Goal: Task Accomplishment & Management: Use online tool/utility

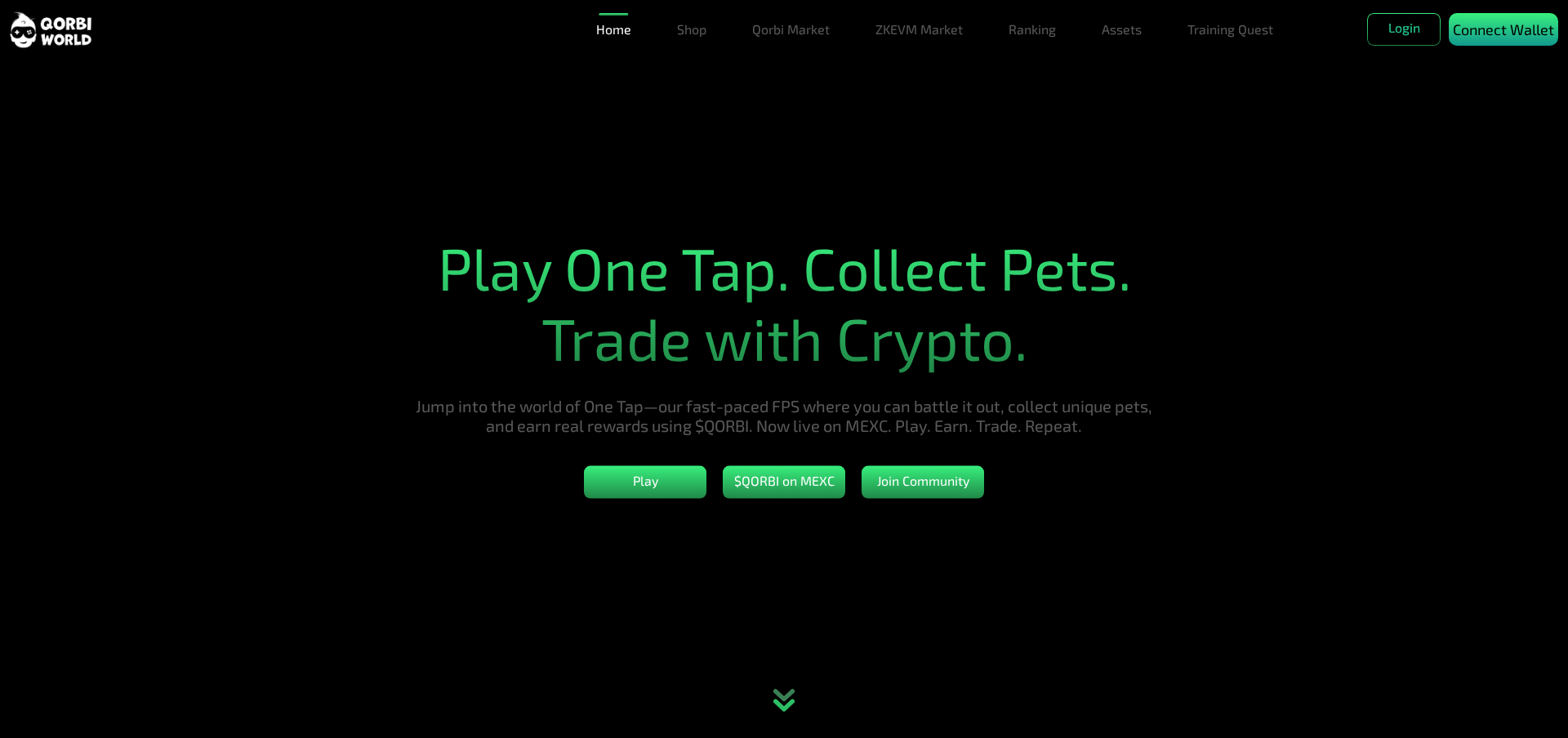
click at [1488, 32] on p "Connect Wallet" at bounding box center [1502, 30] width 101 height 22
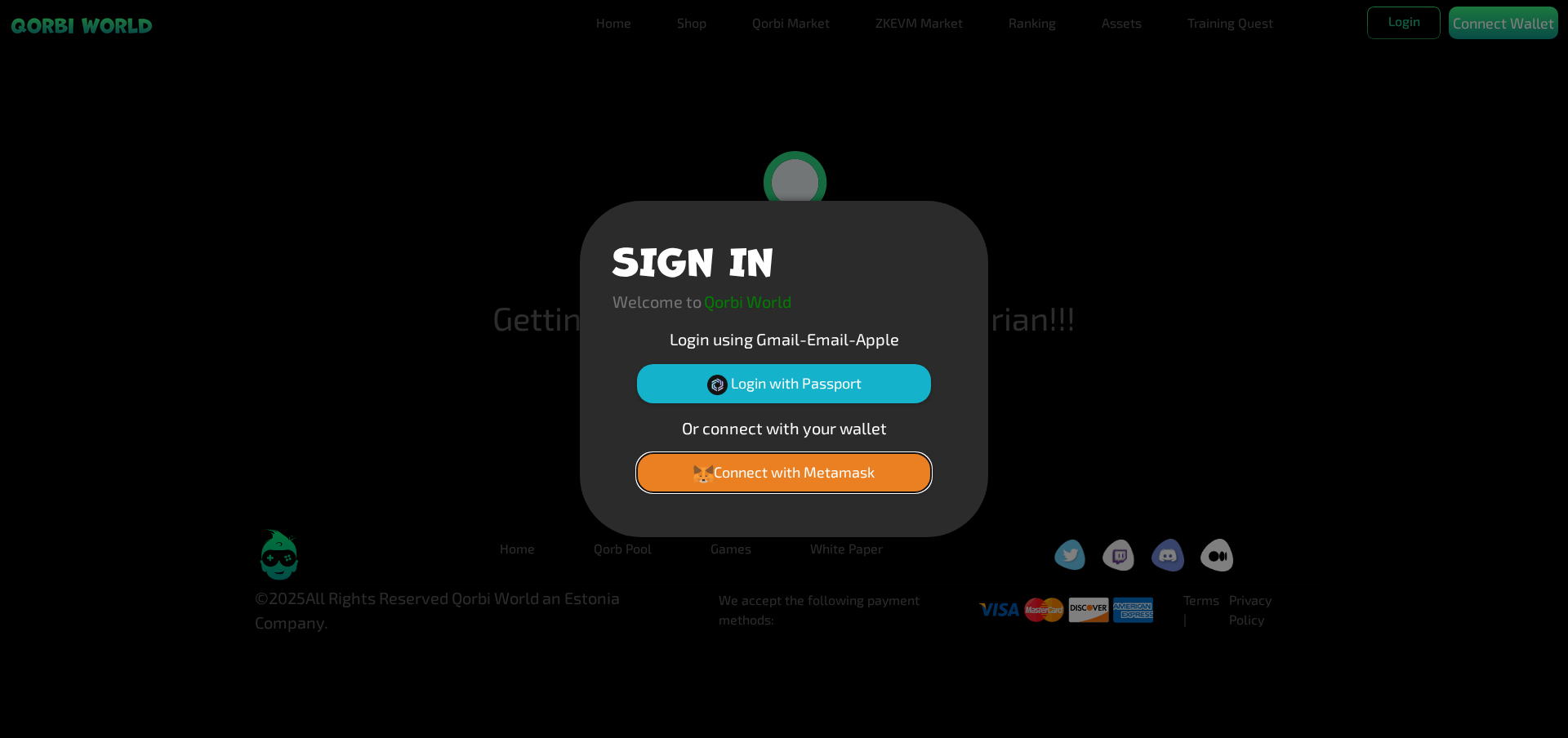
click at [804, 484] on button "Connect with Metamask" at bounding box center [784, 473] width 294 height 39
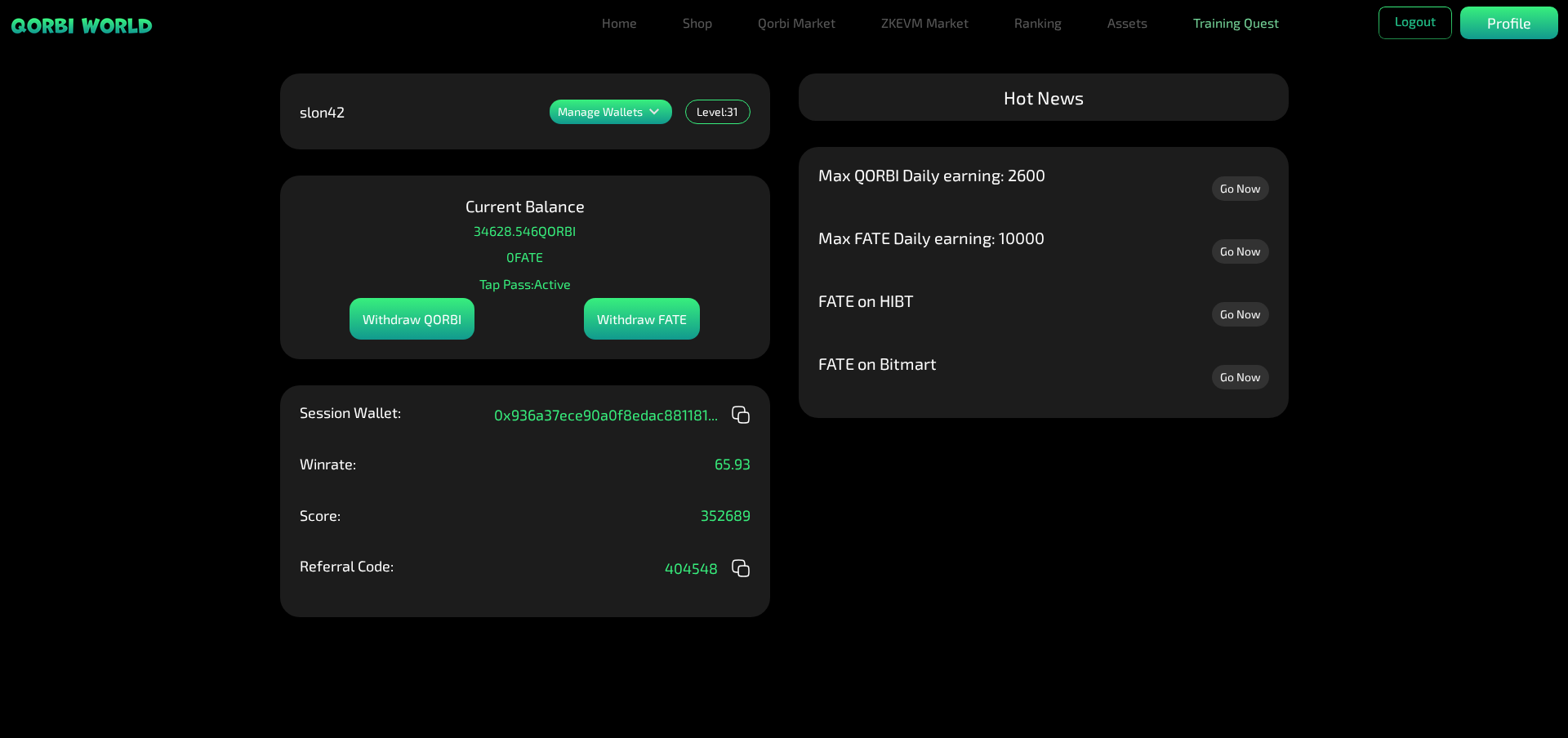
click at [1193, 28] on link "Training Quest" at bounding box center [1235, 23] width 99 height 33
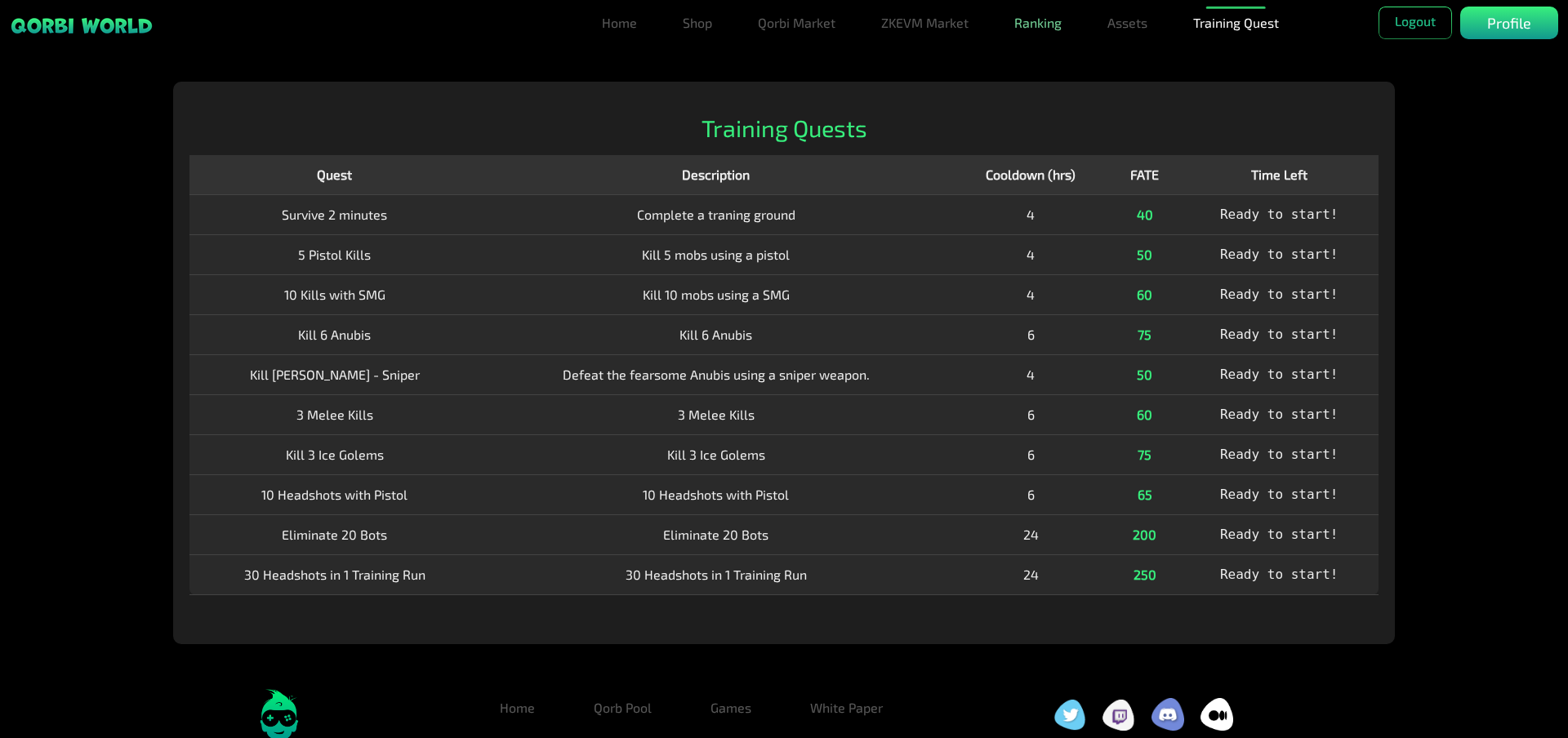
click at [1049, 17] on link "Ranking" at bounding box center [1038, 23] width 60 height 33
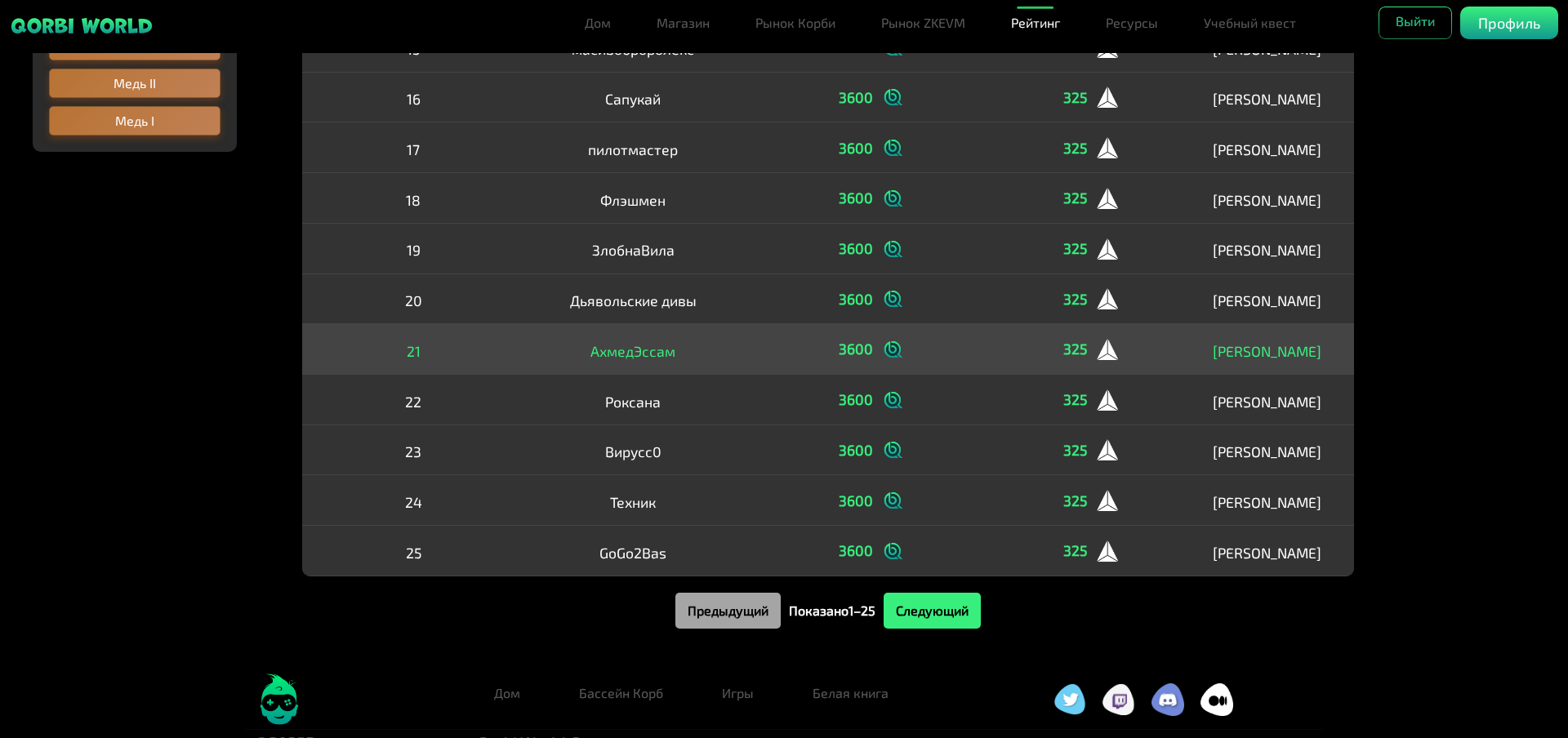
scroll to position [966, 0]
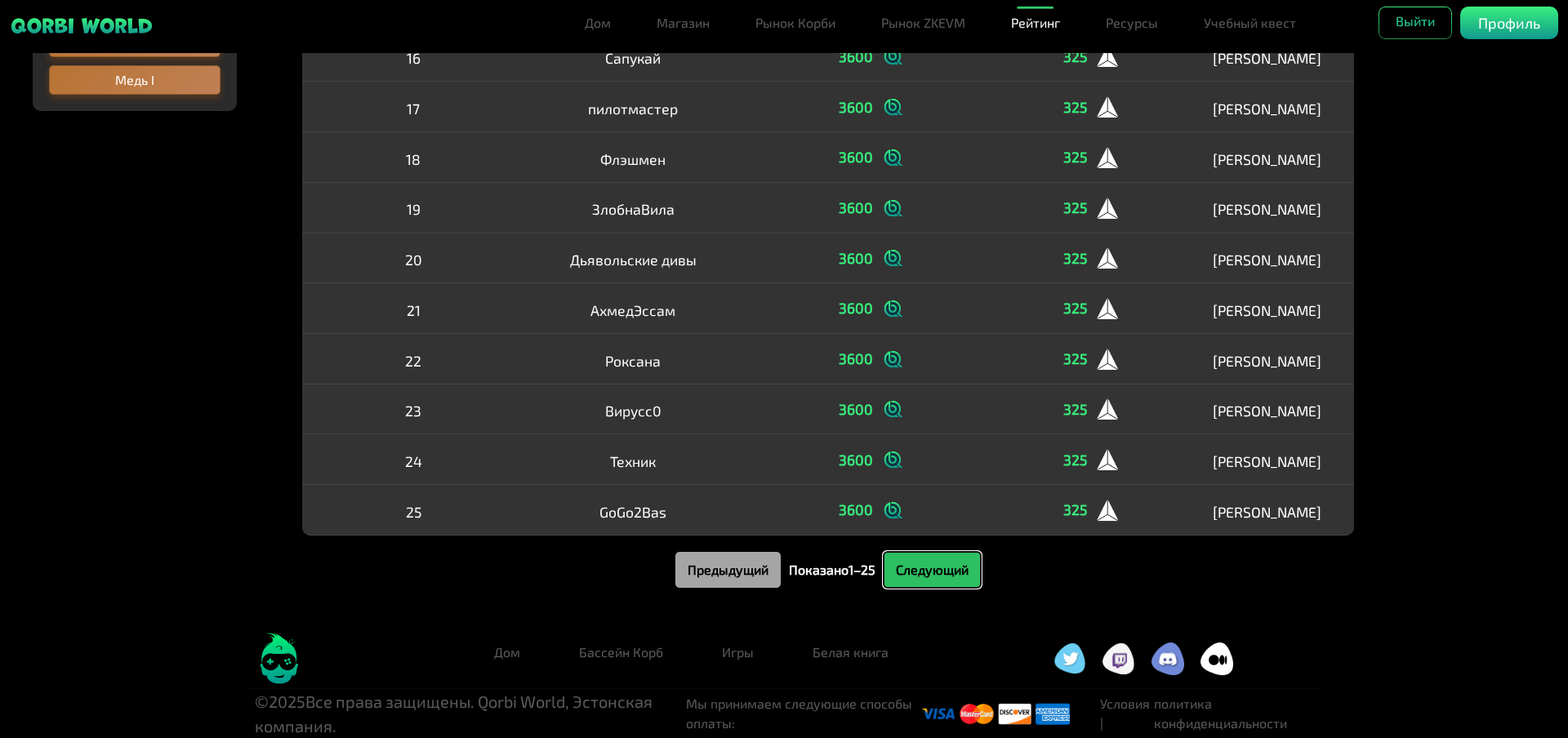
click at [914, 576] on font "Следующий" at bounding box center [931, 570] width 73 height 16
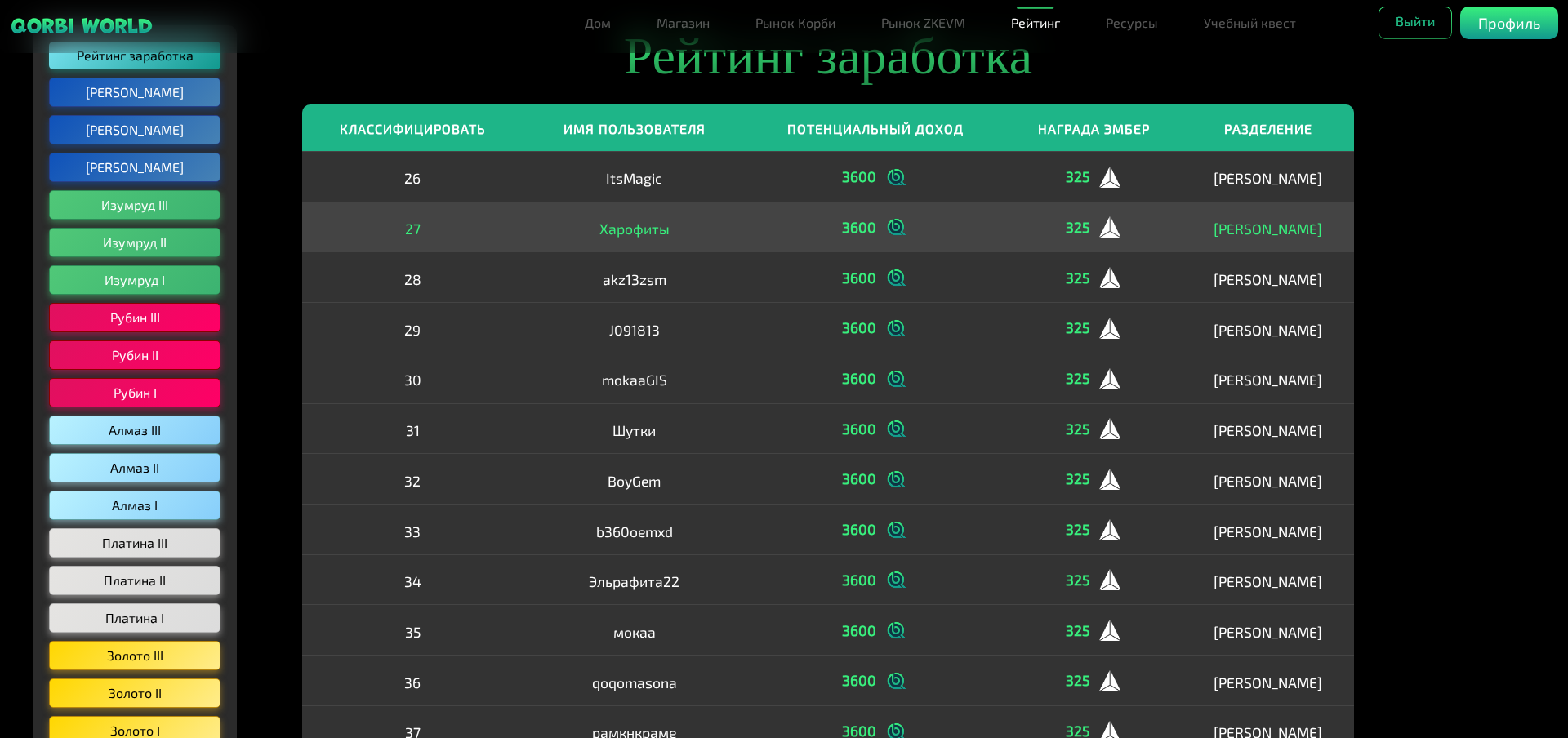
scroll to position [0, 0]
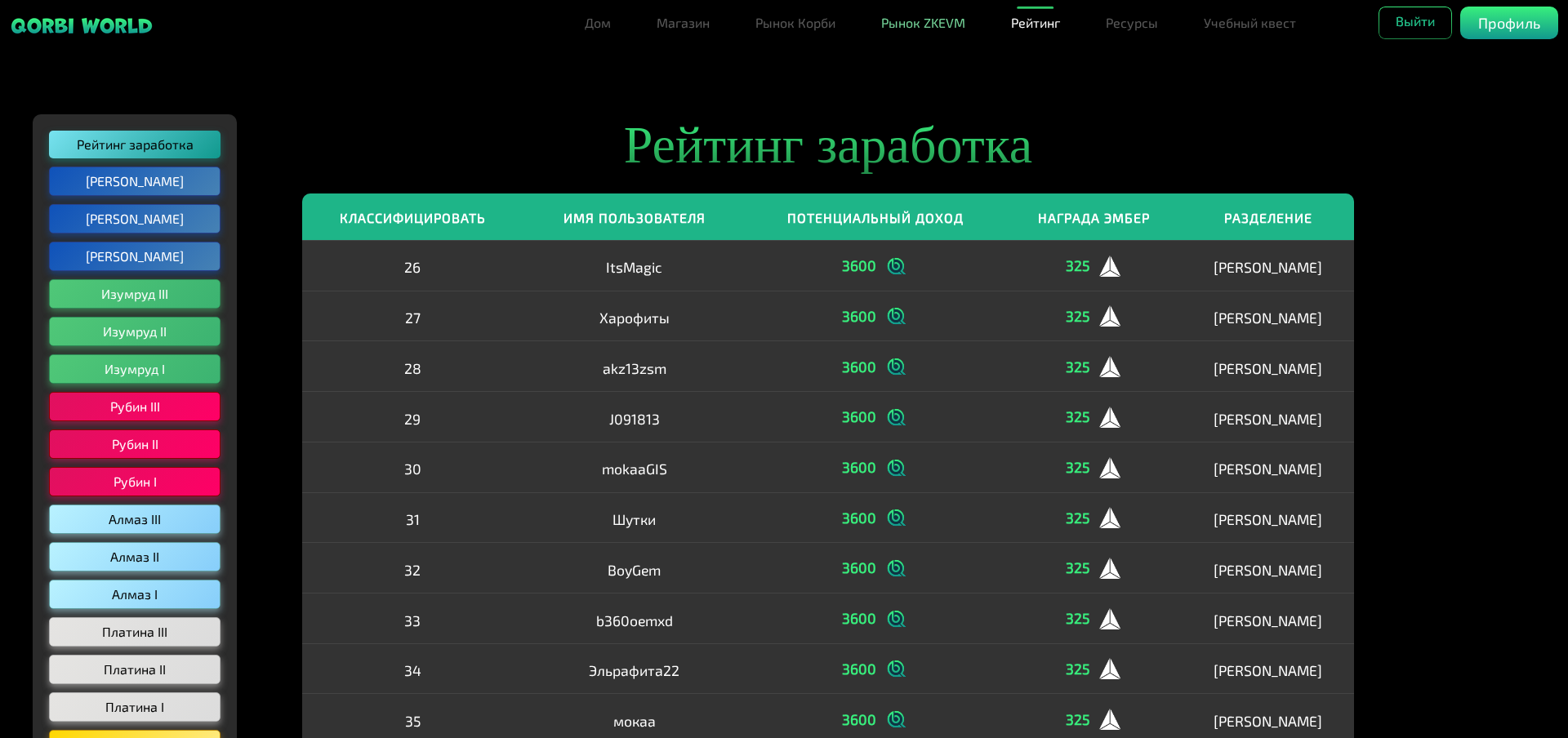
click at [904, 21] on font "Рынок ZKEVM" at bounding box center [923, 23] width 84 height 16
click at [807, 26] on font "Рынок Корби" at bounding box center [795, 23] width 80 height 16
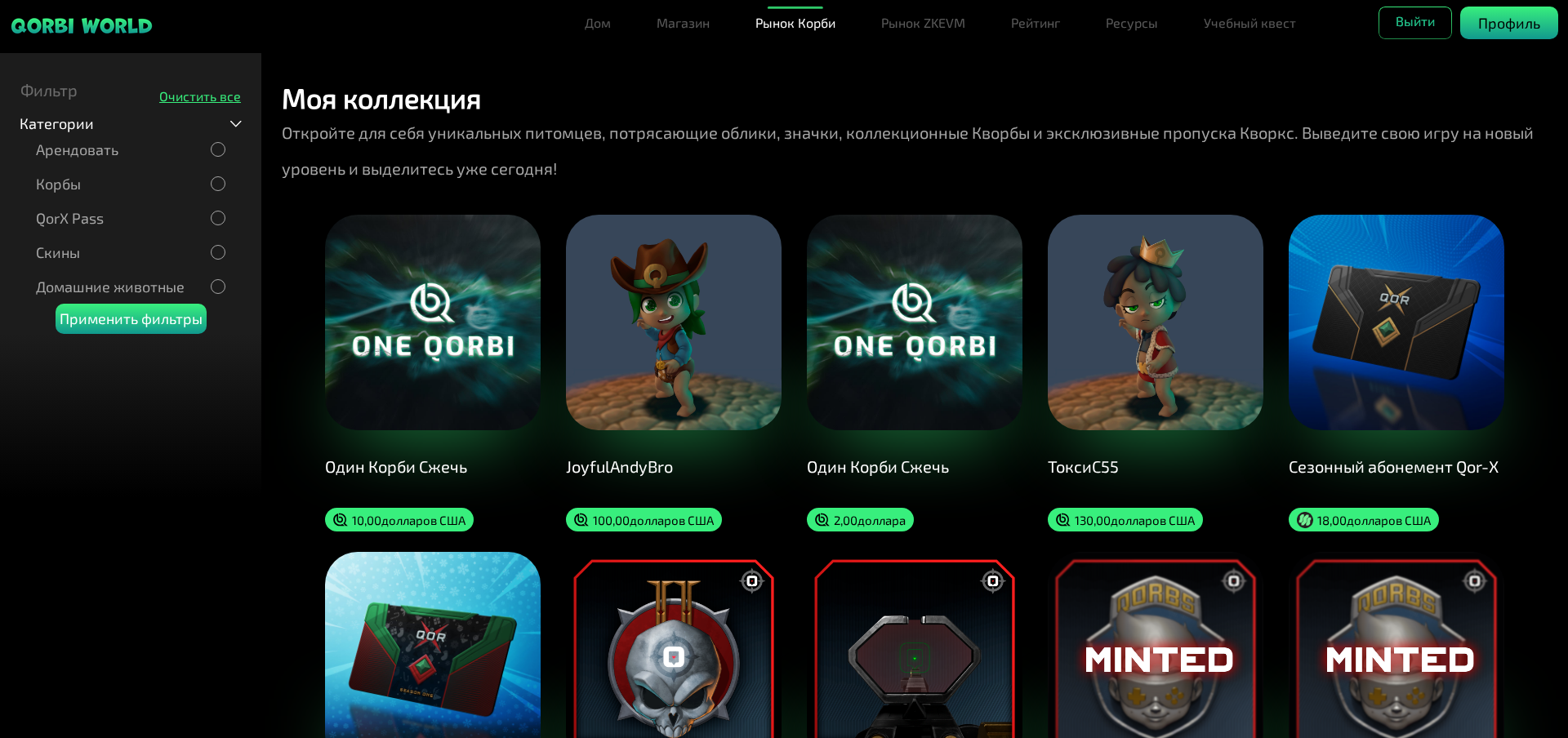
click at [1521, 28] on font "Профиль" at bounding box center [1509, 23] width 62 height 18
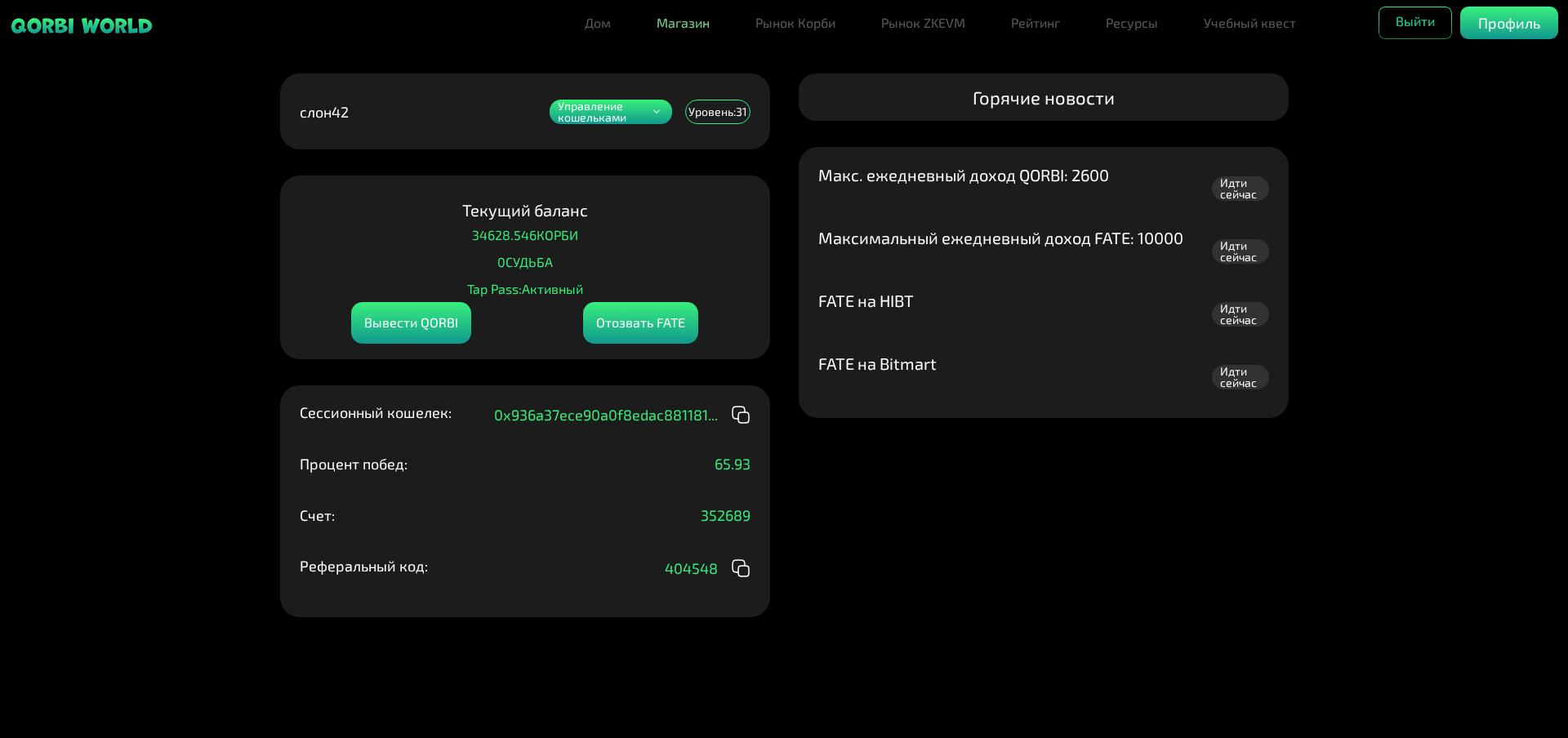
click at [694, 32] on link "Магазин" at bounding box center [683, 23] width 66 height 33
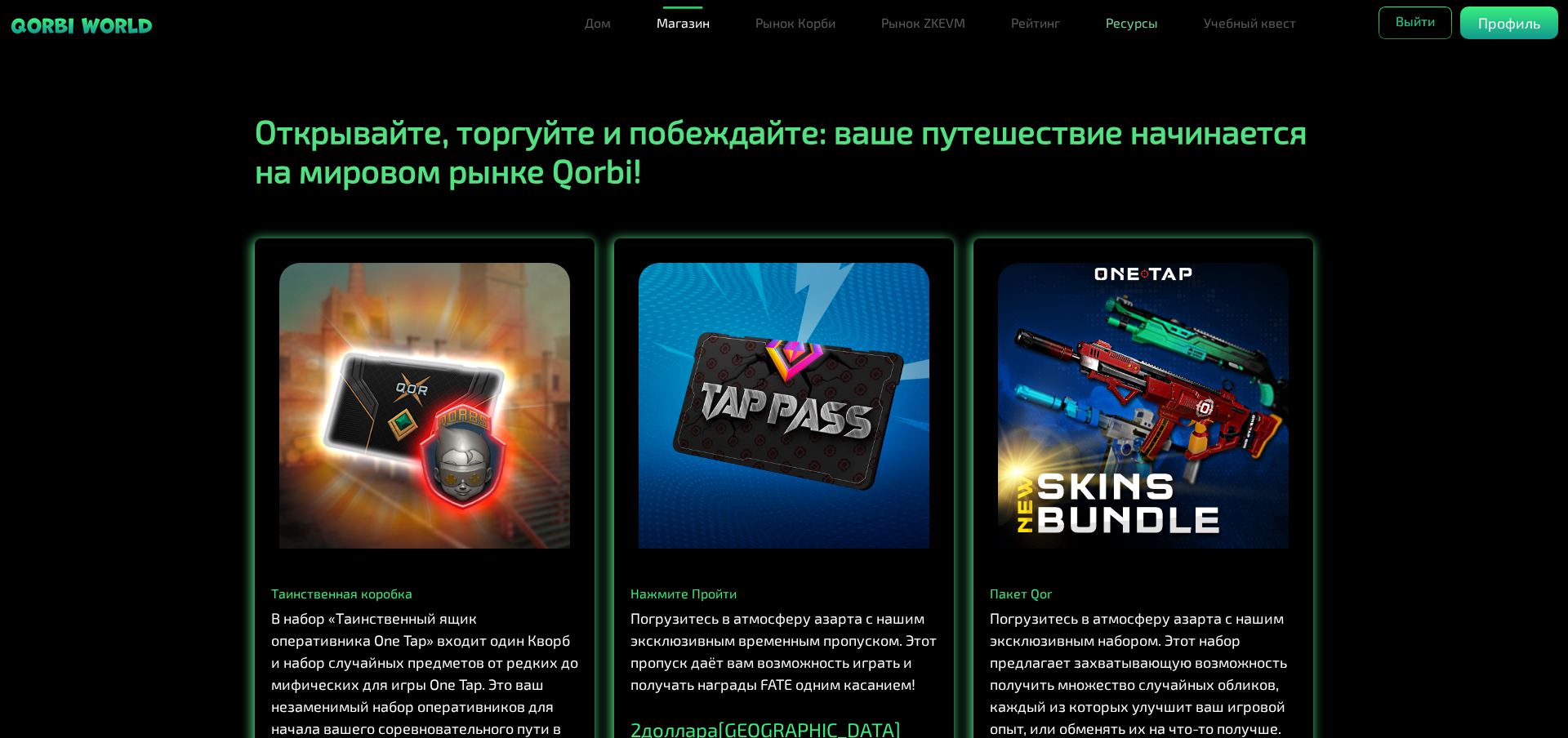
click at [1153, 20] on font "Ресурсы" at bounding box center [1131, 23] width 53 height 16
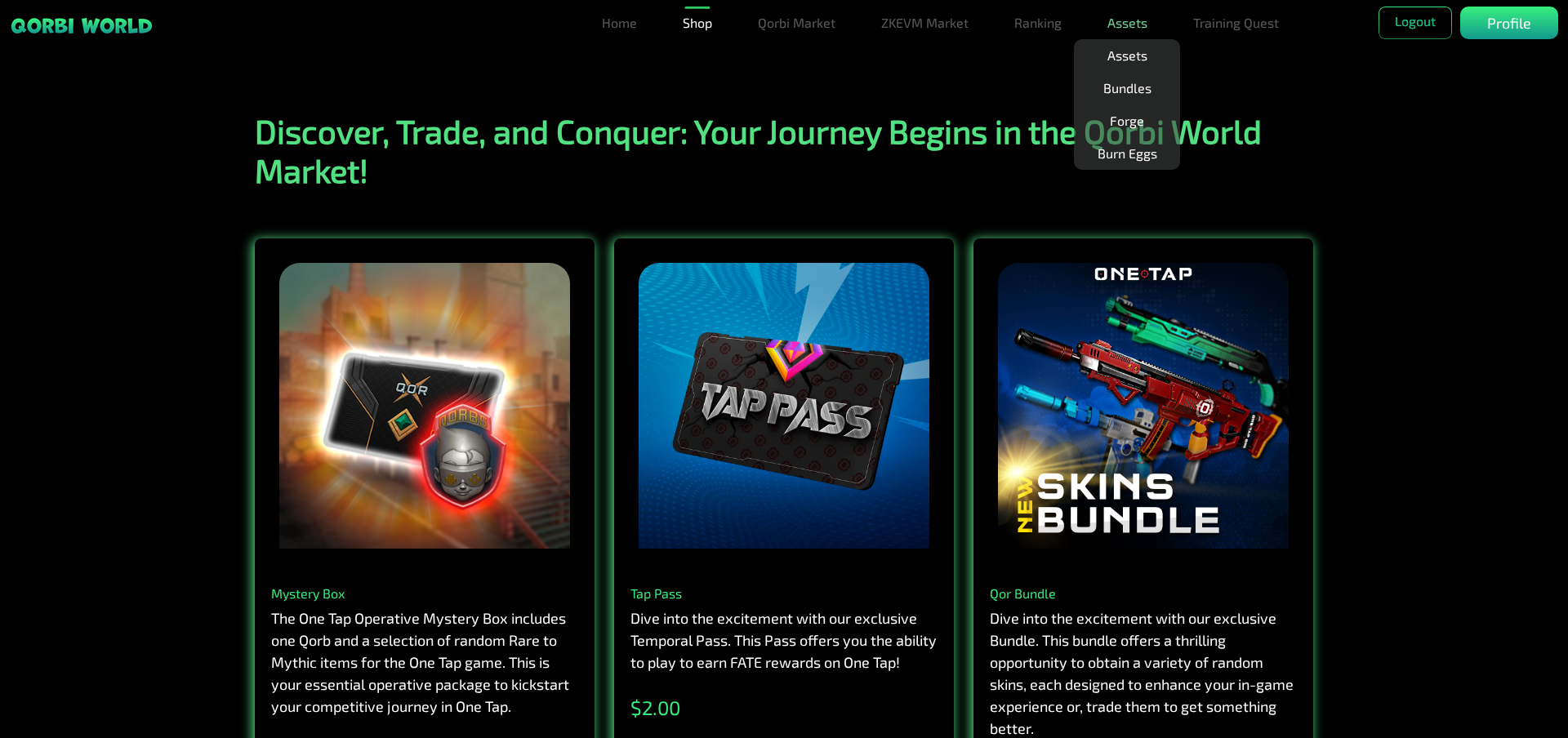
click at [1240, 111] on h1 "Discover, Trade, and Conquer: Your Journey Begins in the Qorbi World Market!" at bounding box center [784, 150] width 1078 height 78
click at [1132, 57] on link "Assets" at bounding box center [1127, 55] width 53 height 33
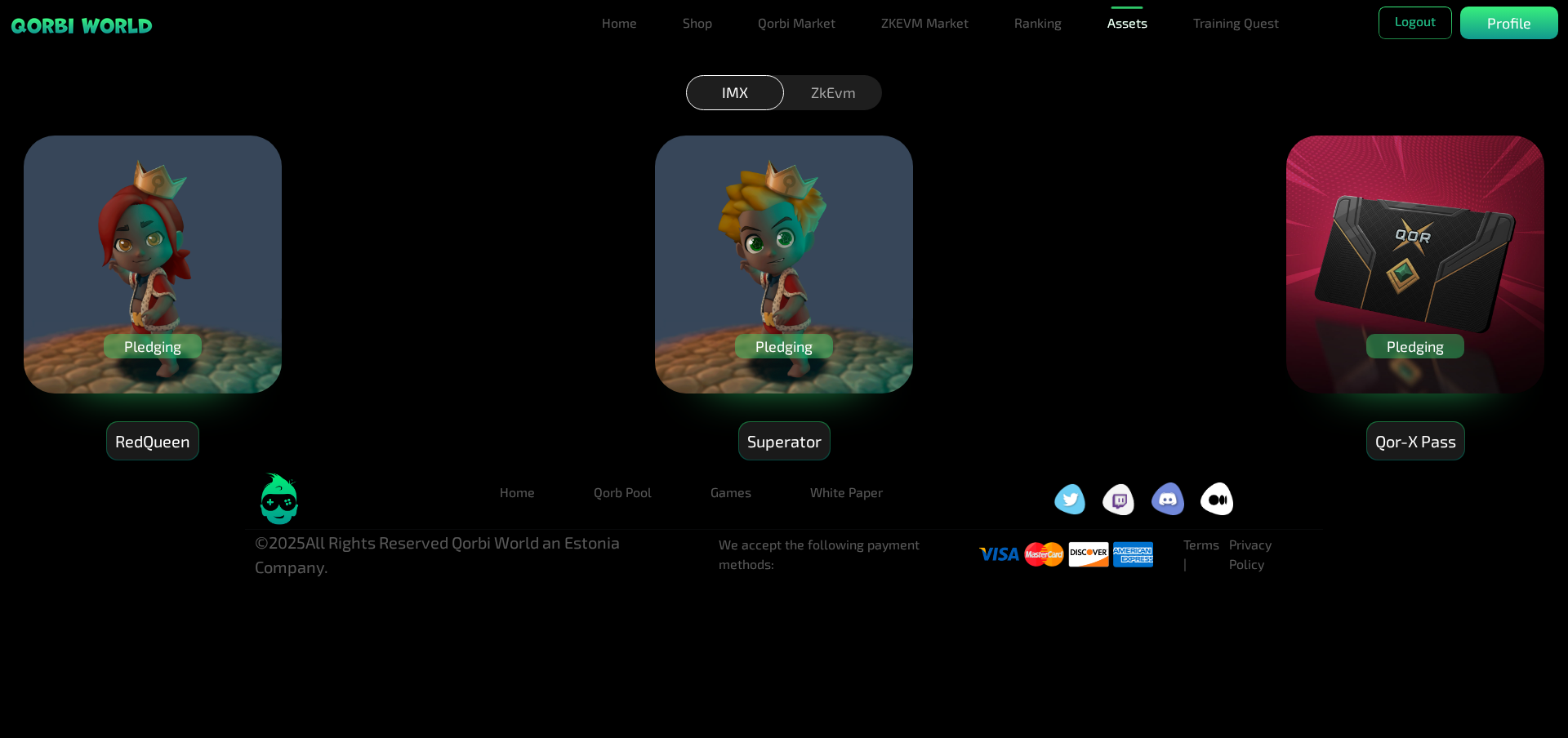
click at [822, 94] on div "ZkEvm" at bounding box center [833, 93] width 98 height 35
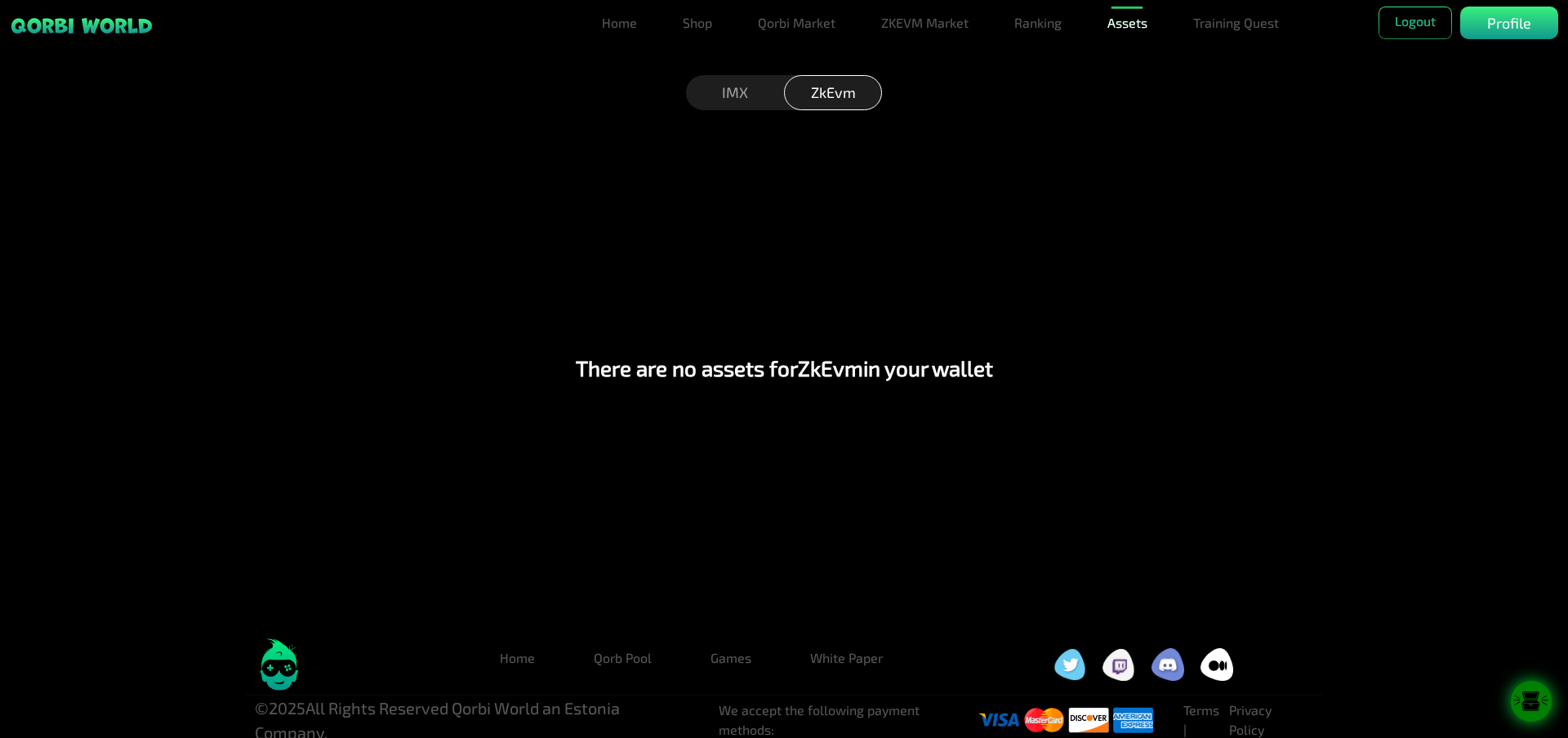
click at [740, 102] on div "IMX" at bounding box center [735, 93] width 98 height 35
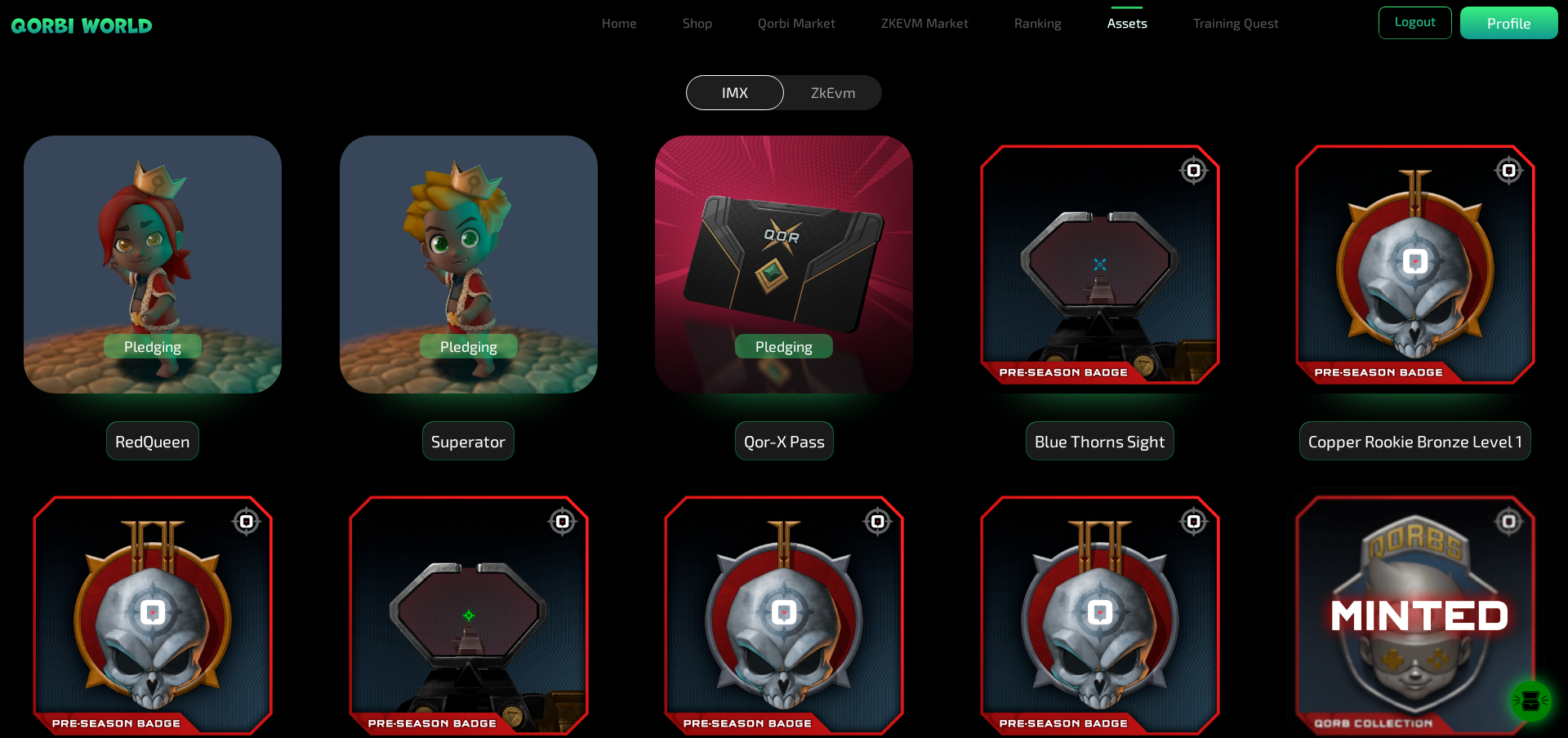
click at [171, 449] on div "RedQueen" at bounding box center [153, 441] width 92 height 38
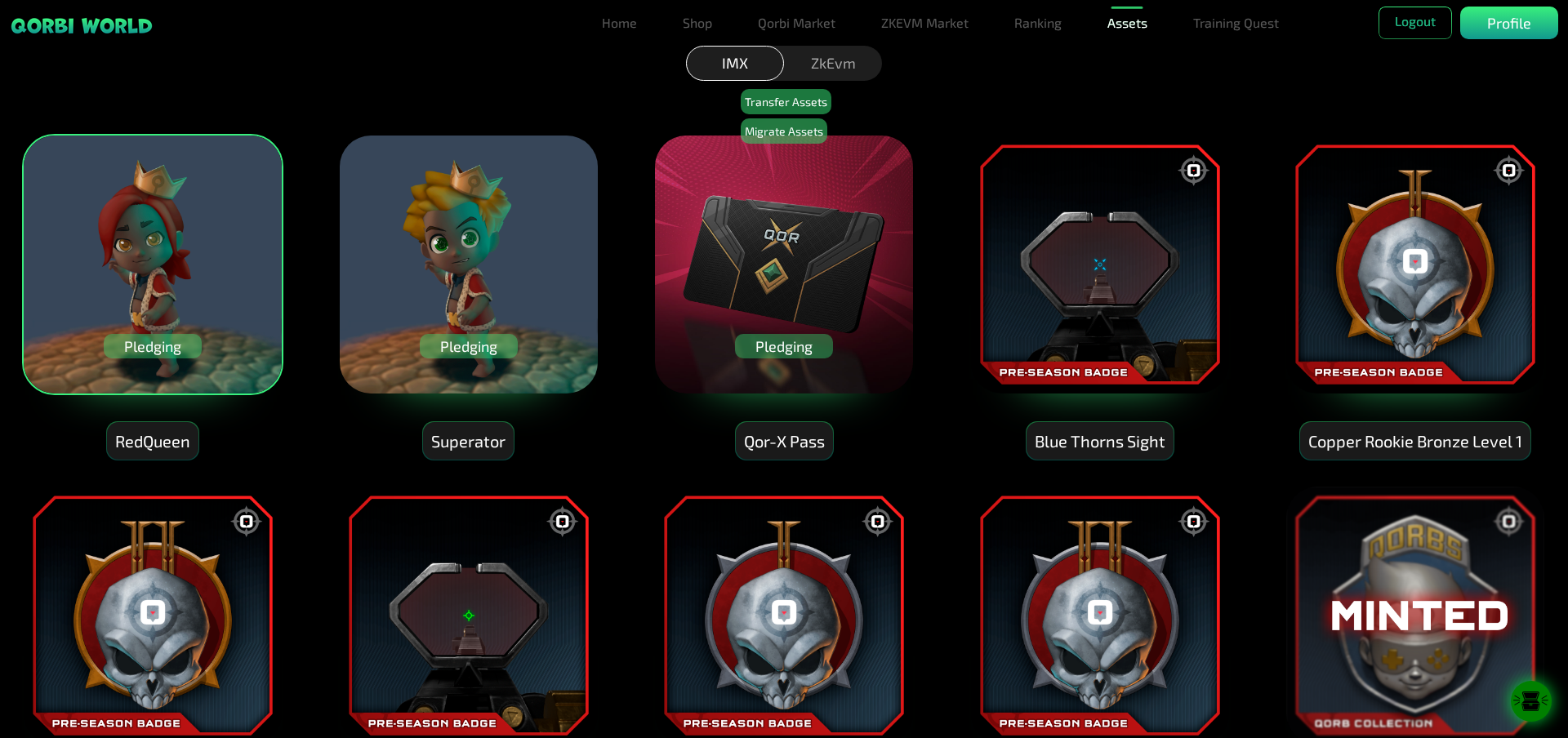
click at [485, 344] on div "Pledging" at bounding box center [468, 346] width 98 height 24
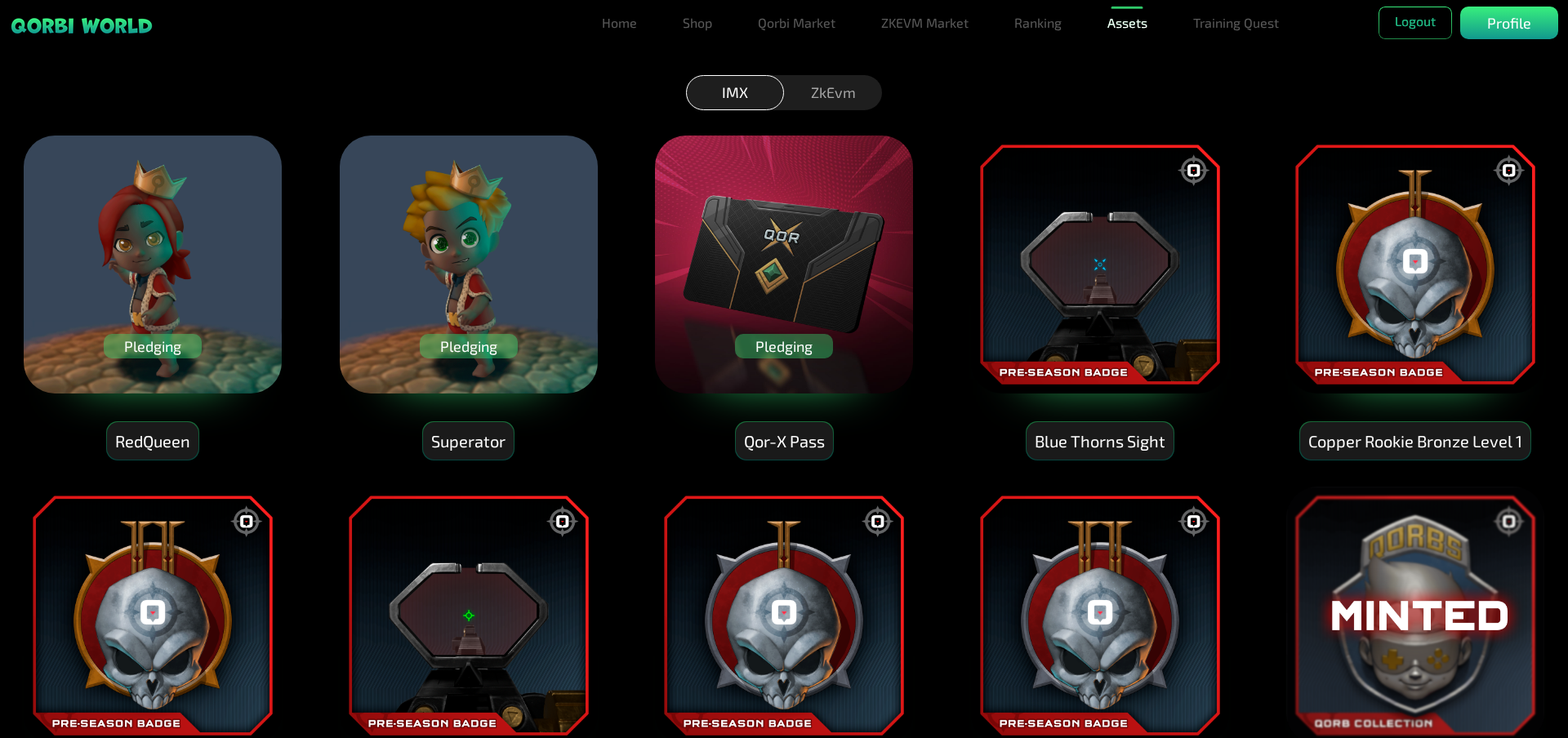
click at [1131, 18] on link "Assets" at bounding box center [1127, 23] width 53 height 33
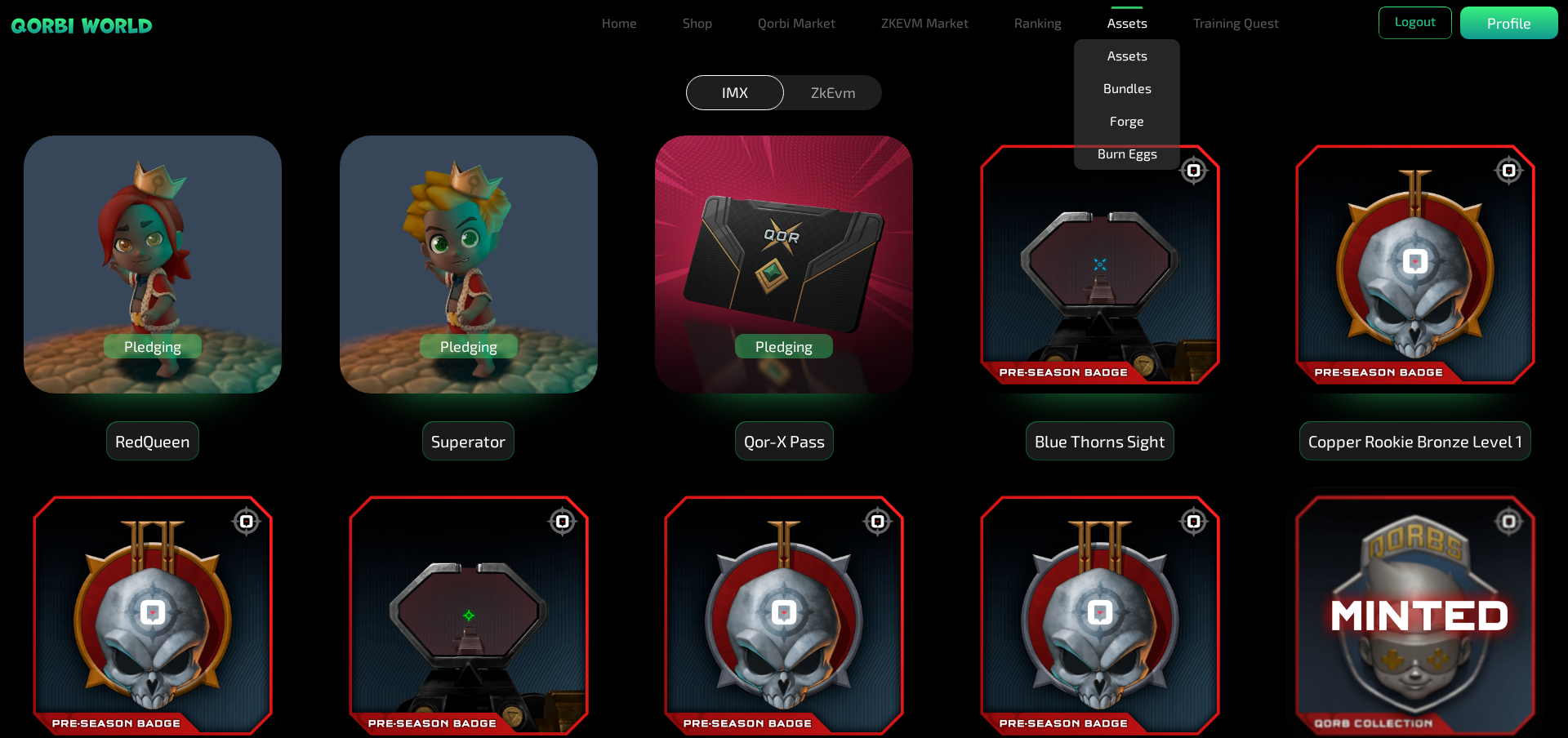
click at [1247, 193] on div "Pledging RedQueen Pledging Superator Pledging Qor-X Pass Blue Thorns Sight Copp…" at bounding box center [784, 635] width 1568 height 1053
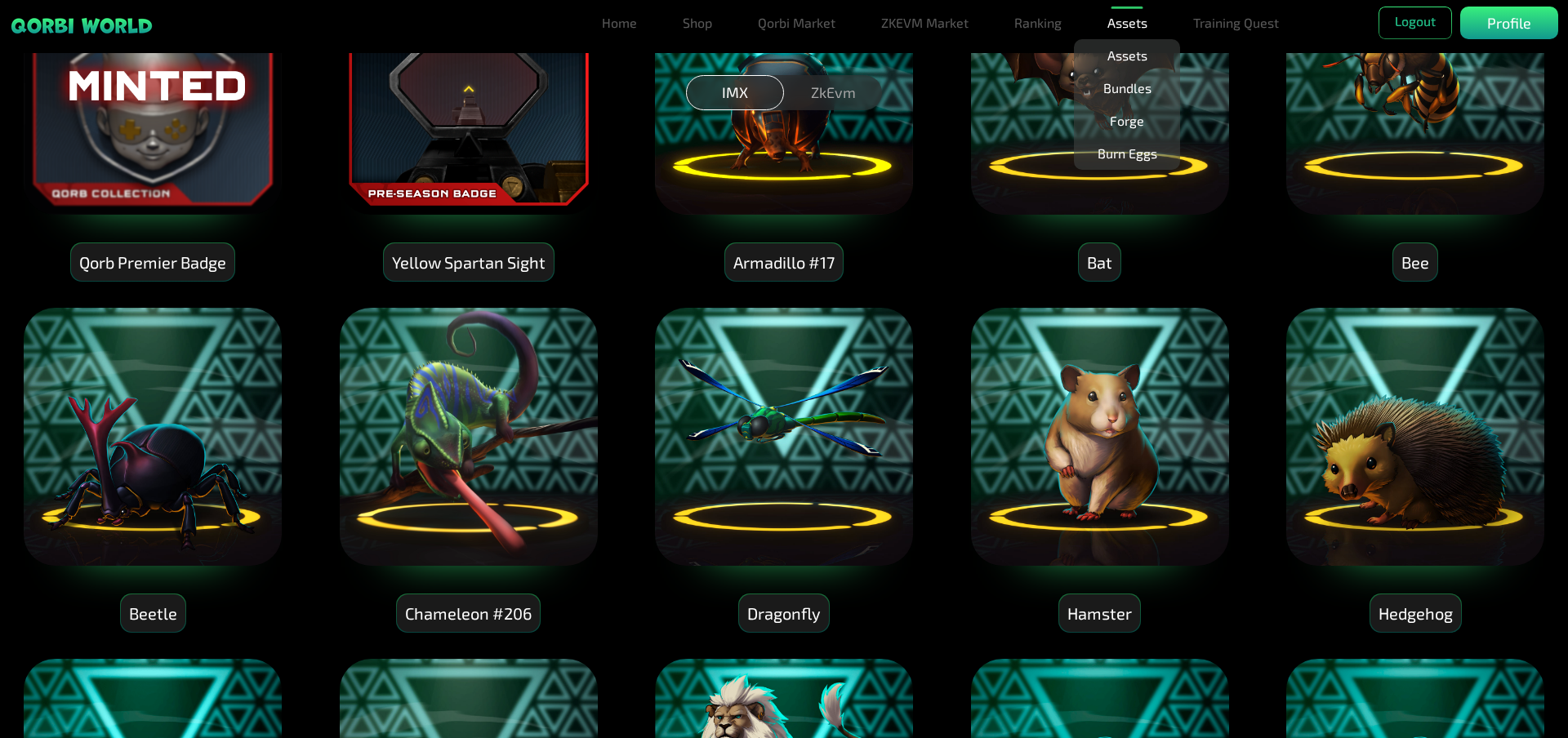
scroll to position [980, 0]
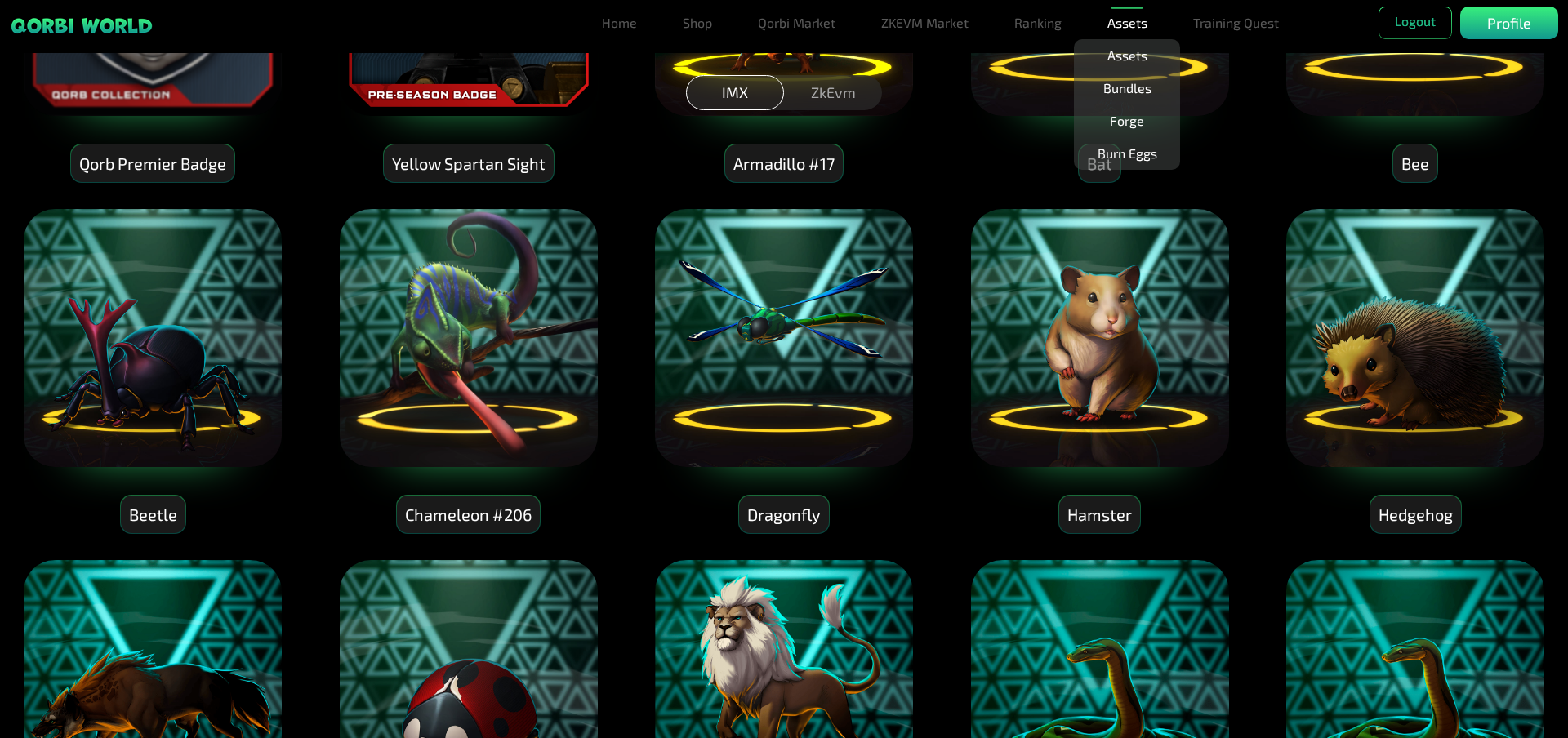
click at [483, 396] on img at bounding box center [468, 338] width 261 height 261
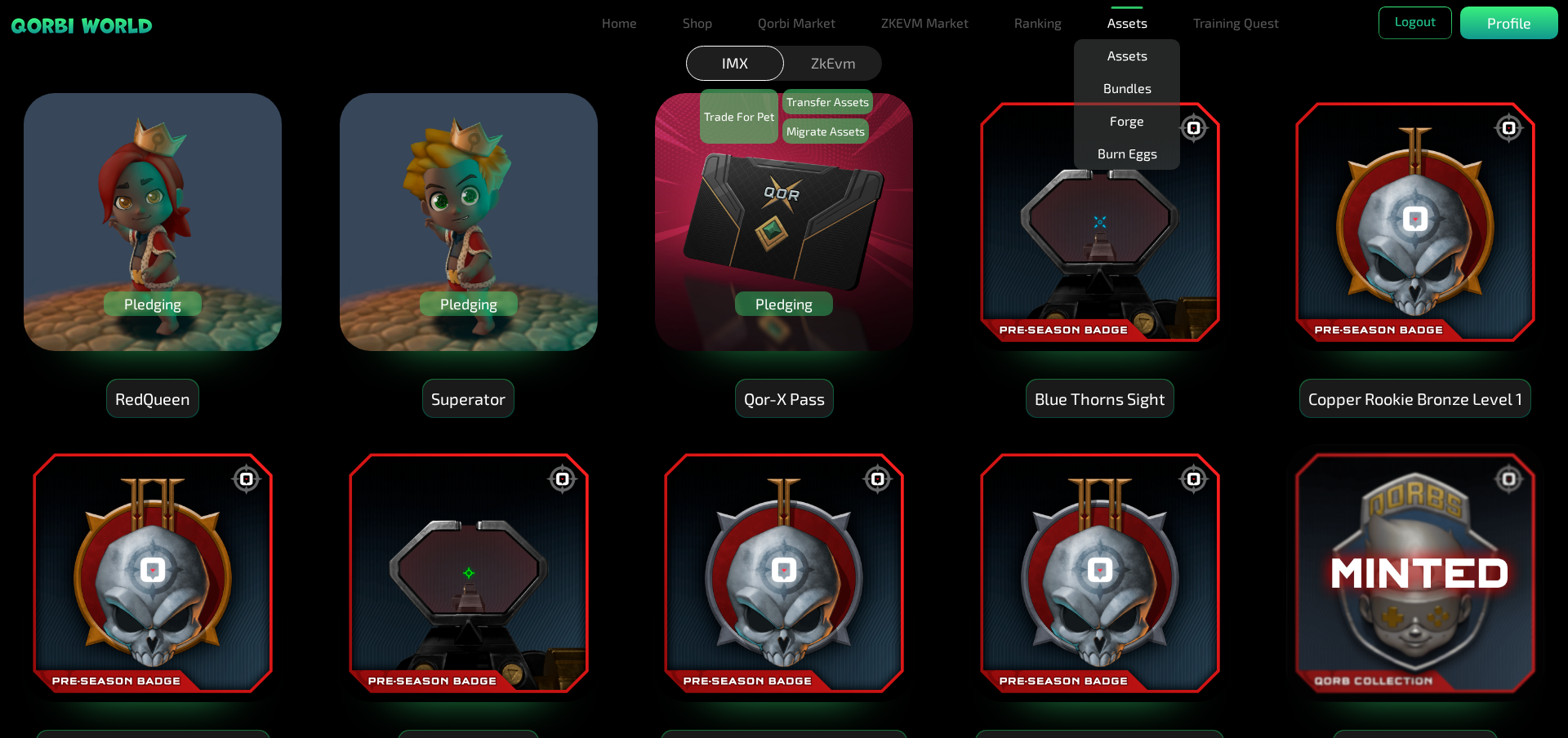
scroll to position [0, 0]
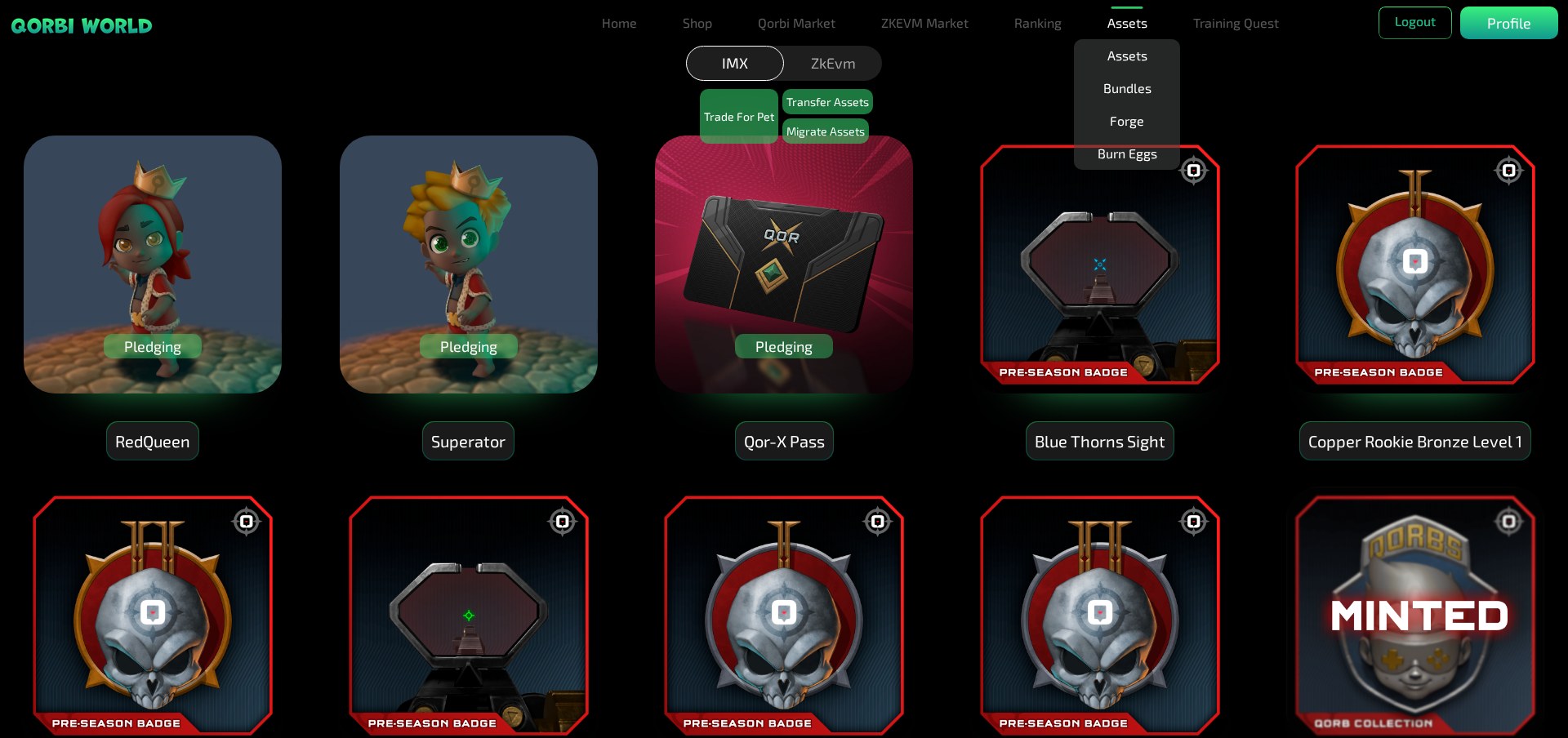
click at [432, 299] on img at bounding box center [468, 264] width 261 height 261
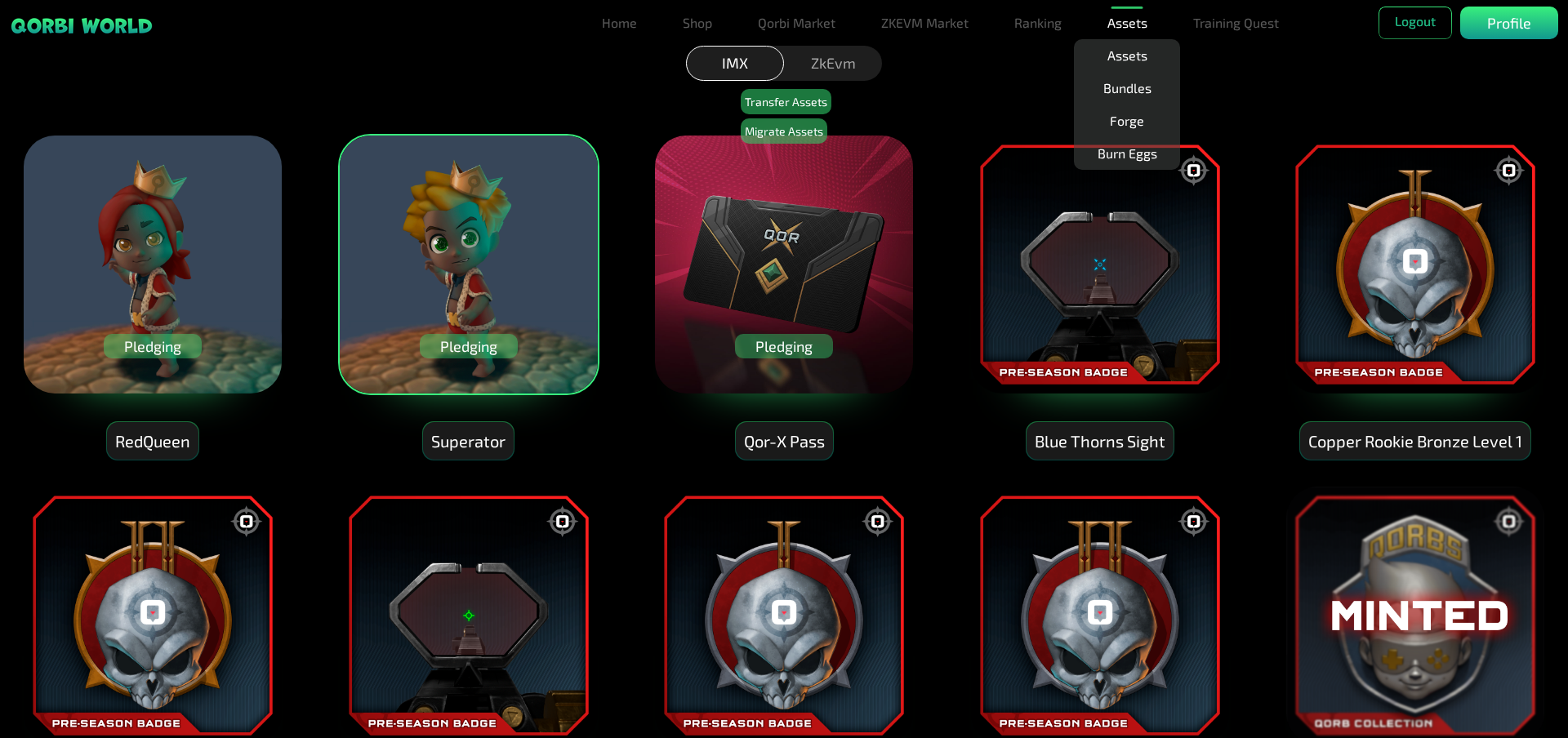
click at [202, 288] on img at bounding box center [152, 264] width 261 height 261
click at [729, 292] on img at bounding box center [784, 264] width 261 height 261
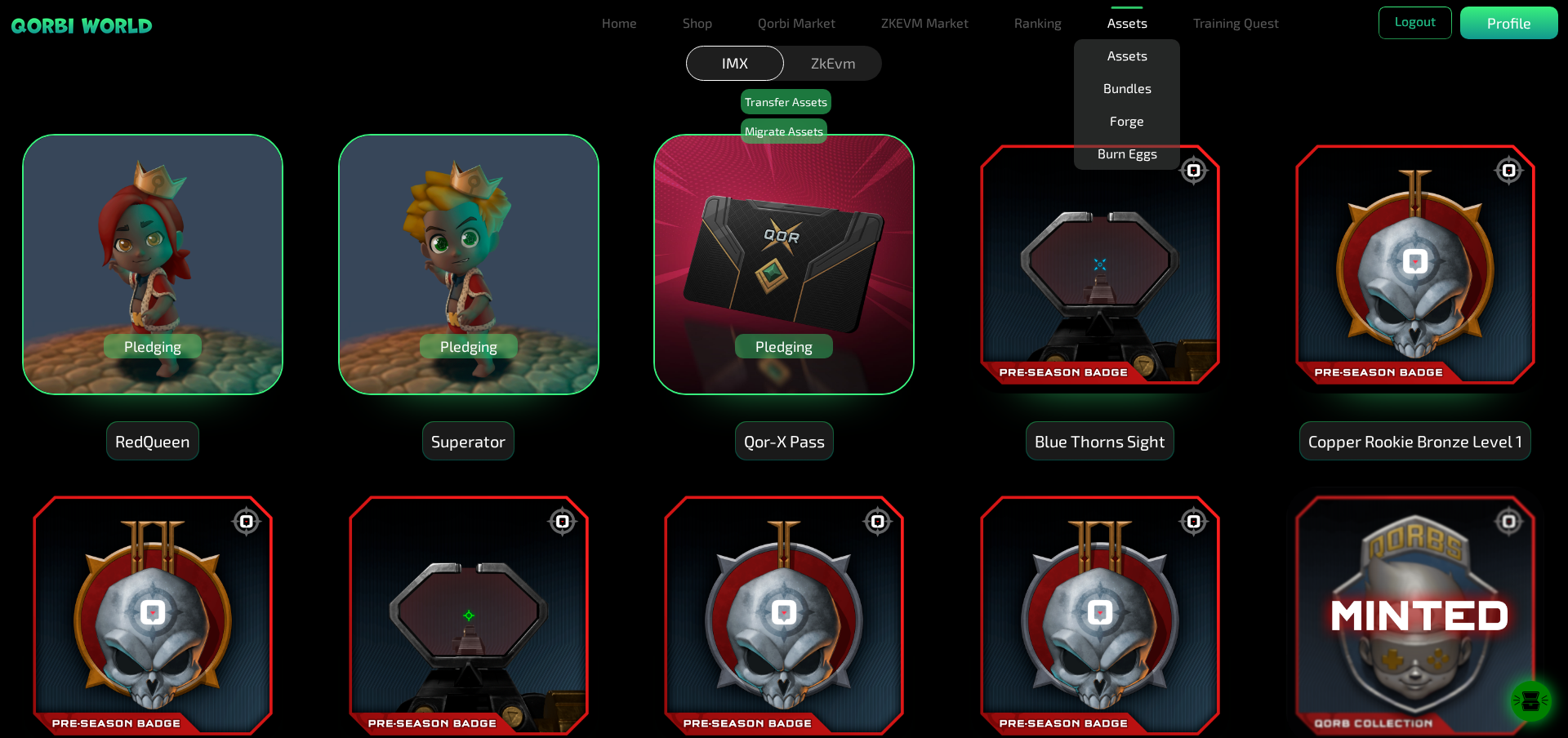
click at [1117, 304] on img at bounding box center [1100, 264] width 261 height 261
drag, startPoint x: 1383, startPoint y: 272, endPoint x: 1390, endPoint y: 283, distance: 13.0
click at [1383, 274] on img at bounding box center [1415, 264] width 261 height 261
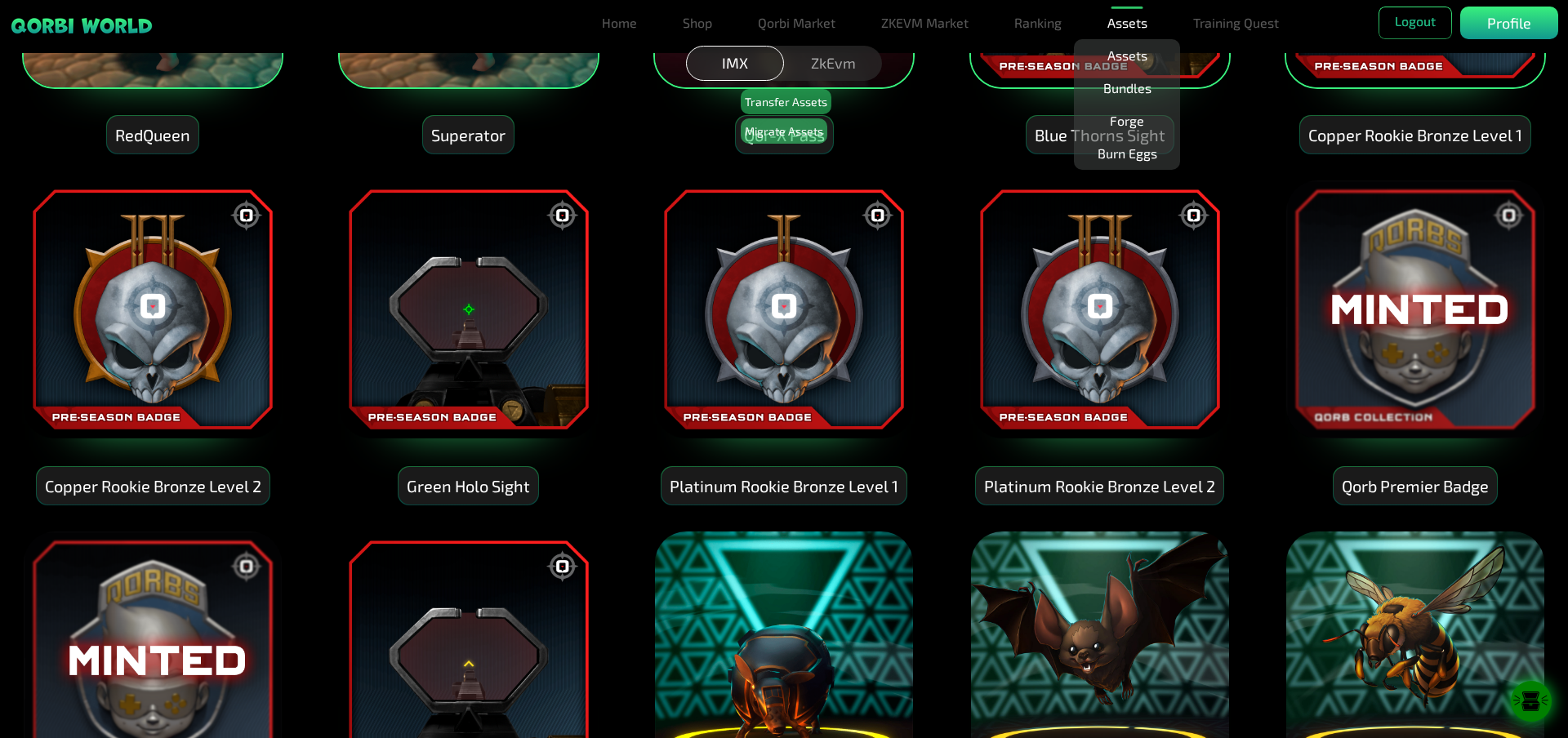
scroll to position [327, 0]
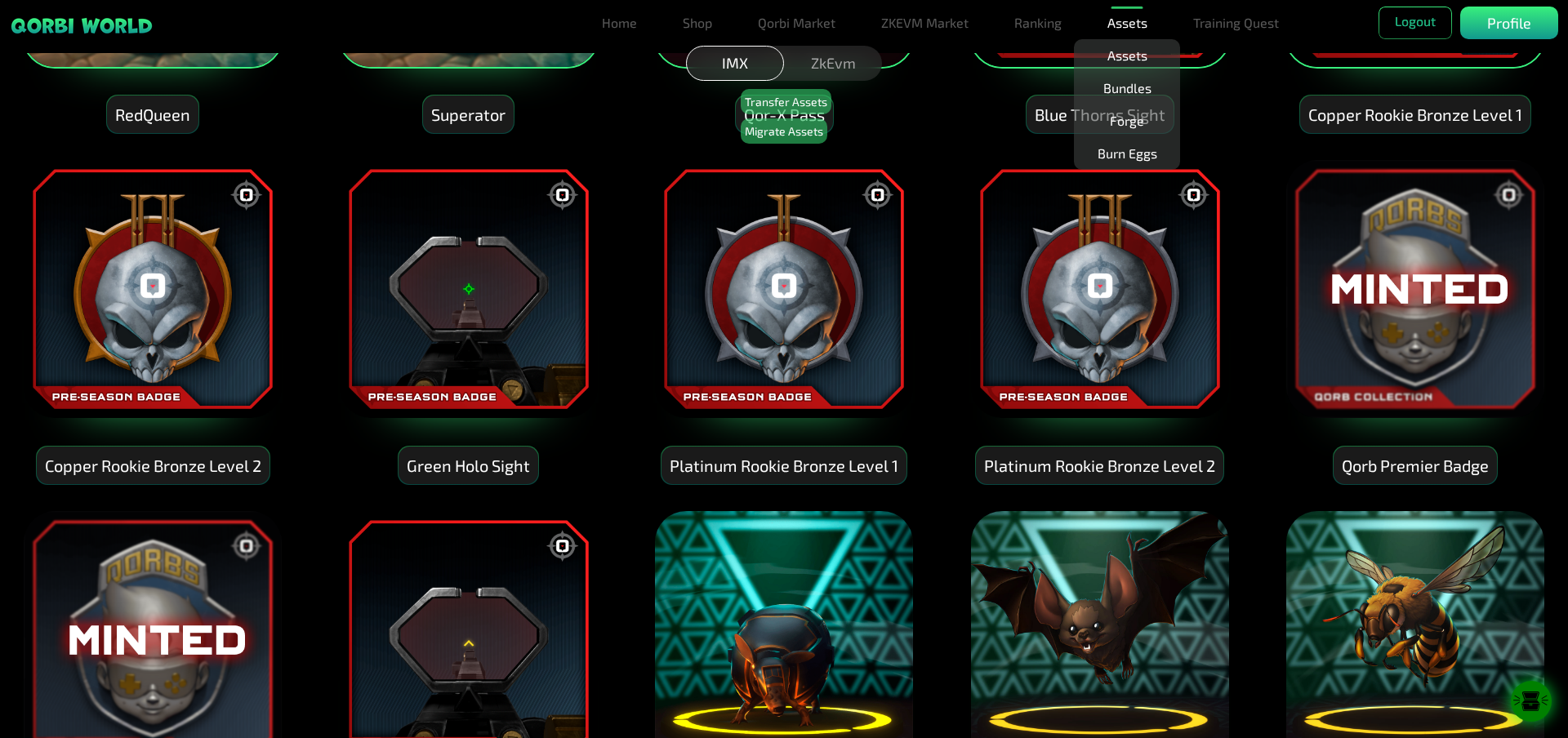
click at [1404, 346] on img at bounding box center [1415, 289] width 261 height 261
click at [768, 315] on img at bounding box center [784, 289] width 261 height 261
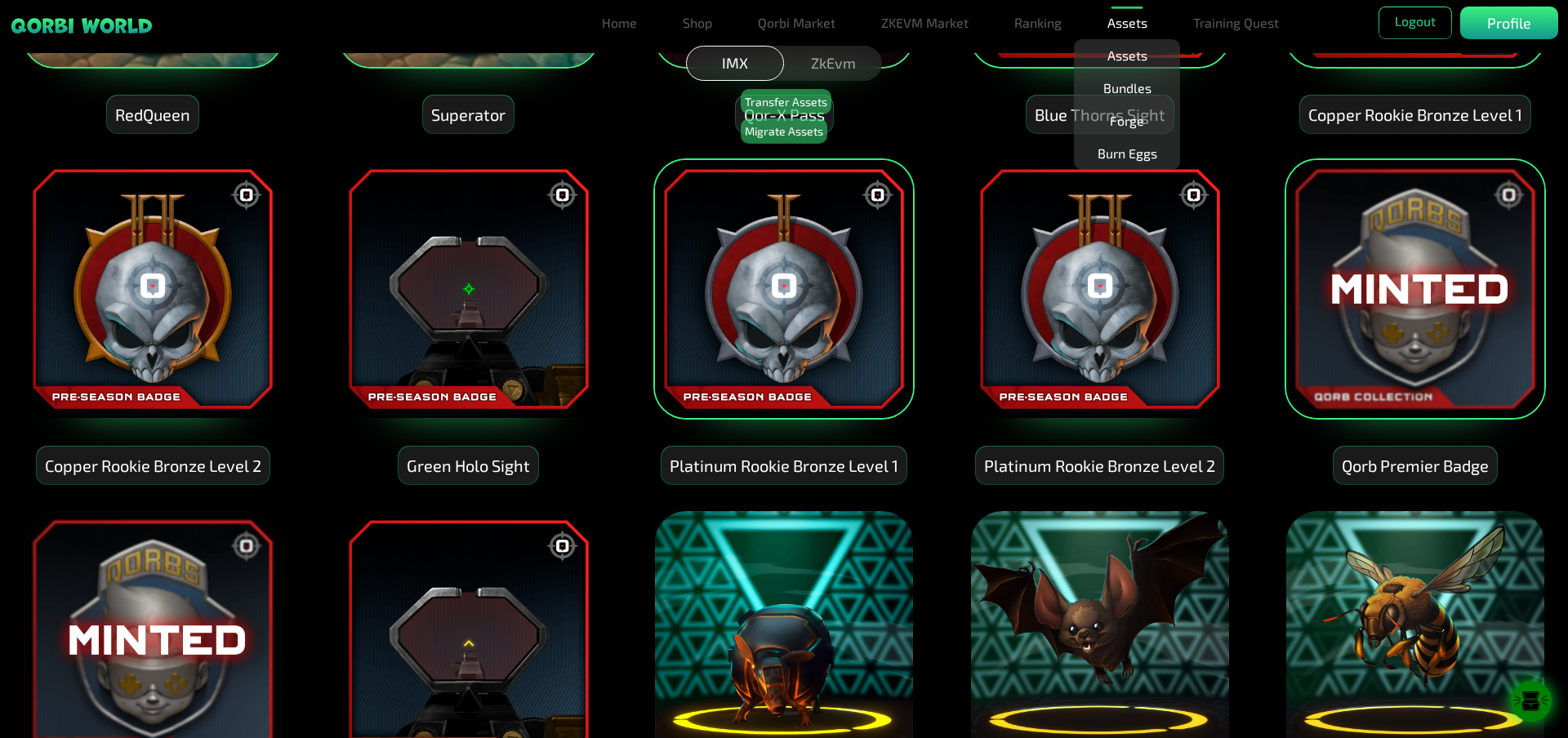
click at [1013, 243] on img at bounding box center [1100, 289] width 261 height 261
drag, startPoint x: 528, startPoint y: 271, endPoint x: 435, endPoint y: 273, distance: 93.0
click at [527, 271] on img at bounding box center [468, 289] width 261 height 261
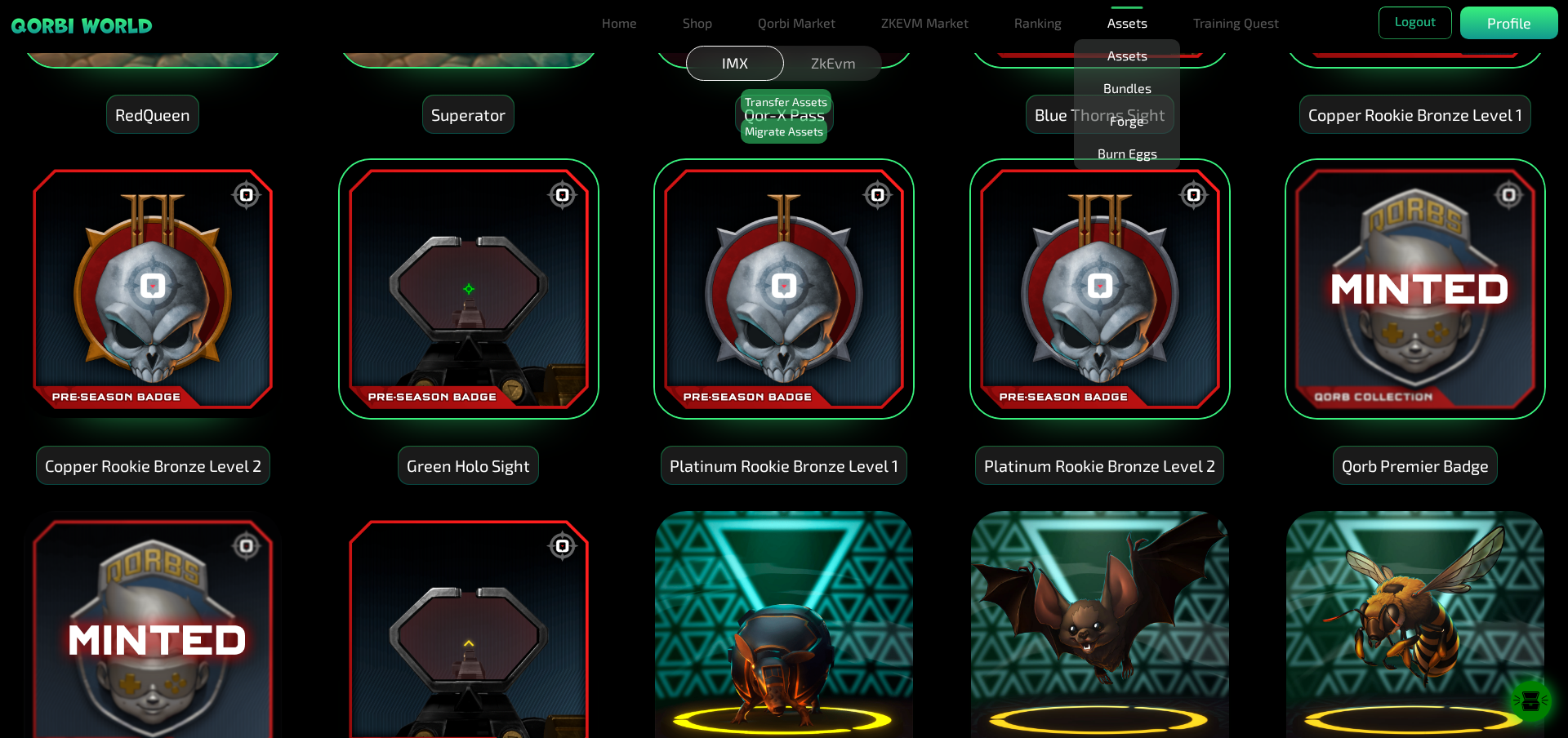
click at [220, 284] on img at bounding box center [152, 289] width 261 height 261
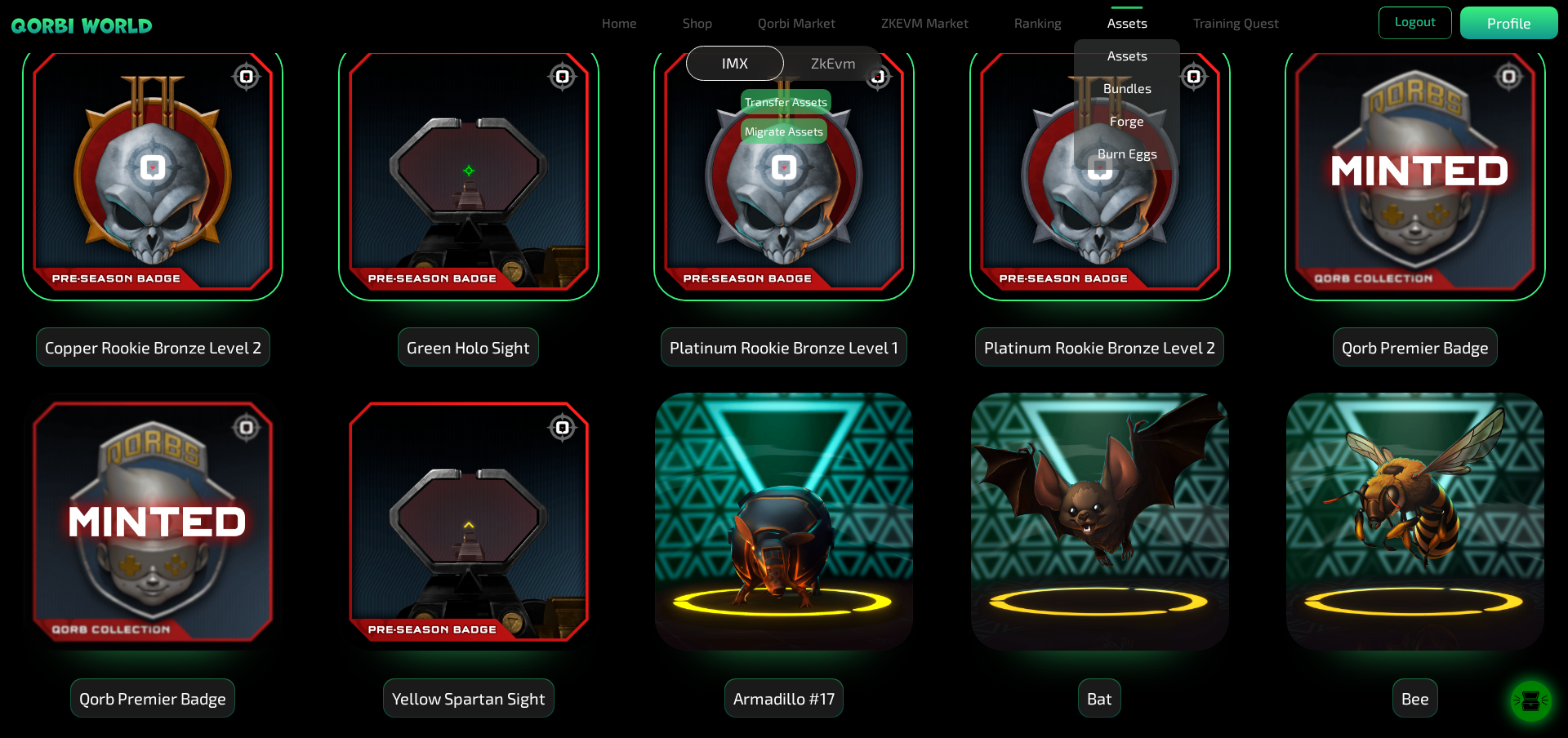
scroll to position [572, 0]
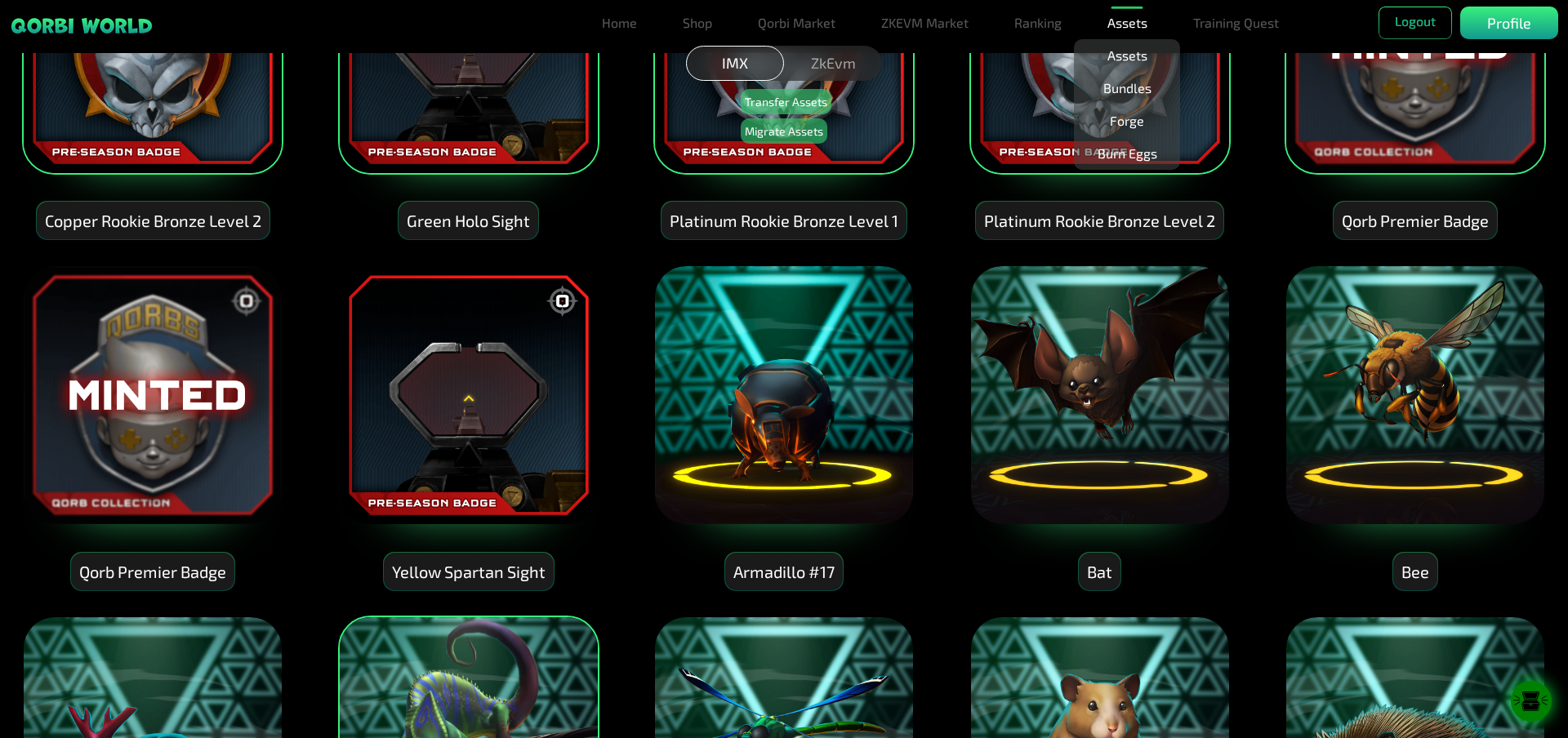
drag, startPoint x: 172, startPoint y: 384, endPoint x: 192, endPoint y: 386, distance: 20.1
click at [172, 386] on img at bounding box center [152, 394] width 261 height 261
click at [496, 380] on img at bounding box center [468, 394] width 261 height 261
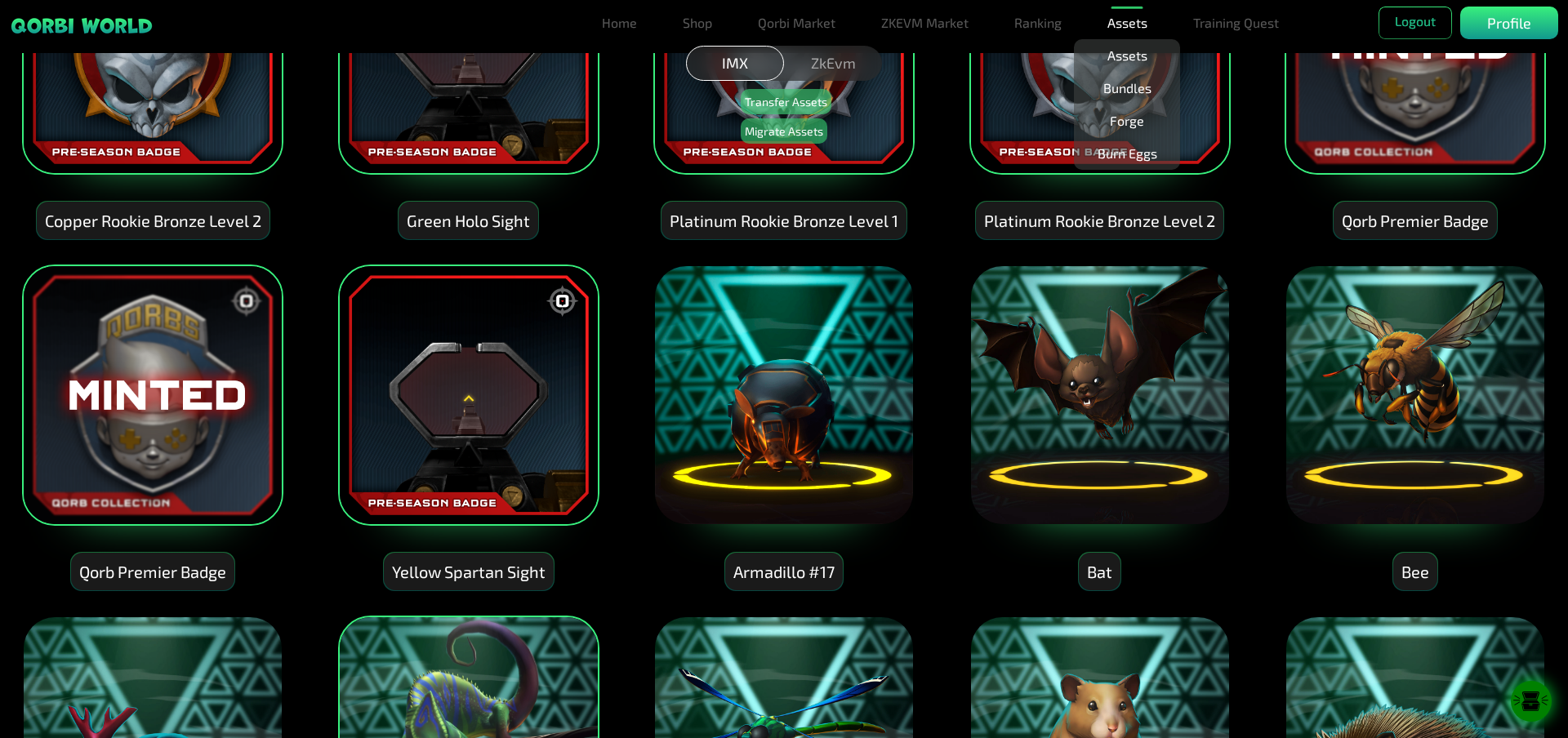
click at [695, 374] on img at bounding box center [784, 394] width 261 height 261
click at [981, 391] on img at bounding box center [1100, 394] width 261 height 261
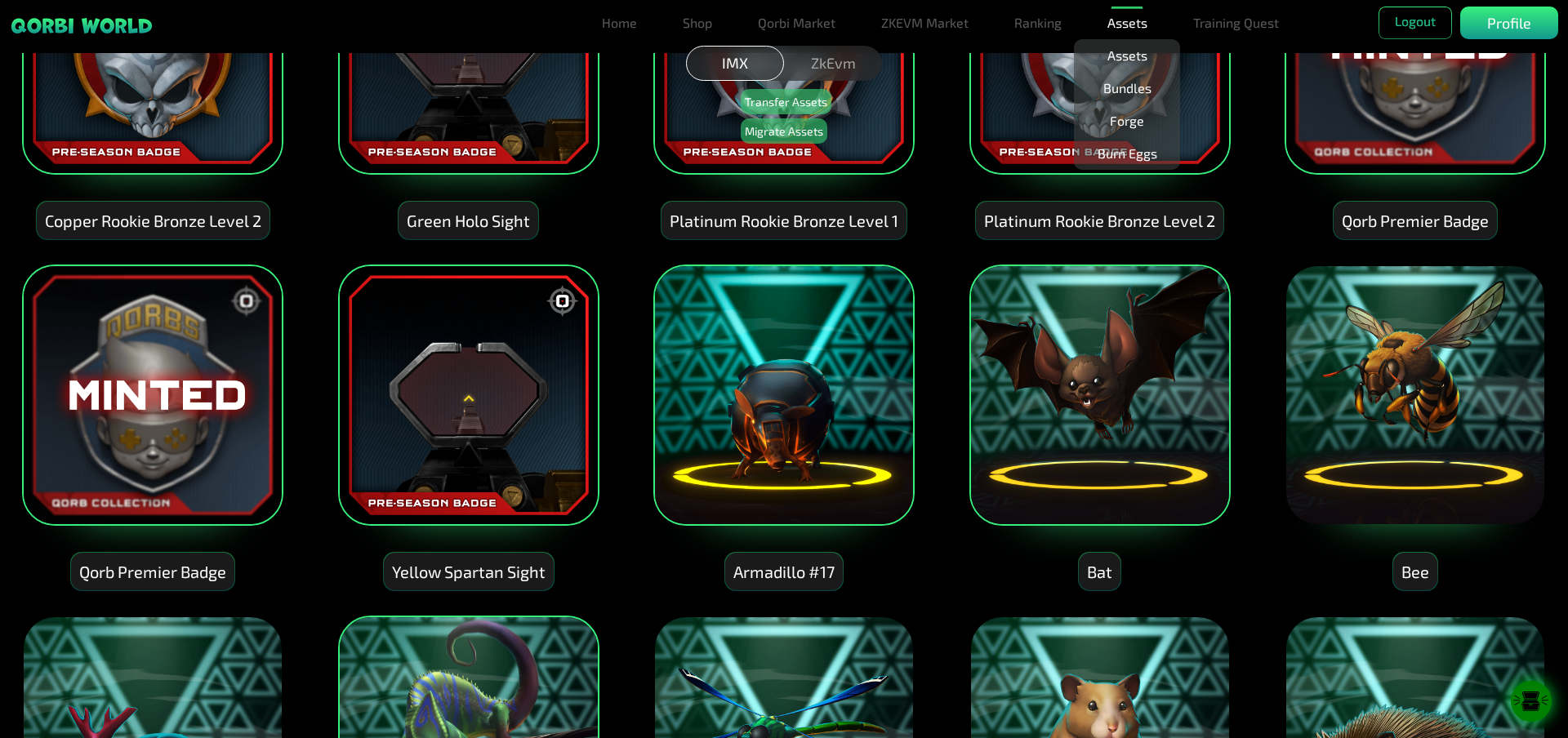
drag, startPoint x: 1293, startPoint y: 415, endPoint x: 1332, endPoint y: 432, distance: 42.5
click at [1294, 416] on img at bounding box center [1415, 394] width 261 height 261
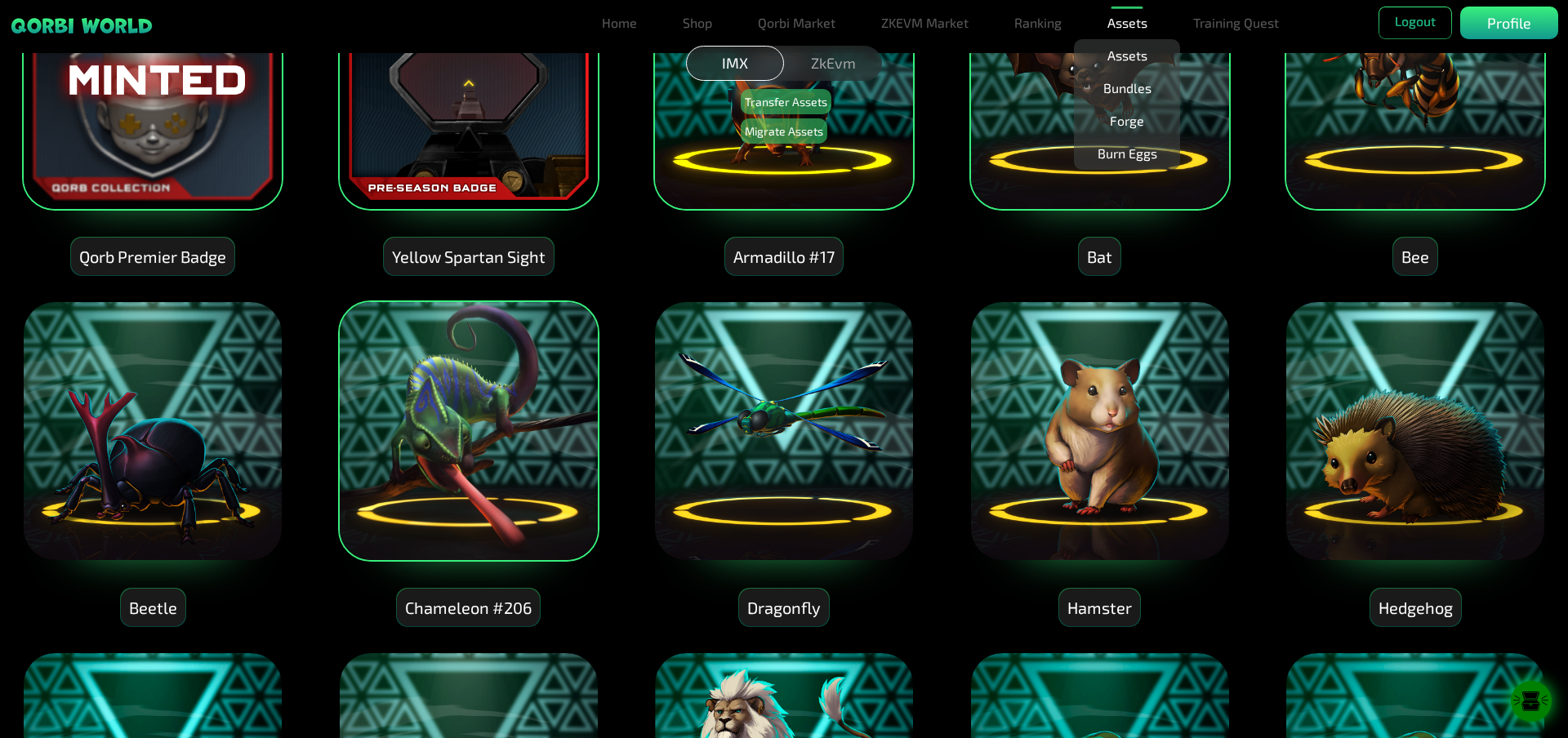
scroll to position [898, 0]
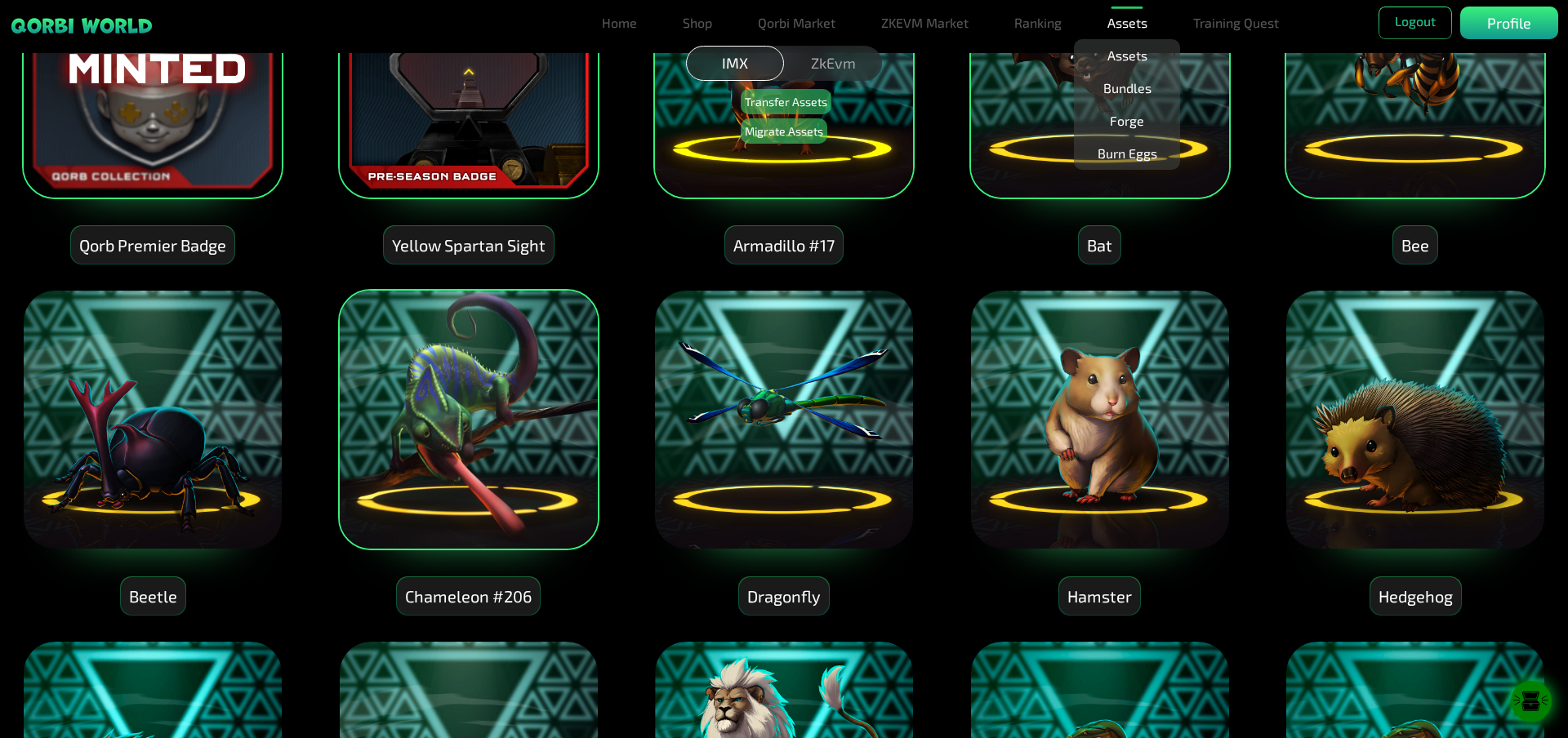
click at [1370, 428] on img at bounding box center [1415, 419] width 261 height 261
drag, startPoint x: 1370, startPoint y: 428, endPoint x: 1349, endPoint y: 424, distance: 21.4
click at [1370, 427] on img at bounding box center [1415, 419] width 261 height 261
drag, startPoint x: 1163, startPoint y: 429, endPoint x: 1050, endPoint y: 428, distance: 113.0
click at [1144, 431] on img at bounding box center [1100, 419] width 261 height 261
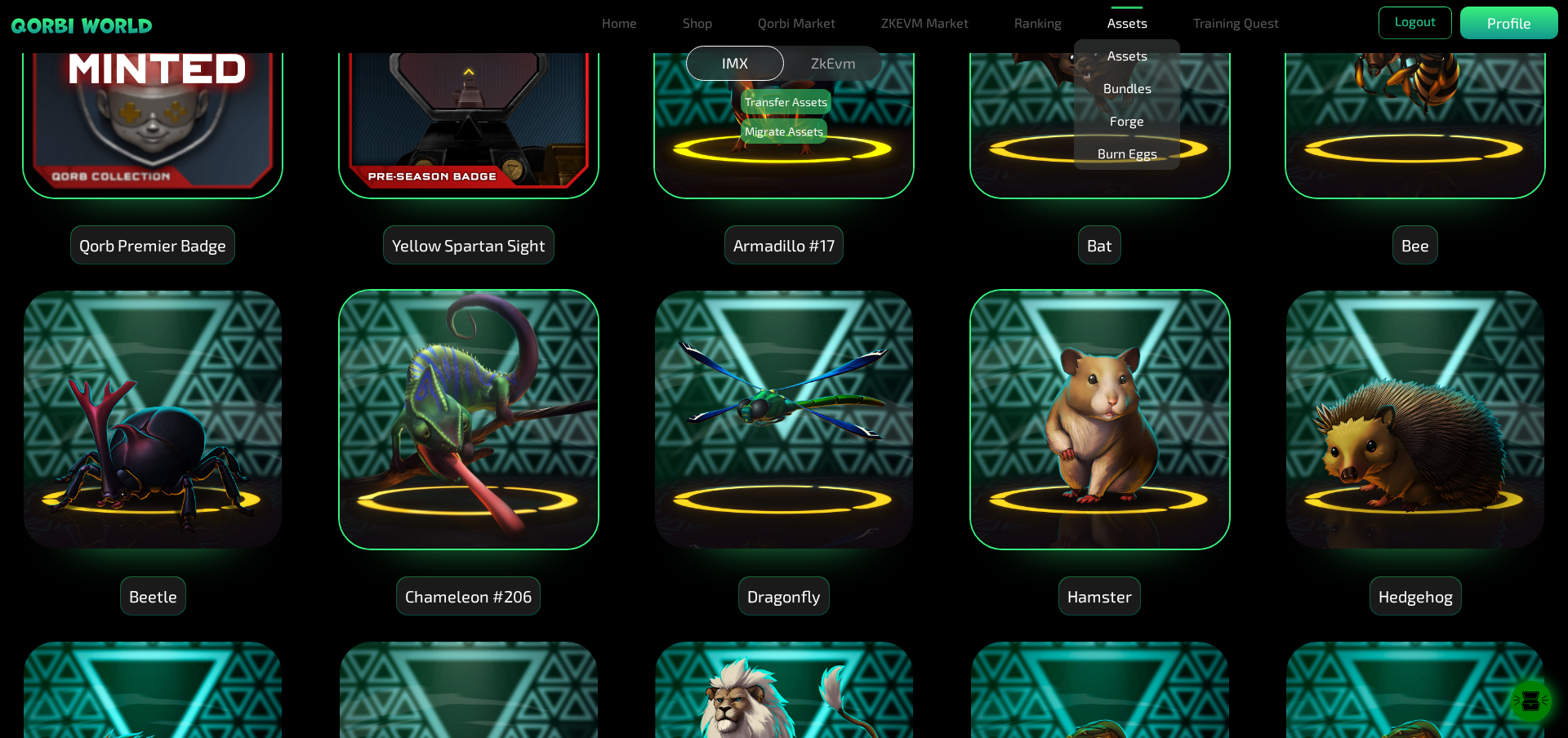
drag, startPoint x: 841, startPoint y: 425, endPoint x: 694, endPoint y: 419, distance: 147.1
click at [838, 426] on img at bounding box center [784, 419] width 261 height 261
drag, startPoint x: 1377, startPoint y: 409, endPoint x: 1360, endPoint y: 413, distance: 17.5
click at [1376, 413] on img at bounding box center [1415, 419] width 261 height 261
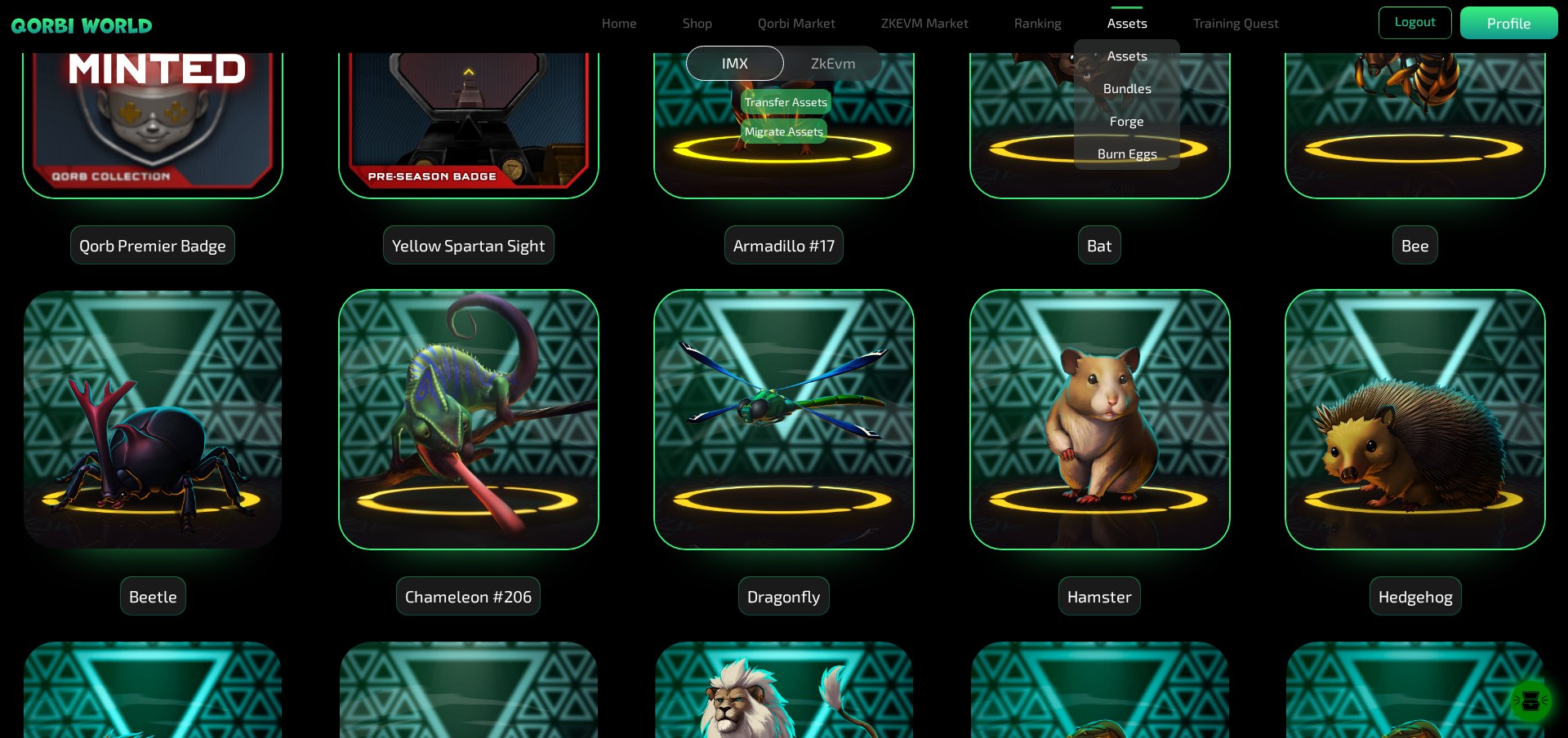
drag, startPoint x: 263, startPoint y: 414, endPoint x: 188, endPoint y: 417, distance: 75.1
click at [257, 415] on img at bounding box center [152, 419] width 261 height 261
click at [432, 421] on img at bounding box center [468, 419] width 261 height 261
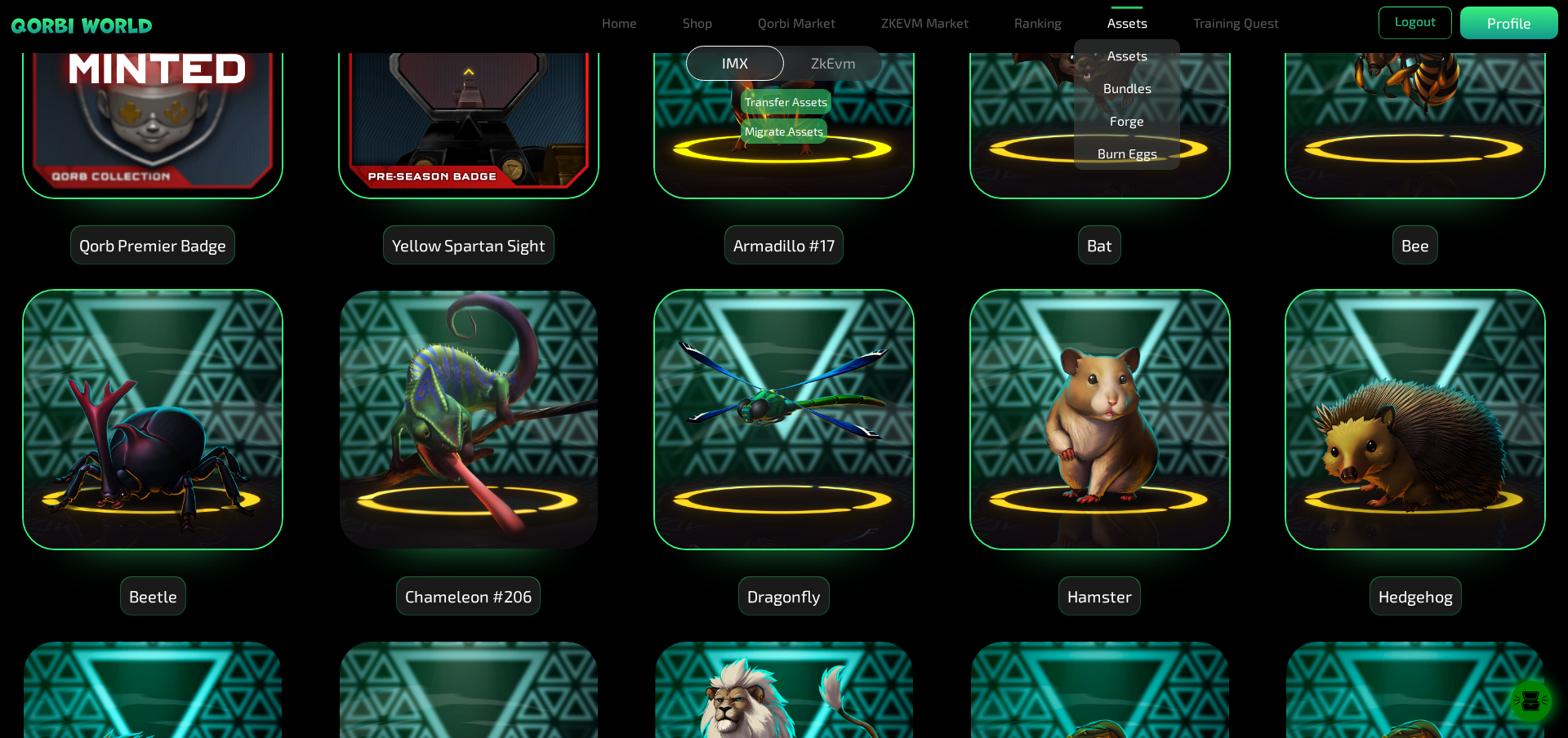
click at [429, 424] on img at bounding box center [468, 419] width 261 height 261
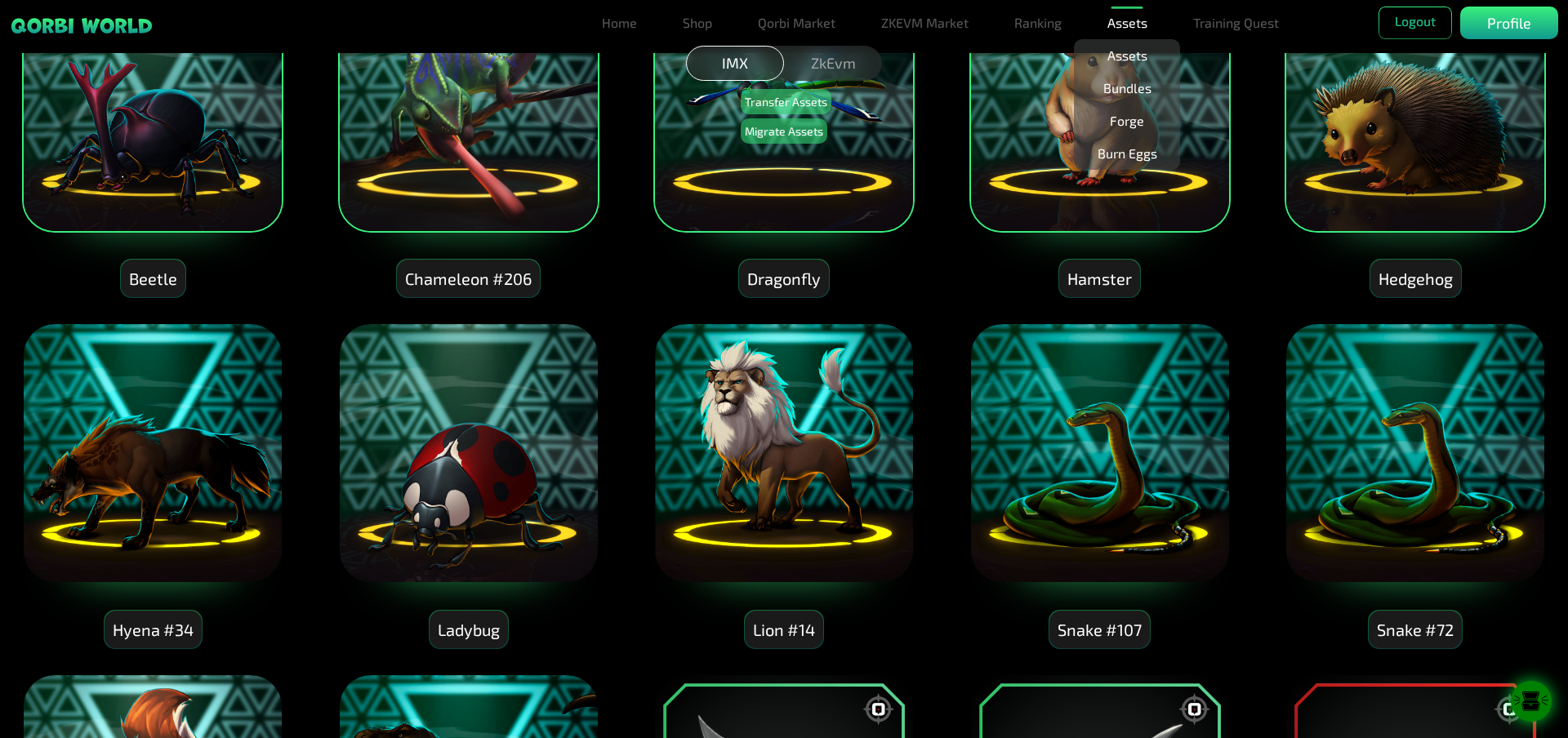
scroll to position [1225, 0]
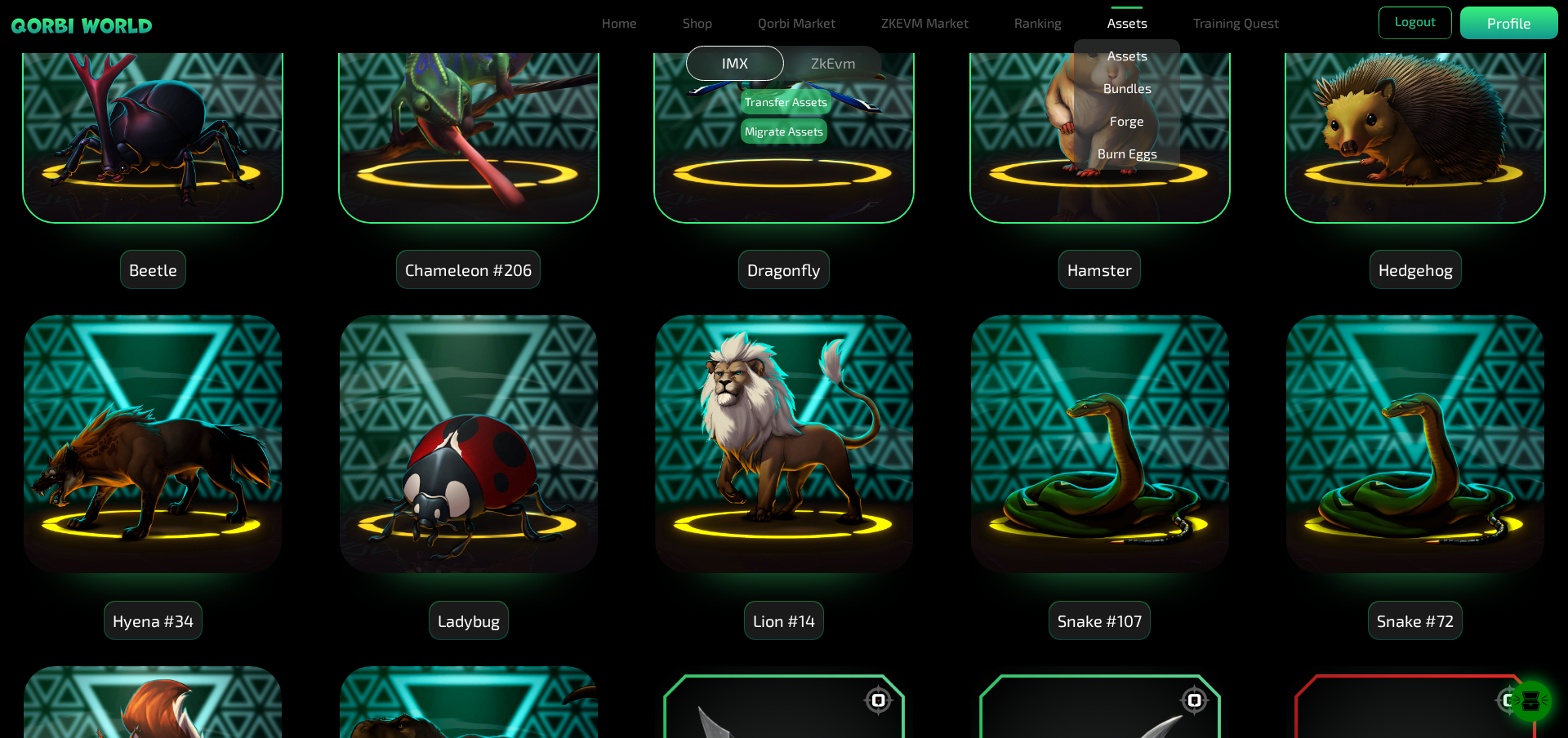
click at [236, 407] on img at bounding box center [152, 444] width 261 height 261
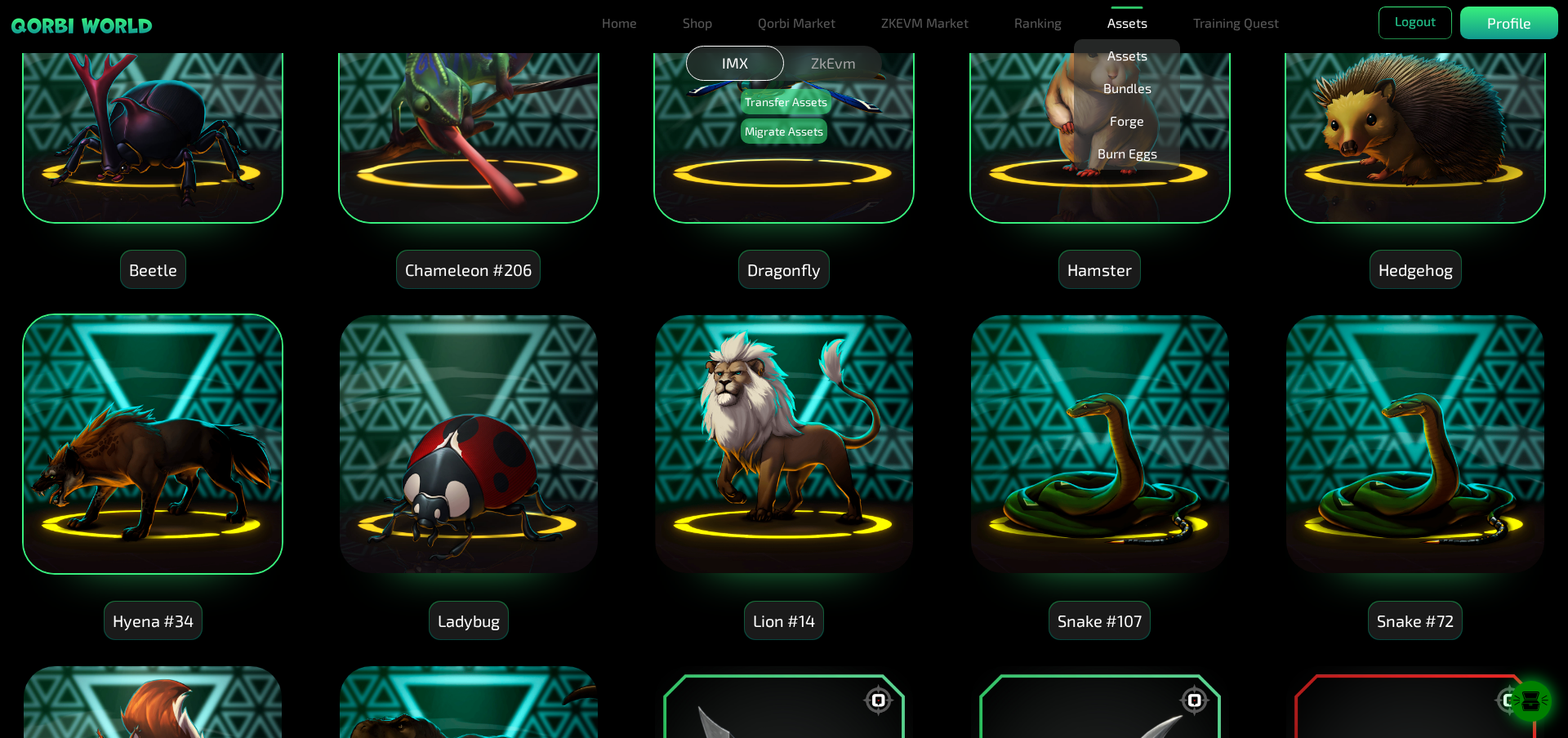
click at [464, 454] on img at bounding box center [468, 444] width 261 height 261
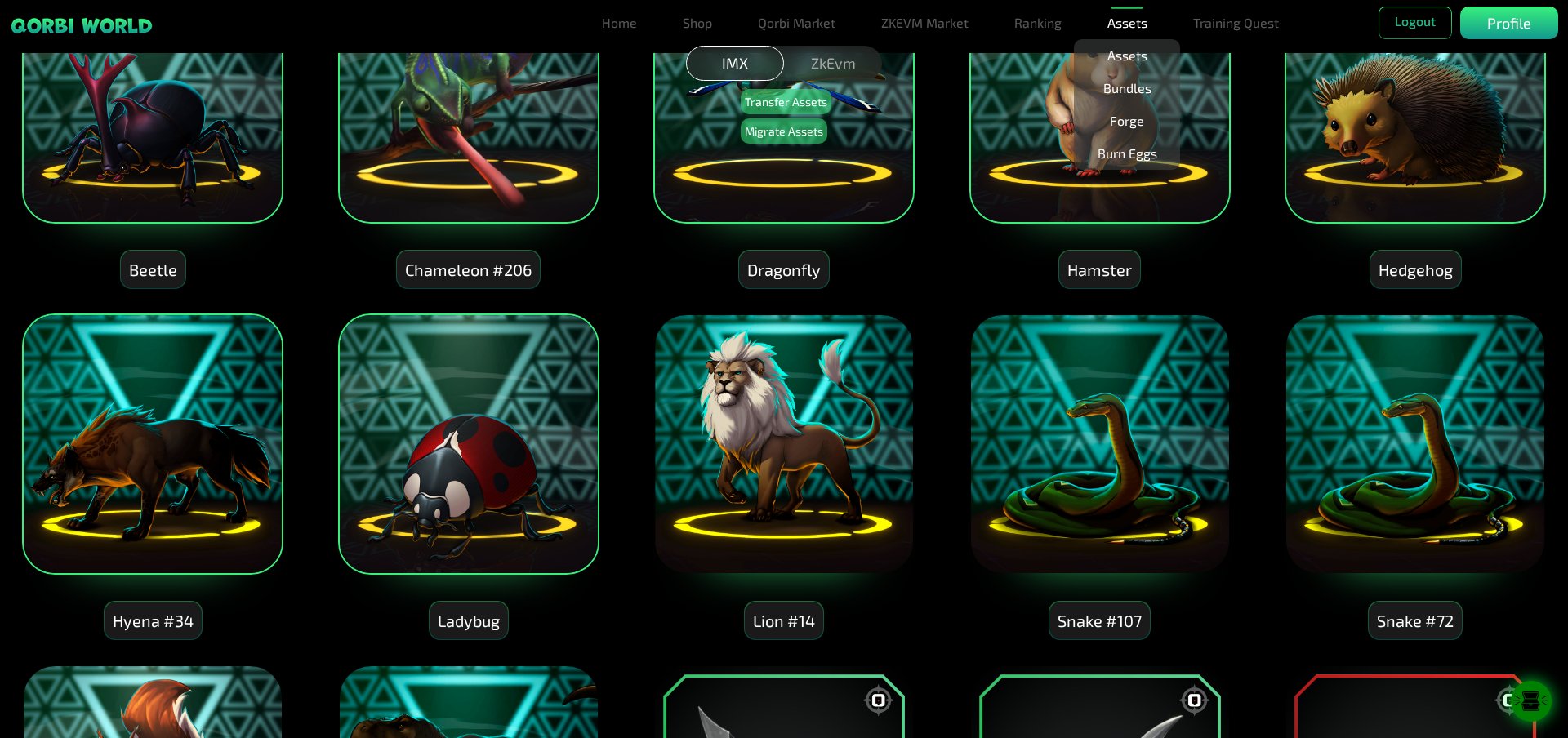
drag, startPoint x: 780, startPoint y: 462, endPoint x: 817, endPoint y: 469, distance: 37.7
click at [780, 464] on img at bounding box center [784, 444] width 261 height 261
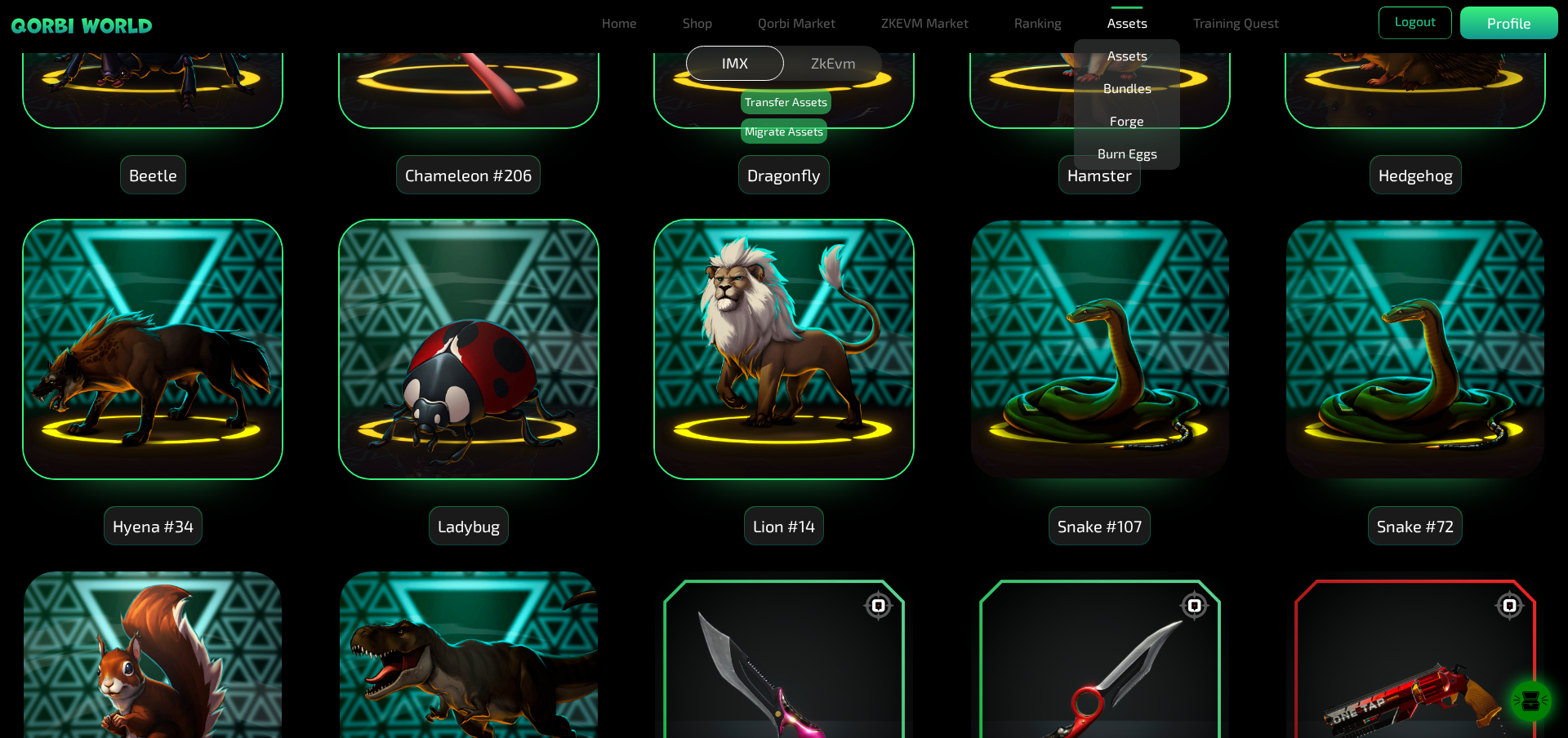
scroll to position [1470, 0]
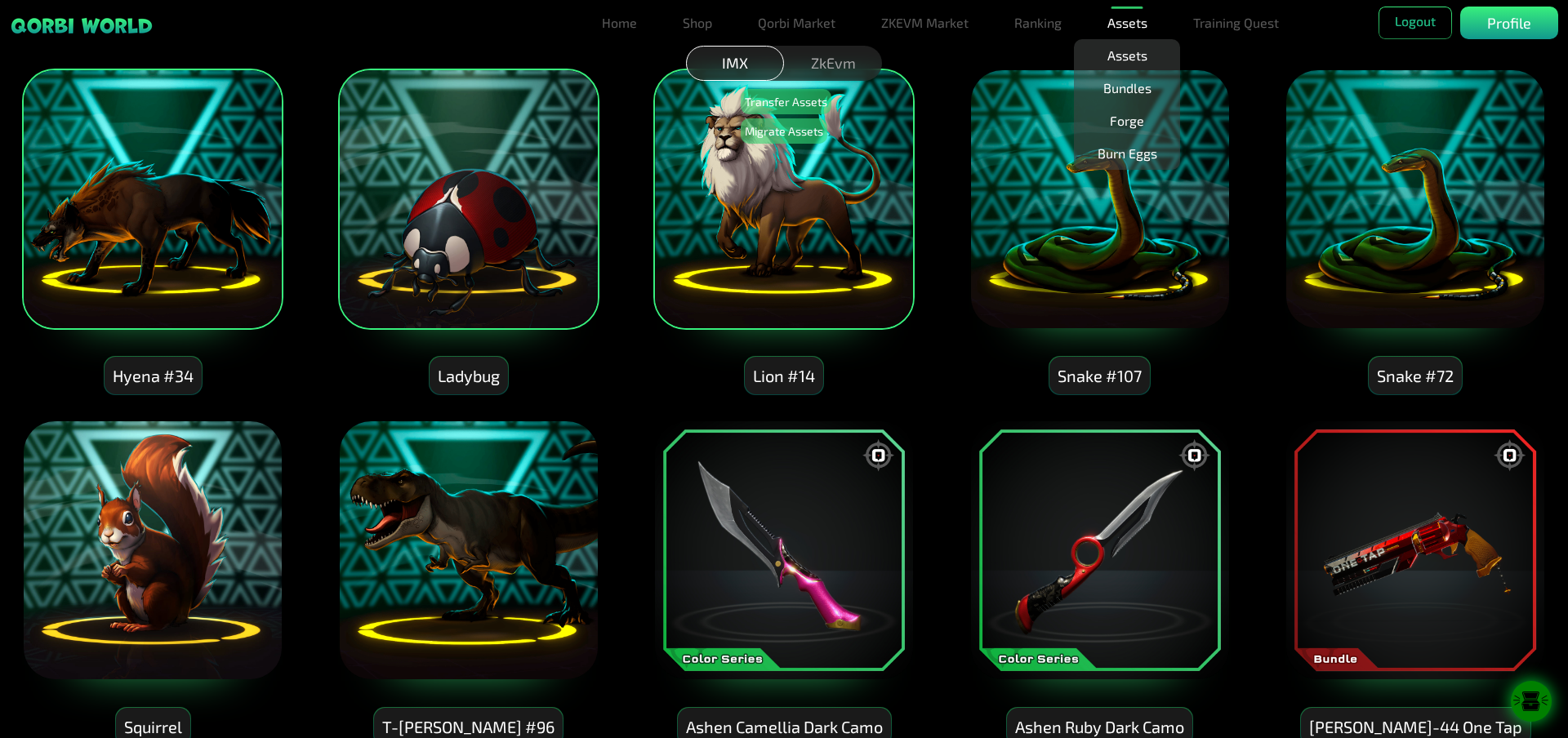
click at [1065, 268] on img at bounding box center [1100, 198] width 261 height 261
click at [1405, 257] on img at bounding box center [1415, 198] width 261 height 261
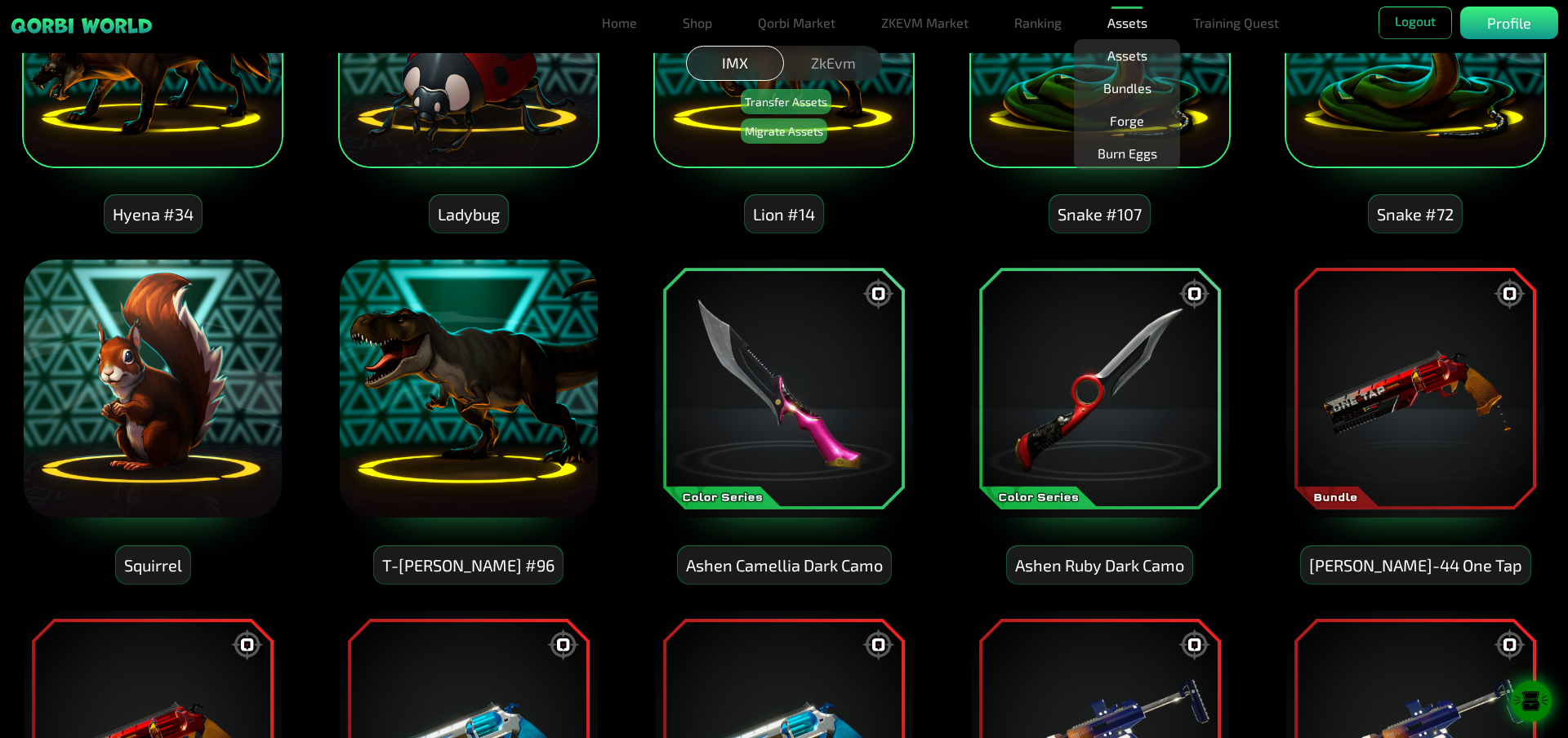
scroll to position [1634, 0]
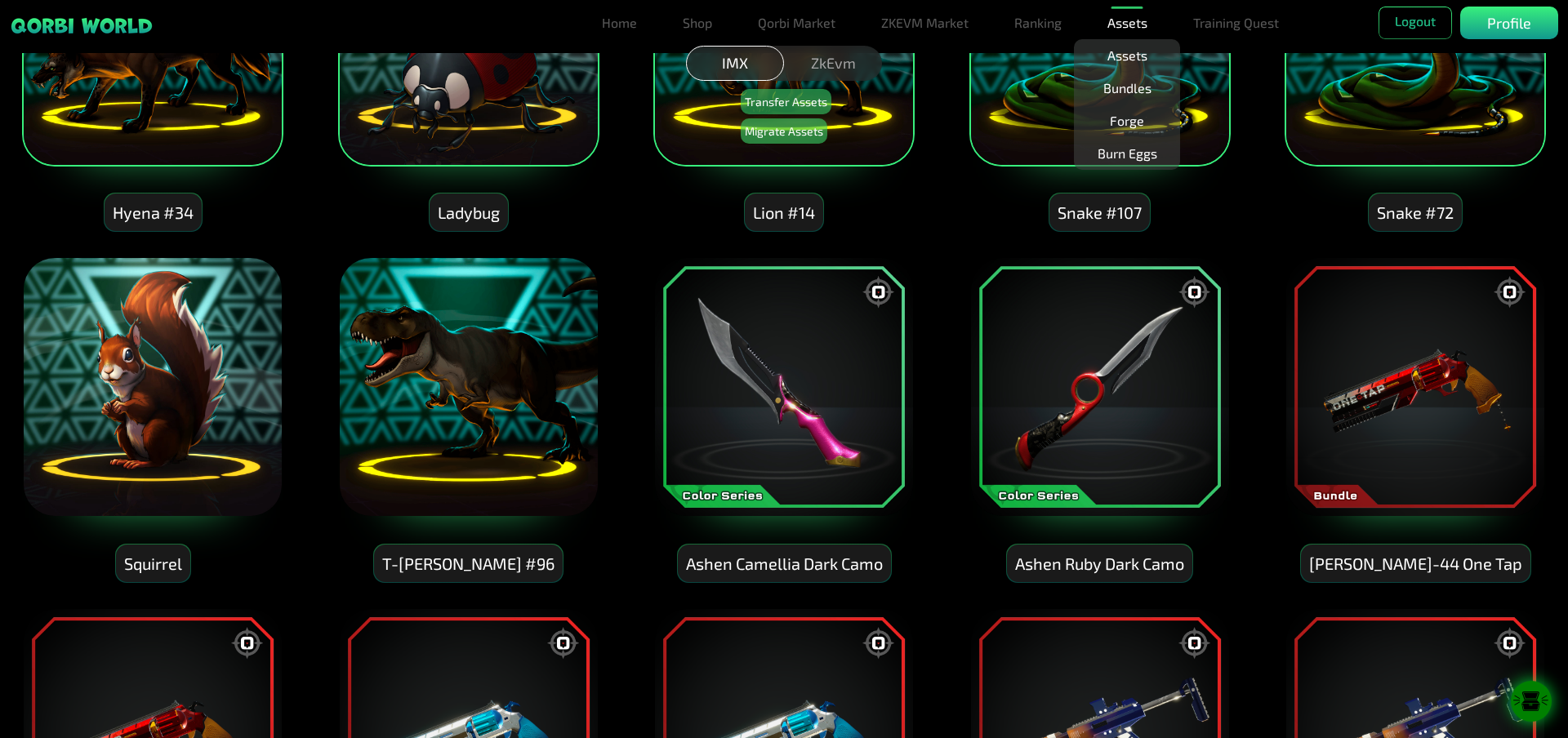
click at [1142, 385] on img at bounding box center [1100, 387] width 261 height 261
click at [1391, 358] on img at bounding box center [1415, 387] width 261 height 261
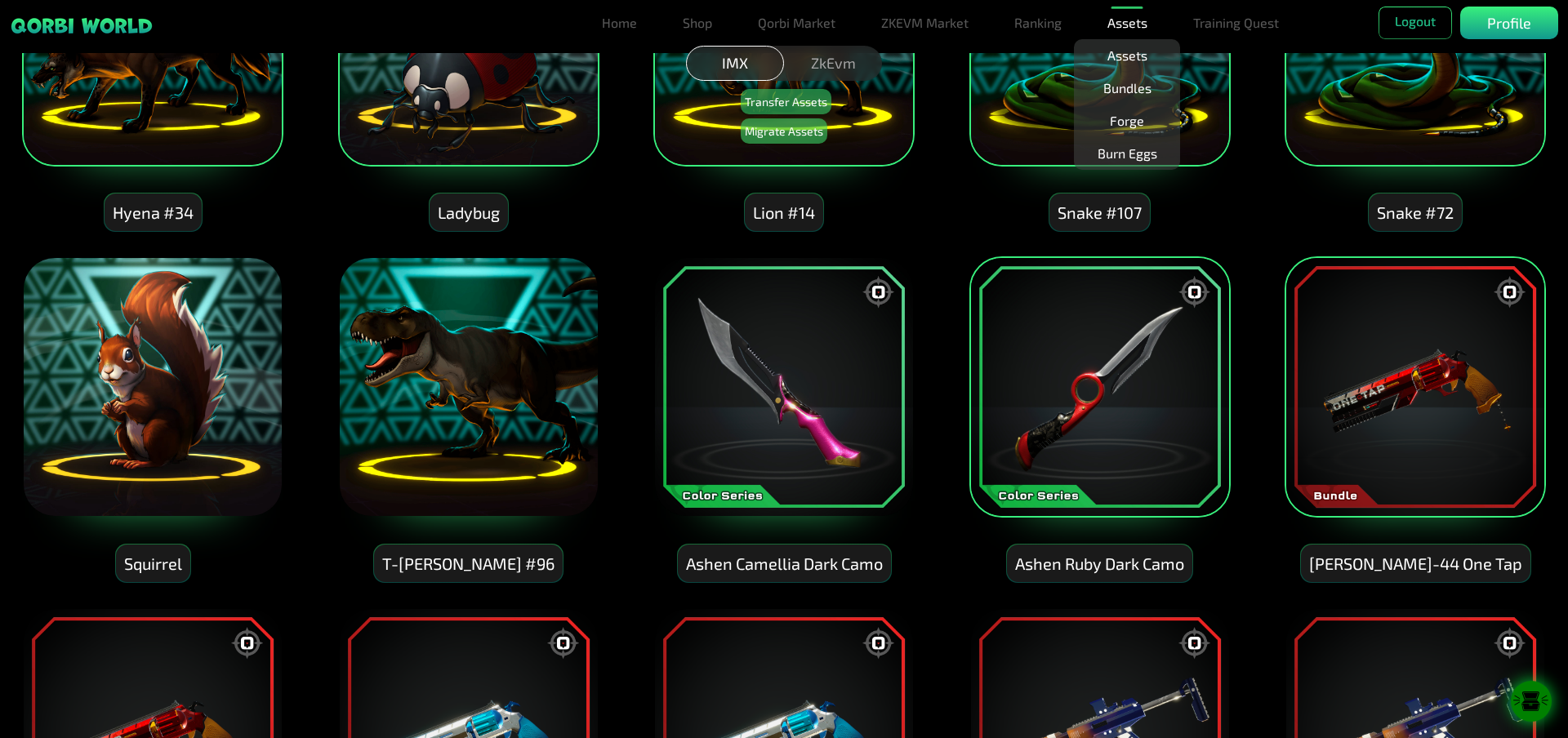
click at [826, 367] on img at bounding box center [784, 387] width 261 height 261
drag, startPoint x: 439, startPoint y: 382, endPoint x: 218, endPoint y: 383, distance: 221.0
click at [436, 382] on img at bounding box center [468, 387] width 261 height 261
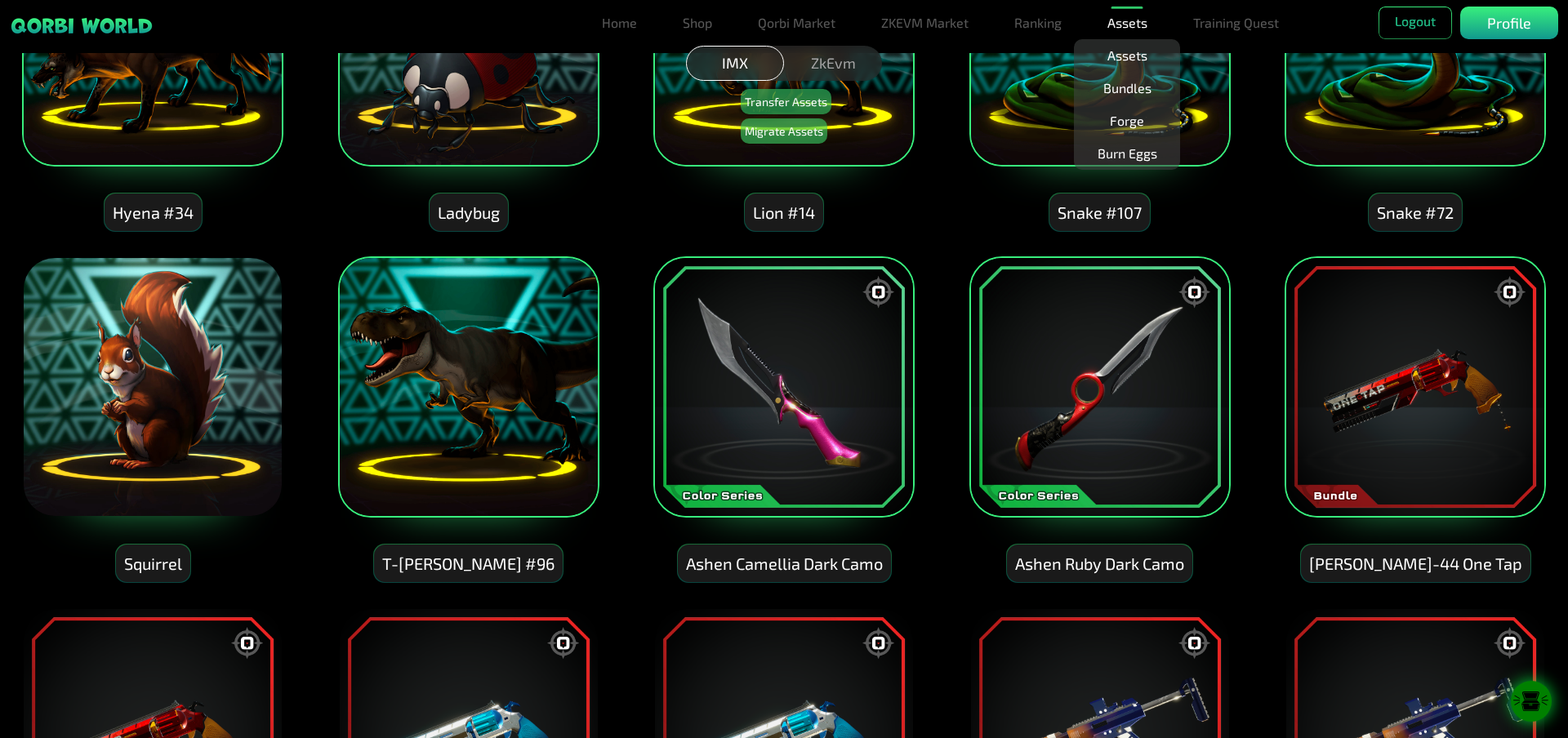
click at [189, 379] on img at bounding box center [152, 387] width 261 height 261
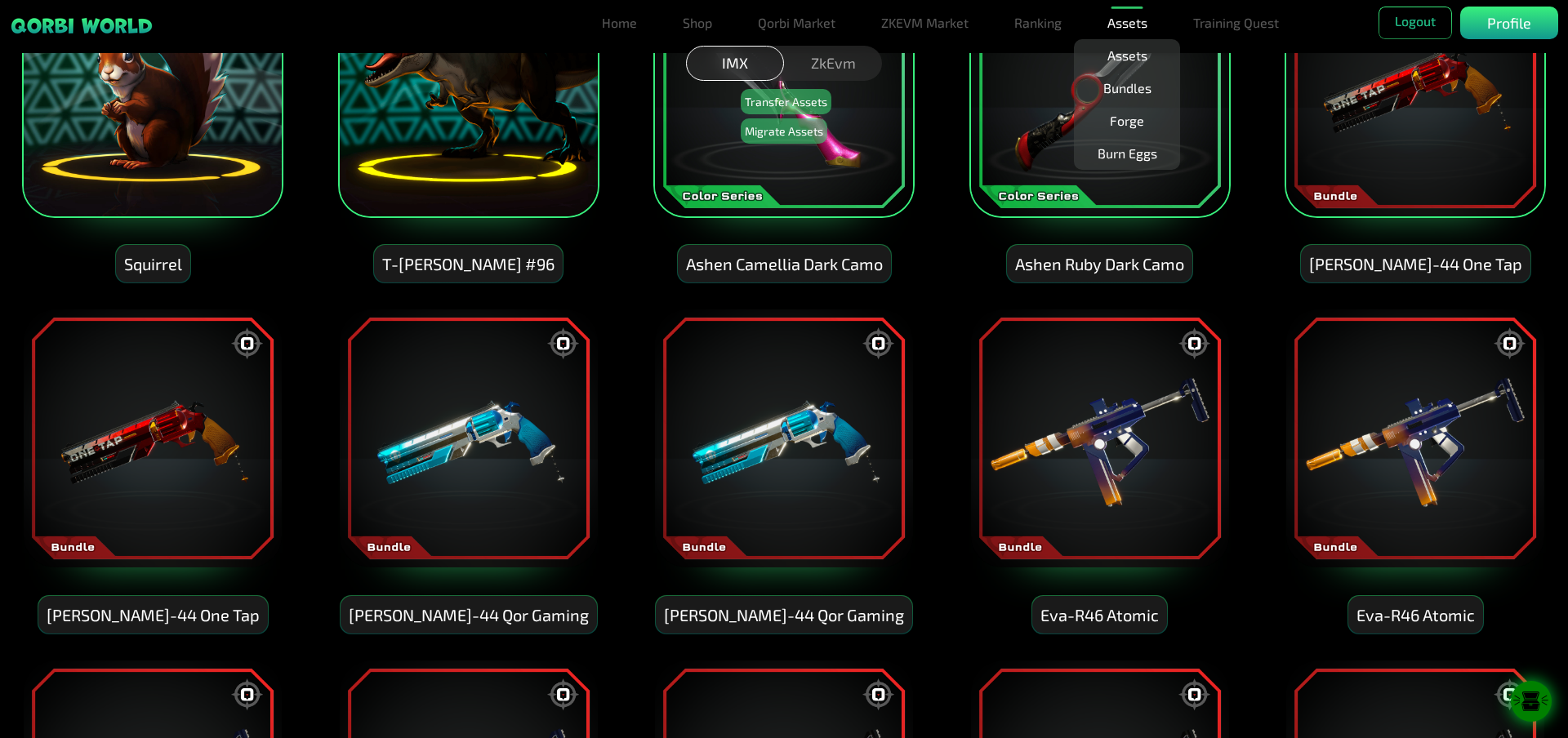
scroll to position [1960, 0]
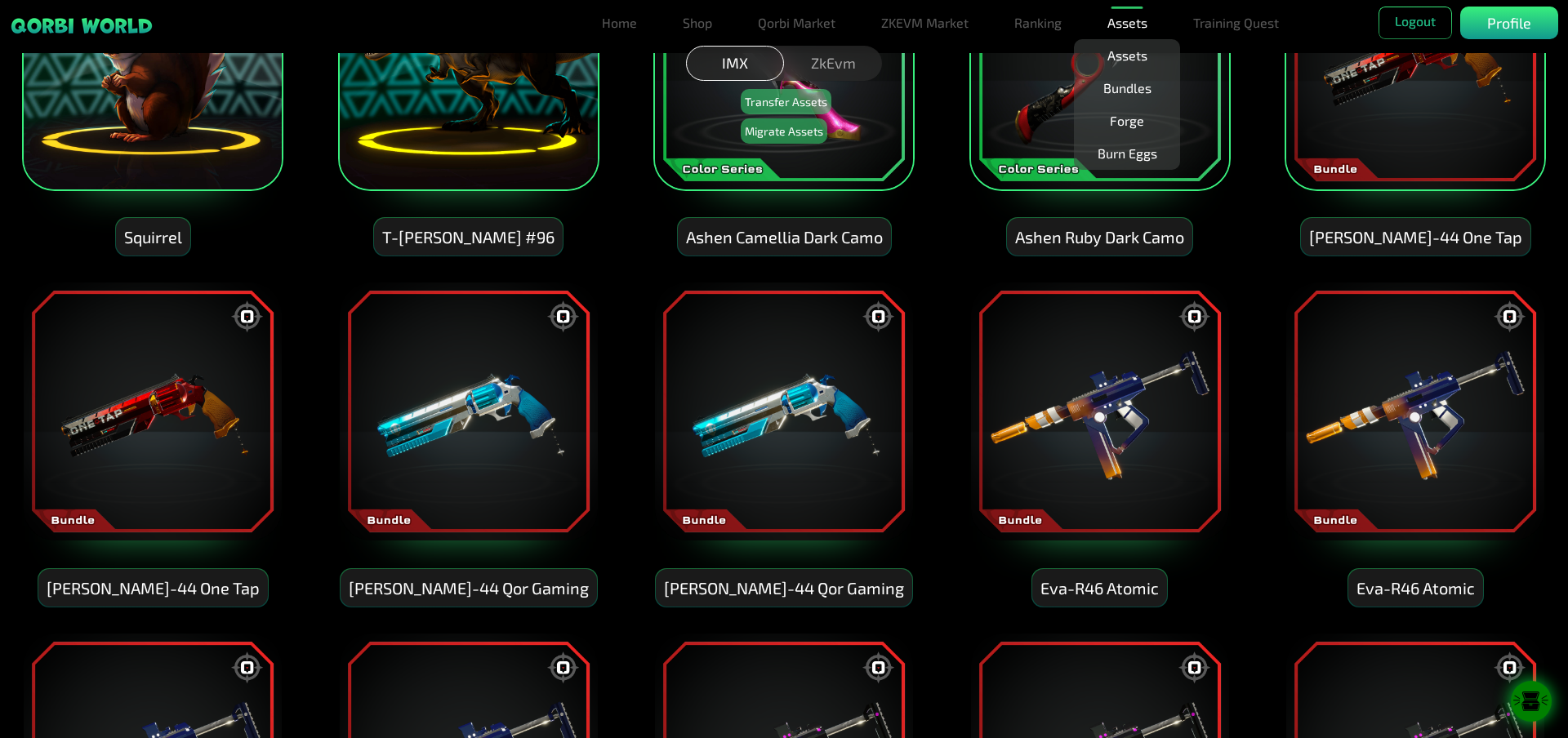
click at [181, 393] on img at bounding box center [152, 411] width 261 height 261
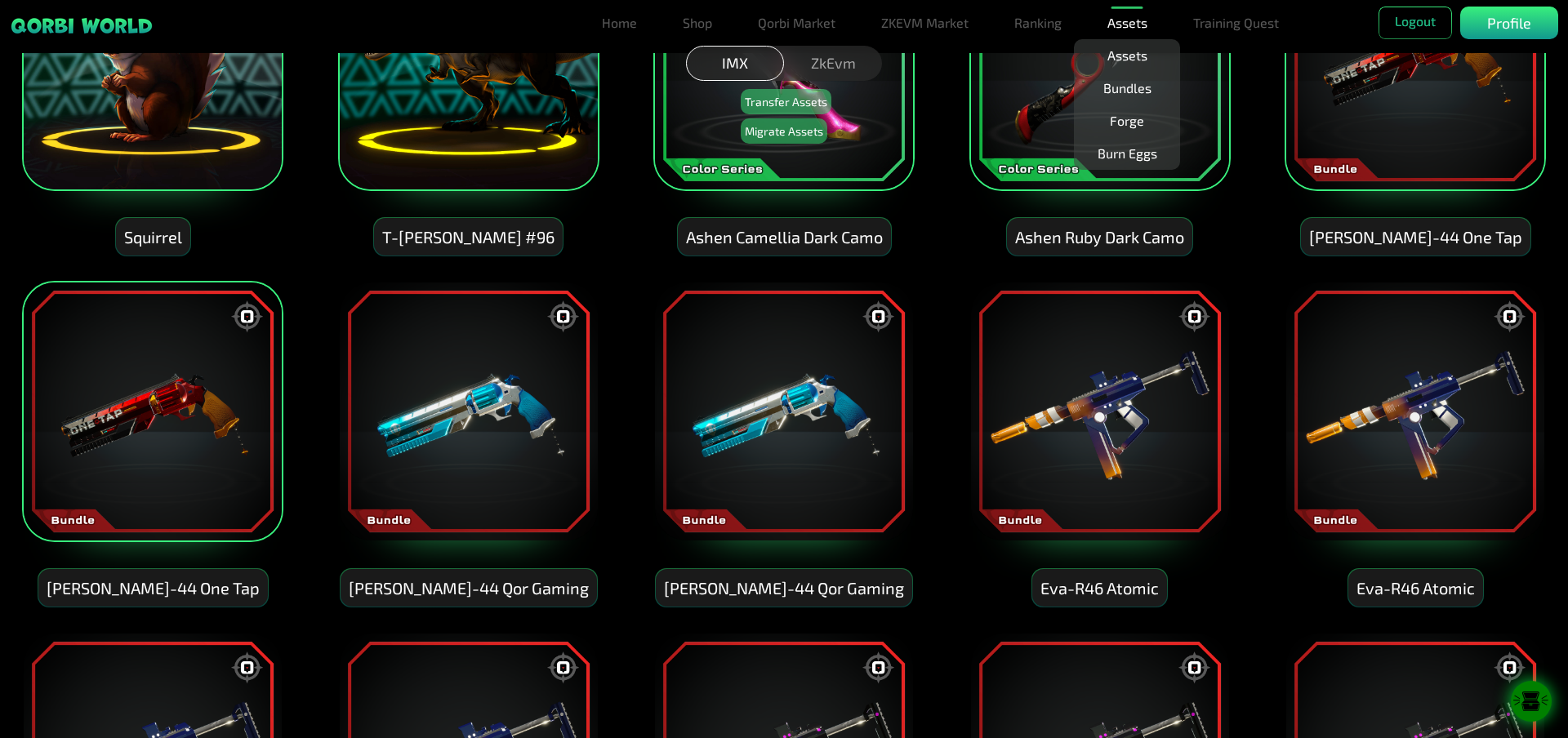
drag, startPoint x: 467, startPoint y: 401, endPoint x: 585, endPoint y: 404, distance: 118.0
click at [468, 401] on img at bounding box center [468, 411] width 261 height 261
click at [1082, 394] on img at bounding box center [1100, 411] width 261 height 261
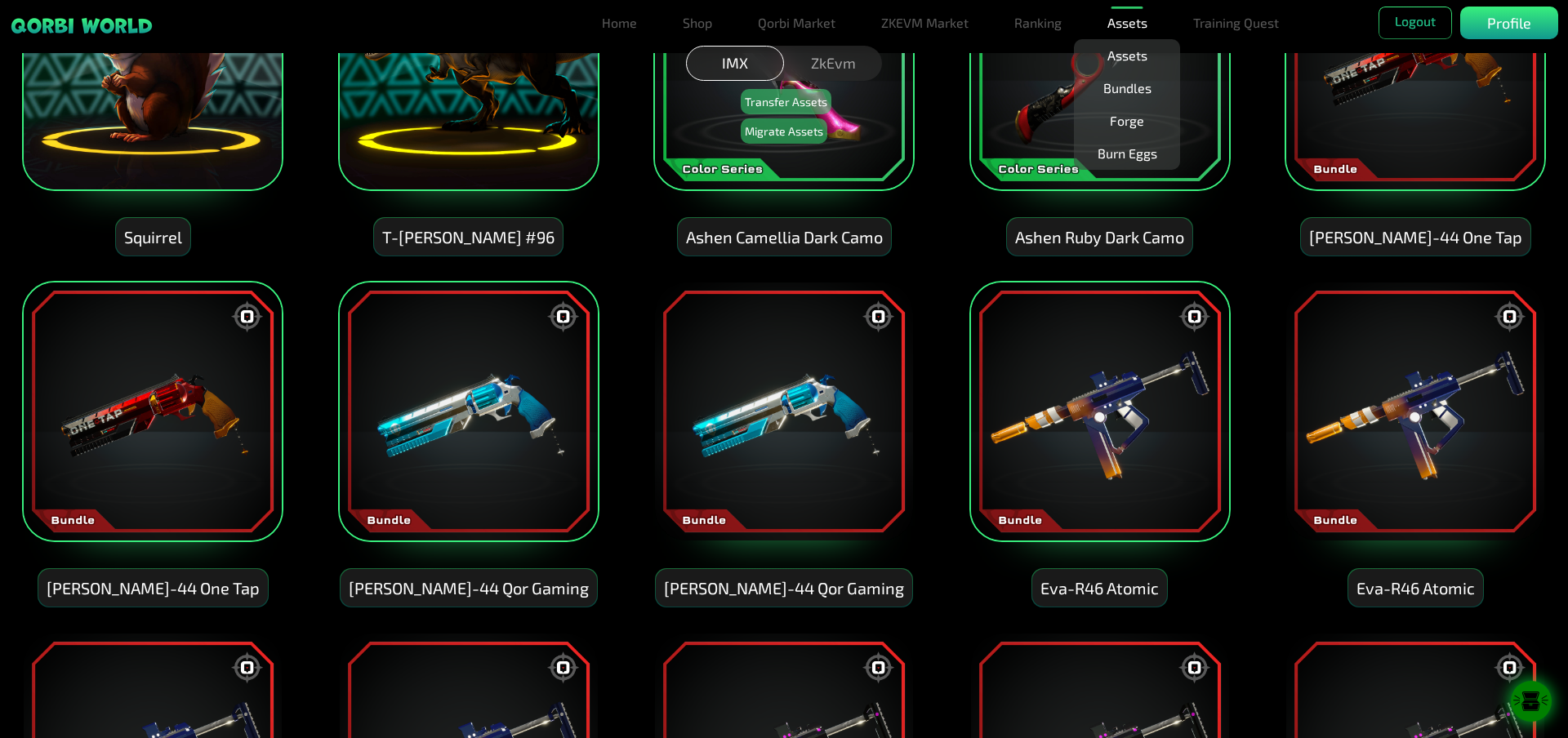
click at [1350, 414] on img at bounding box center [1415, 411] width 261 height 261
click at [798, 402] on img at bounding box center [784, 411] width 261 height 261
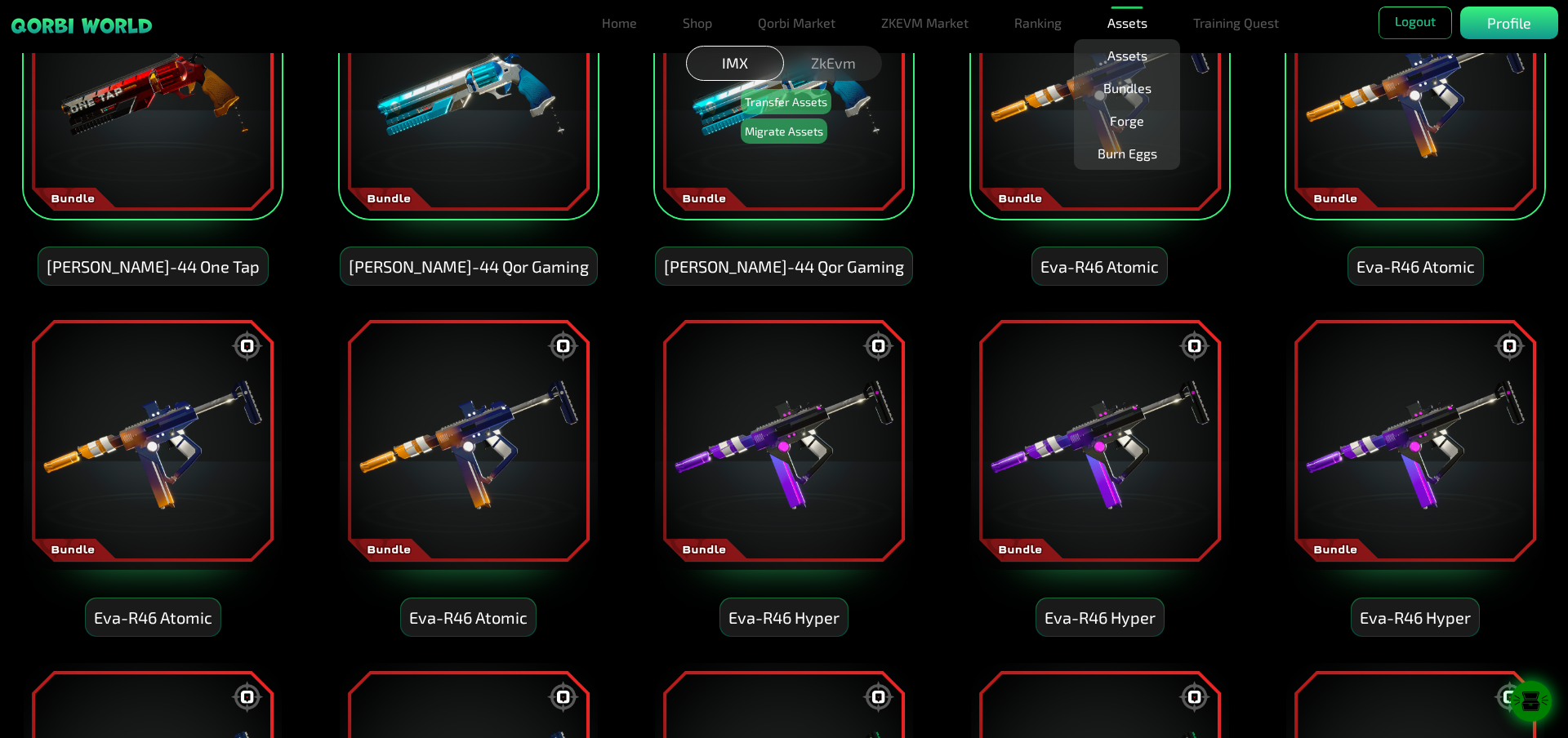
scroll to position [2287, 0]
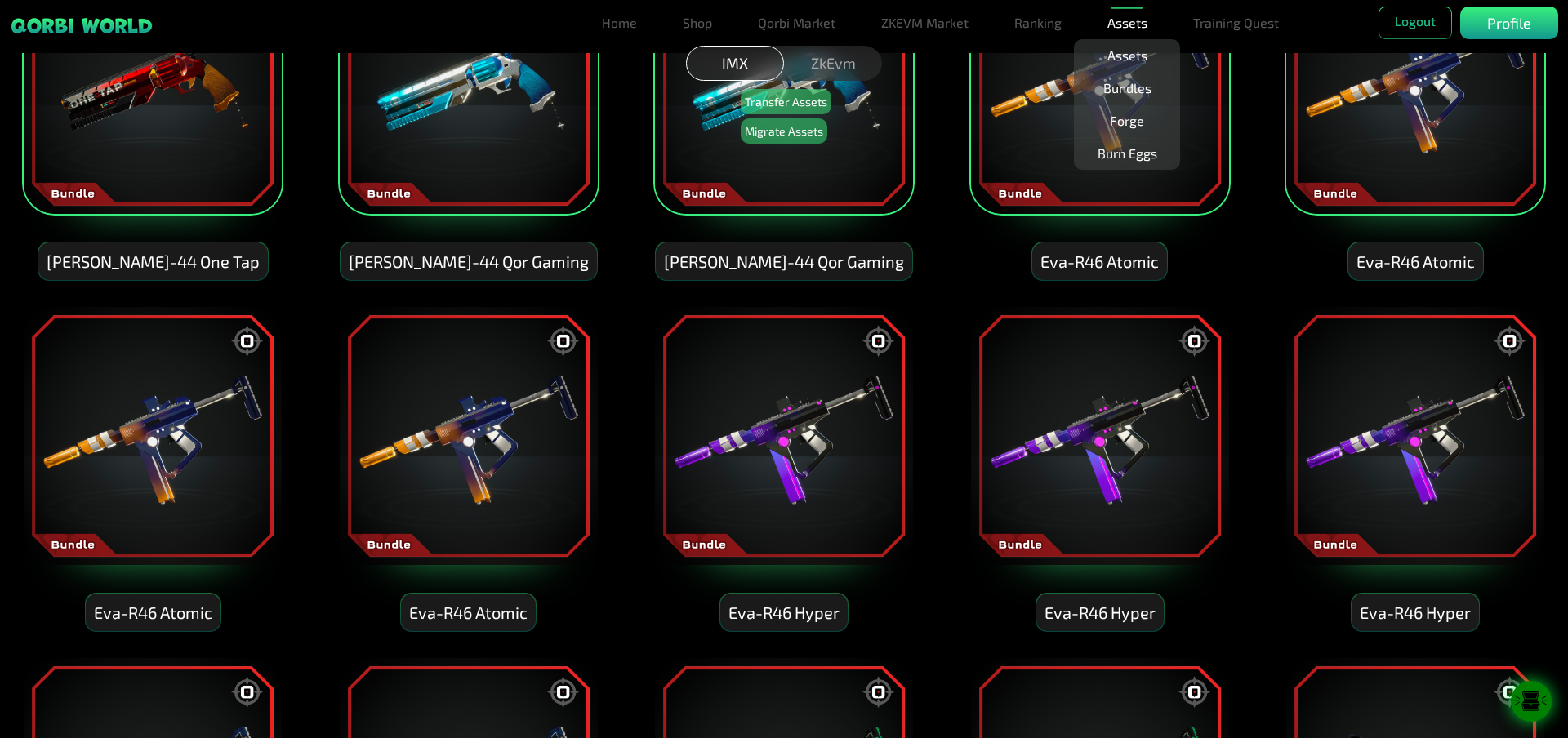
click at [173, 404] on img at bounding box center [152, 435] width 261 height 261
click at [458, 439] on img at bounding box center [468, 435] width 261 height 261
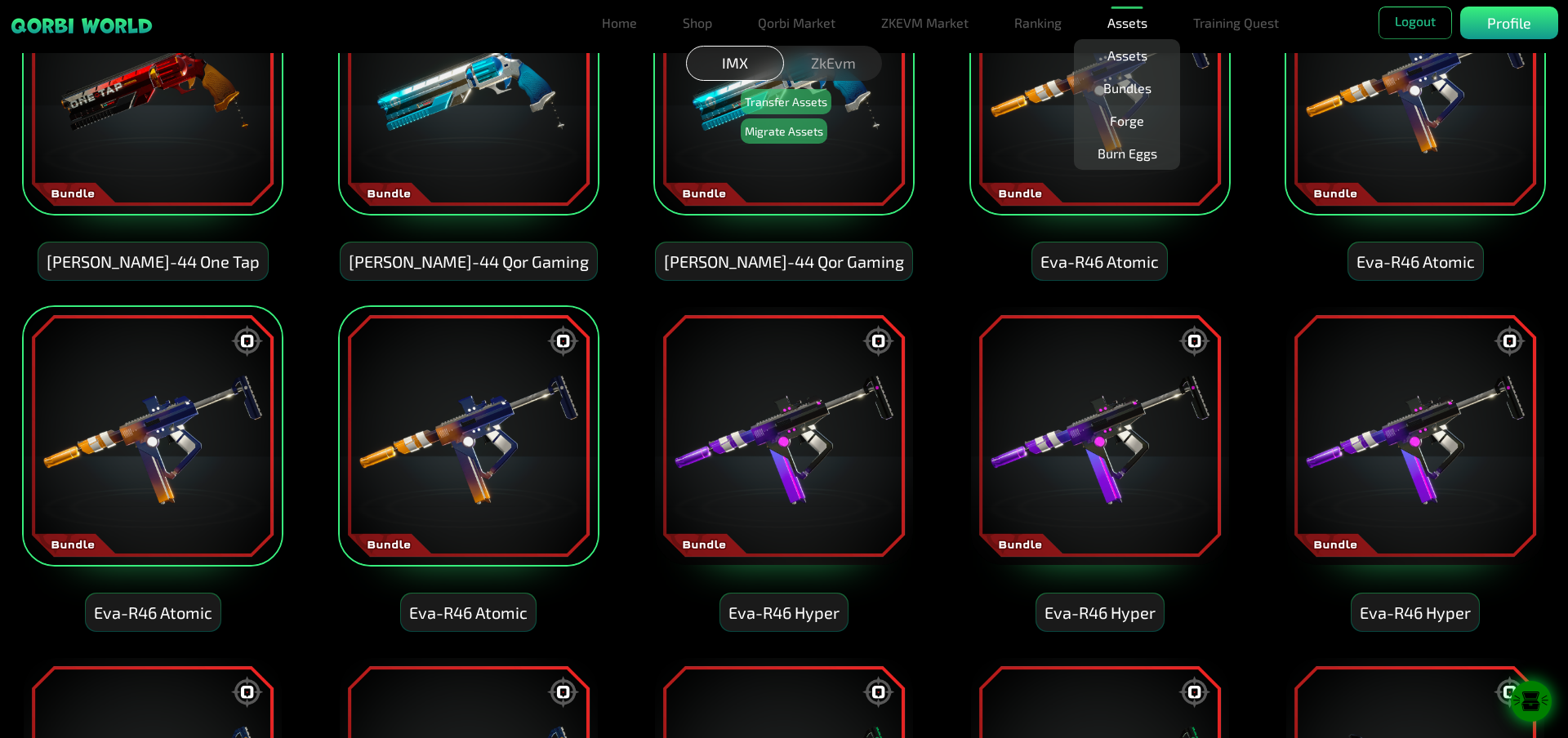
click at [762, 415] on img at bounding box center [784, 435] width 261 height 261
drag, startPoint x: 1072, startPoint y: 371, endPoint x: 1203, endPoint y: 409, distance: 136.4
click at [1072, 373] on img at bounding box center [1100, 435] width 261 height 261
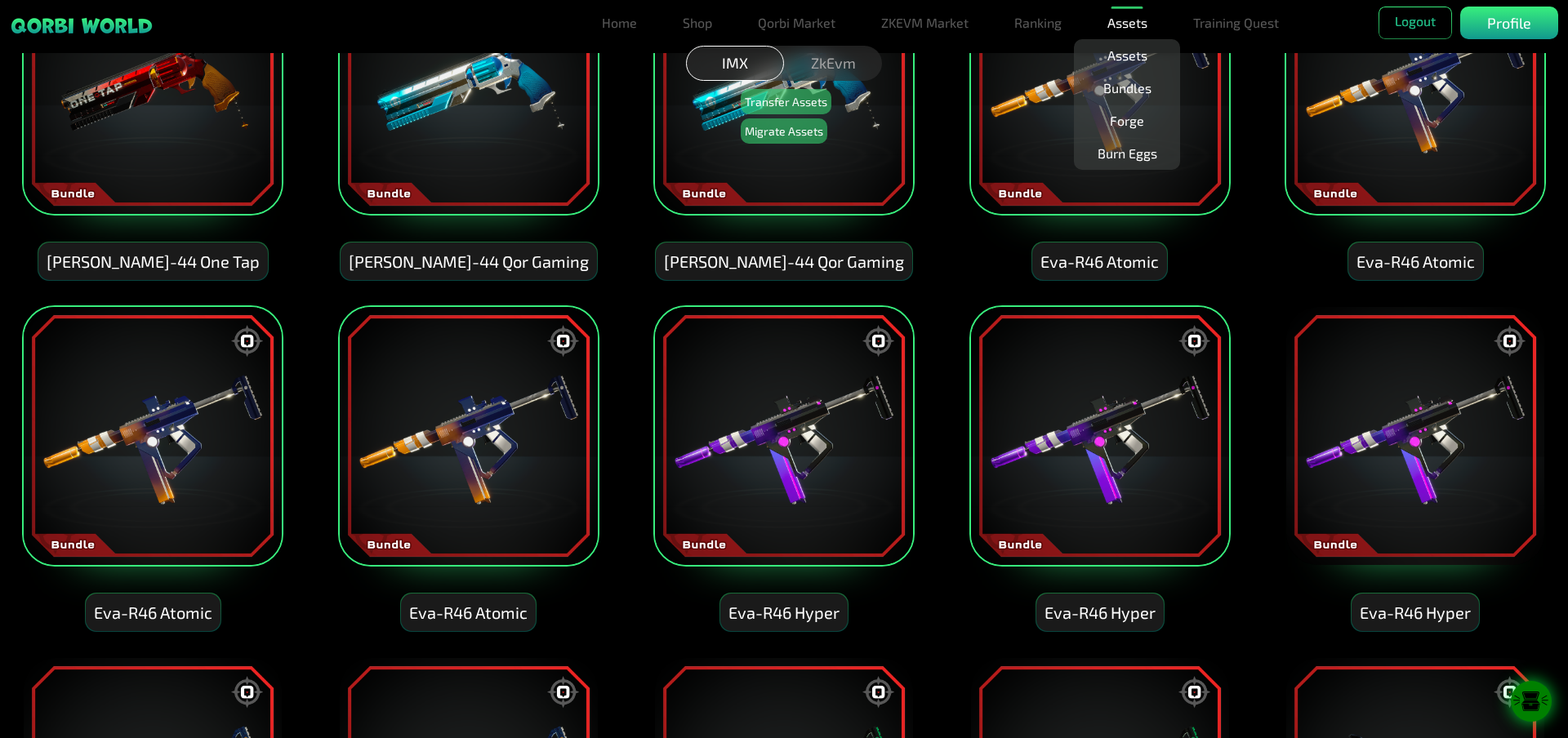
click at [1398, 427] on img at bounding box center [1415, 435] width 261 height 261
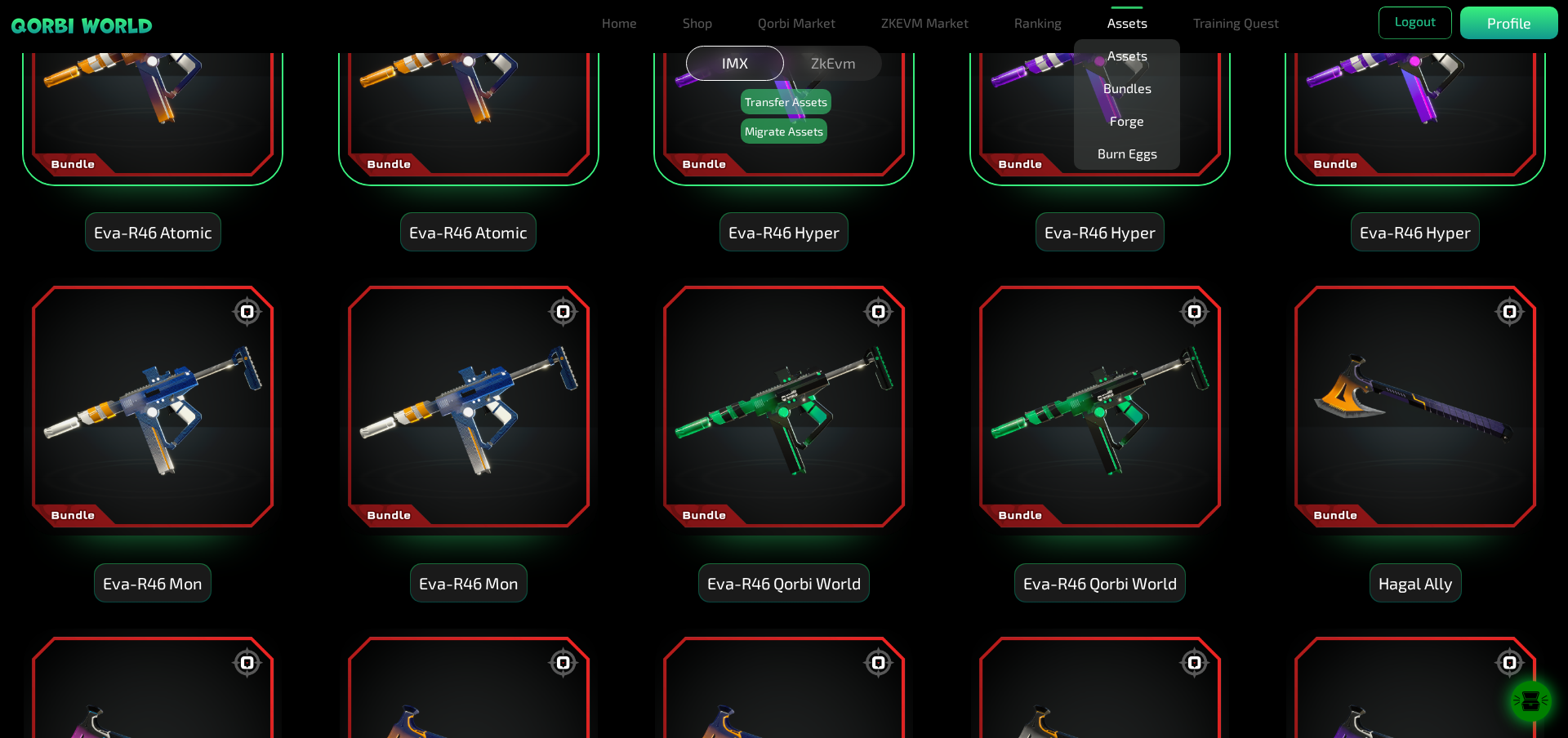
scroll to position [2695, 0]
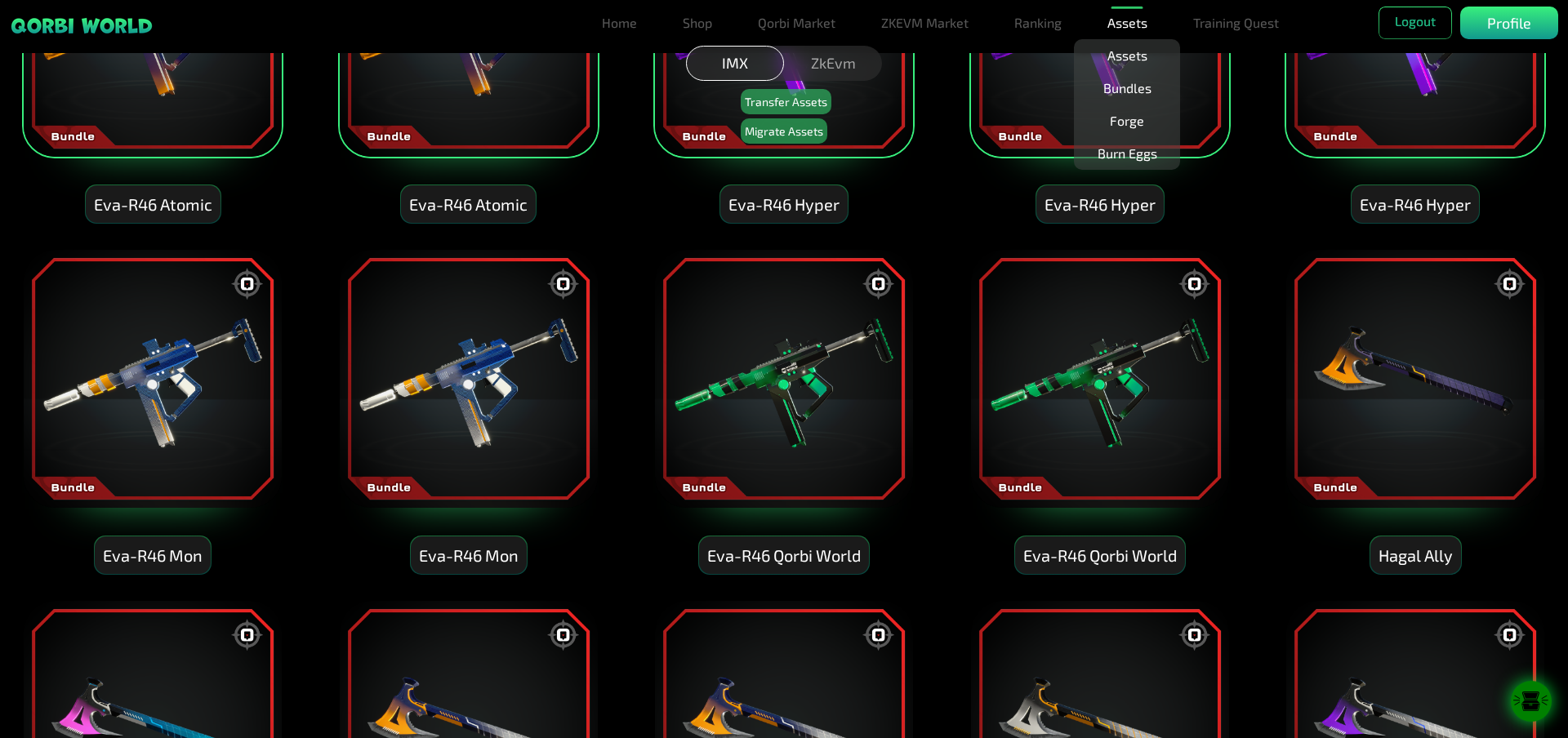
click at [1380, 414] on img at bounding box center [1415, 379] width 261 height 261
click at [1092, 396] on img at bounding box center [1100, 379] width 261 height 261
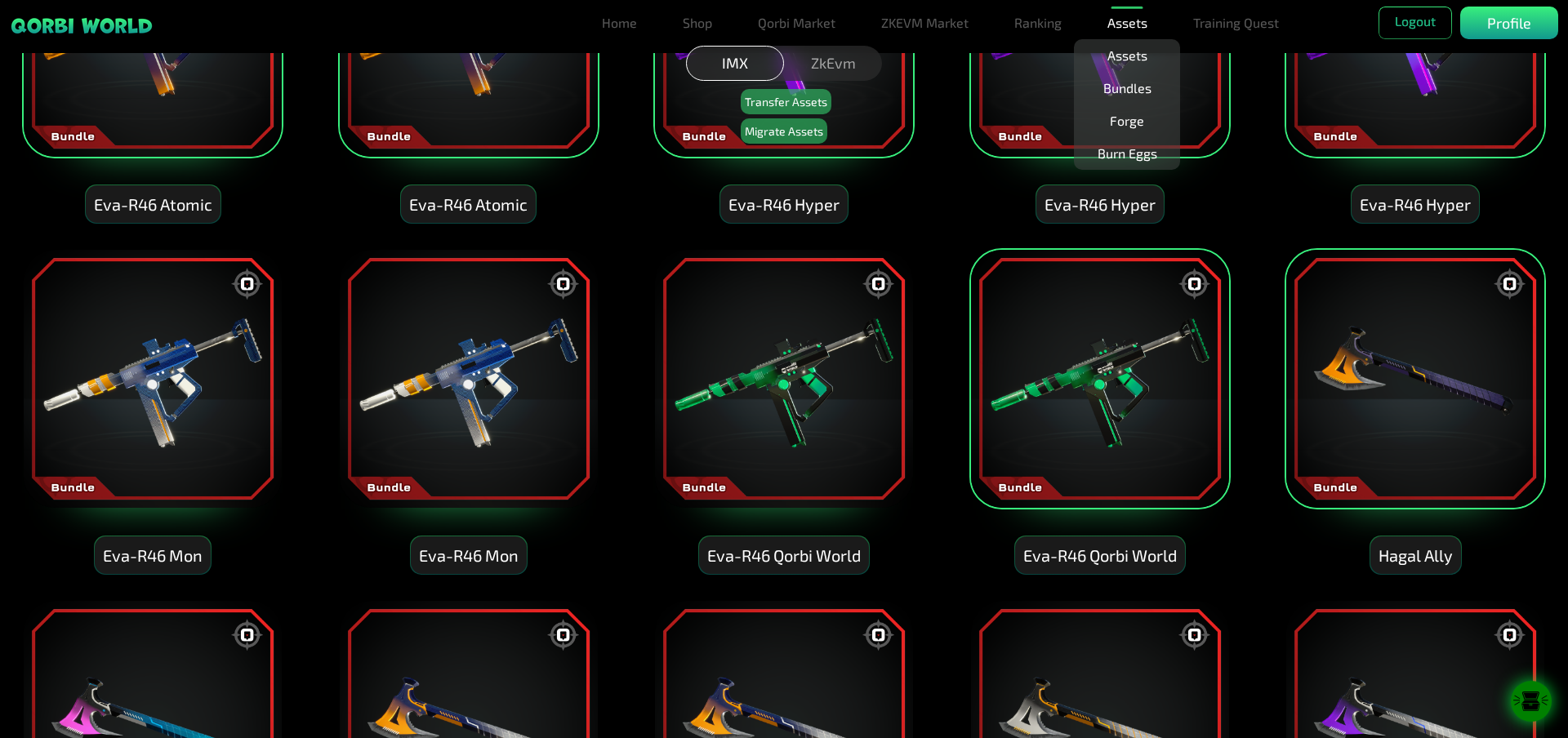
click at [794, 384] on img at bounding box center [784, 379] width 261 height 261
click at [469, 380] on img at bounding box center [468, 379] width 261 height 261
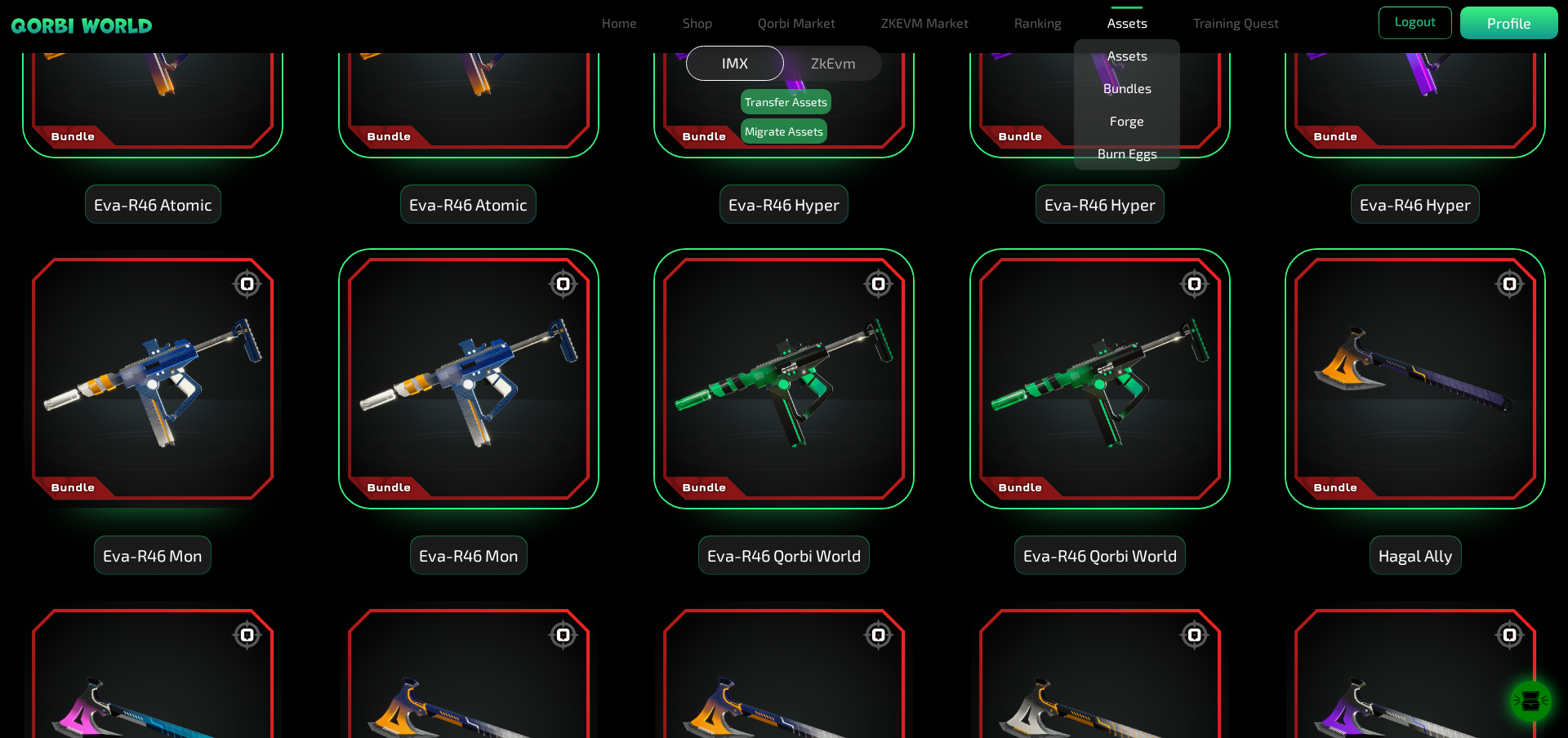
click at [210, 378] on img at bounding box center [152, 379] width 261 height 261
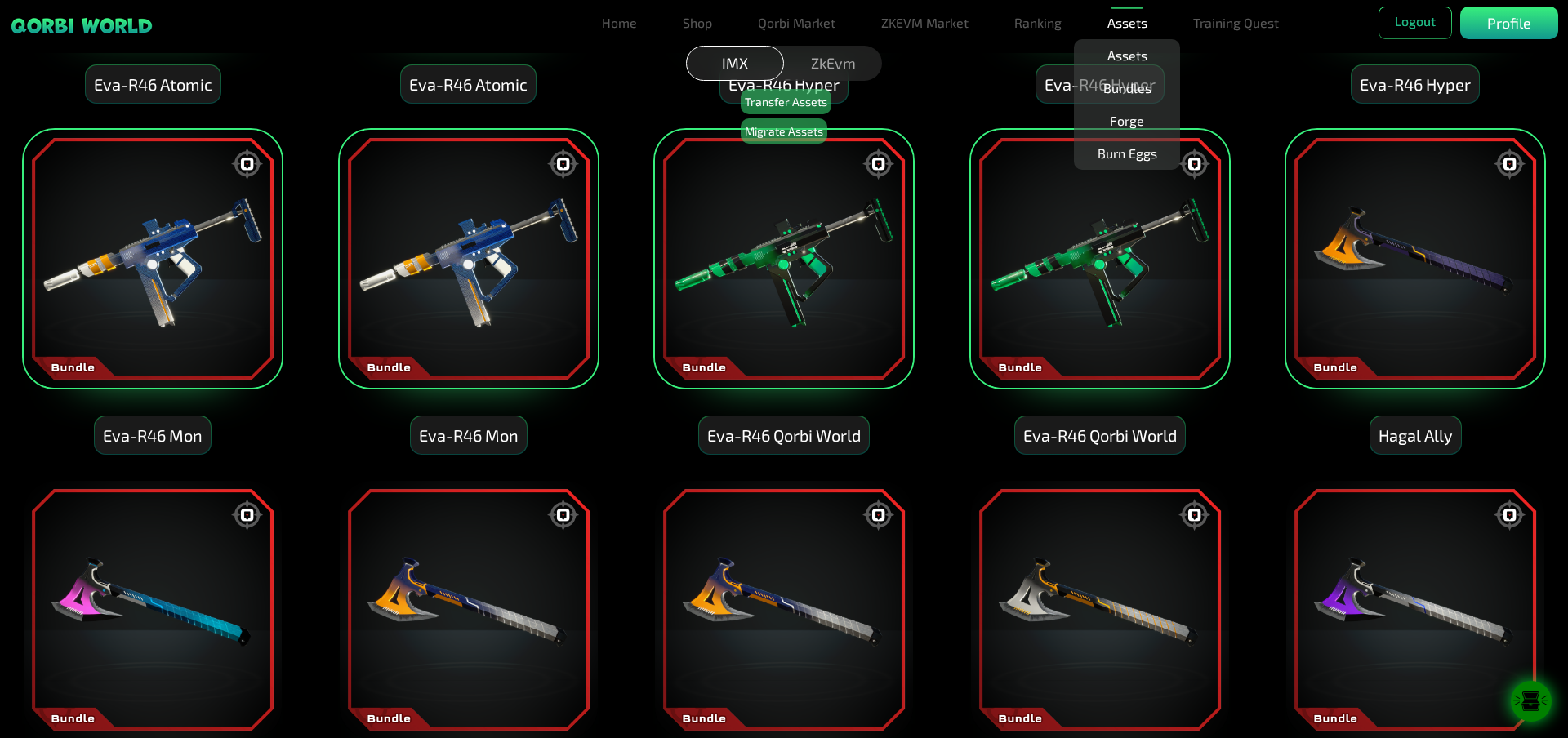
scroll to position [2940, 0]
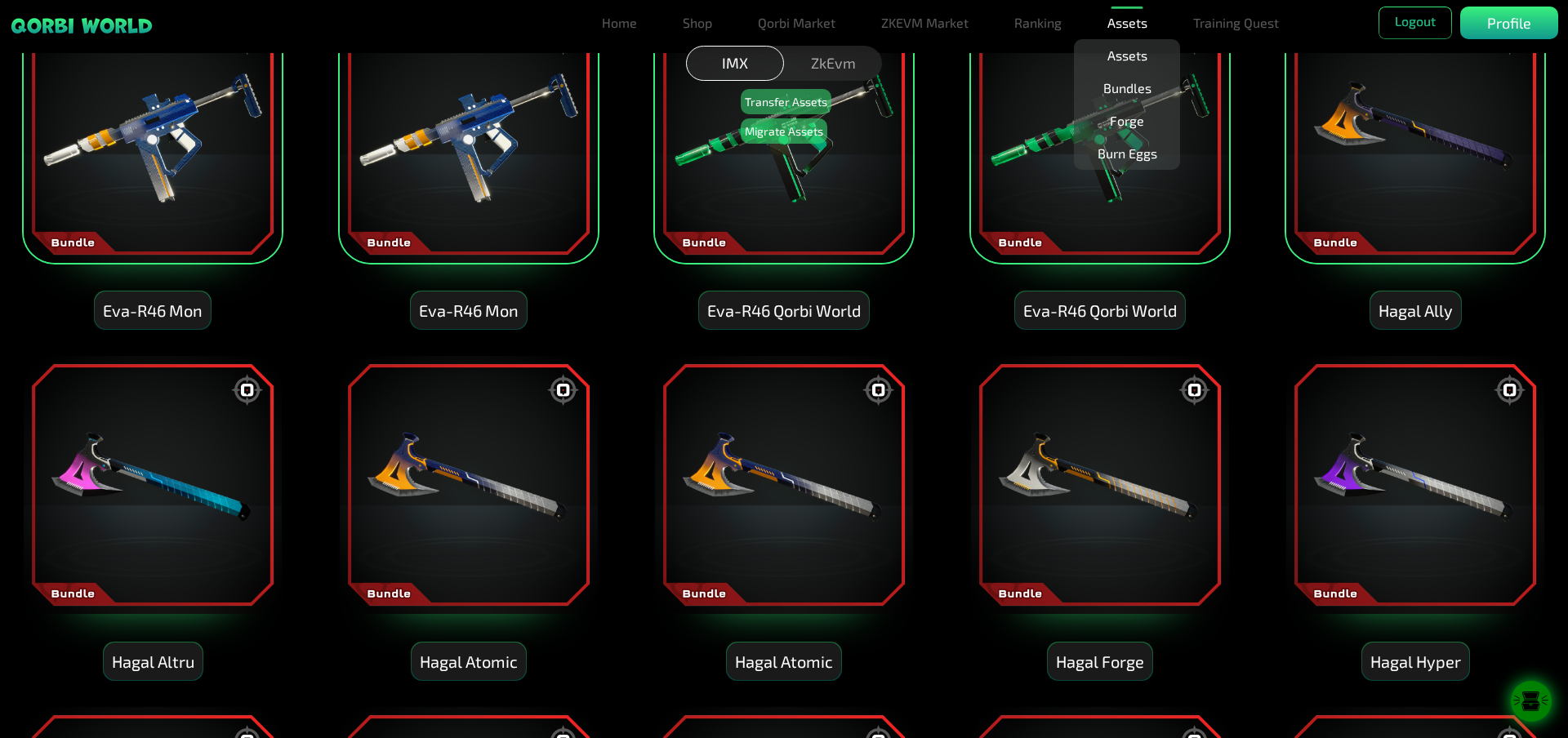
click at [143, 474] on img at bounding box center [152, 484] width 261 height 261
click at [440, 464] on img at bounding box center [468, 484] width 261 height 261
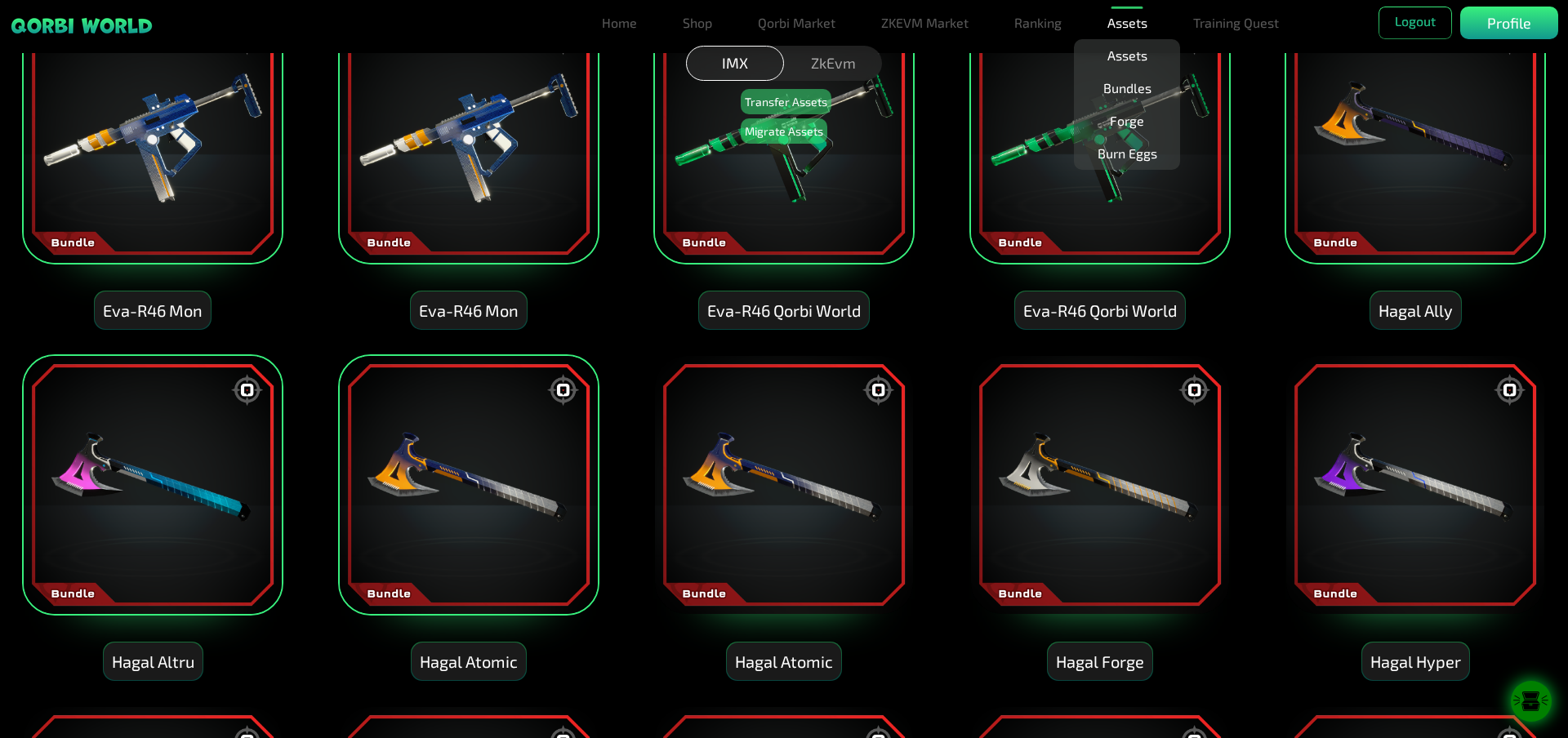
click at [789, 479] on img at bounding box center [784, 484] width 261 height 261
drag, startPoint x: 1114, startPoint y: 467, endPoint x: 1158, endPoint y: 469, distance: 44.0
click at [1116, 467] on img at bounding box center [1100, 484] width 261 height 261
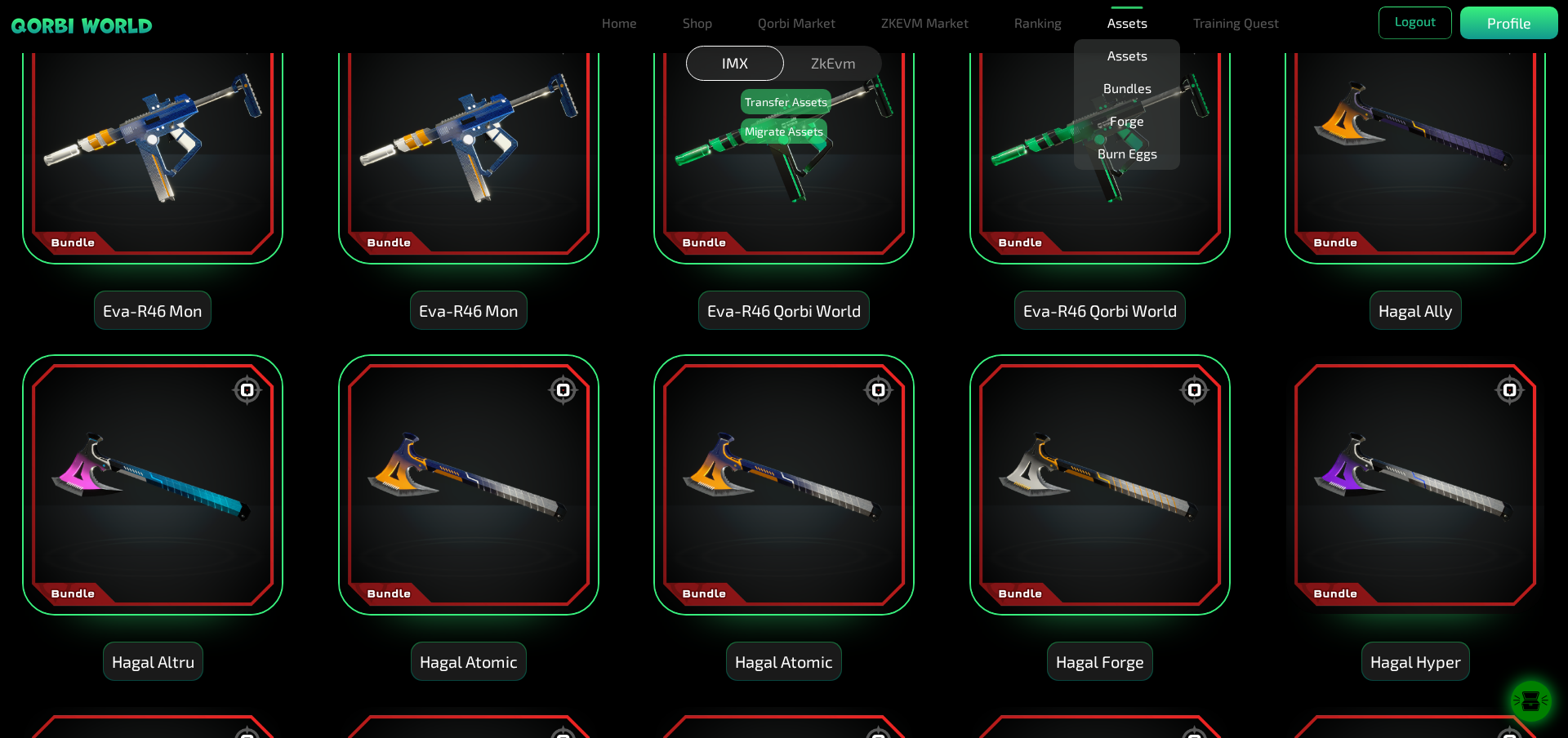
click at [1351, 465] on img at bounding box center [1415, 484] width 261 height 261
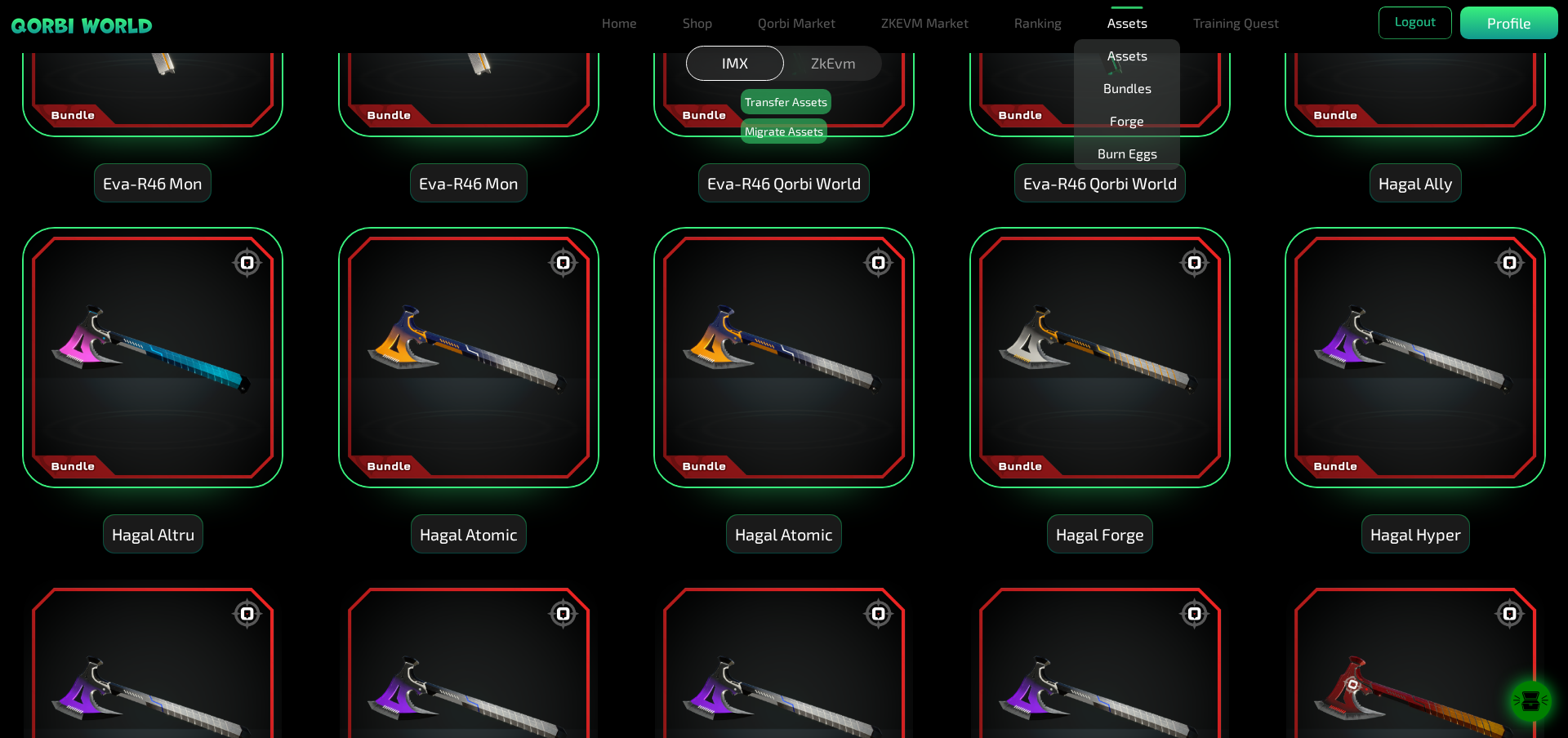
scroll to position [3185, 0]
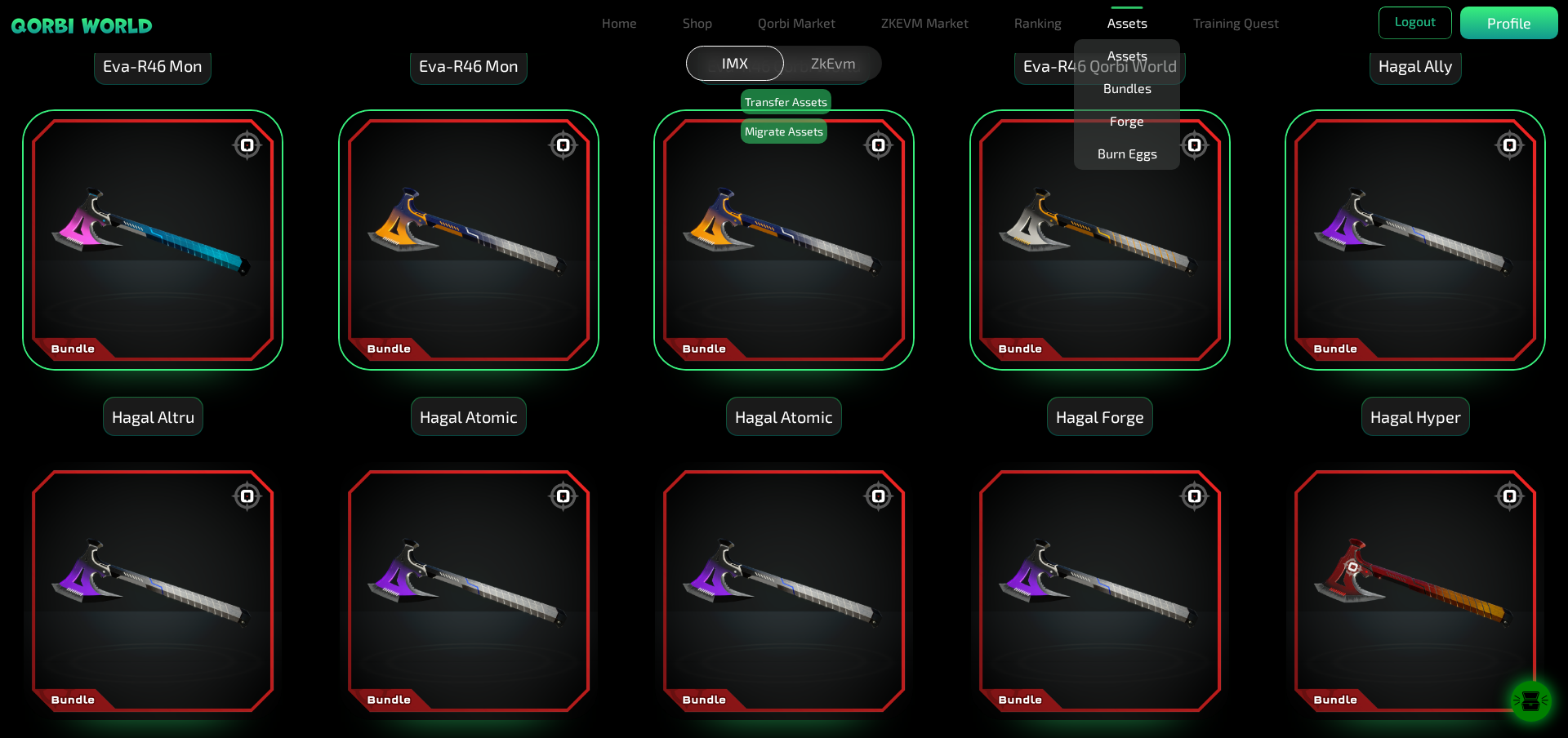
click at [1343, 521] on img at bounding box center [1415, 590] width 261 height 261
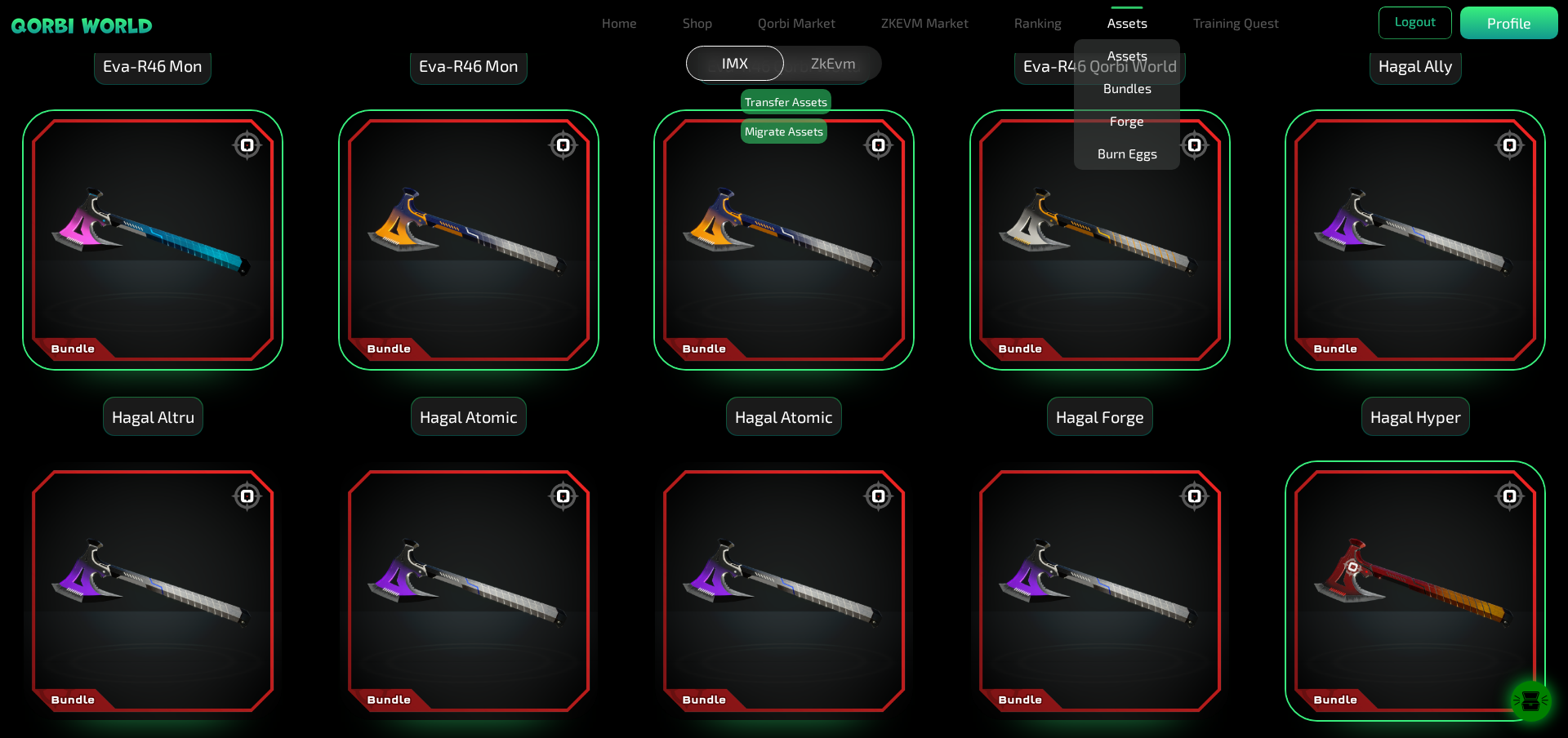
click at [772, 517] on img at bounding box center [784, 590] width 261 height 261
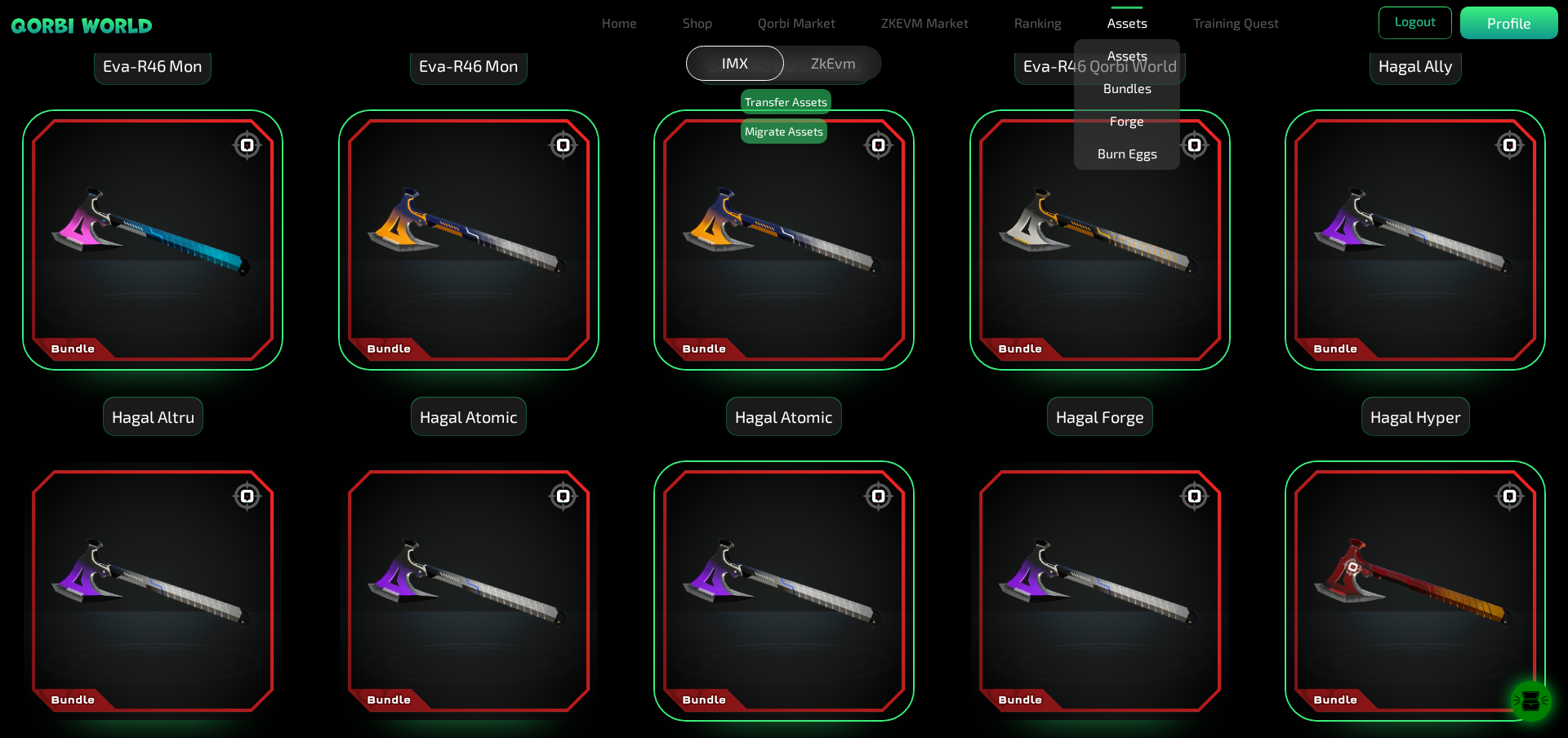
drag, startPoint x: 1013, startPoint y: 565, endPoint x: 1020, endPoint y: 558, distance: 9.9
click at [1012, 563] on img at bounding box center [1100, 590] width 261 height 261
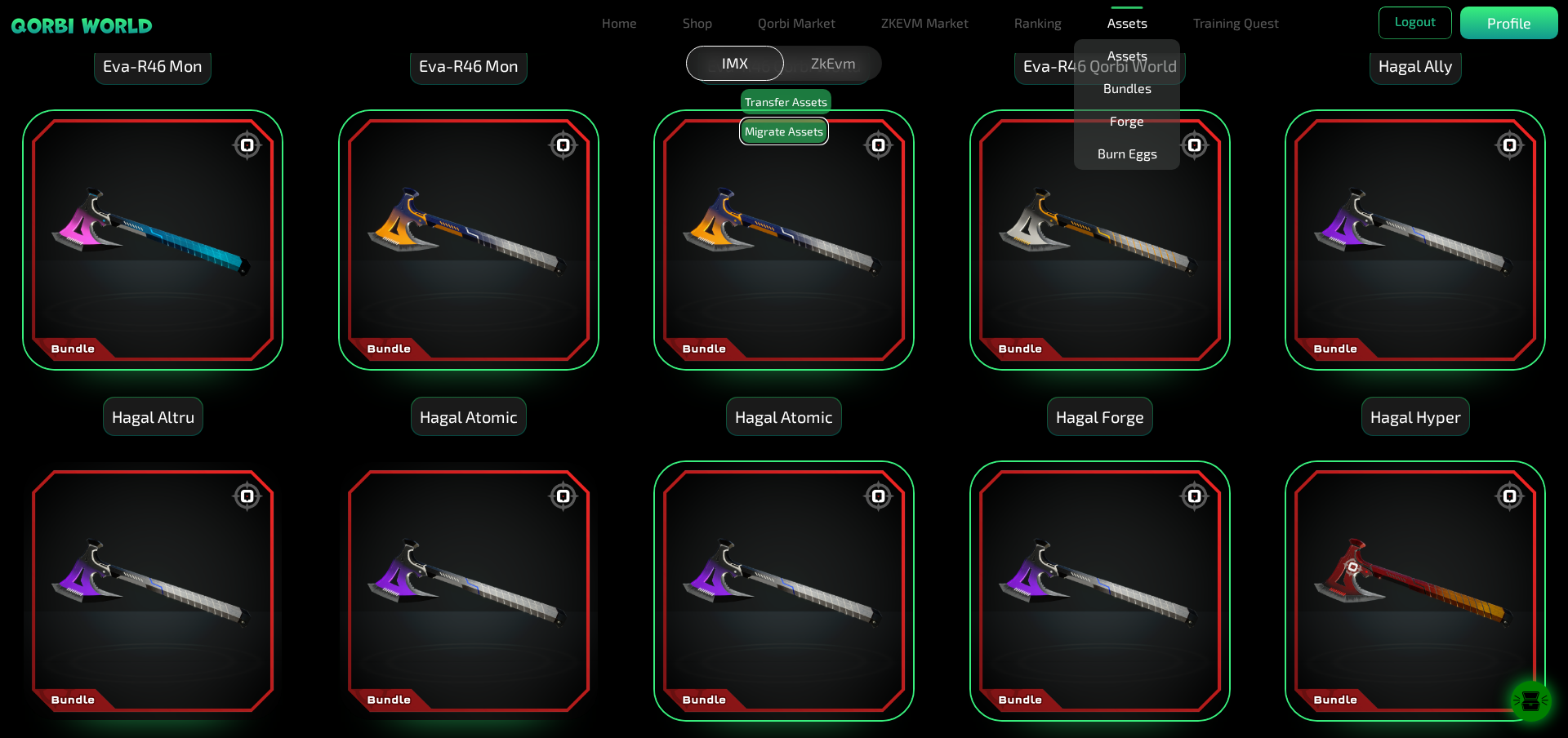
click at [779, 129] on button "Migrate Assets" at bounding box center [784, 131] width 87 height 25
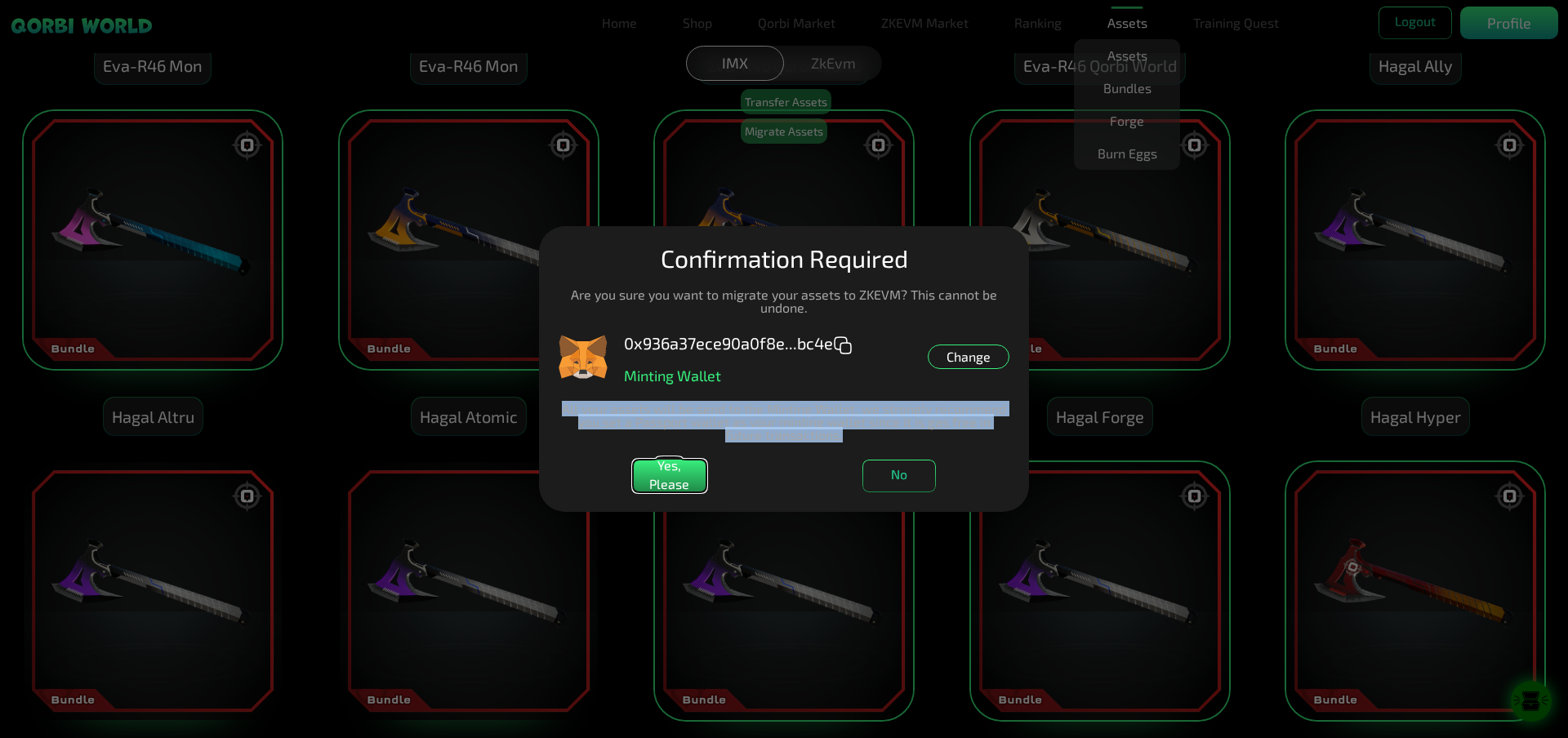
drag, startPoint x: 564, startPoint y: 411, endPoint x: 821, endPoint y: 441, distance: 258.7
click at [821, 441] on p "All your assets will be send to the Minting Wallet, we strongly recommend you s…" at bounding box center [784, 422] width 451 height 39
click at [791, 434] on p "All your assets will be send to the Minting Wallet, we strongly recommend you s…" at bounding box center [784, 422] width 451 height 39
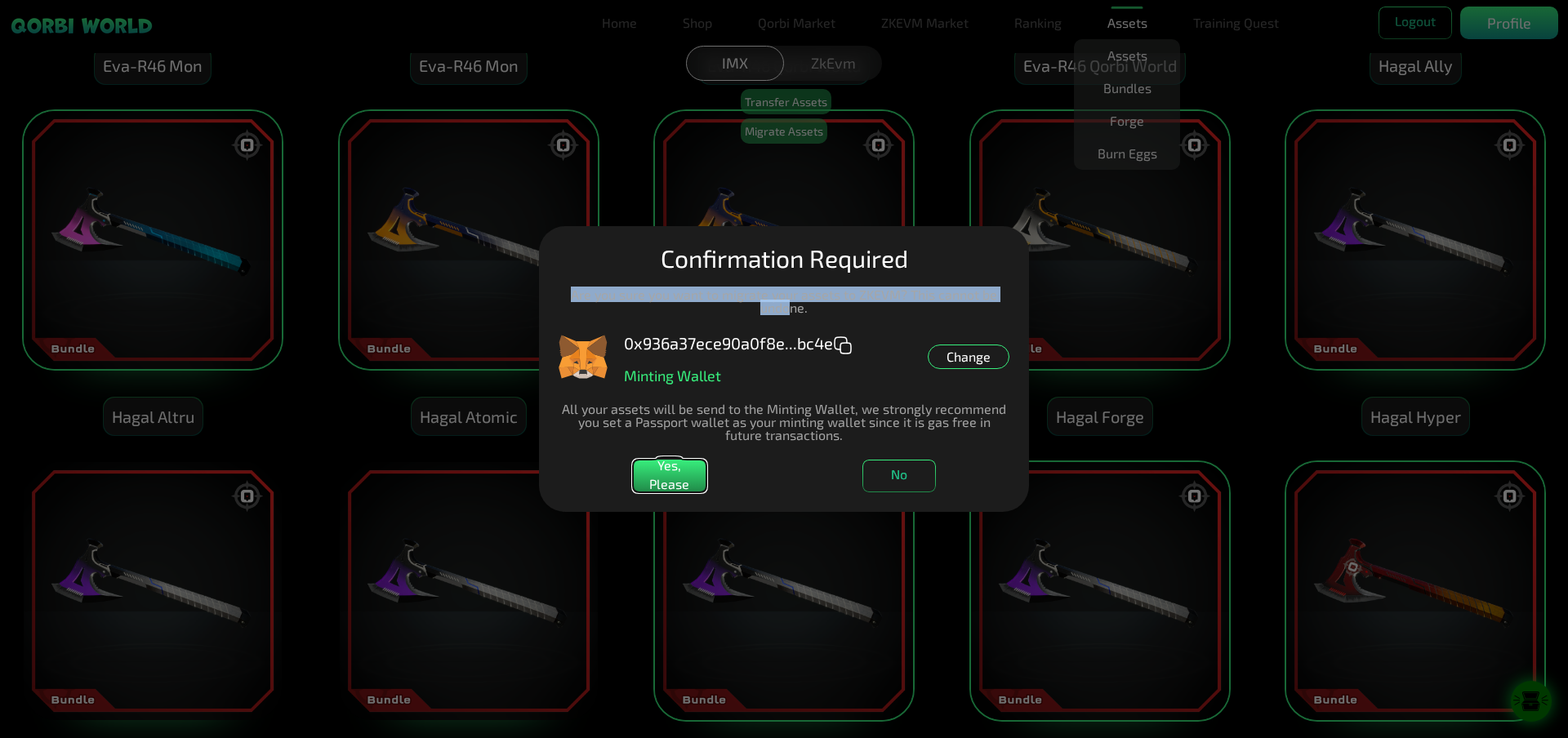
drag, startPoint x: 574, startPoint y: 294, endPoint x: 793, endPoint y: 318, distance: 220.3
click at [793, 318] on dialog "Manage Wallets Add one or more wallets to showcase all your Items in one place.…" at bounding box center [784, 369] width 490 height 286
click at [801, 311] on p "Are you sure you want to migrate your assets to ZKEVM? This cannot be undone." at bounding box center [784, 301] width 451 height 26
drag, startPoint x: 588, startPoint y: 297, endPoint x: 815, endPoint y: 321, distance: 228.3
click at [815, 321] on dialog "Manage Wallets Add one or more wallets to showcase all your Items in one place.…" at bounding box center [784, 369] width 490 height 286
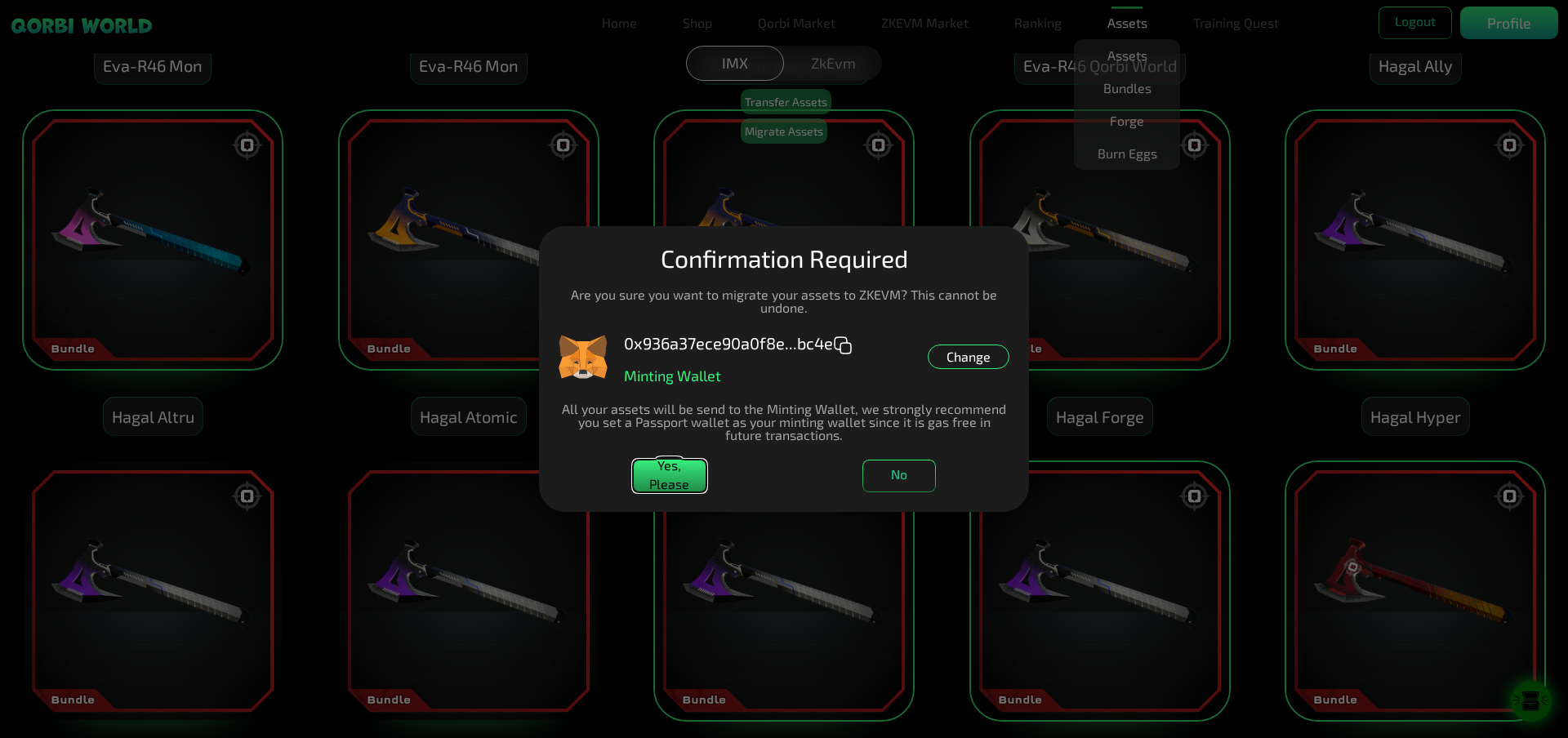
click at [661, 477] on button "Yes, Please" at bounding box center [669, 475] width 73 height 33
click at [675, 474] on button "Yes, Please" at bounding box center [669, 475] width 73 height 33
click at [914, 473] on button "No" at bounding box center [899, 475] width 73 height 33
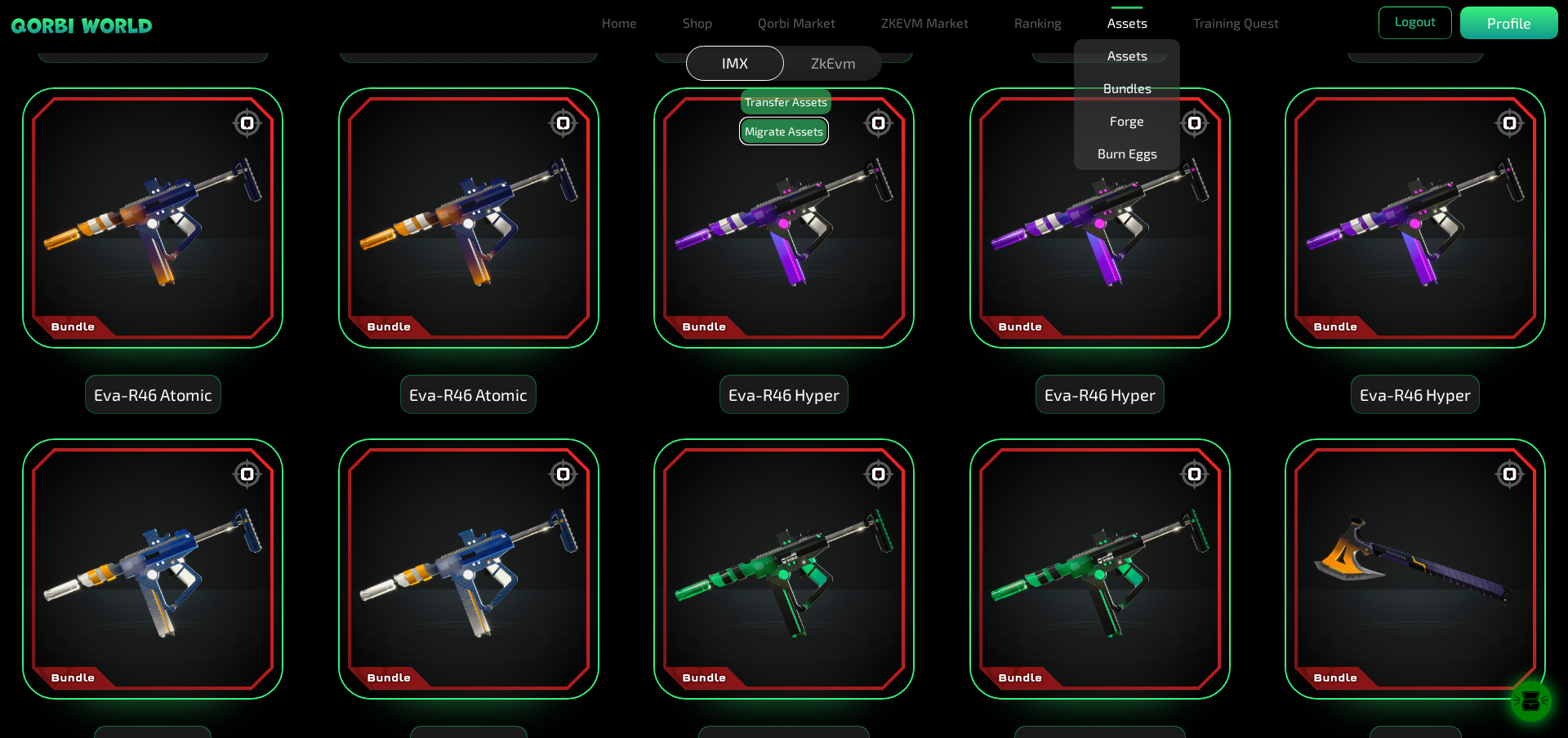
scroll to position [2450, 0]
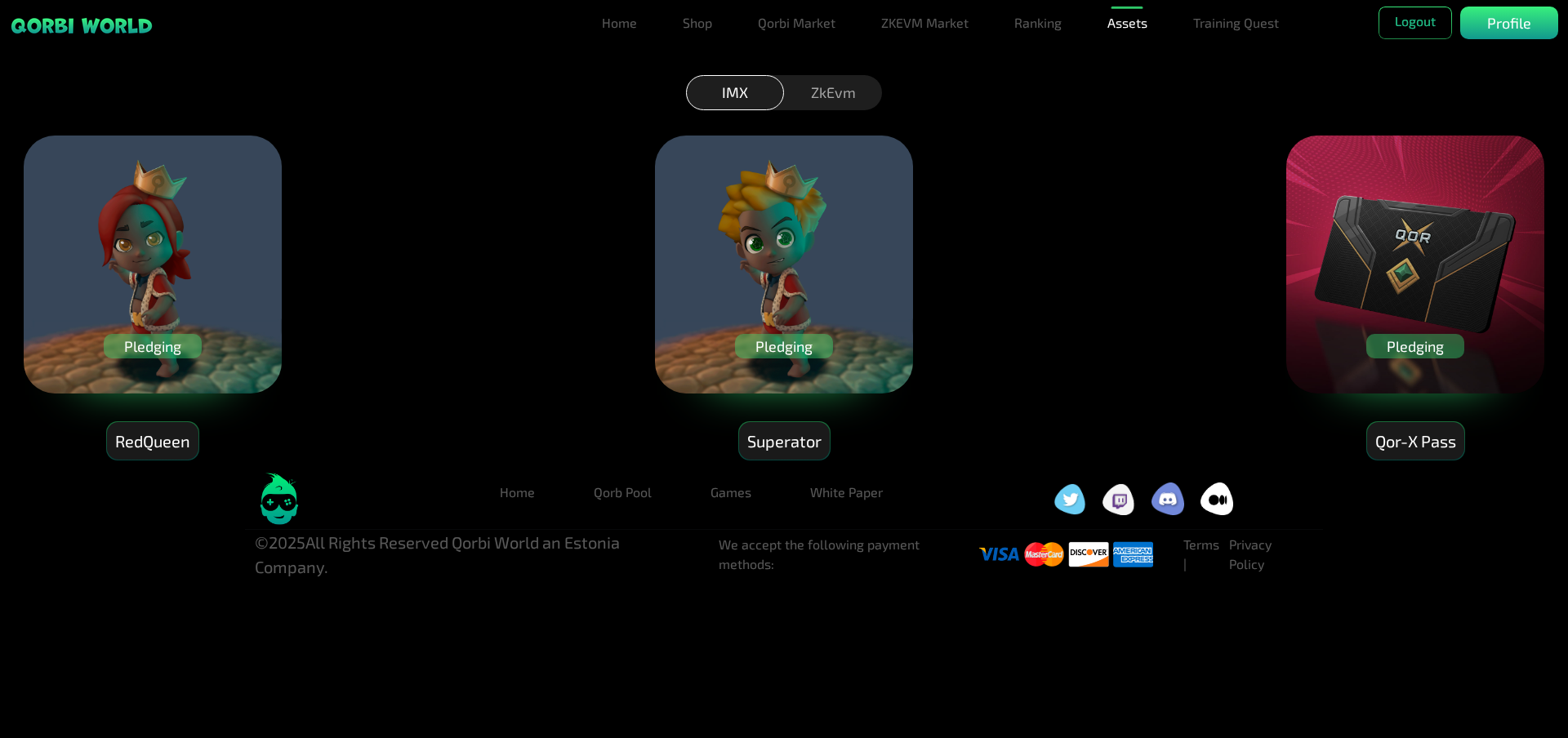
click at [199, 211] on img at bounding box center [152, 264] width 261 height 261
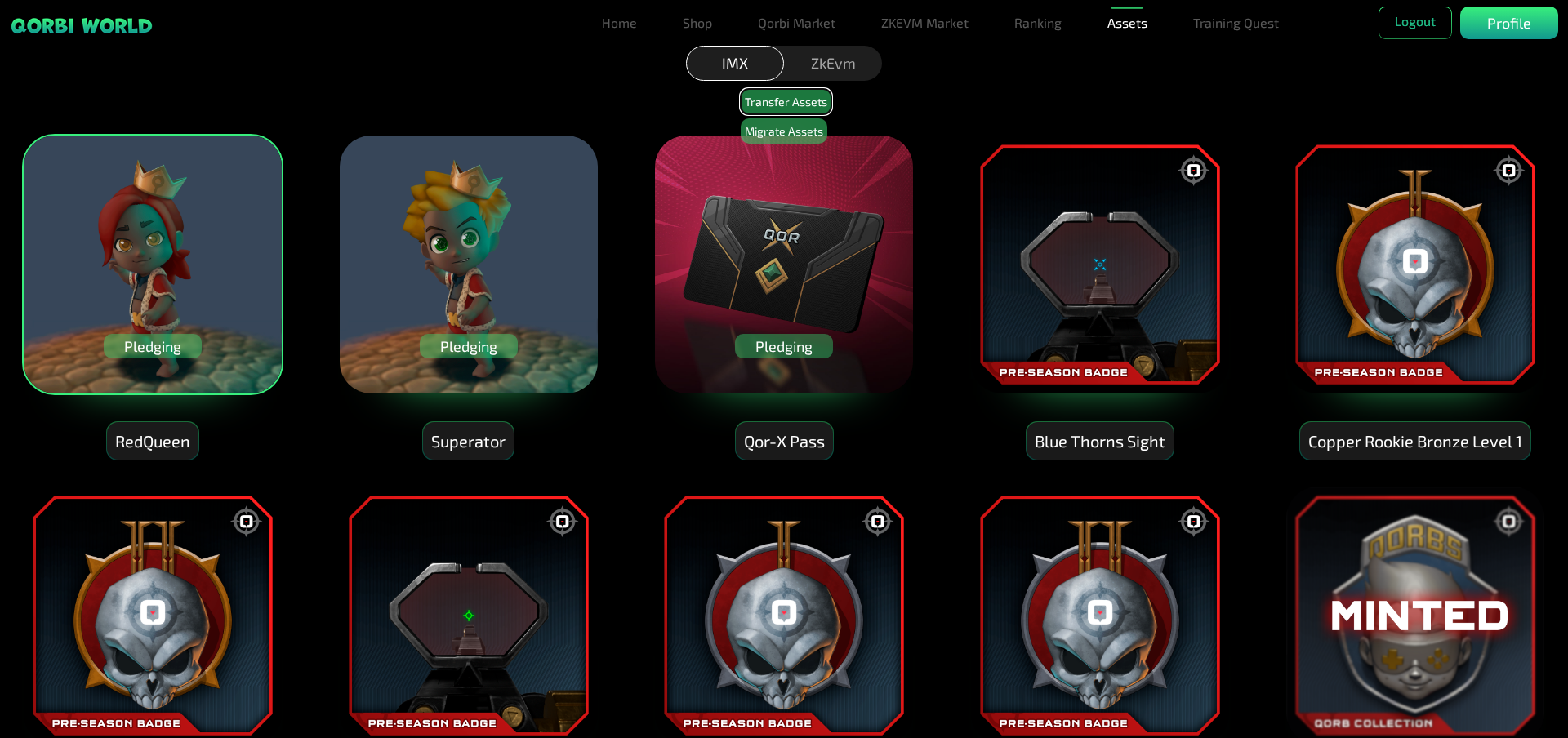
click at [777, 101] on button "Transfer Assets" at bounding box center [785, 102] width 91 height 25
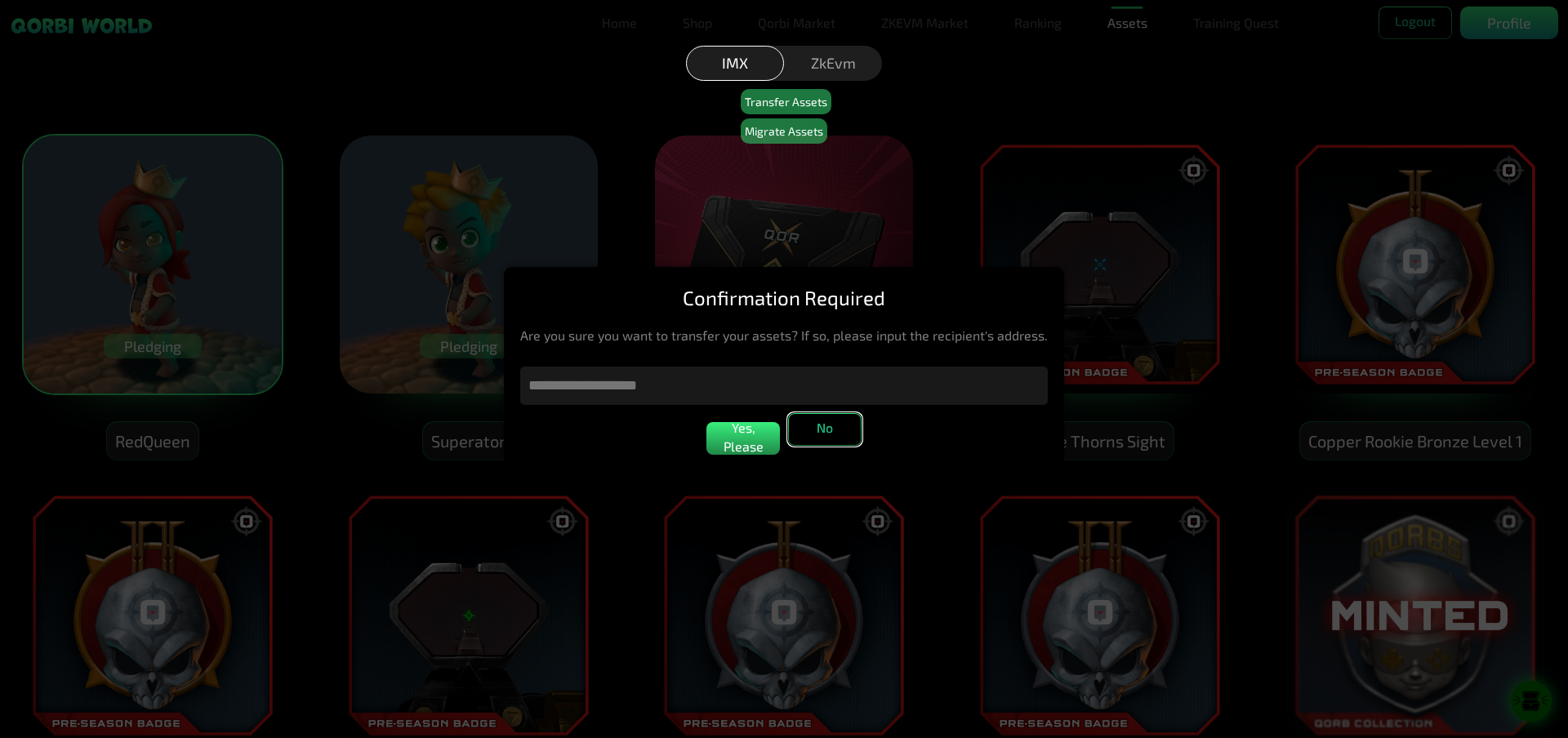
click at [822, 437] on button "No" at bounding box center [824, 429] width 73 height 33
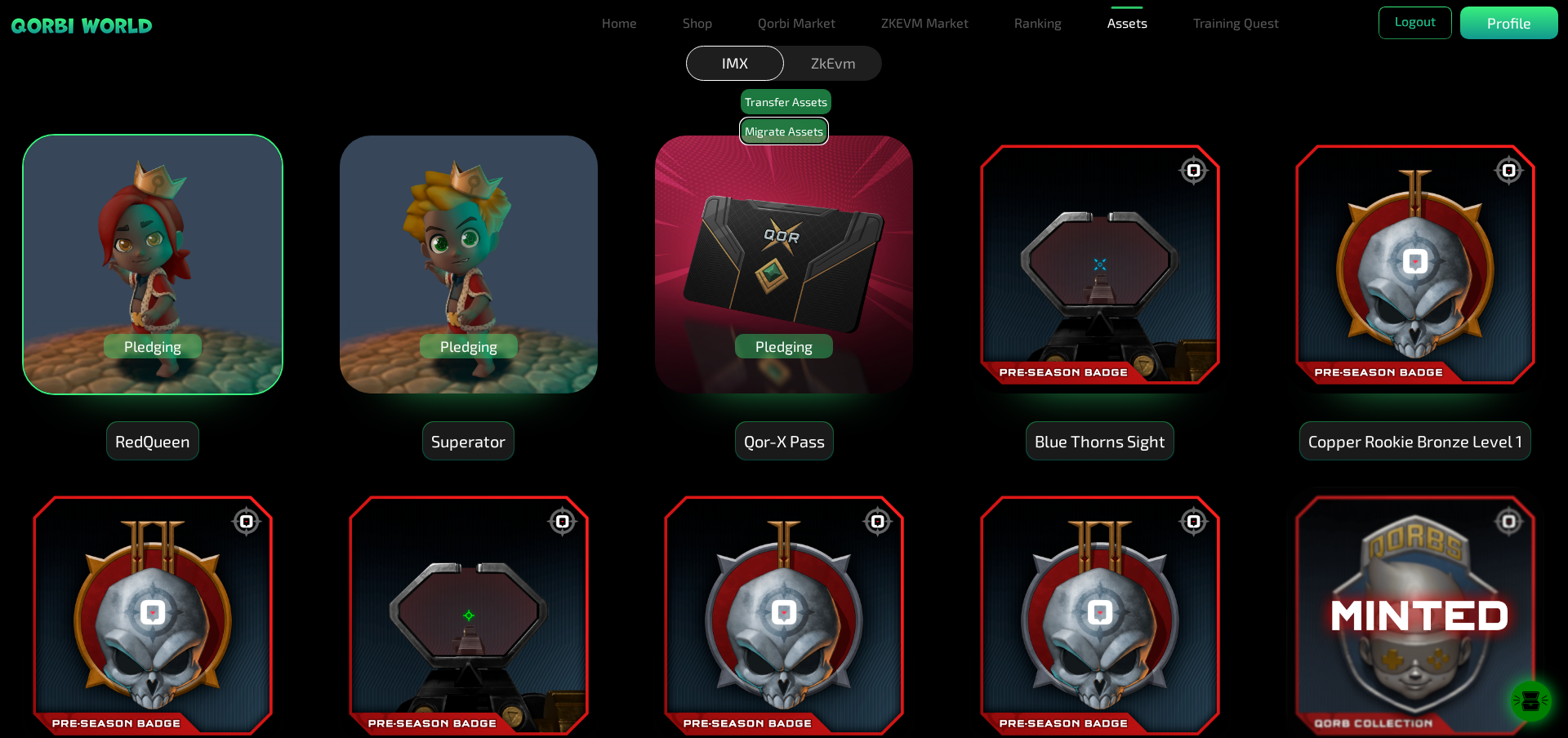
click at [786, 139] on button "Migrate Assets" at bounding box center [784, 131] width 87 height 25
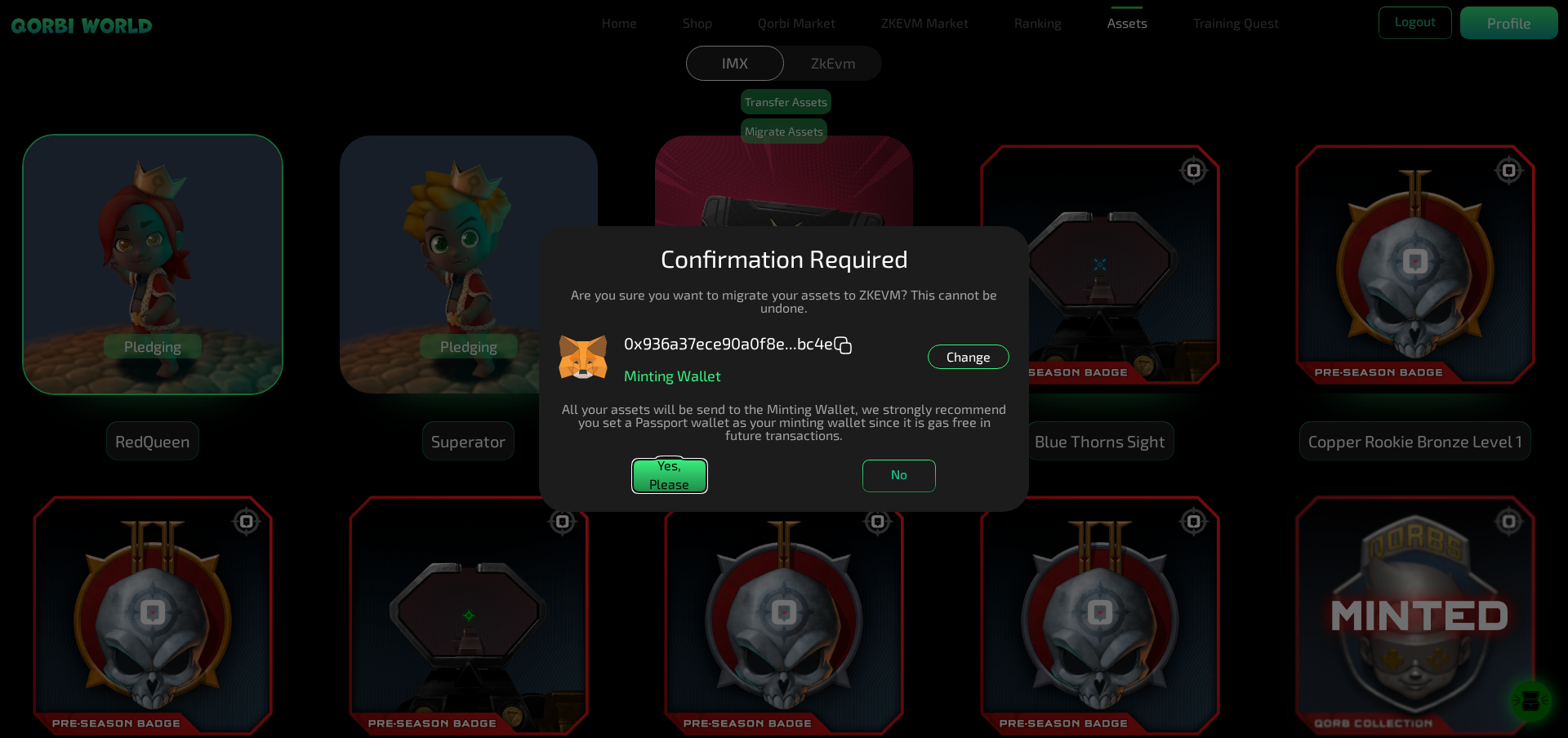
click at [668, 466] on button "Yes, Please" at bounding box center [669, 475] width 73 height 33
click at [899, 484] on button "No" at bounding box center [899, 475] width 73 height 33
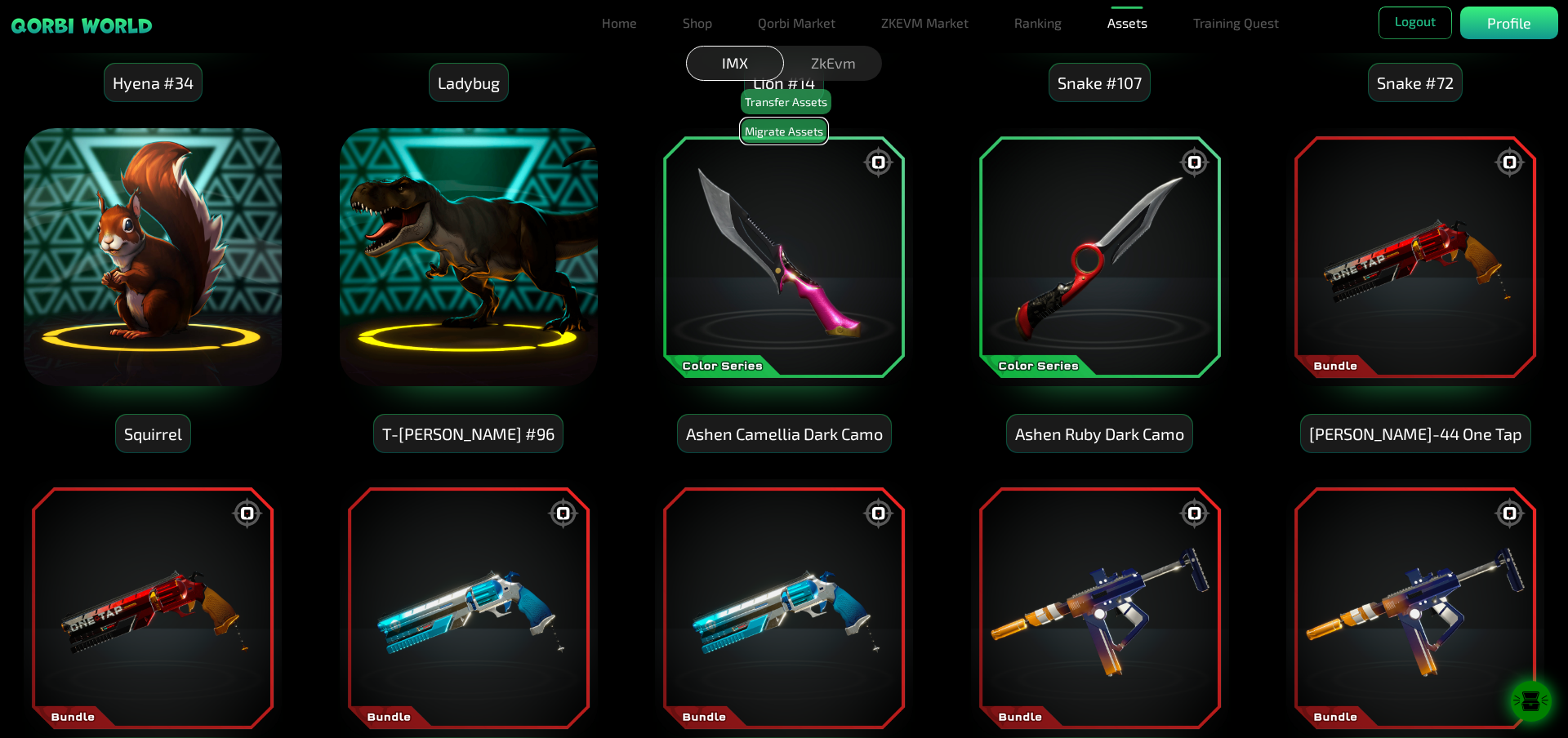
scroll to position [1715, 0]
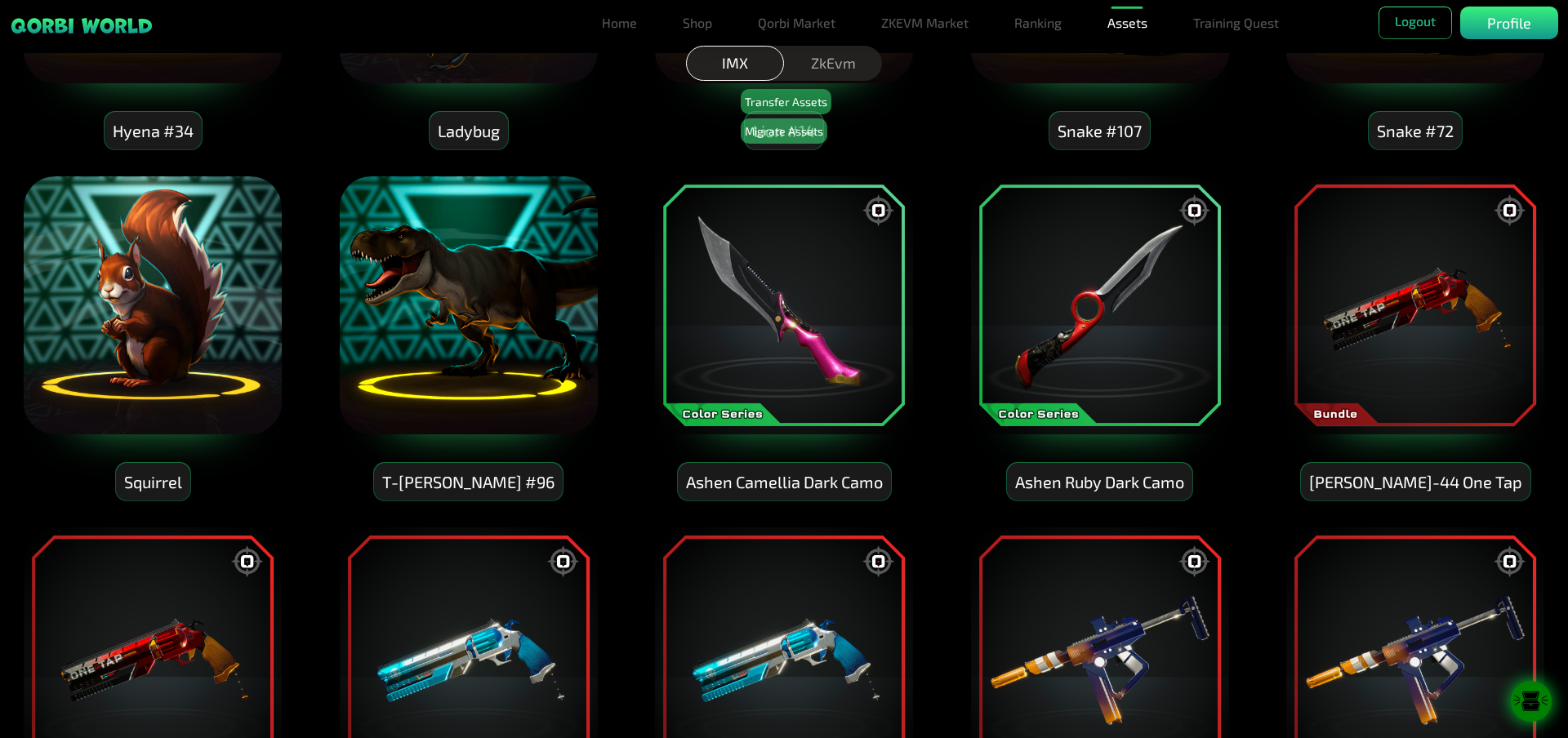
click at [774, 301] on img at bounding box center [784, 305] width 261 height 261
click at [788, 129] on button "Migrate Assets" at bounding box center [784, 131] width 87 height 25
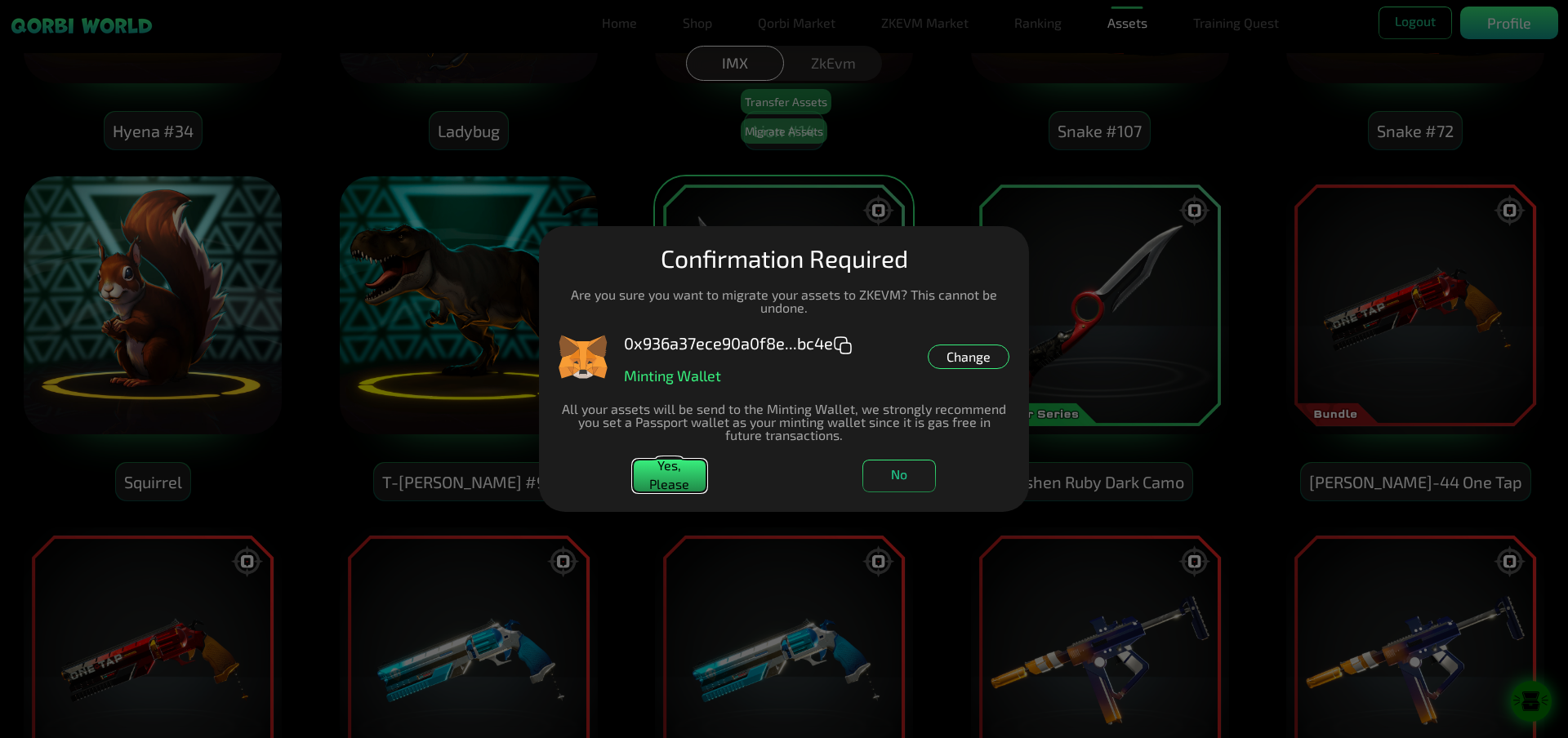
click at [670, 491] on button "Yes, Please" at bounding box center [669, 475] width 73 height 33
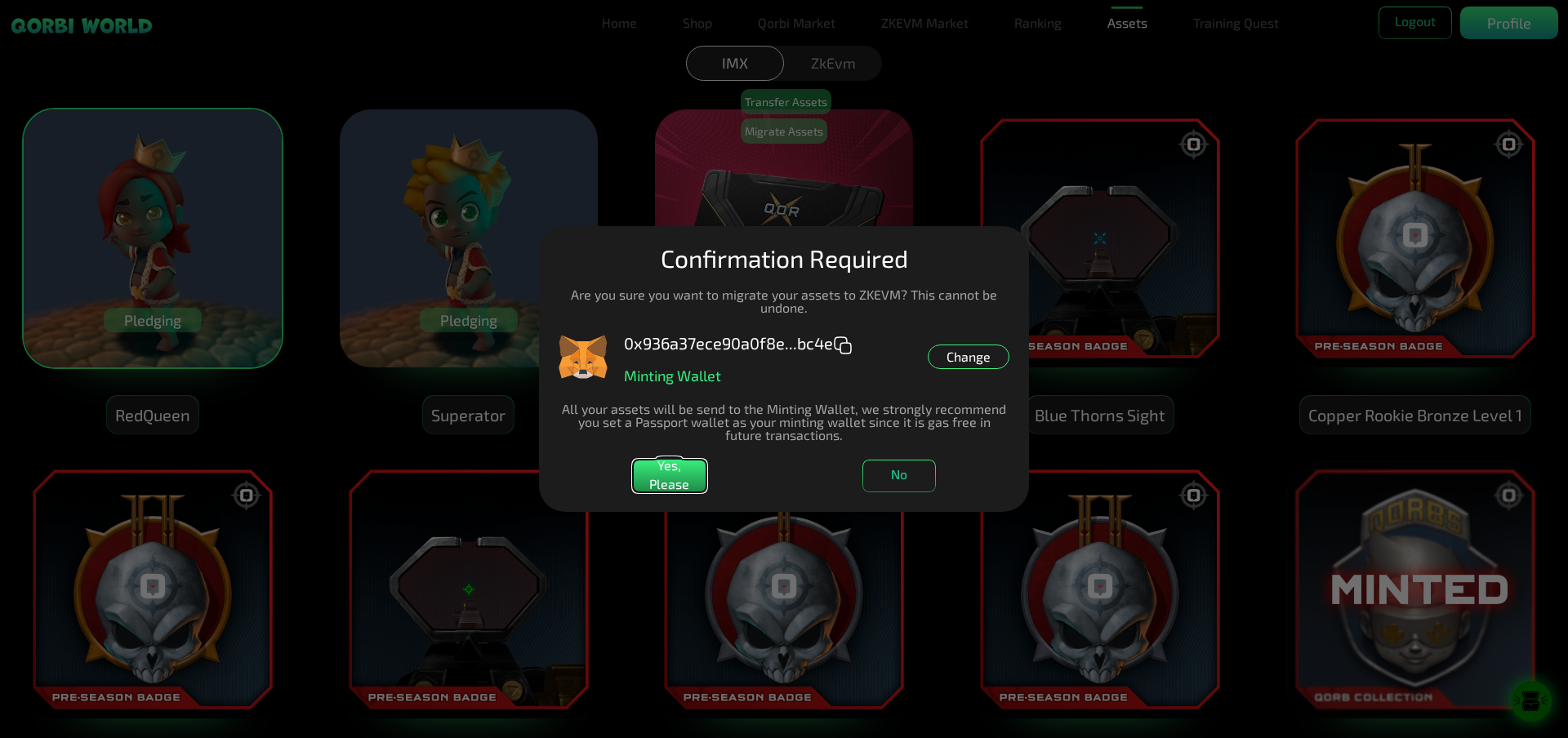
scroll to position [0, 0]
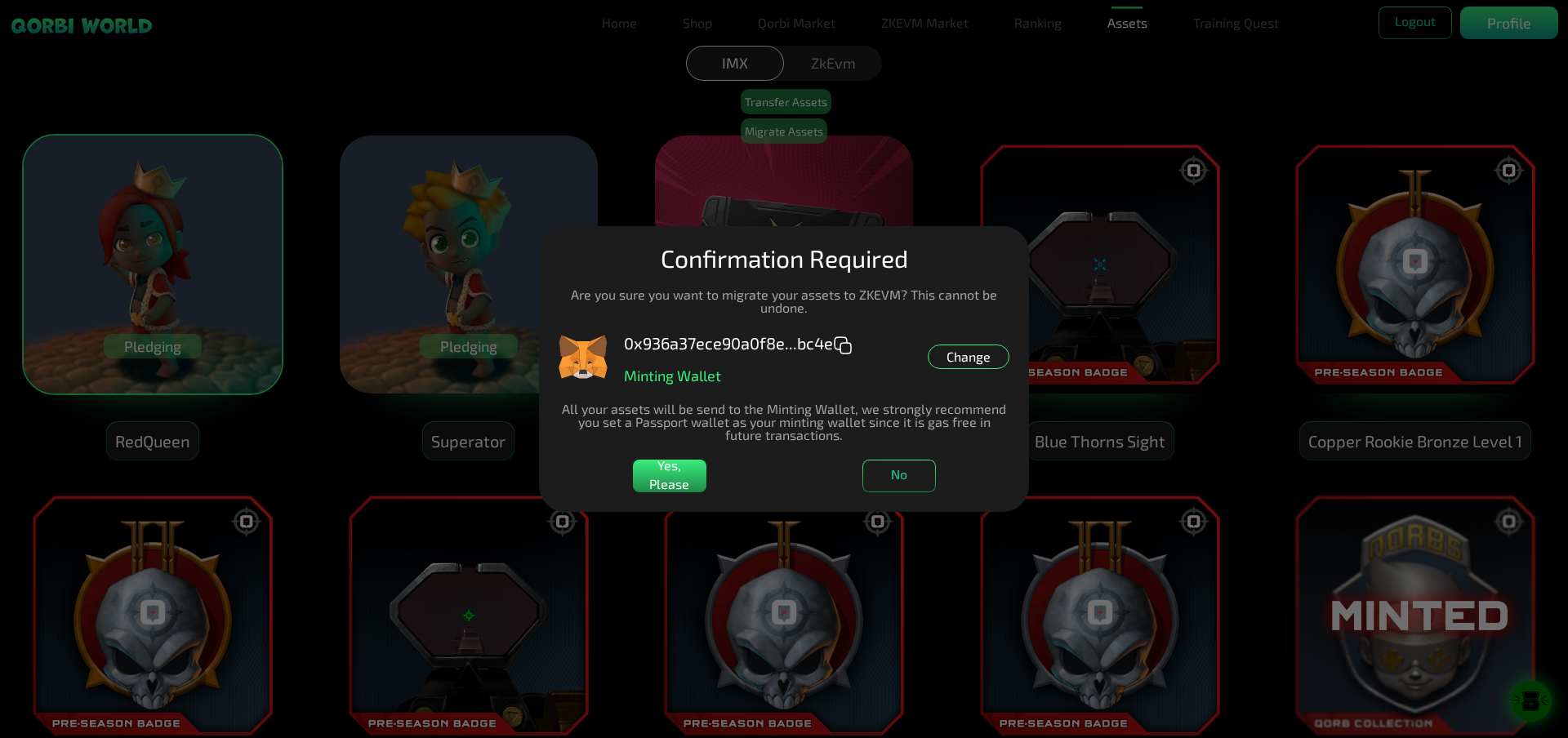
click at [539, 292] on dialog "Manage Wallets Add one or more wallets to showcase all your Items in one place.…" at bounding box center [784, 369] width 490 height 286
click at [901, 473] on button "No" at bounding box center [899, 475] width 73 height 33
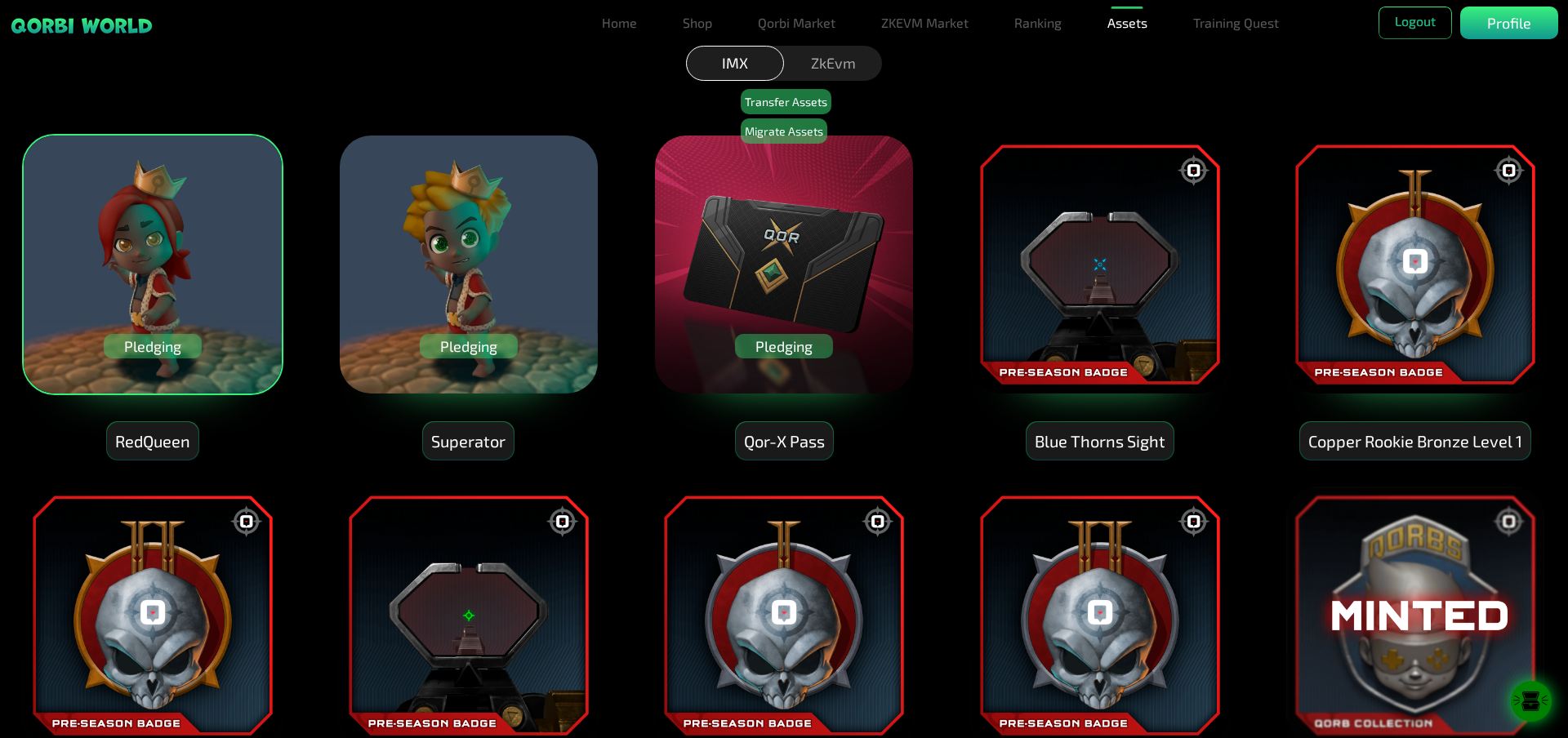
click at [118, 296] on img at bounding box center [152, 264] width 261 height 261
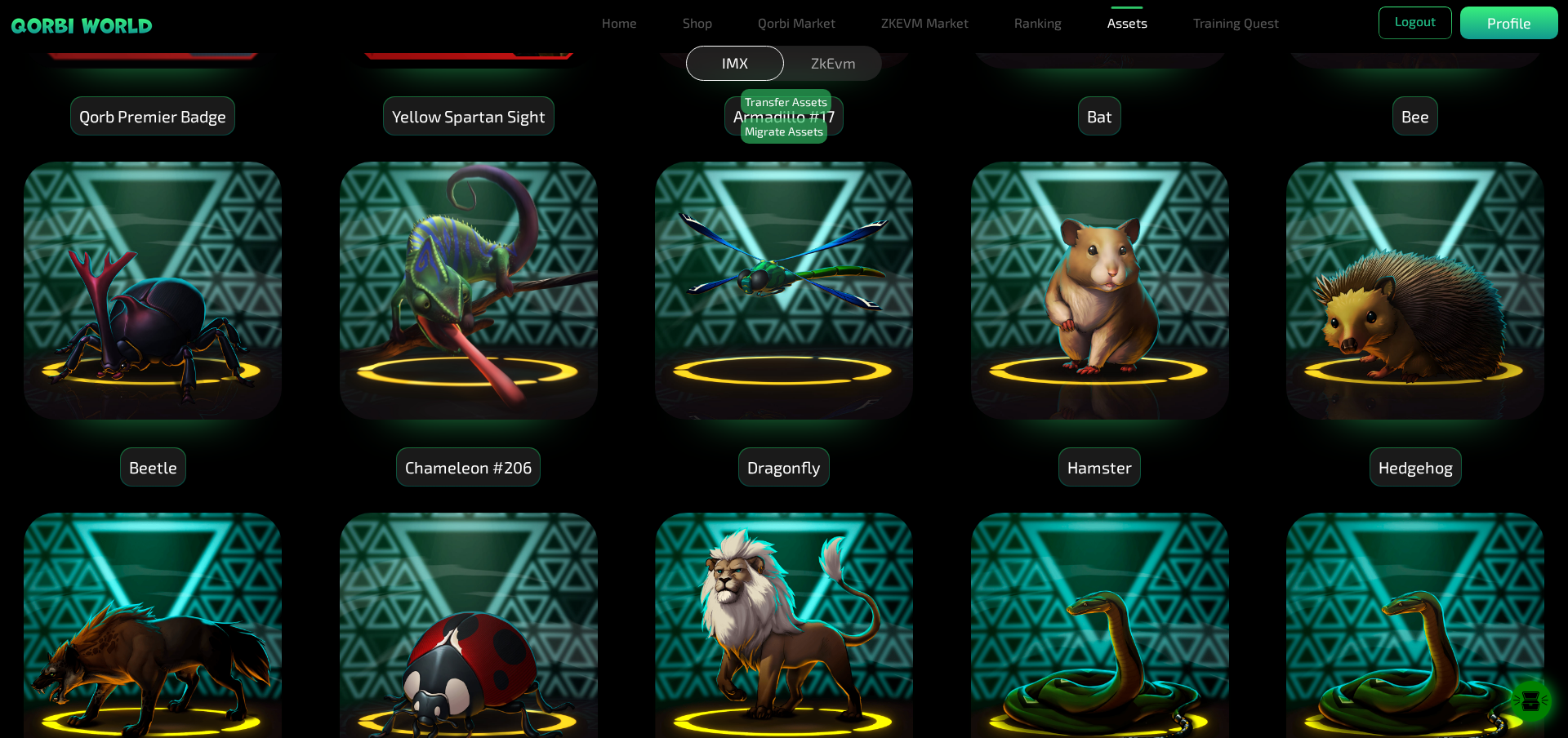
scroll to position [1143, 0]
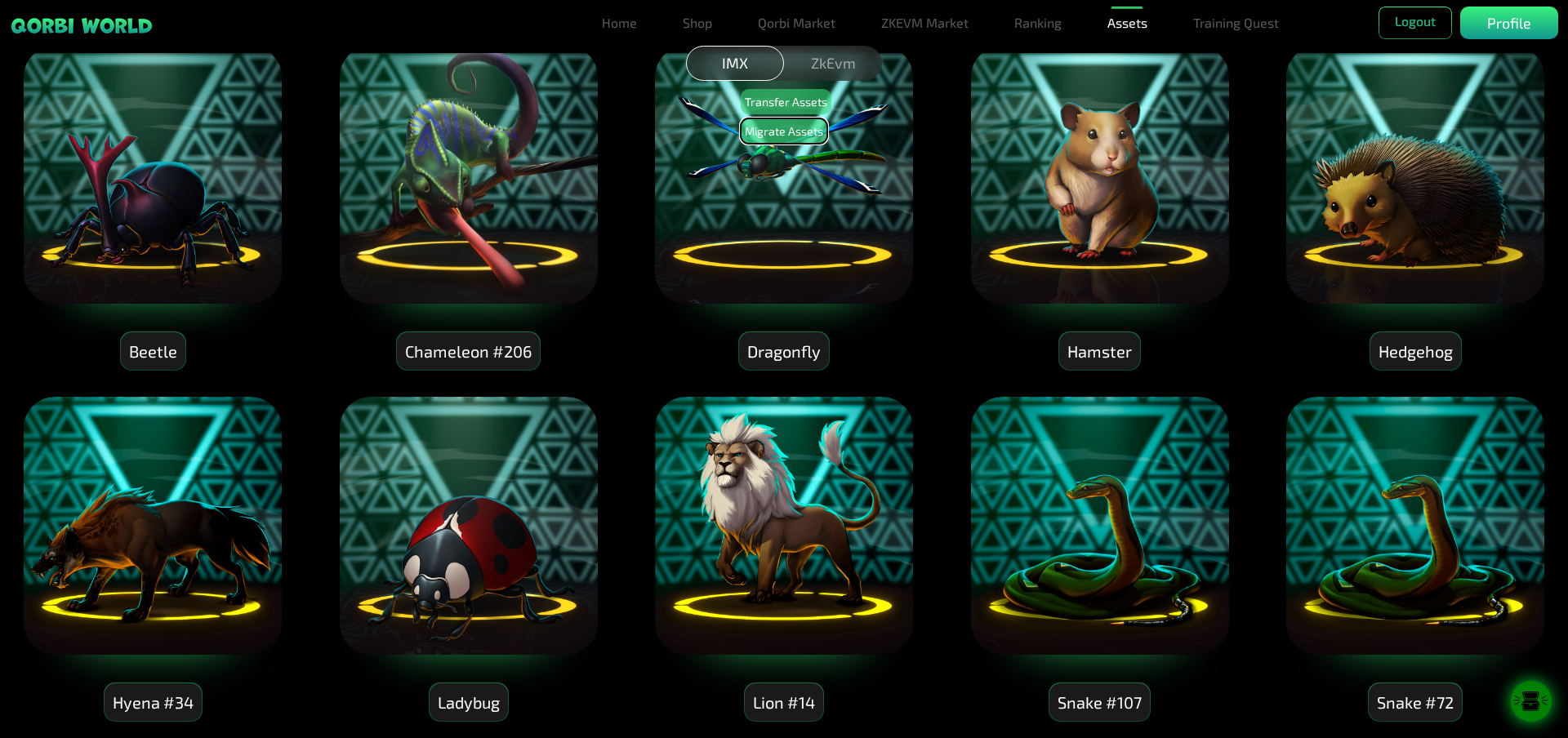
click at [802, 130] on button "Migrate Assets" at bounding box center [784, 131] width 87 height 25
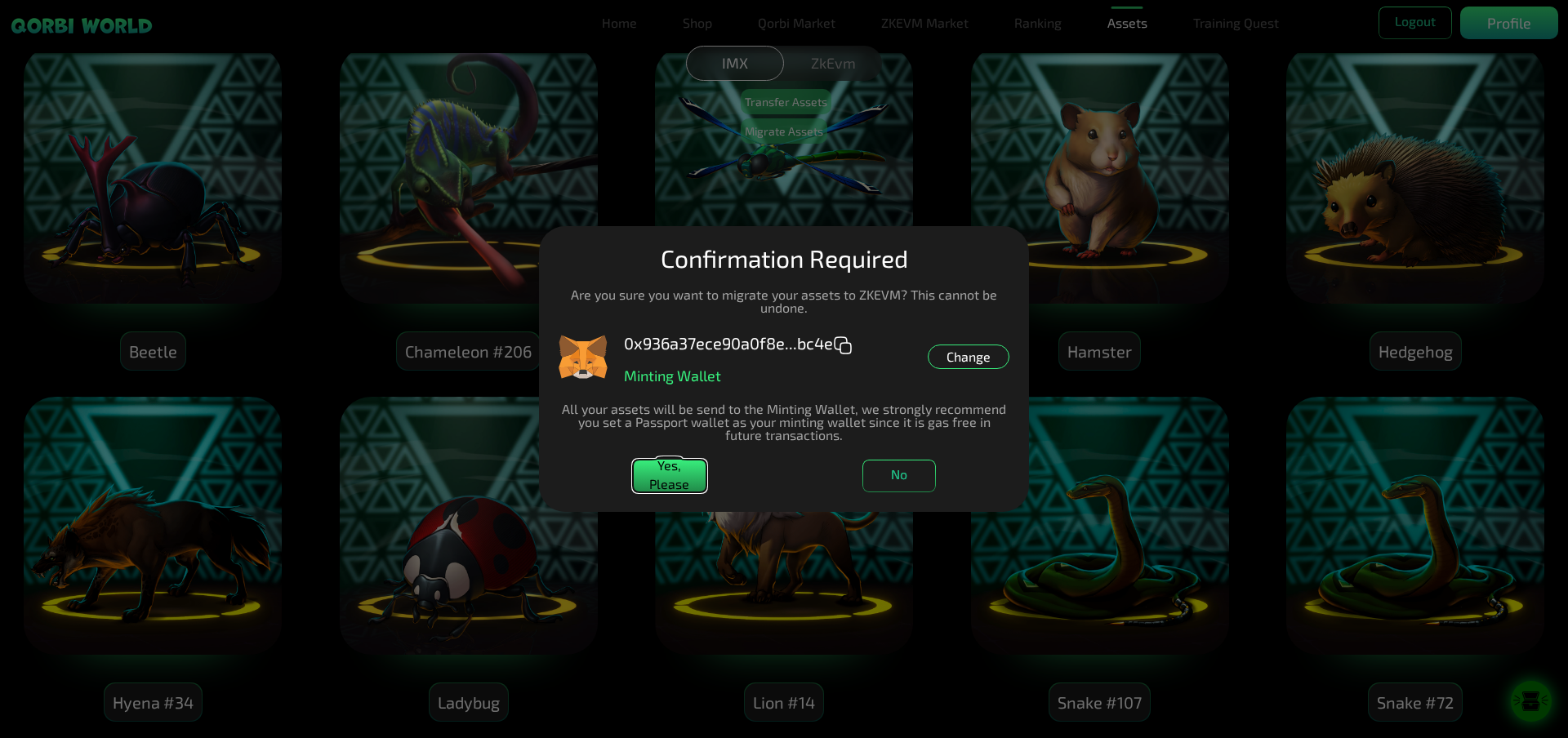
click at [673, 488] on button "Yes, Please" at bounding box center [669, 475] width 73 height 33
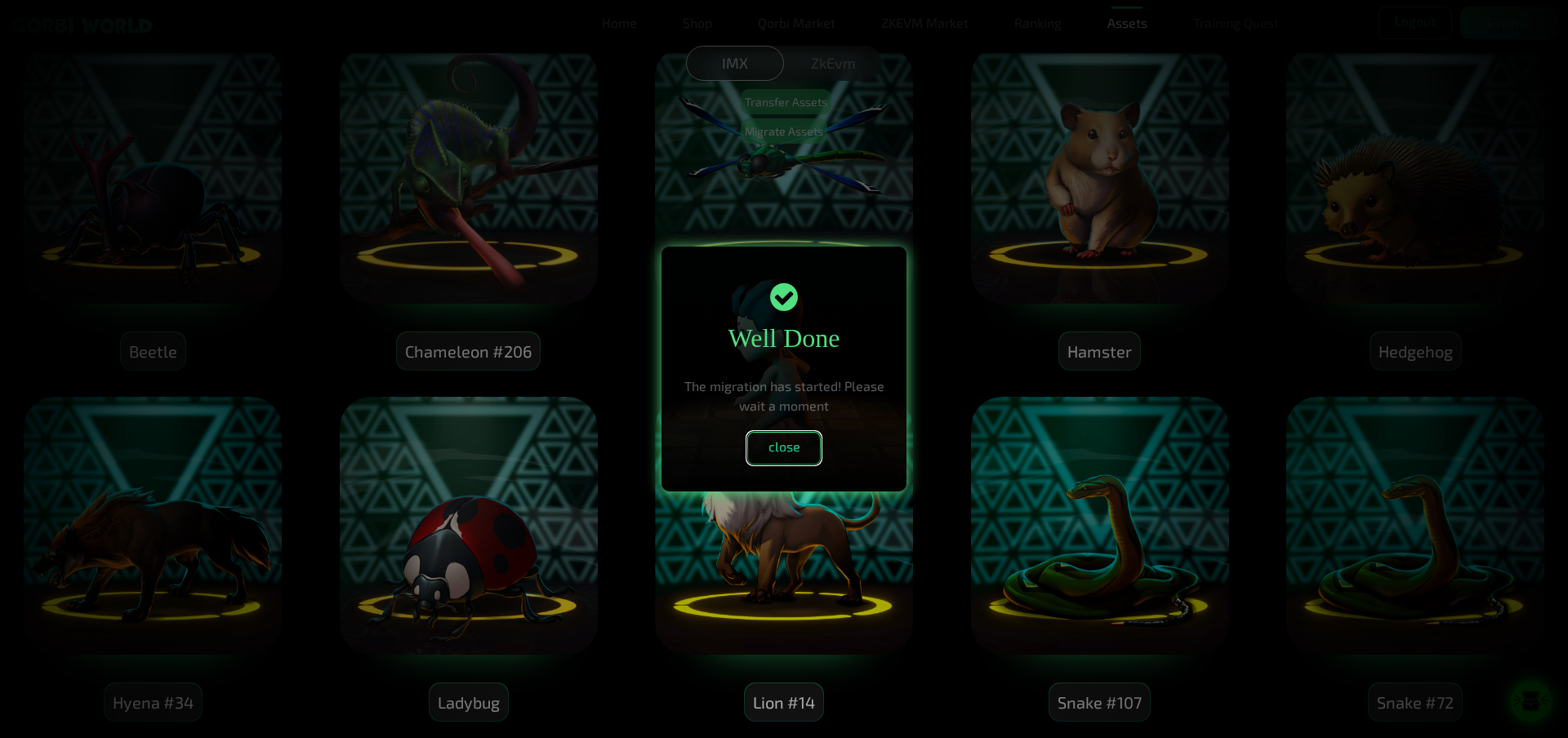
click at [777, 450] on button "close" at bounding box center [784, 448] width 73 height 33
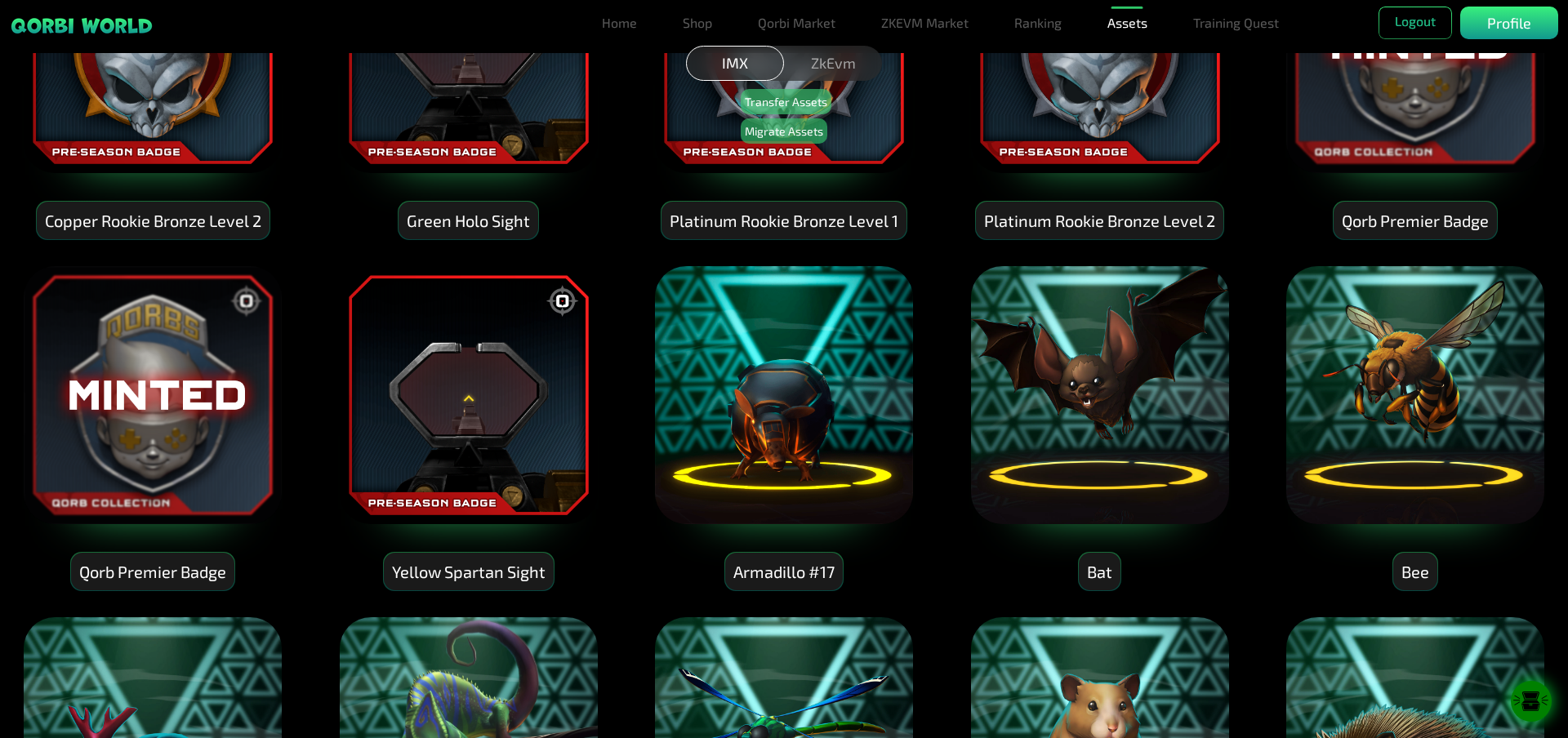
scroll to position [0, 0]
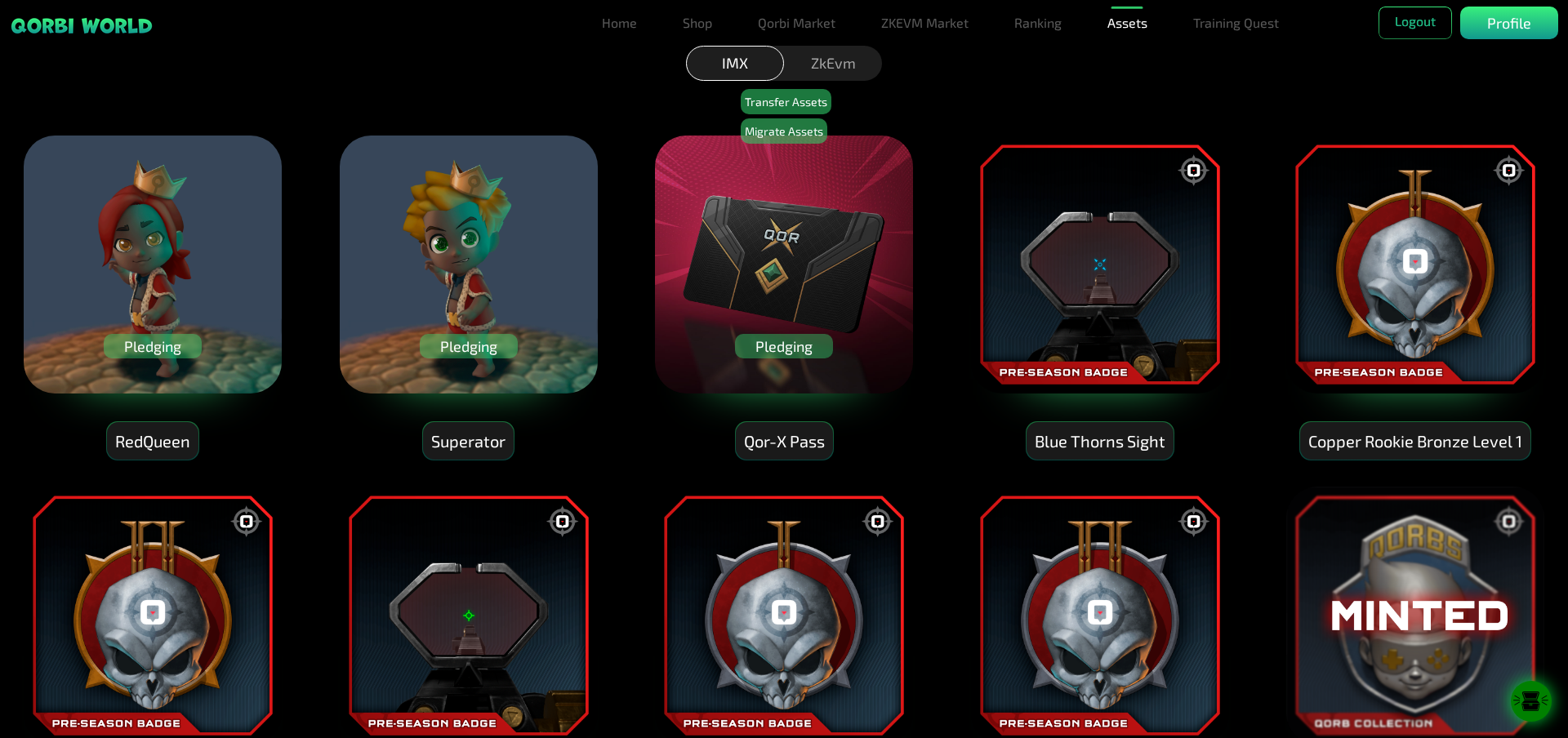
click at [839, 75] on div "ZkEvm" at bounding box center [833, 63] width 98 height 35
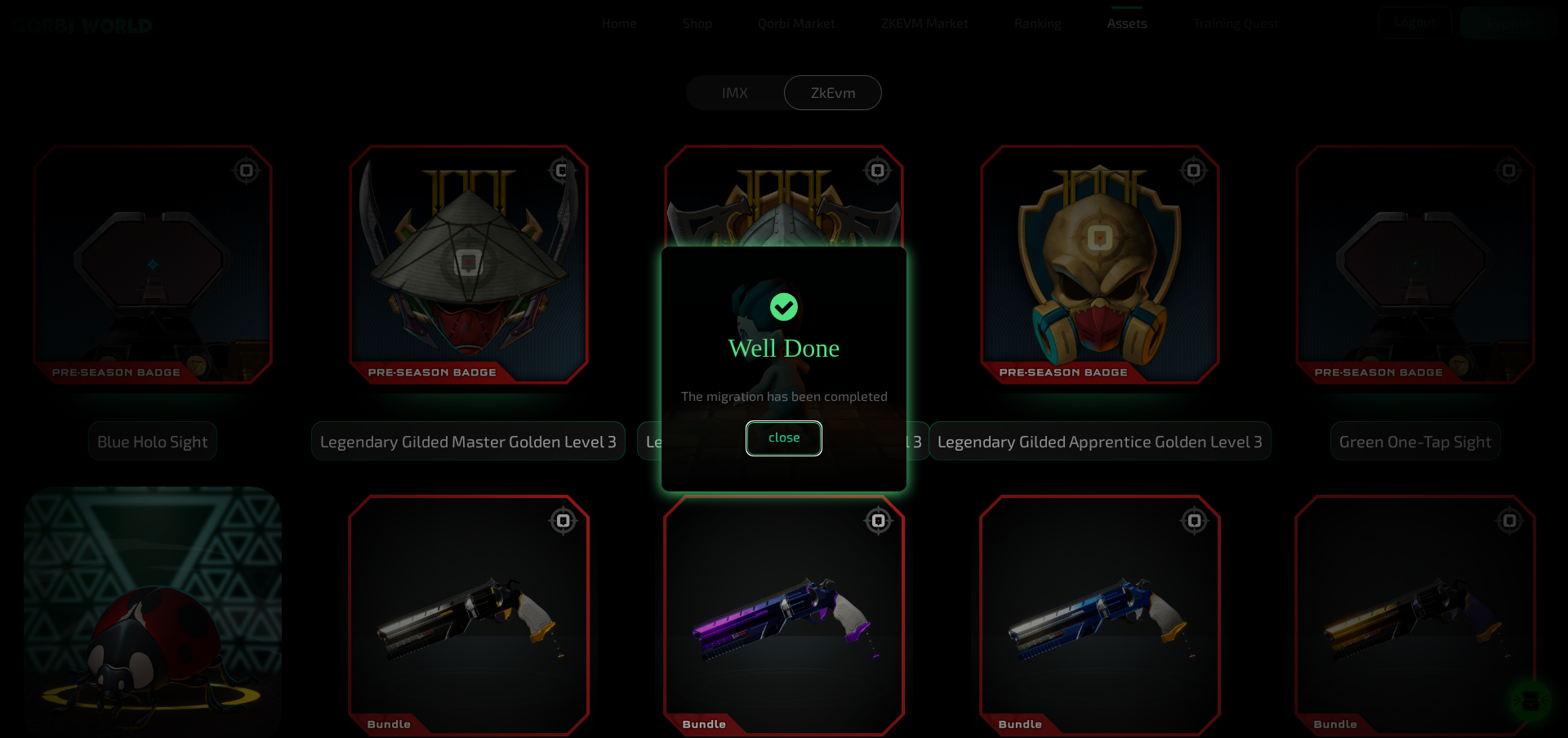
click at [792, 438] on button "close" at bounding box center [784, 438] width 73 height 33
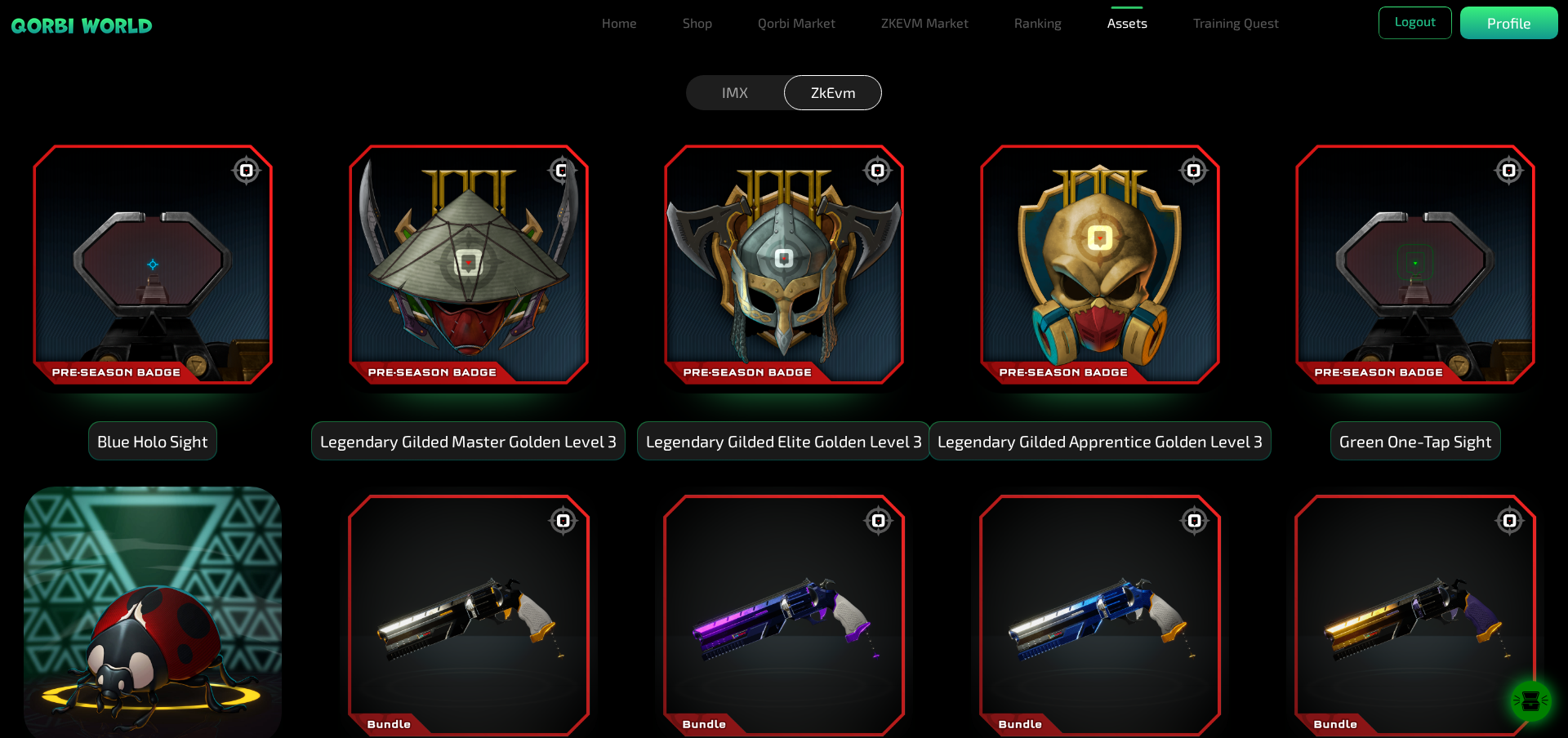
click at [742, 88] on div "IMX" at bounding box center [735, 93] width 98 height 35
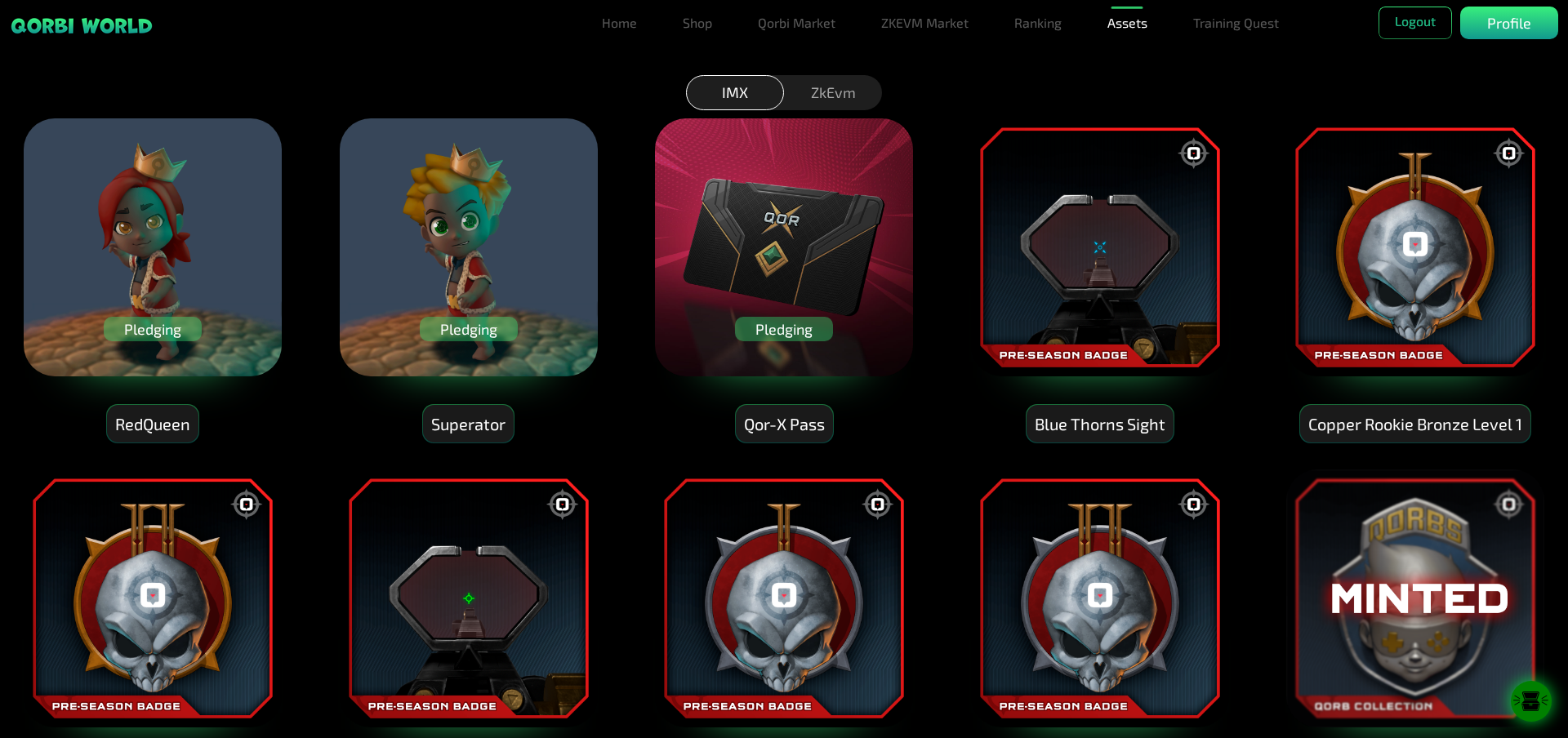
scroll to position [490, 0]
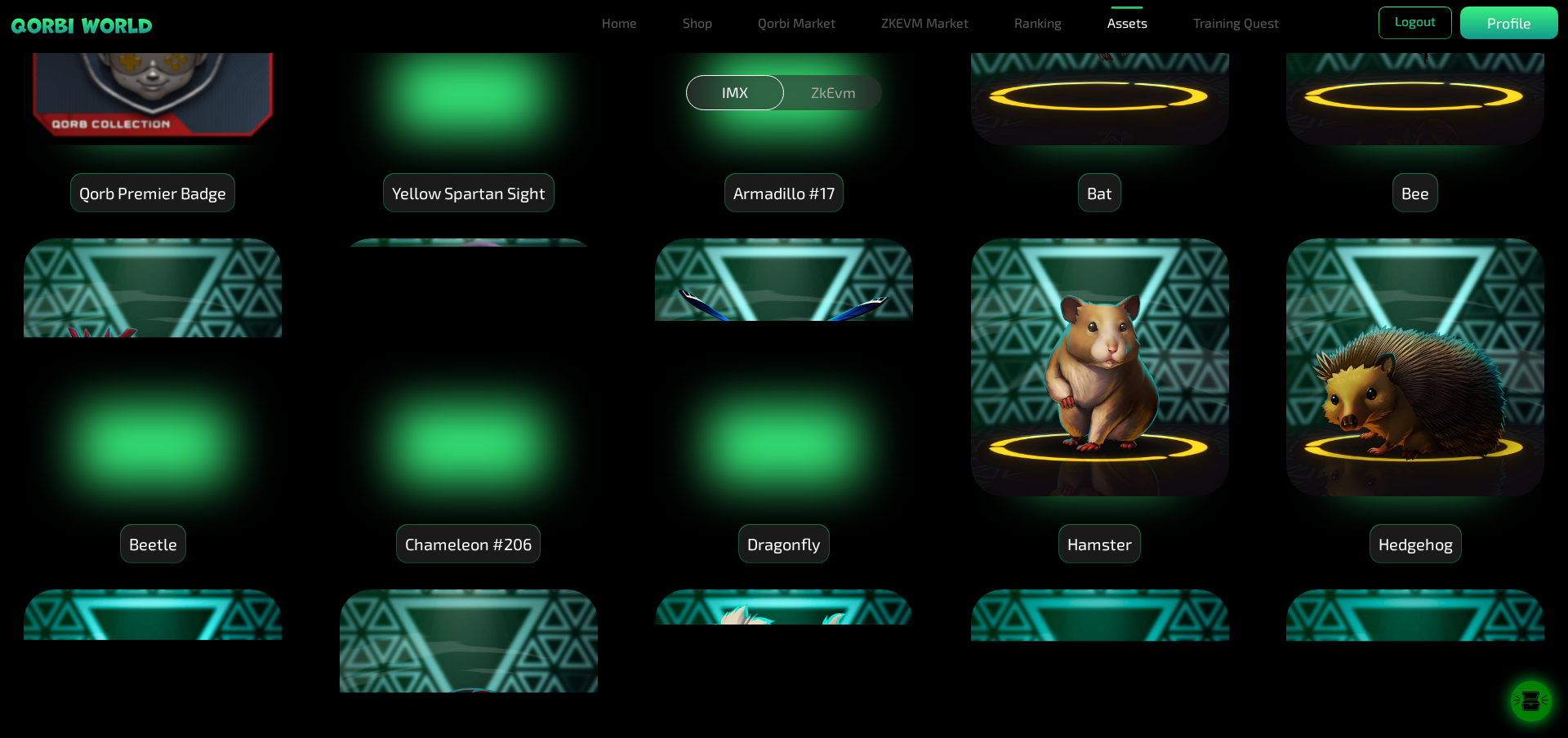
scroll to position [980, 0]
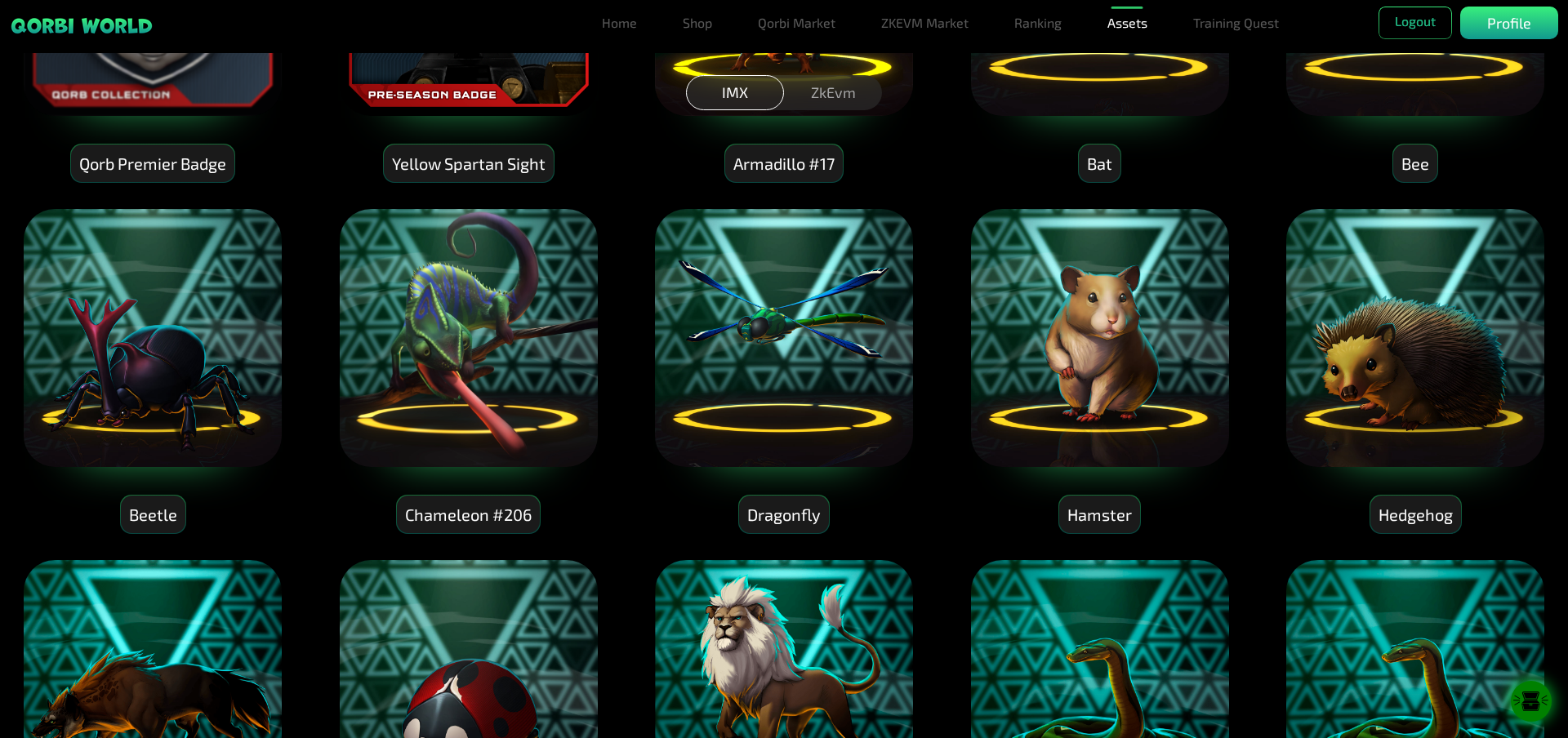
click at [1405, 359] on img at bounding box center [1415, 338] width 261 height 261
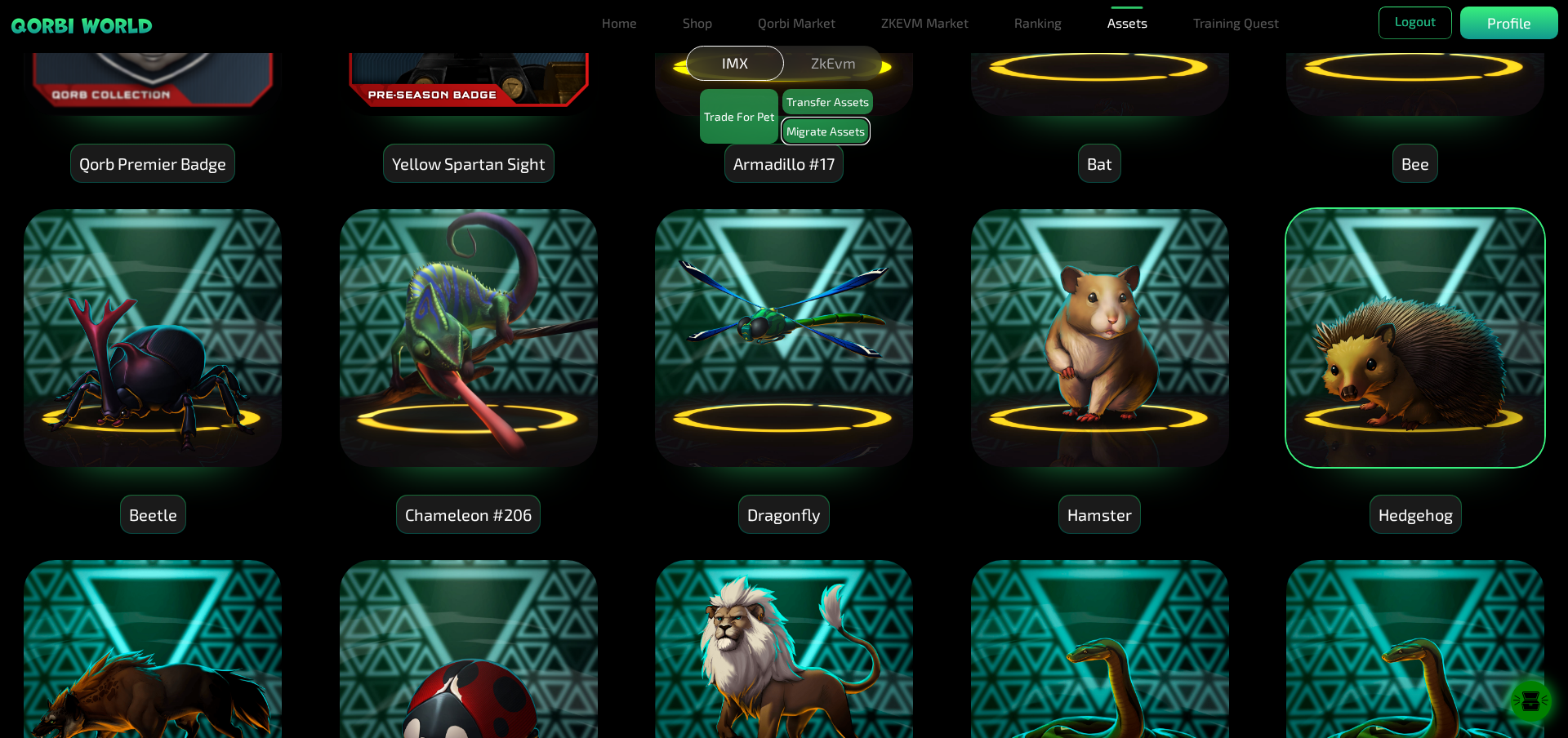
click at [847, 131] on button "Migrate Assets" at bounding box center [825, 131] width 87 height 25
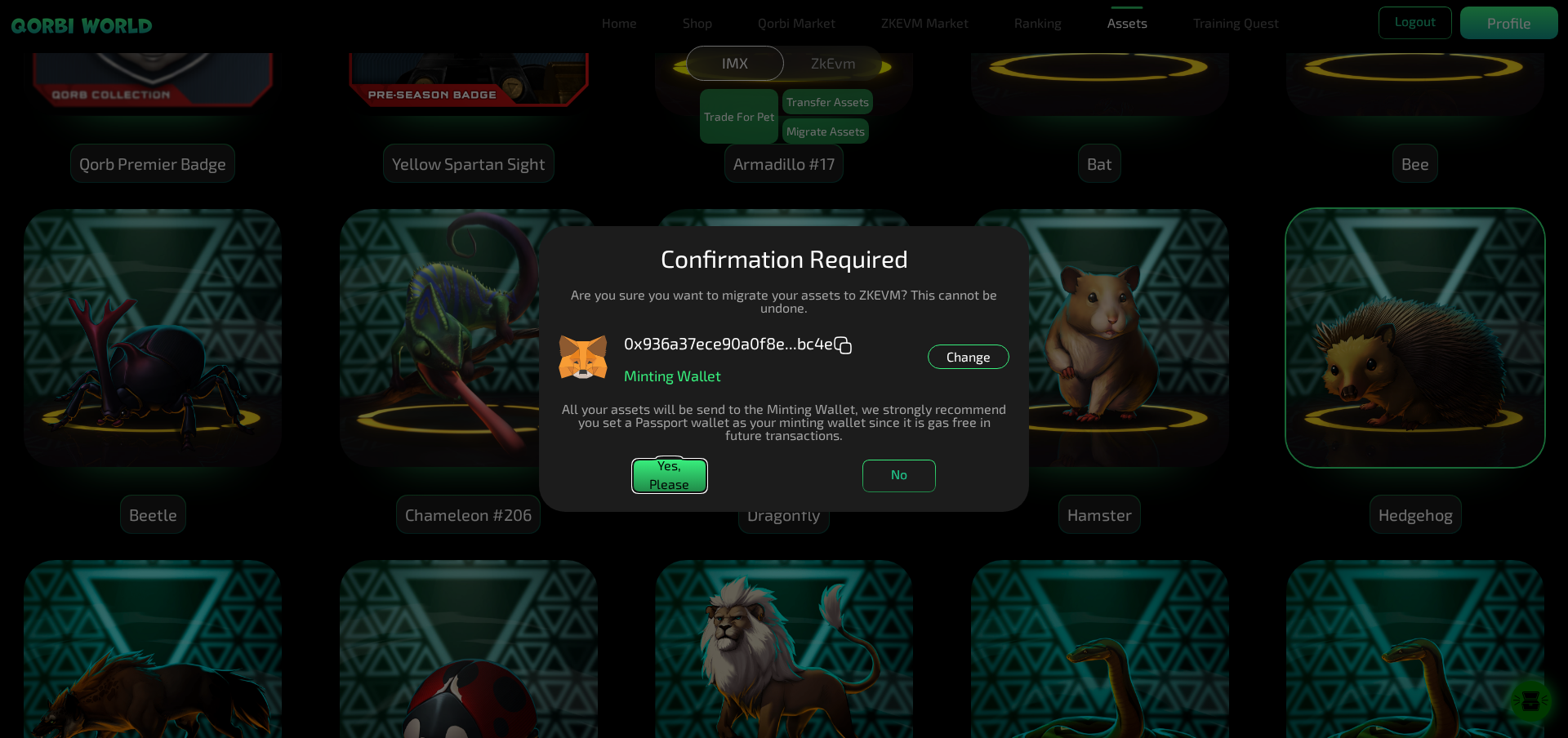
click at [681, 474] on button "Yes, Please" at bounding box center [669, 475] width 73 height 33
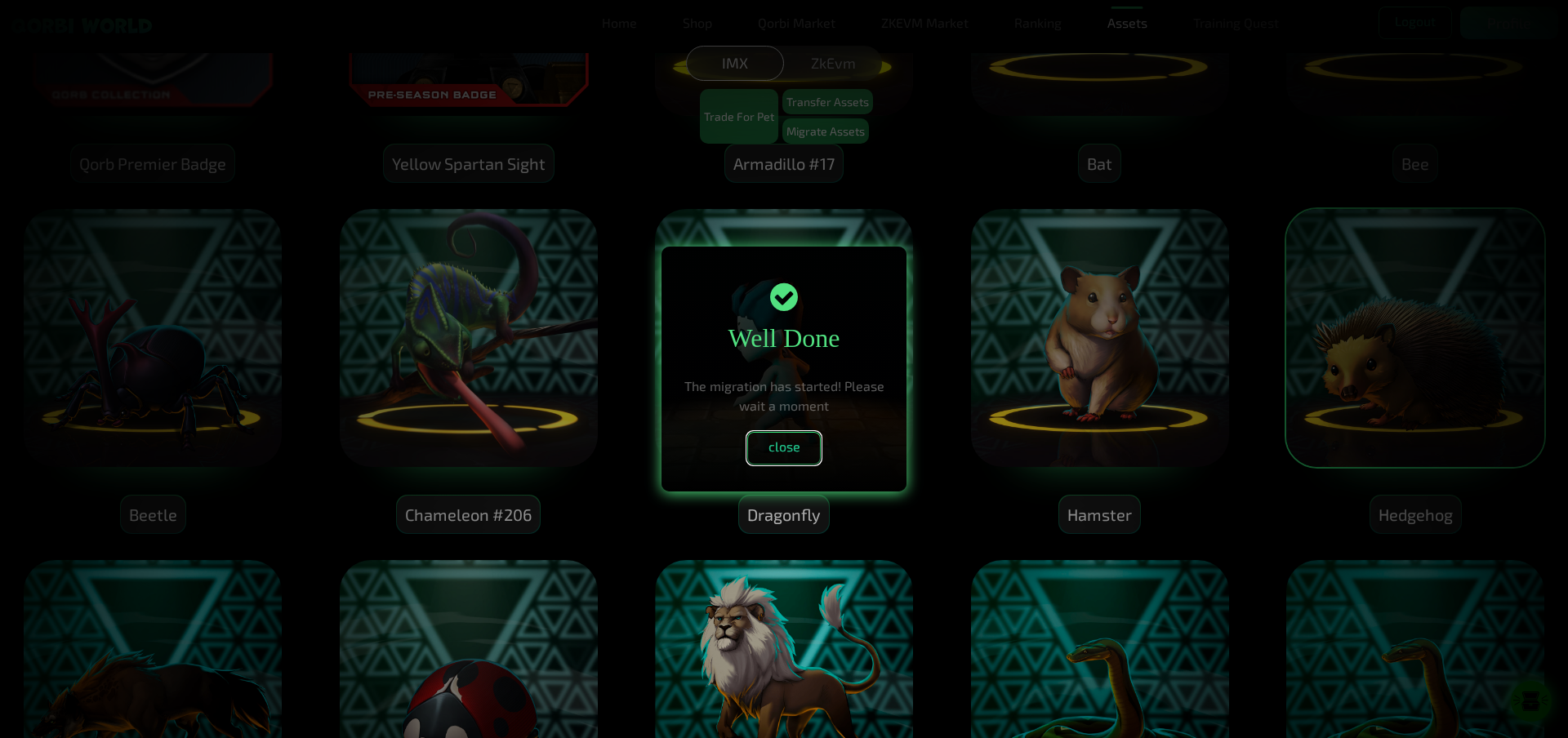
click at [789, 452] on button "close" at bounding box center [784, 448] width 73 height 33
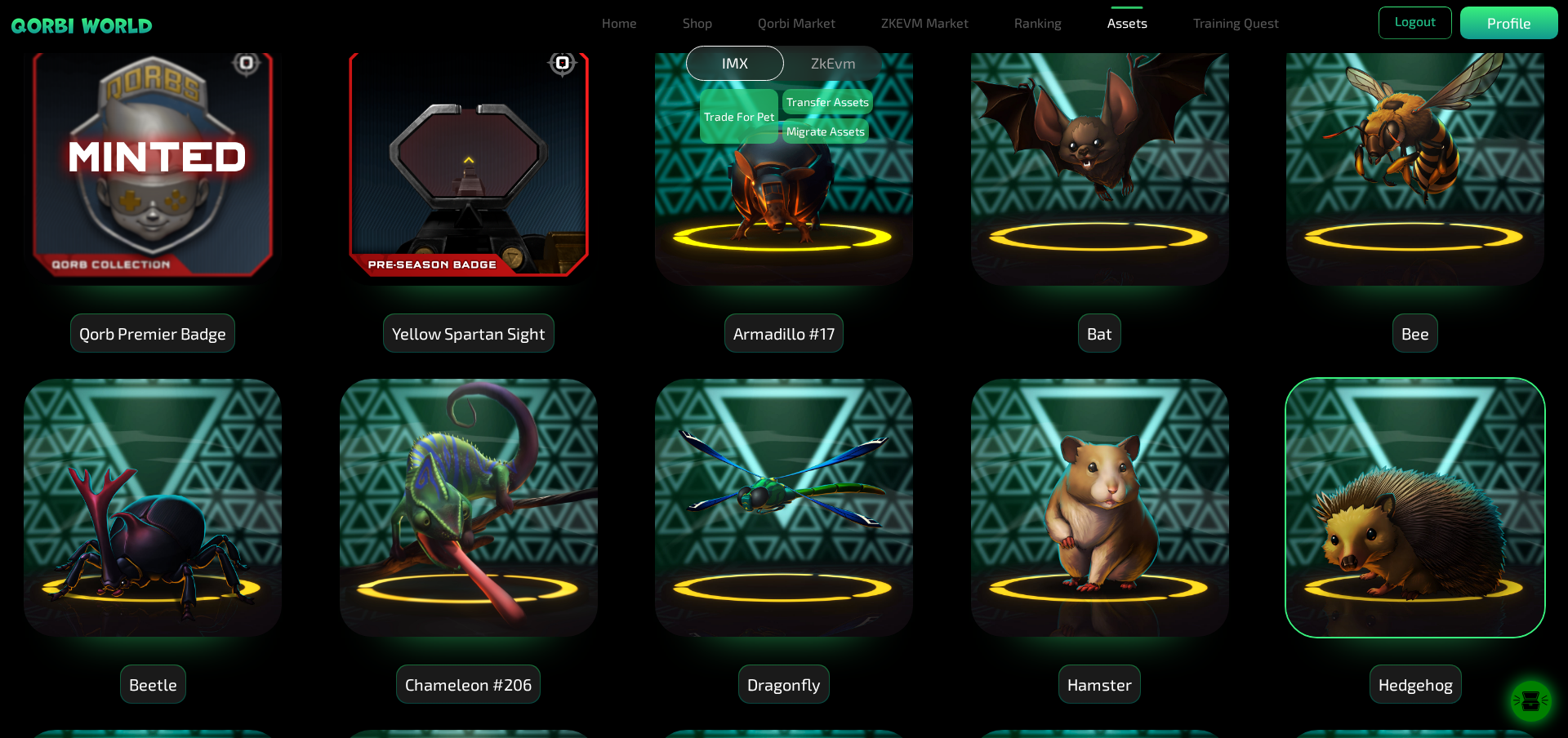
scroll to position [898, 0]
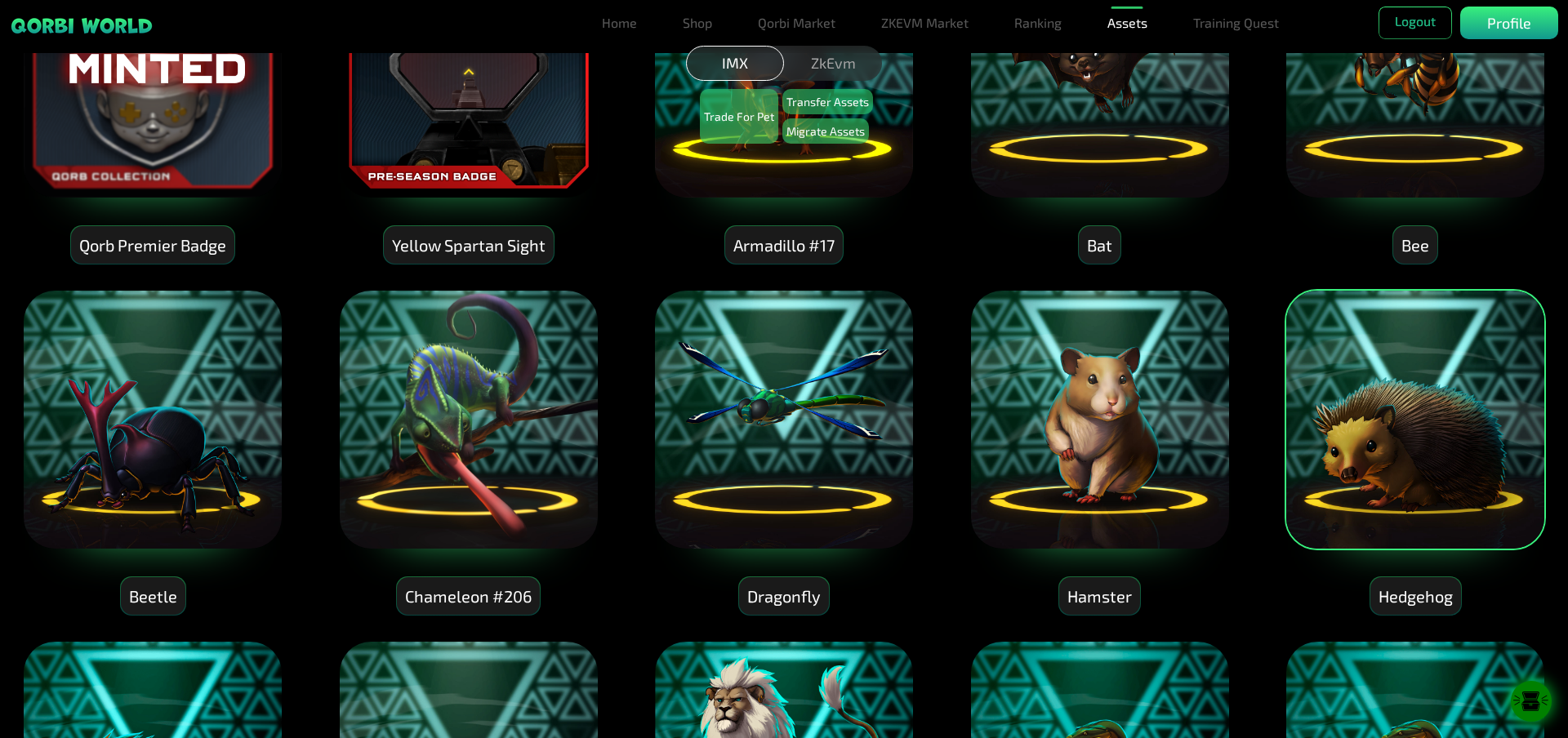
click at [1390, 474] on img at bounding box center [1415, 419] width 261 height 261
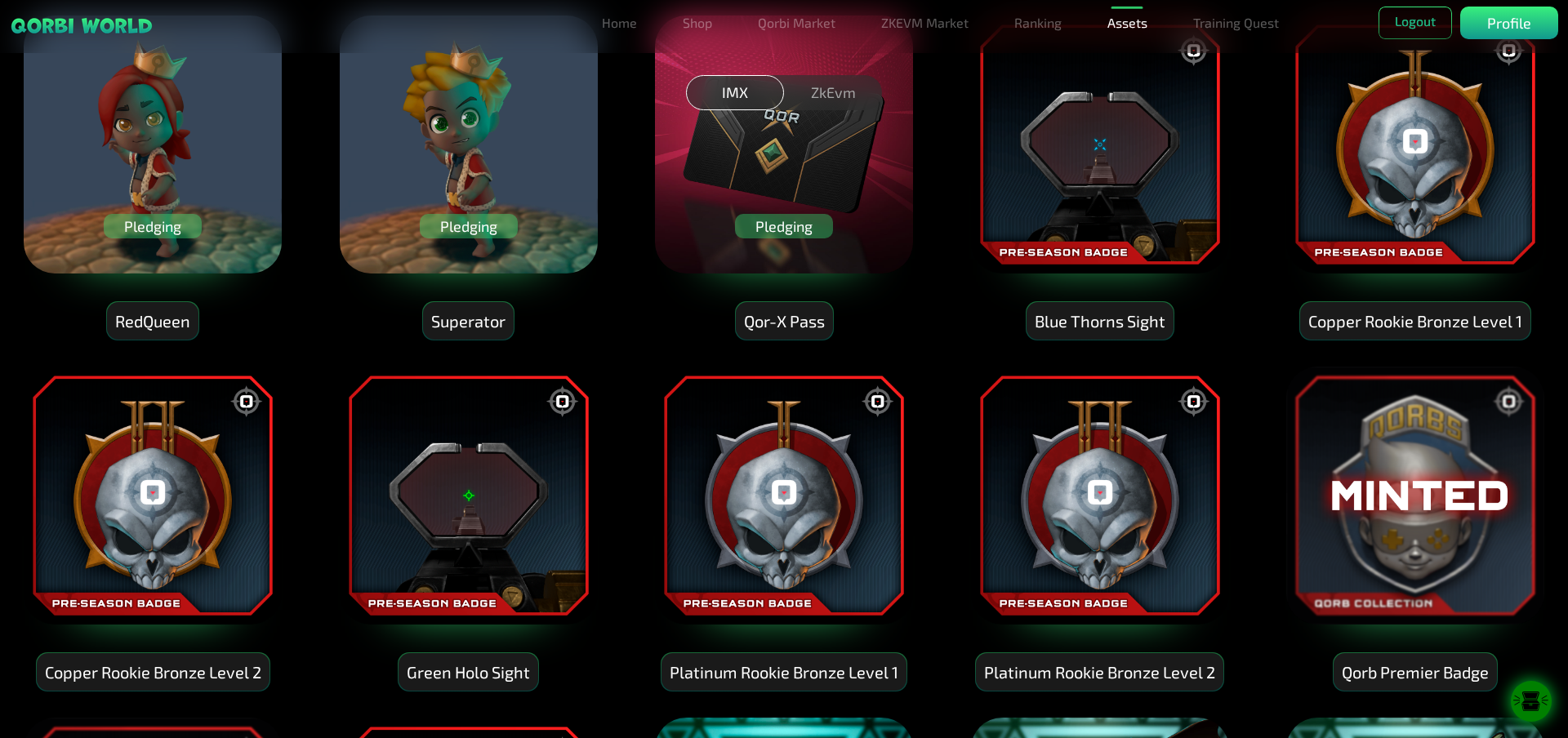
scroll to position [0, 0]
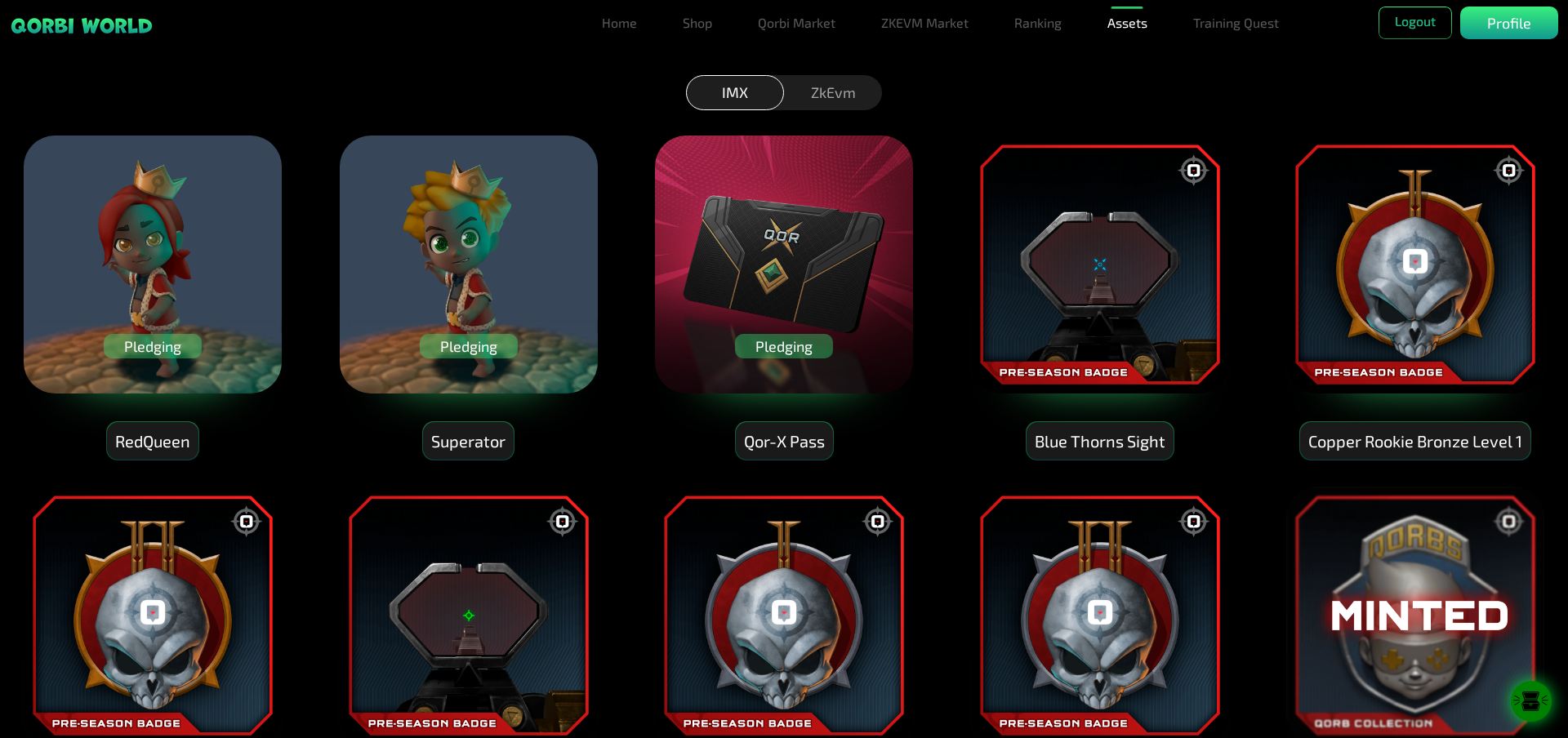
click at [826, 86] on div "ZkEvm" at bounding box center [833, 93] width 98 height 35
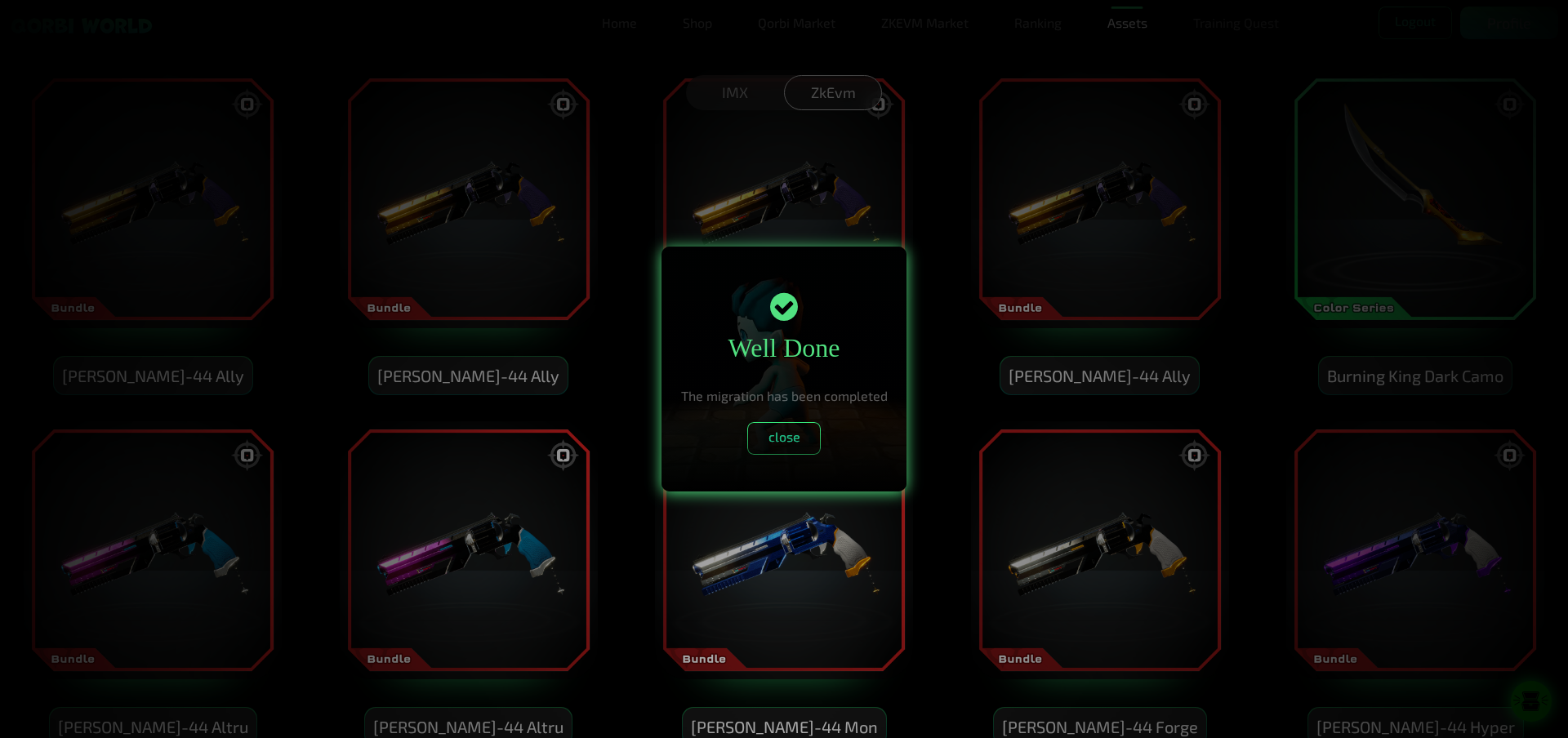
scroll to position [980, 0]
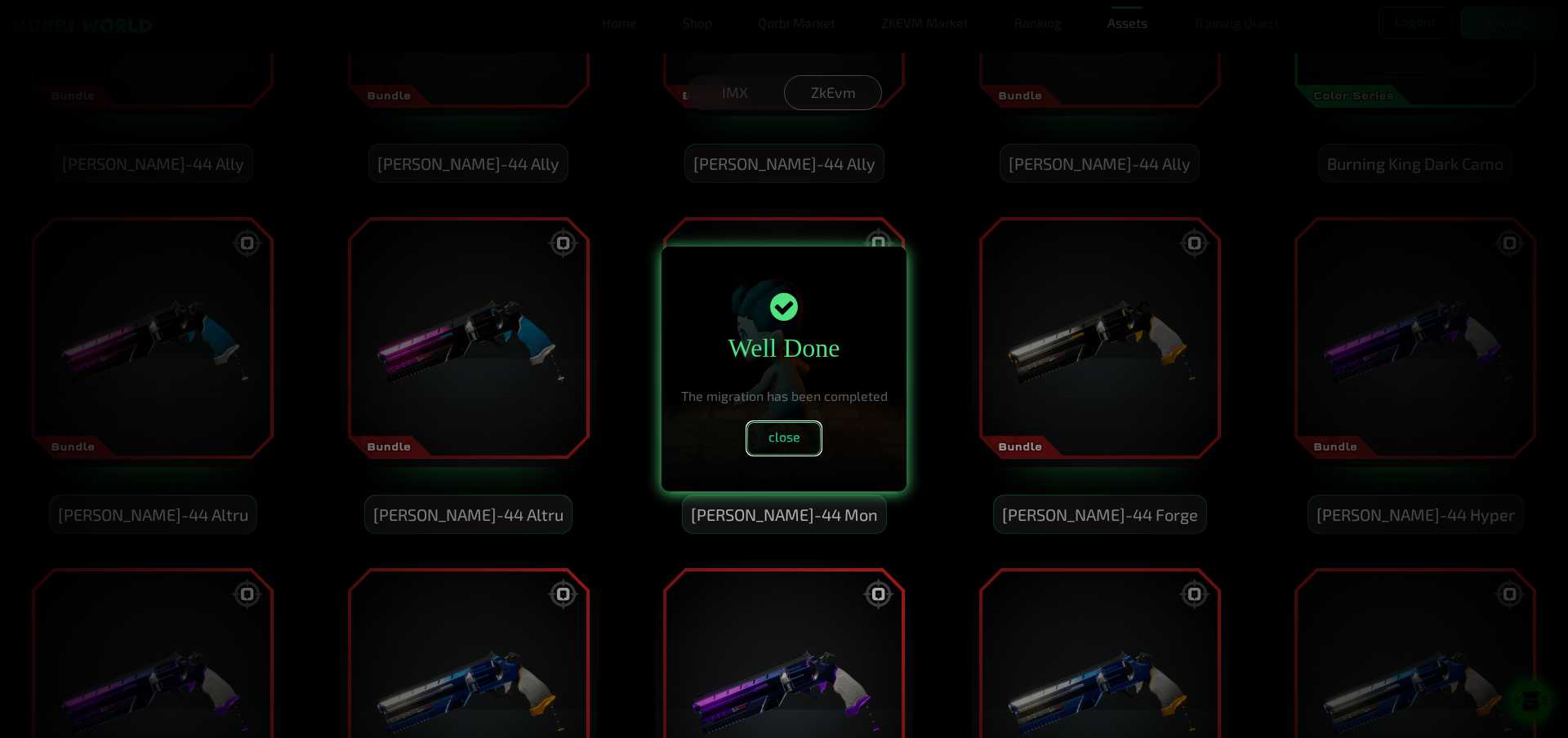
click at [797, 433] on button "close" at bounding box center [784, 438] width 73 height 33
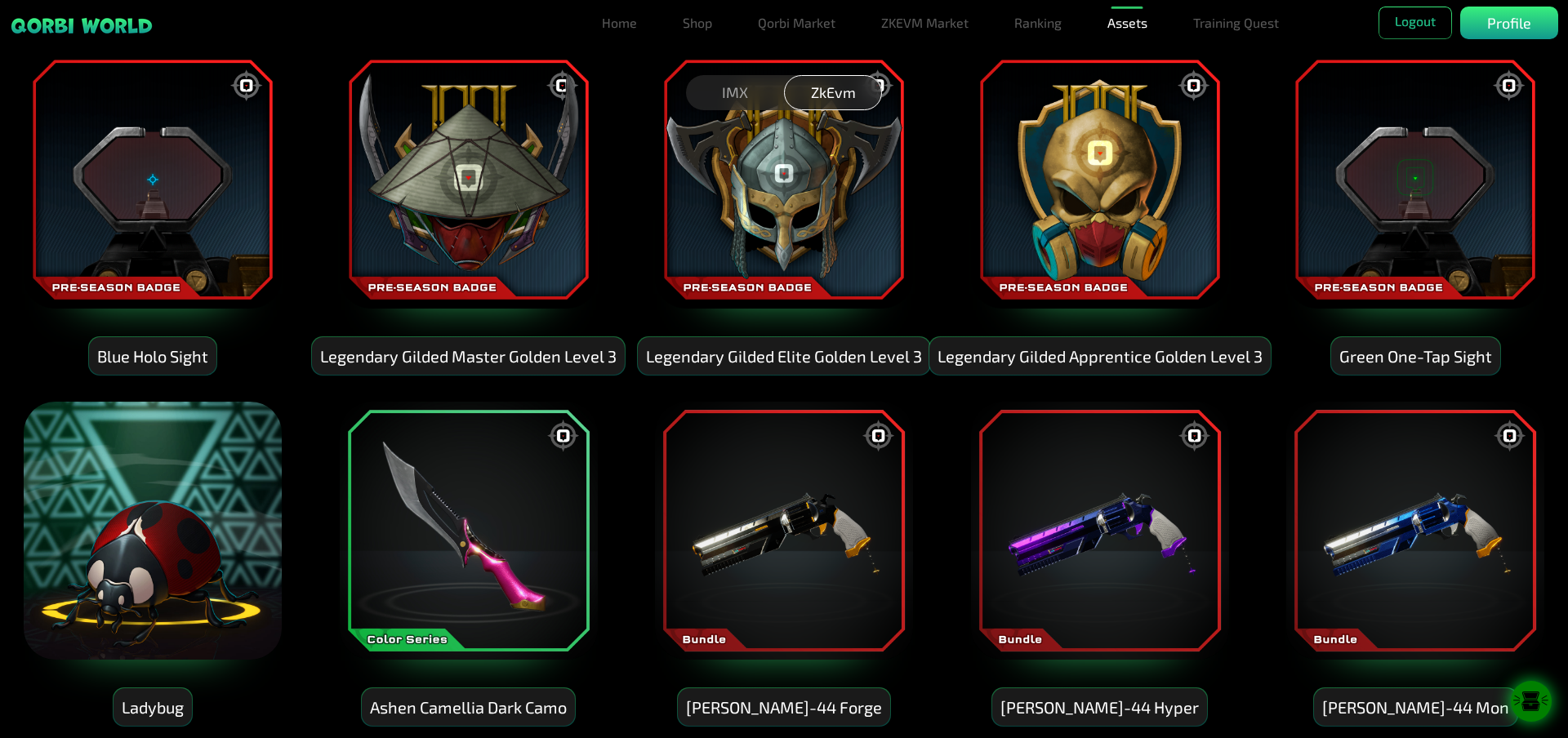
scroll to position [0, 0]
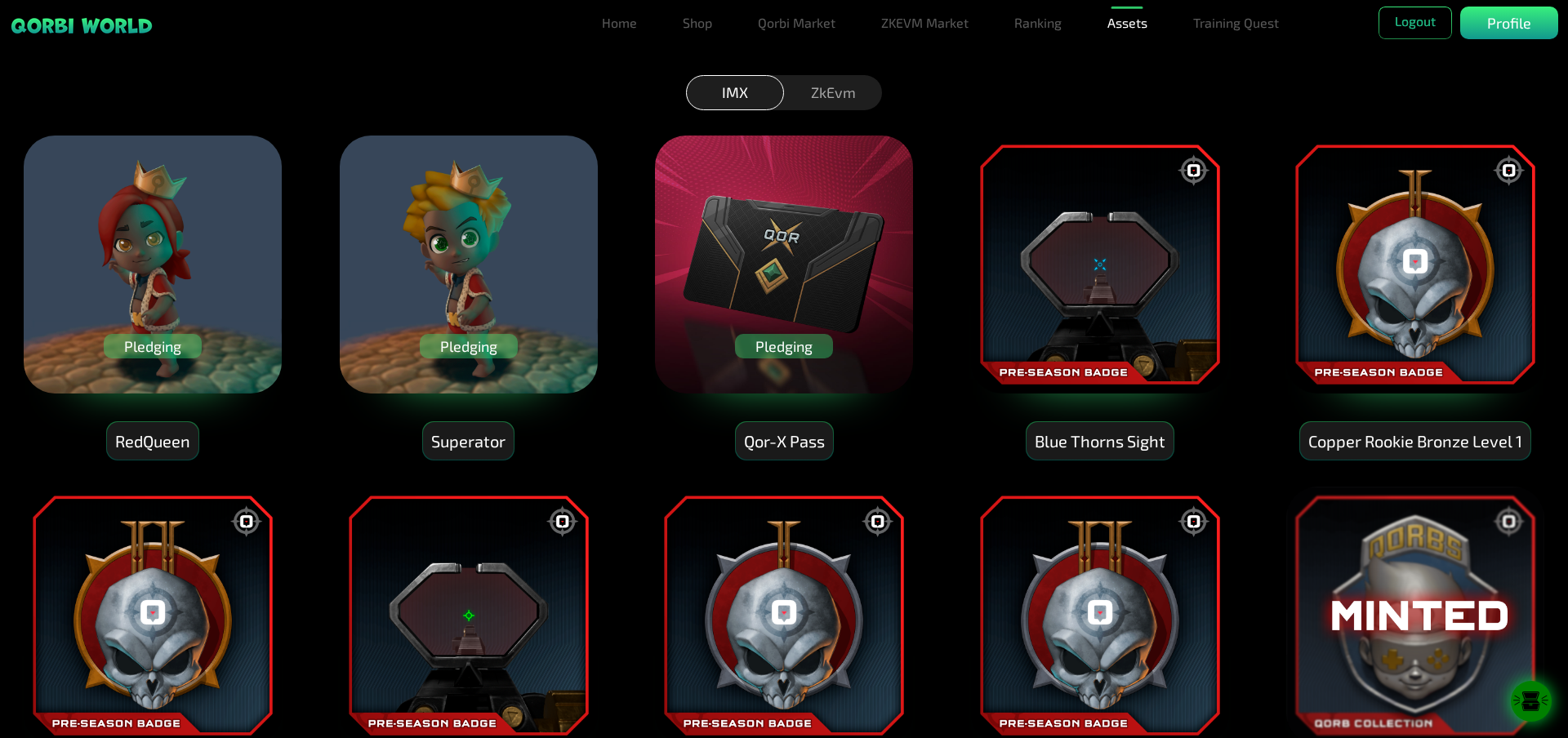
click at [844, 96] on div "ZkEvm" at bounding box center [833, 93] width 98 height 35
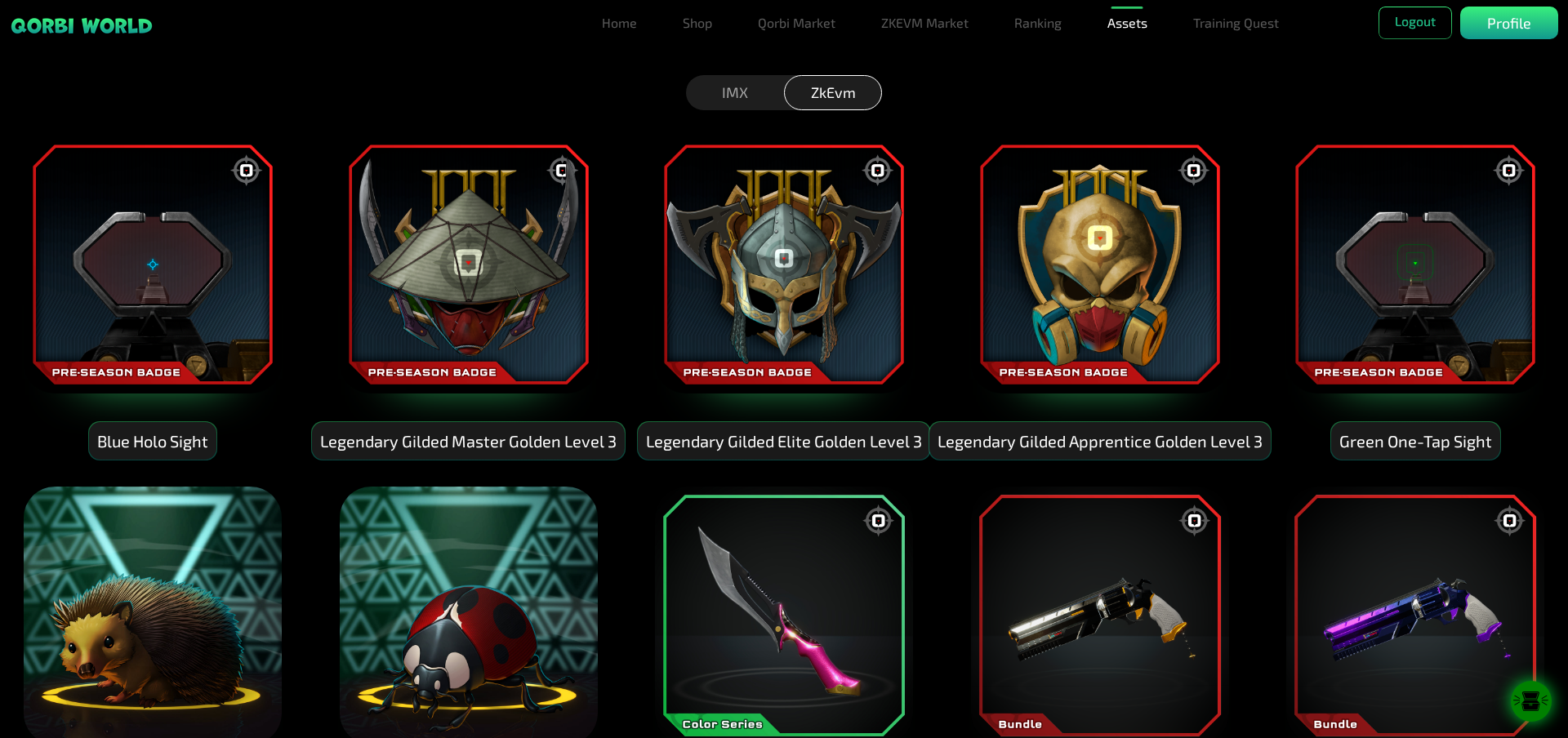
click at [740, 91] on div "IMX" at bounding box center [735, 93] width 98 height 35
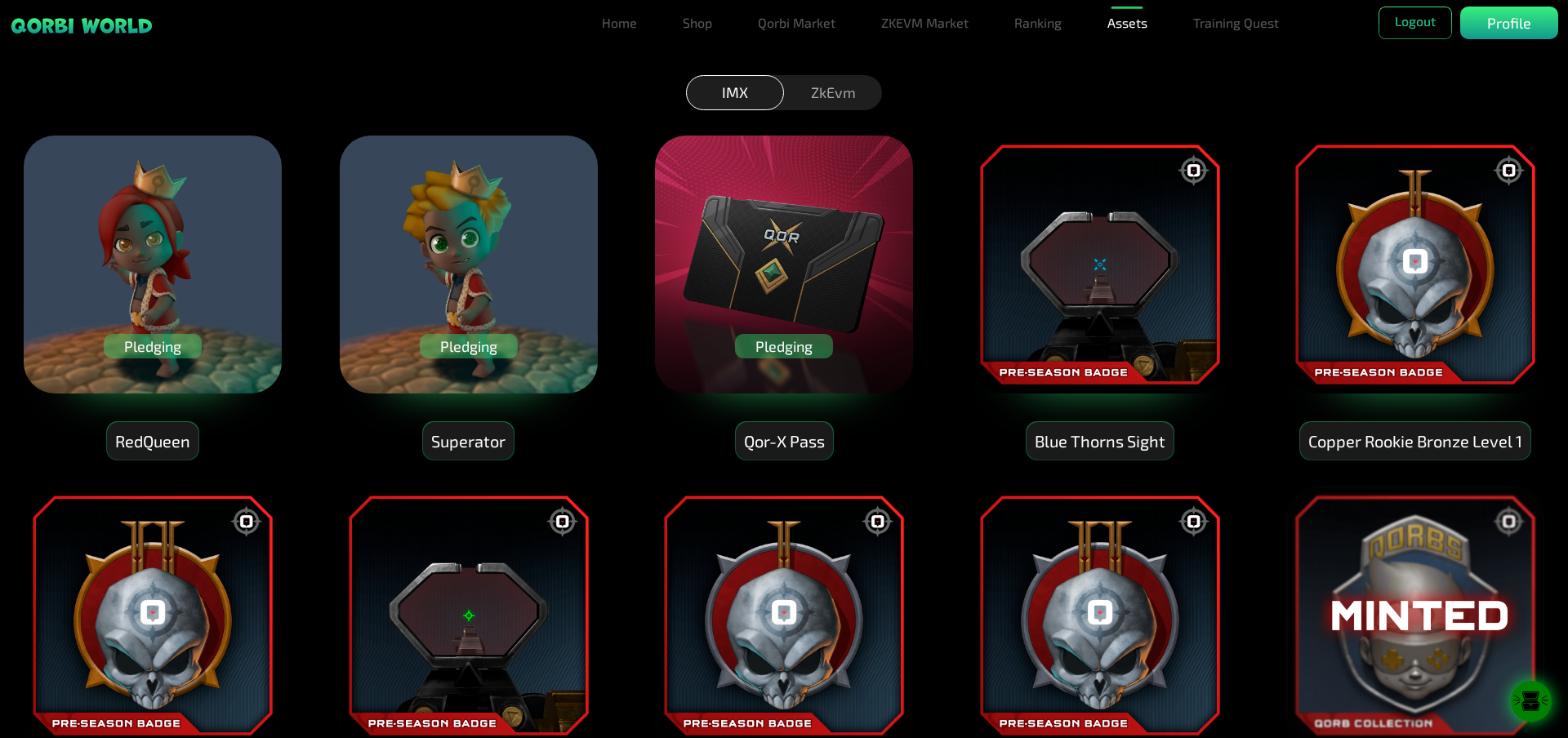
drag, startPoint x: 229, startPoint y: 274, endPoint x: 261, endPoint y: 286, distance: 34.2
click at [228, 276] on img at bounding box center [152, 264] width 261 height 261
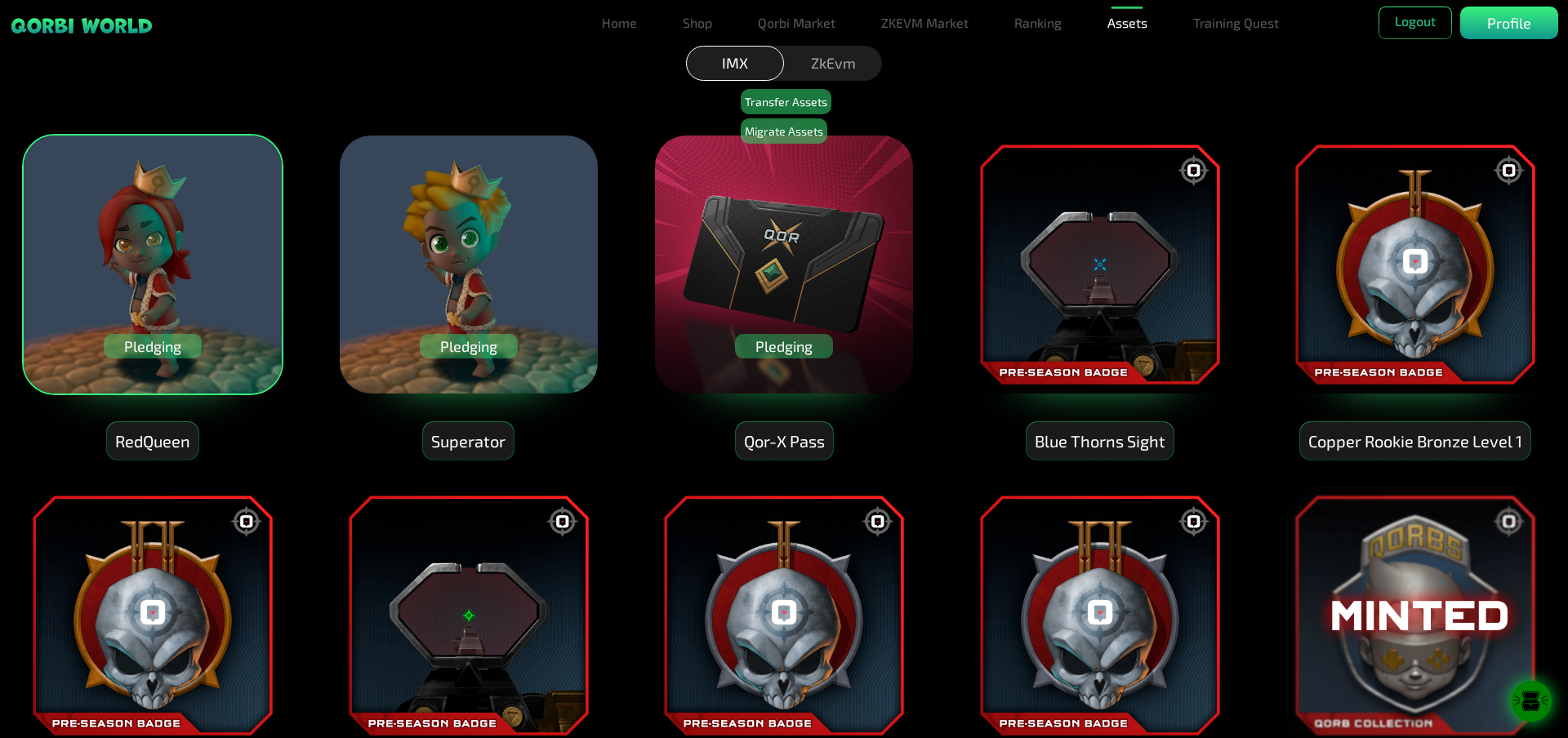
click at [428, 287] on img at bounding box center [468, 264] width 261 height 261
drag, startPoint x: 767, startPoint y: 281, endPoint x: 815, endPoint y: 295, distance: 50.0
click at [767, 281] on img at bounding box center [784, 264] width 261 height 261
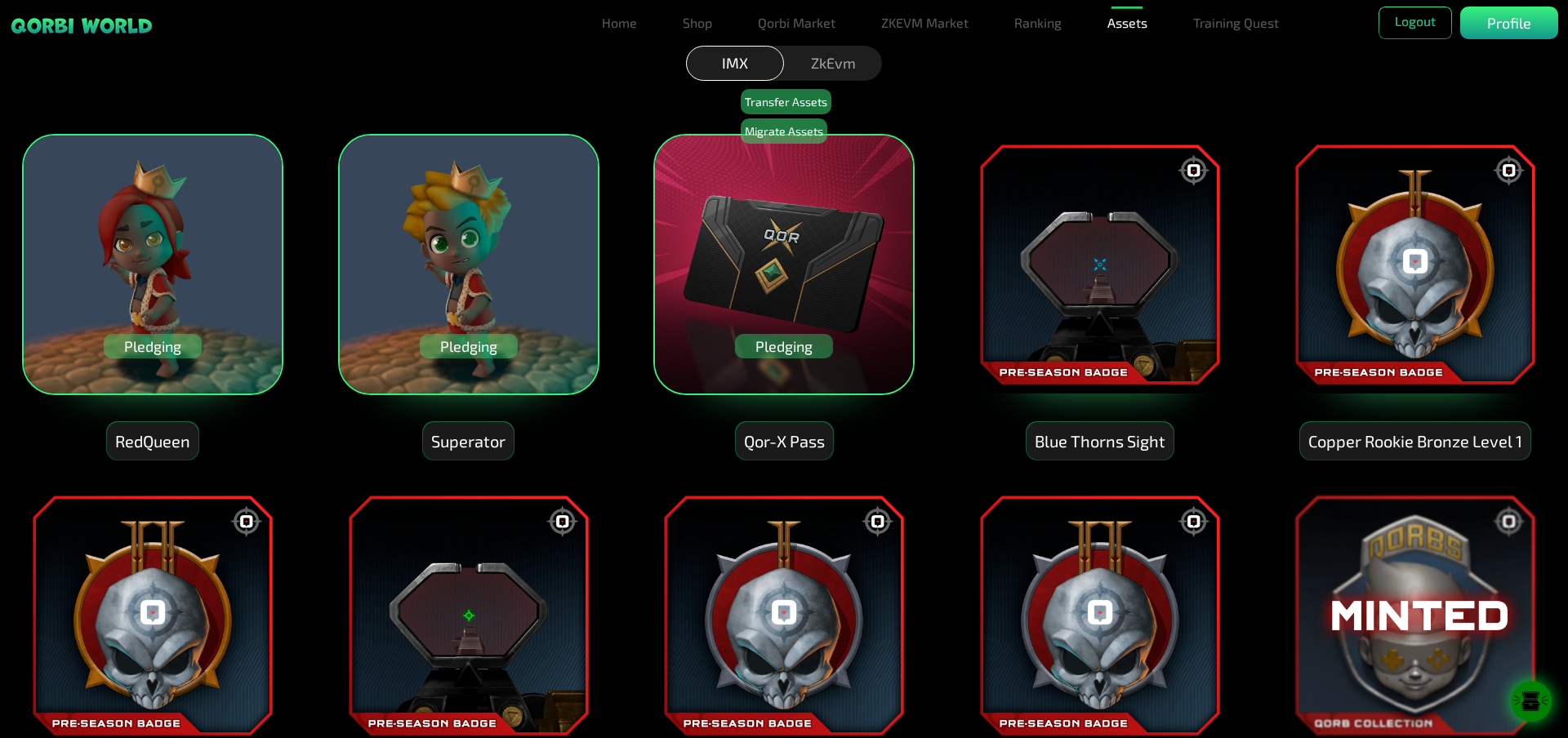
click at [1013, 299] on img at bounding box center [1100, 264] width 261 height 261
click at [1423, 303] on img at bounding box center [1415, 264] width 261 height 261
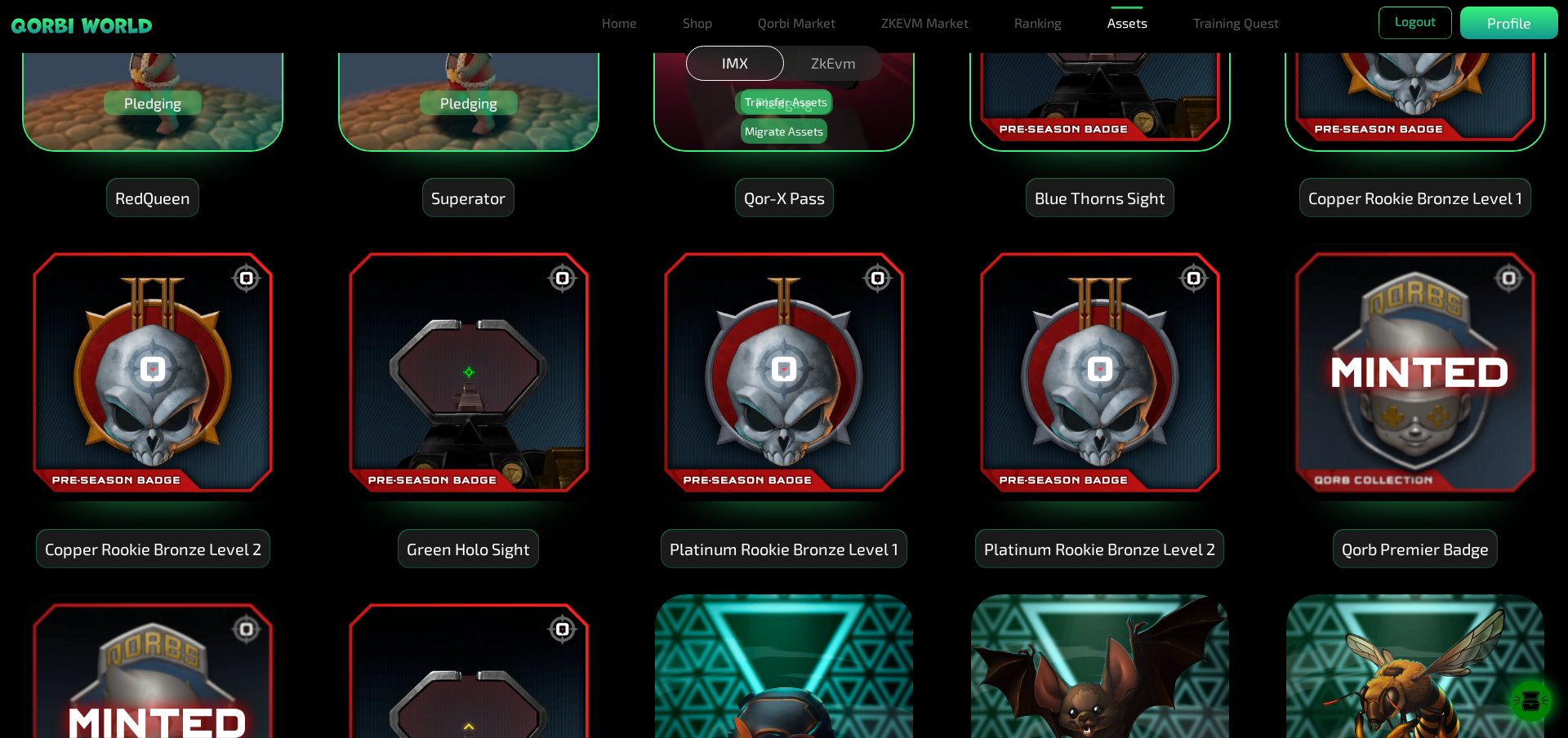
scroll to position [245, 0]
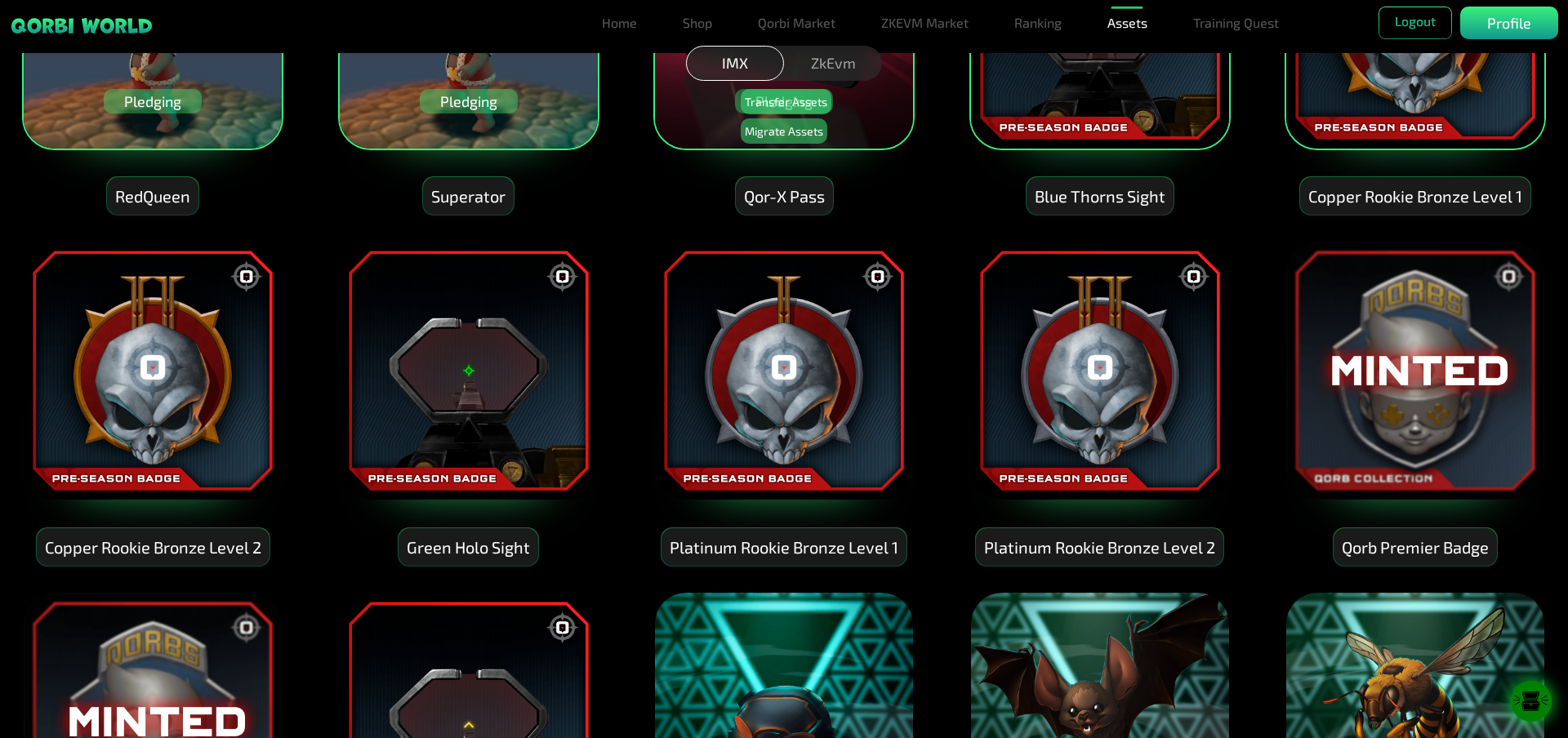
drag, startPoint x: 1430, startPoint y: 350, endPoint x: 1411, endPoint y: 345, distance: 19.6
click at [1430, 349] on img at bounding box center [1415, 370] width 261 height 261
click at [132, 337] on img at bounding box center [152, 370] width 261 height 261
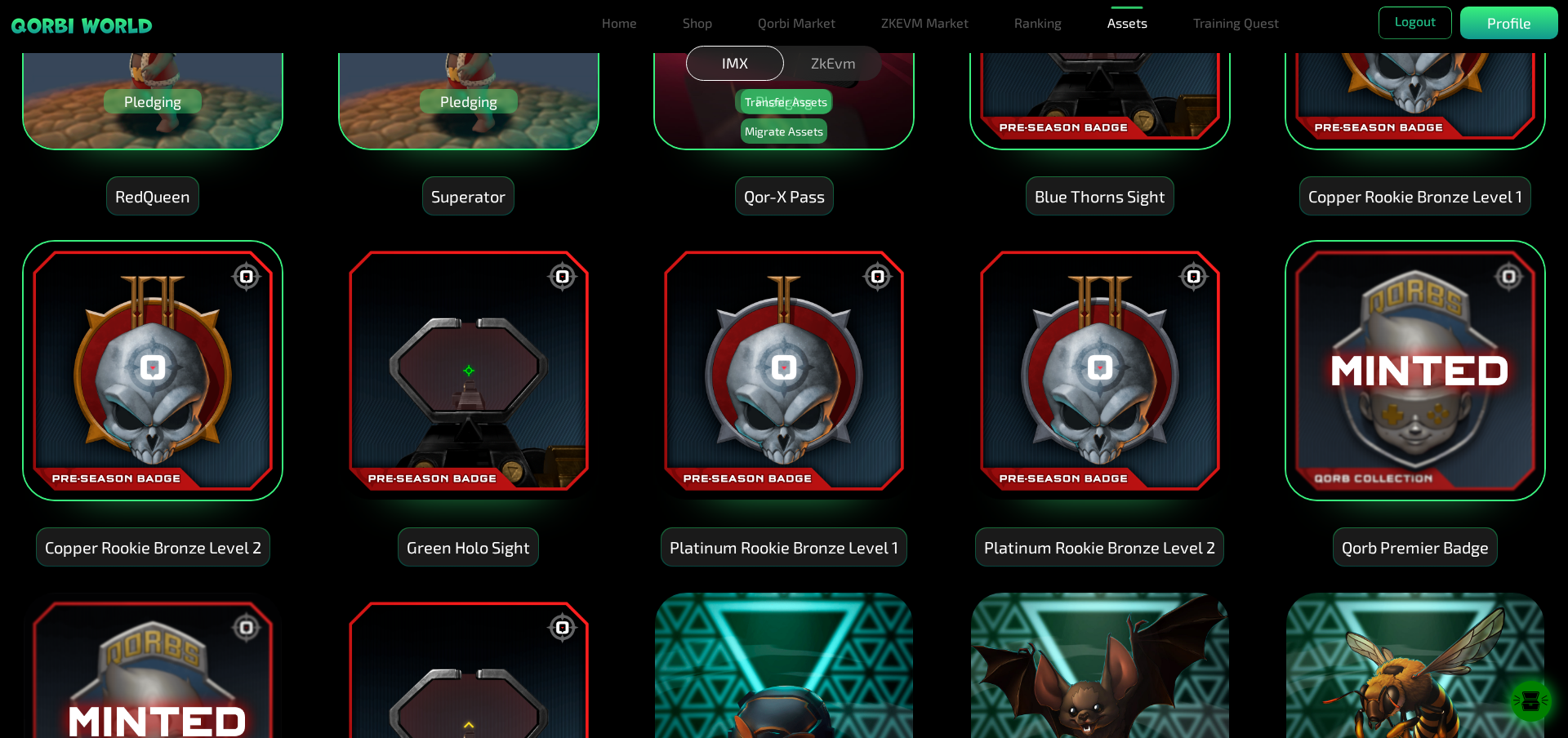
click at [479, 345] on img at bounding box center [468, 370] width 261 height 261
drag, startPoint x: 874, startPoint y: 334, endPoint x: 894, endPoint y: 343, distance: 21.9
click at [874, 335] on img at bounding box center [784, 370] width 261 height 261
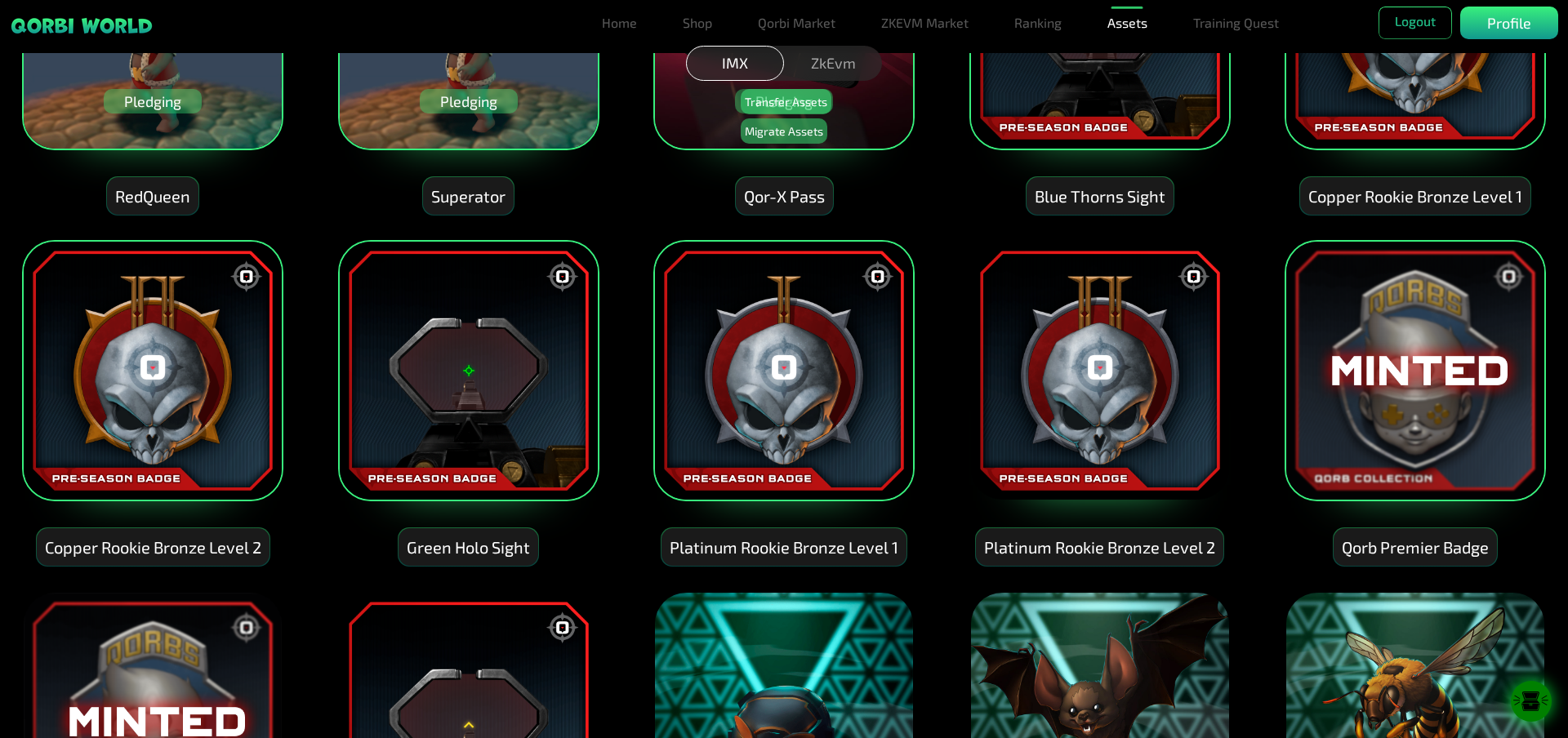
click at [1044, 343] on img at bounding box center [1100, 370] width 261 height 261
click at [1408, 354] on img at bounding box center [1415, 370] width 261 height 261
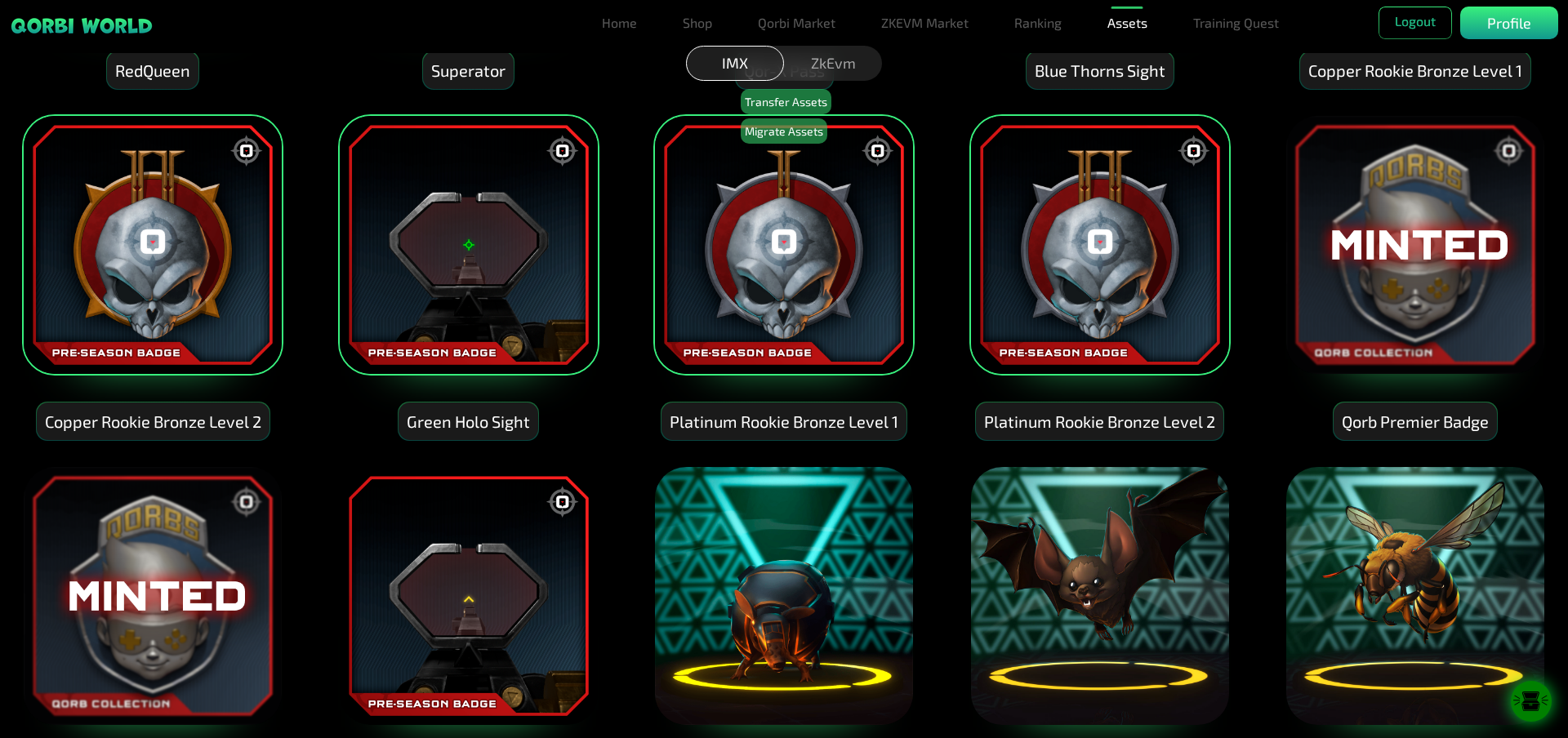
scroll to position [490, 0]
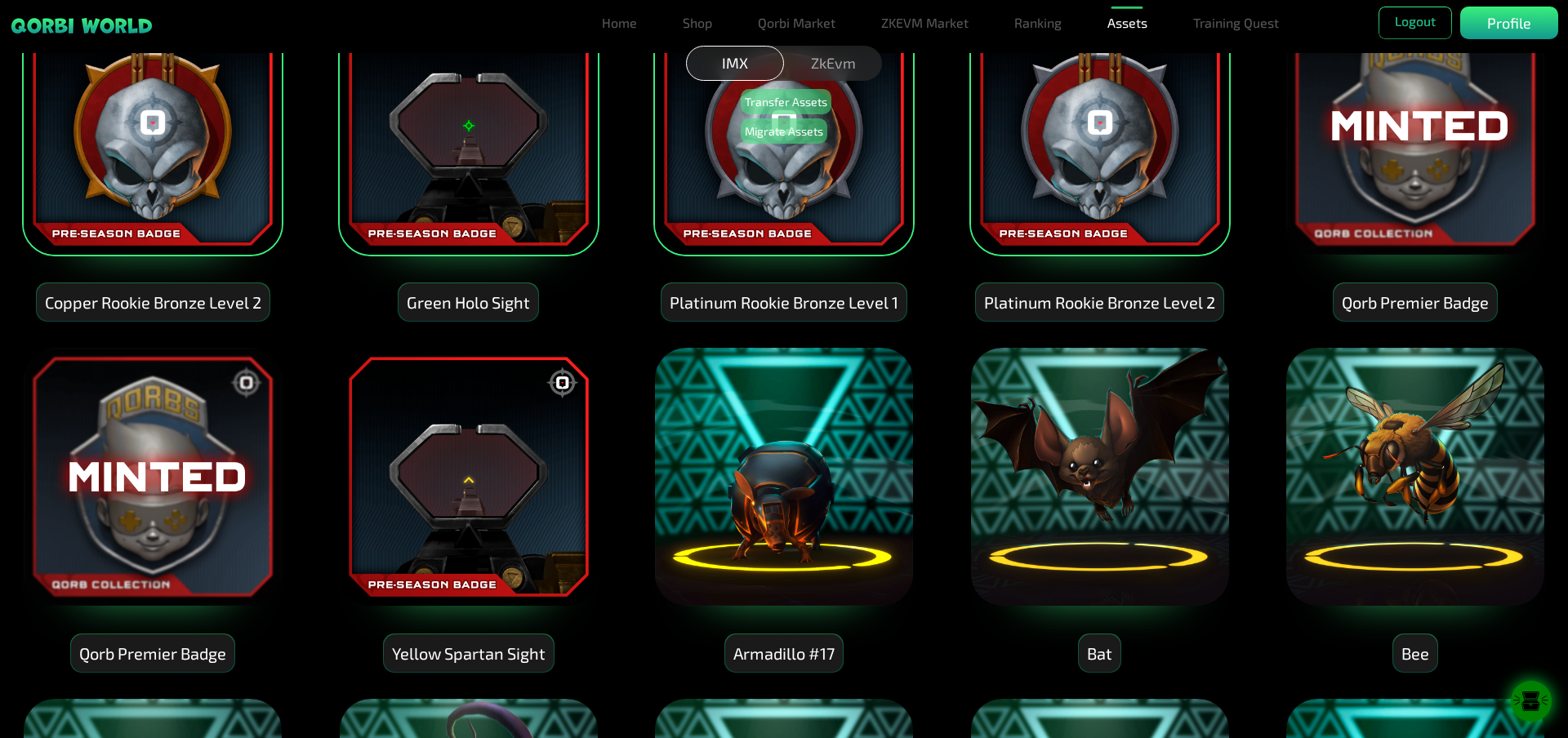
click at [1357, 198] on img at bounding box center [1415, 125] width 261 height 261
click at [120, 449] on img at bounding box center [152, 476] width 261 height 261
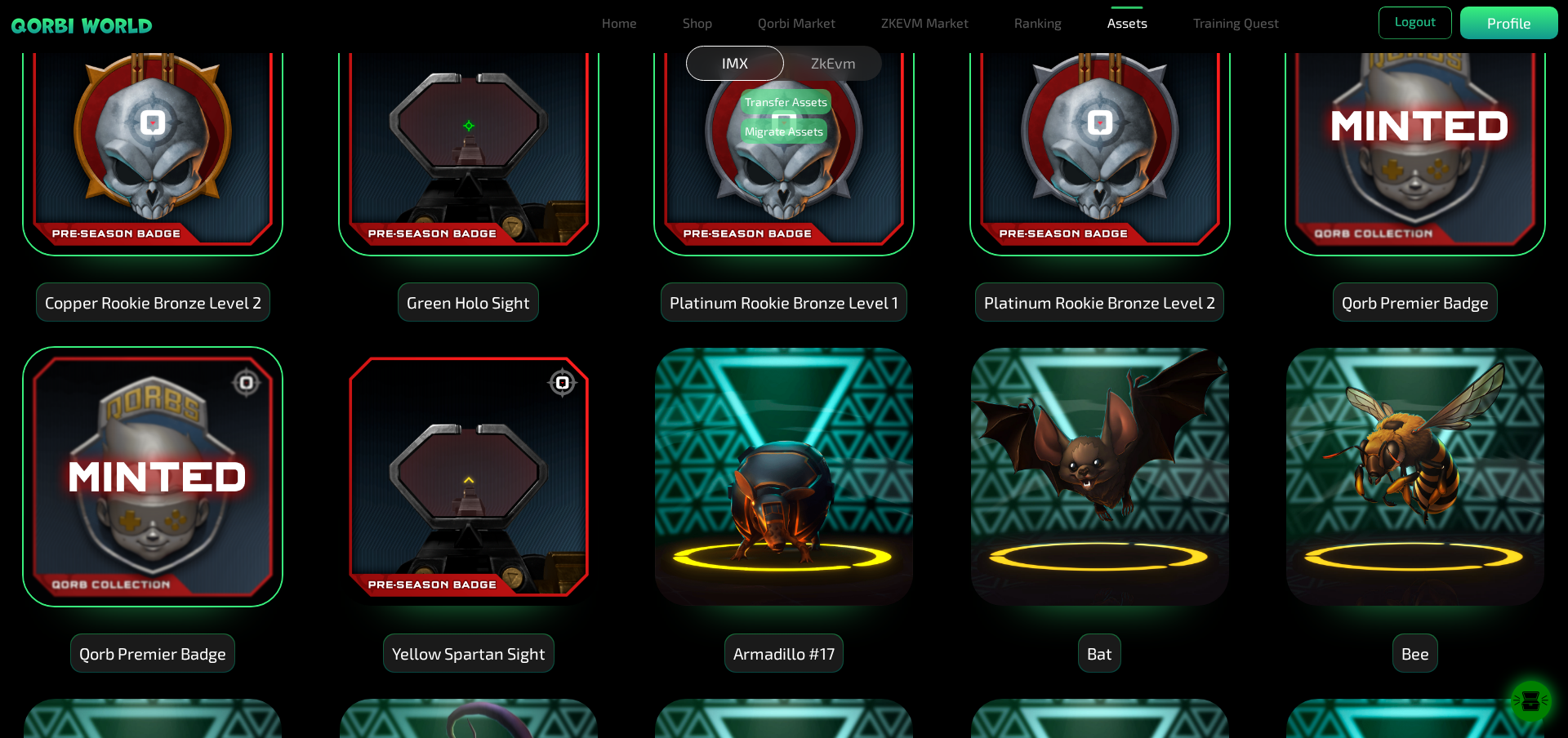
click at [418, 480] on img at bounding box center [468, 476] width 261 height 261
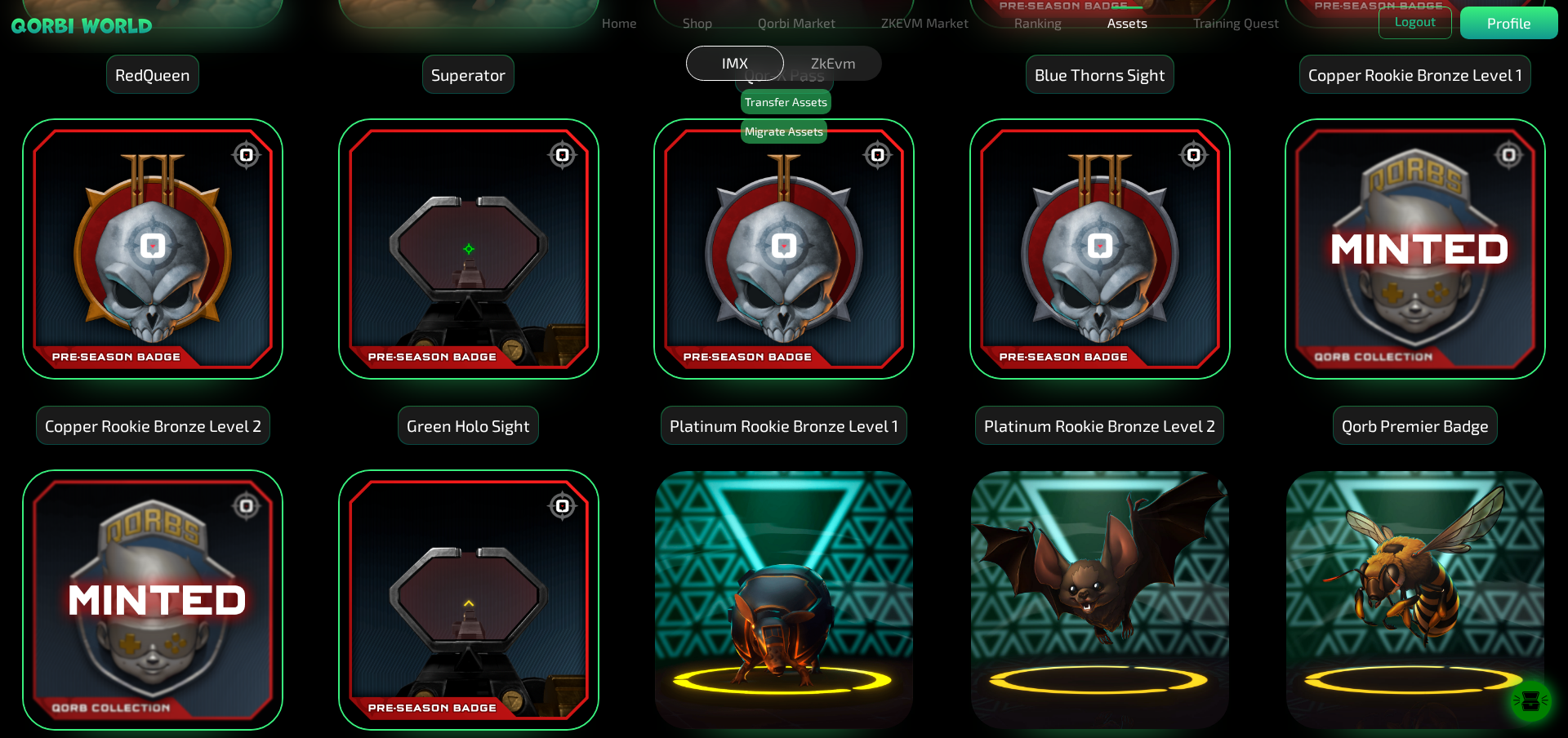
scroll to position [0, 0]
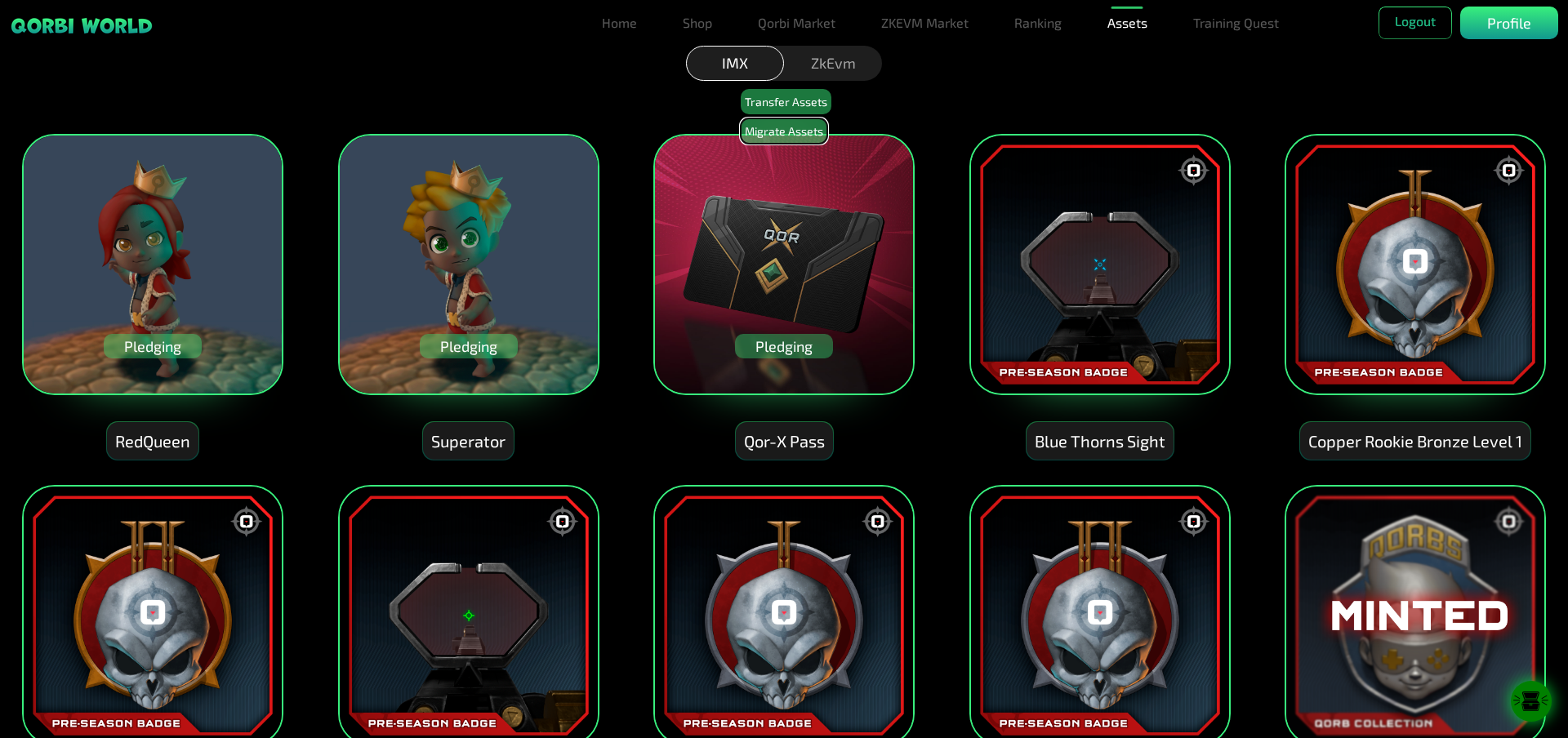
click at [788, 136] on button "Migrate Assets" at bounding box center [784, 131] width 87 height 25
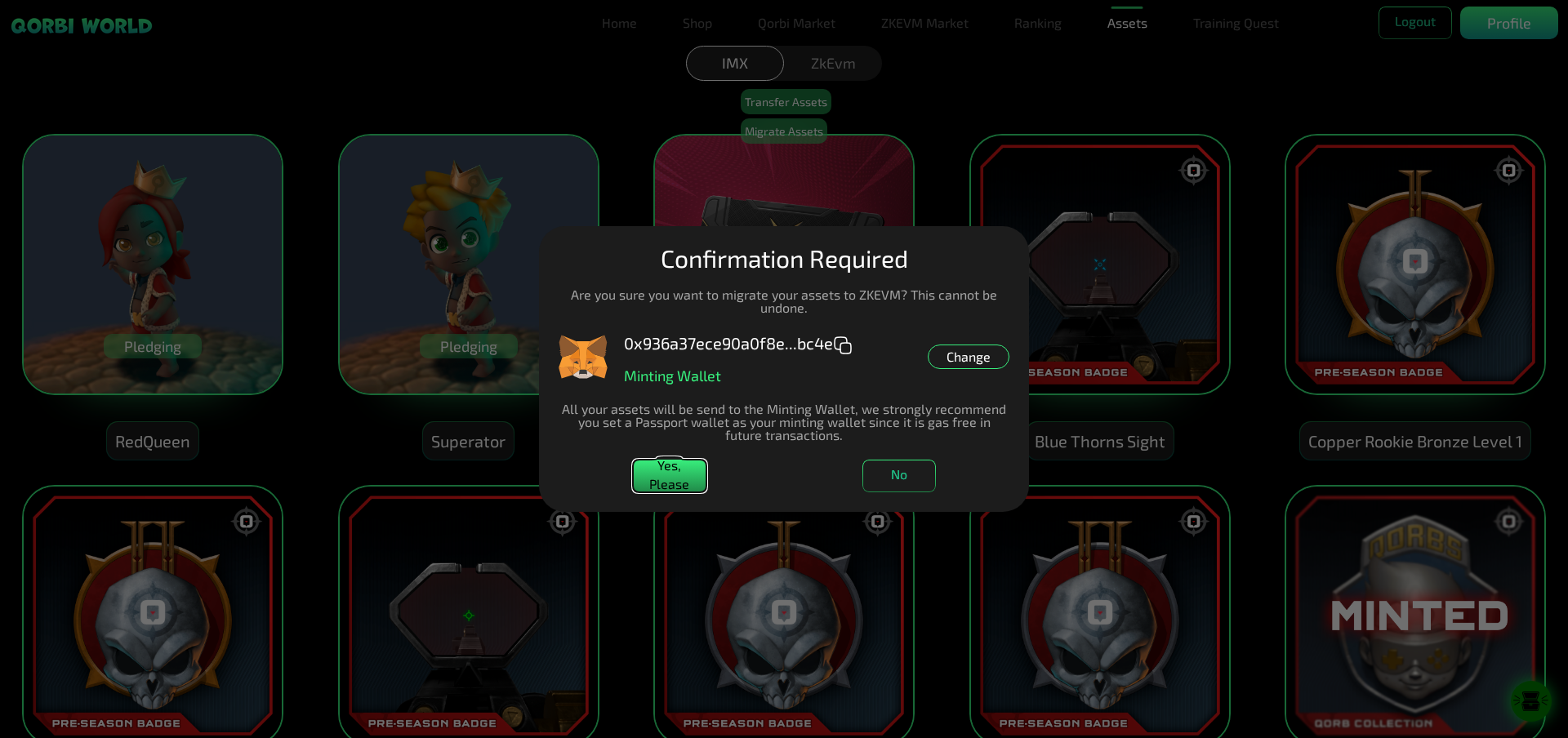
click at [659, 476] on button "Yes, Please" at bounding box center [669, 475] width 73 height 33
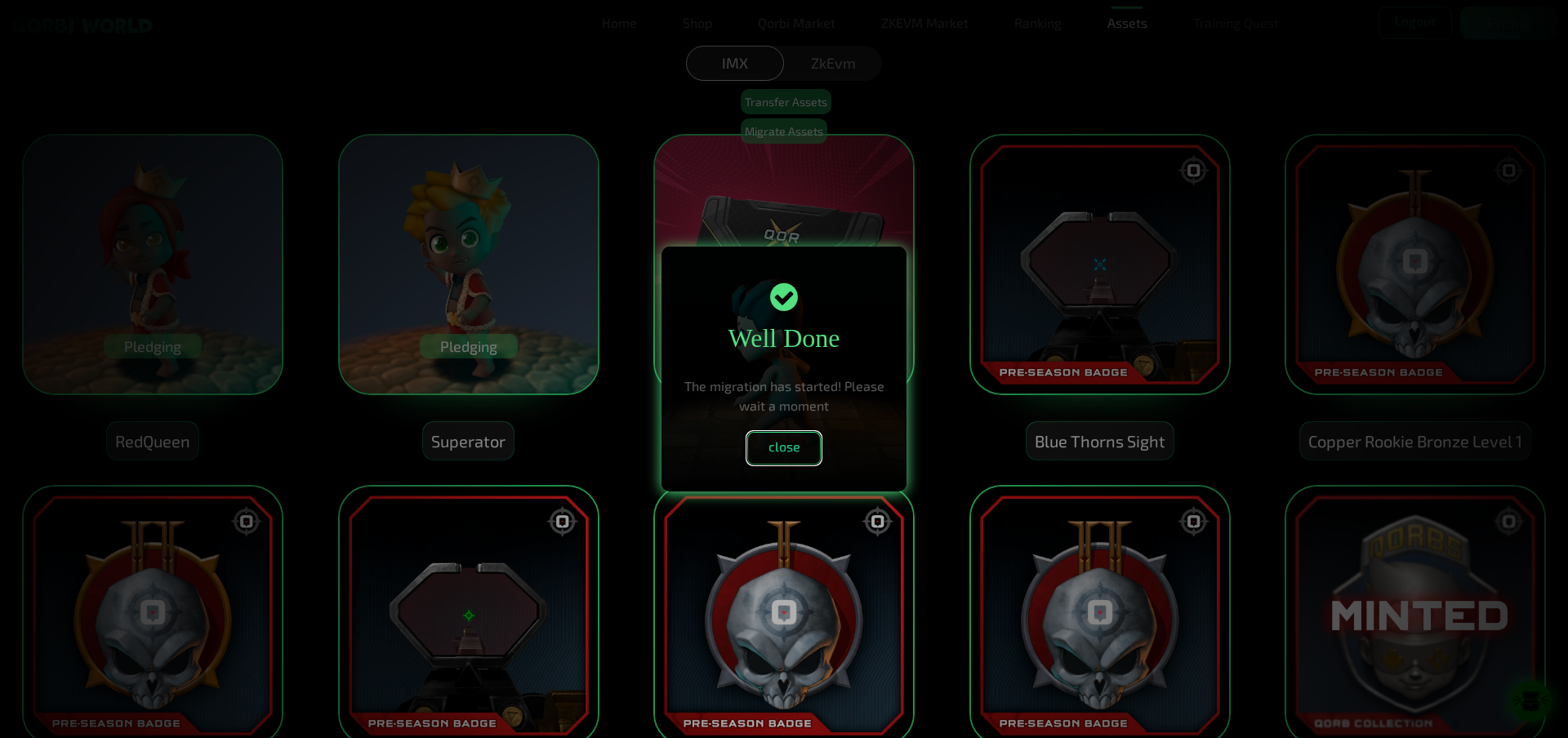
click at [789, 456] on button "close" at bounding box center [784, 448] width 73 height 33
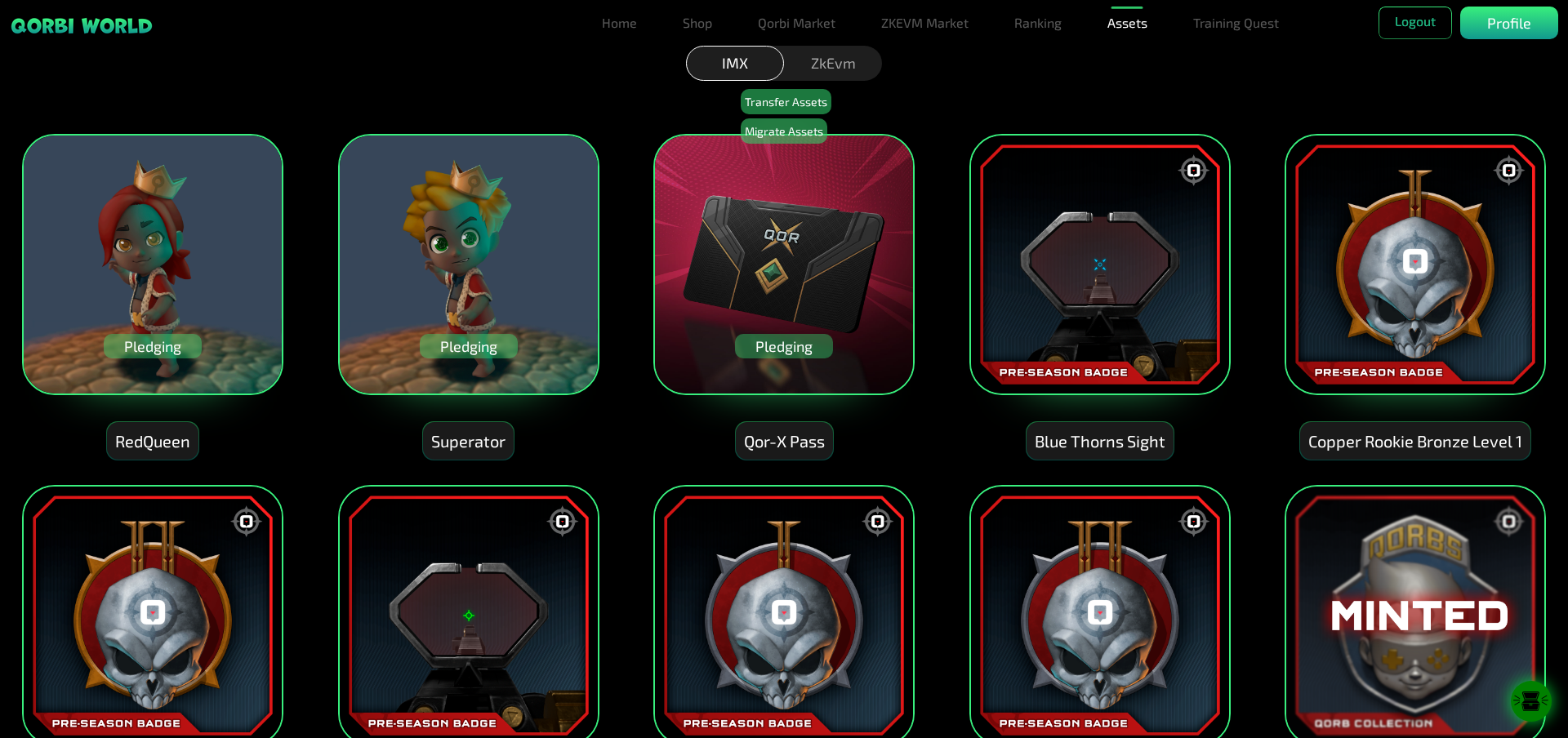
click at [847, 67] on div "ZkEvm" at bounding box center [833, 63] width 98 height 35
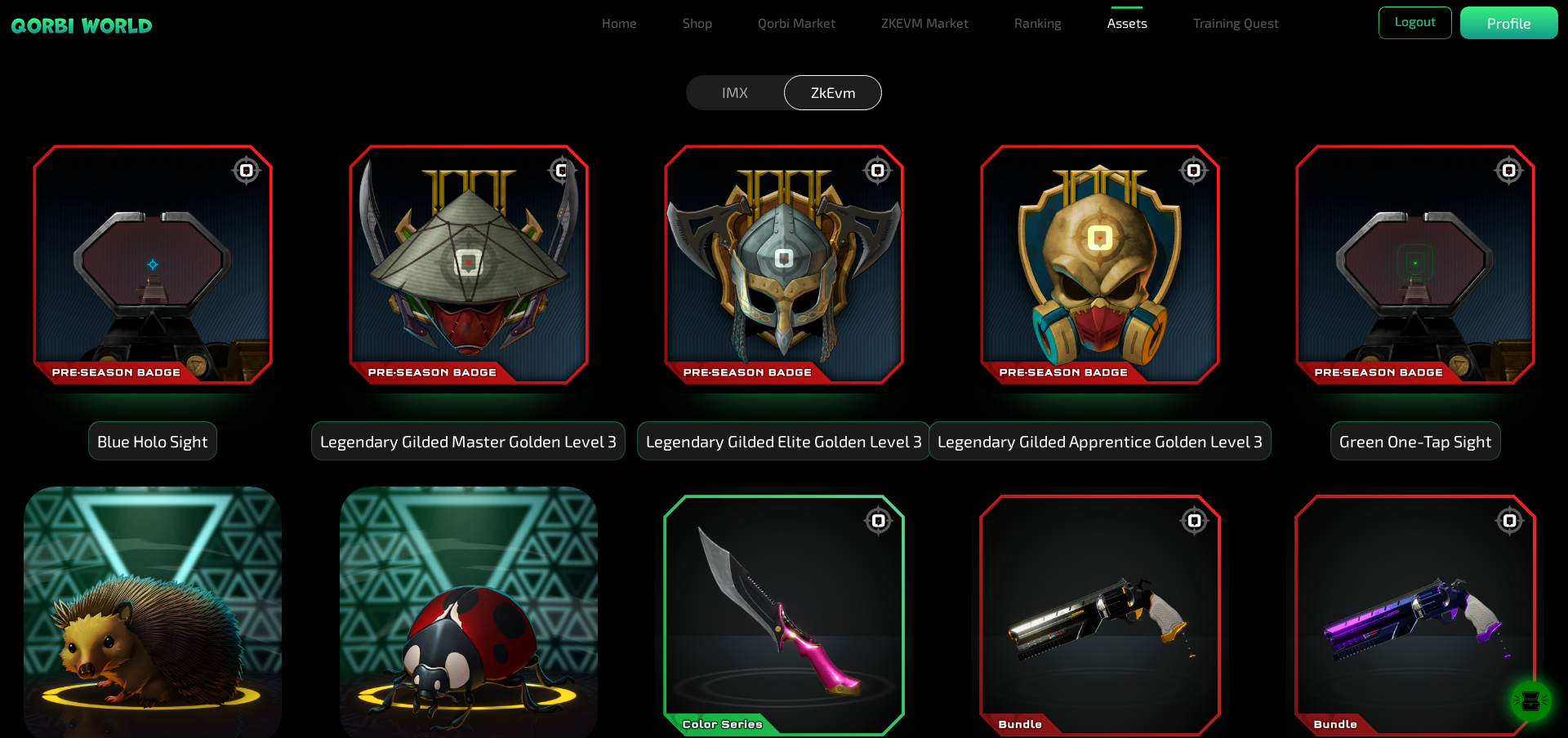
click at [740, 80] on div "IMX" at bounding box center [735, 93] width 98 height 35
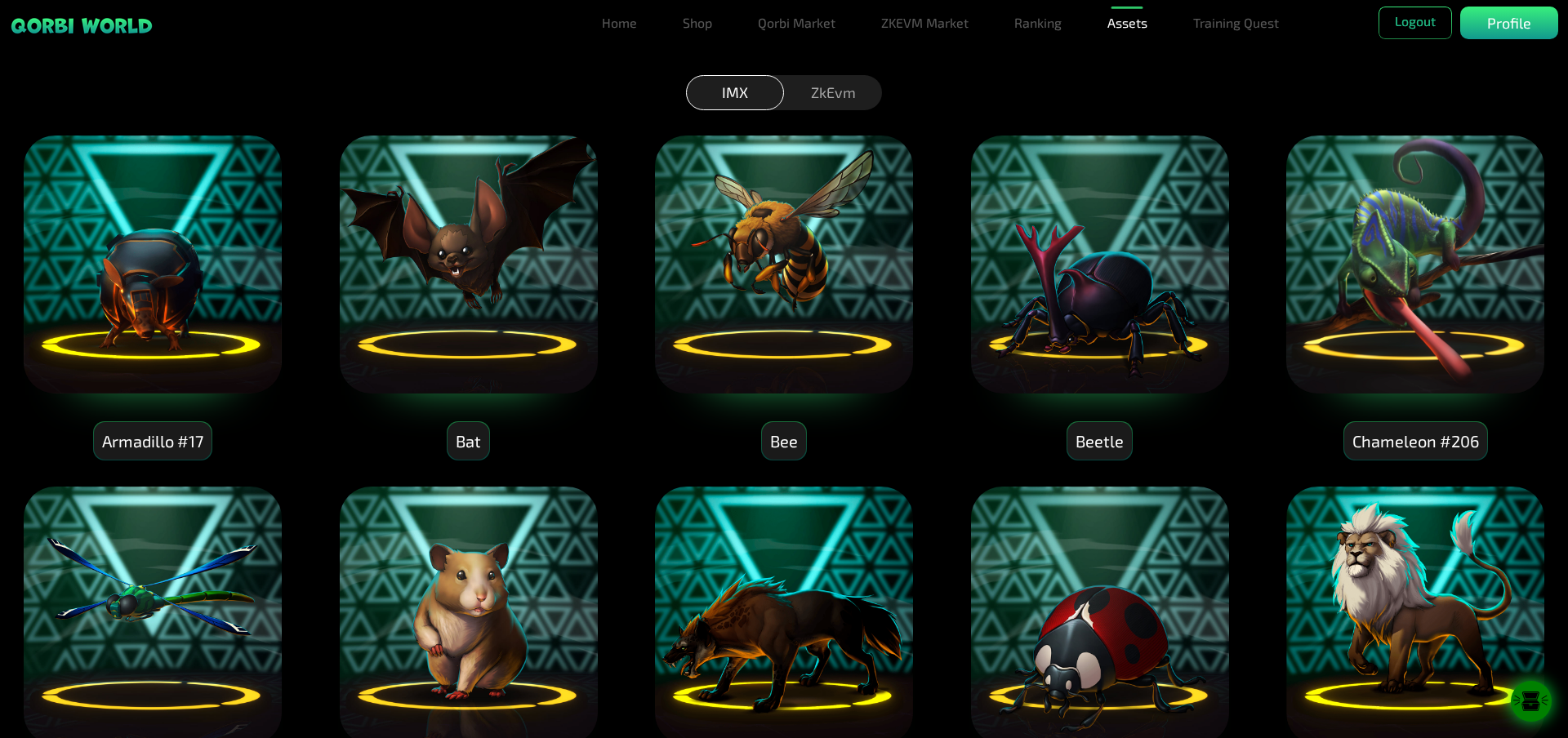
click at [839, 93] on div "ZkEvm" at bounding box center [833, 93] width 98 height 35
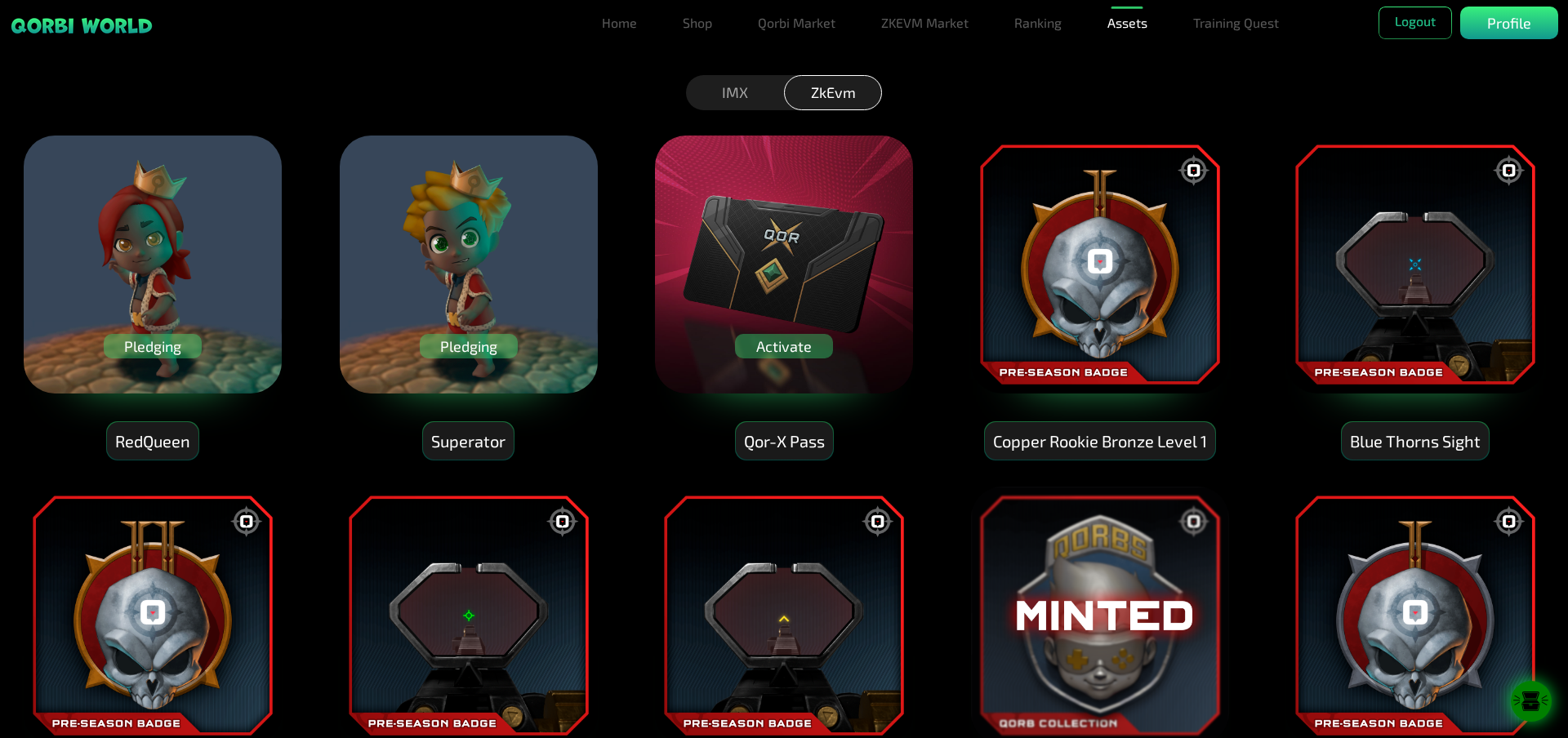
click at [743, 83] on div "IMX" at bounding box center [735, 93] width 98 height 35
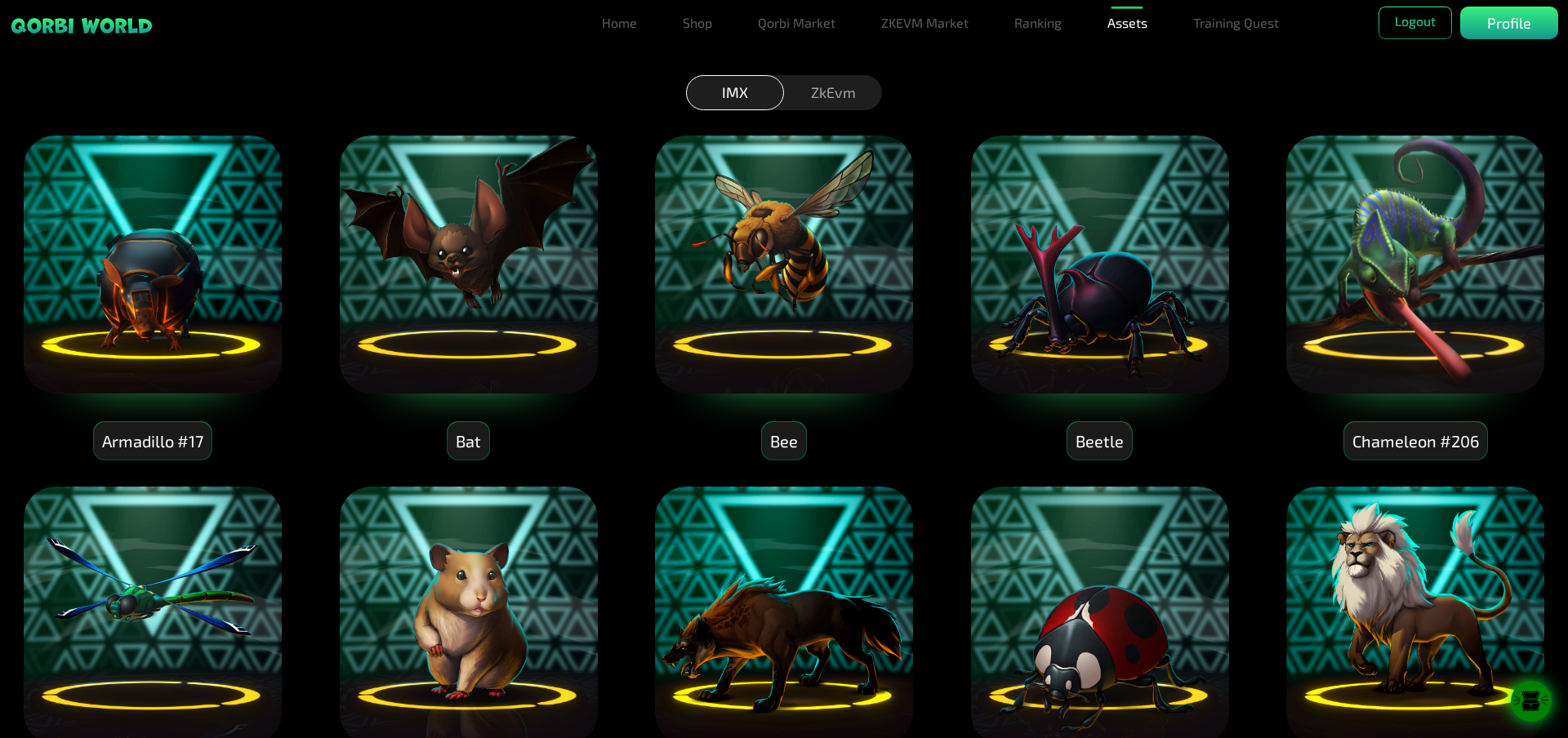
click at [218, 266] on img at bounding box center [152, 264] width 261 height 261
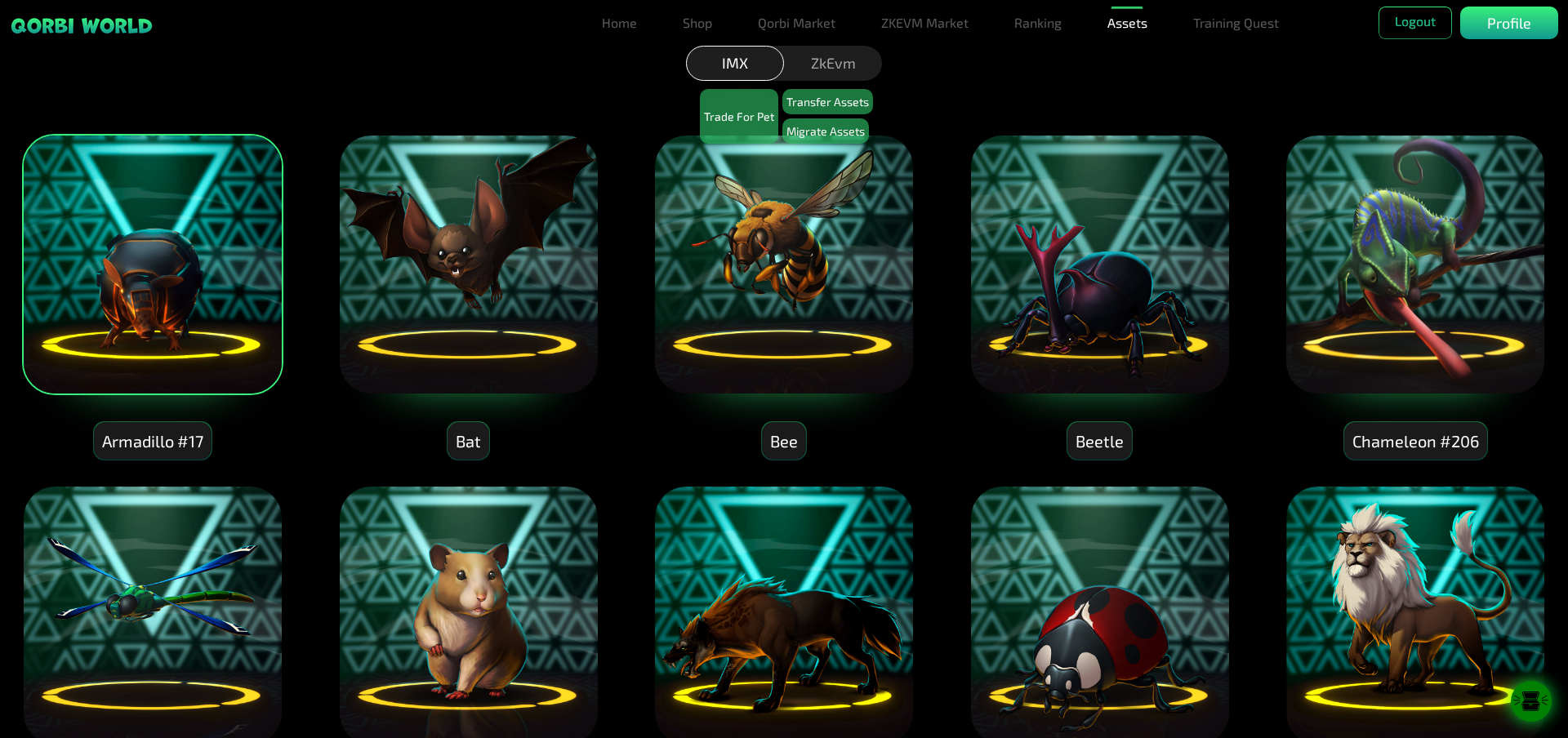
click at [590, 268] on img at bounding box center [468, 264] width 261 height 261
click at [782, 290] on img at bounding box center [784, 264] width 261 height 261
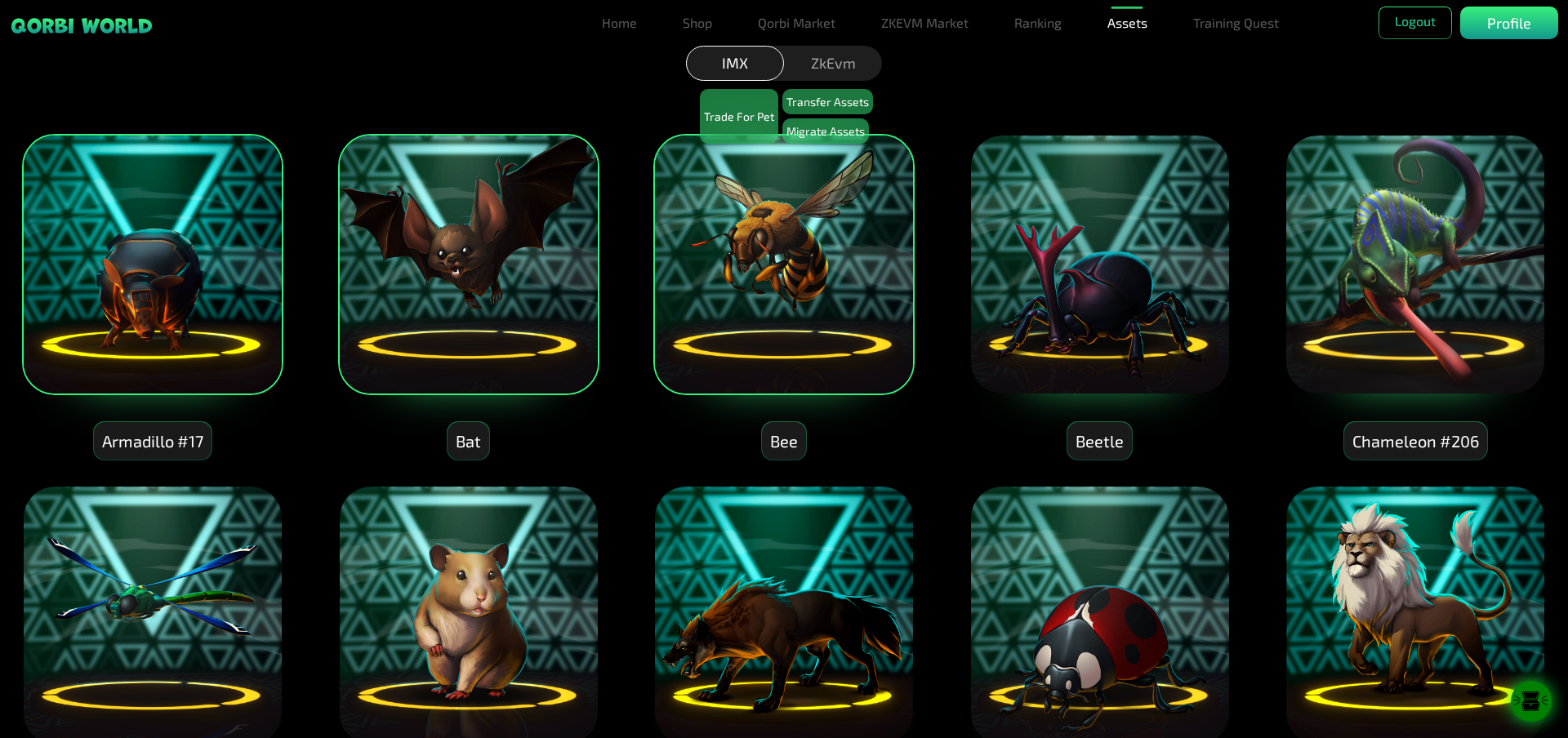
click at [1182, 292] on img at bounding box center [1100, 264] width 261 height 261
click at [1368, 308] on img at bounding box center [1415, 264] width 261 height 261
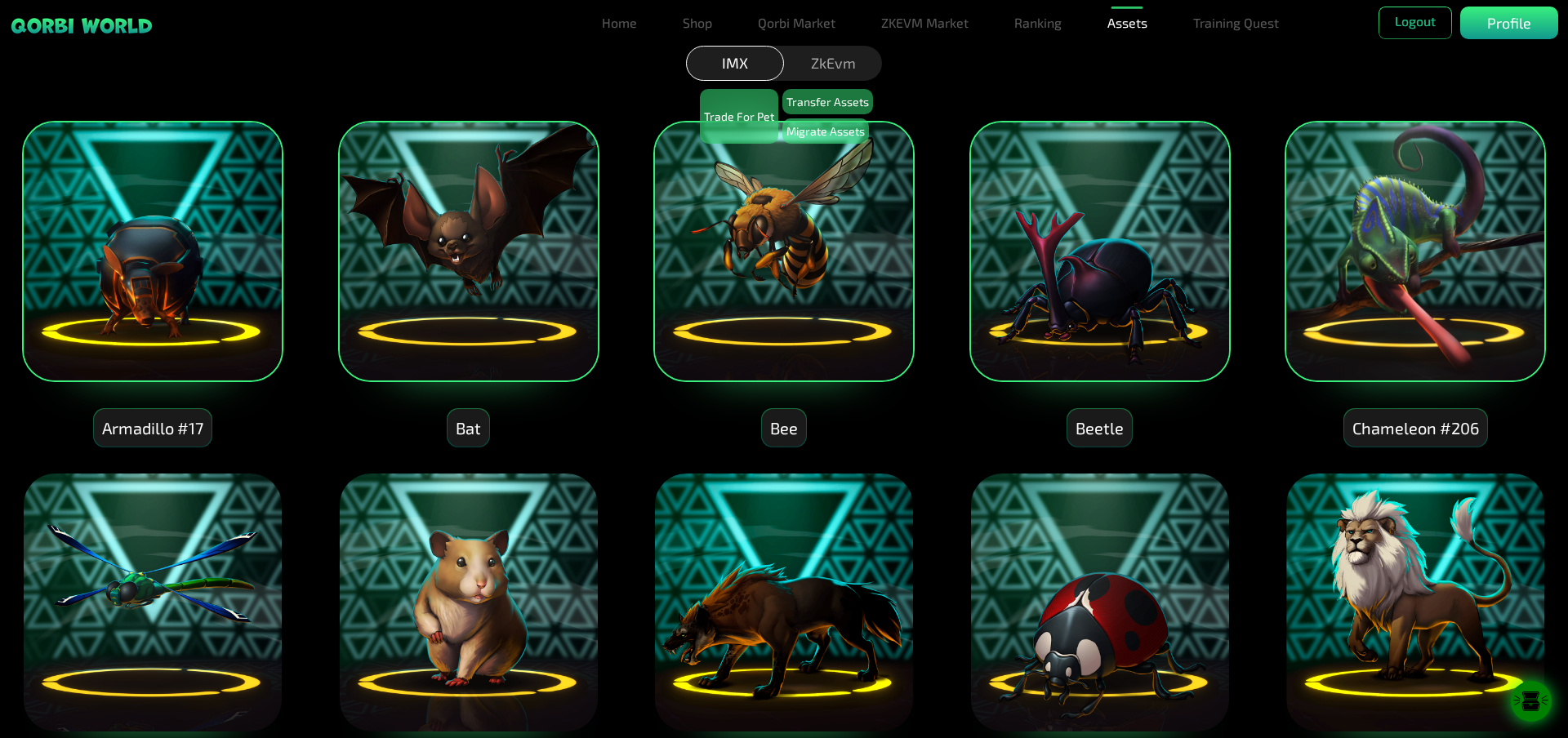
scroll to position [327, 0]
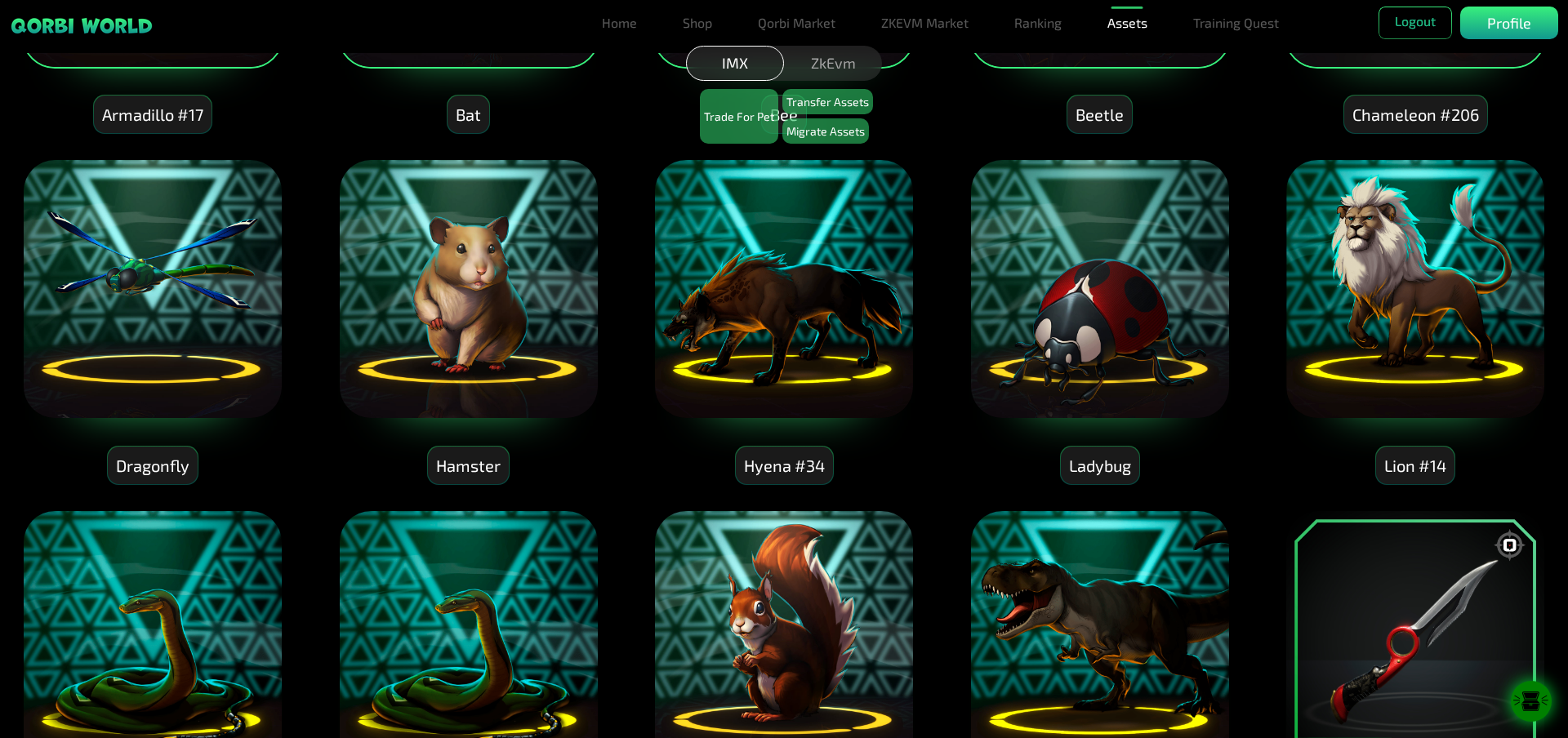
click at [1381, 355] on img at bounding box center [1415, 289] width 261 height 261
click at [1132, 339] on img at bounding box center [1100, 289] width 261 height 261
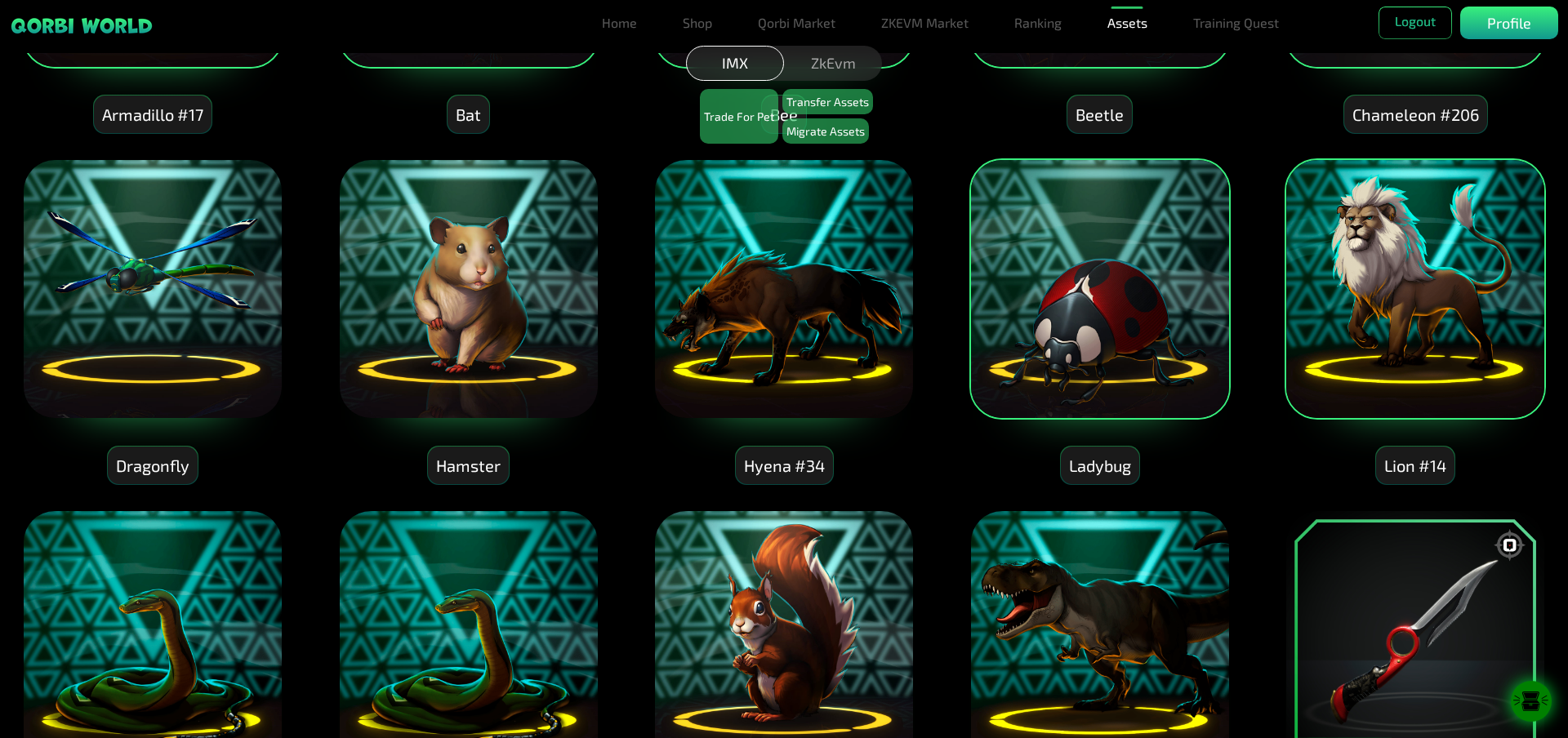
click at [751, 319] on img at bounding box center [784, 289] width 261 height 261
drag, startPoint x: 429, startPoint y: 308, endPoint x: 388, endPoint y: 302, distance: 41.4
click at [428, 308] on img at bounding box center [468, 289] width 261 height 261
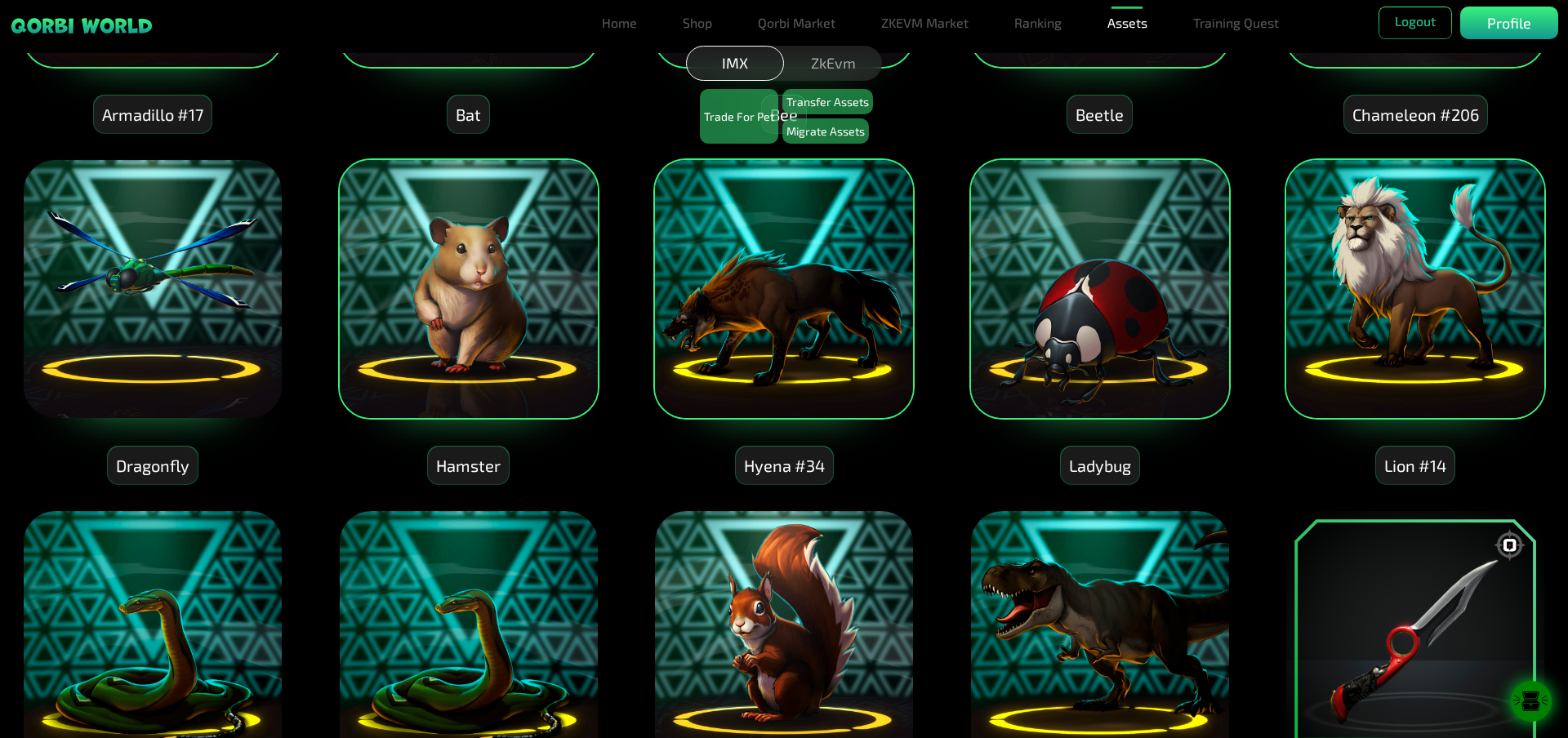
click at [212, 271] on img at bounding box center [152, 289] width 261 height 261
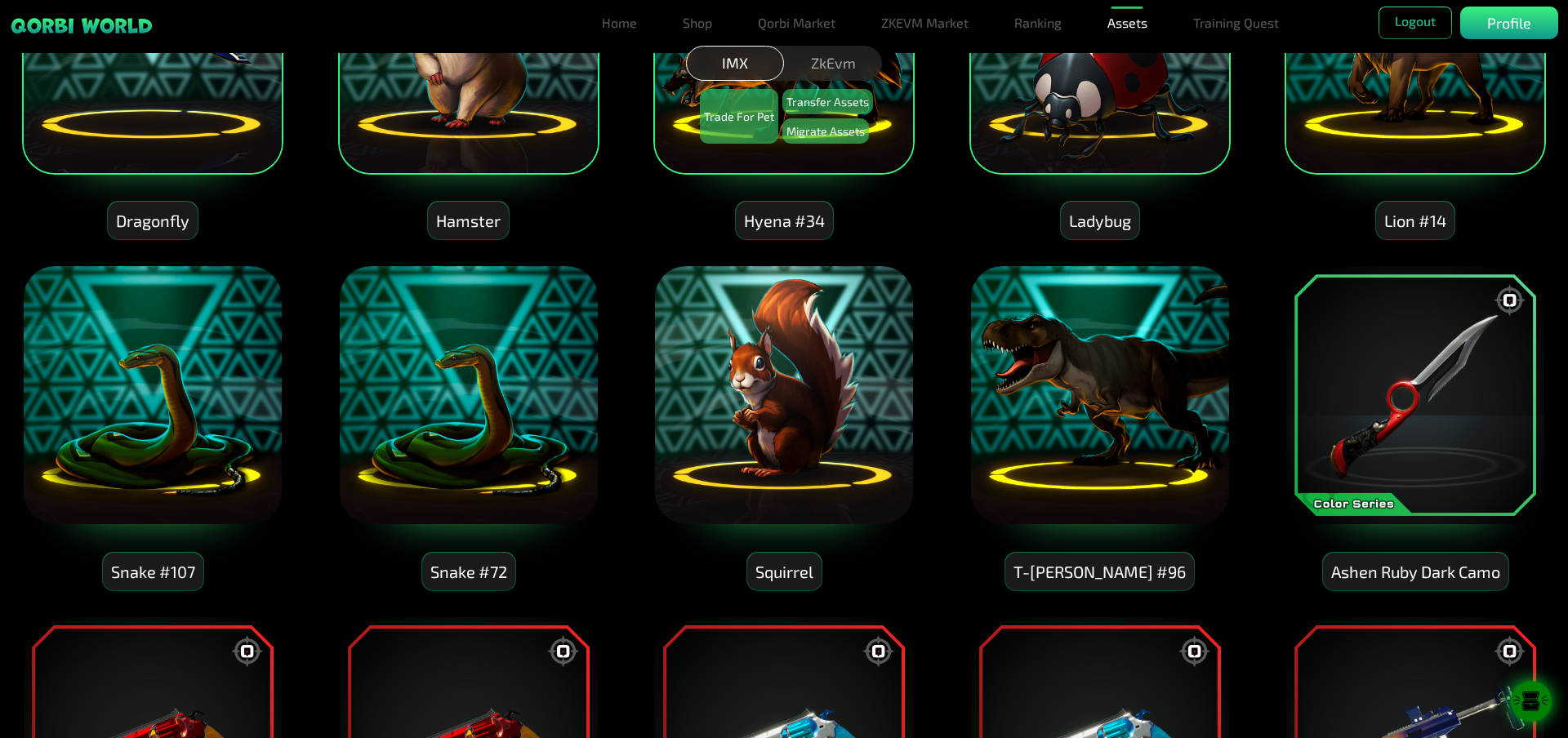
click at [159, 423] on img at bounding box center [152, 394] width 261 height 261
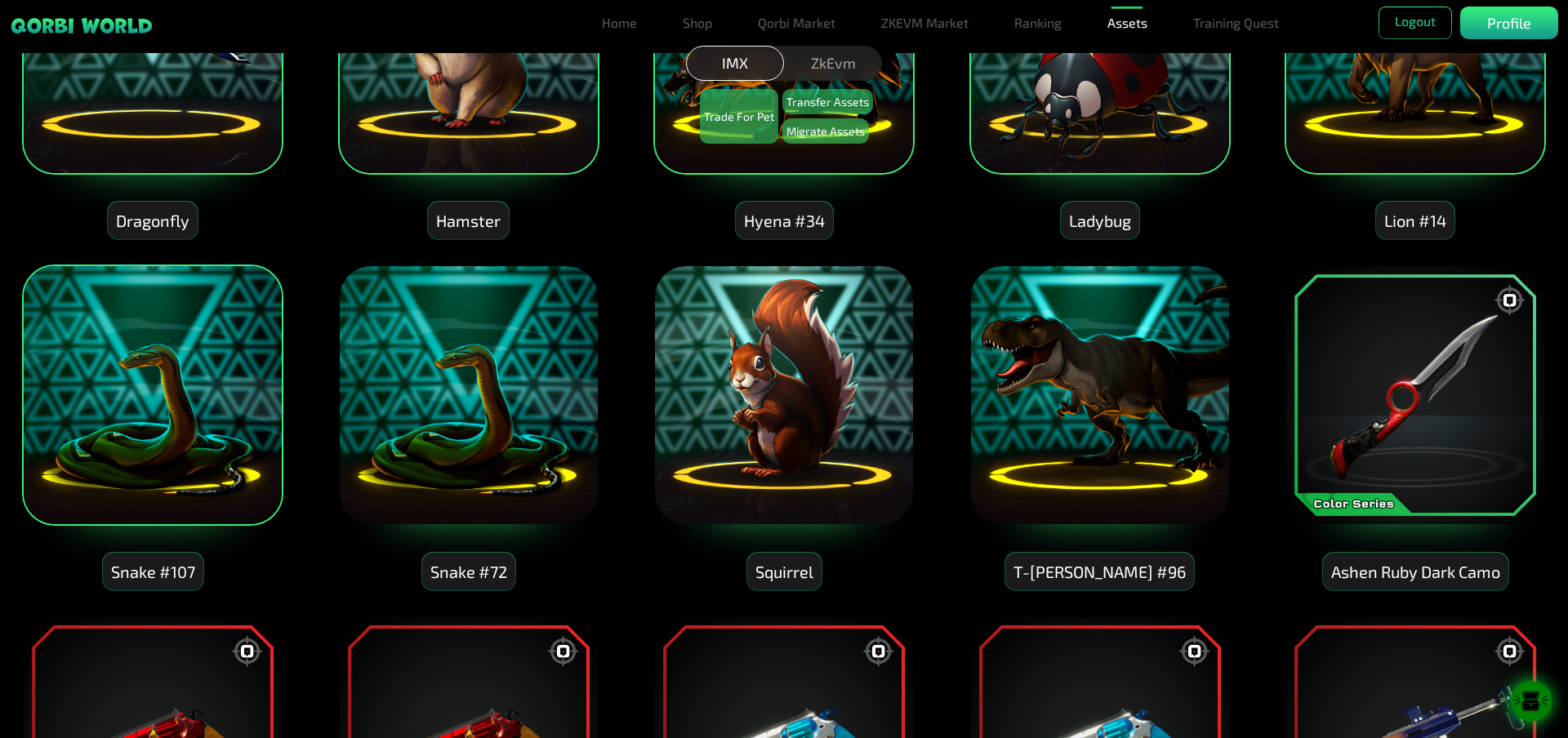
click at [489, 429] on img at bounding box center [468, 394] width 261 height 261
drag, startPoint x: 1115, startPoint y: 434, endPoint x: 1101, endPoint y: 435, distance: 14.0
click at [1115, 436] on img at bounding box center [1100, 394] width 261 height 261
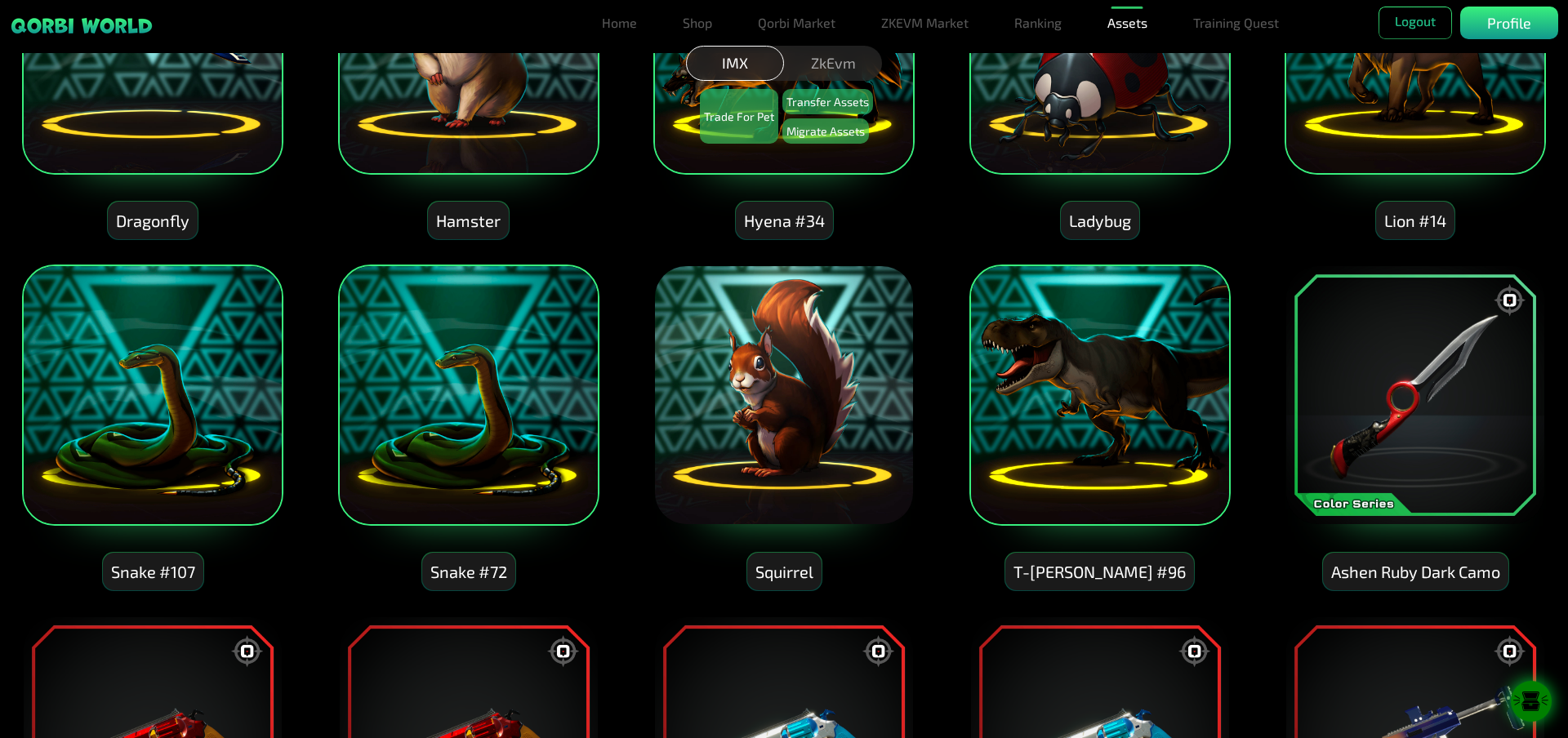
drag, startPoint x: 783, startPoint y: 427, endPoint x: 831, endPoint y: 443, distance: 50.6
click at [783, 429] on img at bounding box center [784, 394] width 261 height 261
click at [1502, 381] on img at bounding box center [1415, 394] width 261 height 261
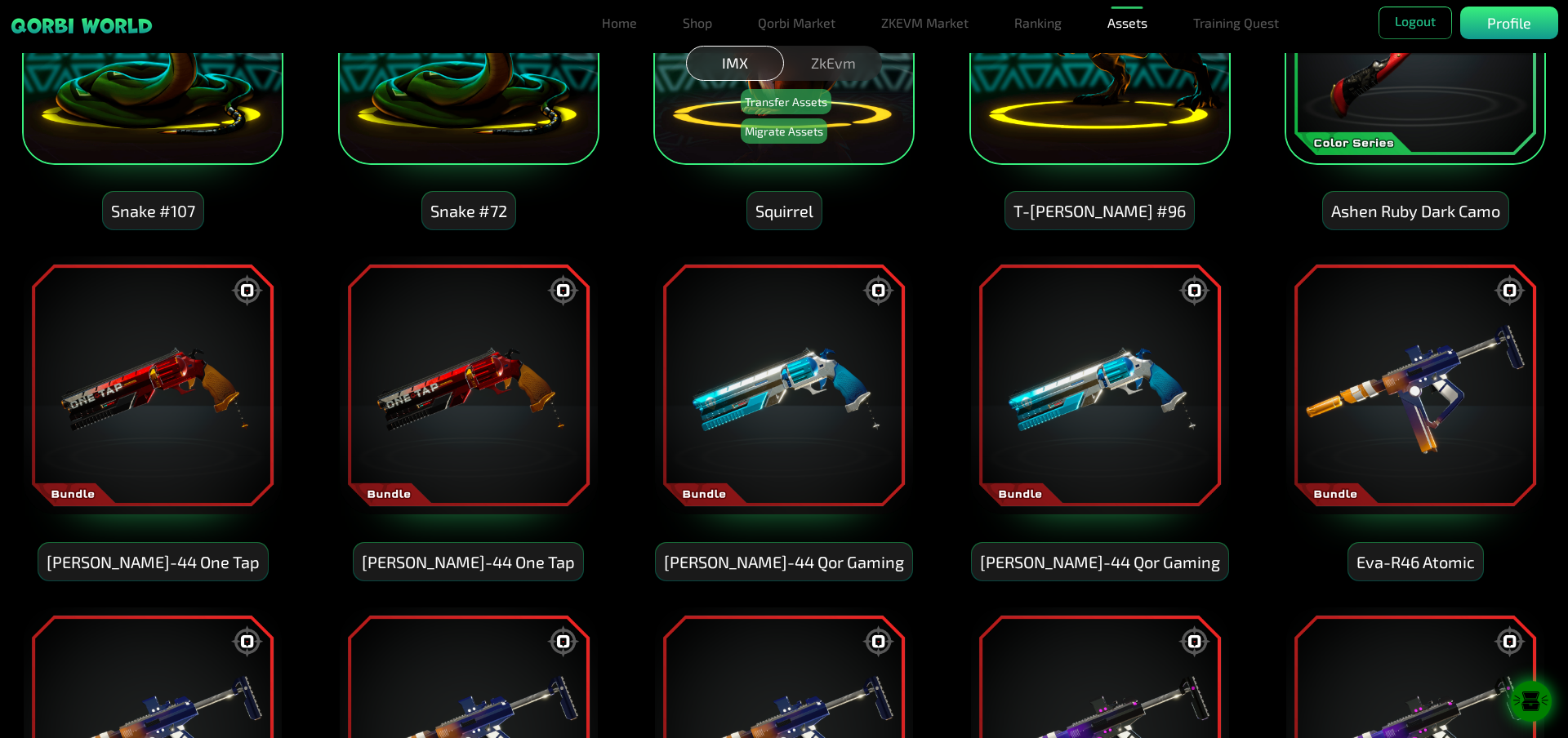
scroll to position [980, 0]
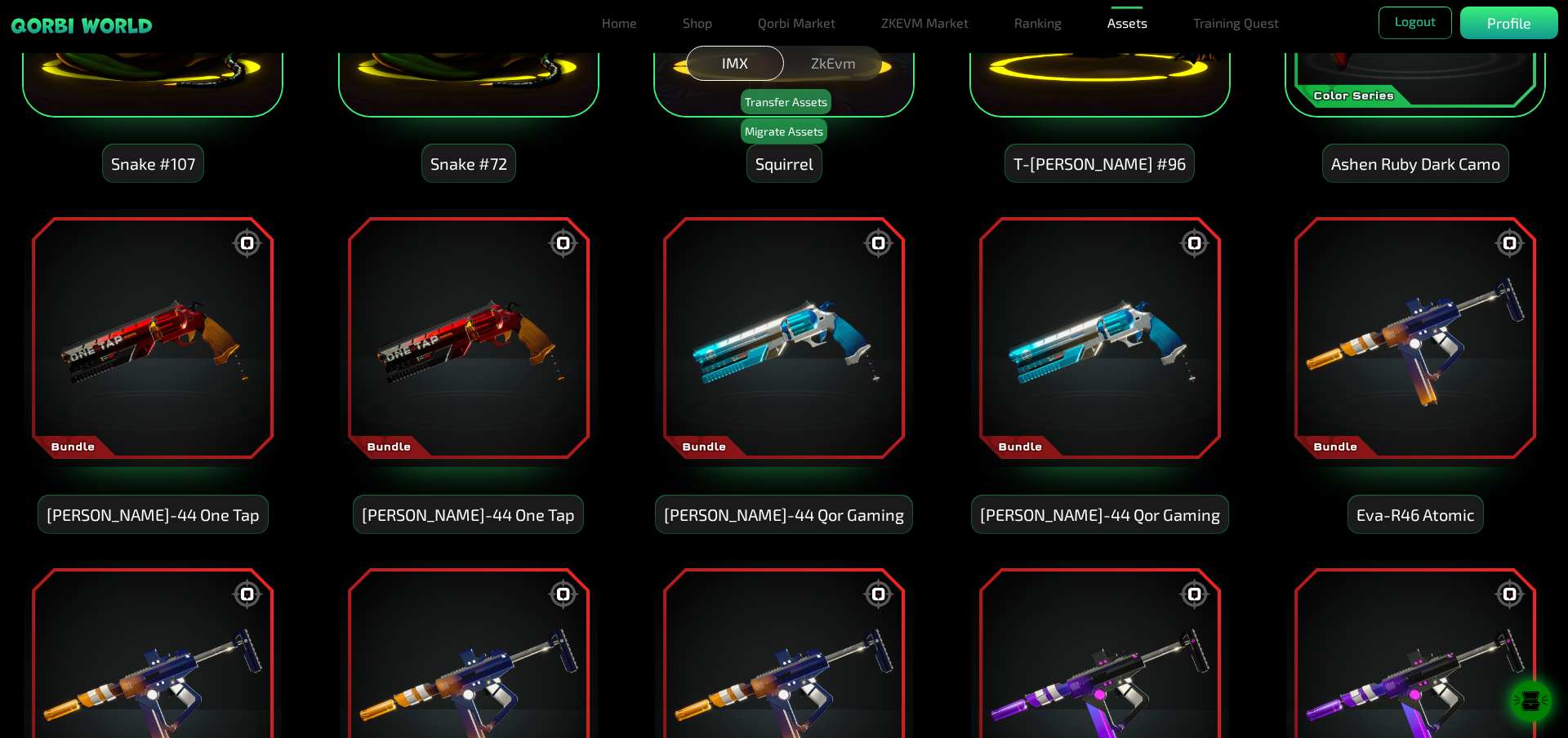
click at [1373, 422] on img at bounding box center [1415, 338] width 261 height 261
click at [1131, 388] on img at bounding box center [1100, 338] width 261 height 261
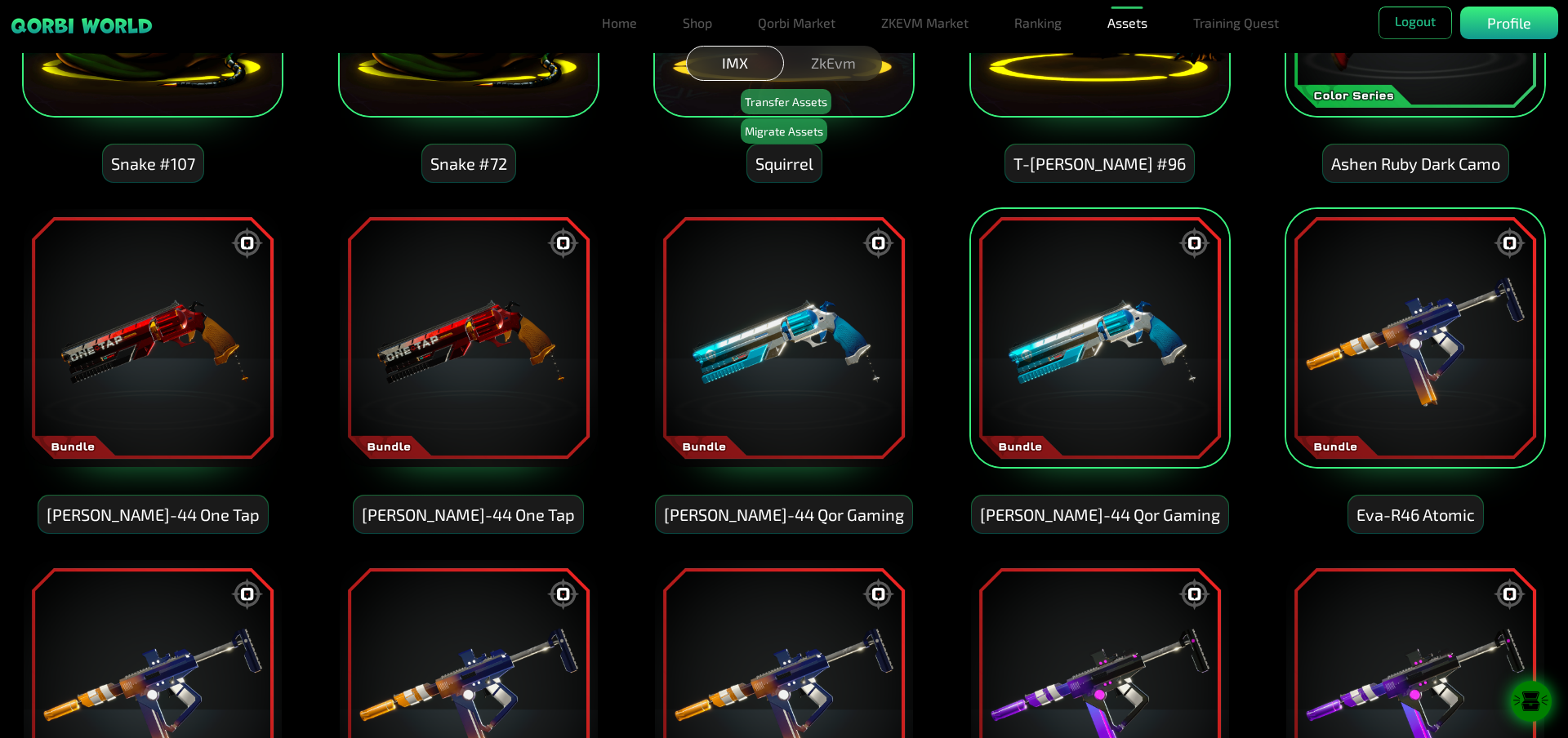
drag, startPoint x: 769, startPoint y: 369, endPoint x: 675, endPoint y: 364, distance: 94.1
click at [769, 369] on img at bounding box center [784, 338] width 261 height 261
drag, startPoint x: 359, startPoint y: 342, endPoint x: 315, endPoint y: 334, distance: 44.7
click at [359, 341] on img at bounding box center [468, 338] width 261 height 261
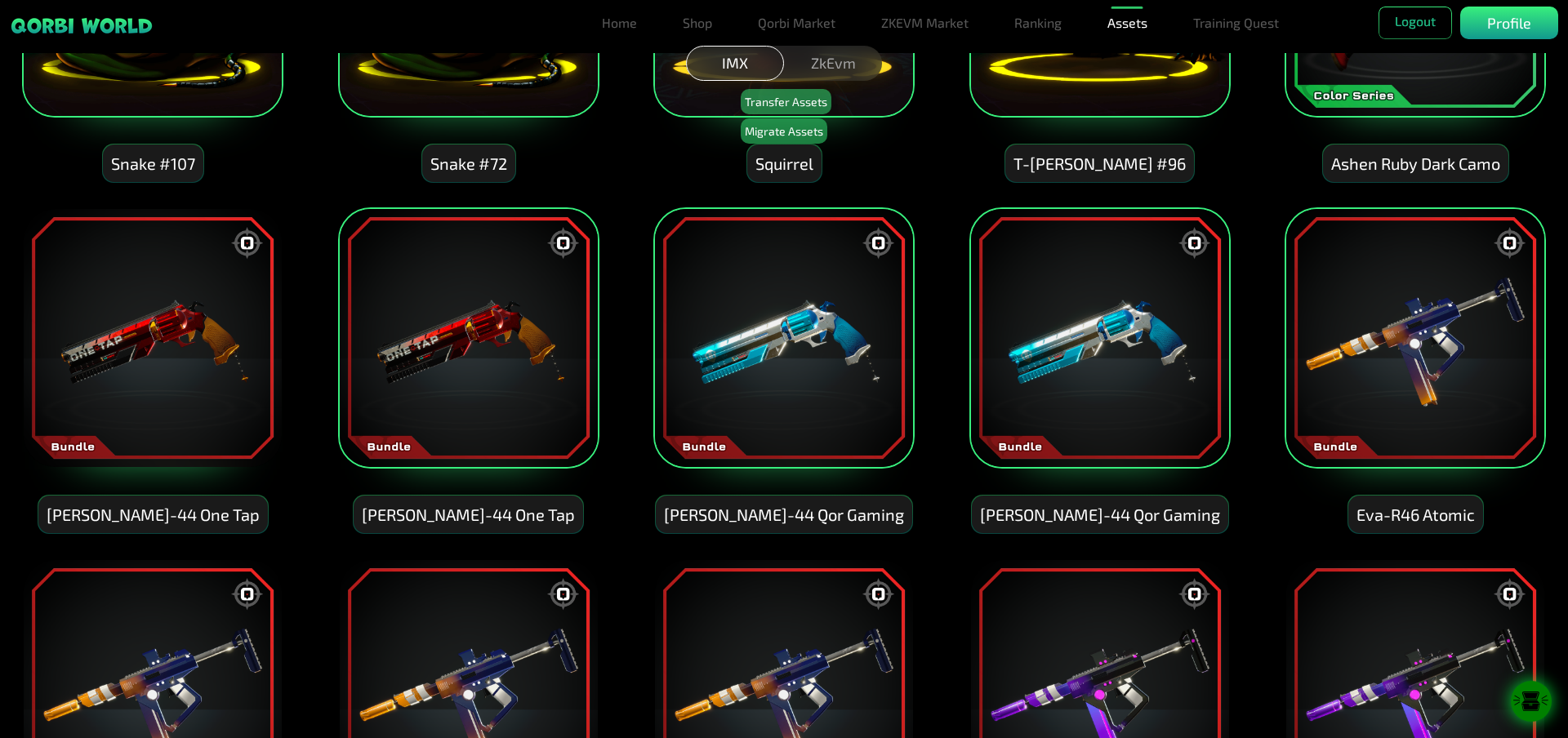
click at [223, 333] on img at bounding box center [152, 338] width 261 height 261
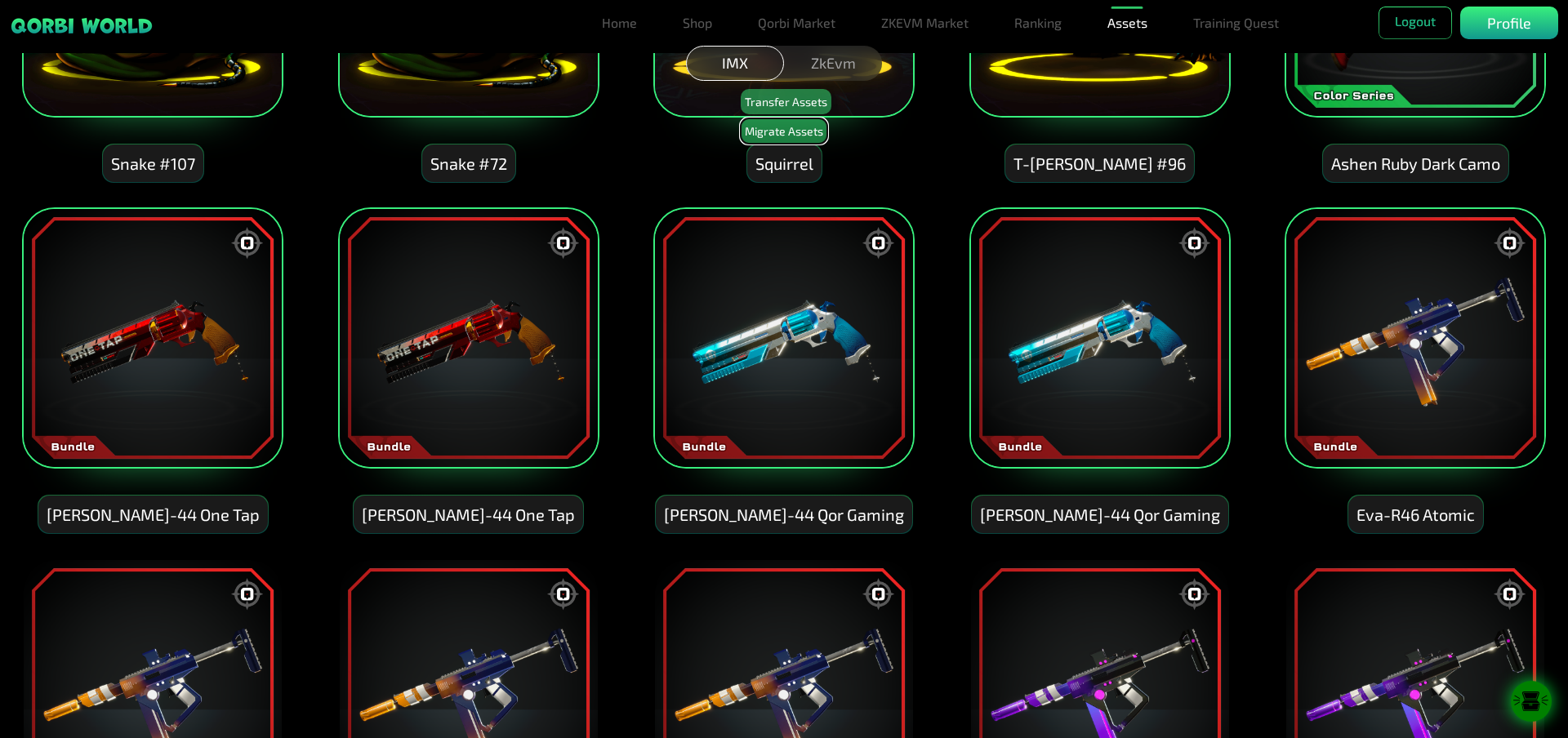
click at [768, 133] on button "Migrate Assets" at bounding box center [784, 131] width 87 height 25
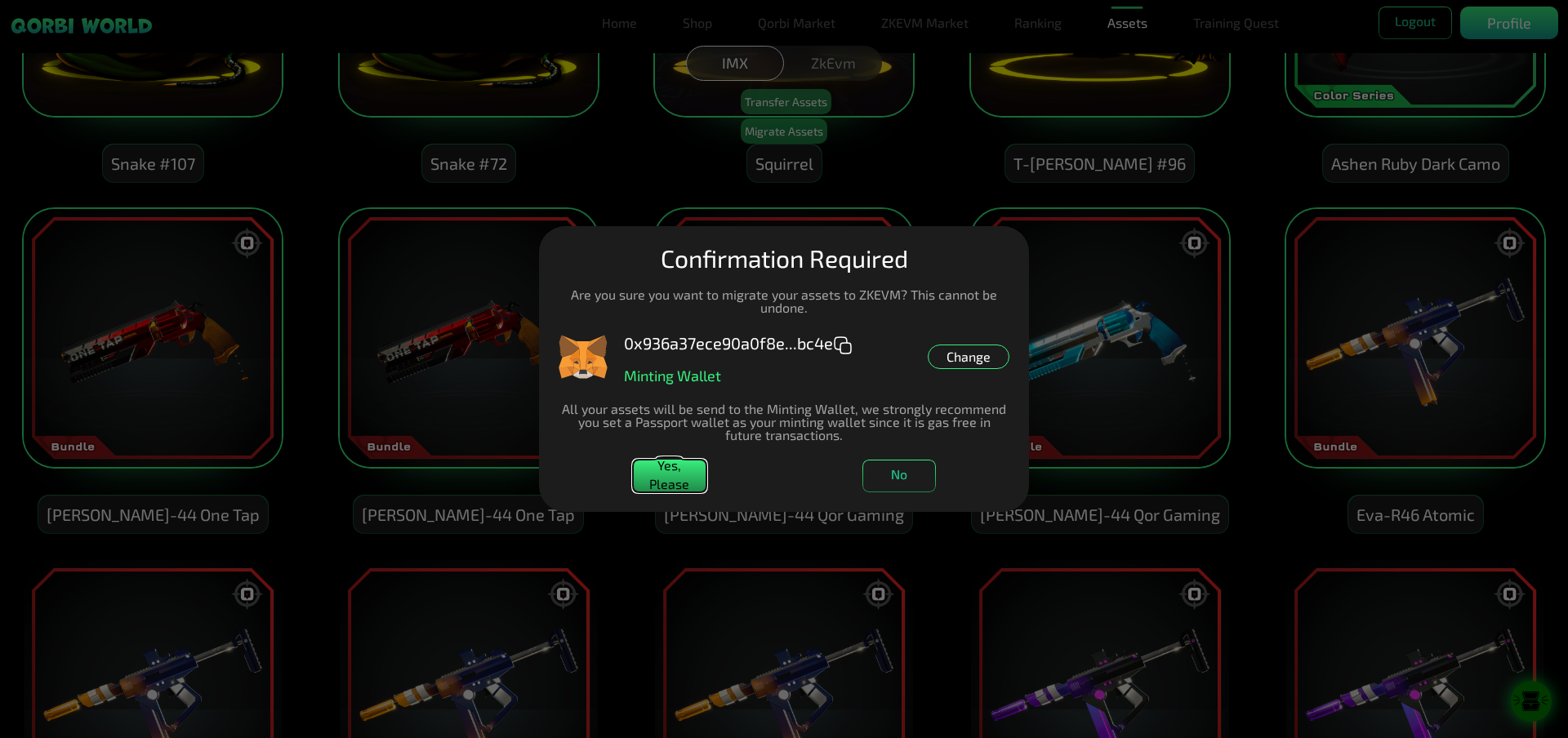
click at [663, 479] on button "Yes, Please" at bounding box center [669, 475] width 73 height 33
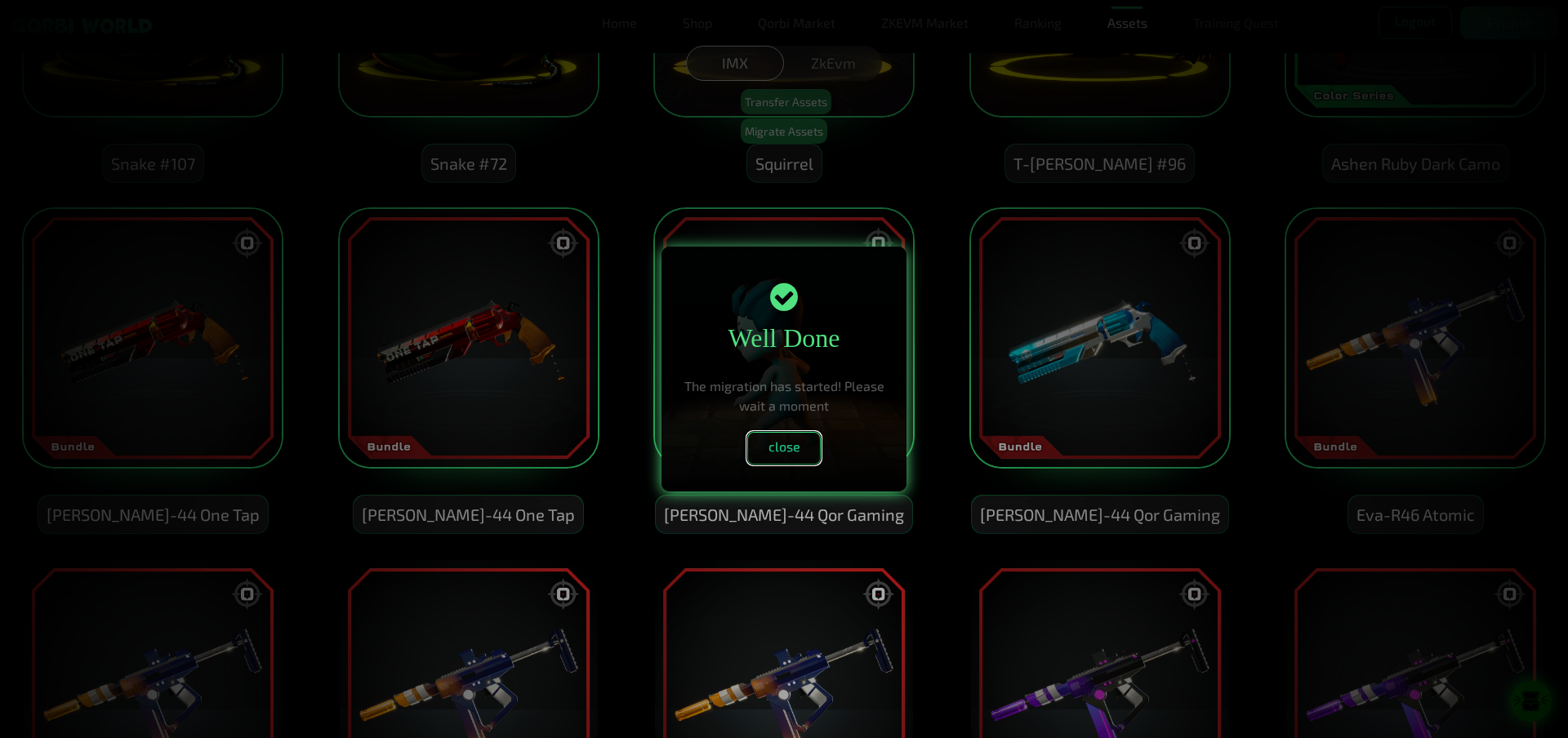
click at [769, 449] on button "close" at bounding box center [784, 448] width 73 height 33
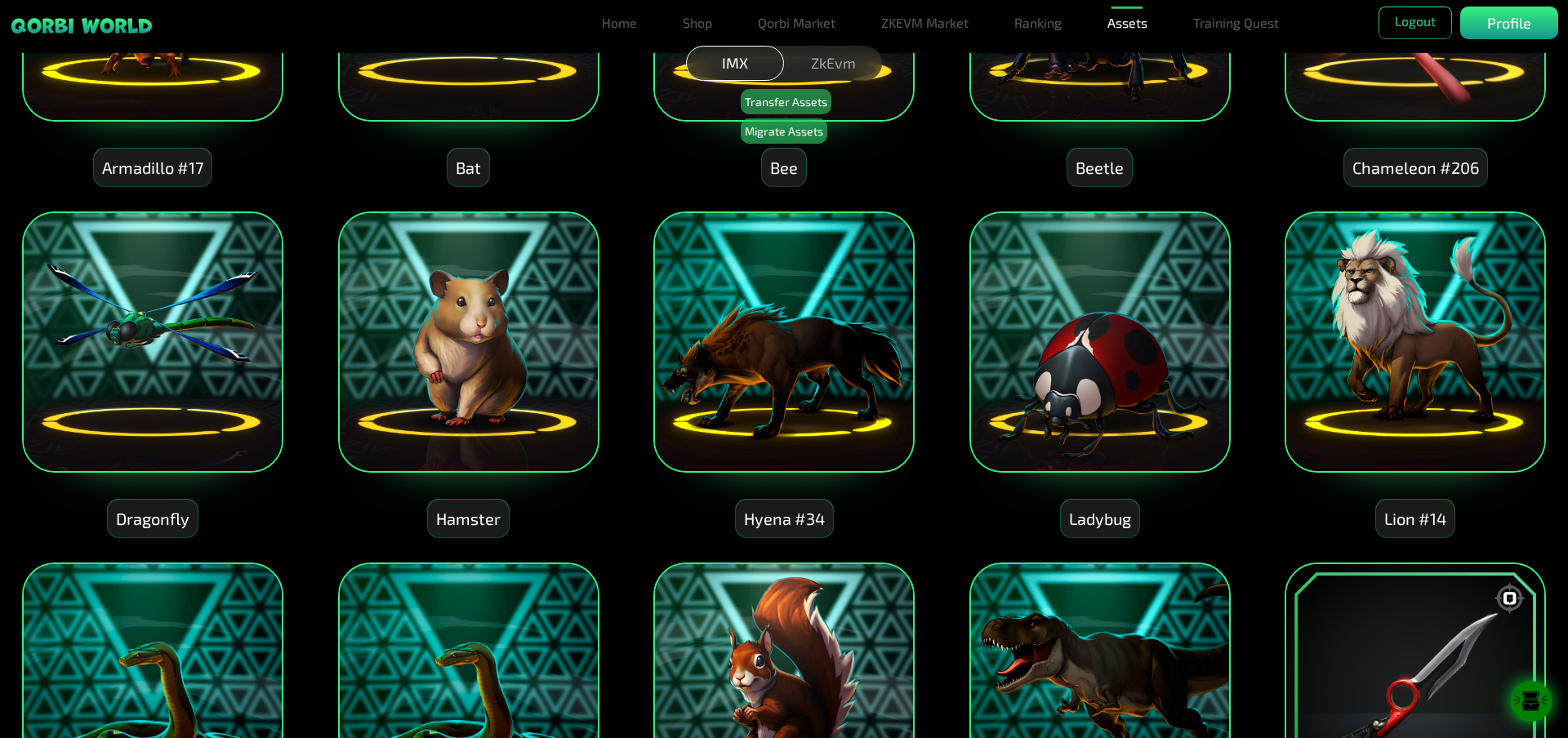
scroll to position [192, 0]
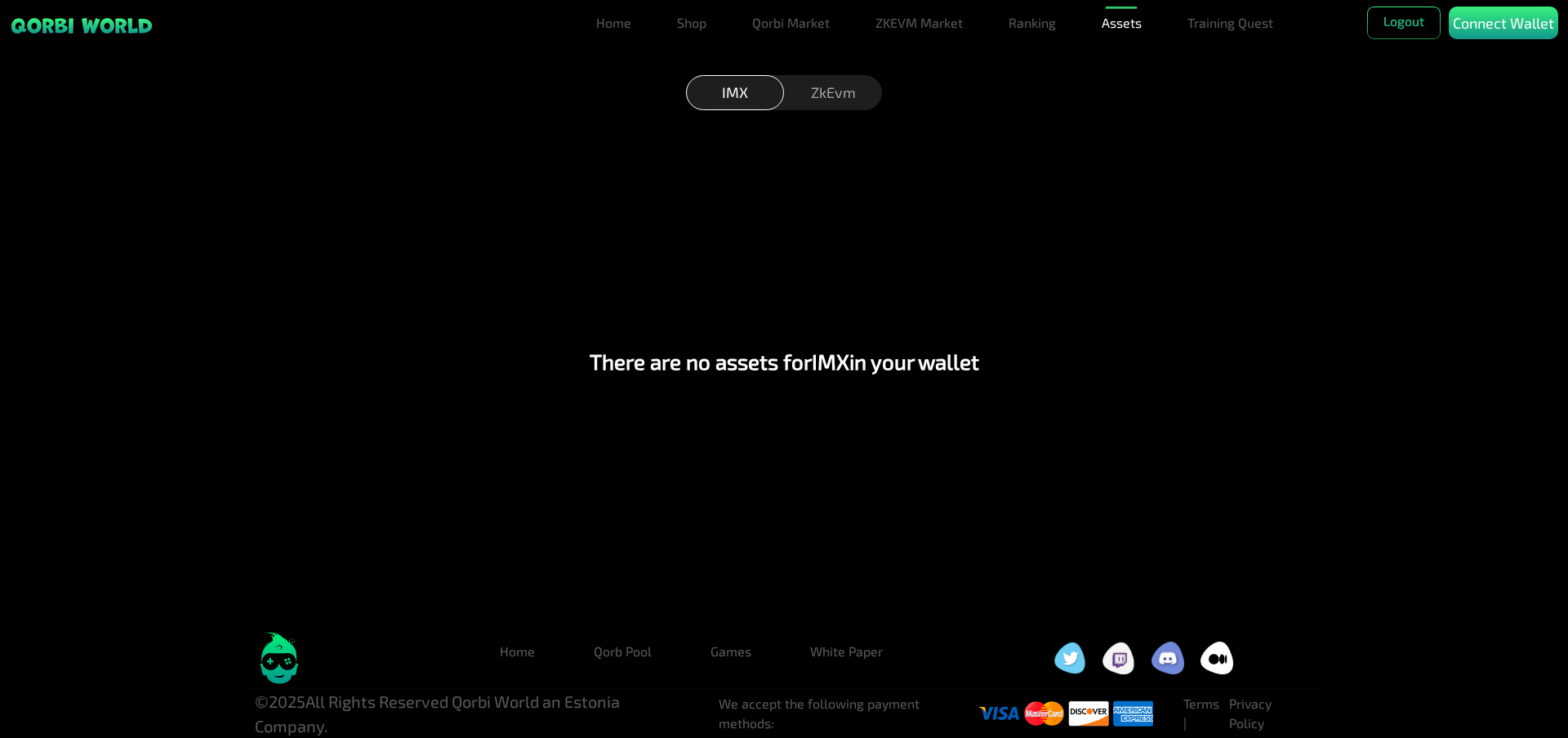
scroll to position [15, 0]
drag, startPoint x: 770, startPoint y: 298, endPoint x: 773, endPoint y: 289, distance: 9.5
click at [772, 289] on div "There are no assets for IMX in your wallet" at bounding box center [784, 361] width 1531 height 517
click at [811, 77] on div "ZkEvm" at bounding box center [833, 93] width 98 height 35
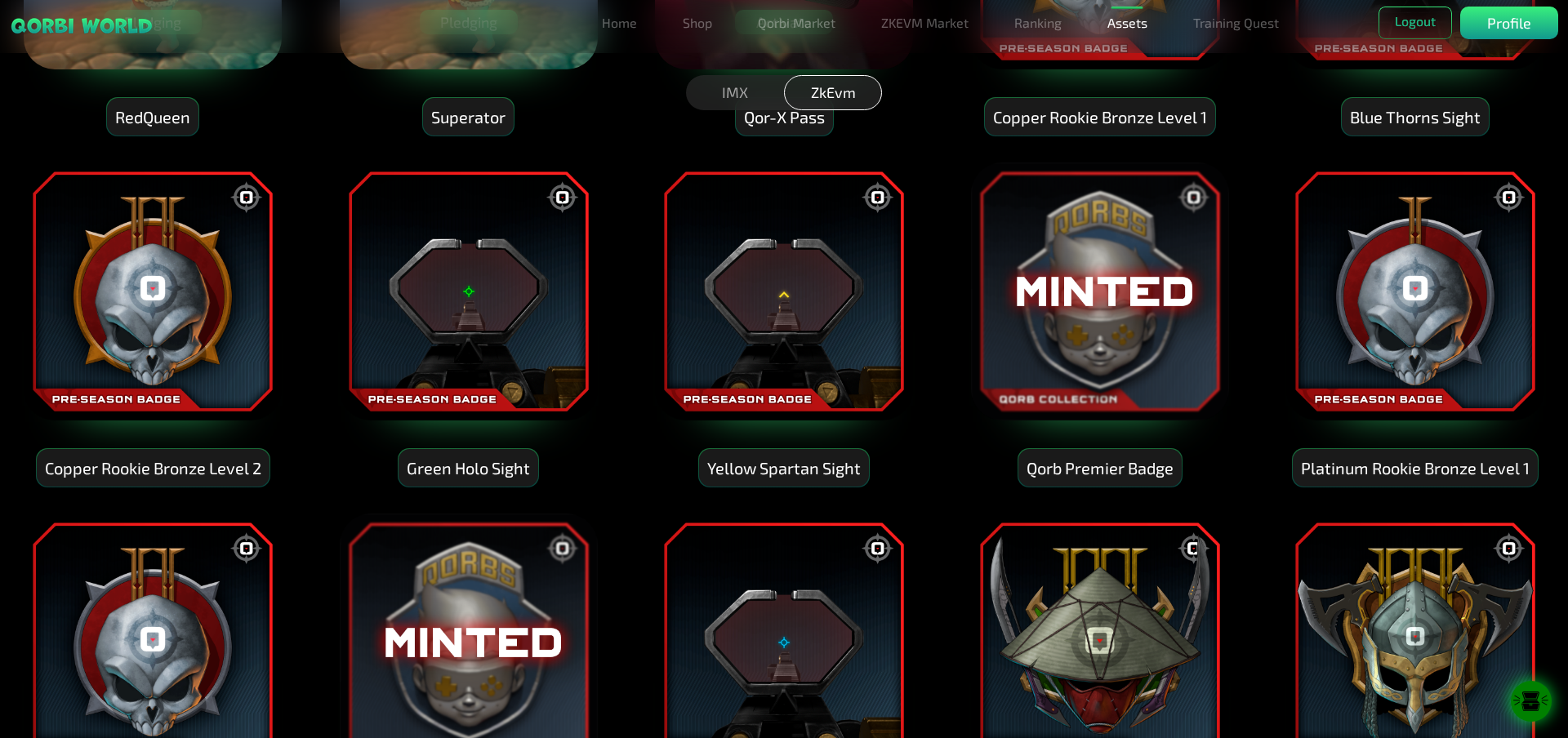
scroll to position [0, 0]
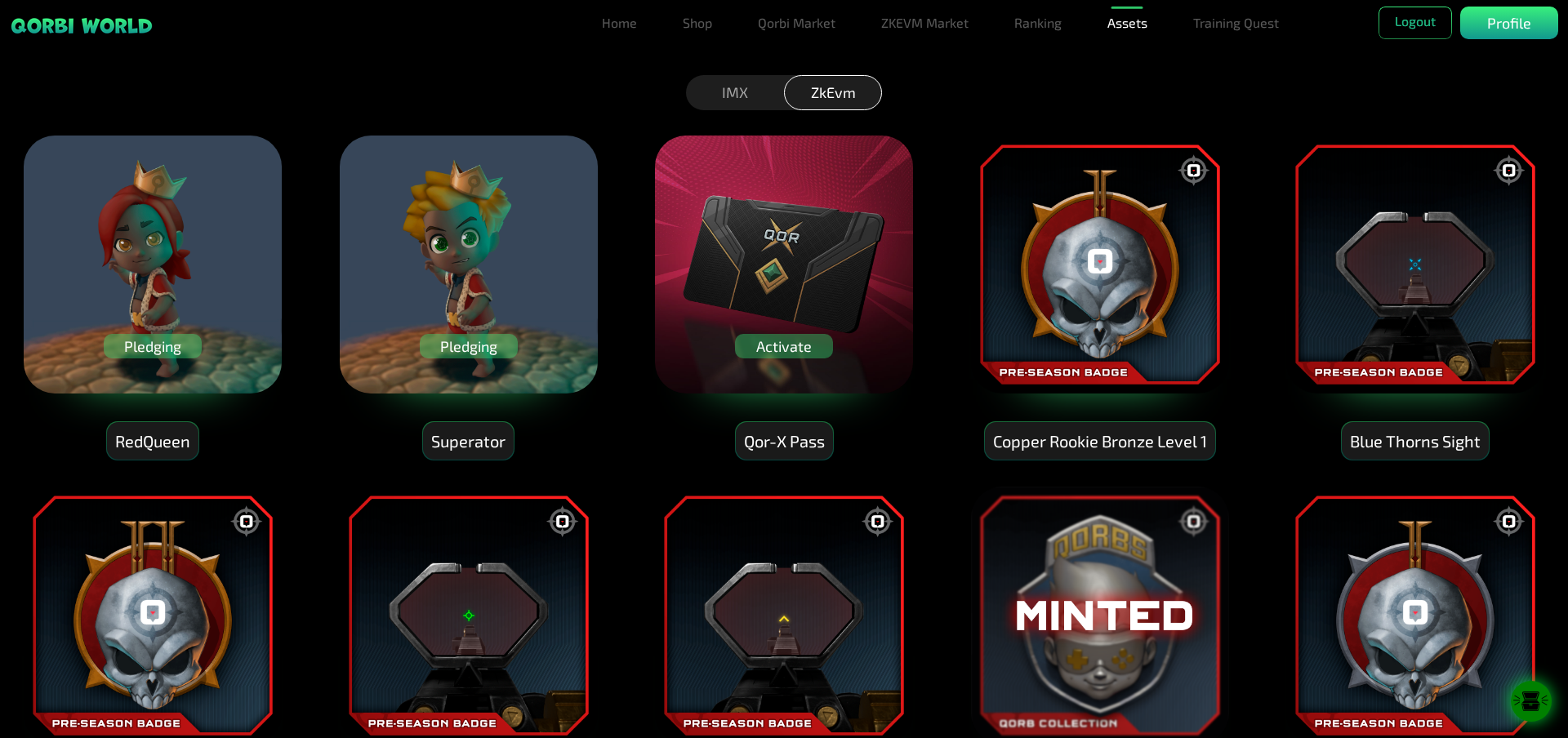
click at [714, 91] on div "IMX" at bounding box center [735, 93] width 98 height 35
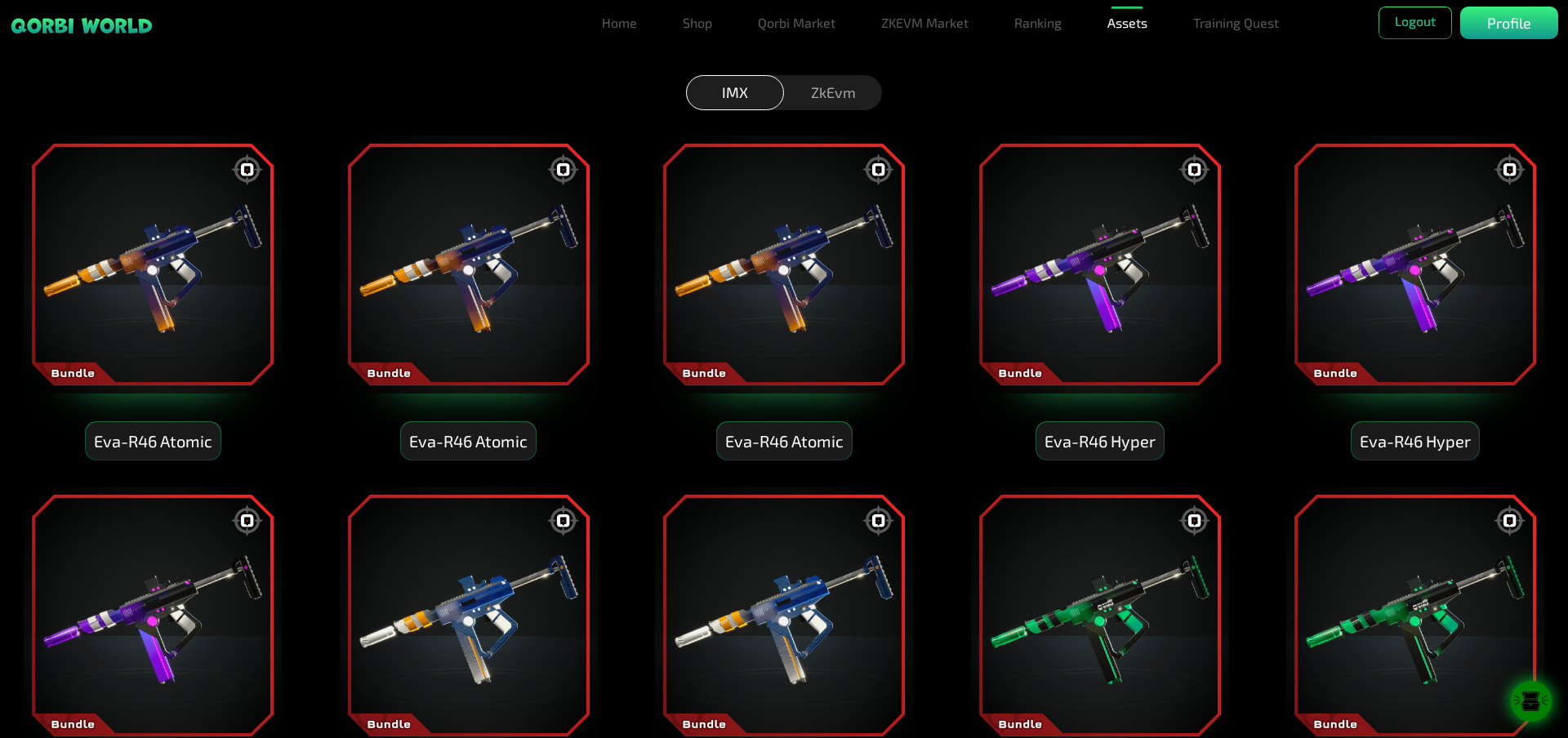
click at [228, 245] on img at bounding box center [152, 264] width 261 height 261
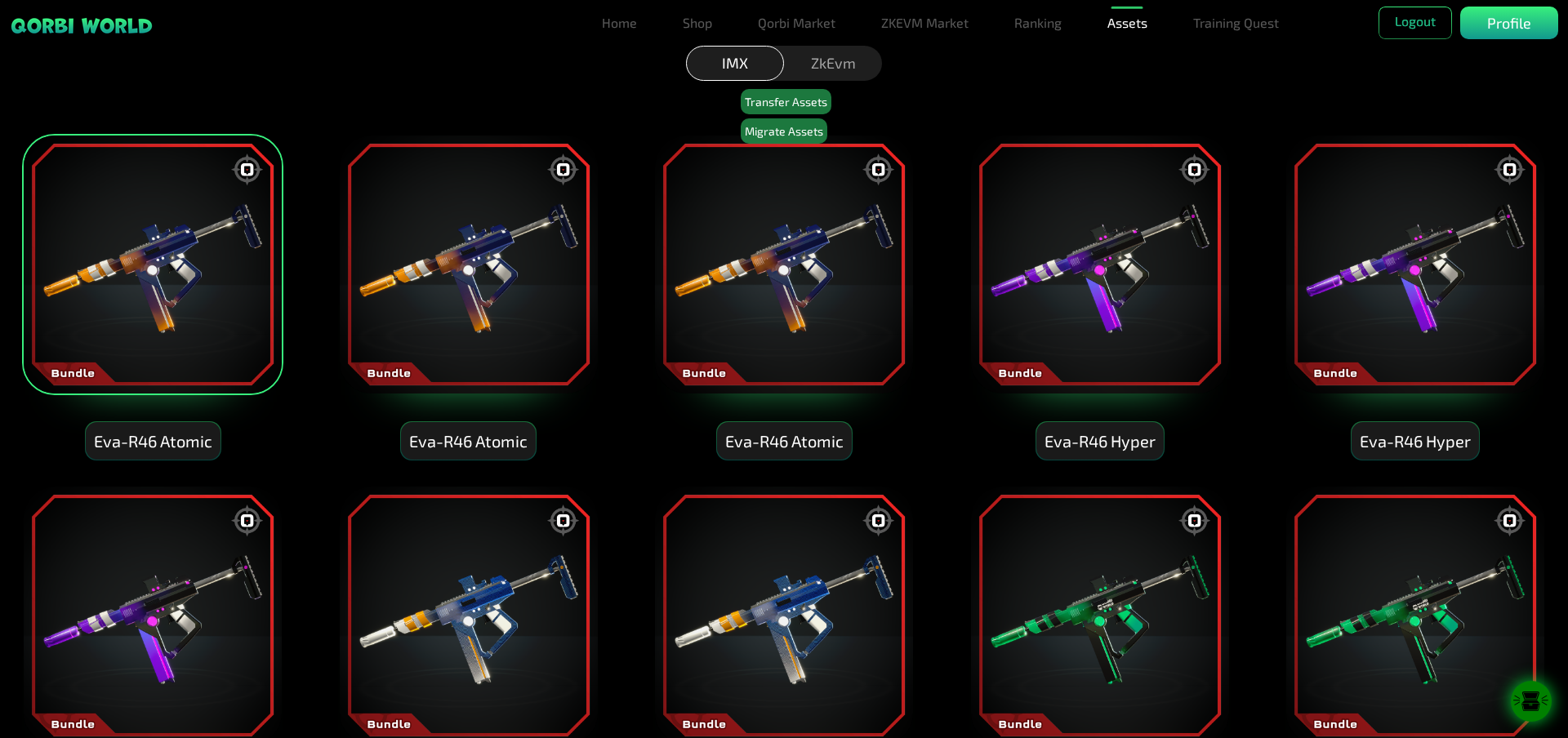
click at [435, 249] on img at bounding box center [468, 264] width 261 height 261
click at [759, 273] on img at bounding box center [784, 264] width 261 height 261
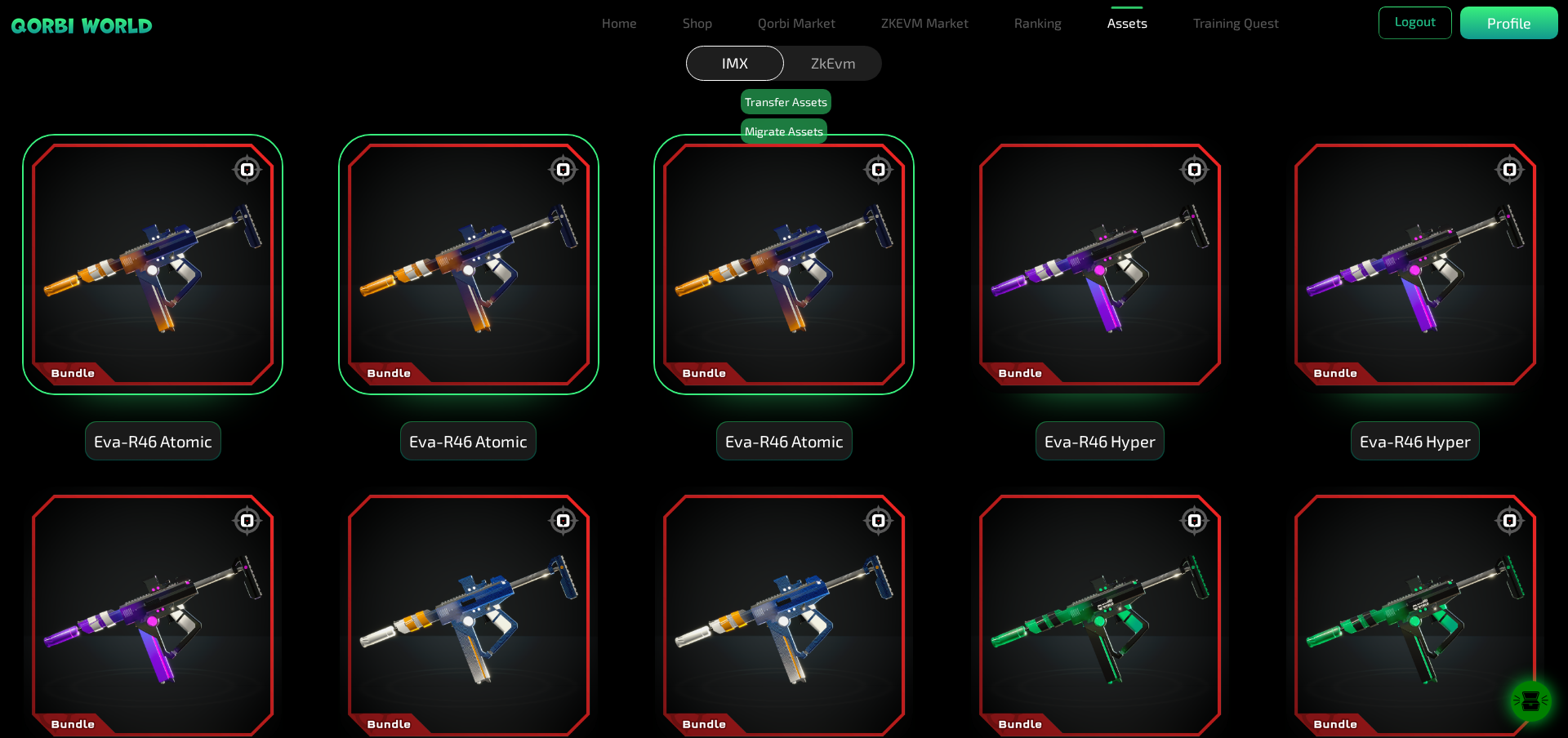
drag, startPoint x: 1107, startPoint y: 278, endPoint x: 1119, endPoint y: 283, distance: 13.0
click at [1107, 279] on img at bounding box center [1100, 264] width 261 height 261
click at [1457, 220] on img at bounding box center [1415, 264] width 261 height 261
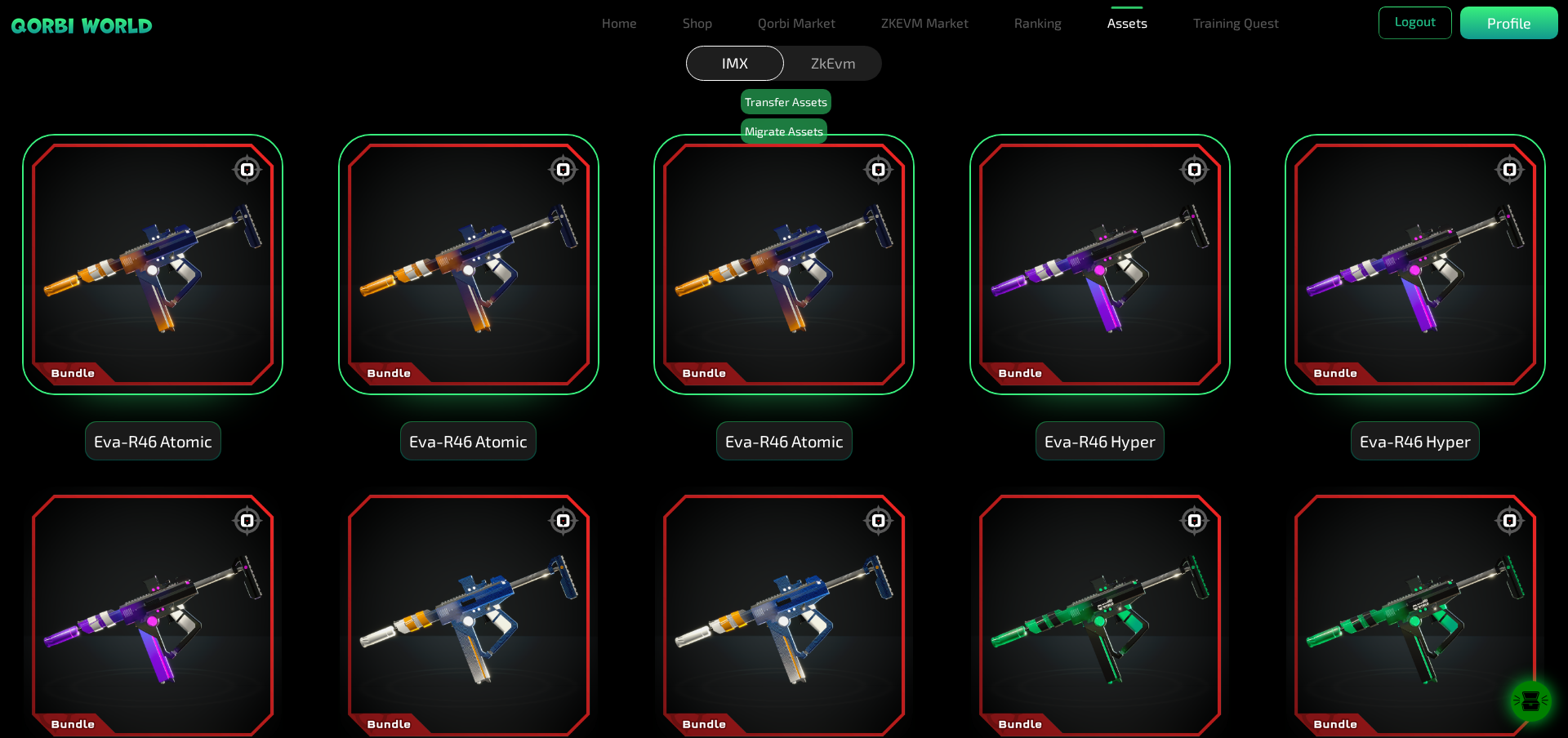
click at [1395, 606] on img at bounding box center [1415, 615] width 261 height 261
drag, startPoint x: 1150, startPoint y: 603, endPoint x: 1080, endPoint y: 585, distance: 72.3
click at [1149, 604] on img at bounding box center [1100, 615] width 261 height 261
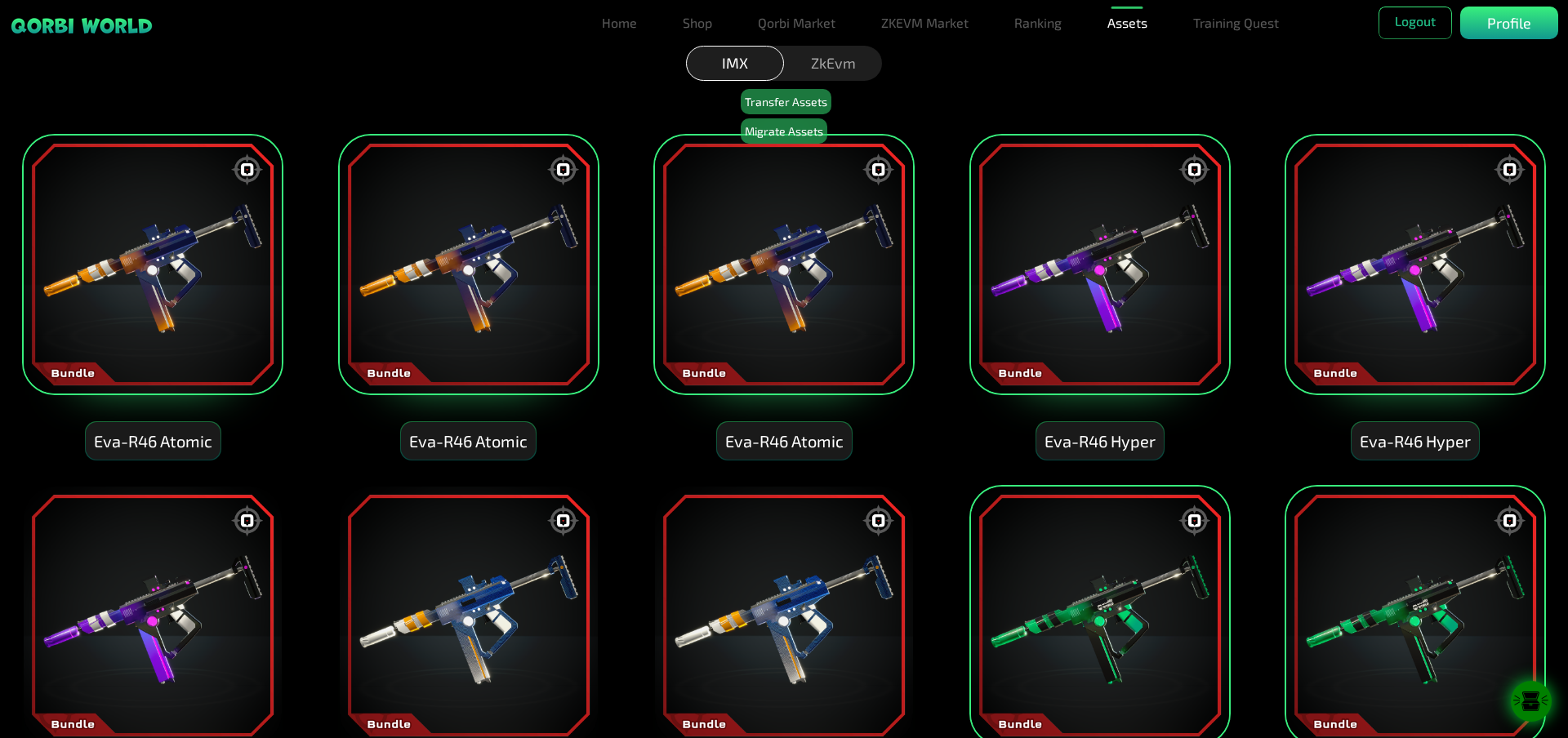
click at [845, 601] on img at bounding box center [784, 615] width 261 height 261
click at [502, 567] on img at bounding box center [468, 615] width 261 height 261
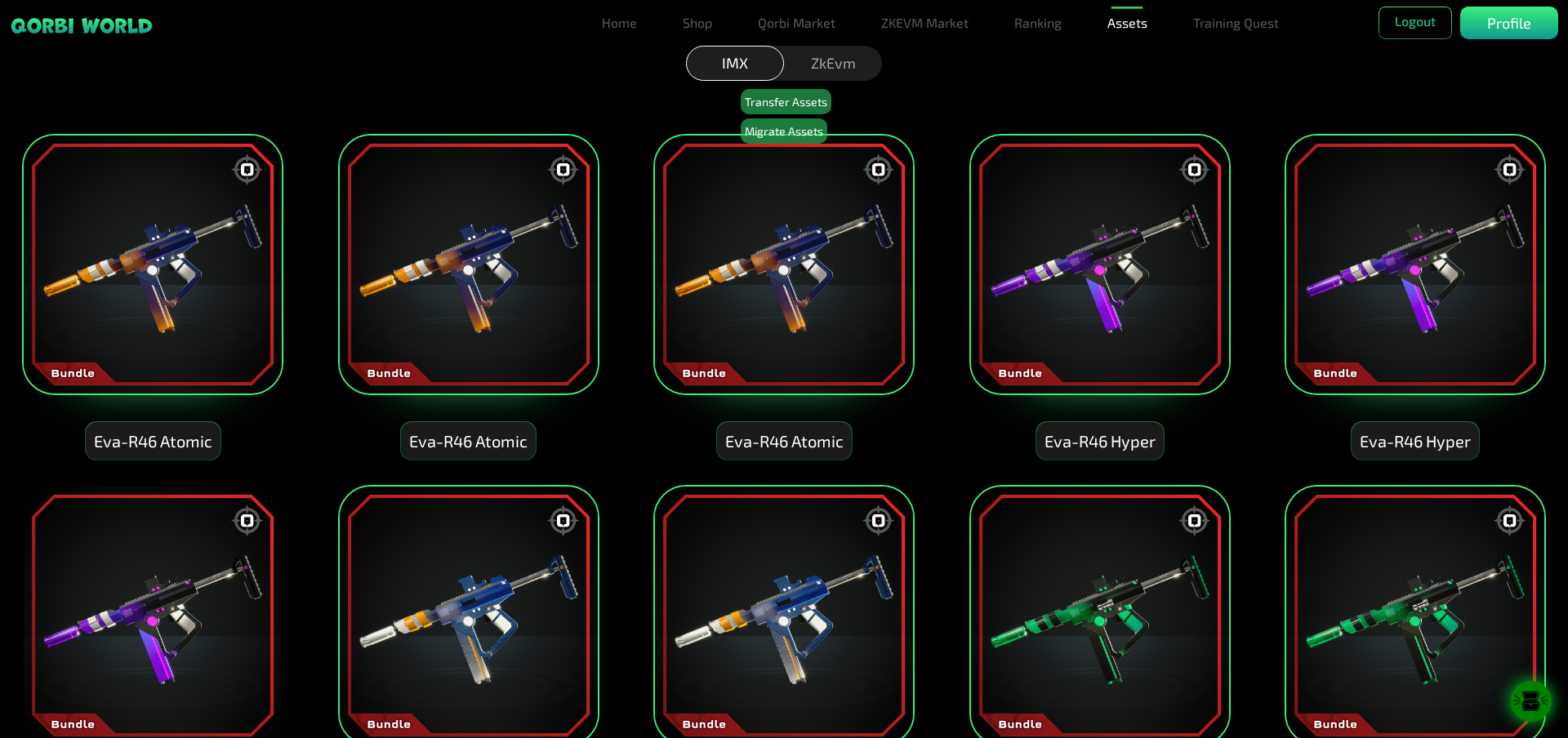
drag, startPoint x: 238, startPoint y: 595, endPoint x: 332, endPoint y: 514, distance: 124.1
click at [238, 595] on img at bounding box center [152, 615] width 261 height 261
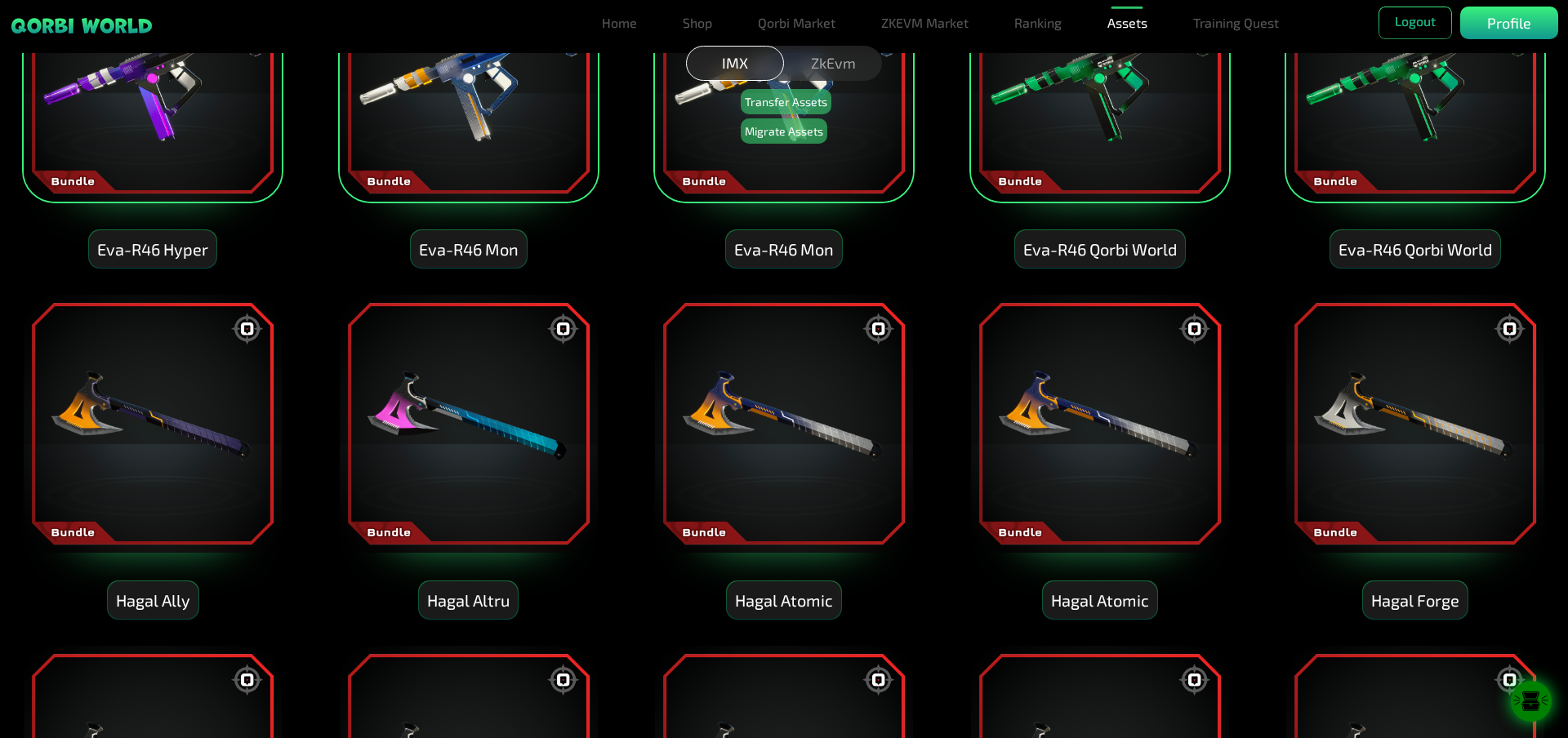
scroll to position [816, 0]
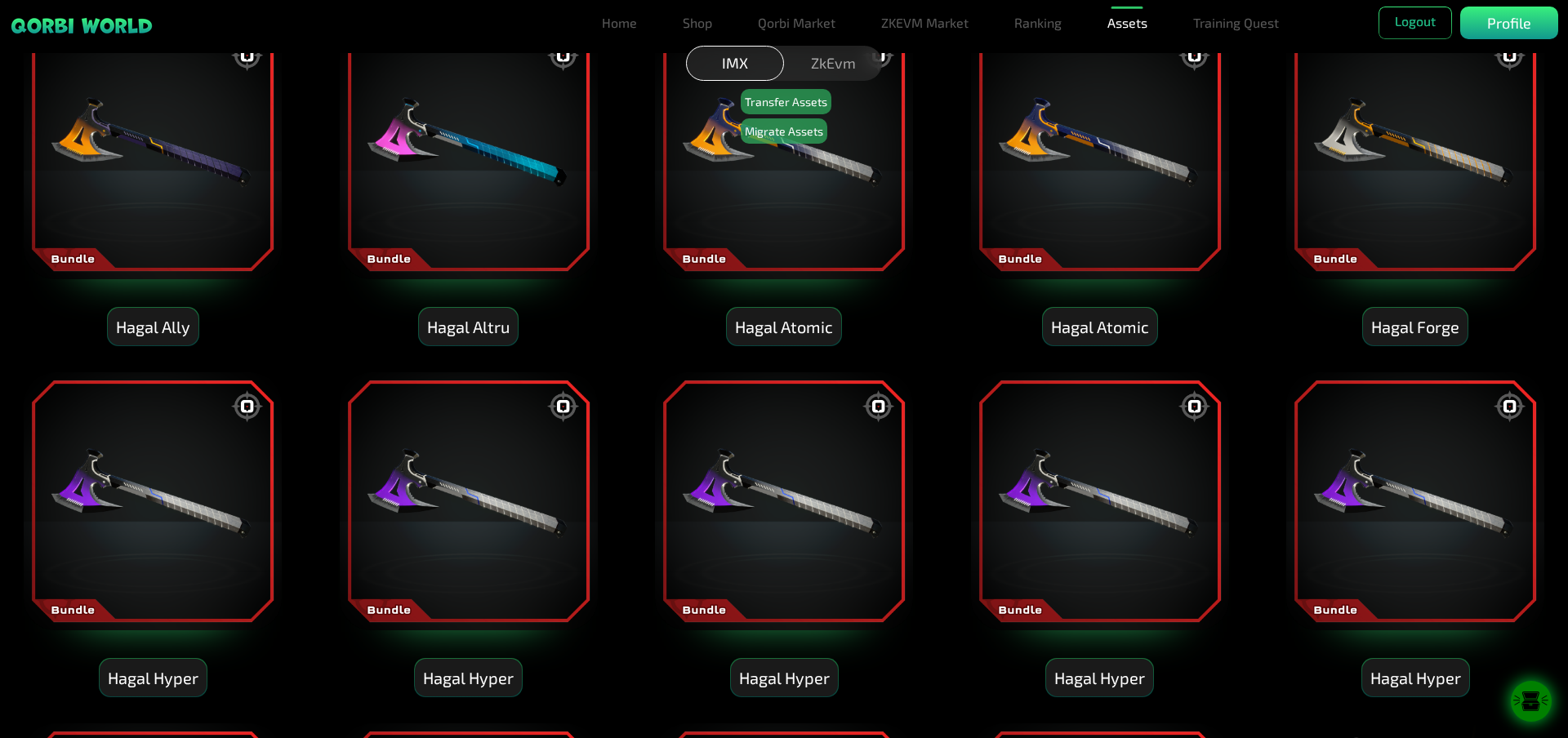
click at [177, 206] on img at bounding box center [152, 150] width 261 height 261
click at [448, 224] on img at bounding box center [468, 150] width 261 height 261
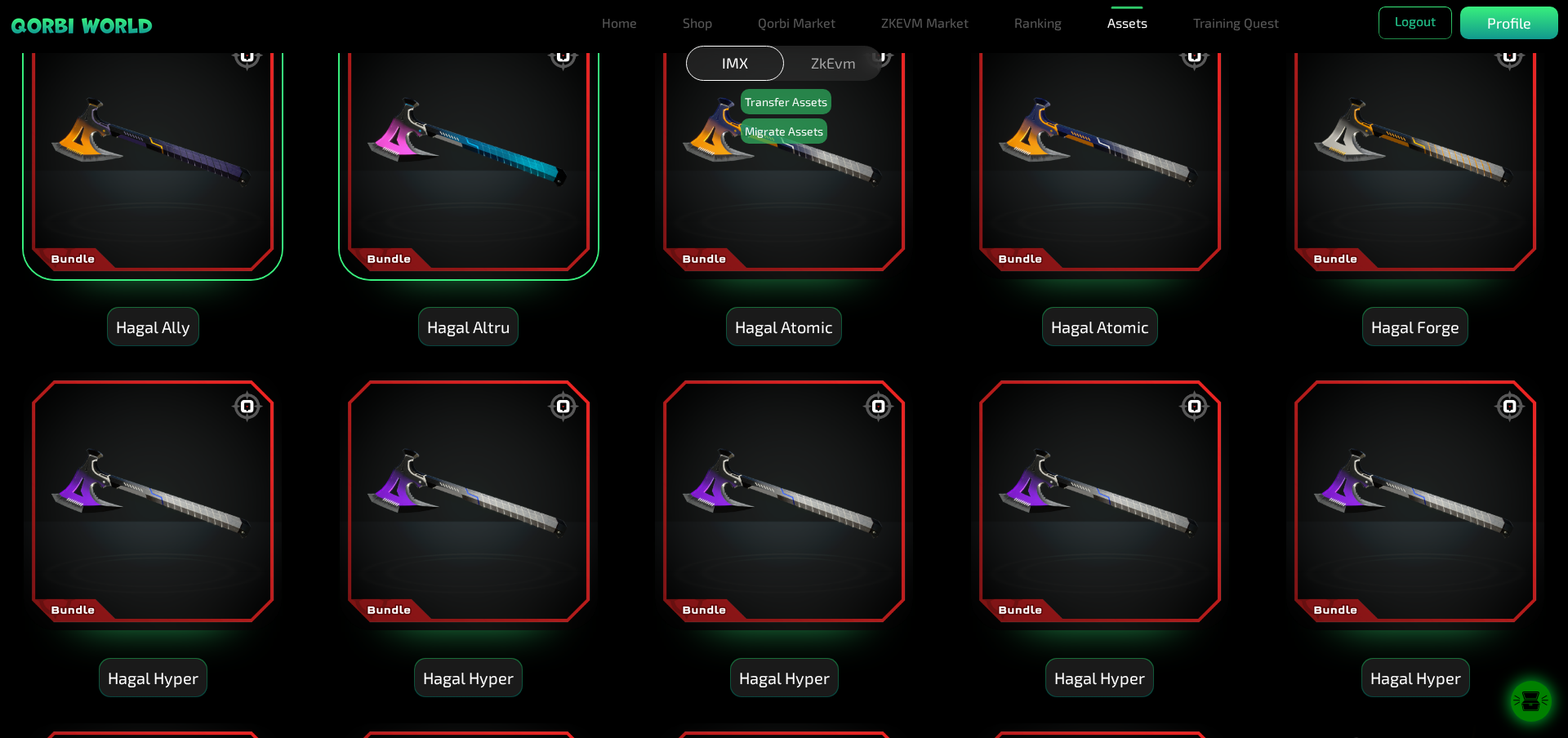
drag, startPoint x: 773, startPoint y: 229, endPoint x: 869, endPoint y: 230, distance: 96.0
click at [774, 229] on img at bounding box center [784, 150] width 261 height 261
drag, startPoint x: 1106, startPoint y: 238, endPoint x: 1122, endPoint y: 242, distance: 16.5
click at [1106, 239] on img at bounding box center [1100, 150] width 261 height 261
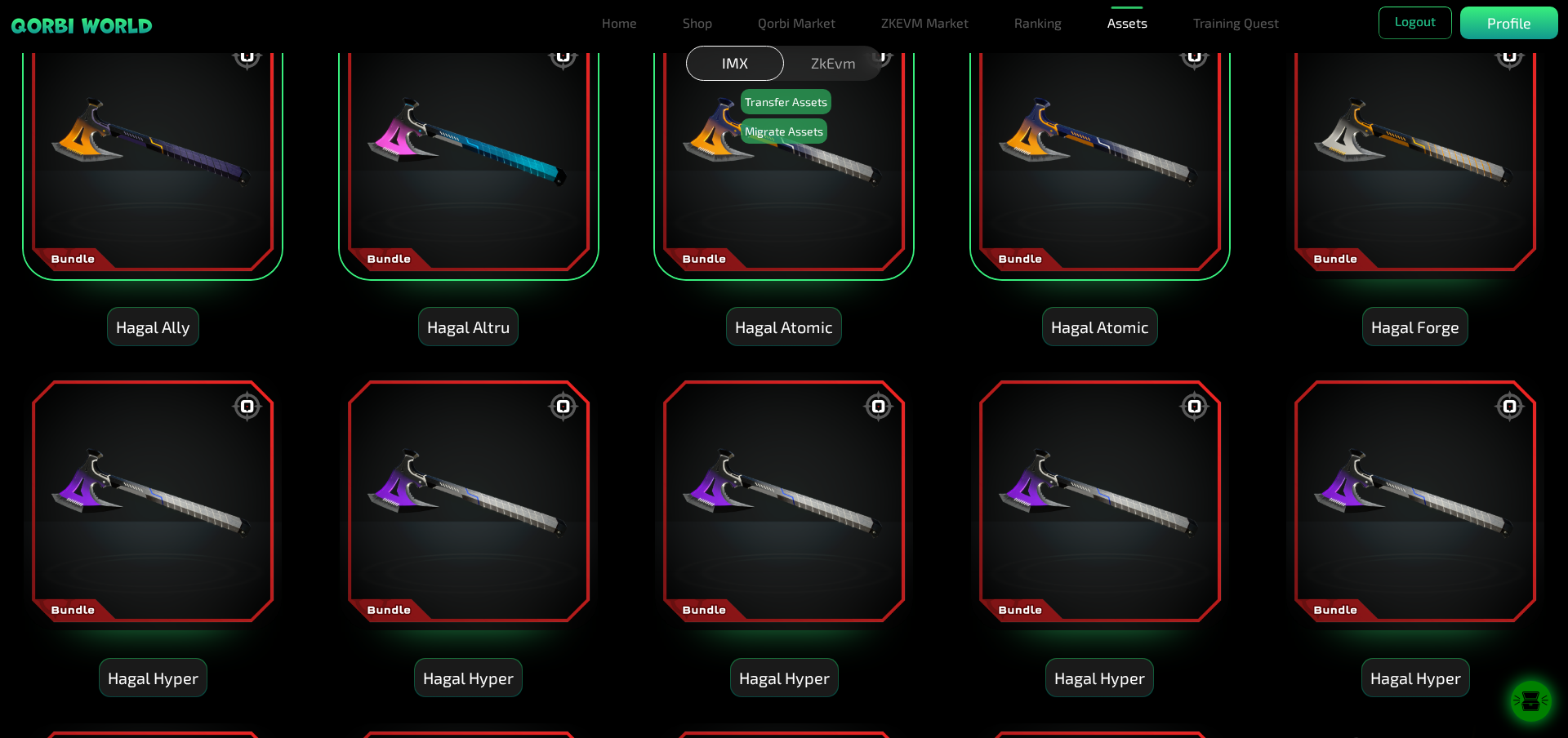
click at [1397, 235] on img at bounding box center [1415, 150] width 261 height 261
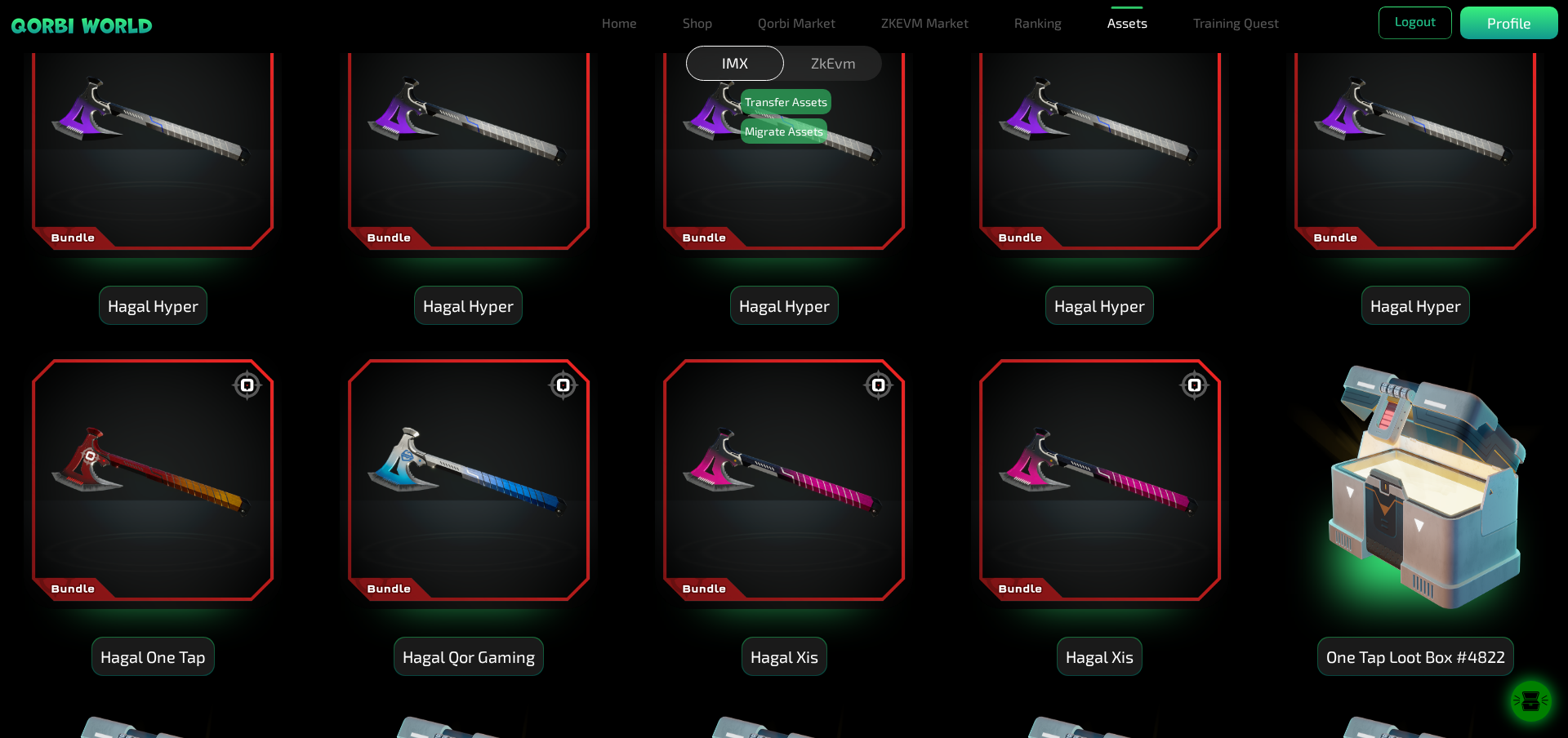
scroll to position [1225, 0]
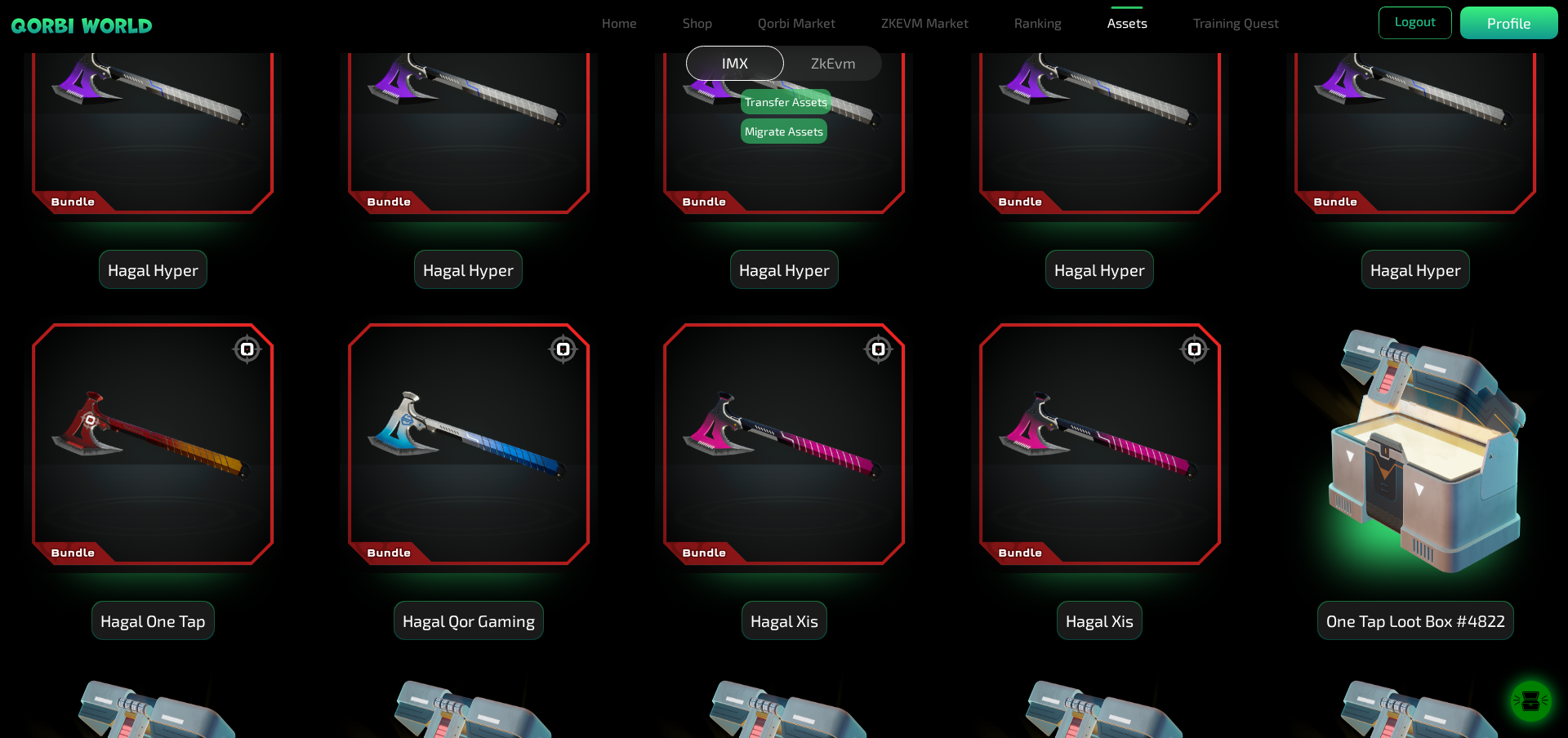
click at [1422, 136] on img at bounding box center [1415, 93] width 261 height 261
click at [745, 201] on img at bounding box center [784, 93] width 261 height 261
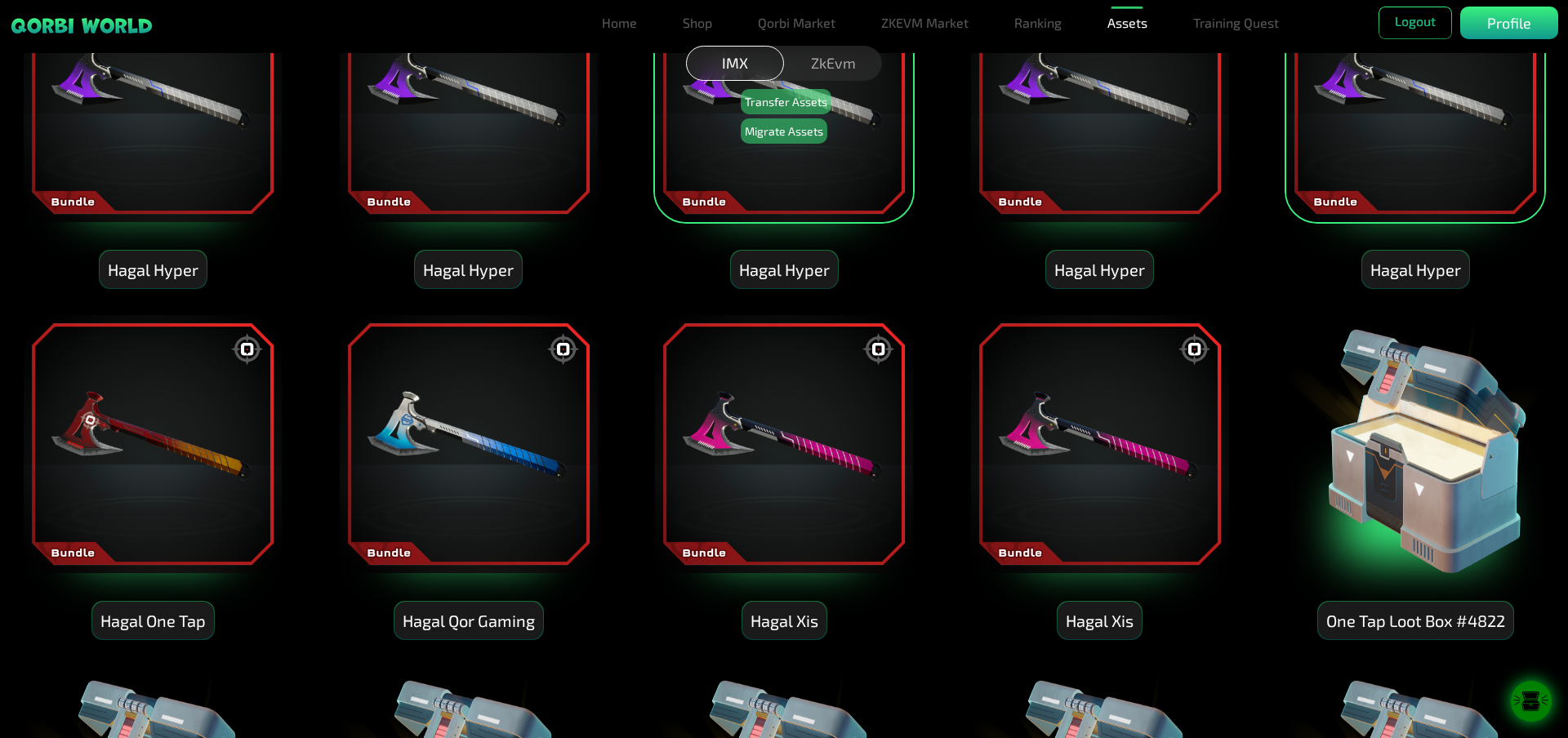
drag, startPoint x: 496, startPoint y: 168, endPoint x: 915, endPoint y: 206, distance: 420.7
click at [496, 169] on img at bounding box center [468, 93] width 261 height 261
click at [1170, 162] on img at bounding box center [1100, 93] width 261 height 261
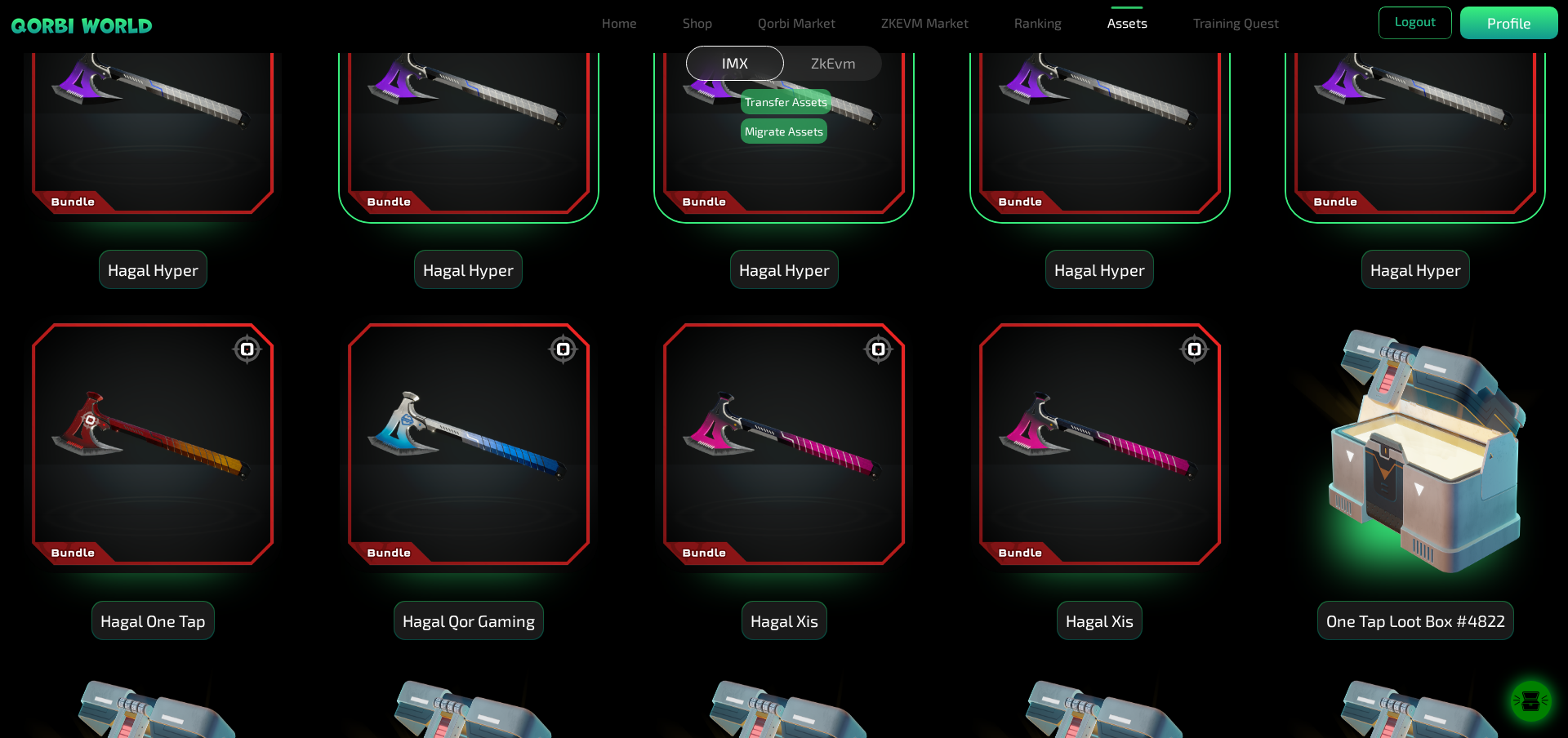
click at [223, 172] on img at bounding box center [152, 93] width 261 height 261
click at [116, 473] on img at bounding box center [152, 444] width 261 height 261
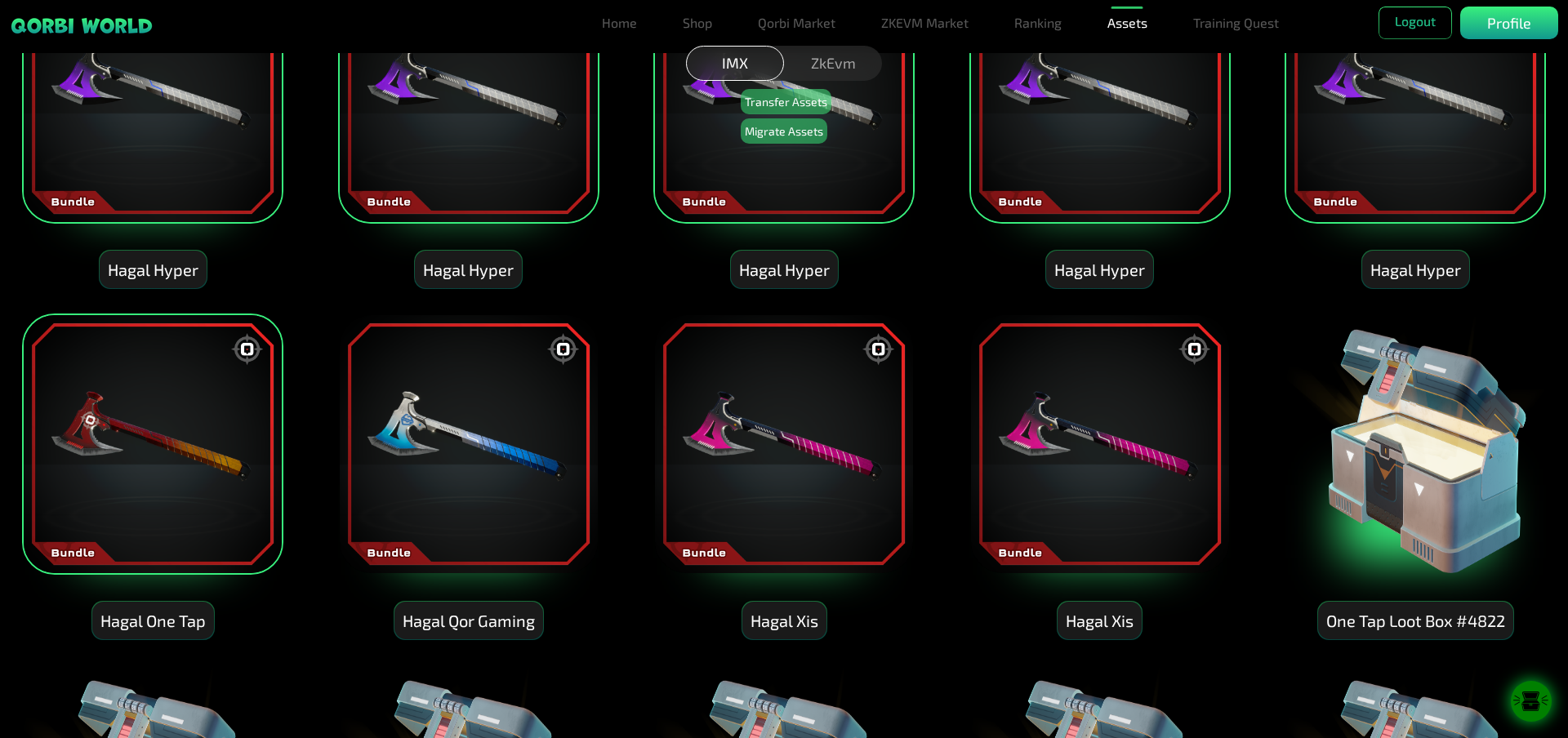
click at [488, 491] on img at bounding box center [468, 444] width 261 height 261
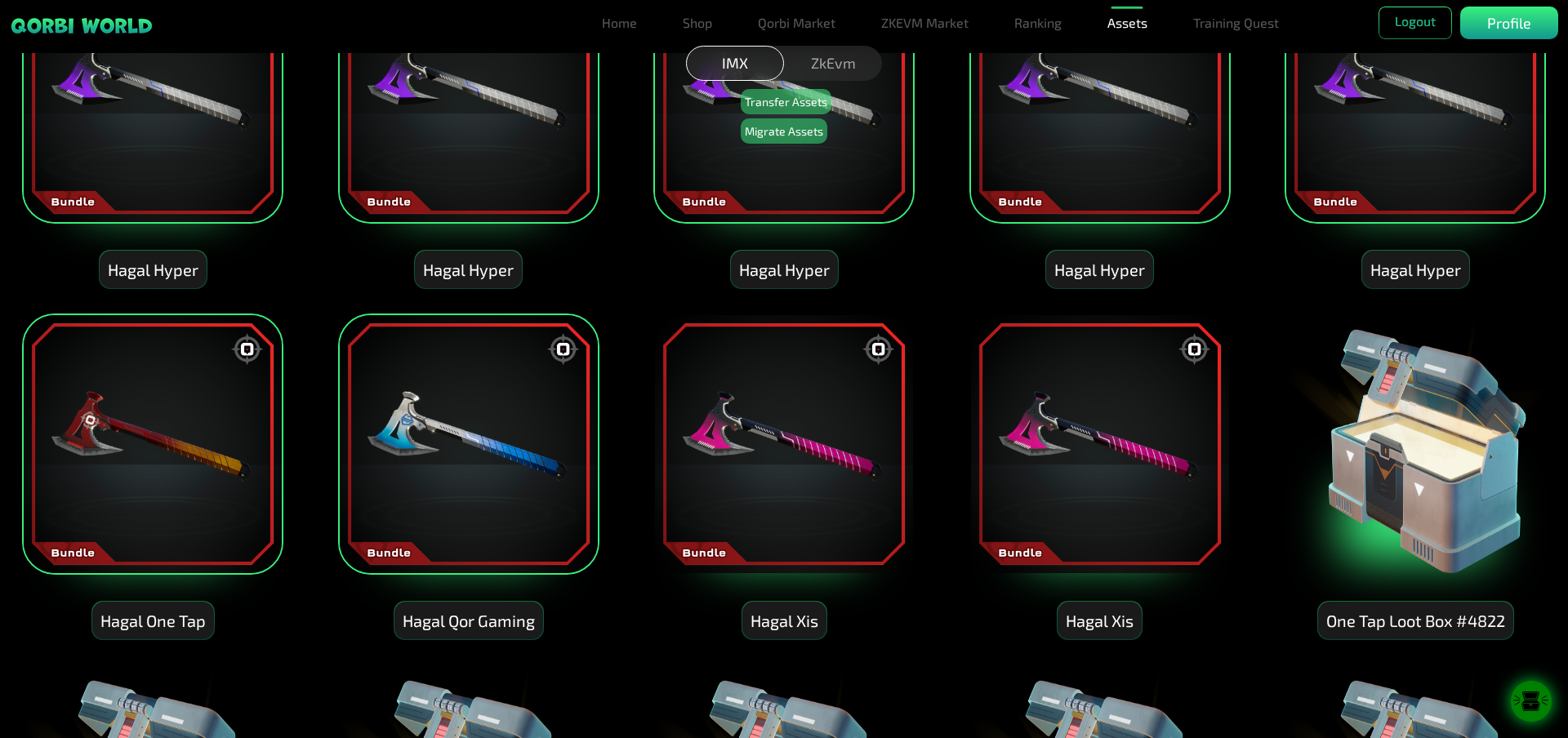
drag, startPoint x: 829, startPoint y: 489, endPoint x: 960, endPoint y: 493, distance: 131.1
click at [829, 489] on img at bounding box center [784, 444] width 261 height 261
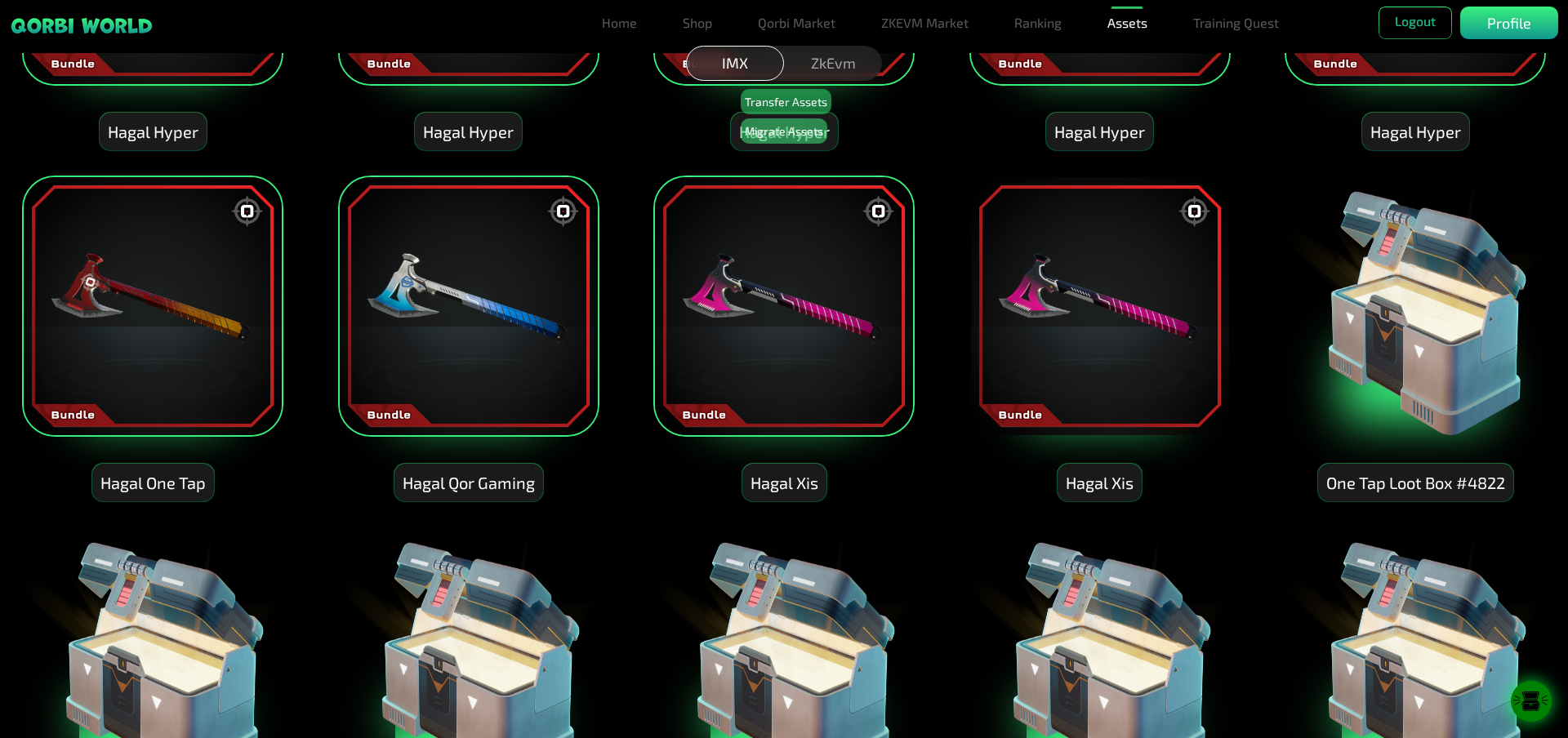
scroll to position [1388, 0]
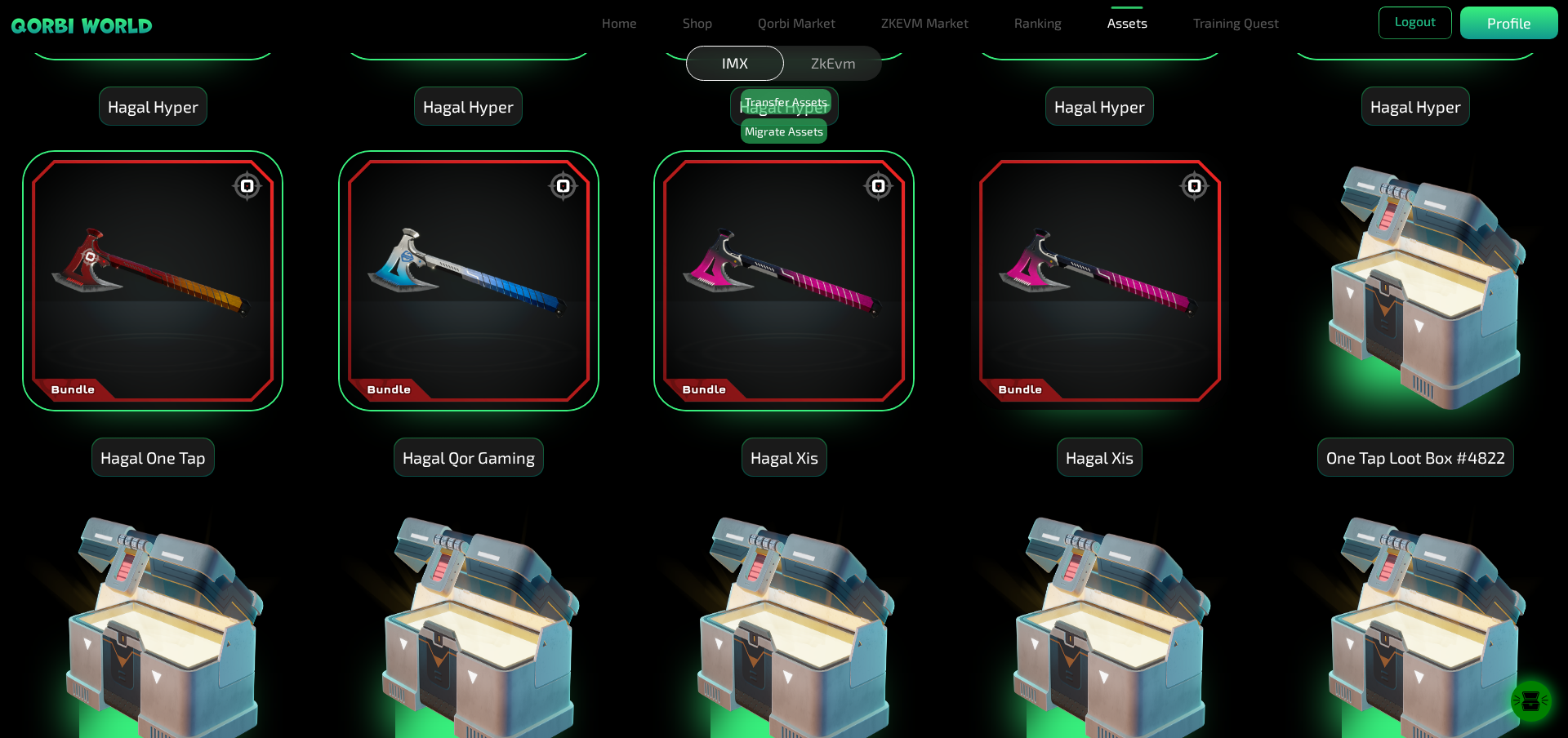
click at [1178, 334] on img at bounding box center [1100, 280] width 261 height 261
click at [1389, 331] on img at bounding box center [1415, 280] width 261 height 261
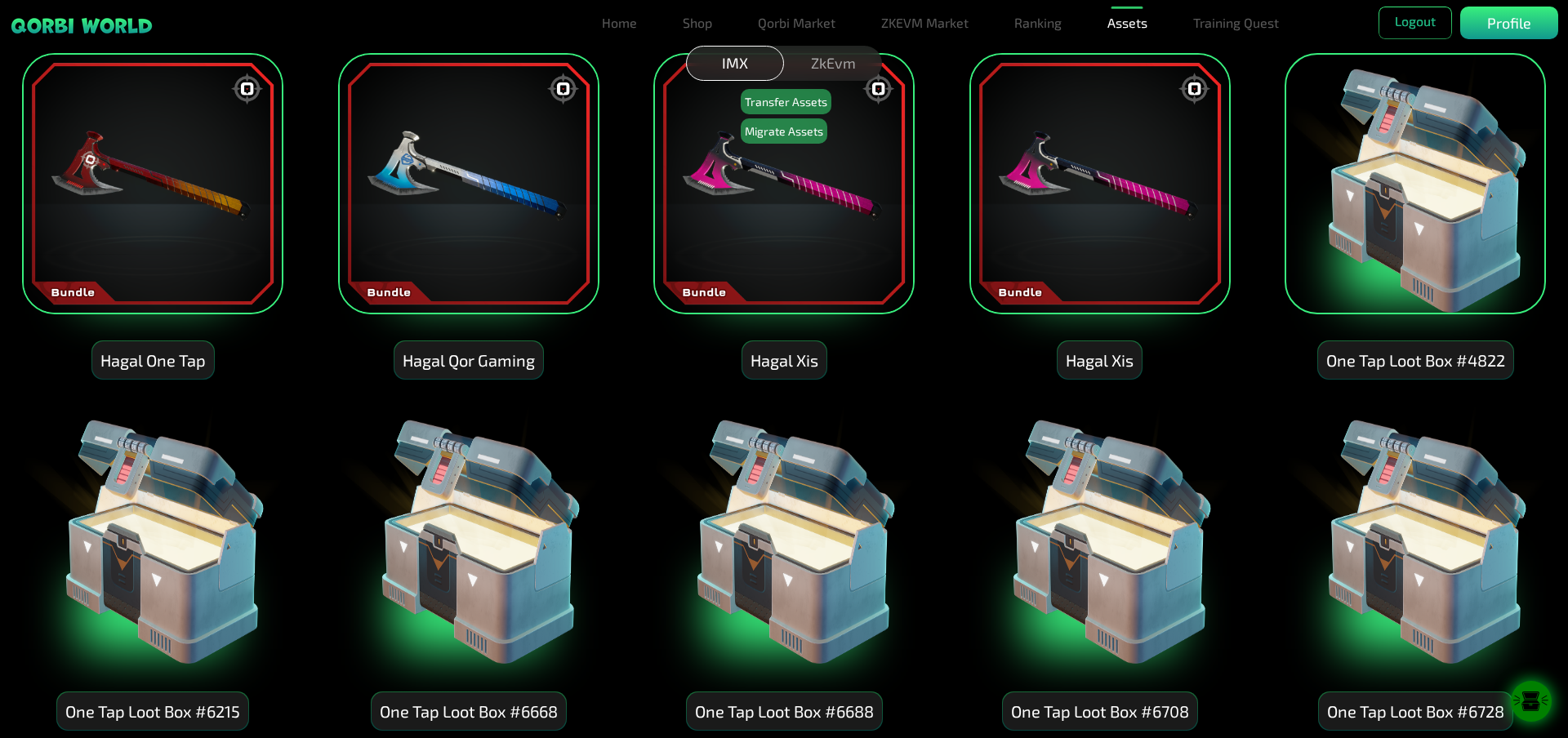
scroll to position [1634, 0]
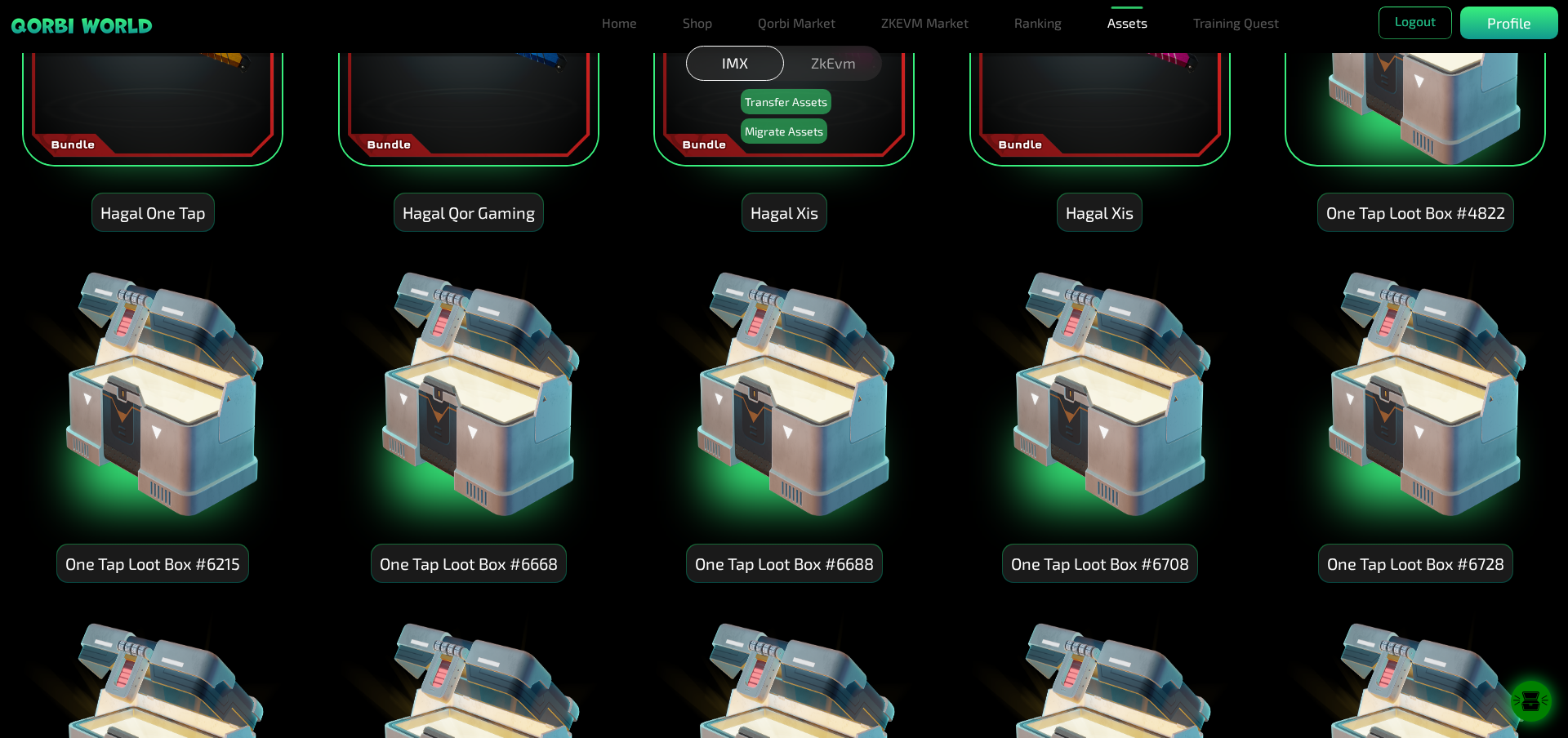
click at [1394, 443] on img at bounding box center [1415, 387] width 261 height 261
click at [1161, 429] on img at bounding box center [1100, 387] width 261 height 261
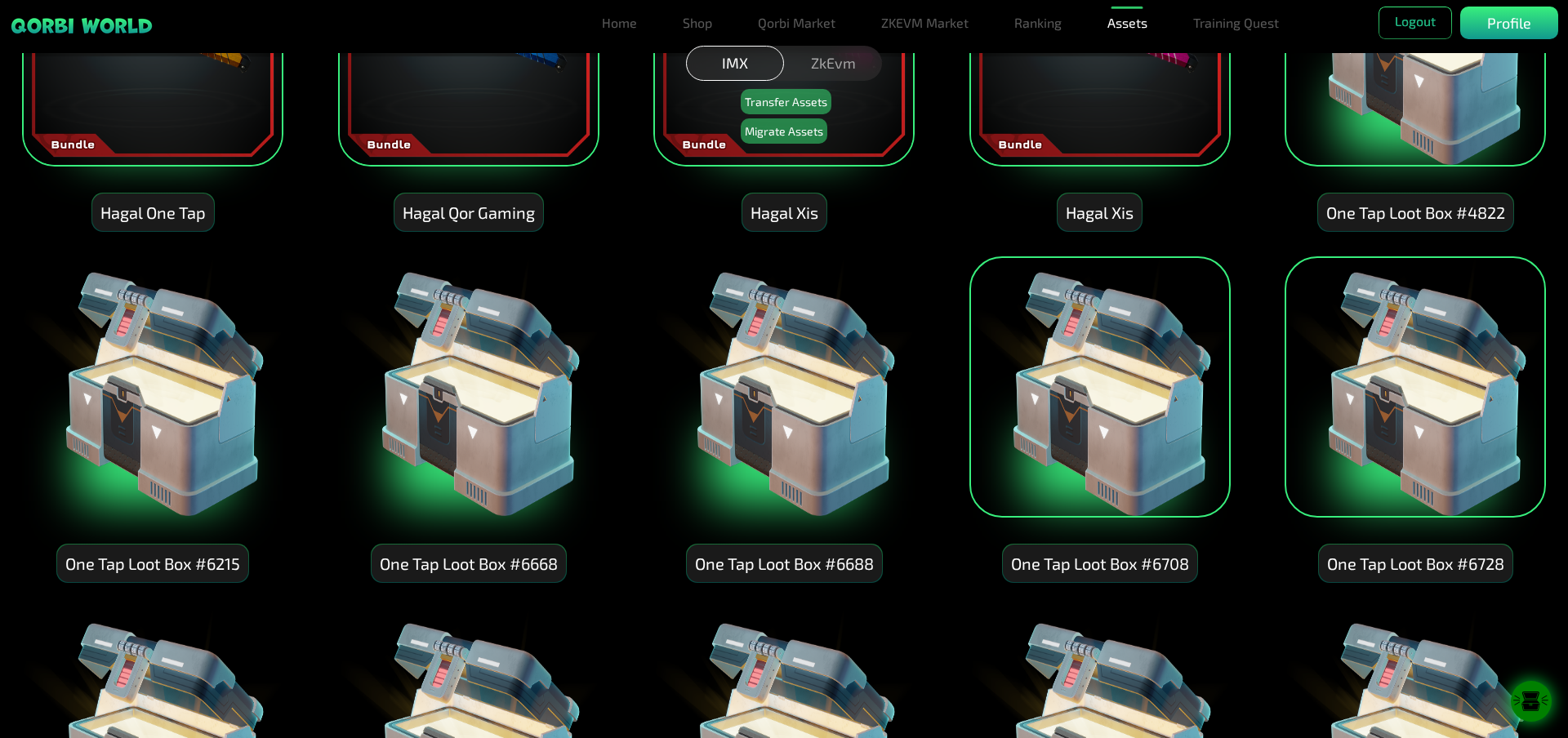
drag, startPoint x: 770, startPoint y: 400, endPoint x: 488, endPoint y: 400, distance: 282.0
click at [769, 400] on img at bounding box center [784, 387] width 261 height 261
click at [404, 394] on img at bounding box center [468, 387] width 261 height 261
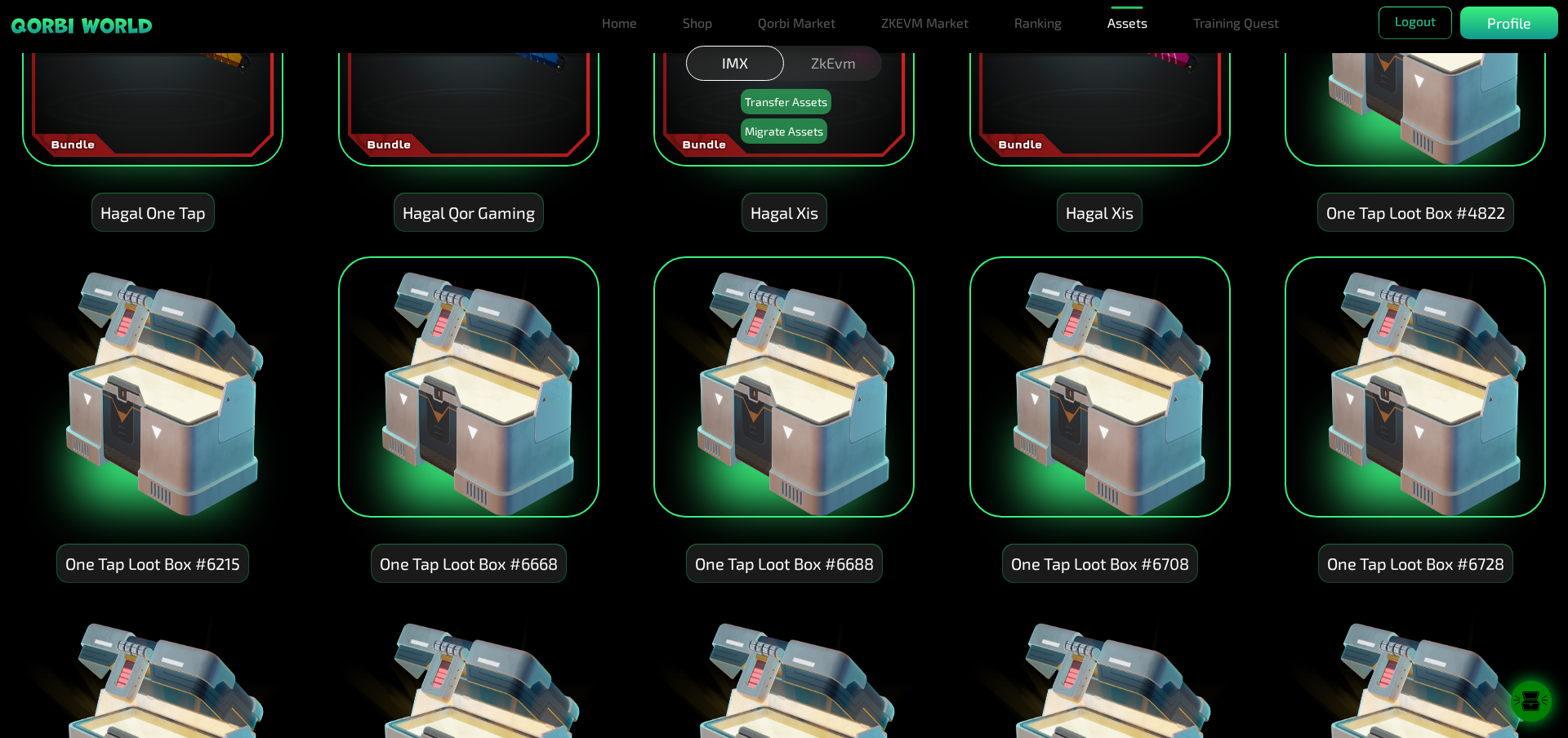
click at [207, 395] on img at bounding box center [152, 387] width 261 height 261
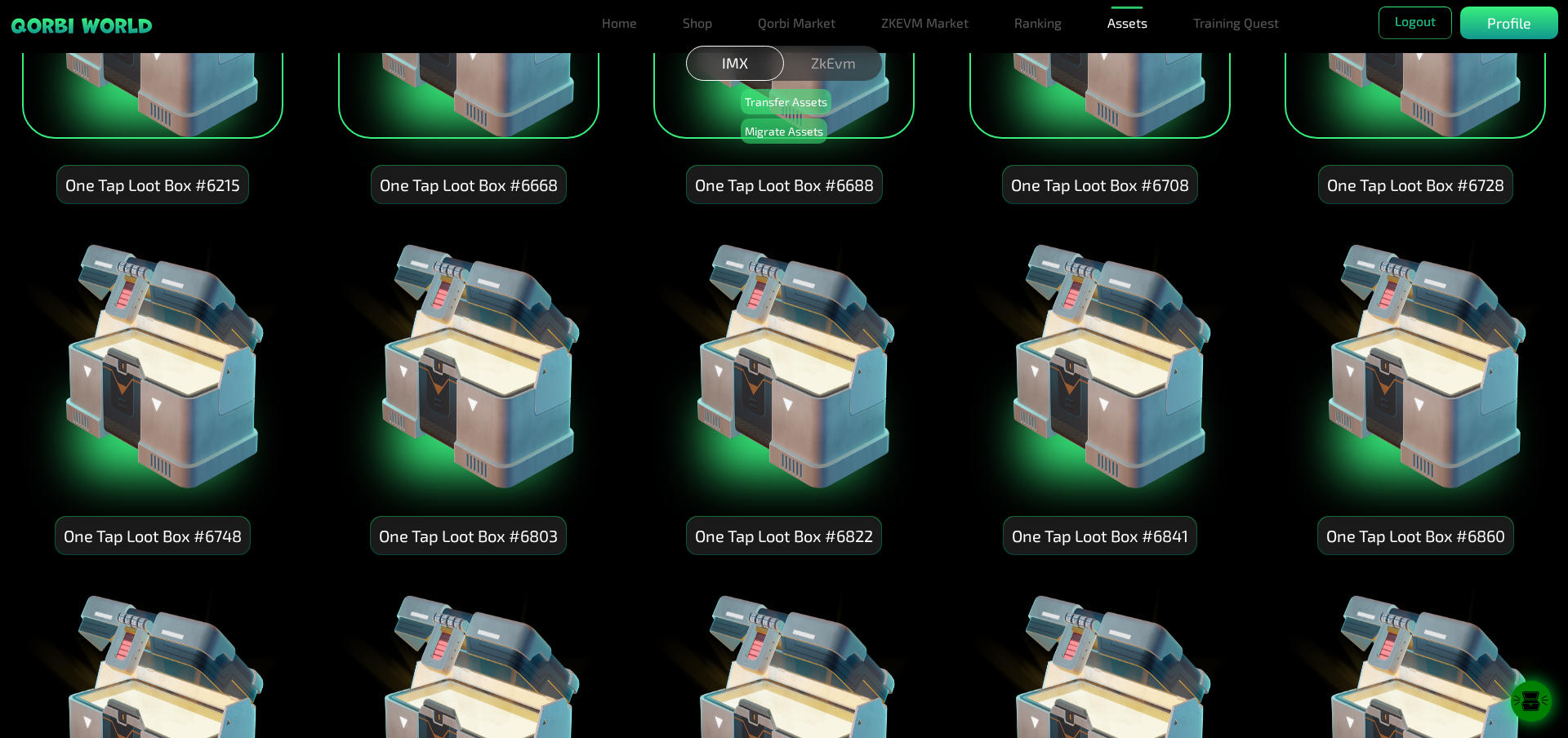
click at [173, 402] on img at bounding box center [152, 359] width 261 height 261
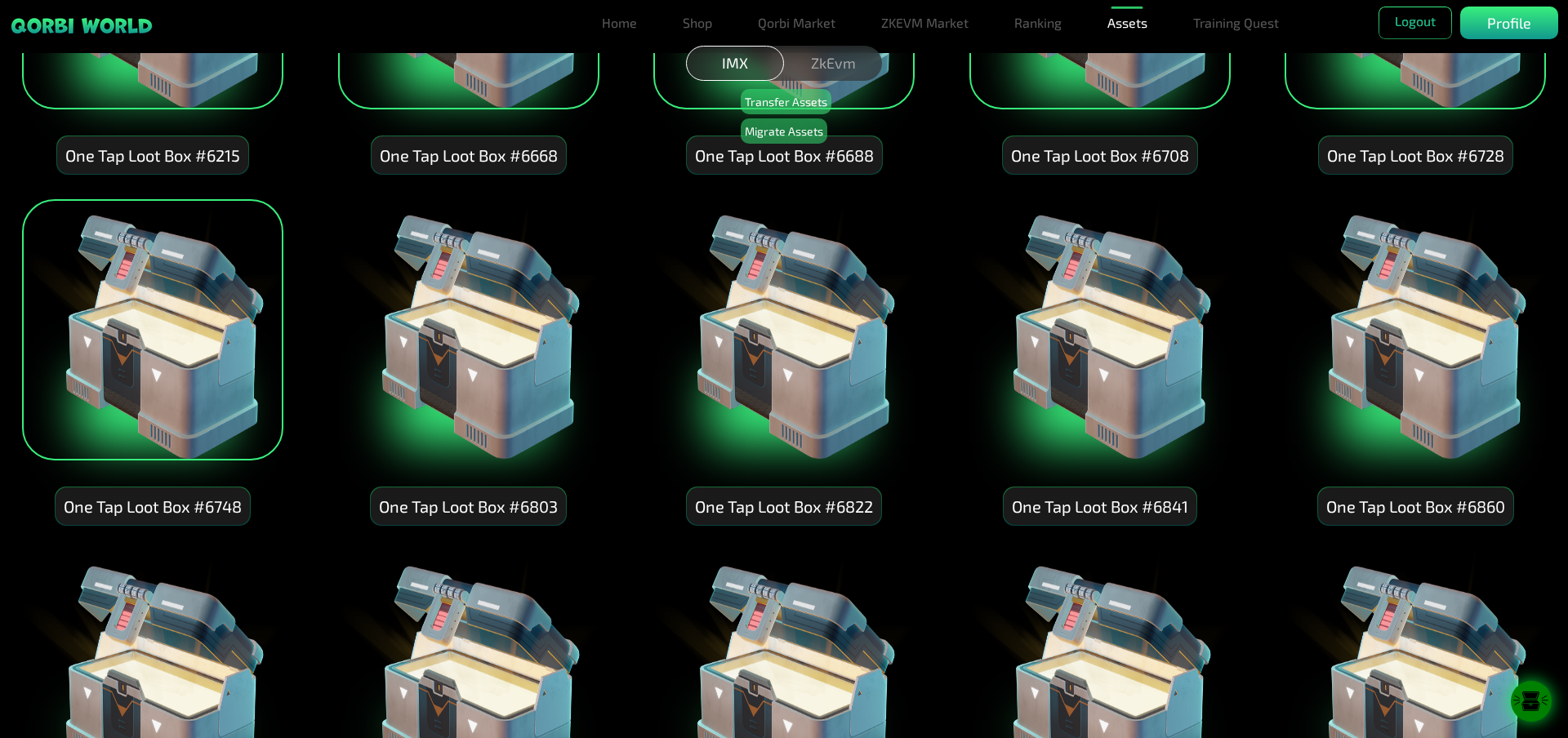
click at [468, 363] on img at bounding box center [468, 329] width 261 height 261
click at [749, 365] on img at bounding box center [784, 329] width 261 height 261
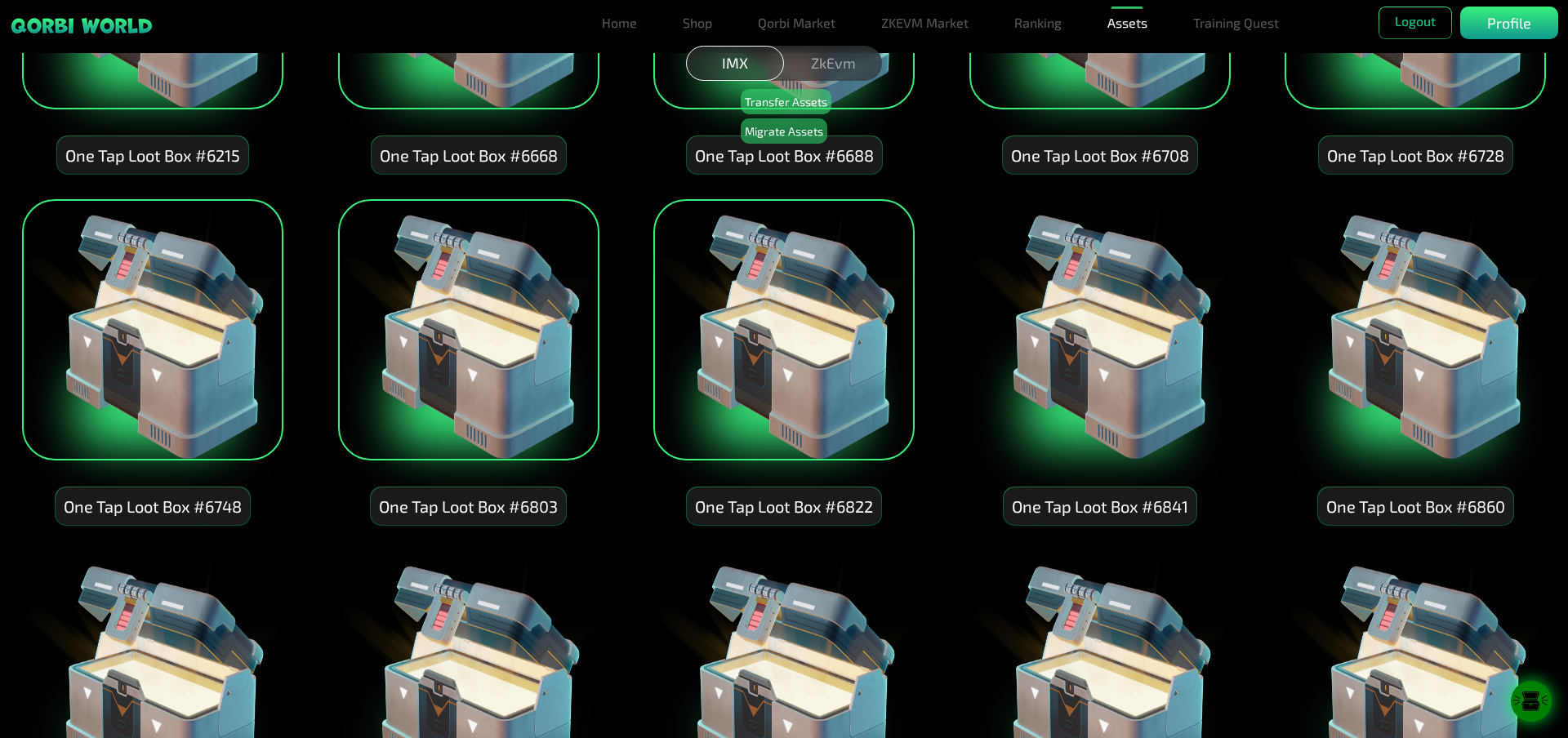
drag, startPoint x: 1139, startPoint y: 352, endPoint x: 1386, endPoint y: 358, distance: 247.1
click at [1141, 352] on img at bounding box center [1100, 329] width 261 height 261
click at [1479, 349] on img at bounding box center [1415, 329] width 261 height 261
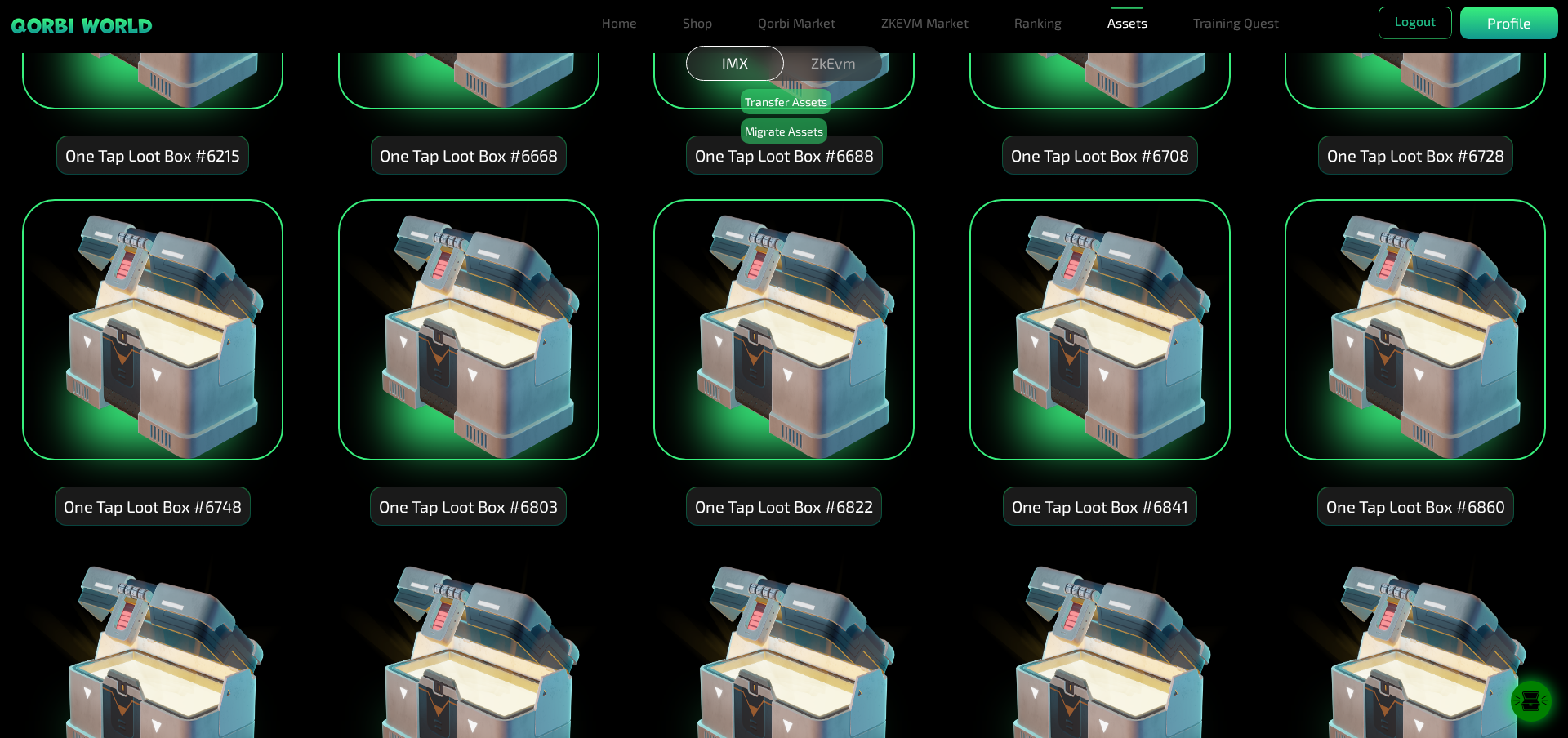
scroll to position [2368, 0]
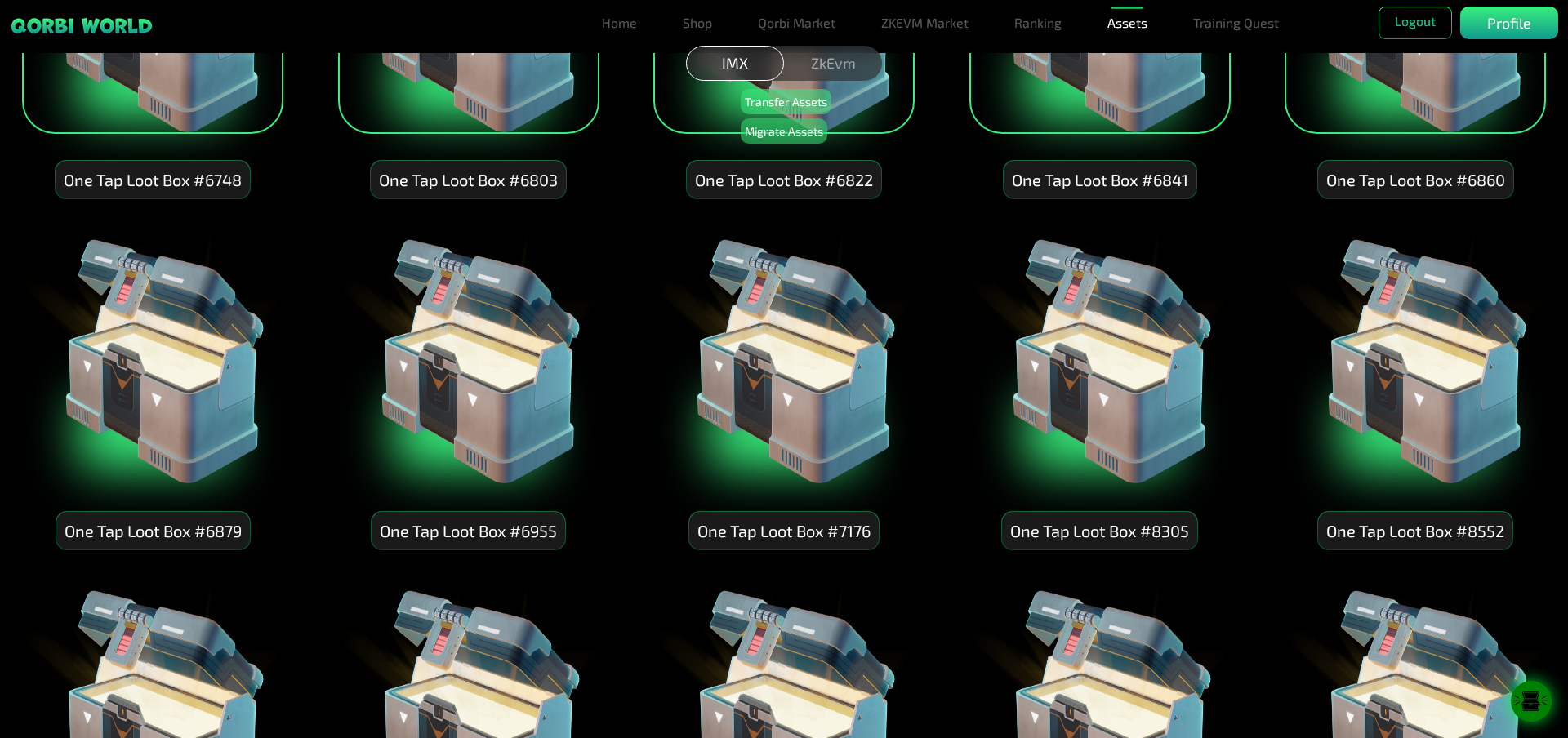
click at [1431, 371] on img at bounding box center [1415, 354] width 261 height 261
click at [1148, 370] on img at bounding box center [1100, 354] width 261 height 261
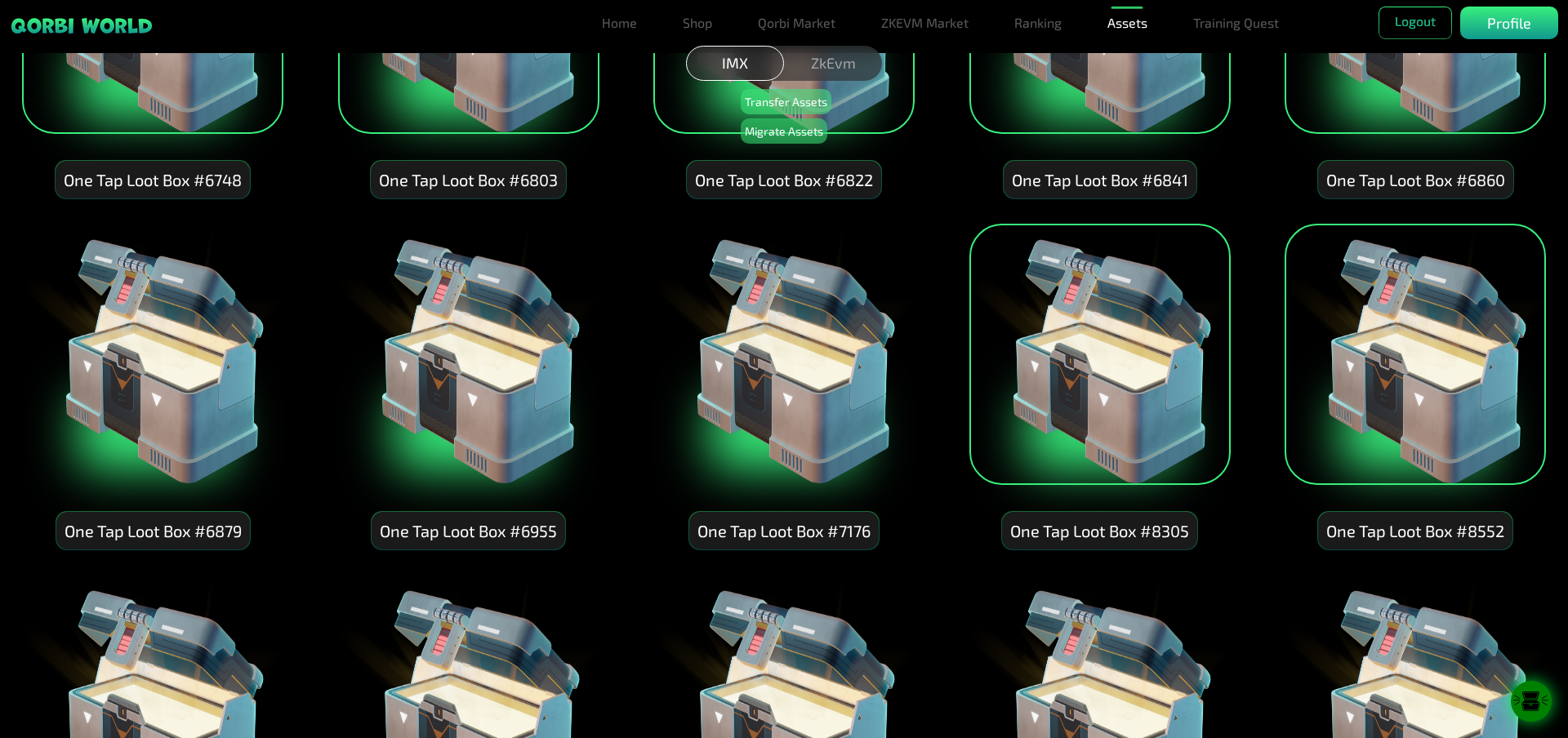
click at [802, 368] on img at bounding box center [784, 354] width 261 height 261
click at [168, 359] on img at bounding box center [152, 354] width 261 height 261
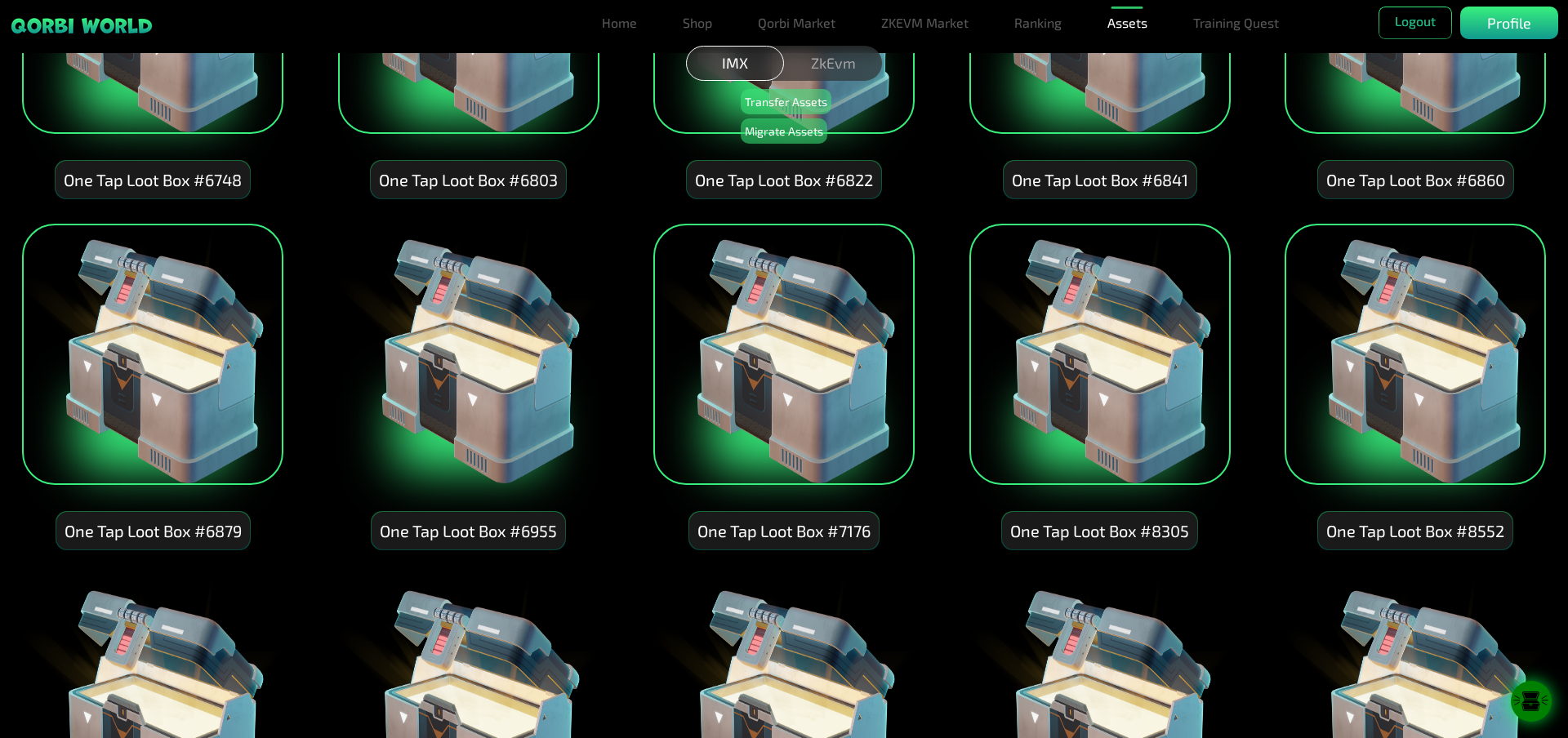
click at [382, 378] on img at bounding box center [468, 354] width 261 height 261
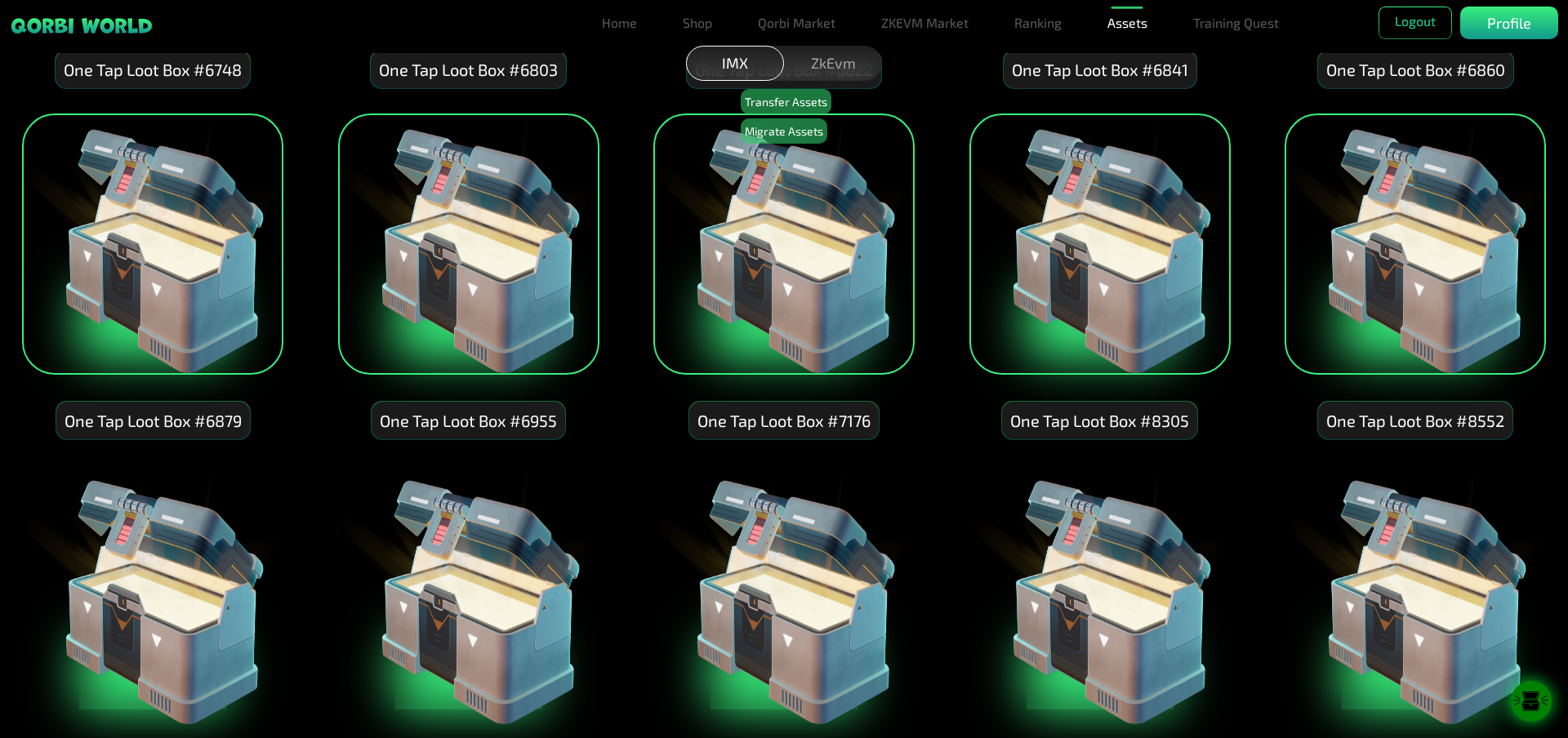
scroll to position [2695, 0]
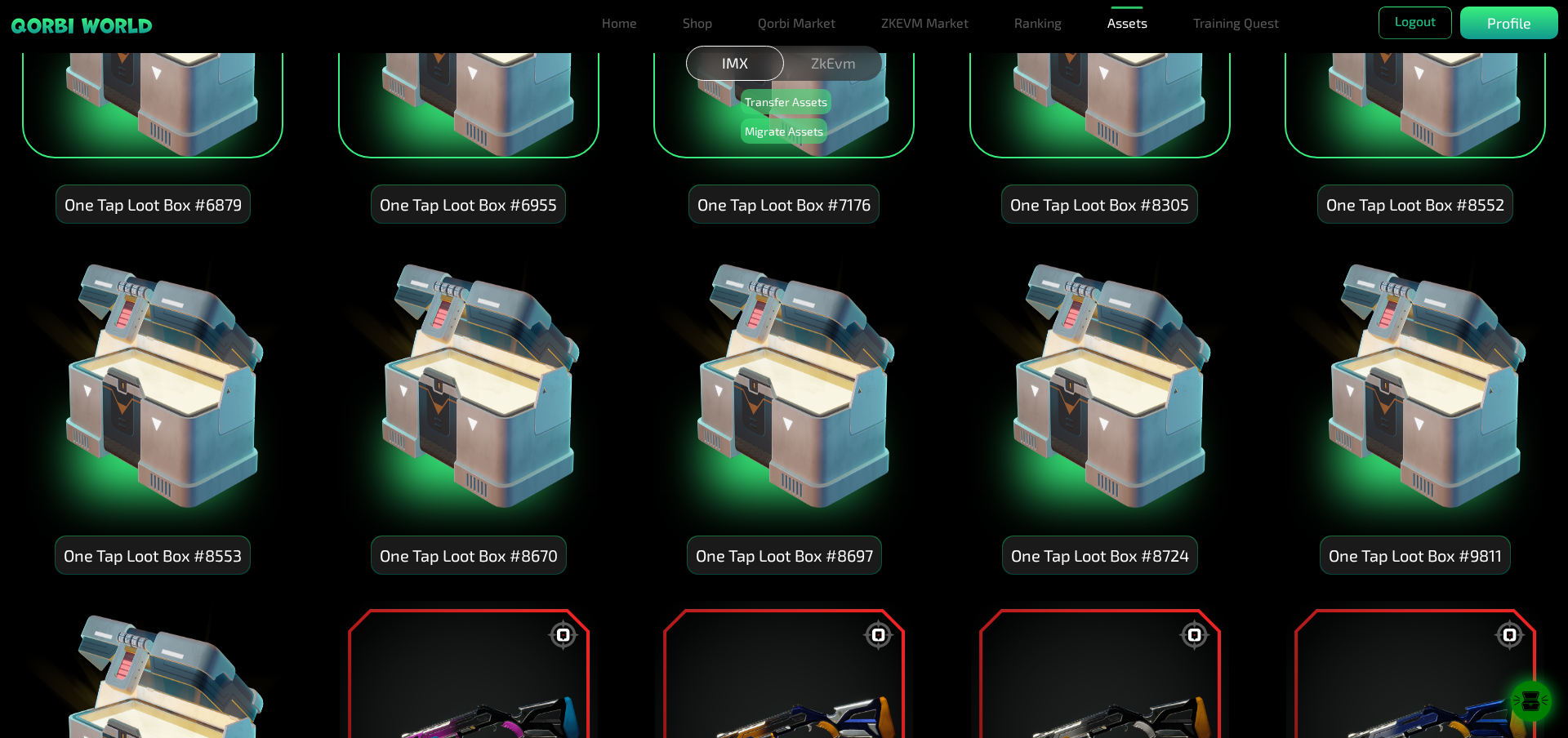
click at [165, 424] on img at bounding box center [152, 379] width 261 height 261
click at [391, 411] on img at bounding box center [468, 379] width 261 height 261
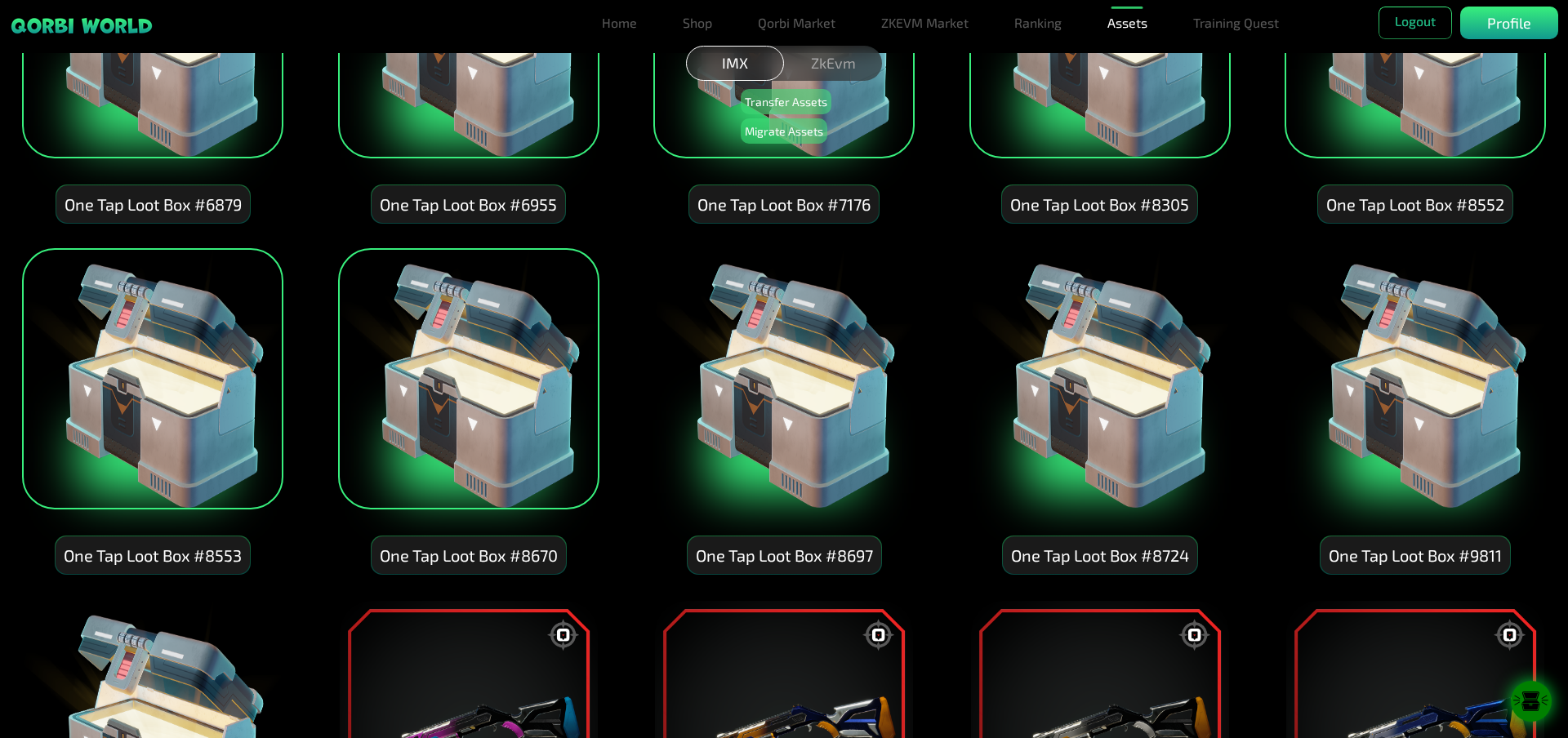
drag, startPoint x: 841, startPoint y: 400, endPoint x: 854, endPoint y: 405, distance: 13.9
click at [841, 403] on img at bounding box center [784, 379] width 261 height 261
click at [1154, 426] on img at bounding box center [1100, 379] width 261 height 261
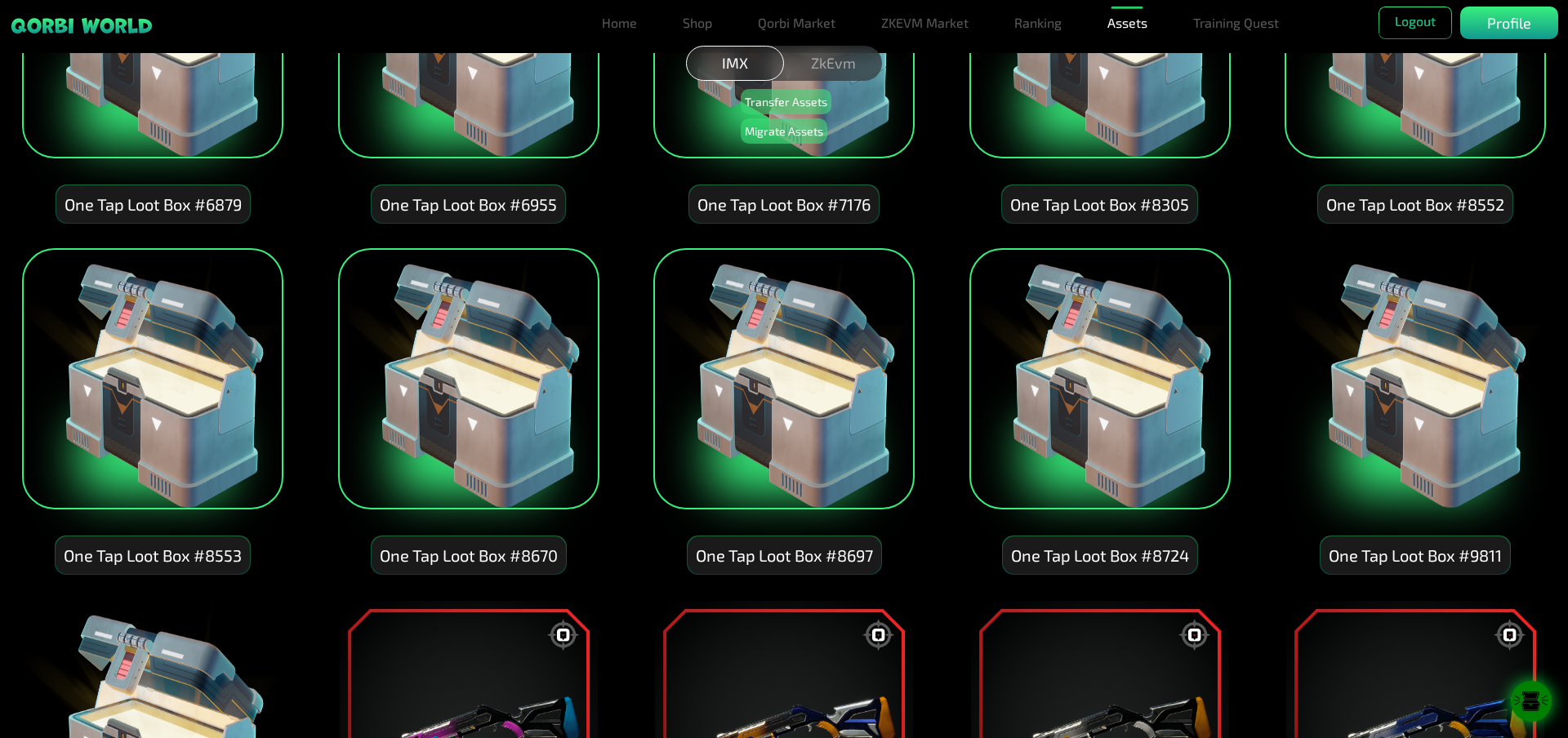
click at [1469, 394] on img at bounding box center [1415, 379] width 261 height 261
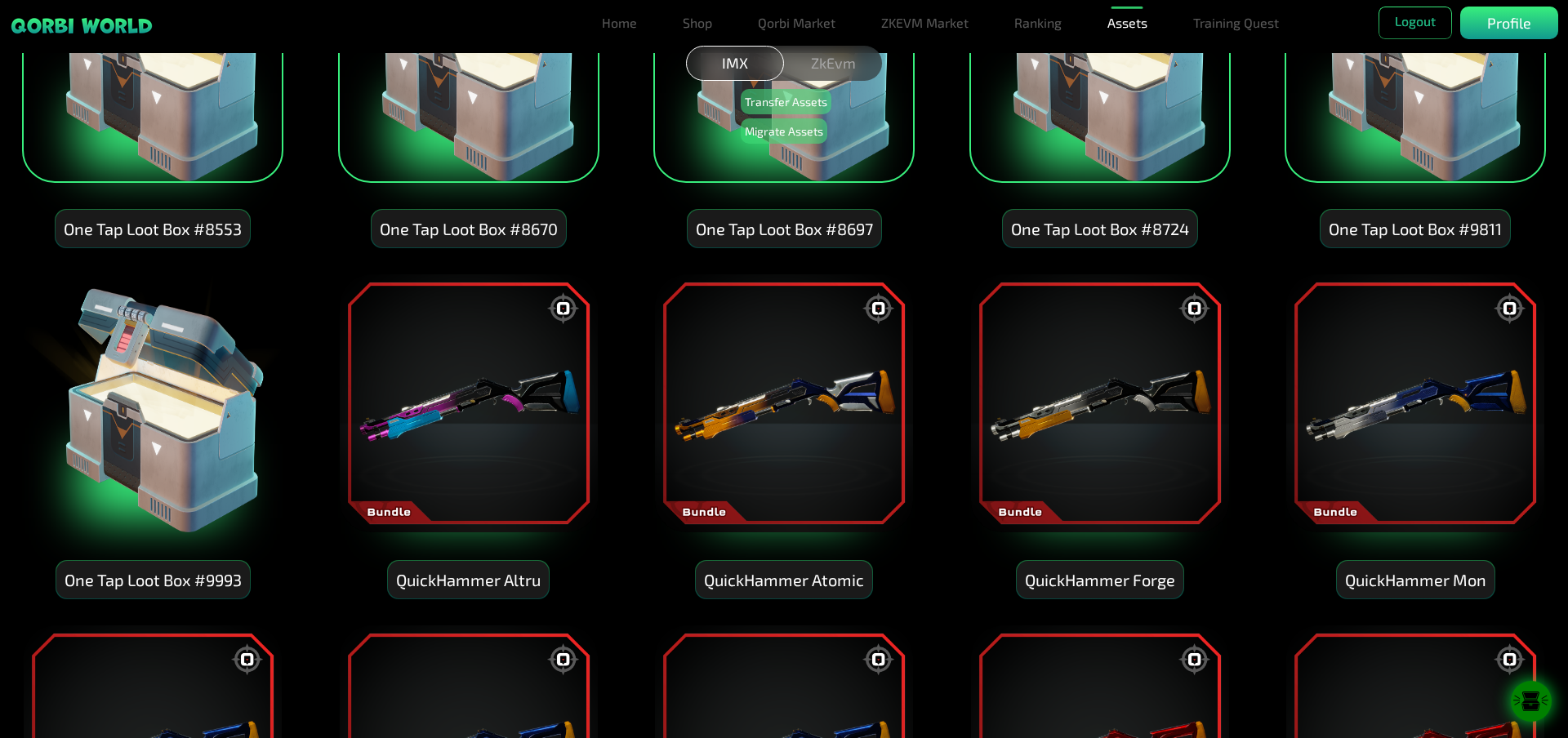
click at [179, 362] on img at bounding box center [152, 403] width 261 height 261
click at [381, 404] on img at bounding box center [468, 403] width 261 height 261
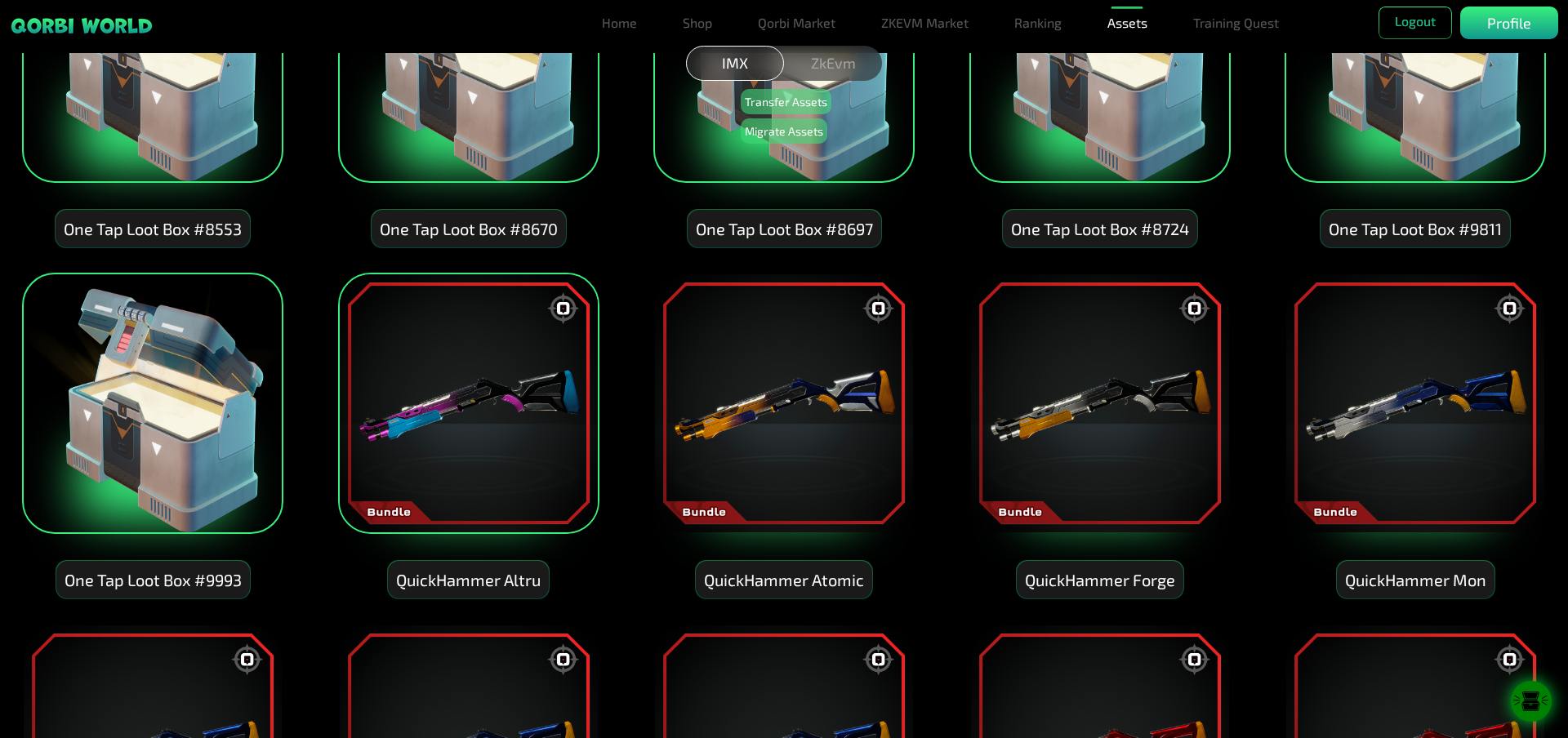
click at [831, 384] on img at bounding box center [784, 403] width 261 height 261
drag, startPoint x: 1100, startPoint y: 424, endPoint x: 1229, endPoint y: 434, distance: 129.4
click at [1100, 424] on img at bounding box center [1100, 403] width 261 height 261
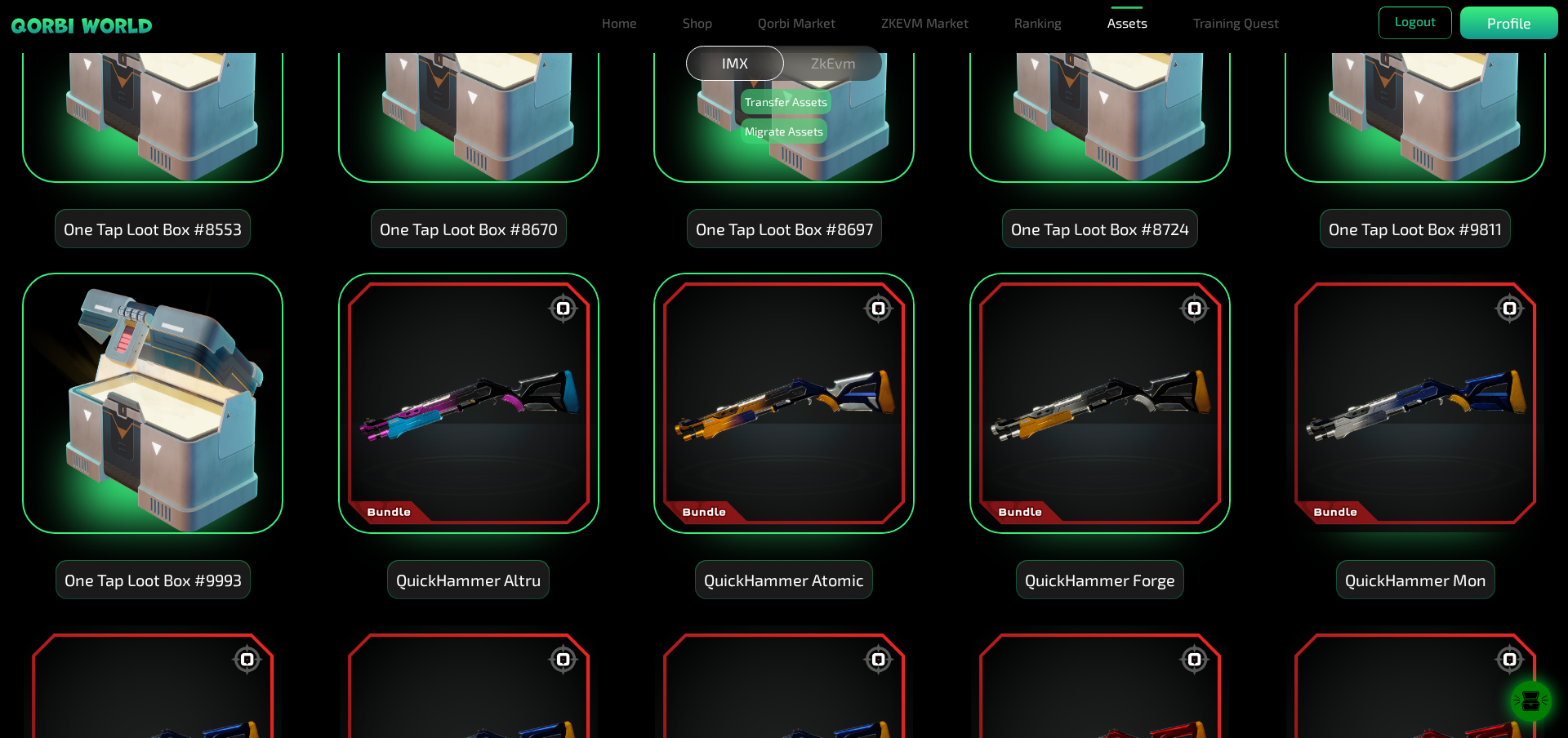
click at [1390, 417] on img at bounding box center [1415, 403] width 261 height 261
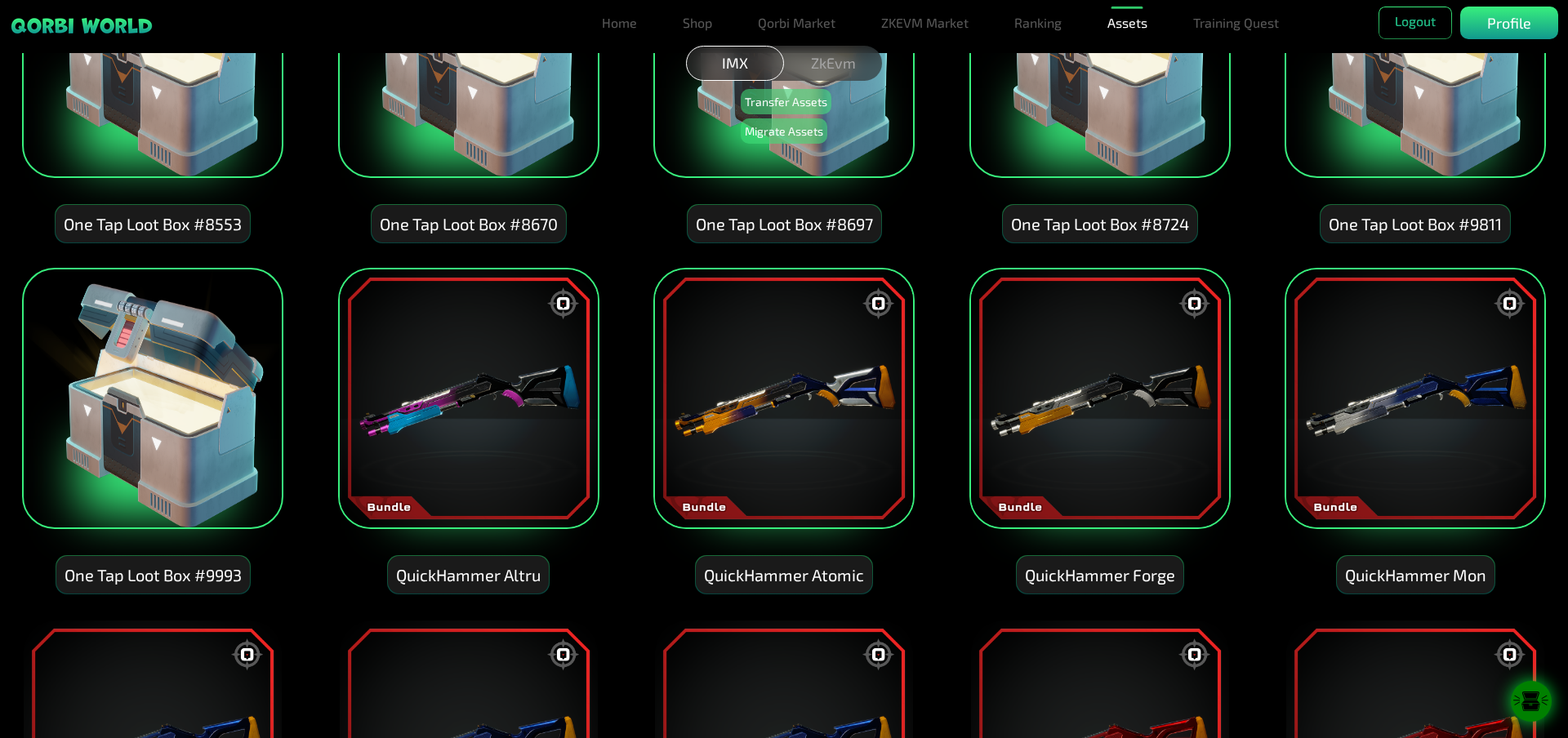
scroll to position [3349, 0]
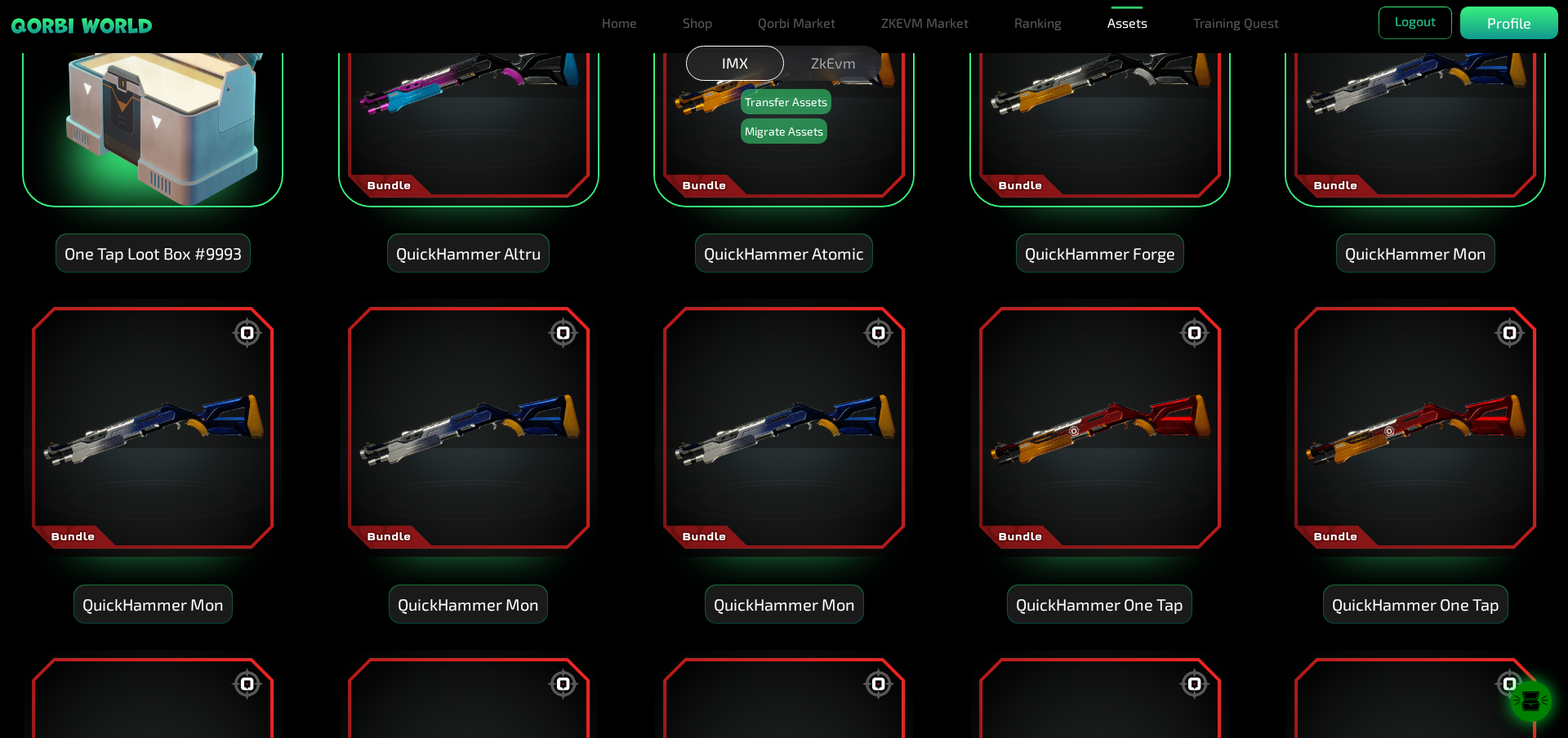
click at [183, 384] on img at bounding box center [152, 428] width 261 height 261
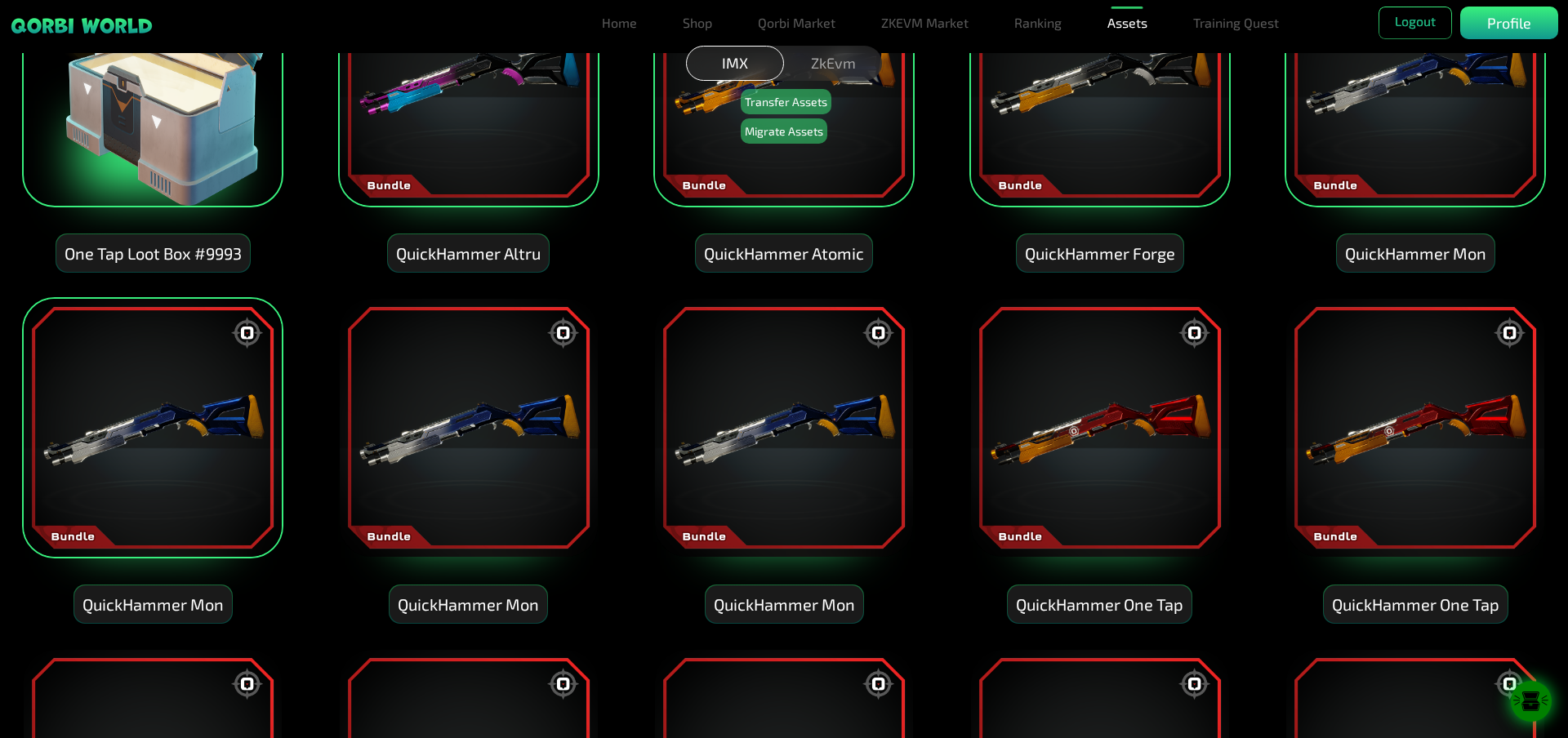
click at [393, 444] on img at bounding box center [468, 428] width 261 height 261
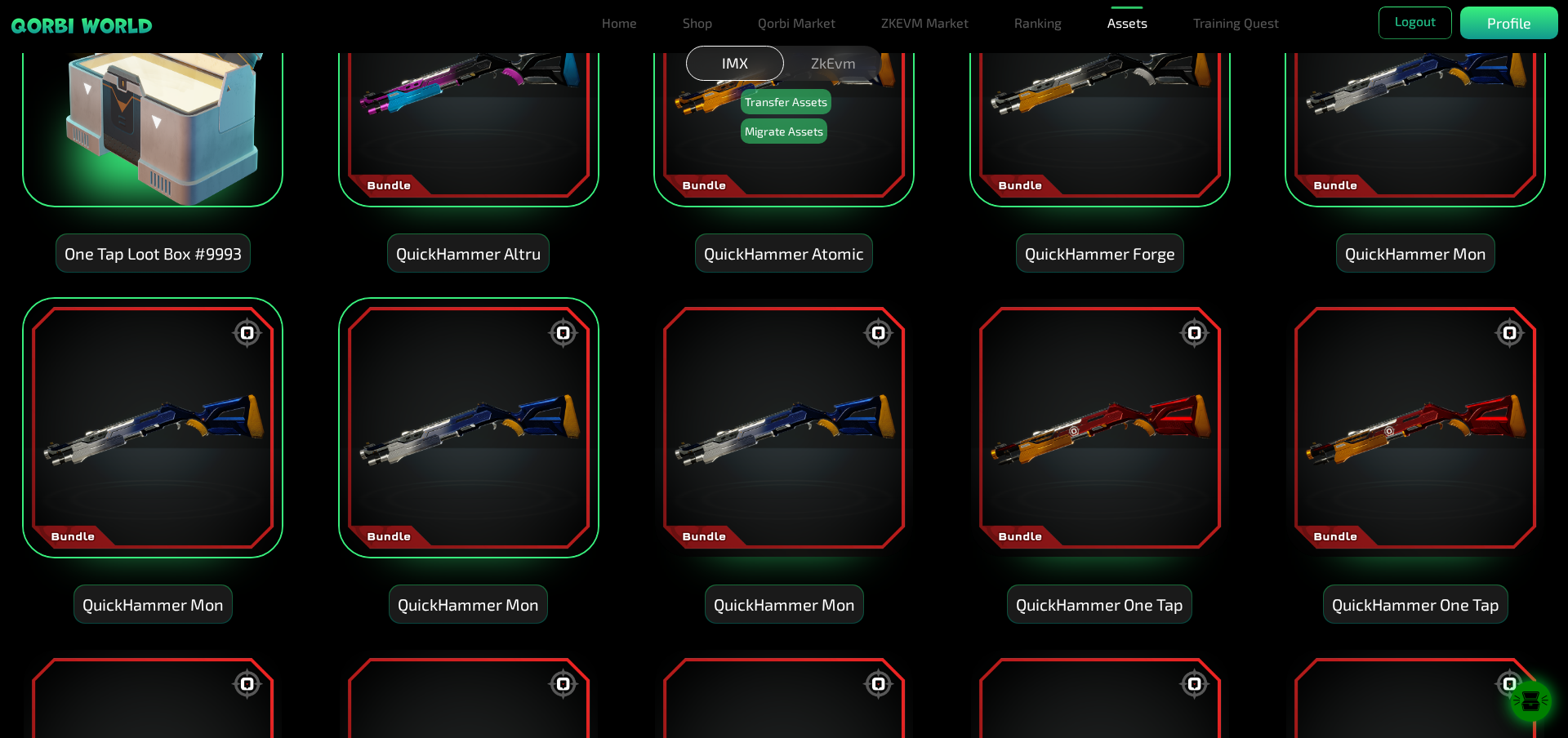
drag, startPoint x: 802, startPoint y: 453, endPoint x: 909, endPoint y: 469, distance: 108.2
click at [804, 453] on img at bounding box center [784, 428] width 261 height 261
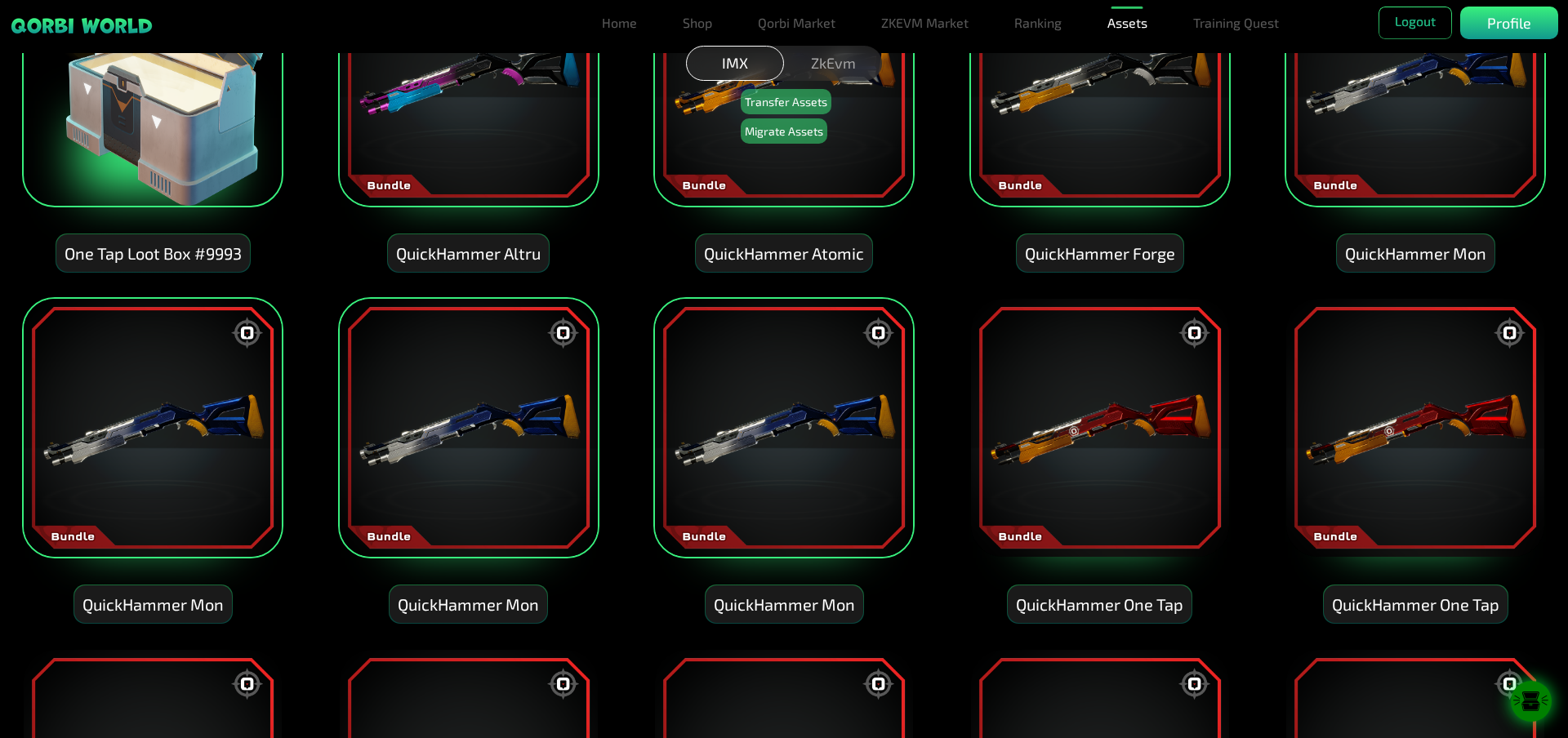
click at [1093, 456] on img at bounding box center [1100, 428] width 261 height 261
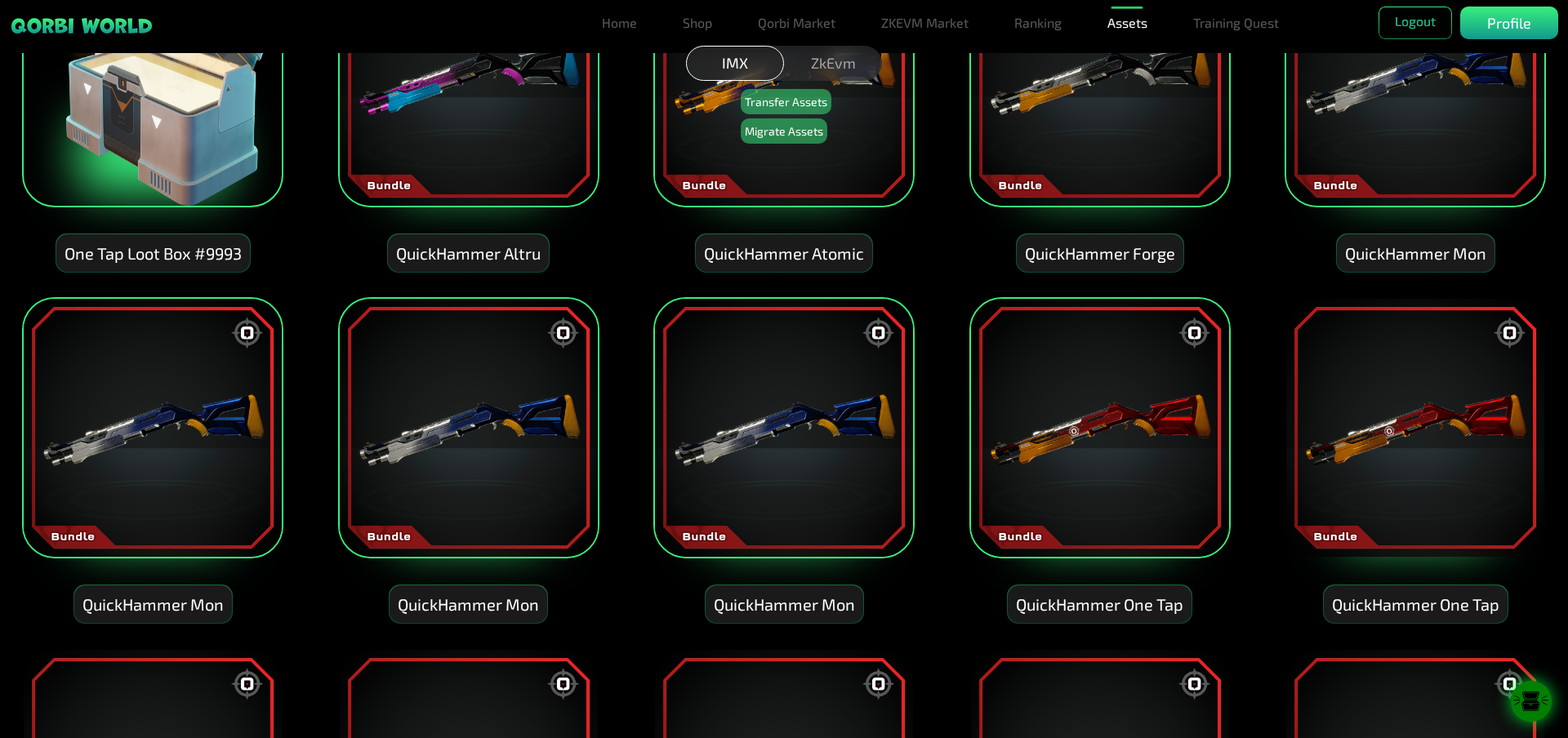
click at [1407, 469] on img at bounding box center [1415, 428] width 261 height 261
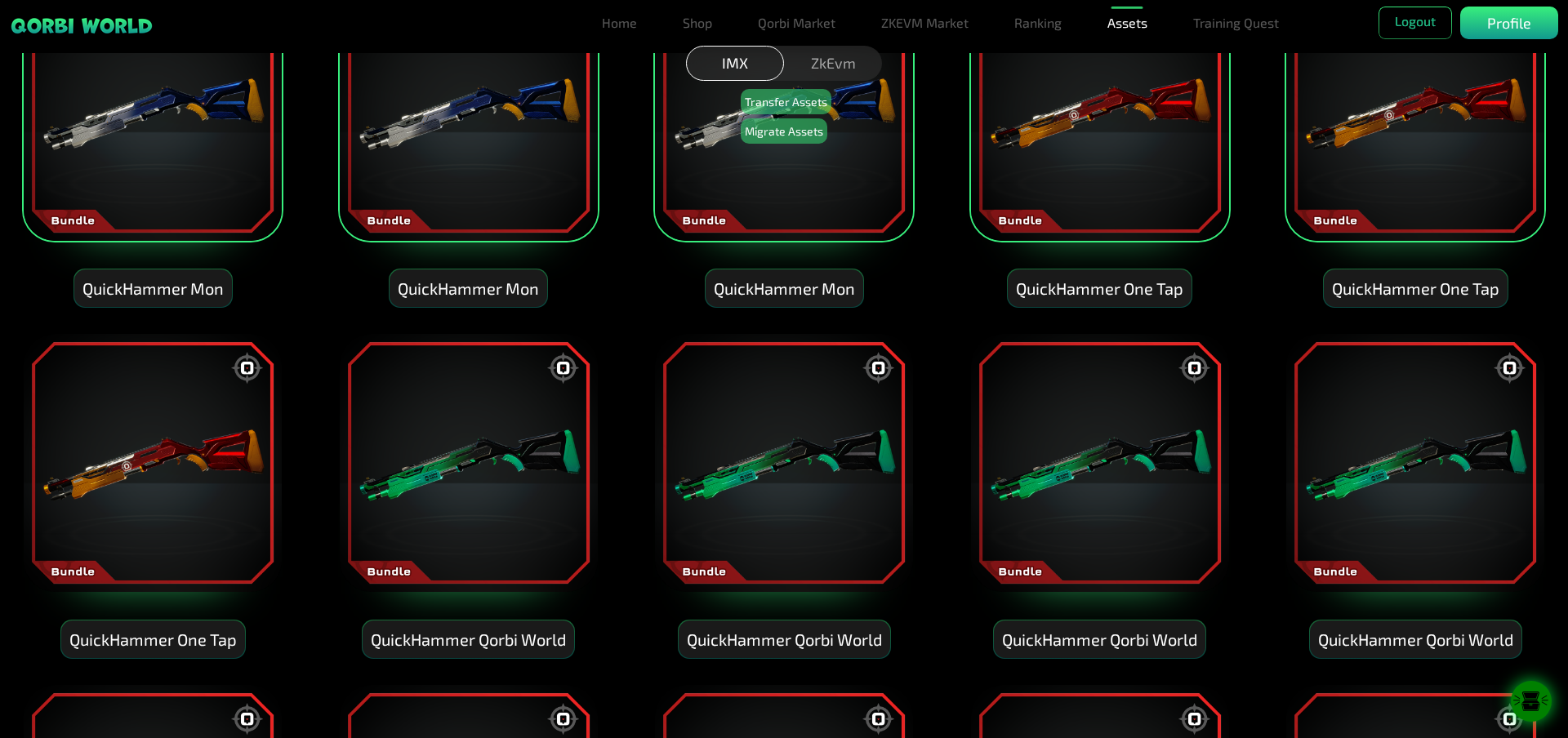
scroll to position [3675, 0]
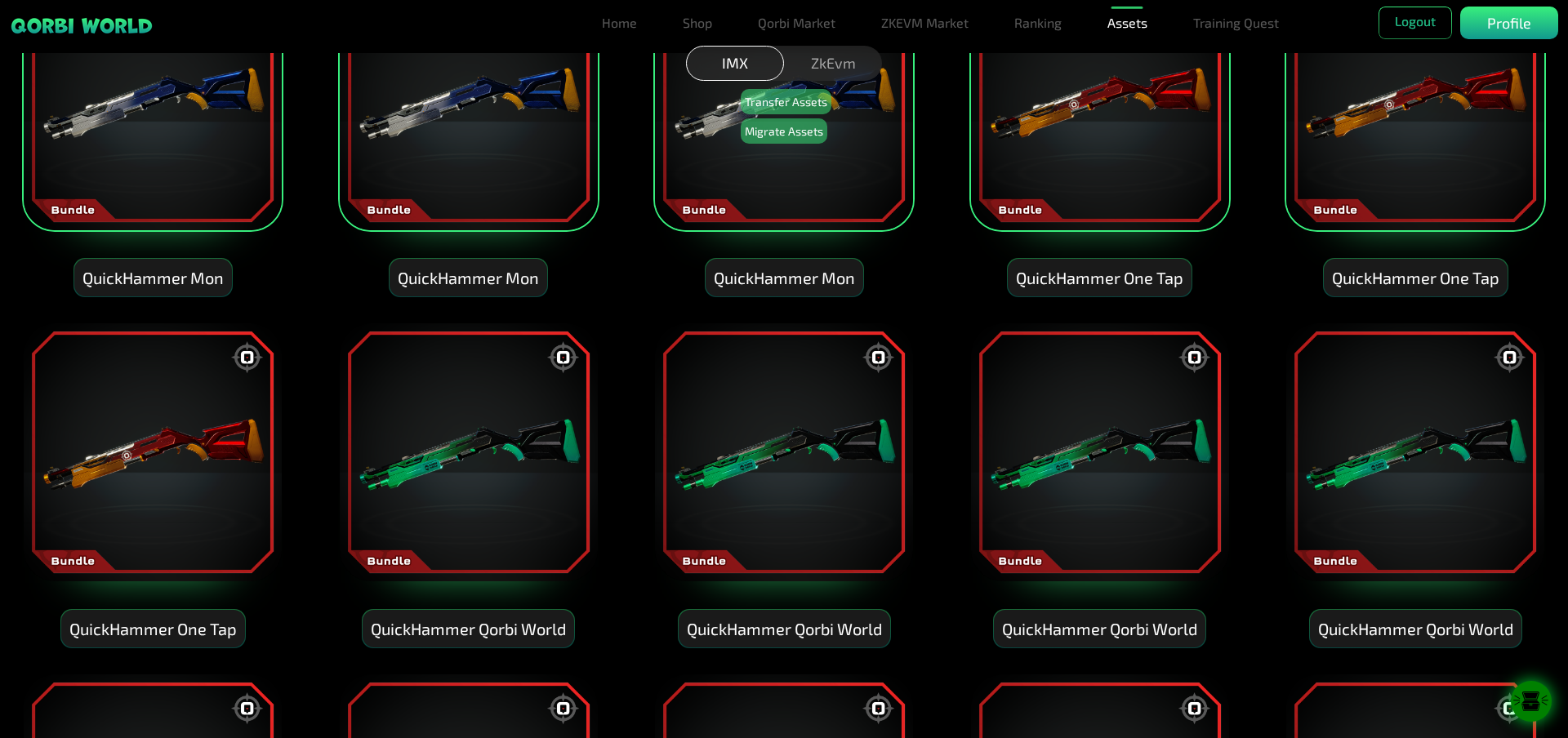
click at [1360, 461] on img at bounding box center [1415, 452] width 261 height 261
click at [1104, 459] on img at bounding box center [1100, 452] width 261 height 261
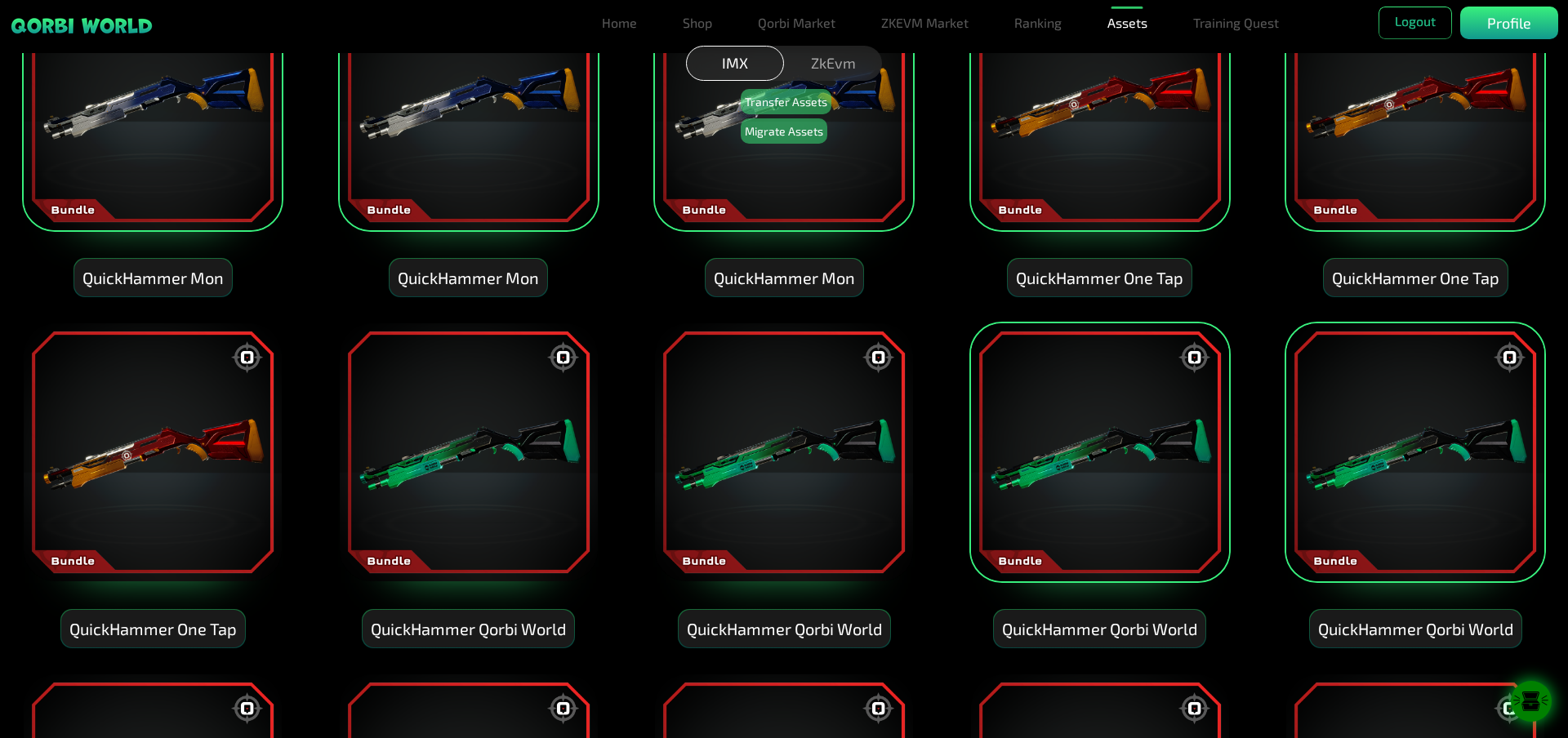
click at [774, 448] on img at bounding box center [784, 452] width 261 height 261
click at [451, 393] on img at bounding box center [468, 452] width 261 height 261
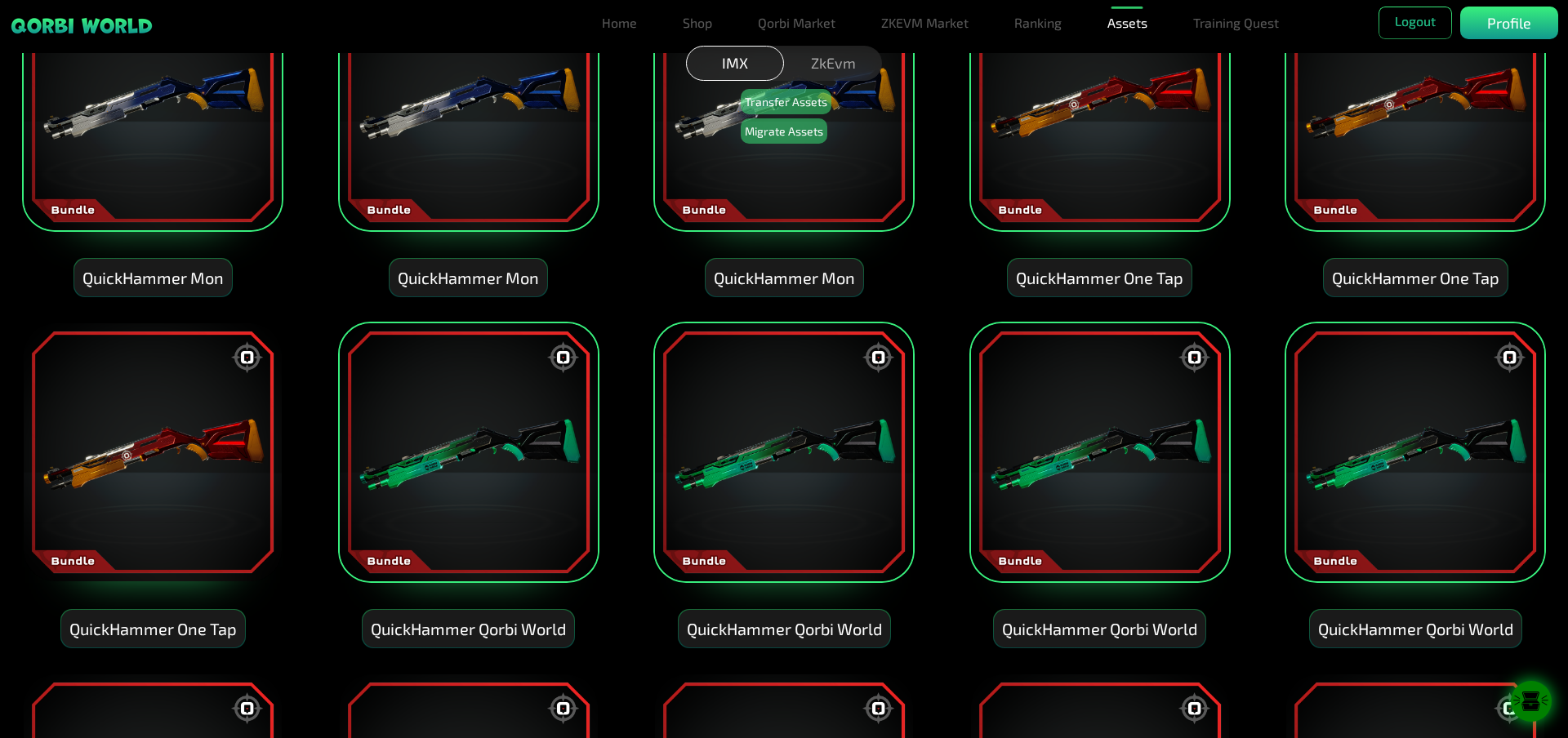
click at [170, 415] on img at bounding box center [152, 452] width 261 height 261
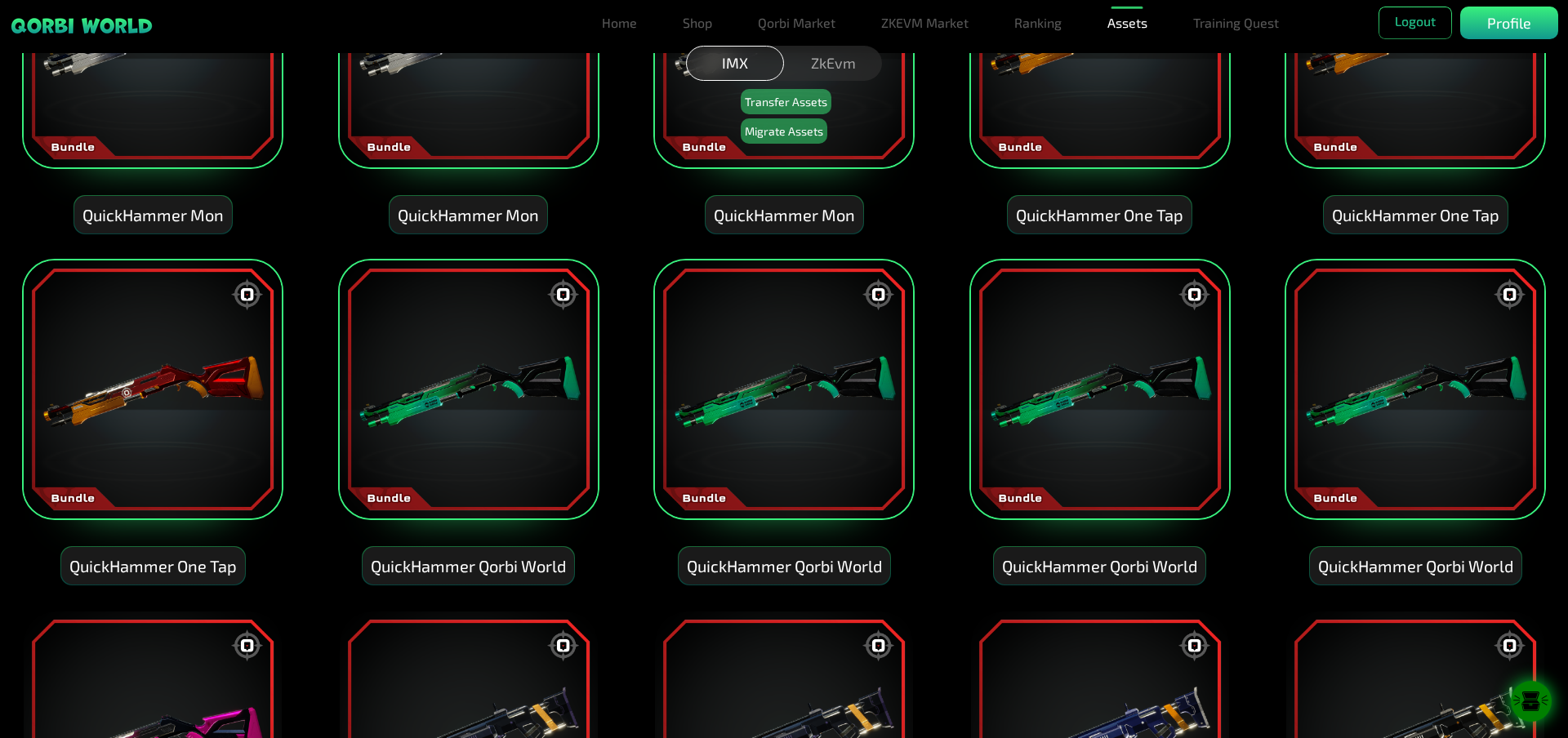
scroll to position [4165, 0]
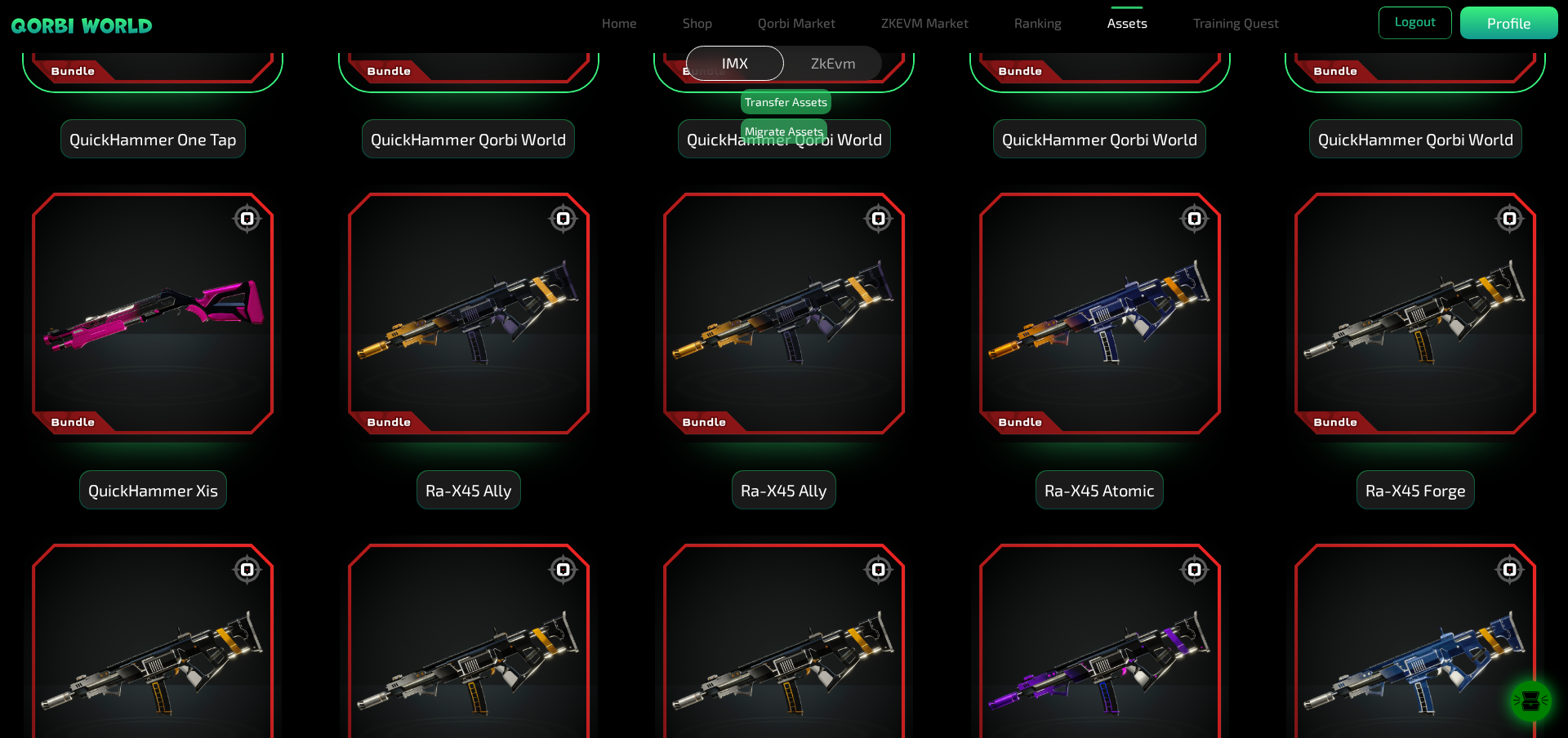
click at [157, 379] on img at bounding box center [152, 313] width 261 height 261
click at [423, 389] on img at bounding box center [468, 313] width 261 height 261
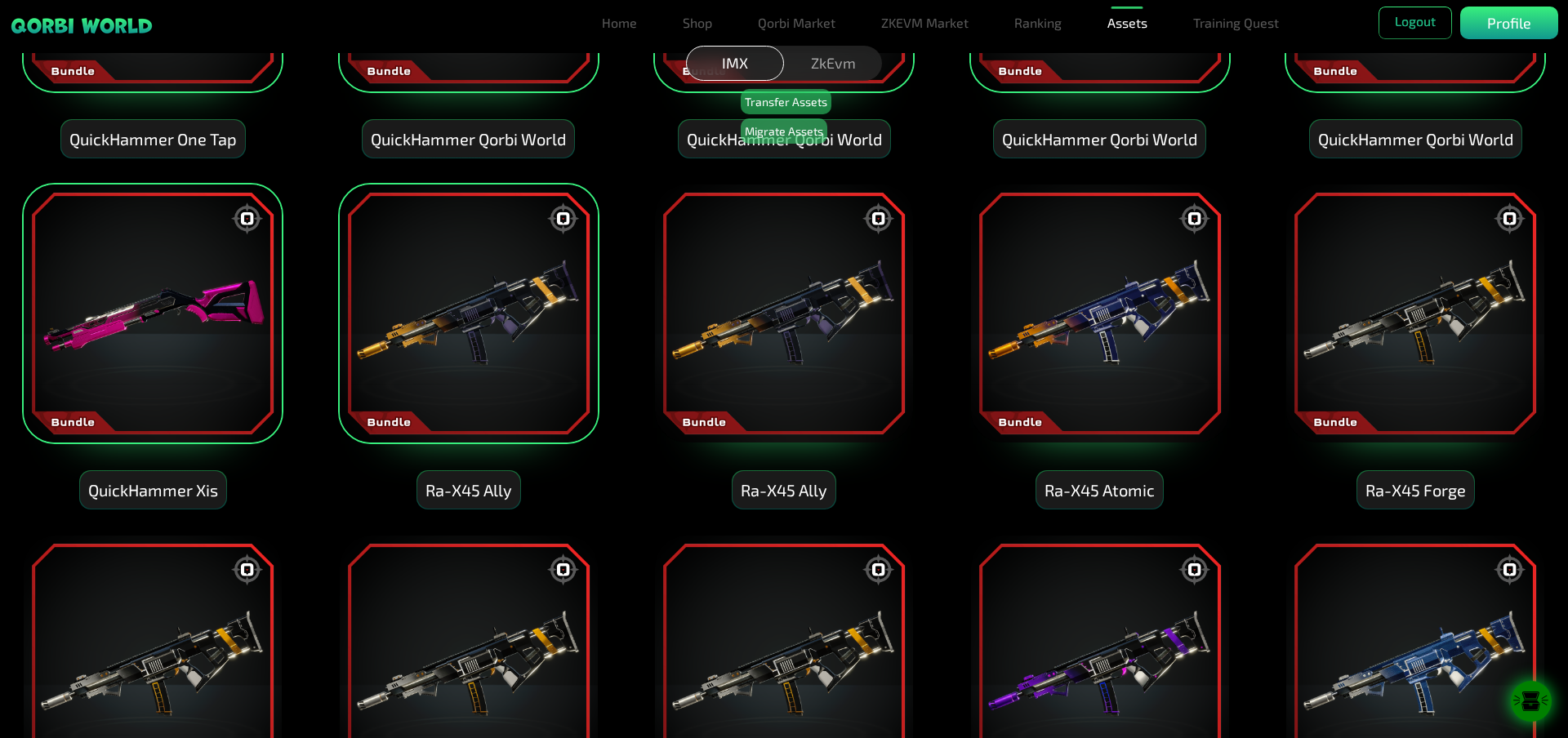
click at [759, 356] on img at bounding box center [784, 313] width 261 height 261
click at [1114, 356] on img at bounding box center [1100, 313] width 261 height 261
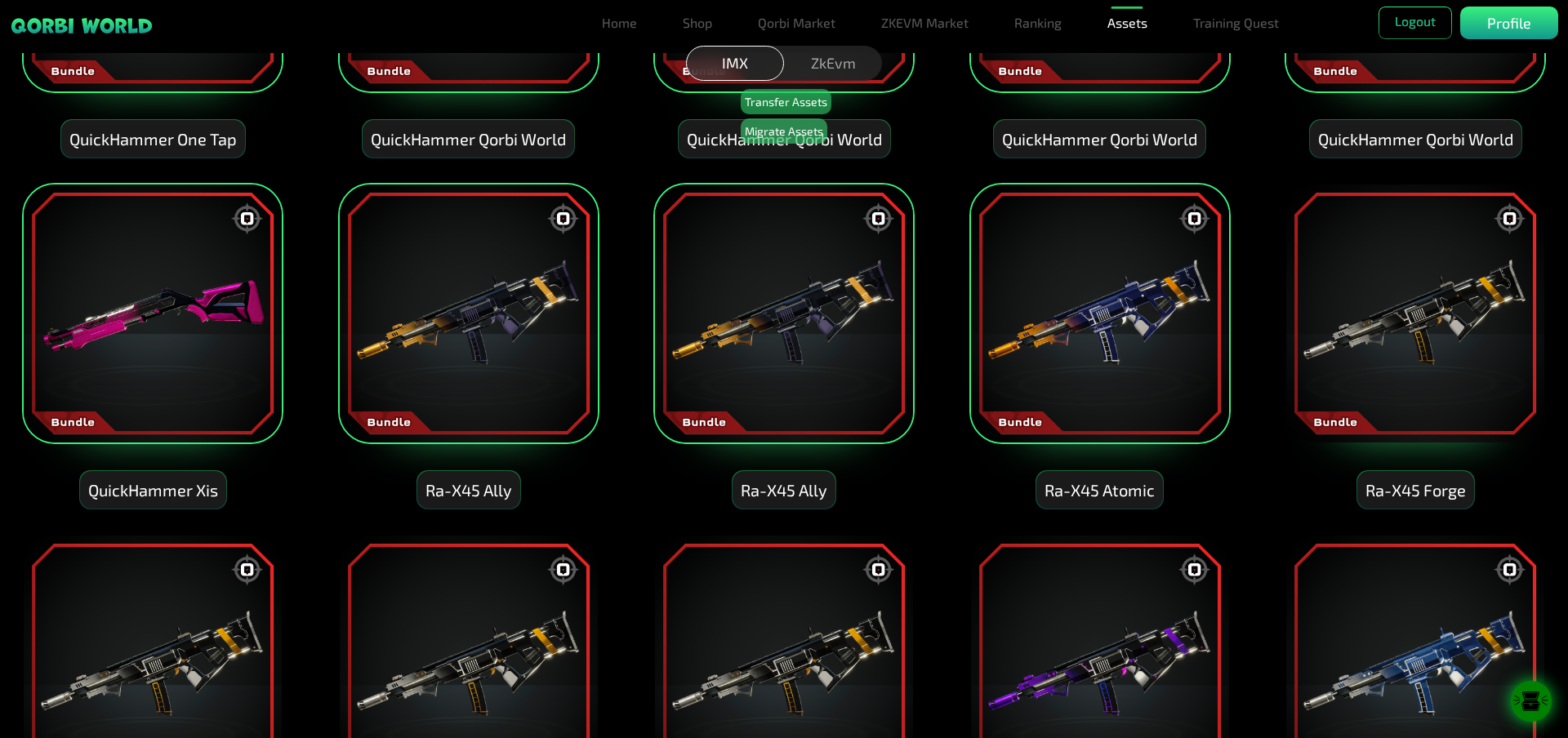
click at [1385, 339] on img at bounding box center [1415, 313] width 261 height 261
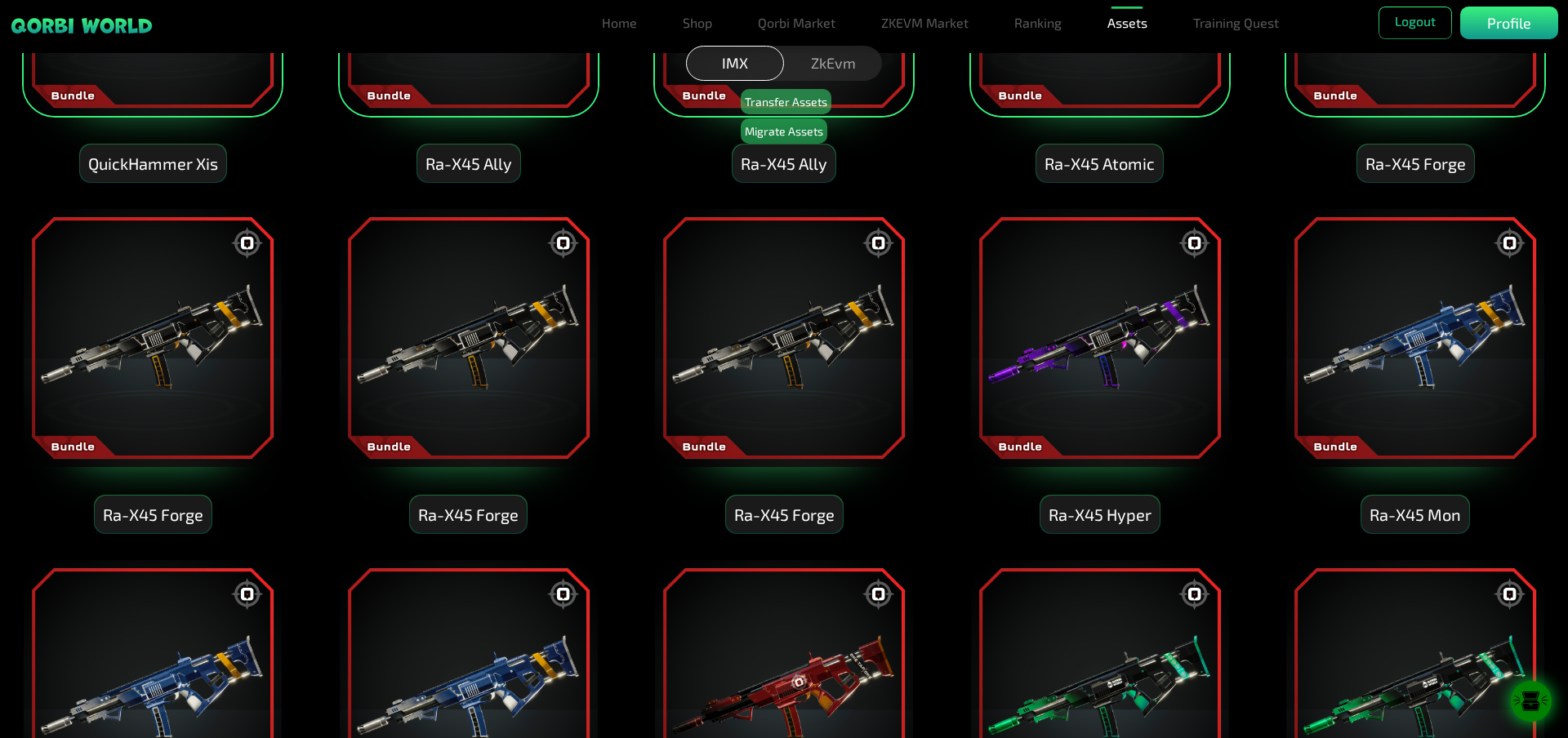
click at [1345, 373] on img at bounding box center [1415, 338] width 261 height 261
click at [1145, 368] on img at bounding box center [1100, 338] width 261 height 261
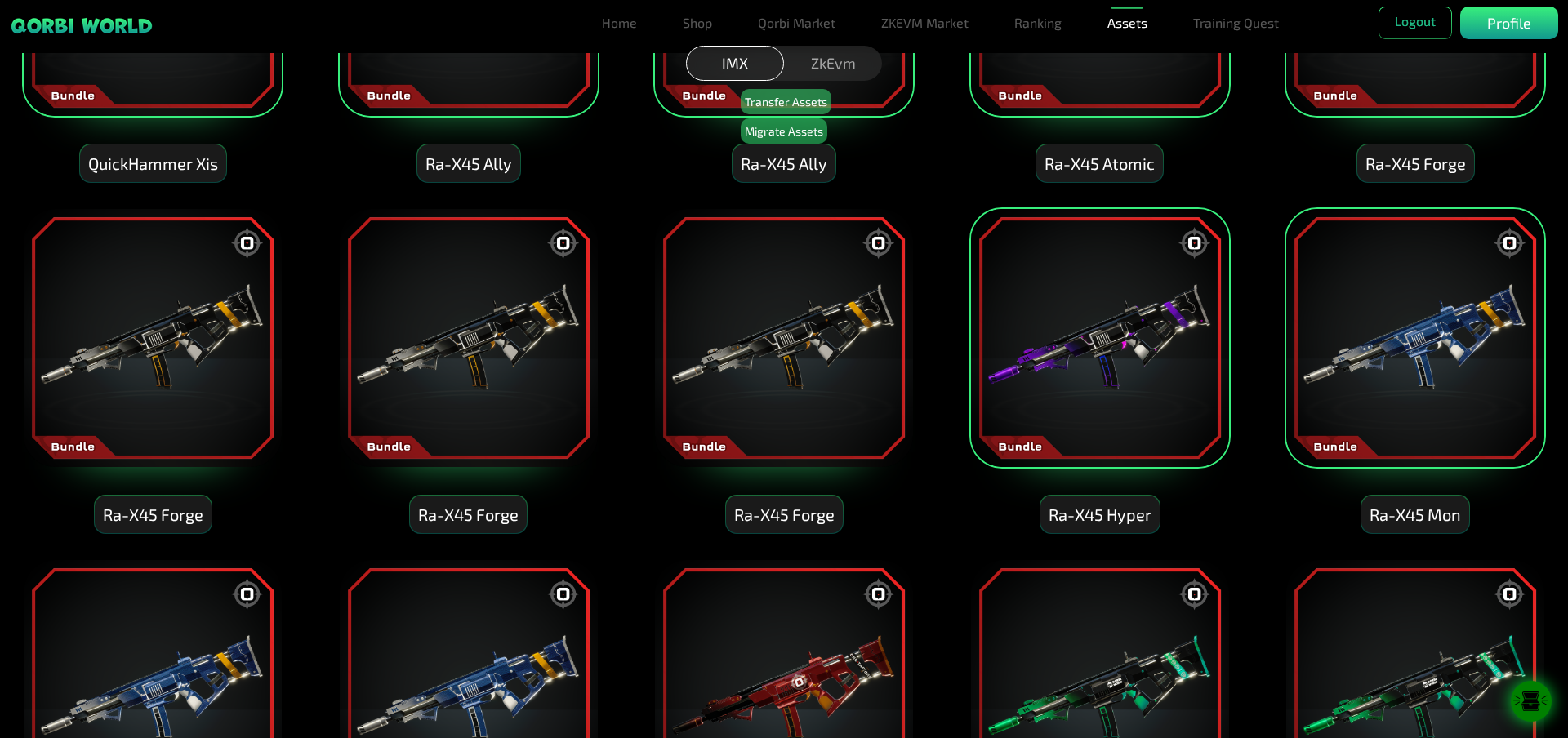
click at [819, 366] on img at bounding box center [784, 338] width 261 height 261
click at [467, 359] on img at bounding box center [468, 338] width 261 height 261
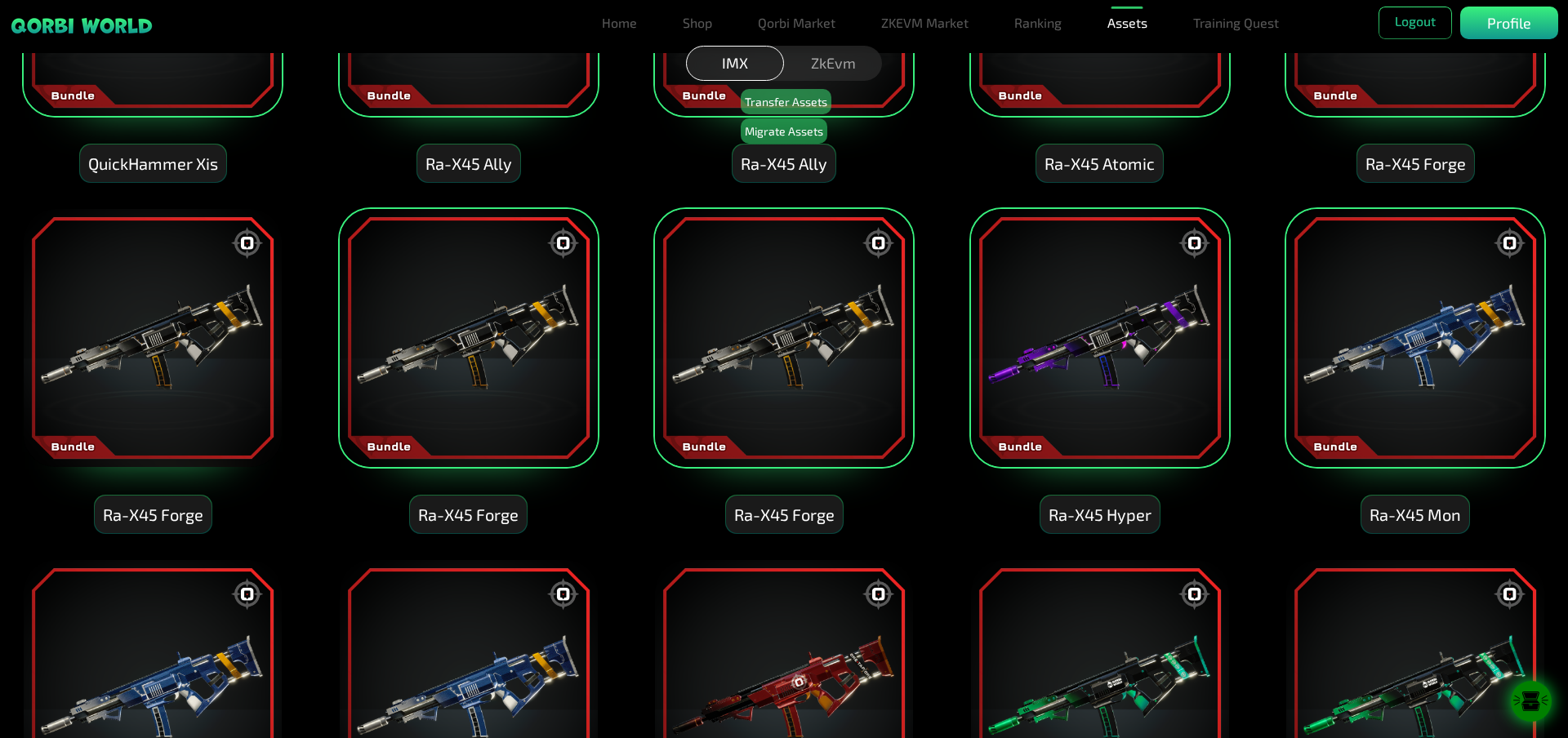
click at [184, 343] on img at bounding box center [152, 338] width 261 height 261
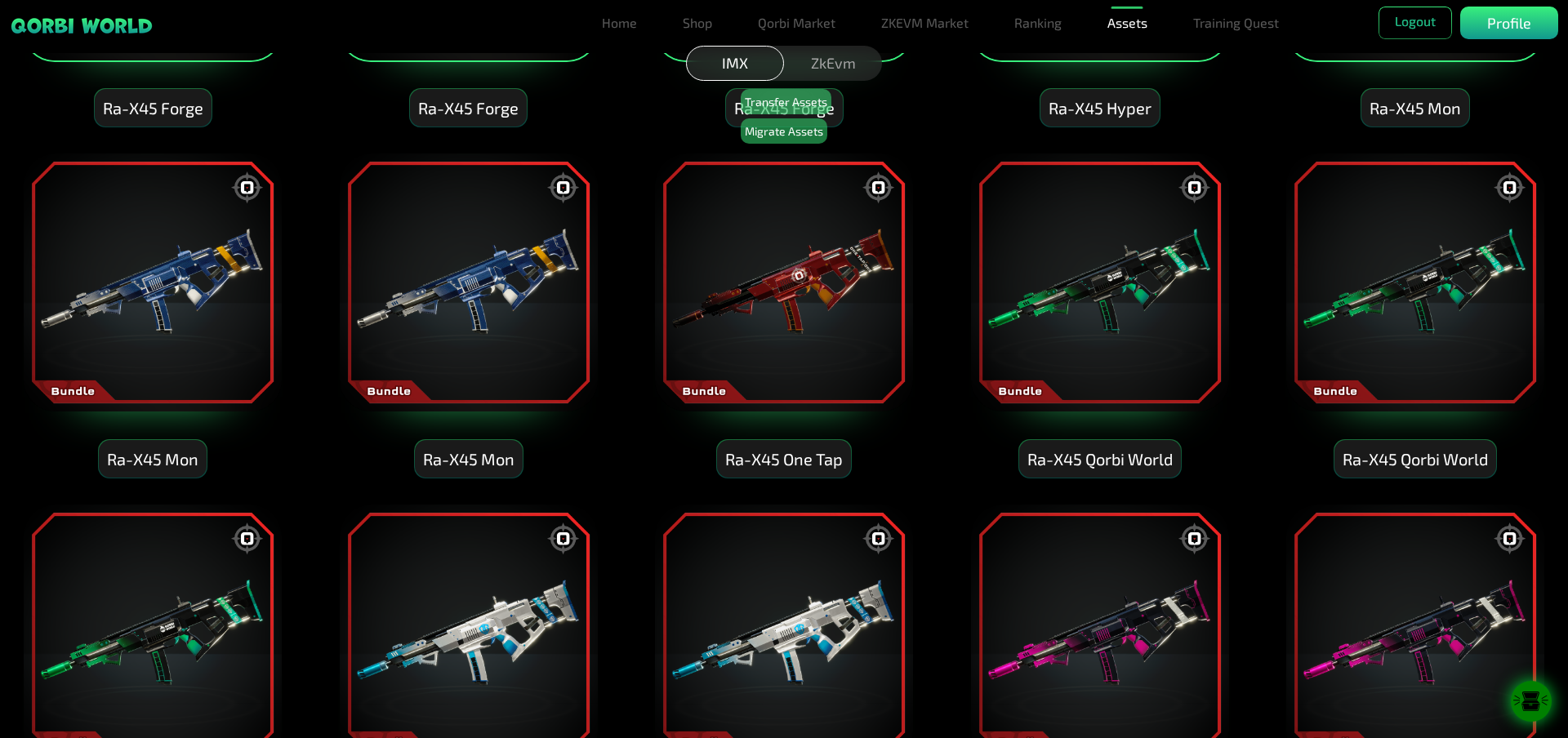
scroll to position [4901, 0]
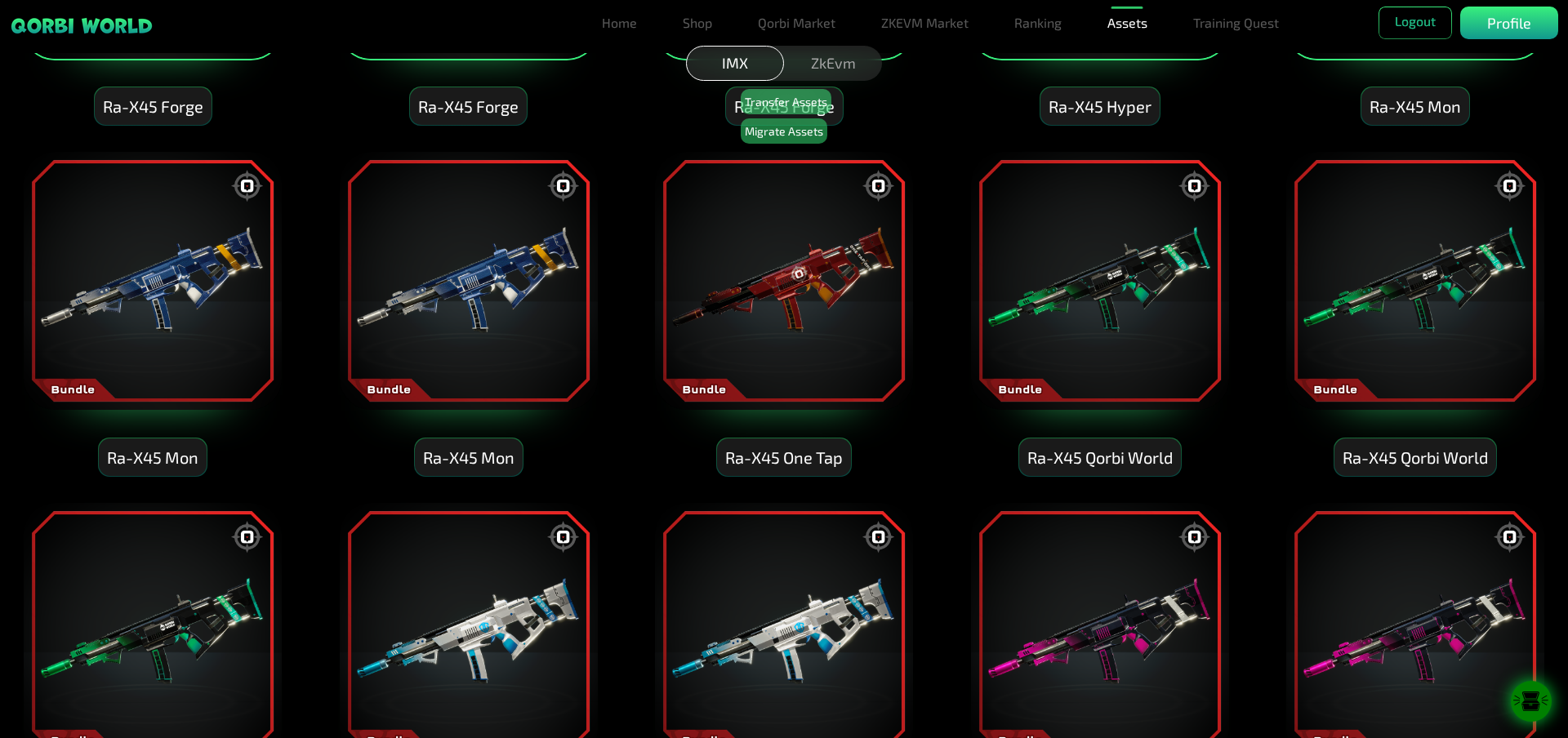
click at [169, 404] on img at bounding box center [152, 280] width 261 height 261
click at [484, 365] on img at bounding box center [468, 280] width 261 height 261
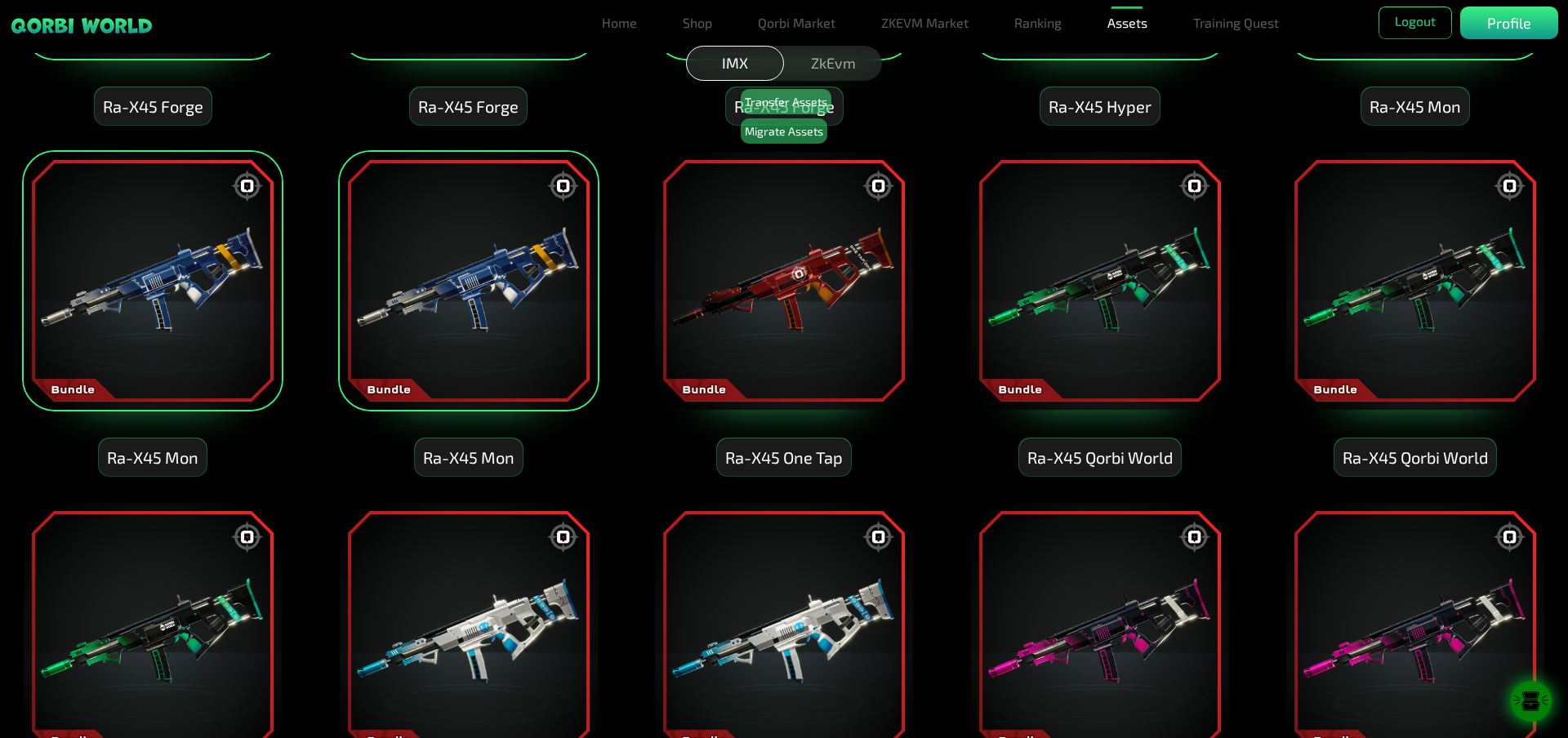
click at [752, 354] on img at bounding box center [784, 280] width 261 height 261
click at [1072, 324] on img at bounding box center [1100, 280] width 261 height 261
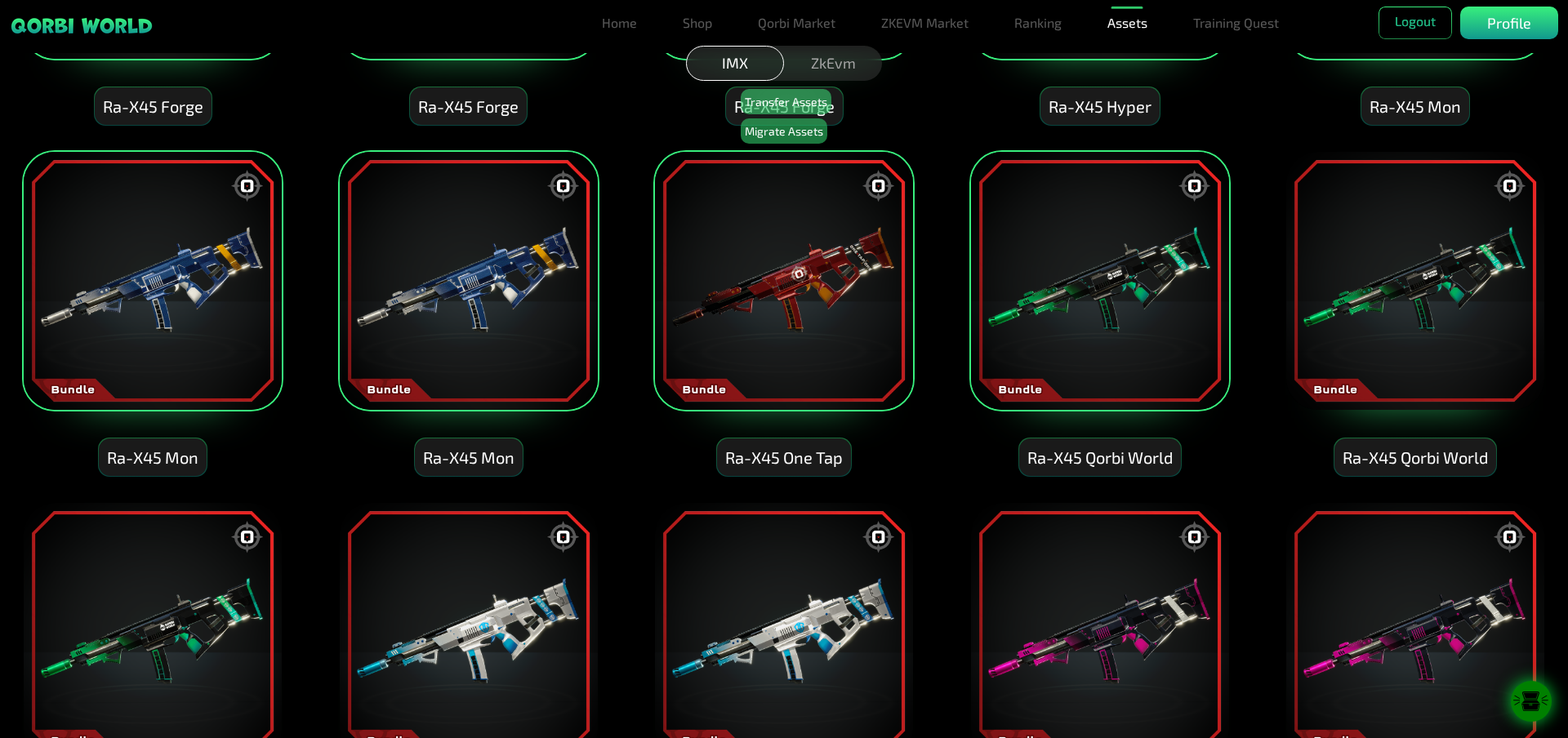
click at [1350, 292] on img at bounding box center [1415, 280] width 261 height 261
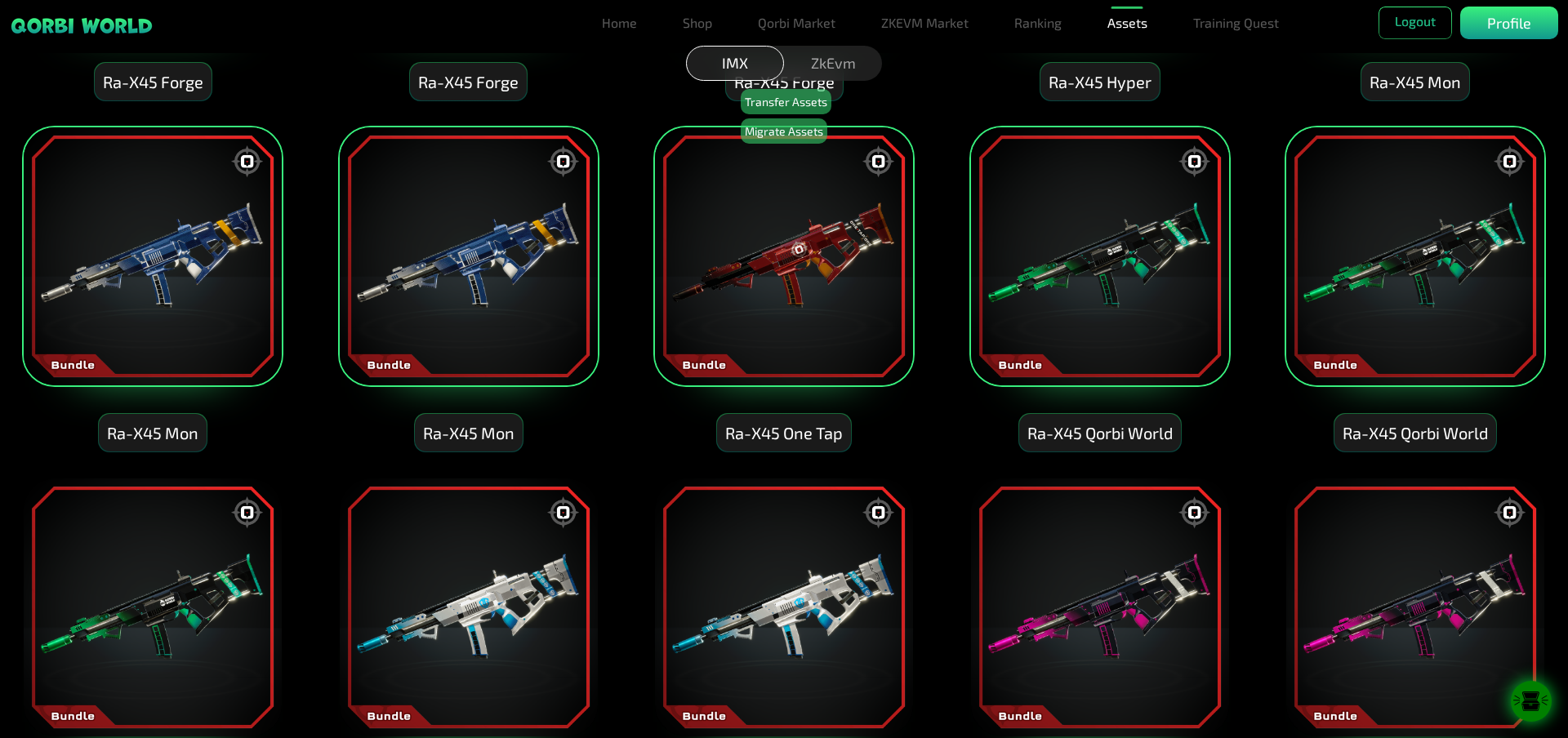
scroll to position [5145, 0]
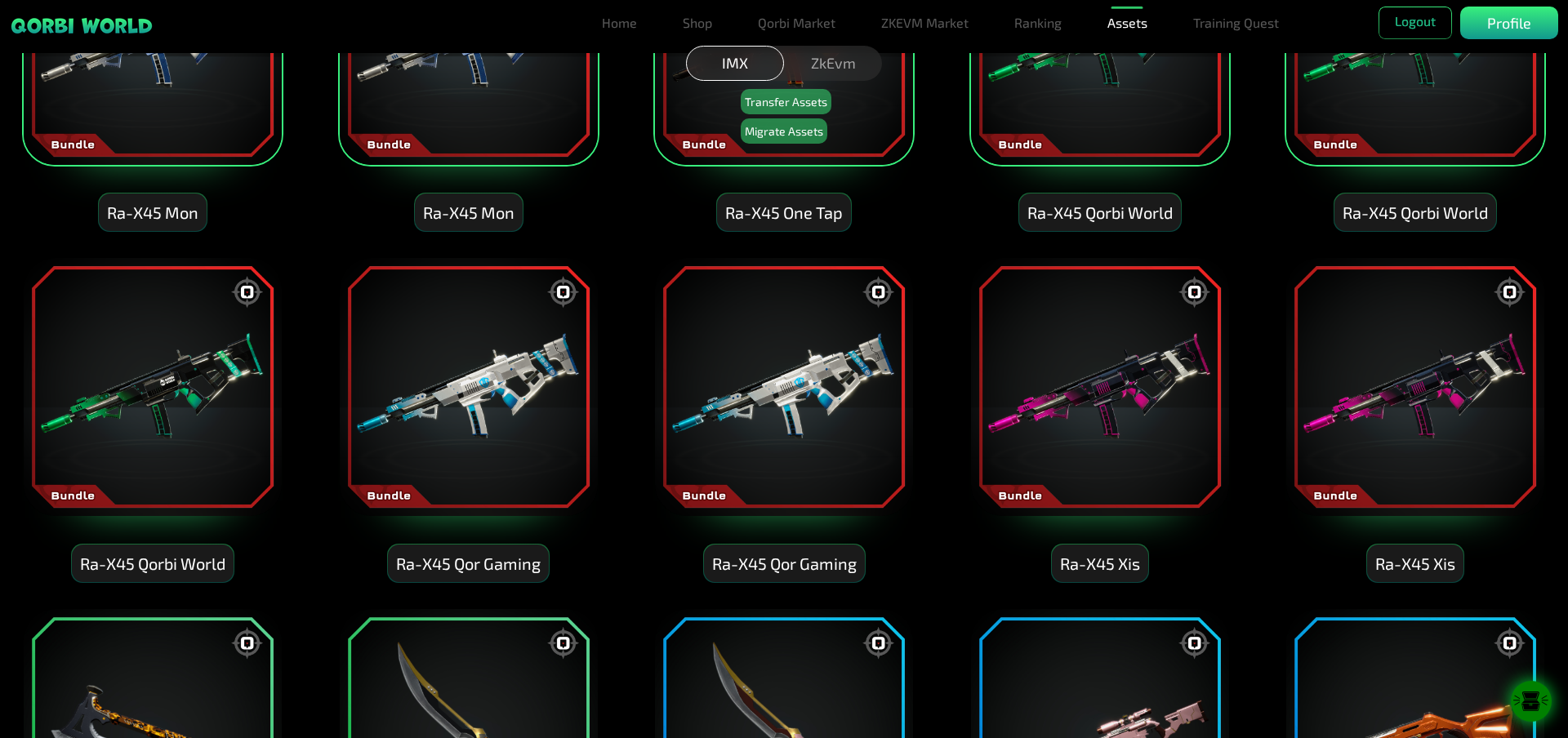
click at [1330, 327] on img at bounding box center [1415, 387] width 261 height 261
drag, startPoint x: 1129, startPoint y: 359, endPoint x: 1090, endPoint y: 365, distance: 39.5
click at [1126, 359] on img at bounding box center [1100, 387] width 261 height 261
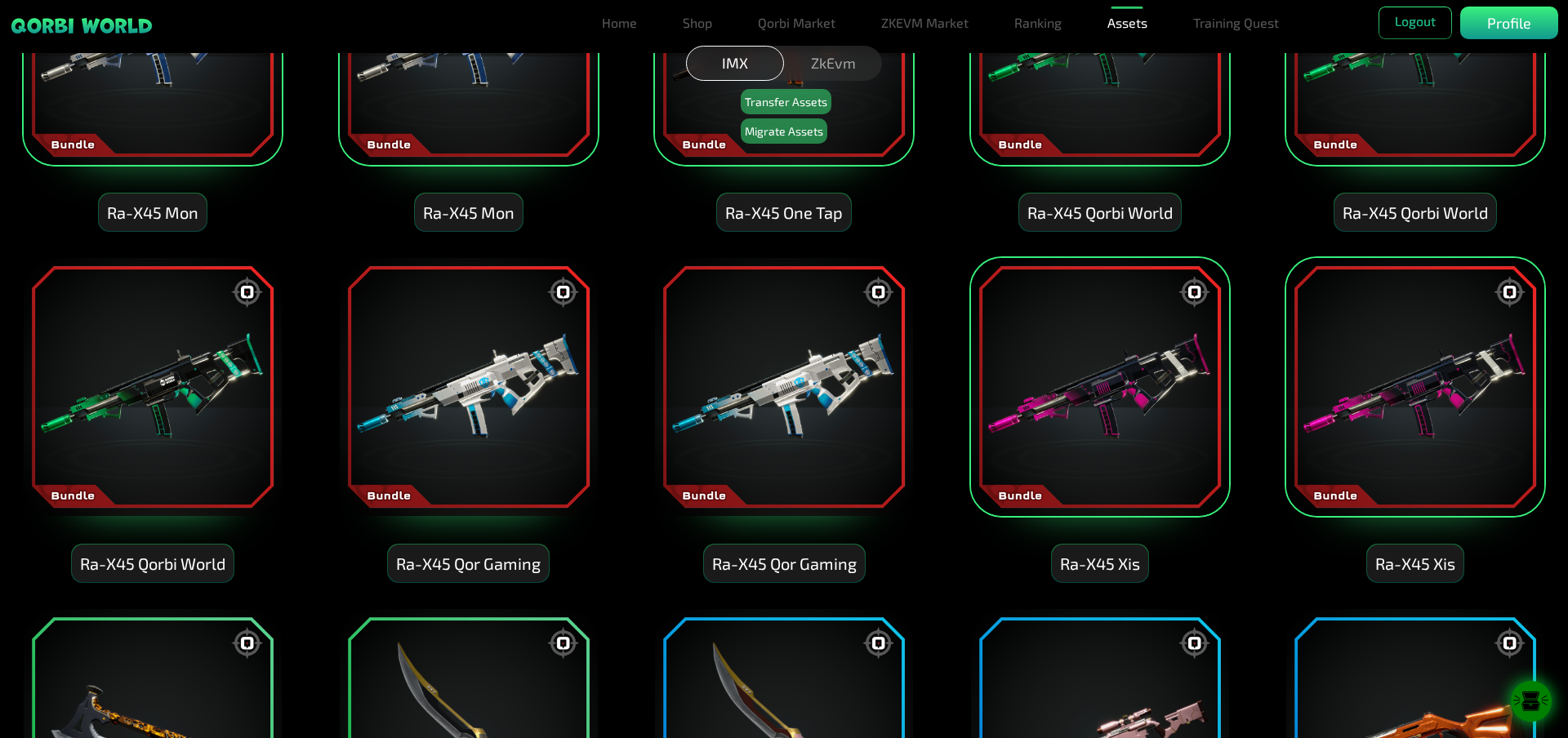
drag, startPoint x: 822, startPoint y: 370, endPoint x: 768, endPoint y: 372, distance: 54.0
click at [821, 370] on img at bounding box center [784, 387] width 261 height 261
click at [402, 353] on img at bounding box center [468, 387] width 261 height 261
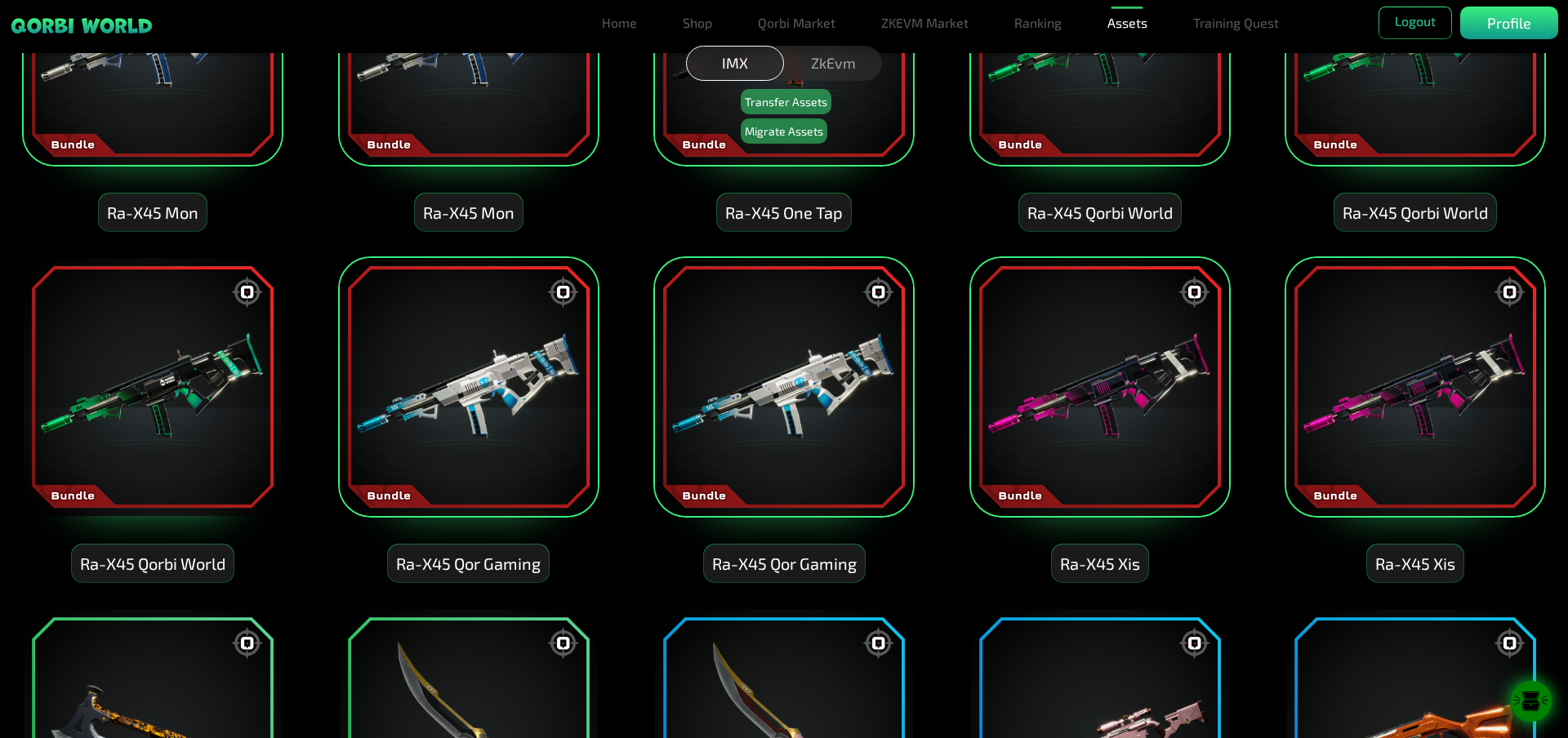
click at [258, 353] on img at bounding box center [152, 387] width 261 height 261
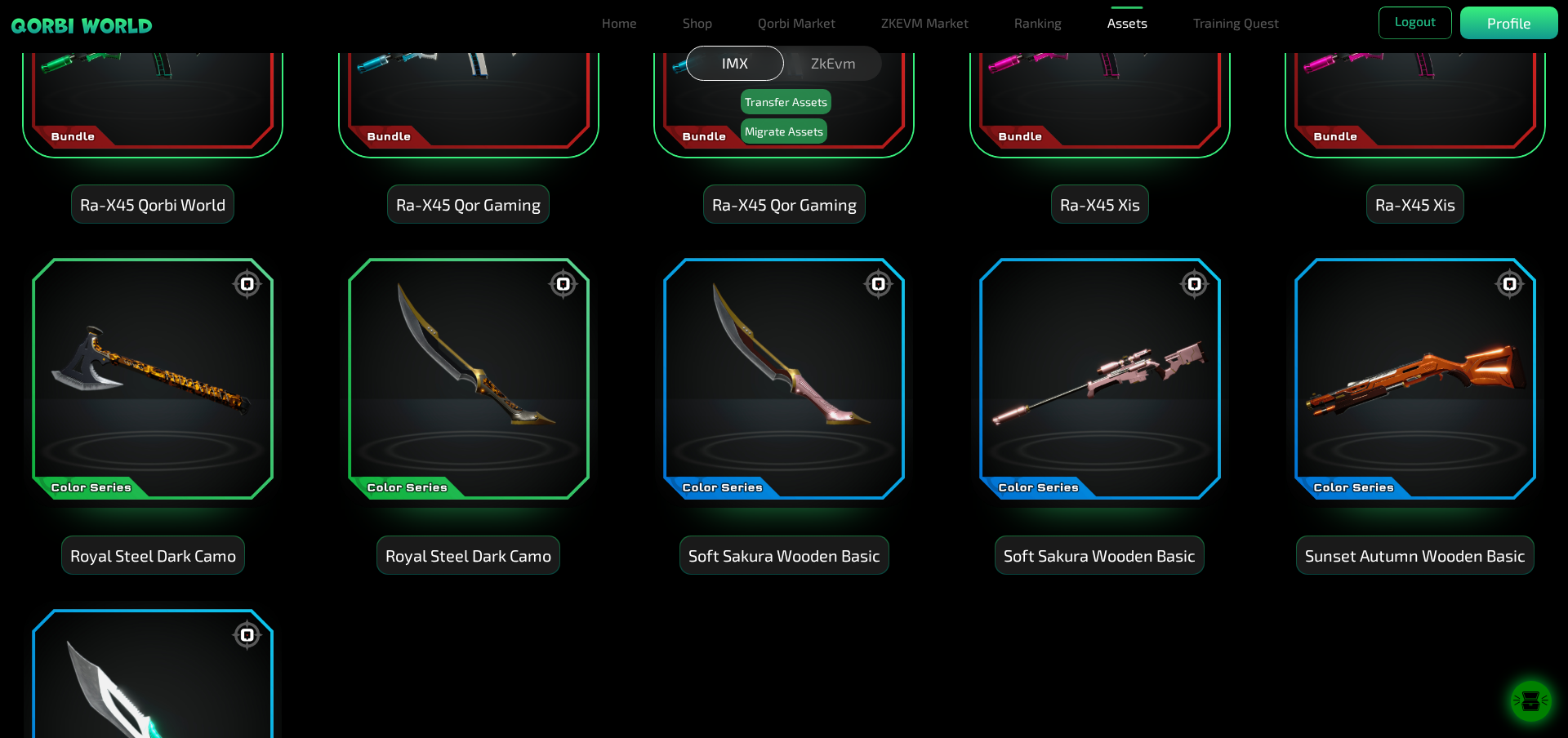
scroll to position [5554, 0]
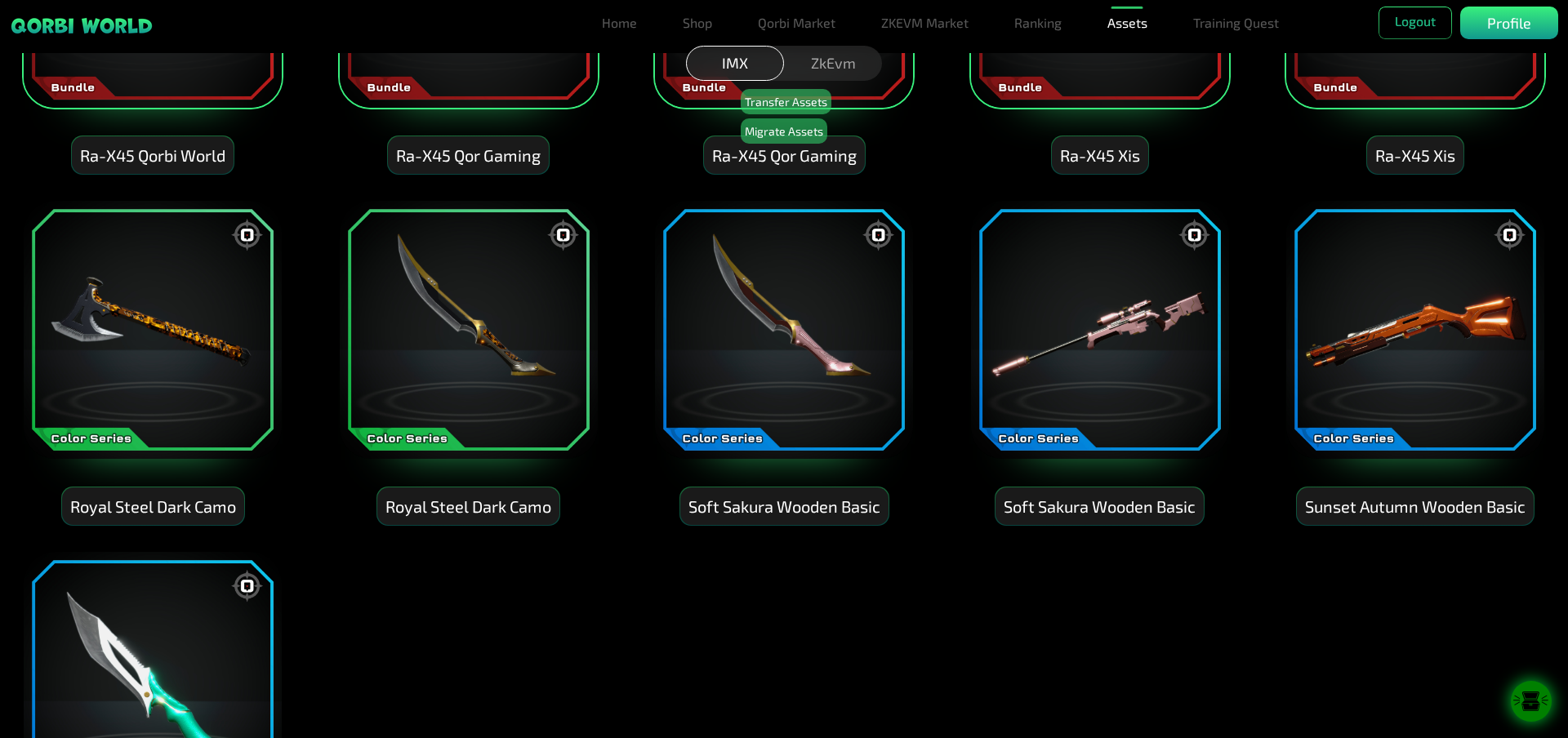
click at [196, 404] on img at bounding box center [152, 329] width 261 height 261
click at [458, 362] on img at bounding box center [468, 329] width 261 height 261
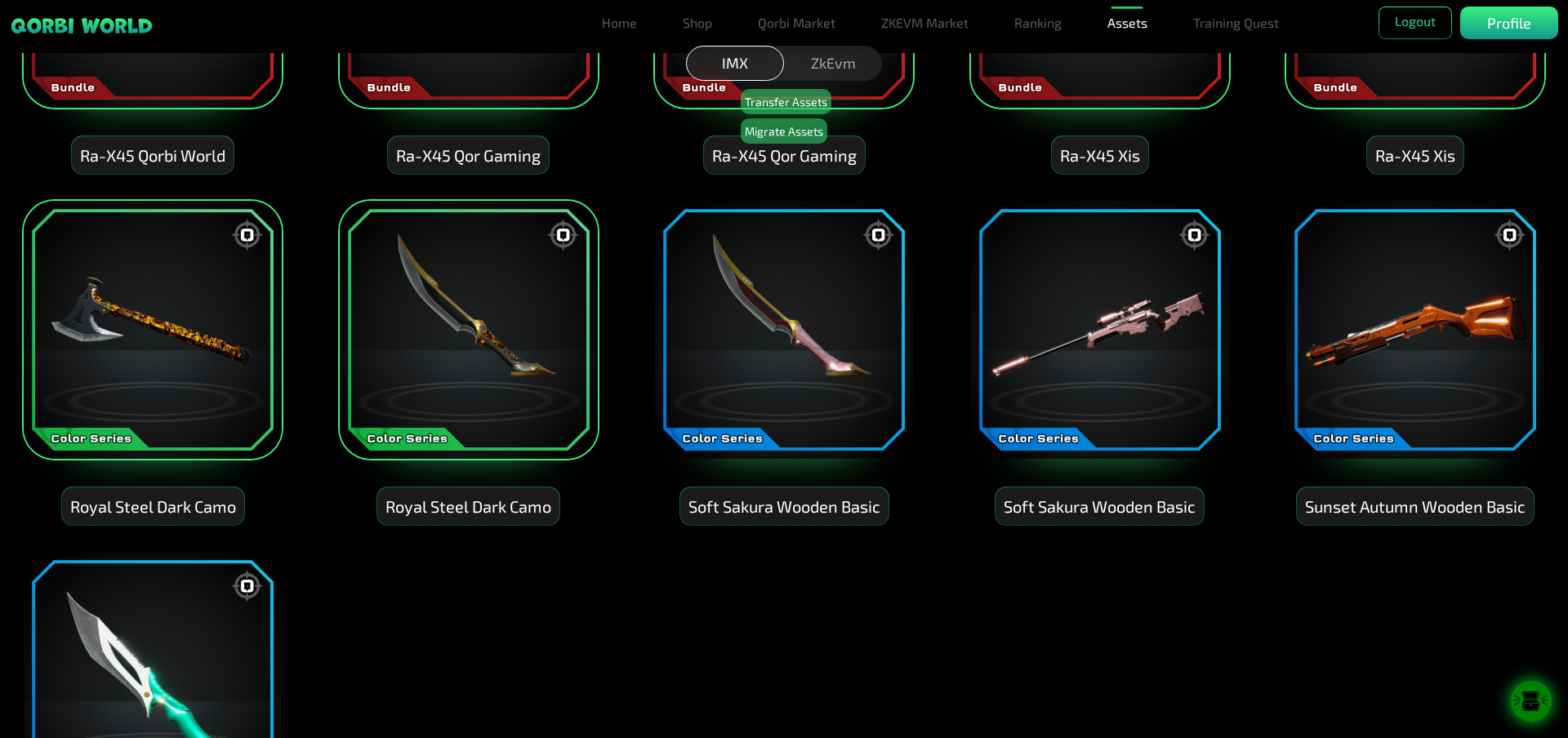
drag, startPoint x: 832, startPoint y: 351, endPoint x: 861, endPoint y: 356, distance: 29.4
click at [834, 351] on img at bounding box center [784, 329] width 261 height 261
drag, startPoint x: 1141, startPoint y: 363, endPoint x: 1234, endPoint y: 372, distance: 93.4
click at [1142, 363] on img at bounding box center [1100, 329] width 261 height 261
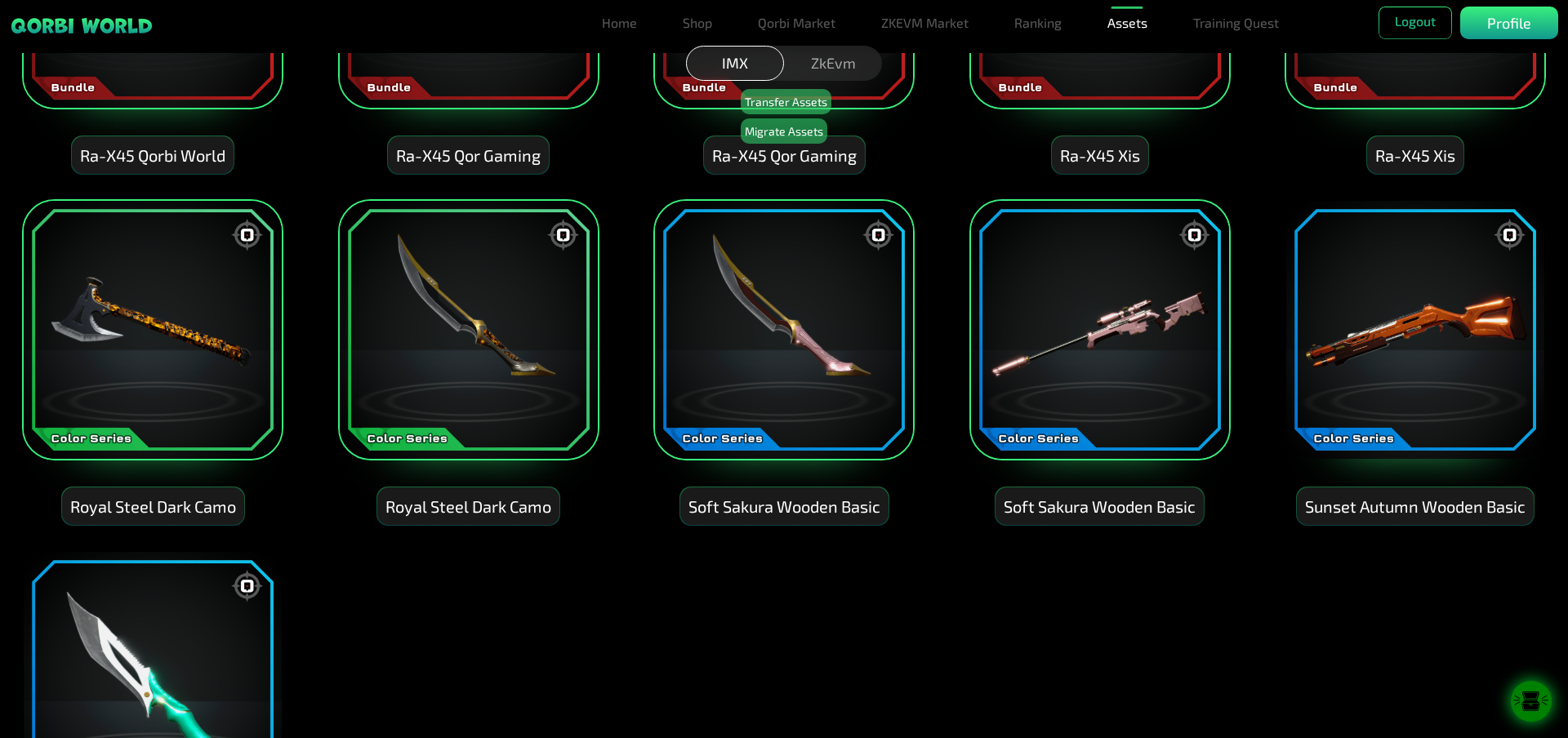
click at [1400, 368] on img at bounding box center [1415, 329] width 261 height 261
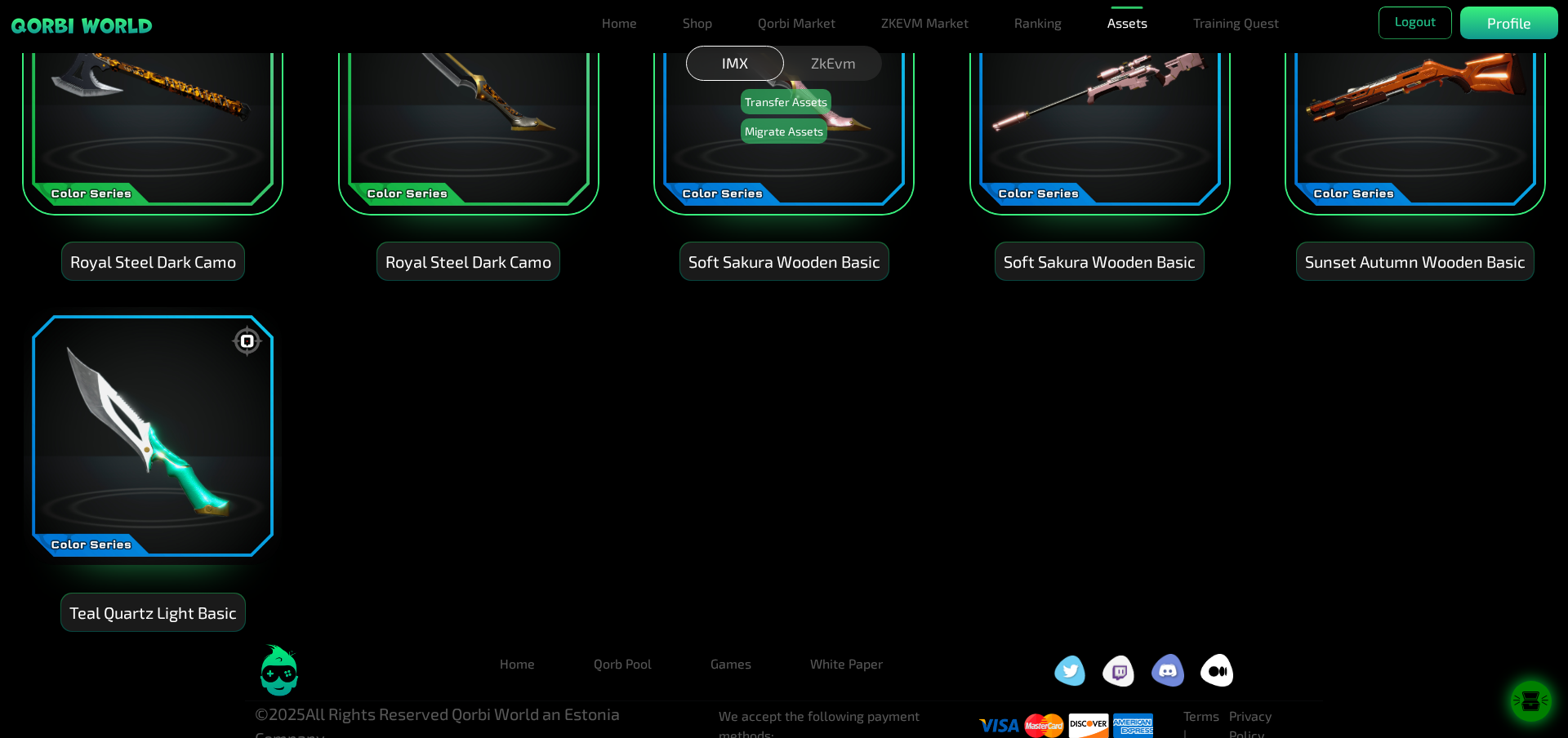
click at [208, 426] on img at bounding box center [152, 435] width 261 height 261
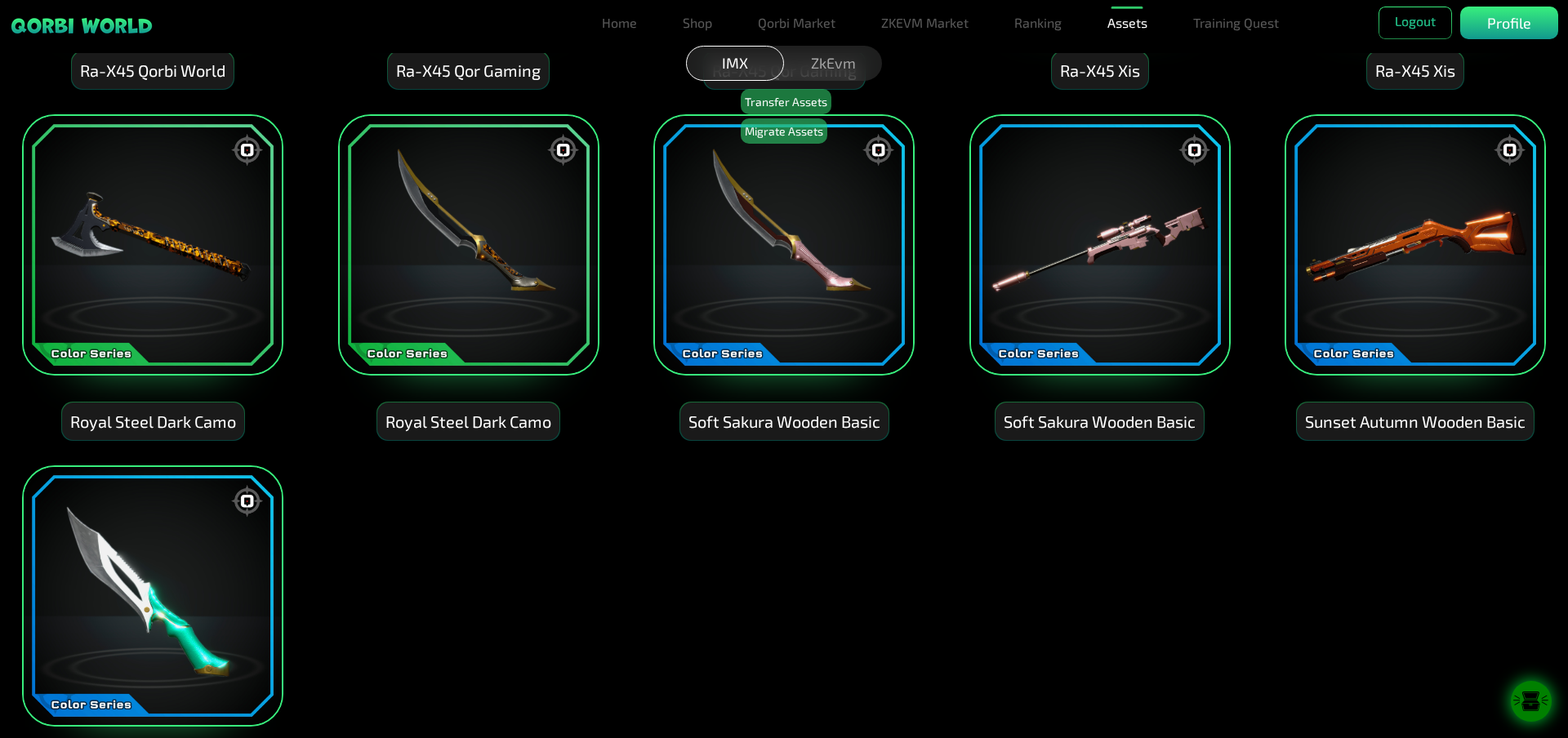
scroll to position [5239, 0]
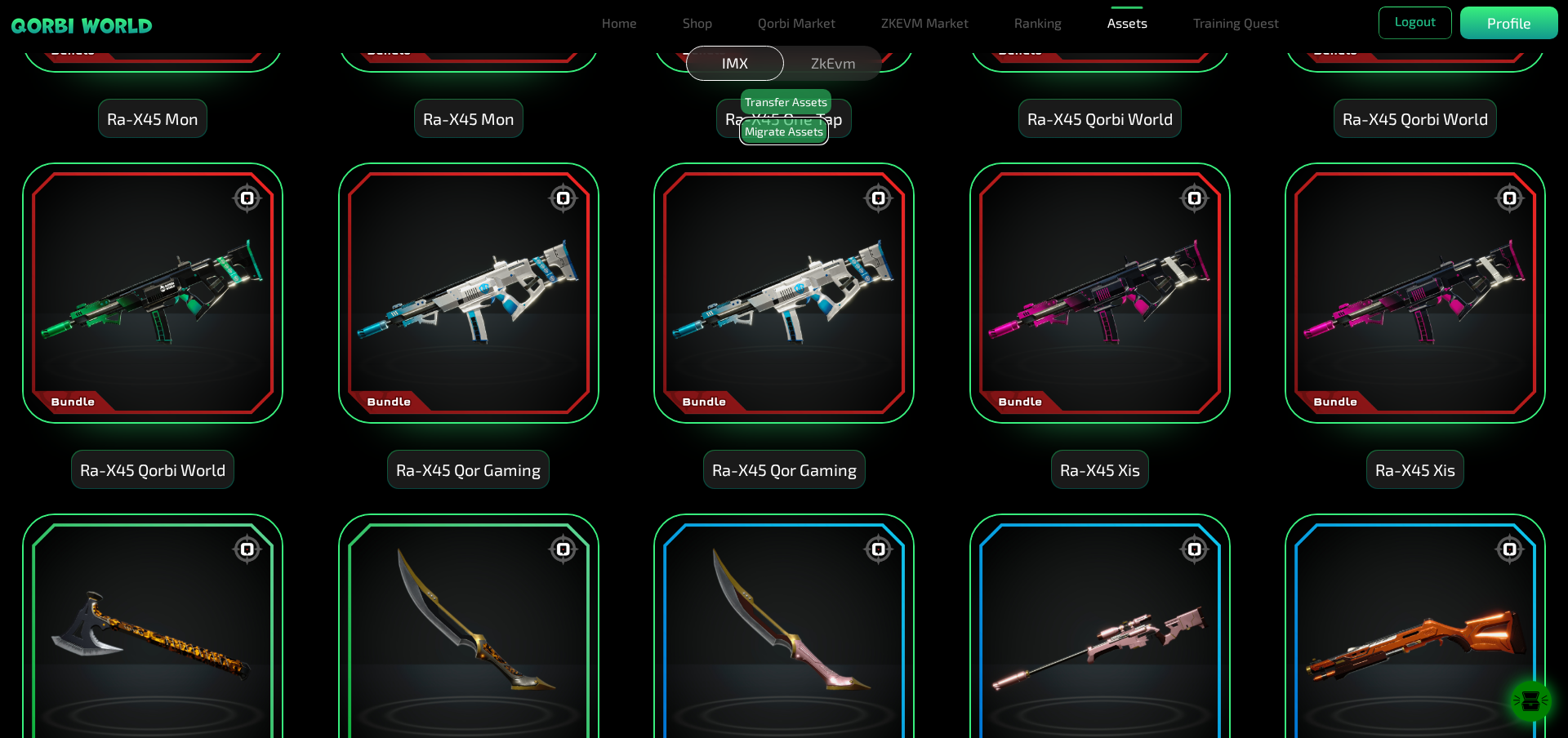
click at [783, 129] on button "Migrate Assets" at bounding box center [784, 131] width 87 height 25
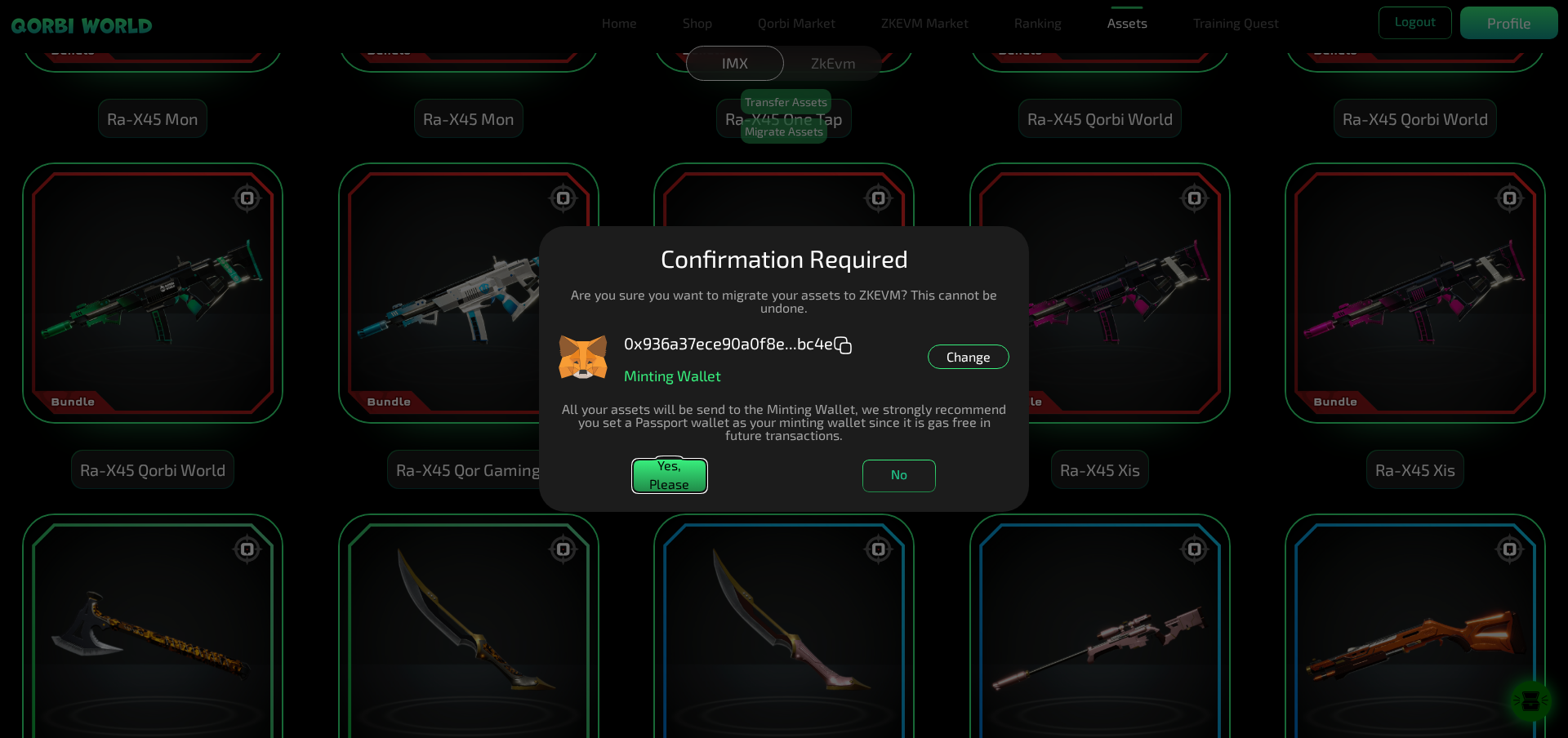
click at [656, 464] on button "Yes, Please" at bounding box center [669, 475] width 73 height 33
click at [888, 478] on button "No" at bounding box center [899, 475] width 73 height 33
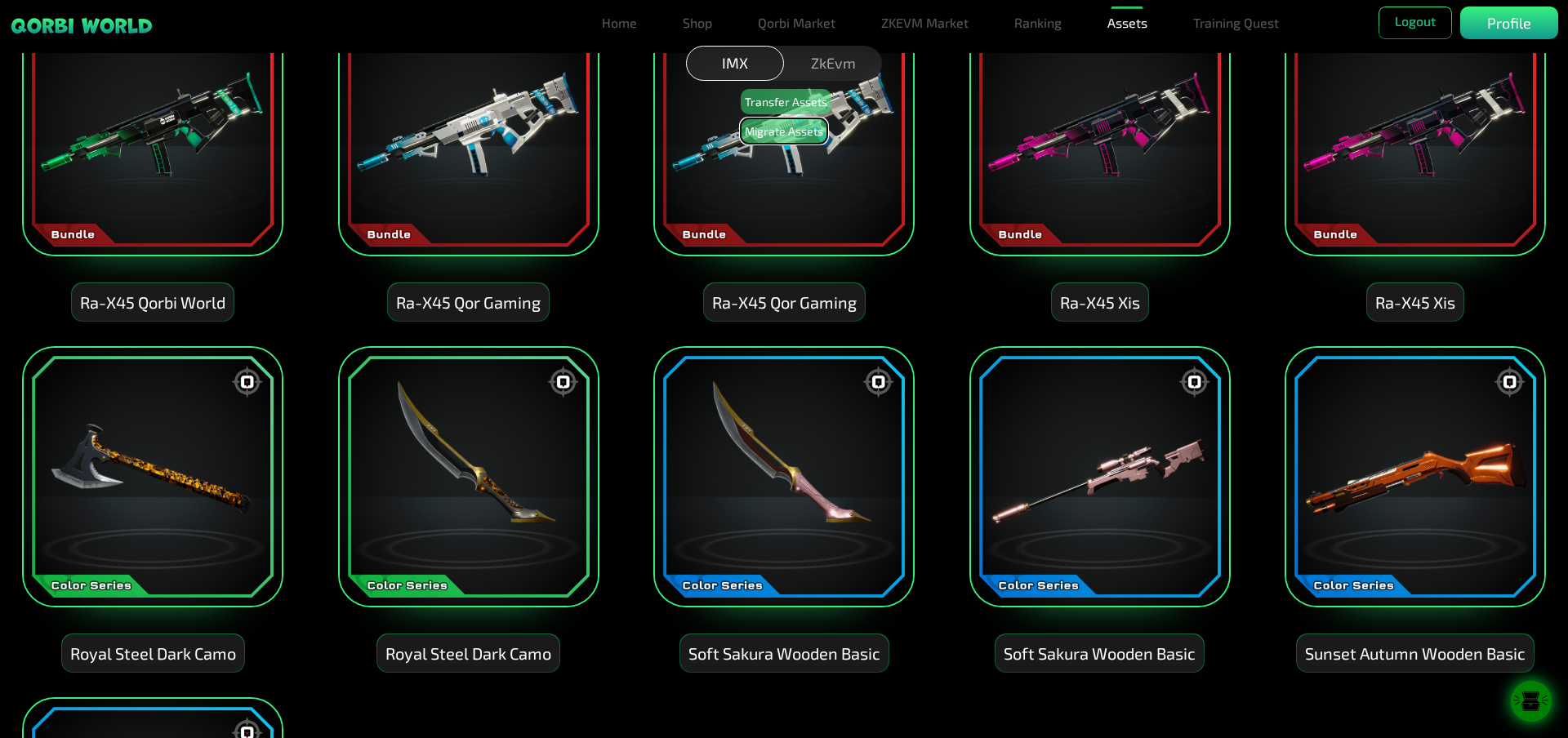
scroll to position [5648, 0]
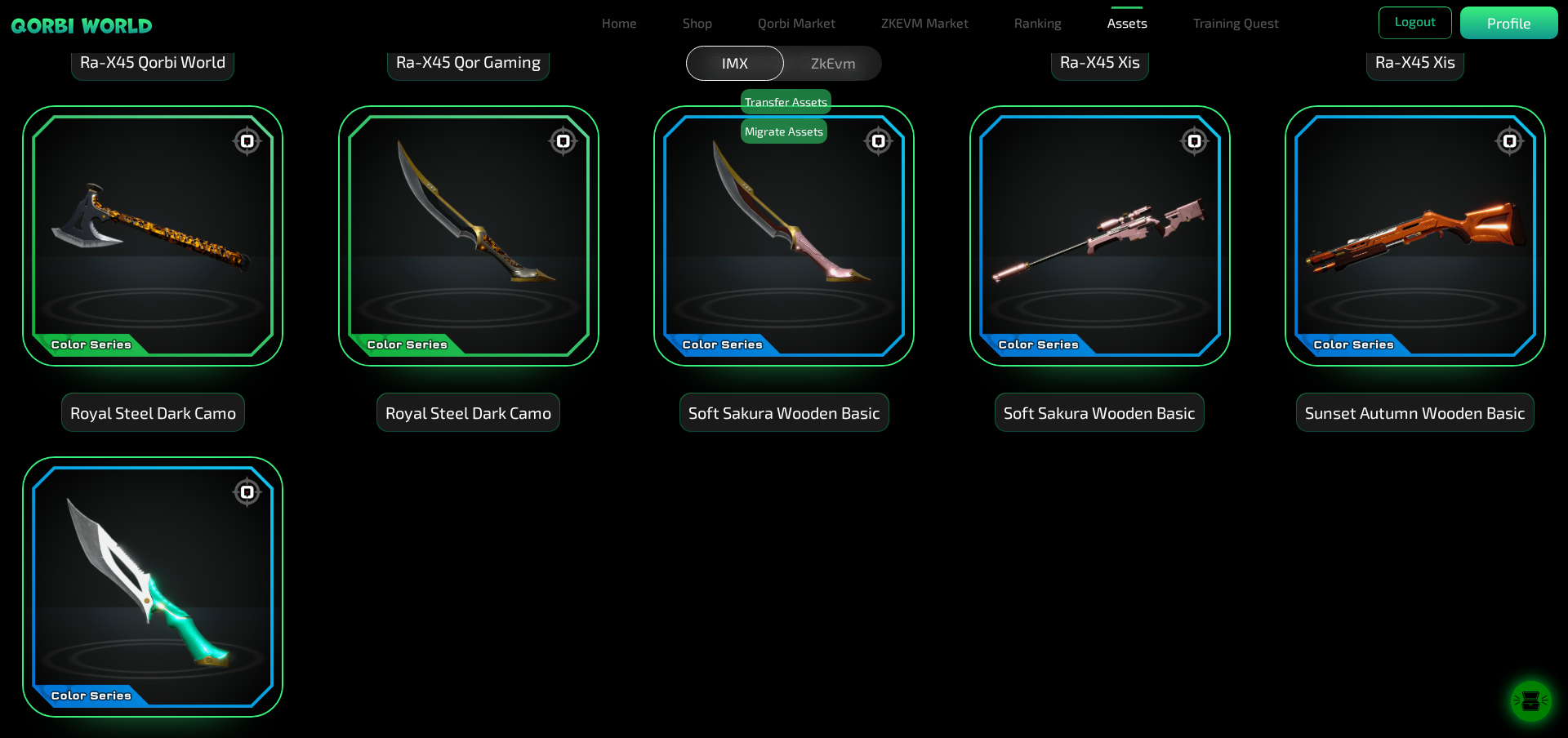
click at [1386, 297] on img at bounding box center [1415, 235] width 261 height 261
click at [1016, 292] on img at bounding box center [1100, 235] width 261 height 261
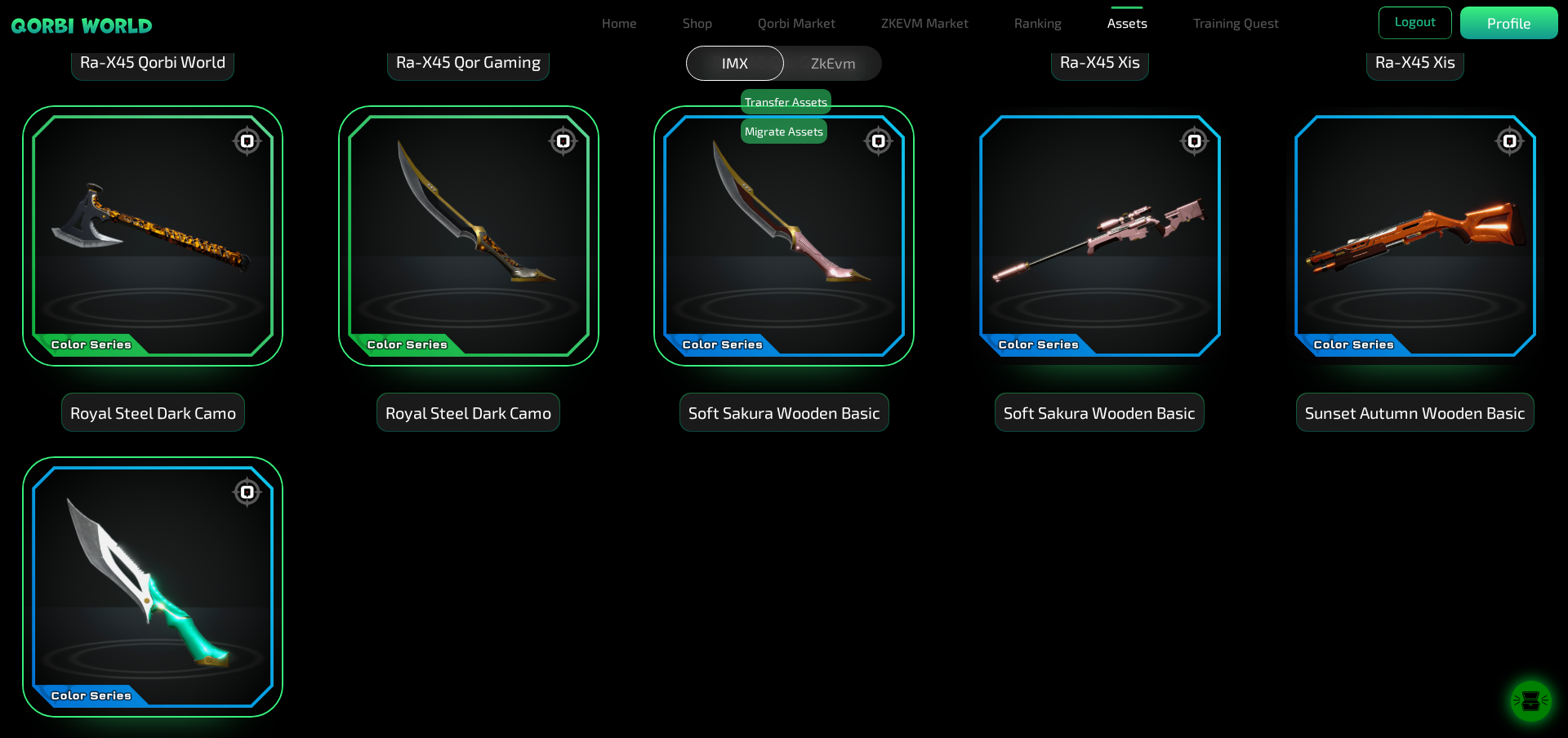
click at [160, 304] on img at bounding box center [152, 235] width 261 height 261
click at [171, 576] on img at bounding box center [152, 587] width 261 height 261
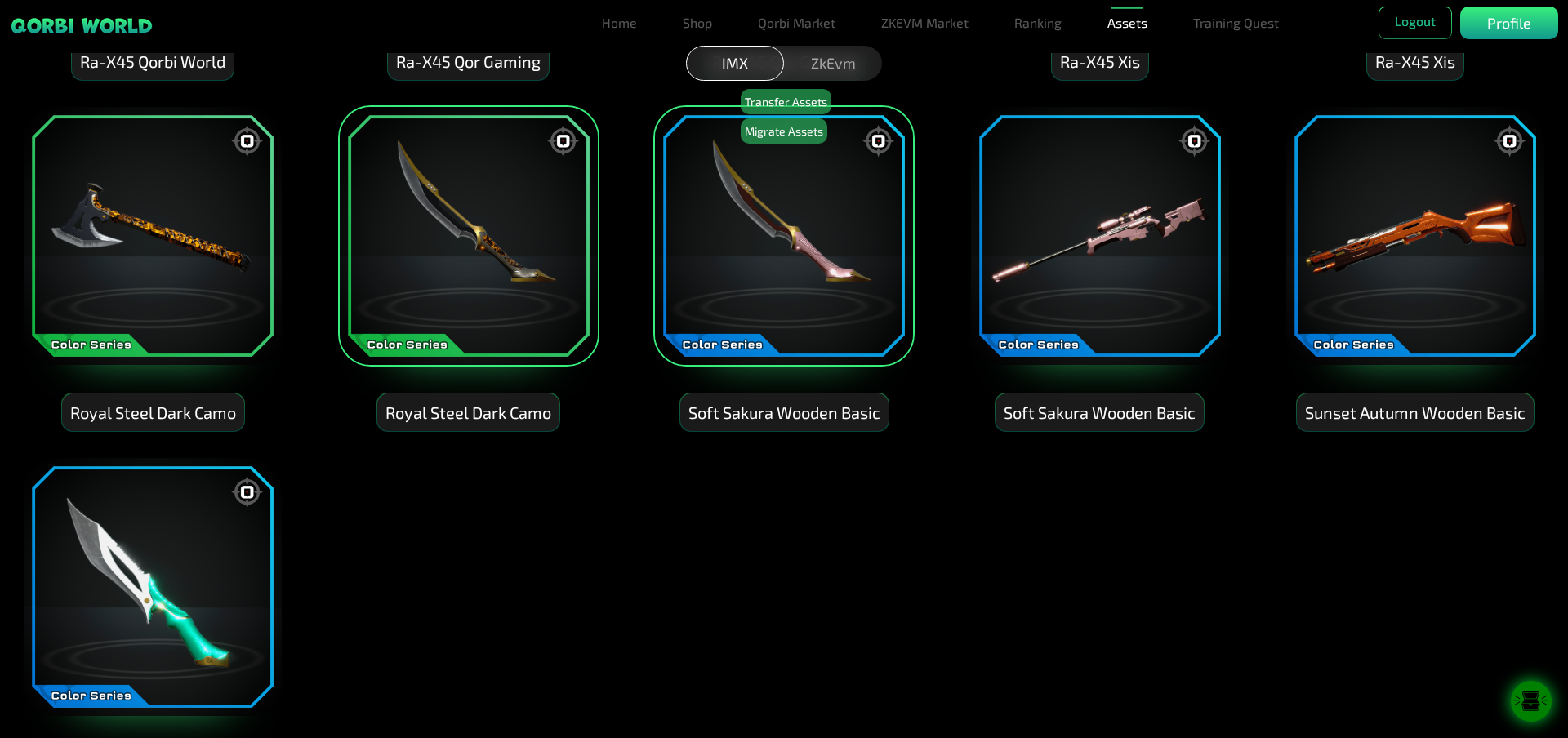
click at [485, 347] on img at bounding box center [468, 235] width 261 height 261
click at [784, 299] on img at bounding box center [784, 235] width 261 height 261
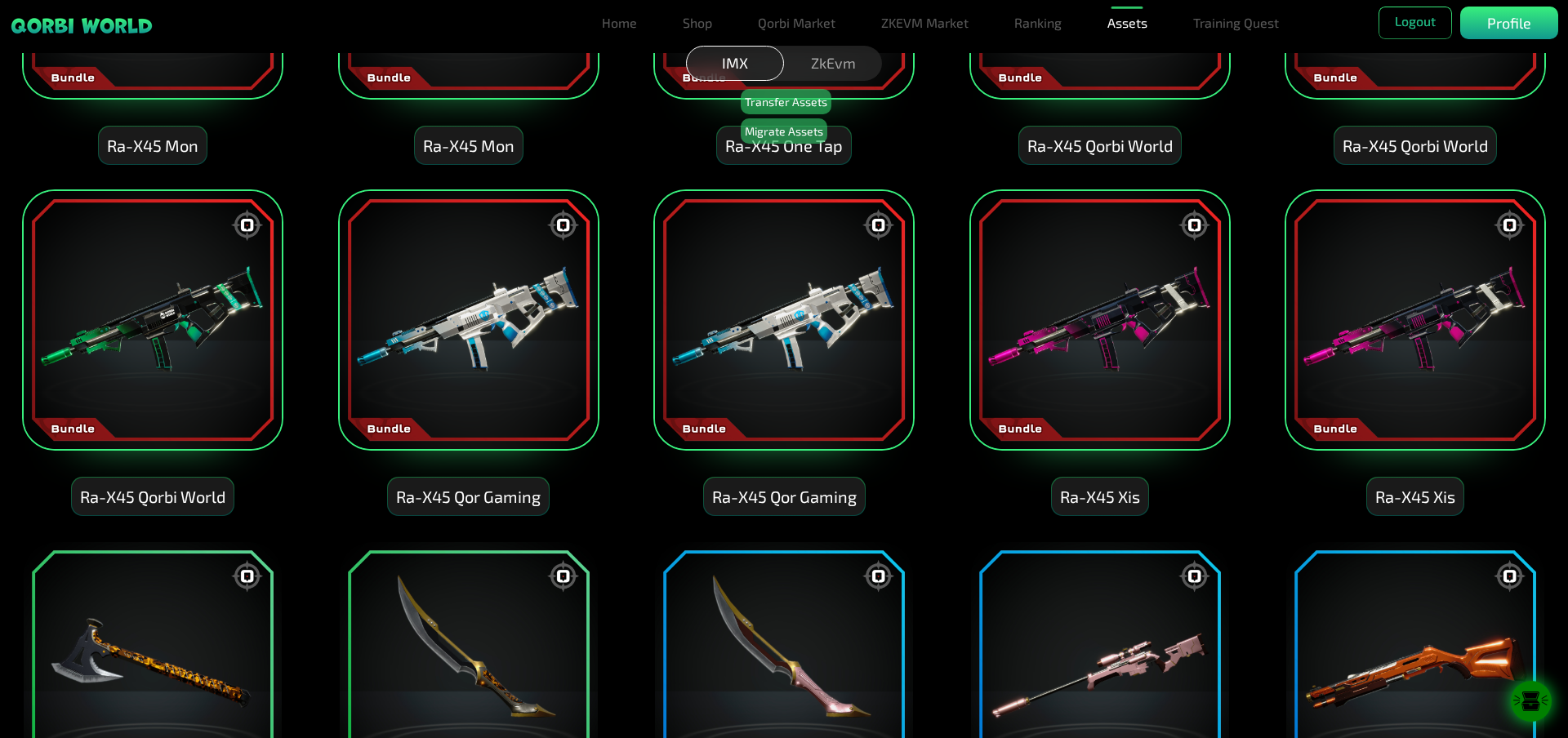
scroll to position [5158, 0]
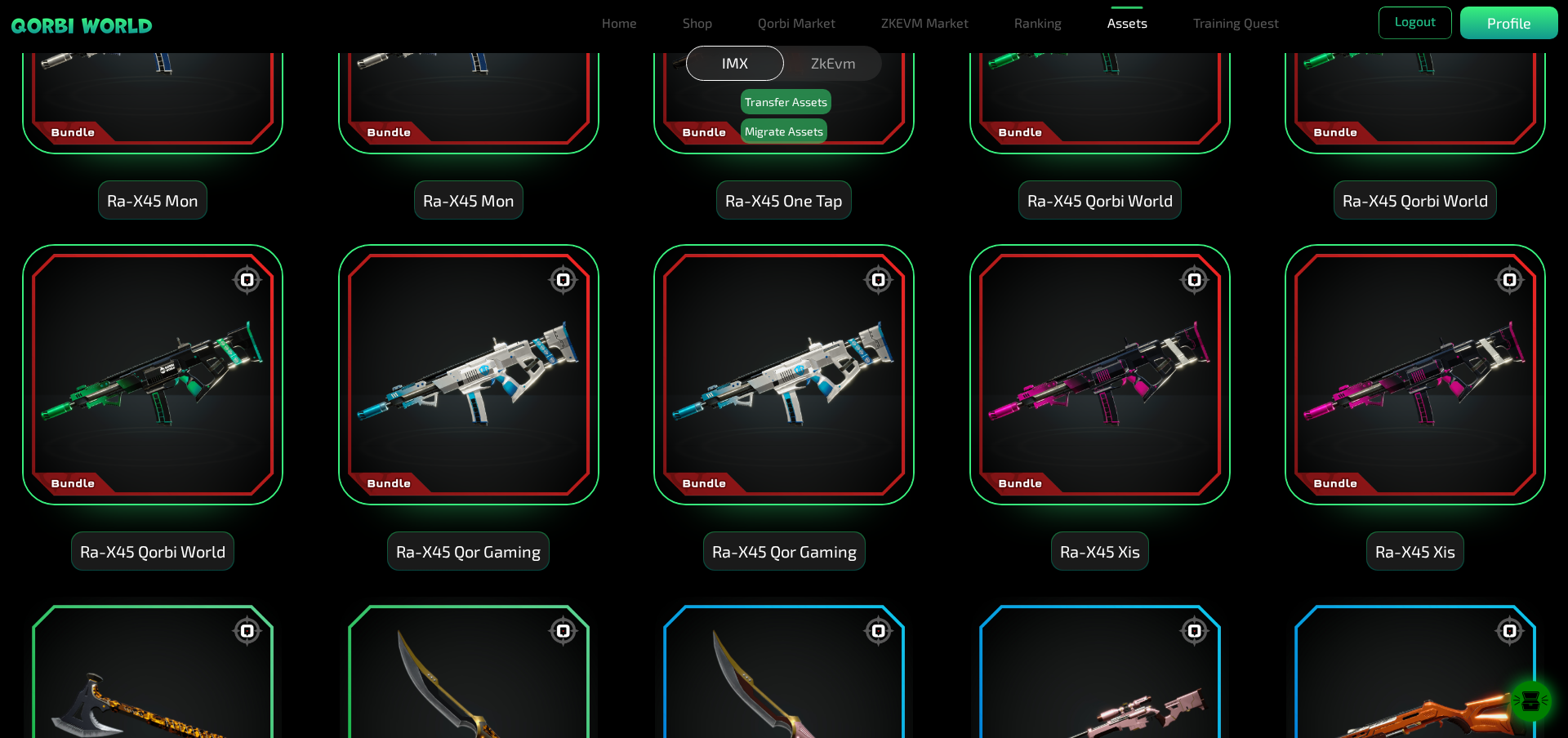
click at [229, 404] on img at bounding box center [152, 374] width 261 height 261
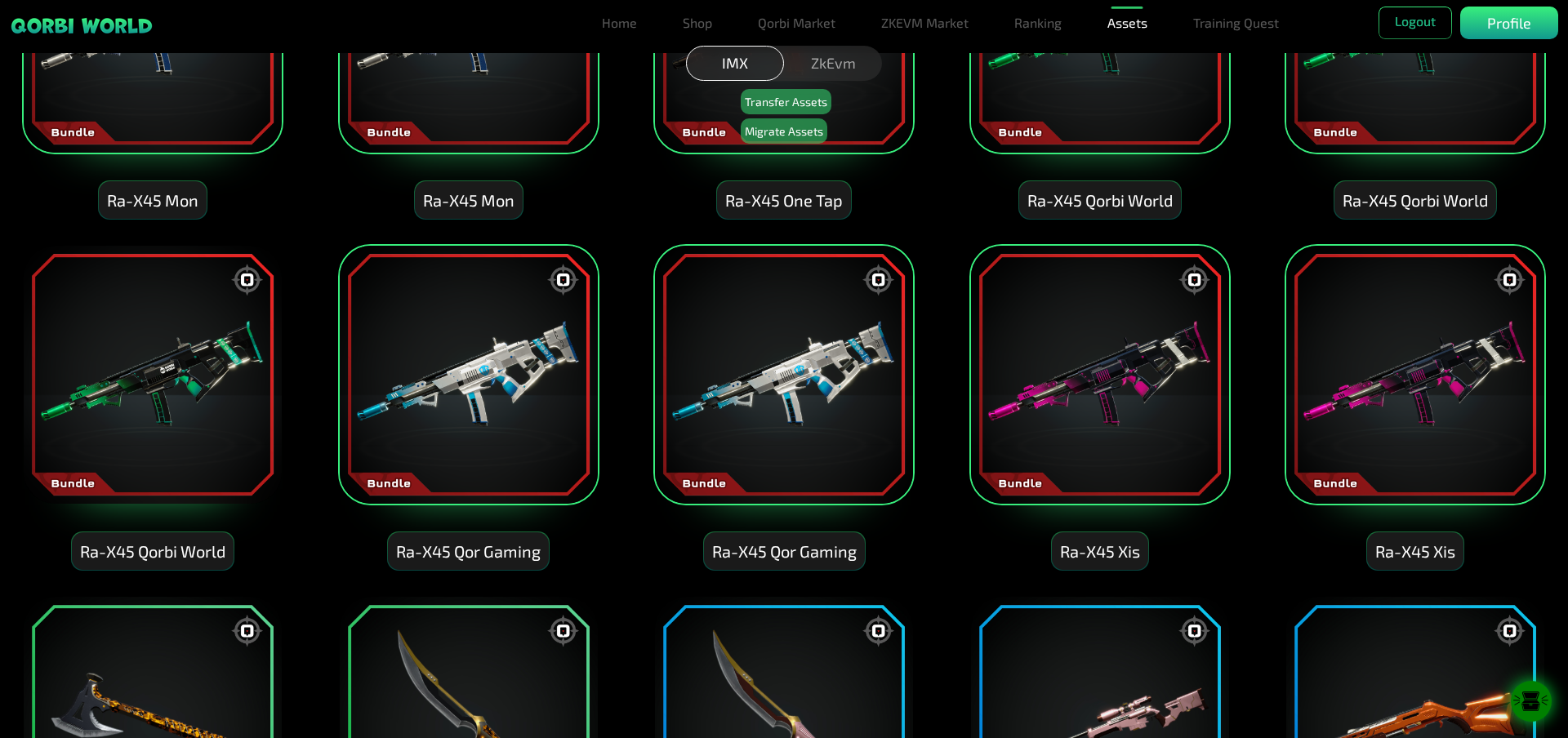
drag, startPoint x: 461, startPoint y: 409, endPoint x: 474, endPoint y: 409, distance: 13.0
click at [461, 408] on img at bounding box center [468, 374] width 261 height 261
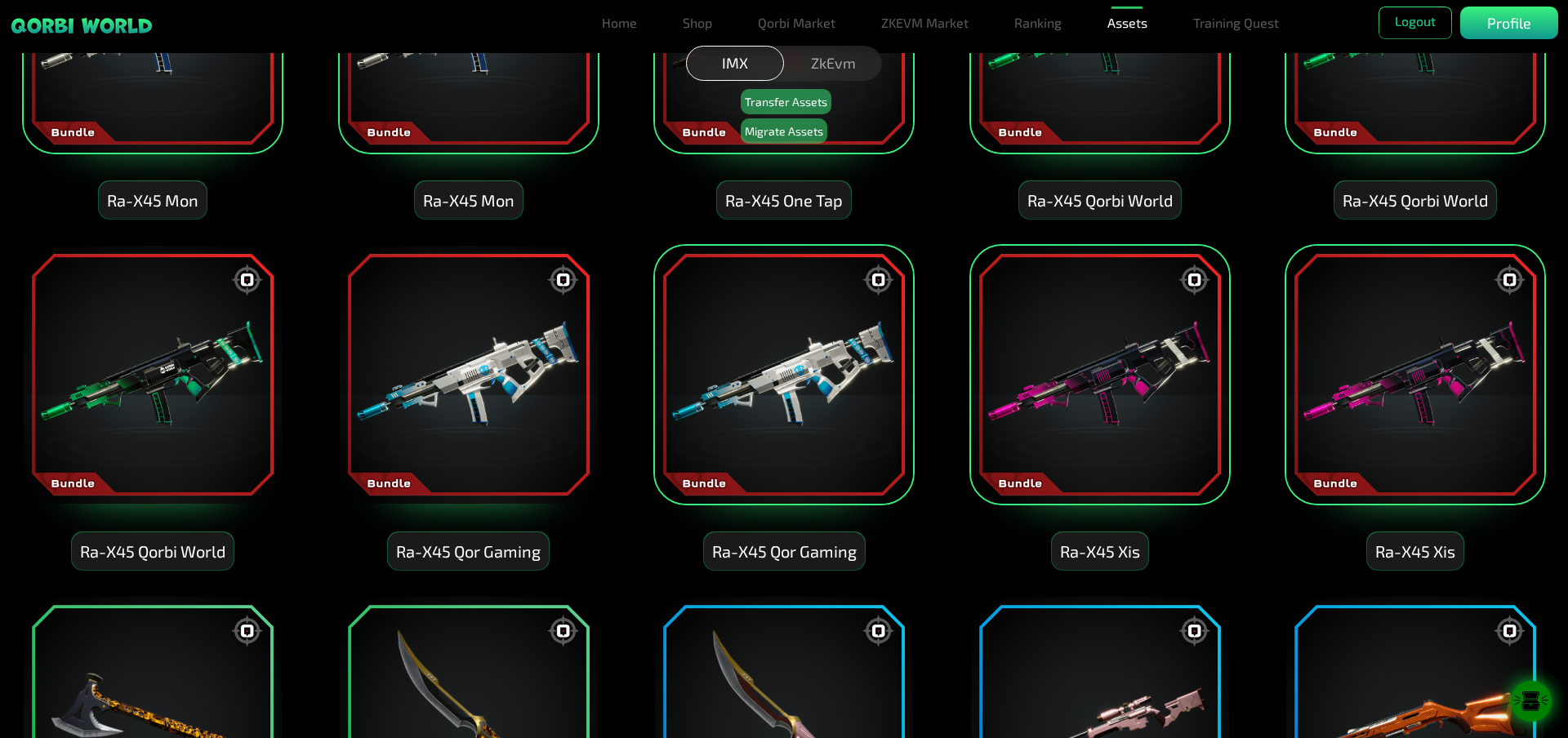
drag, startPoint x: 761, startPoint y: 404, endPoint x: 931, endPoint y: 419, distance: 170.7
click at [762, 404] on img at bounding box center [784, 374] width 261 height 261
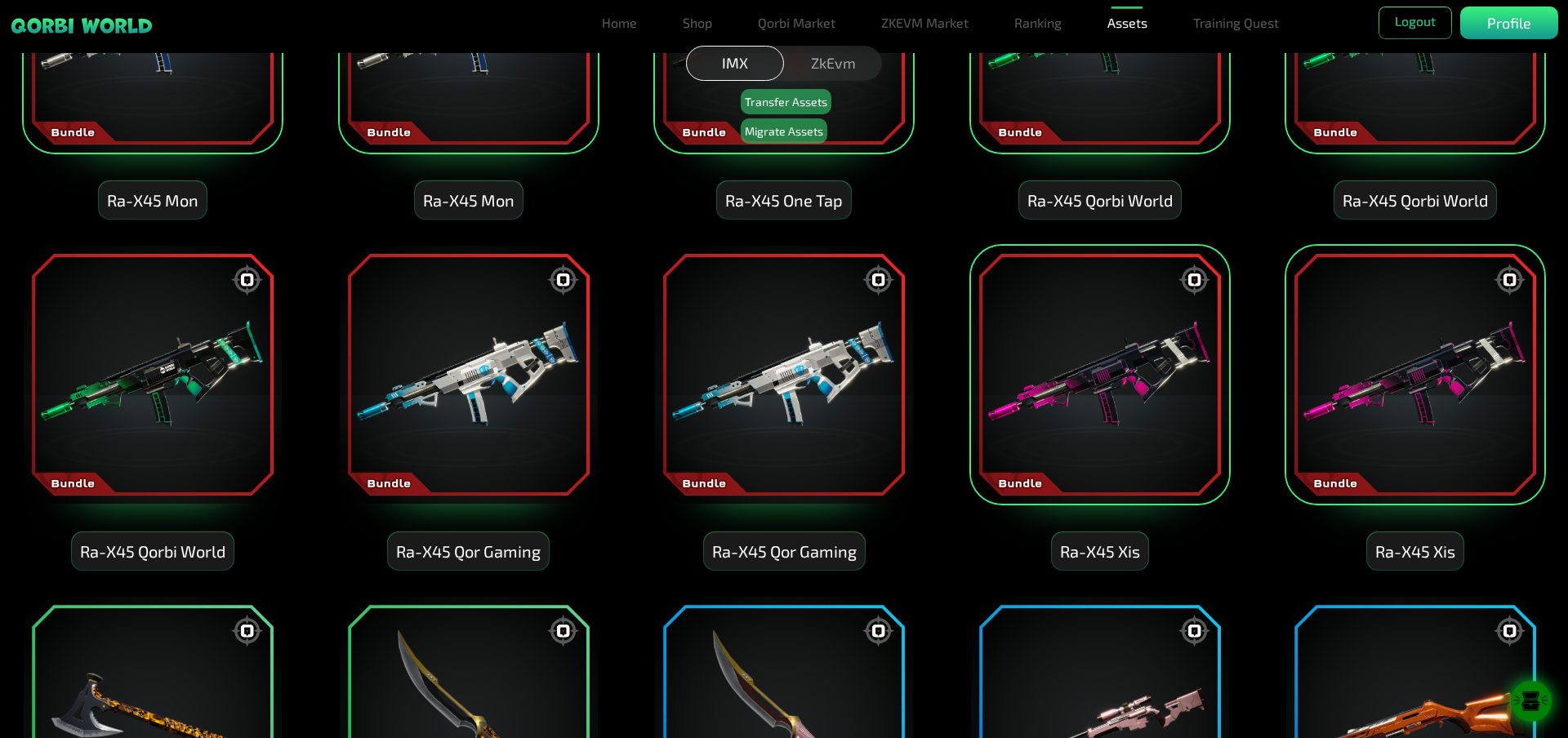
drag, startPoint x: 1095, startPoint y: 406, endPoint x: 1182, endPoint y: 402, distance: 87.1
click at [1096, 406] on img at bounding box center [1100, 374] width 261 height 261
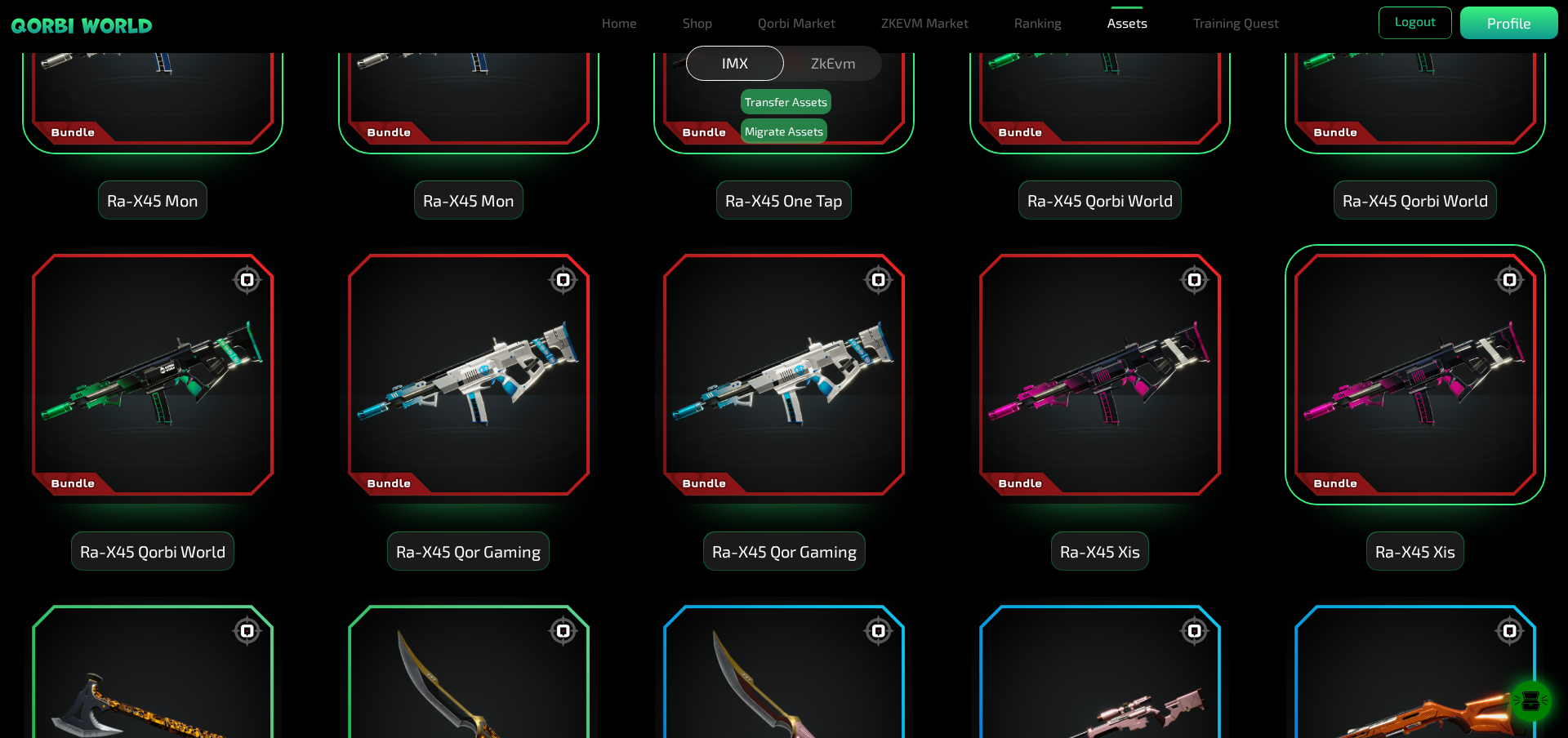
click at [1385, 373] on img at bounding box center [1415, 374] width 261 height 261
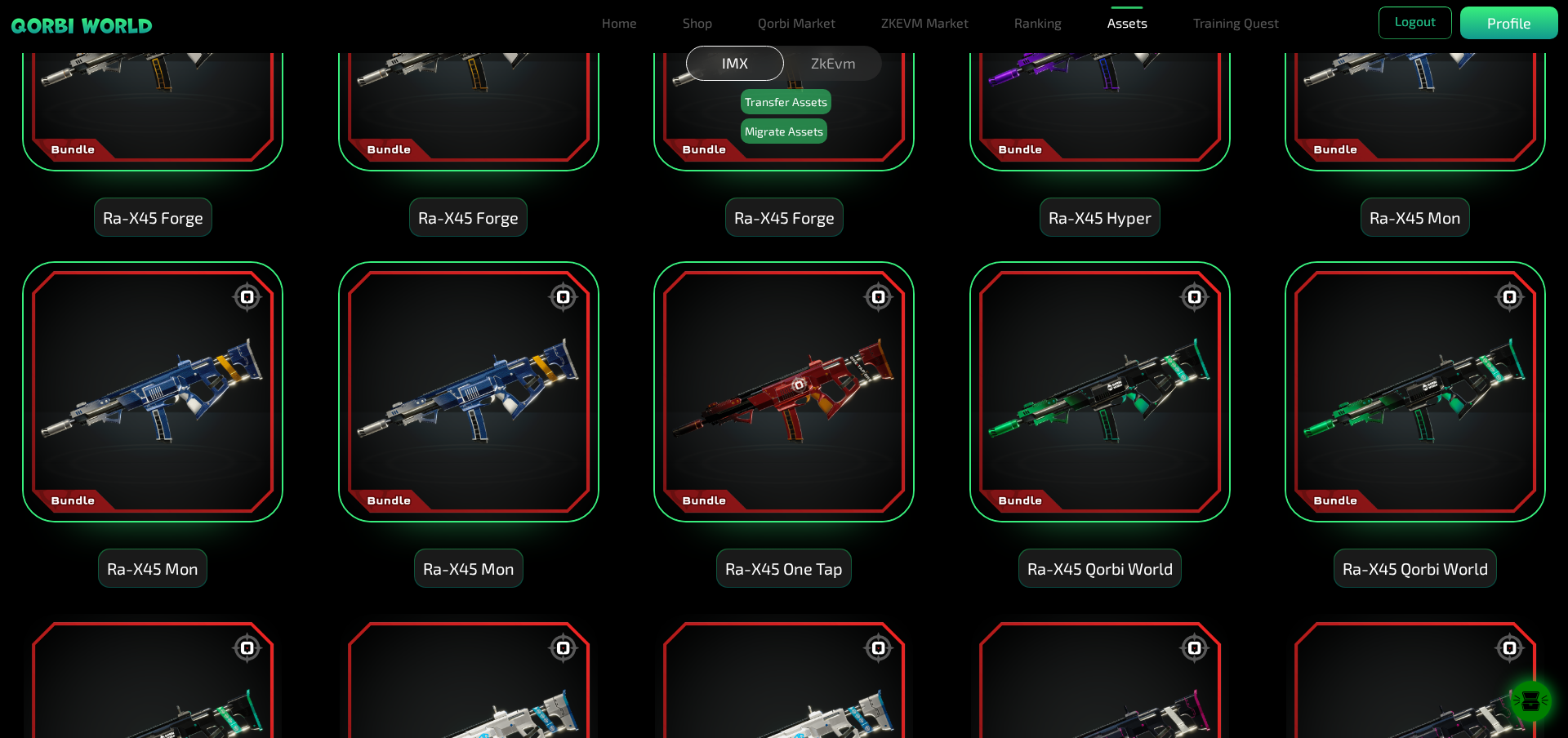
scroll to position [4749, 0]
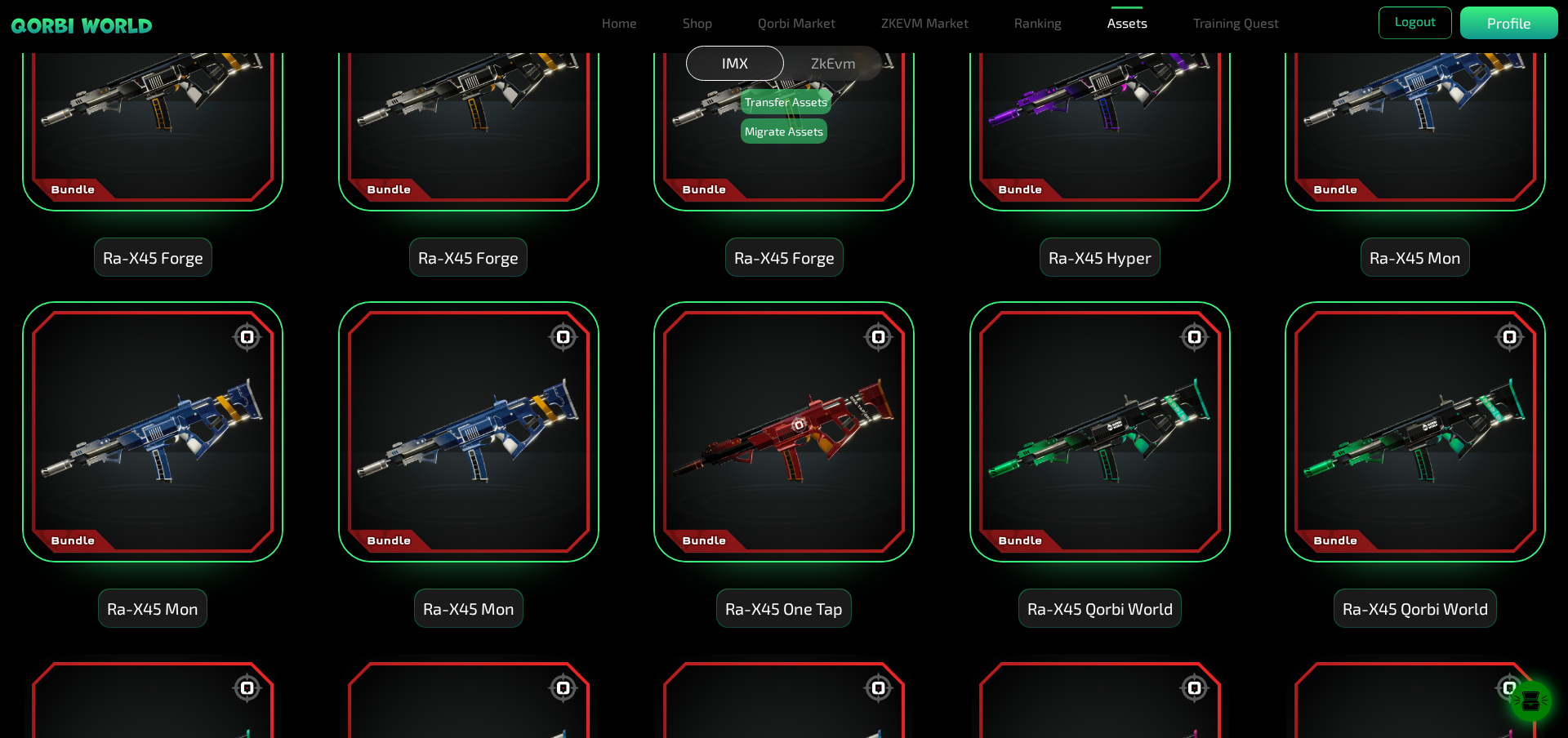
click at [1377, 369] on img at bounding box center [1415, 431] width 261 height 261
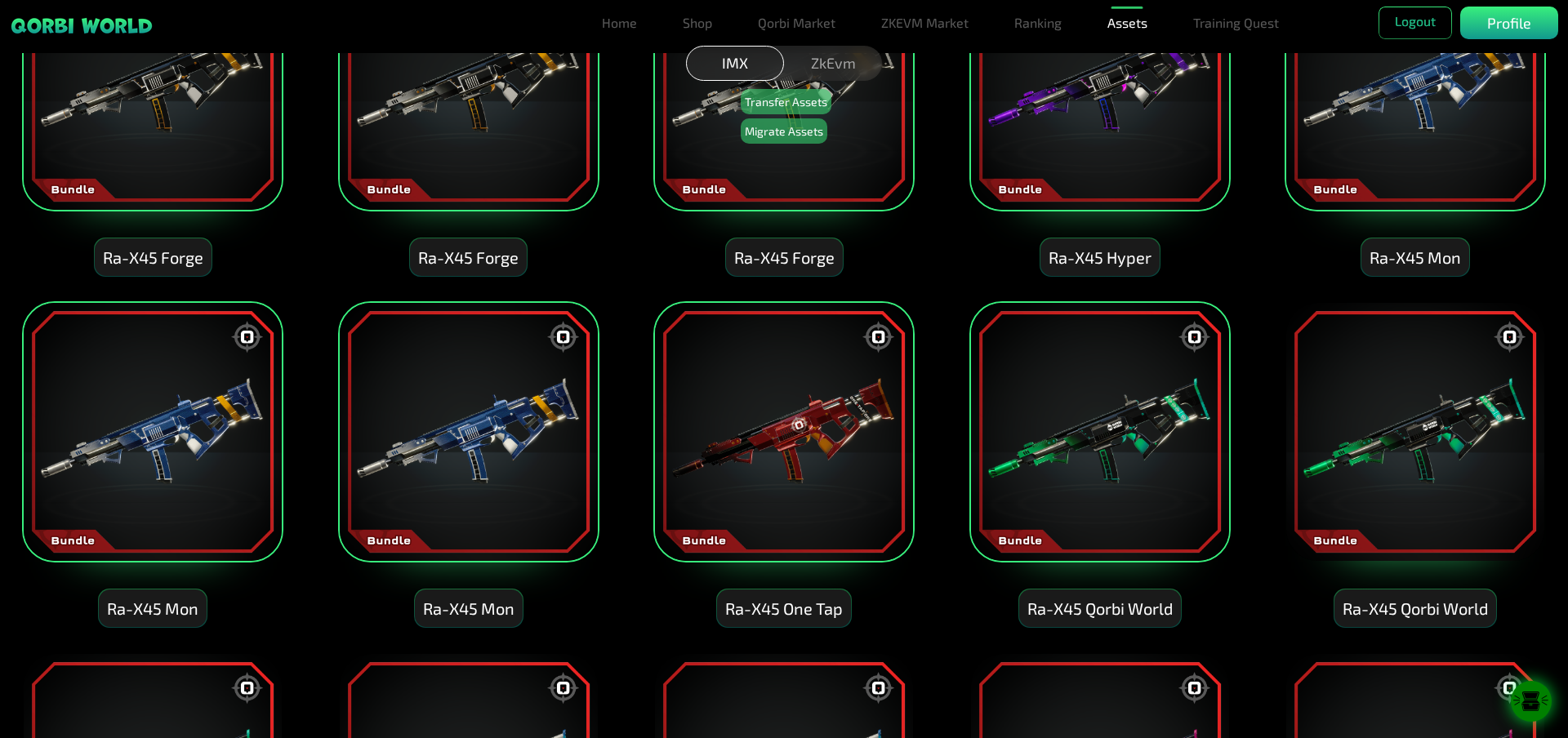
drag, startPoint x: 1124, startPoint y: 410, endPoint x: 1100, endPoint y: 410, distance: 24.0
click at [1122, 410] on img at bounding box center [1100, 431] width 261 height 261
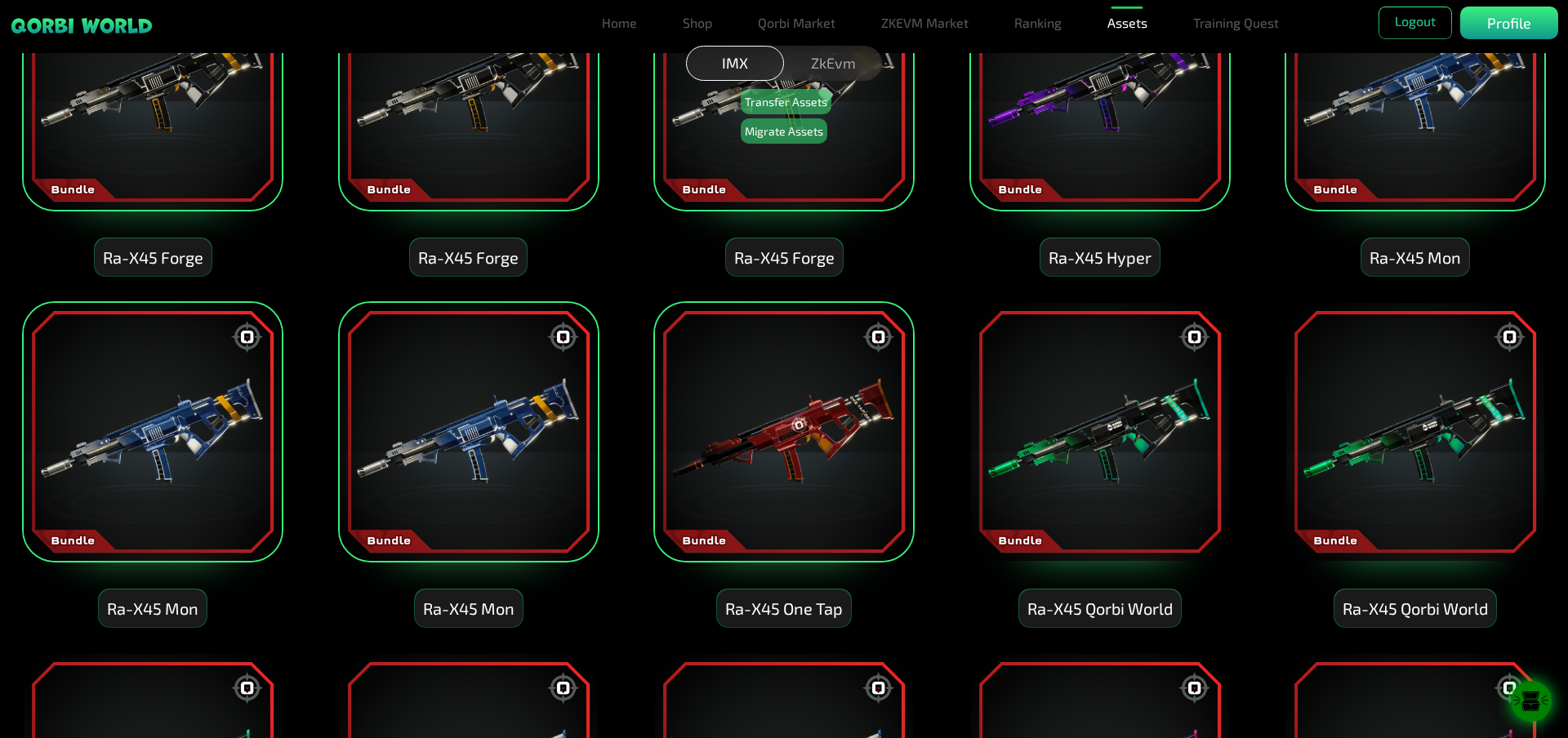
click at [394, 427] on img at bounding box center [468, 431] width 261 height 261
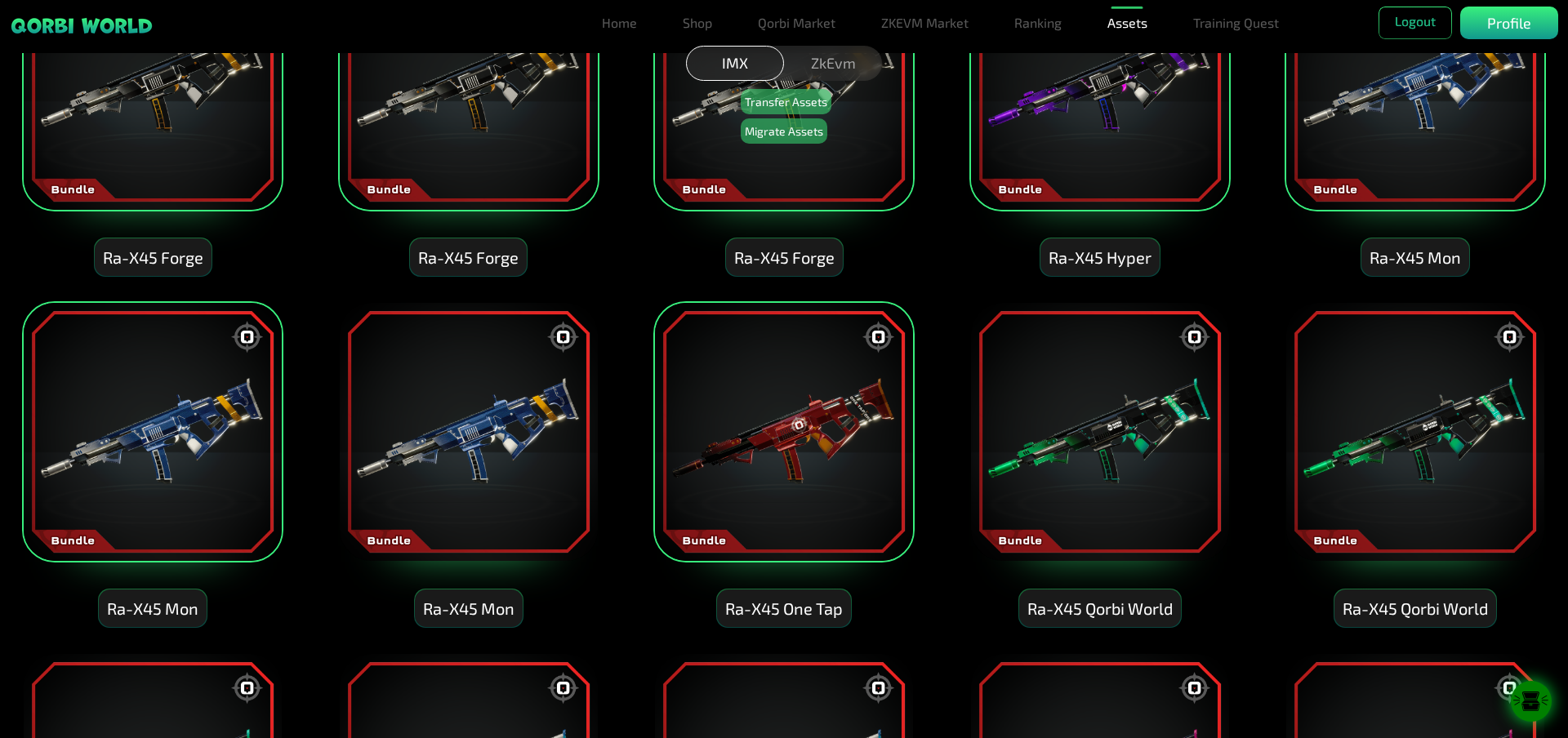
click at [679, 455] on img at bounding box center [784, 431] width 261 height 261
click at [254, 419] on img at bounding box center [152, 431] width 261 height 261
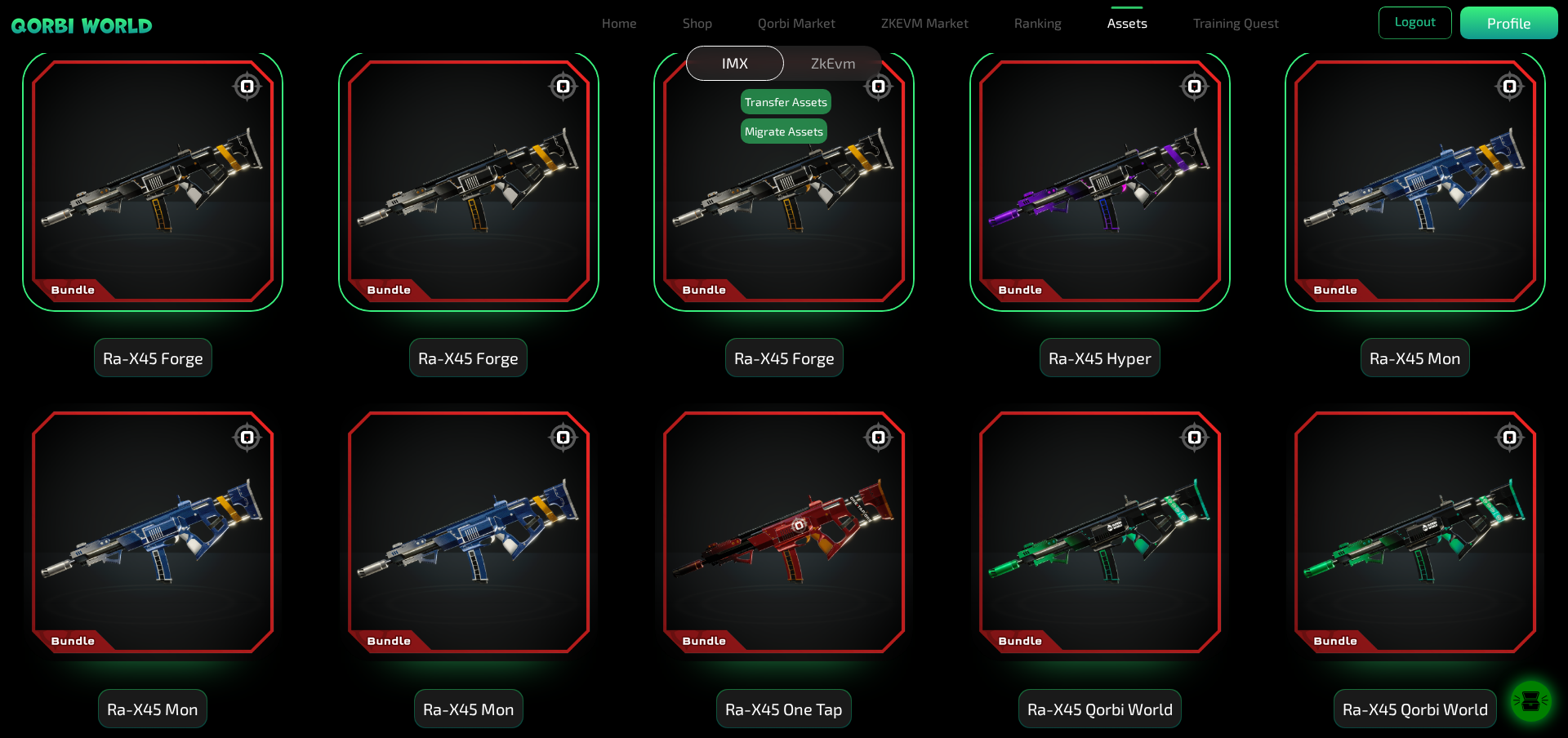
scroll to position [4505, 0]
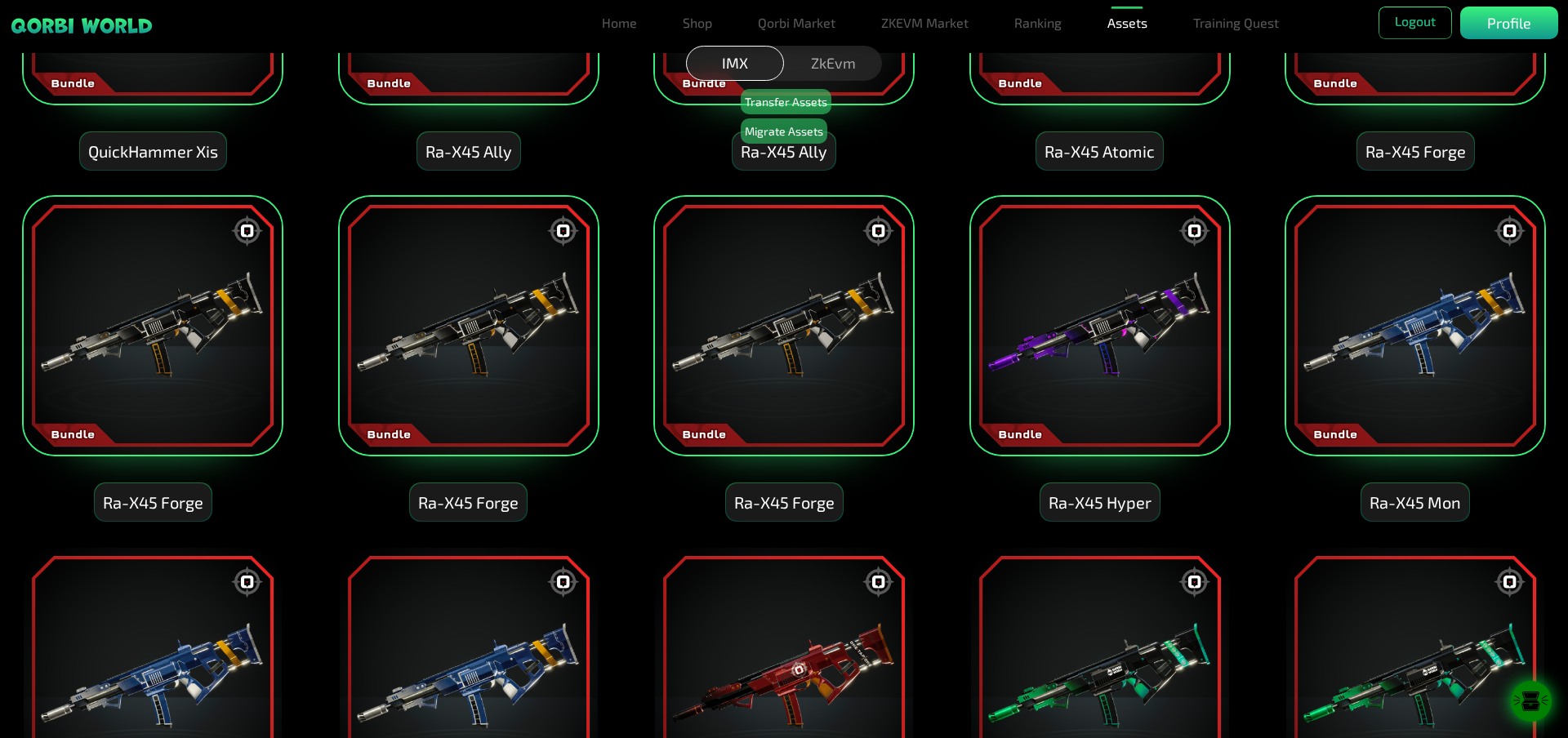
click at [238, 409] on img at bounding box center [152, 325] width 261 height 261
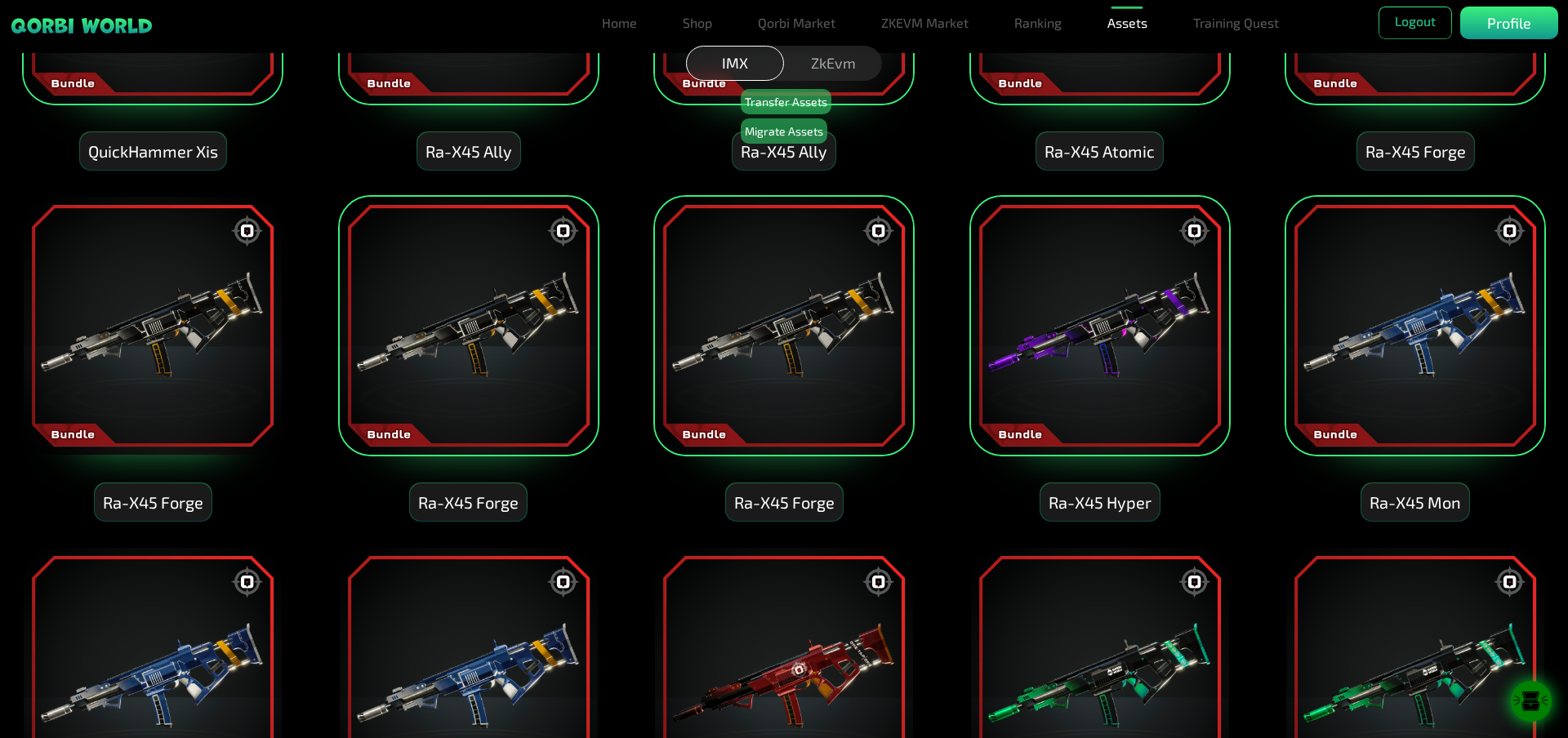
click at [459, 383] on img at bounding box center [468, 325] width 261 height 261
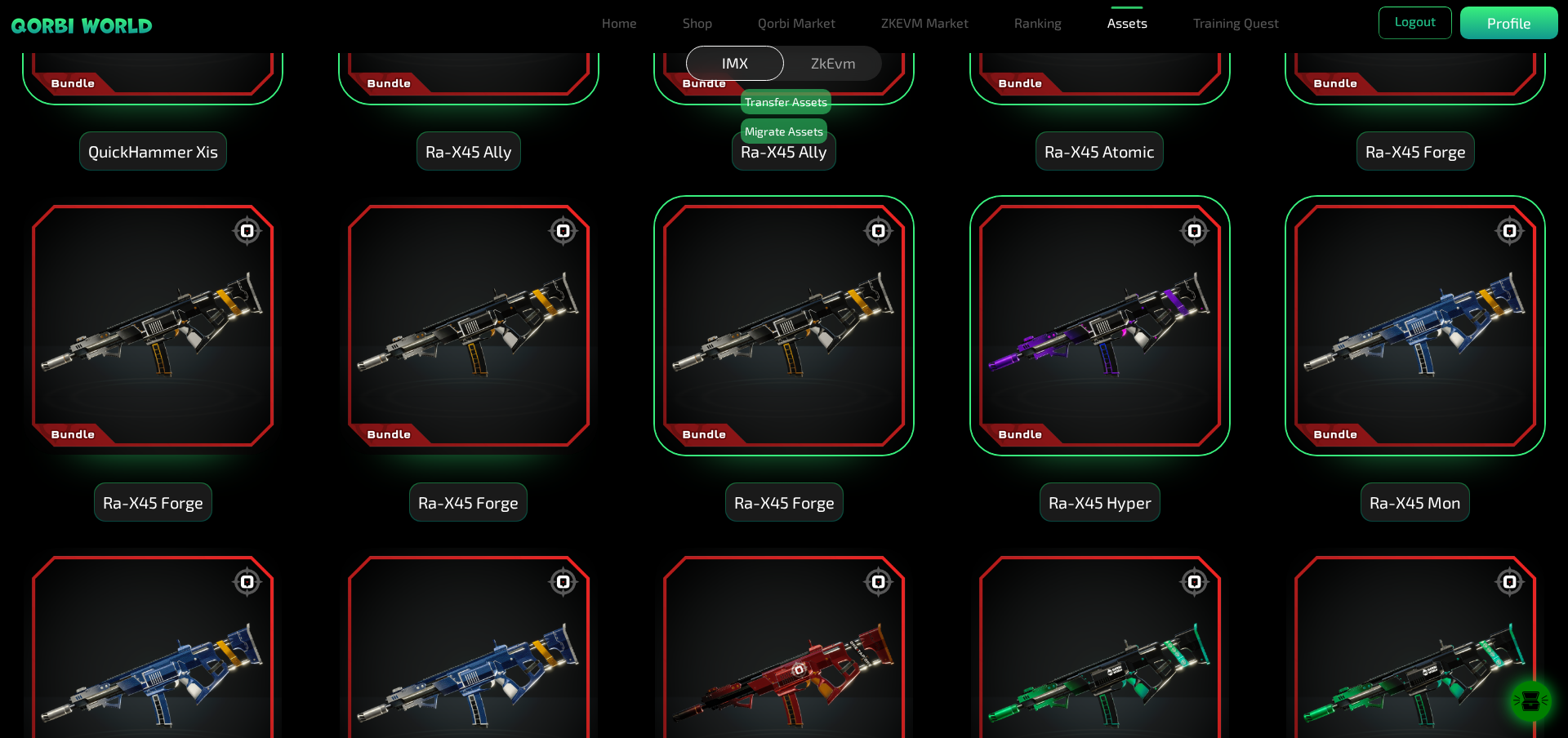
click at [812, 374] on img at bounding box center [784, 325] width 261 height 261
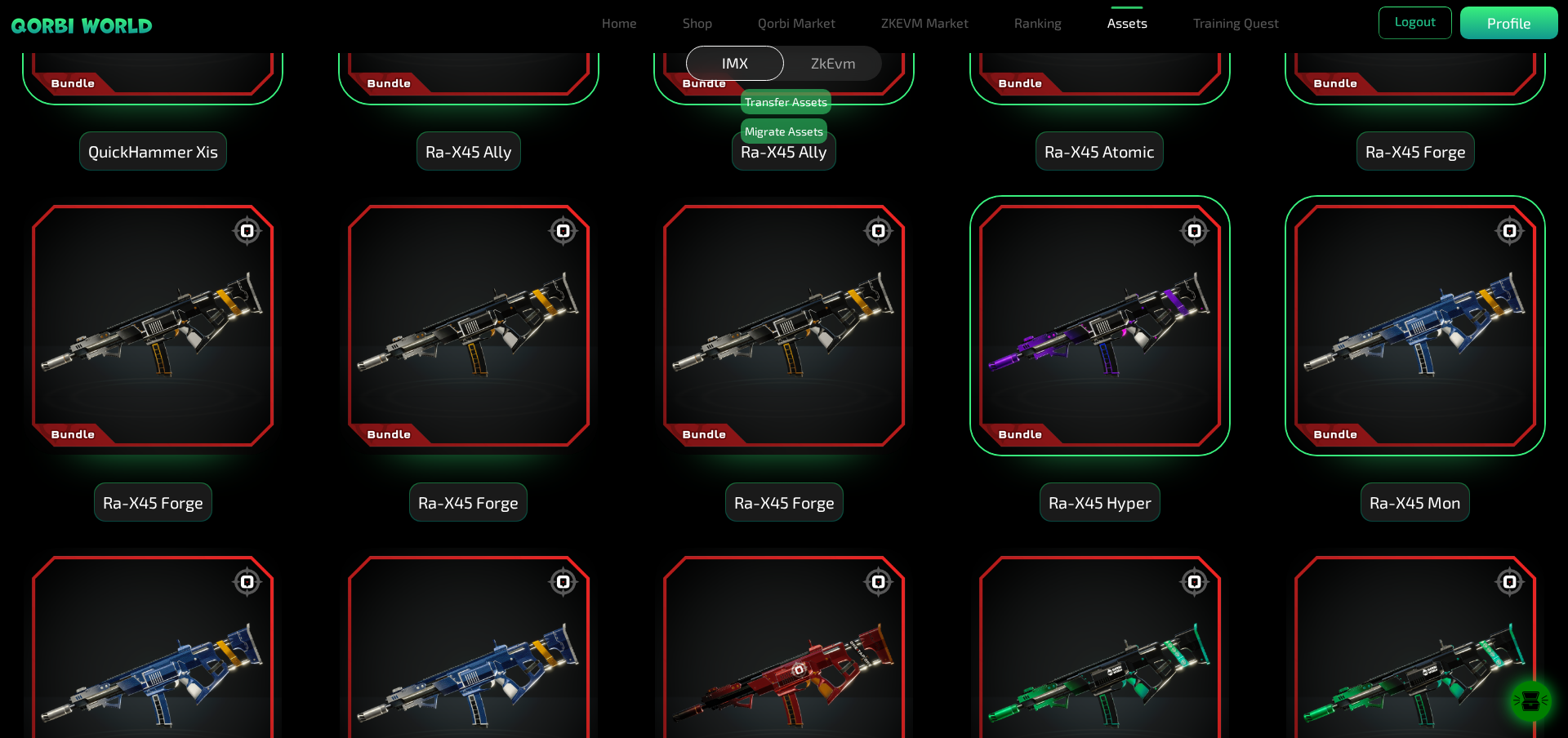
drag, startPoint x: 1106, startPoint y: 369, endPoint x: 1331, endPoint y: 361, distance: 225.1
click at [1107, 369] on img at bounding box center [1100, 325] width 261 height 261
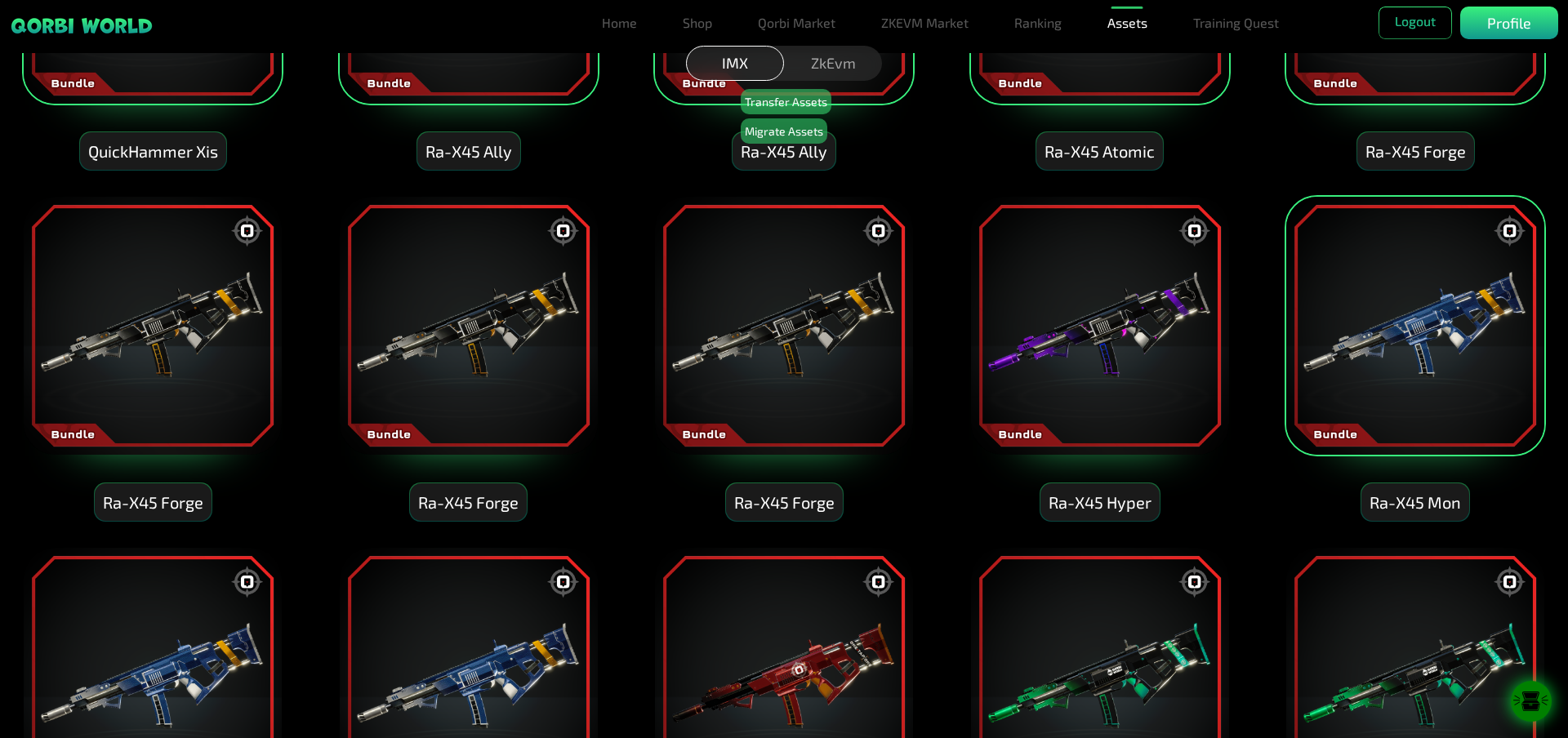
click at [1398, 354] on img at bounding box center [1415, 325] width 261 height 261
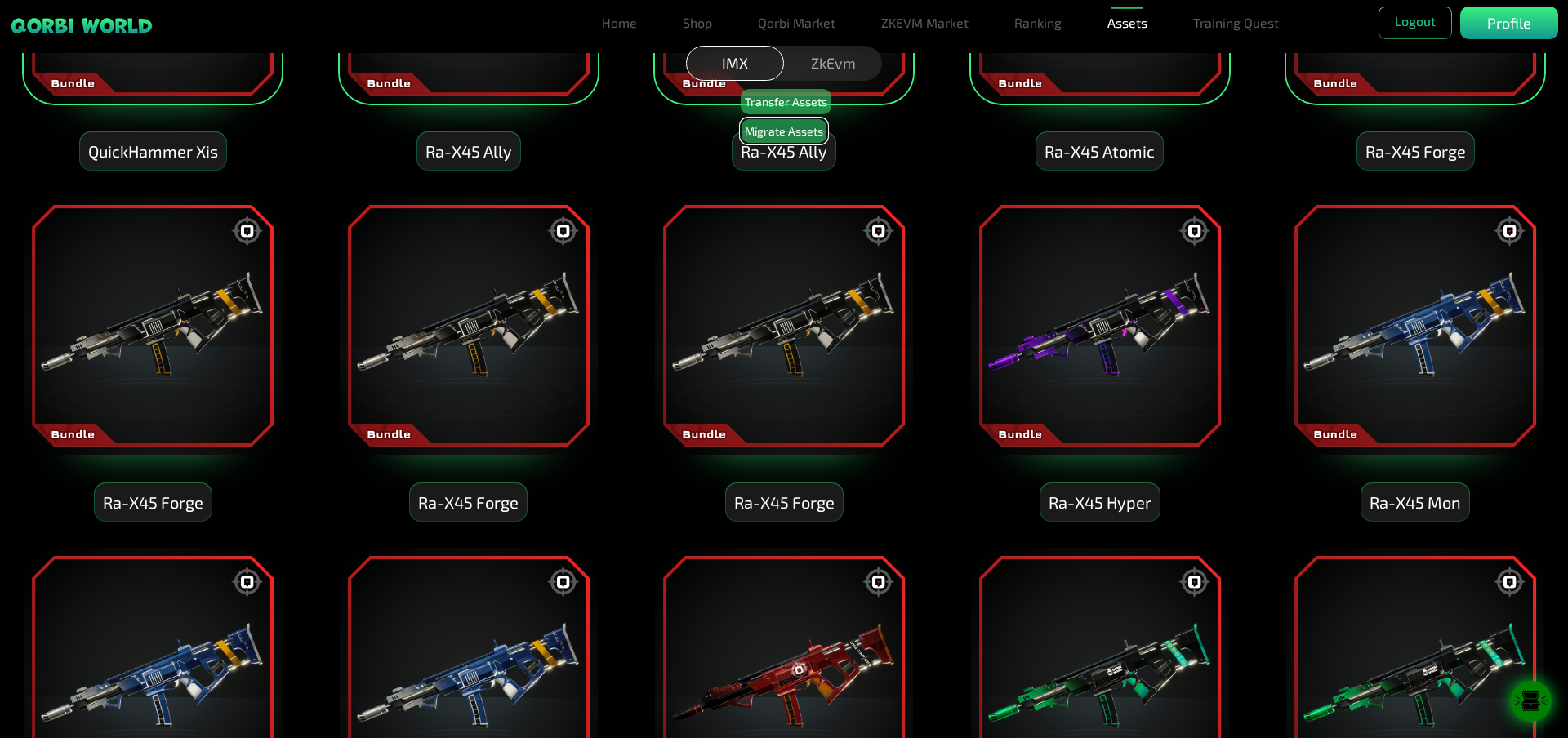
click at [766, 132] on button "Migrate Assets" at bounding box center [784, 131] width 87 height 25
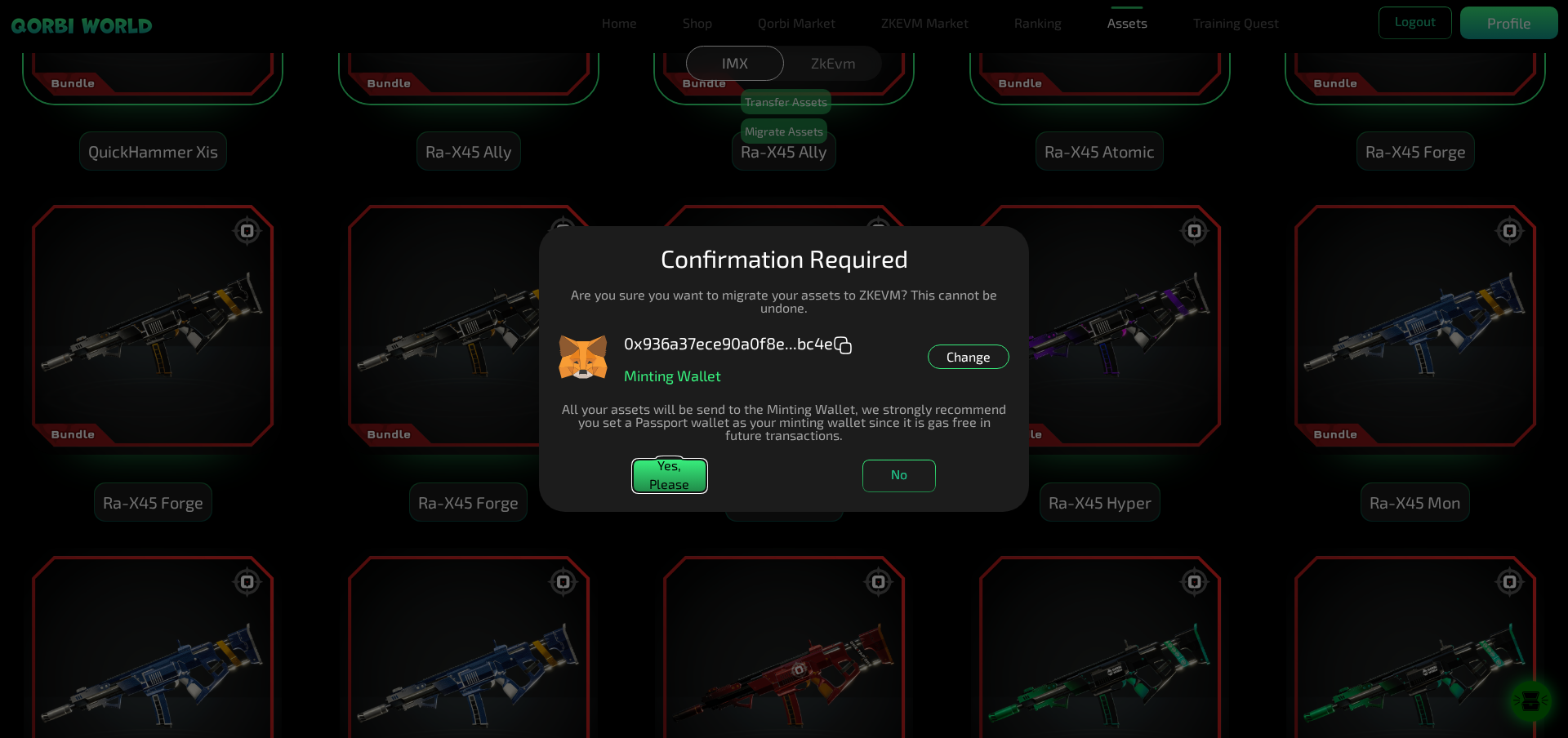
click at [687, 466] on button "Yes, Please" at bounding box center [669, 475] width 73 height 33
click at [896, 475] on button "No" at bounding box center [899, 475] width 73 height 33
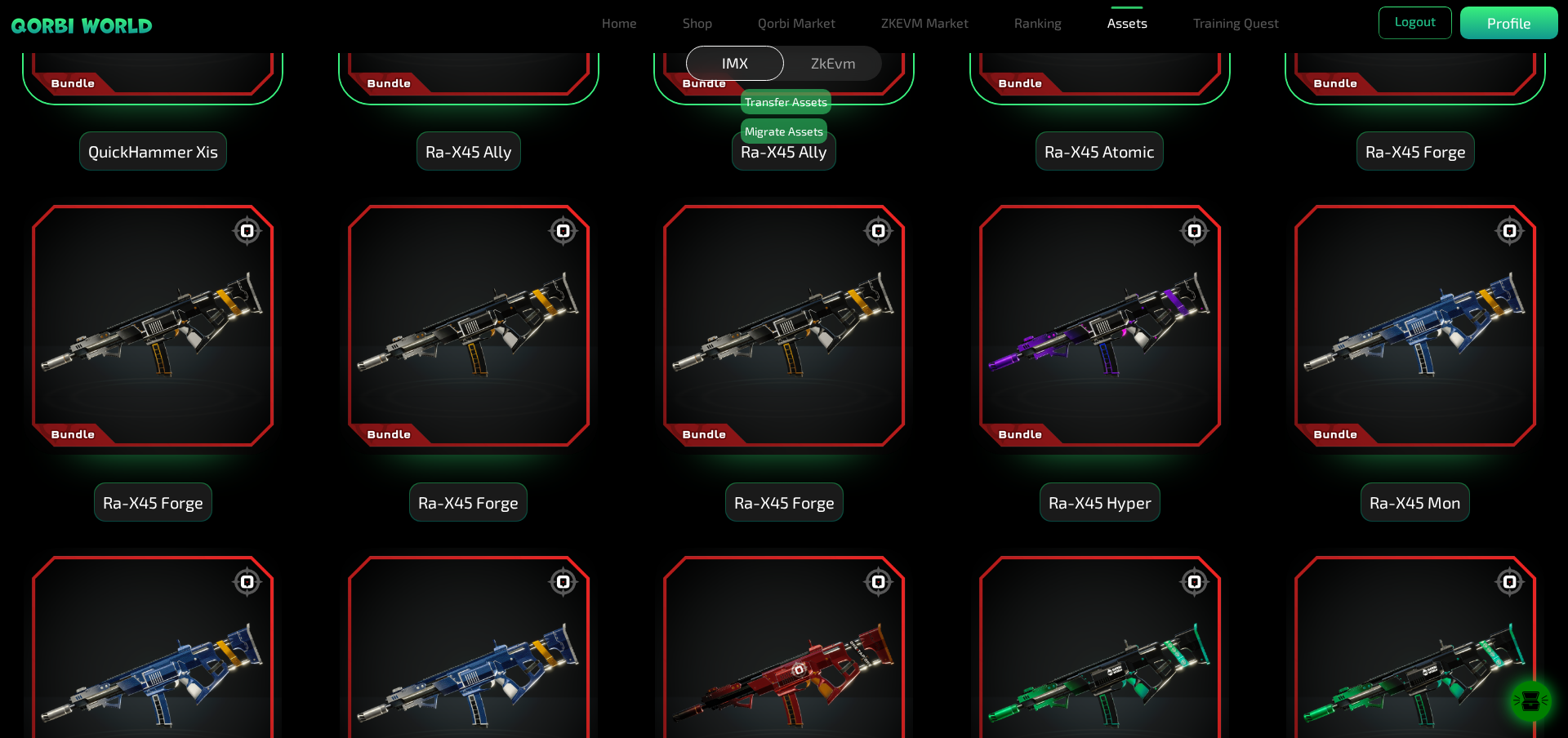
click at [59, 322] on img at bounding box center [152, 325] width 261 height 261
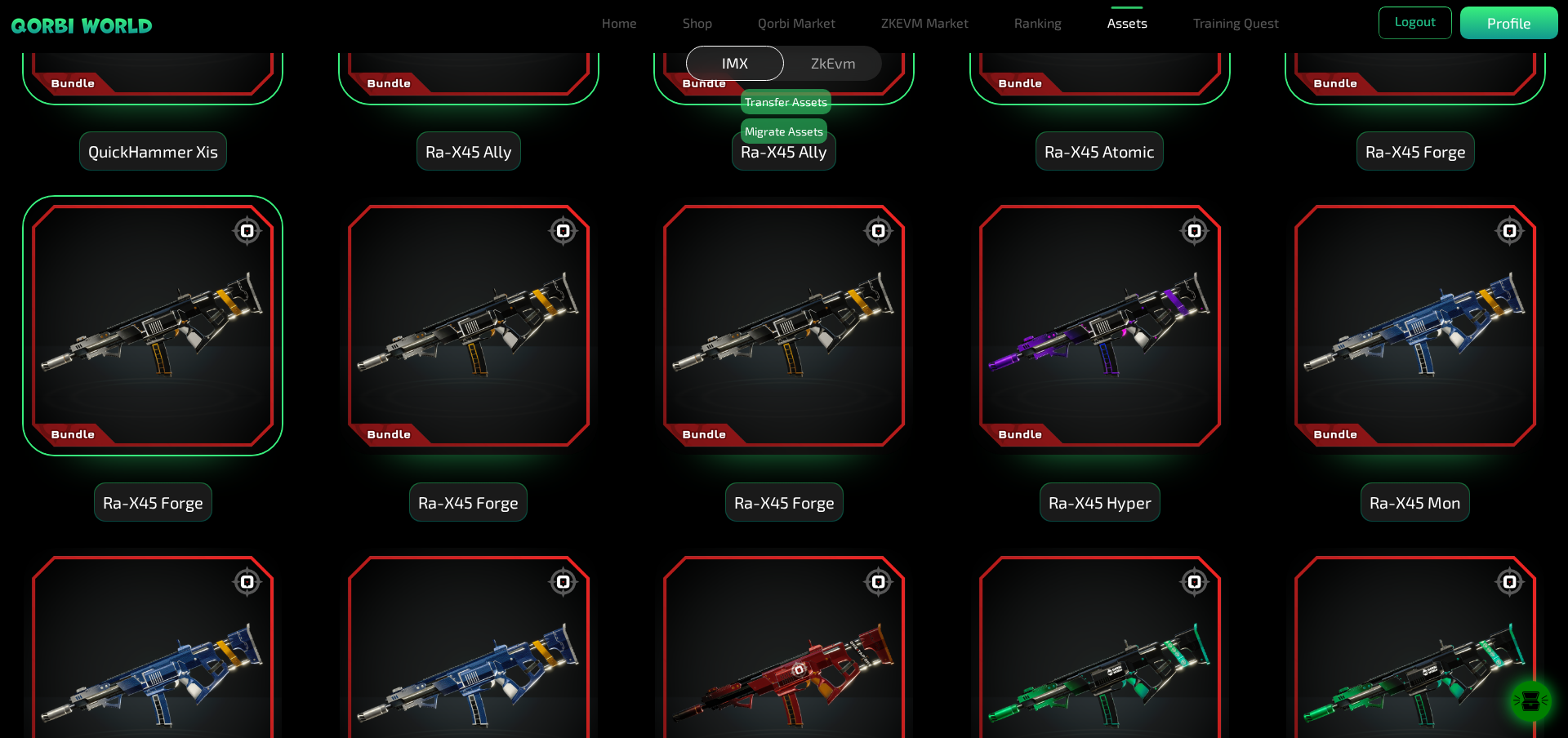
click at [460, 373] on img at bounding box center [468, 325] width 261 height 261
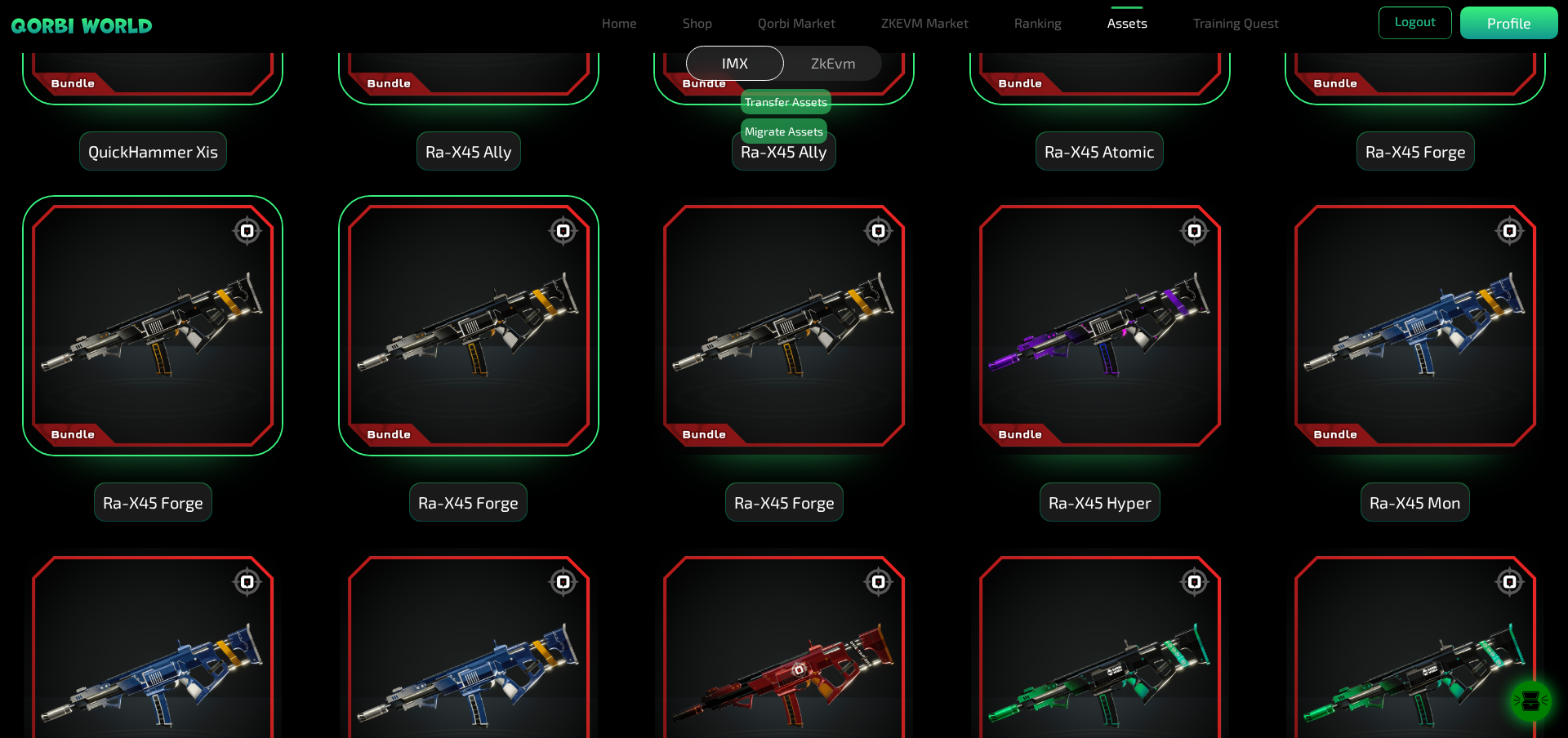
click at [462, 374] on img at bounding box center [468, 325] width 261 height 261
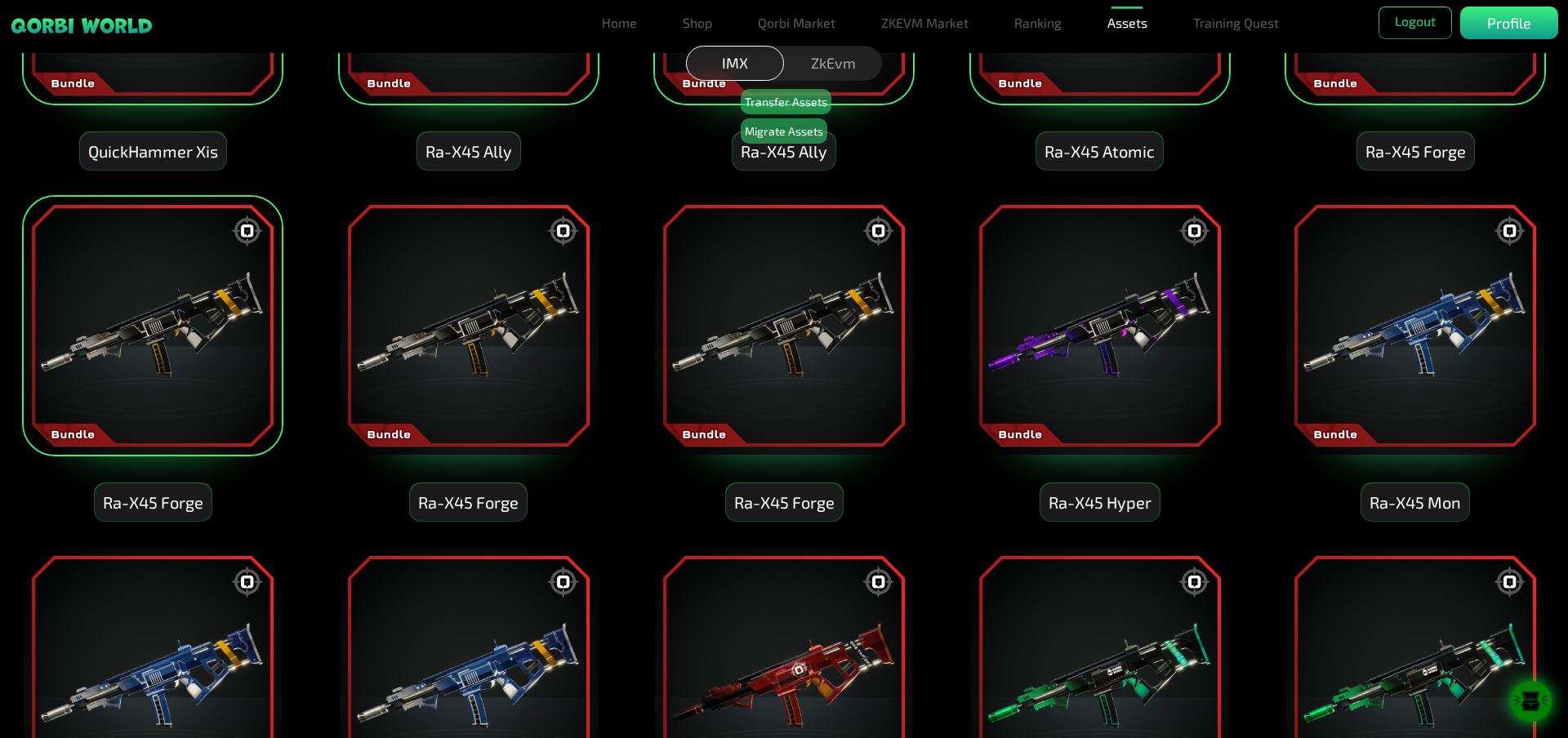
click at [169, 336] on img at bounding box center [152, 325] width 261 height 261
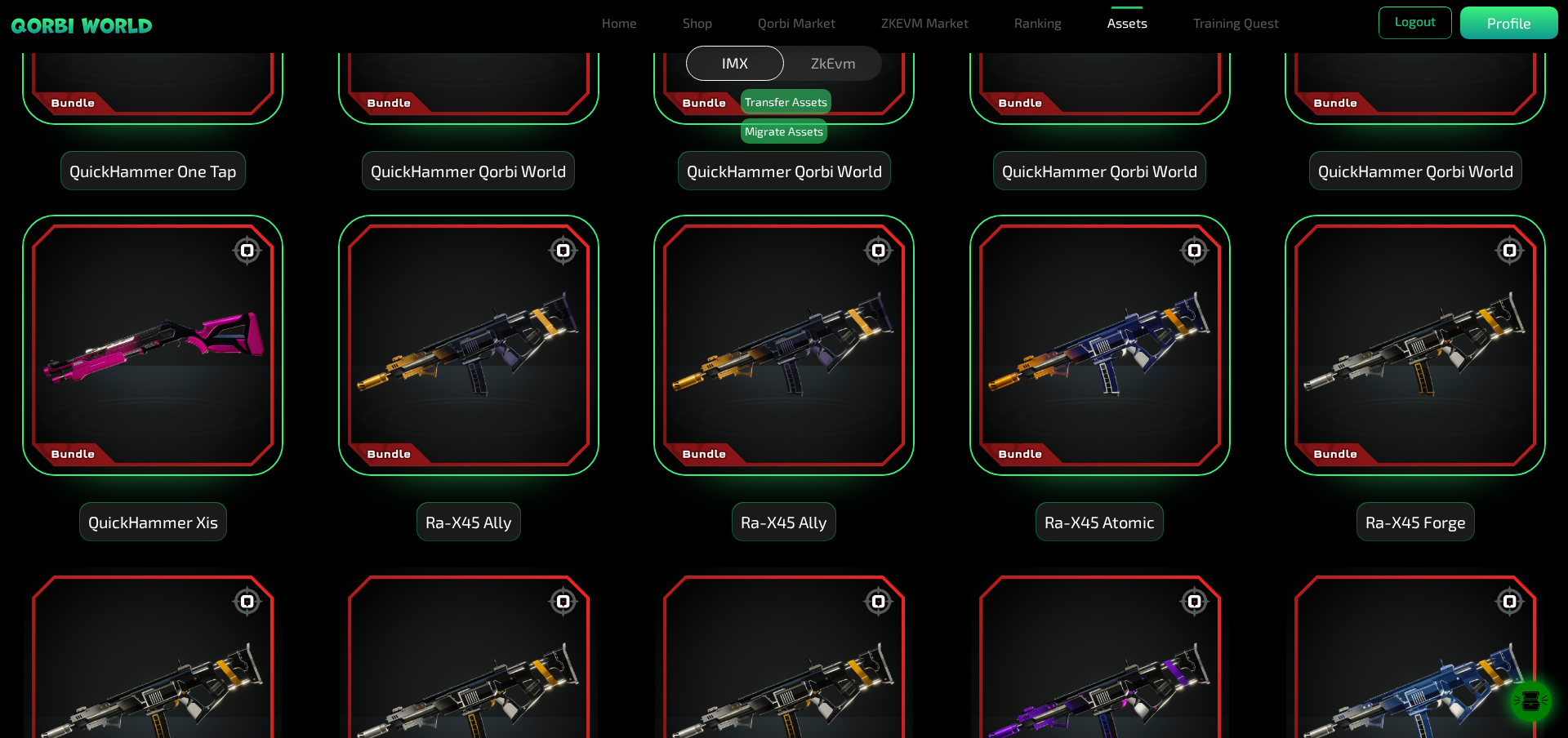
scroll to position [4096, 0]
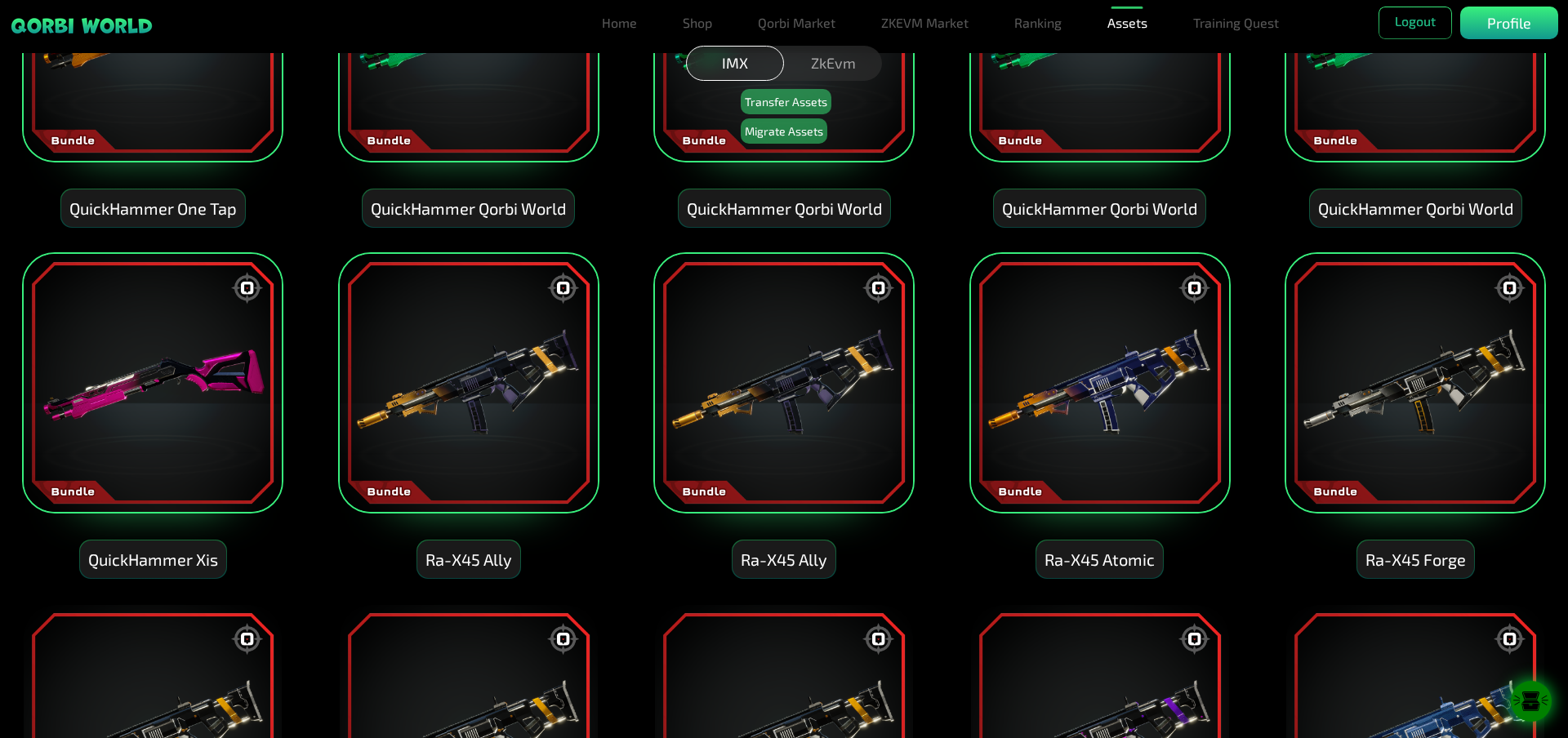
drag, startPoint x: 198, startPoint y: 389, endPoint x: 296, endPoint y: 393, distance: 98.1
click at [198, 389] on img at bounding box center [152, 383] width 261 height 261
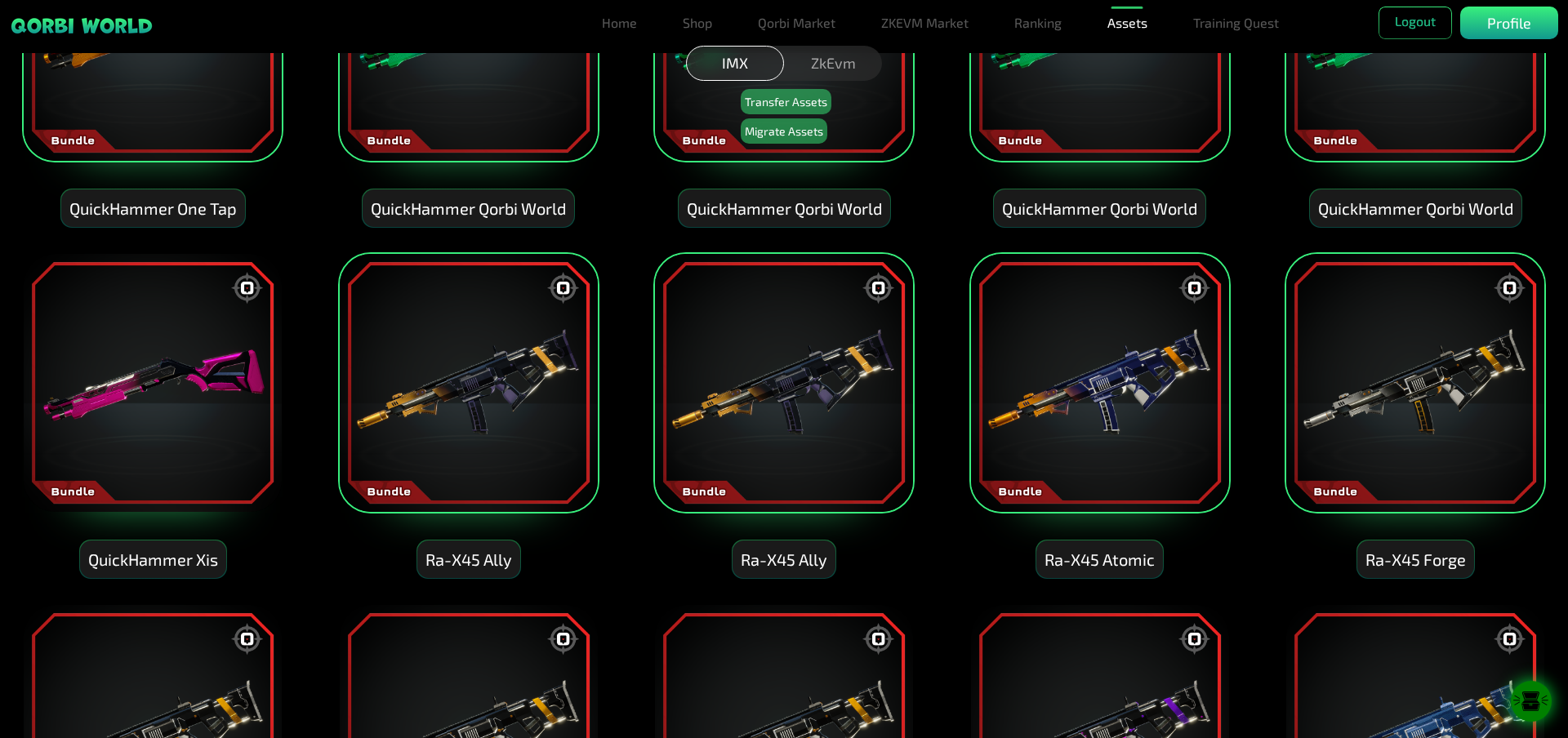
click at [342, 397] on img at bounding box center [468, 383] width 261 height 261
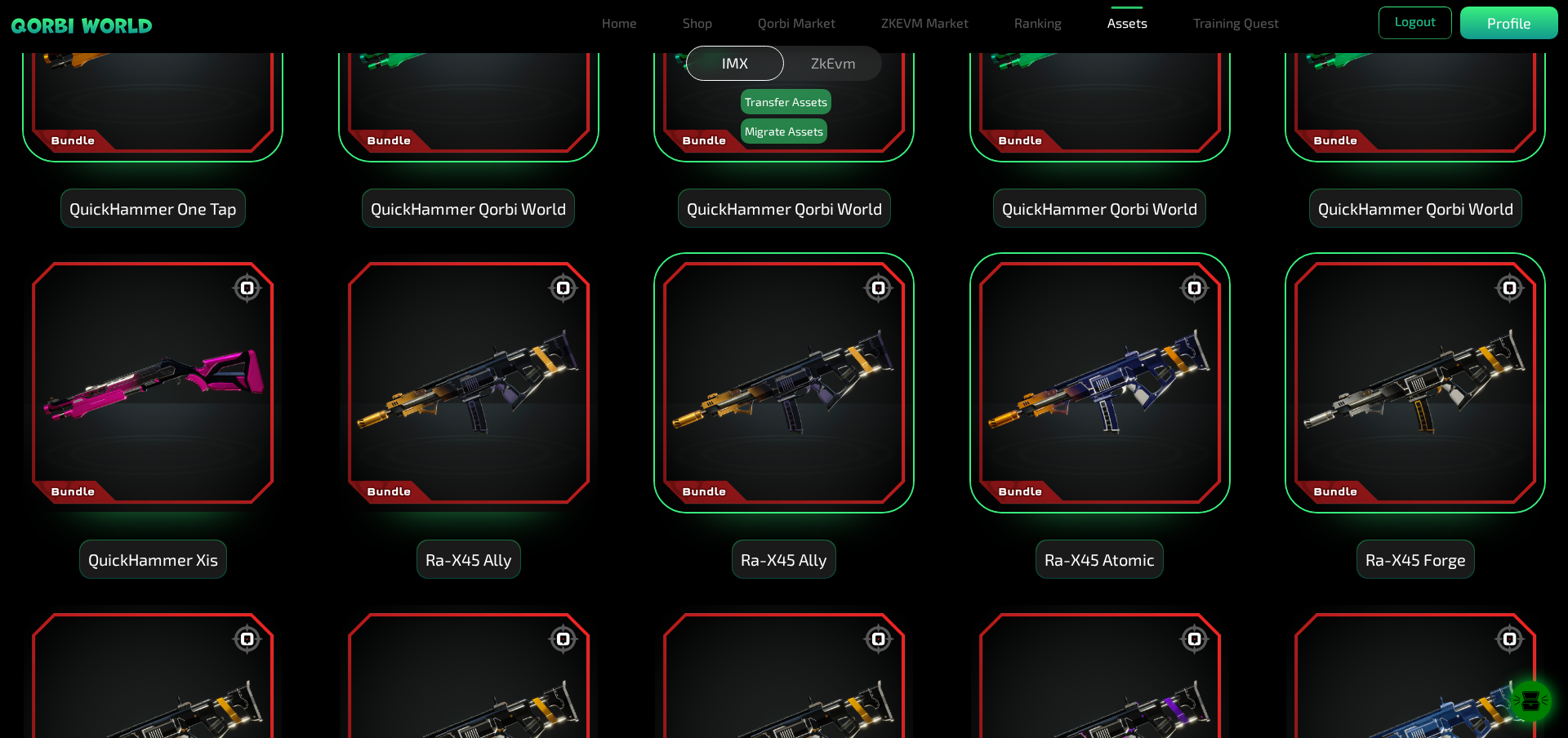
click at [718, 381] on img at bounding box center [784, 383] width 261 height 261
click at [1011, 385] on img at bounding box center [1100, 383] width 261 height 261
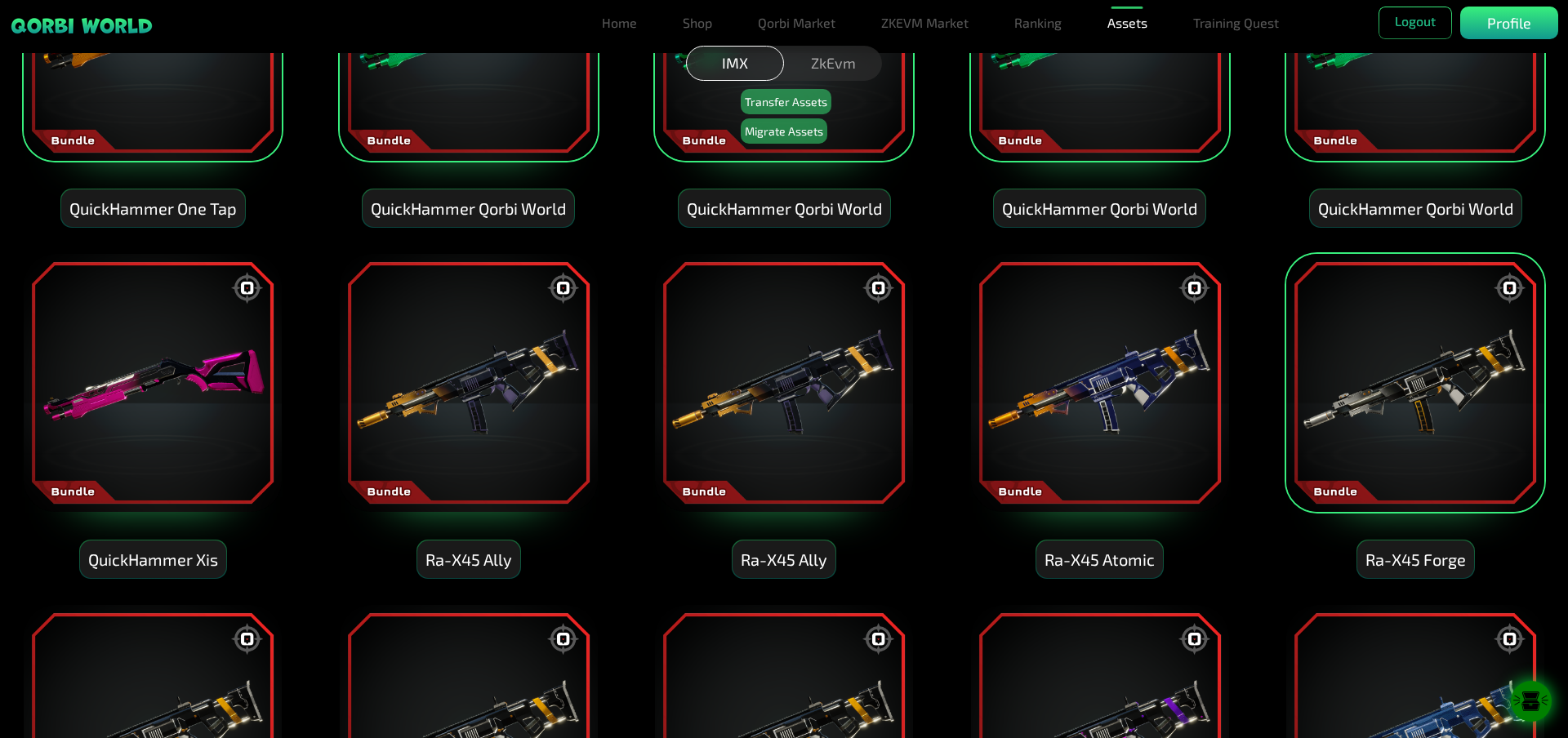
click at [1361, 378] on img at bounding box center [1415, 383] width 261 height 261
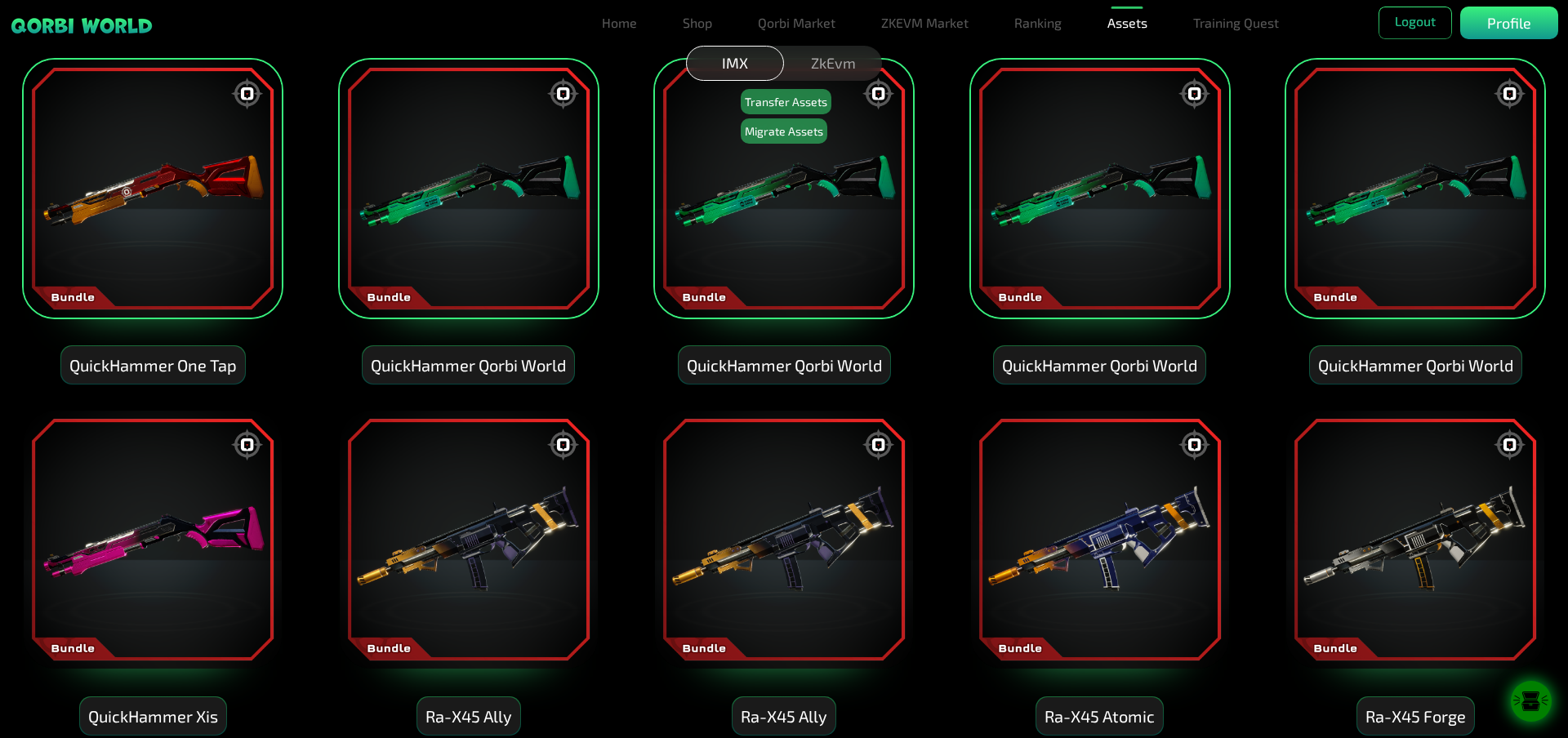
scroll to position [3769, 0]
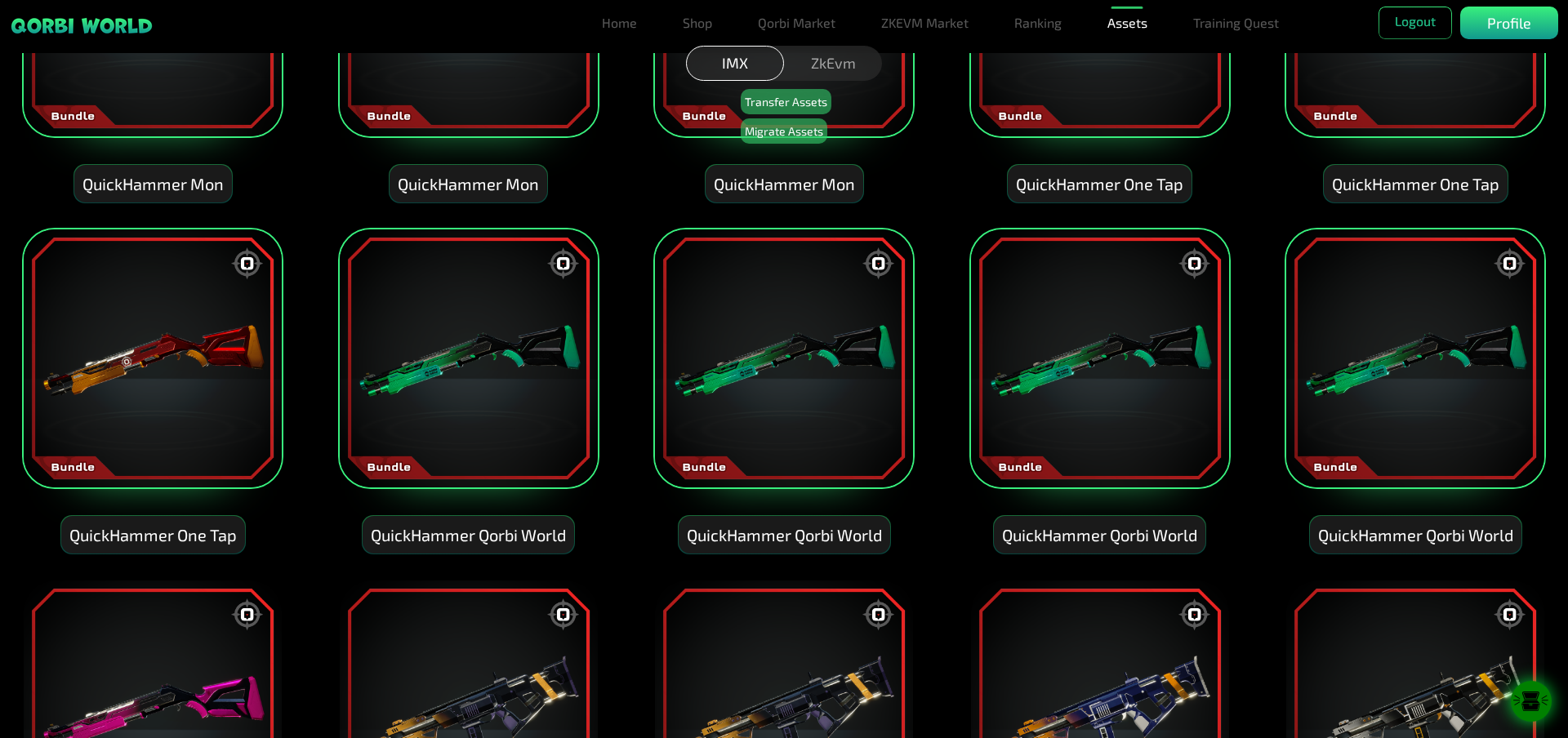
click at [1297, 354] on img at bounding box center [1415, 358] width 261 height 261
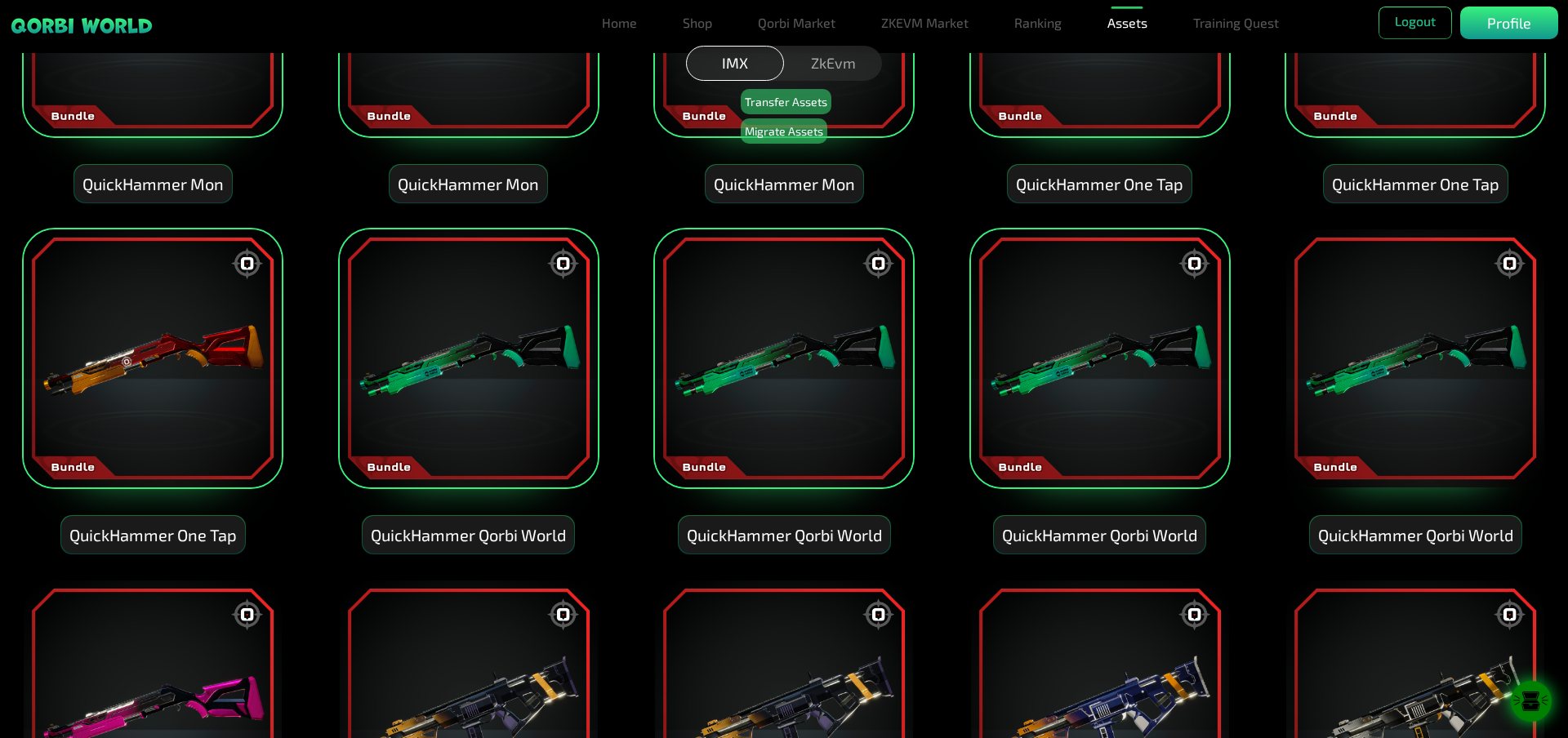
click at [814, 329] on img at bounding box center [784, 358] width 261 height 261
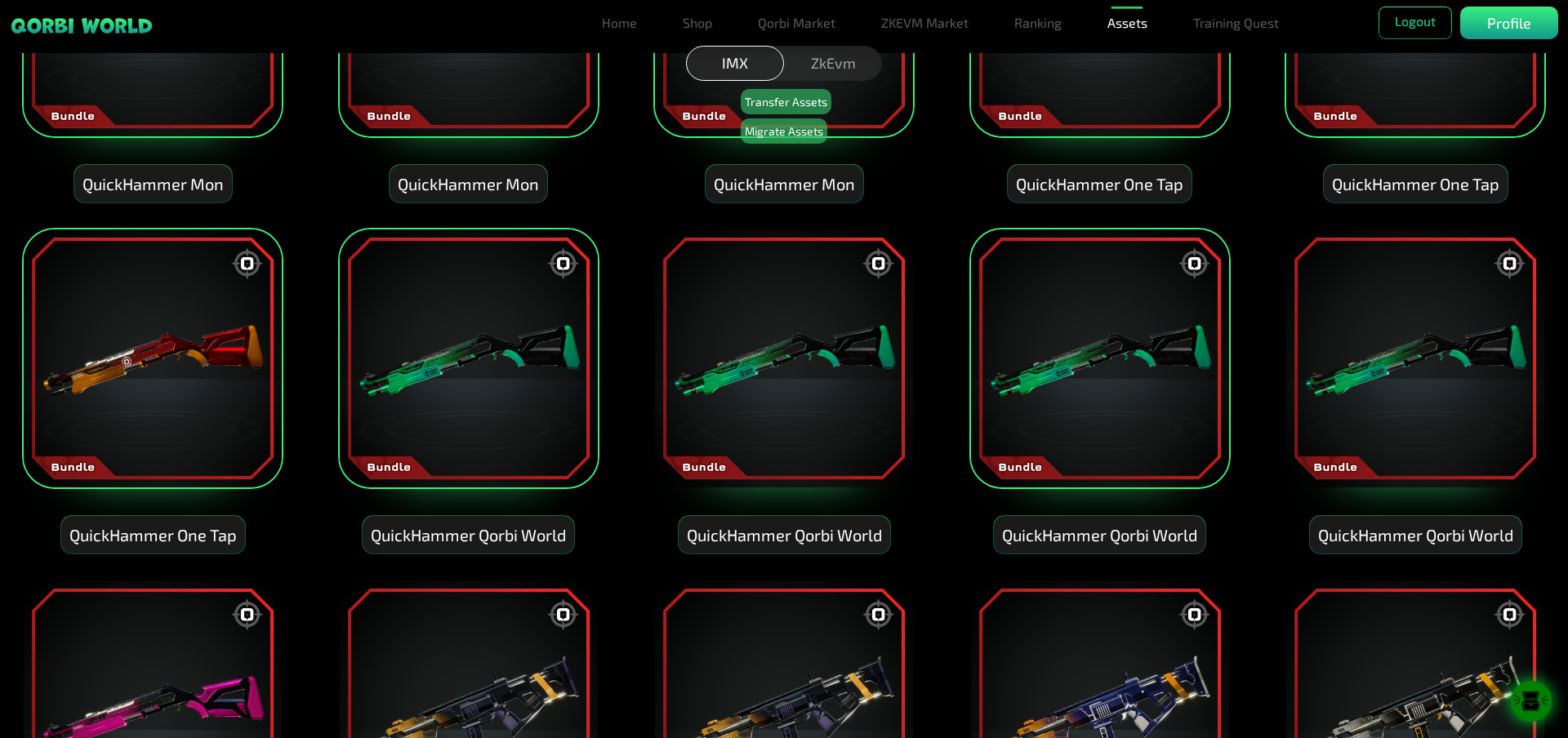
drag, startPoint x: 1125, startPoint y: 334, endPoint x: 1079, endPoint y: 324, distance: 47.1
click at [1125, 334] on img at bounding box center [1100, 358] width 261 height 261
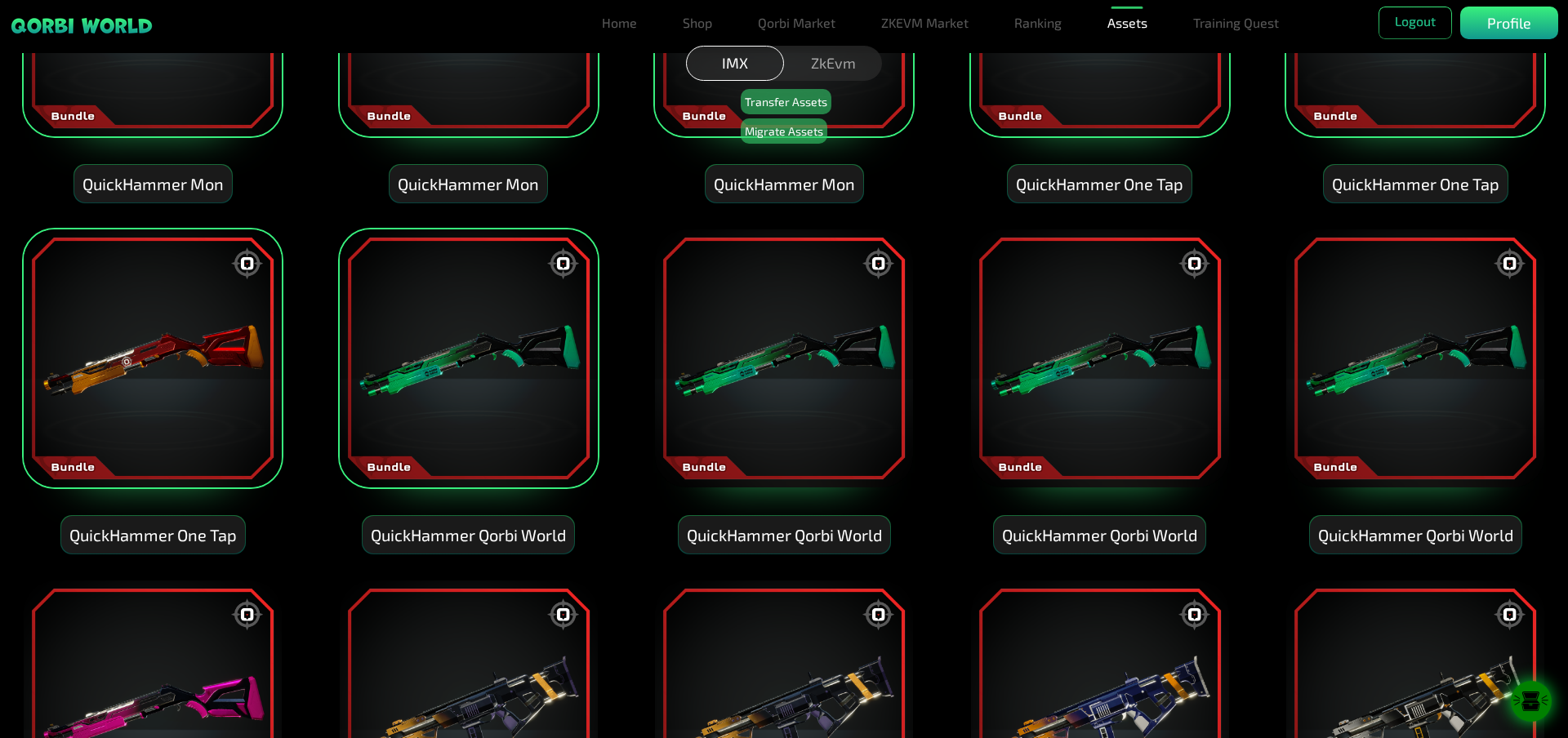
click at [775, 324] on img at bounding box center [784, 358] width 261 height 261
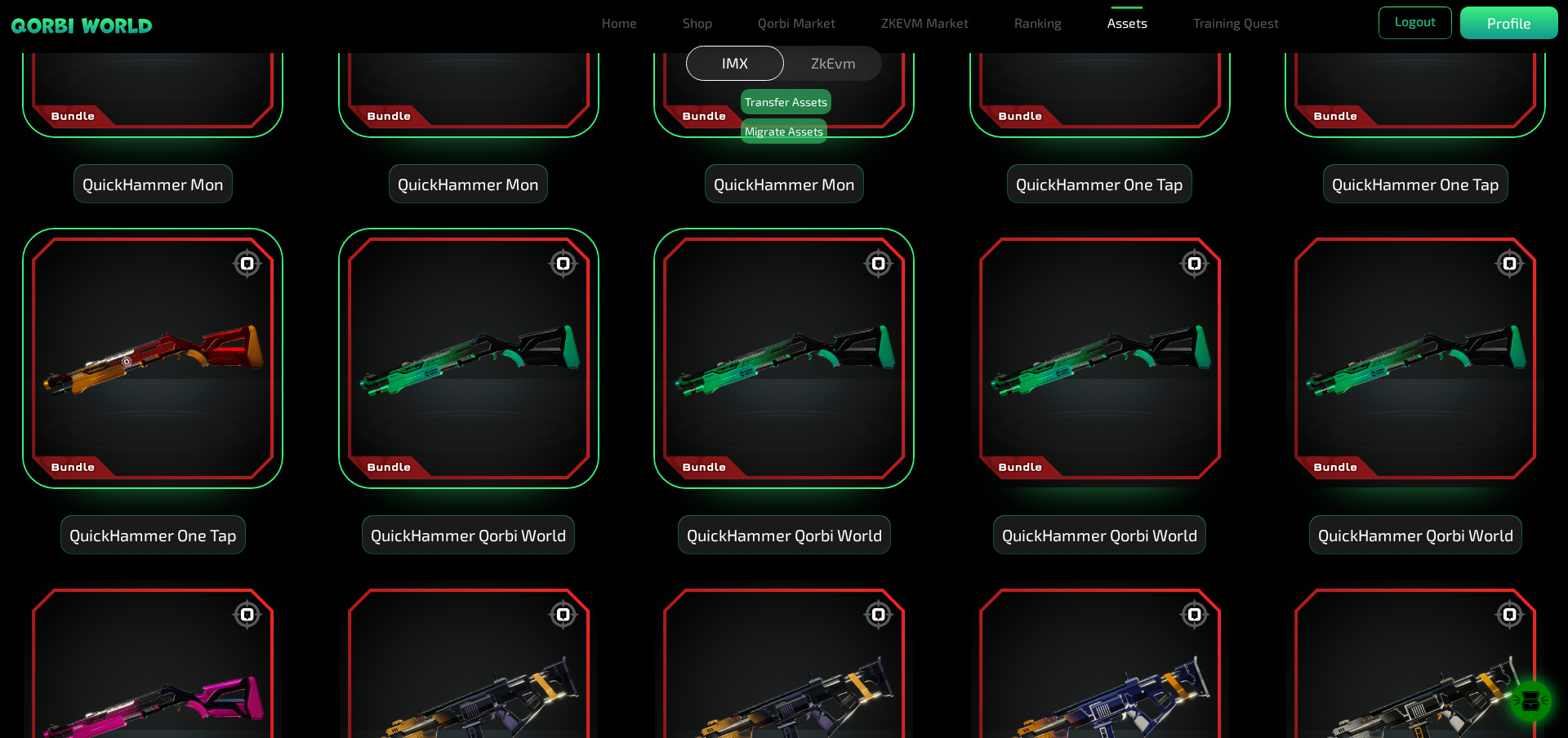
click at [499, 331] on img at bounding box center [468, 358] width 261 height 261
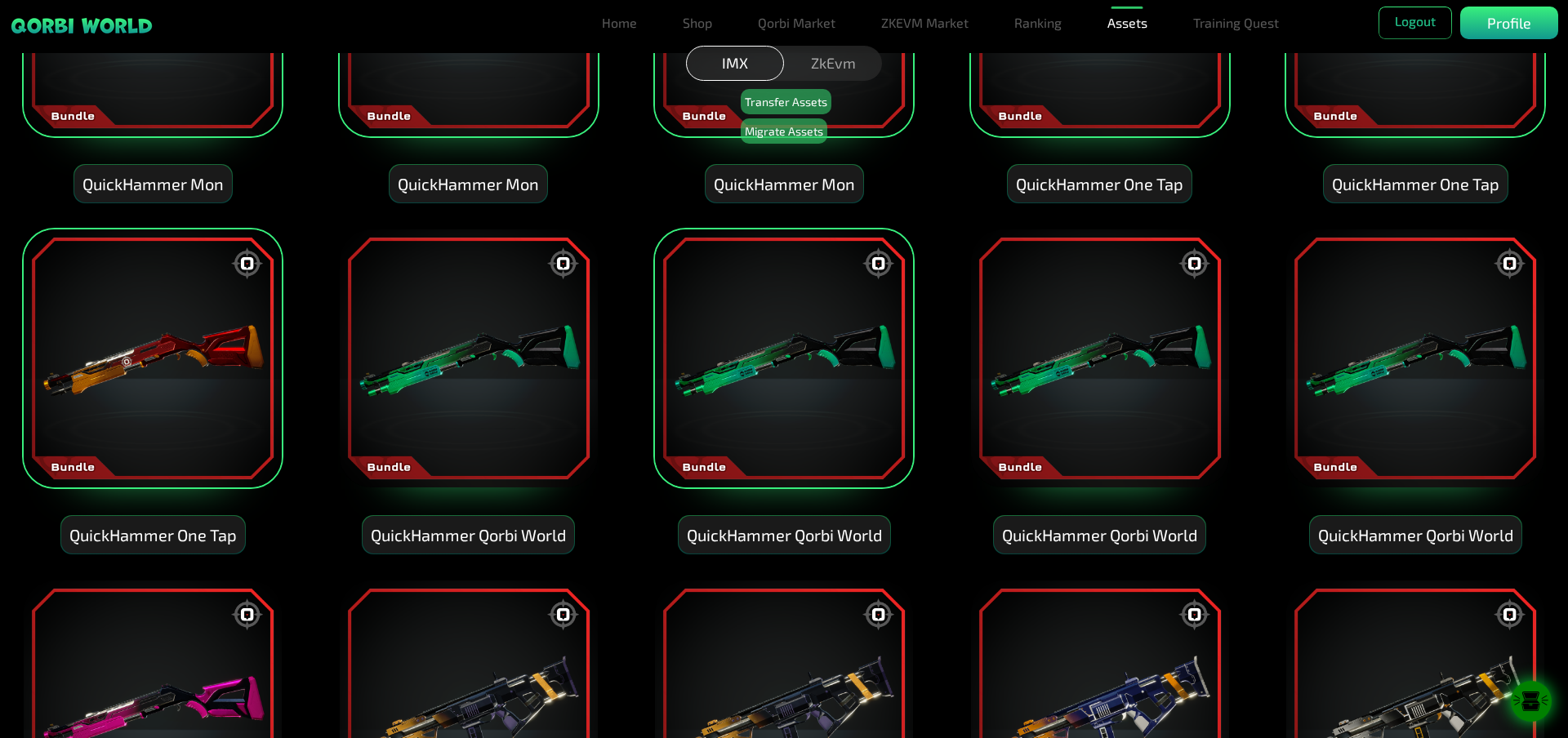
click at [711, 338] on img at bounding box center [784, 358] width 261 height 261
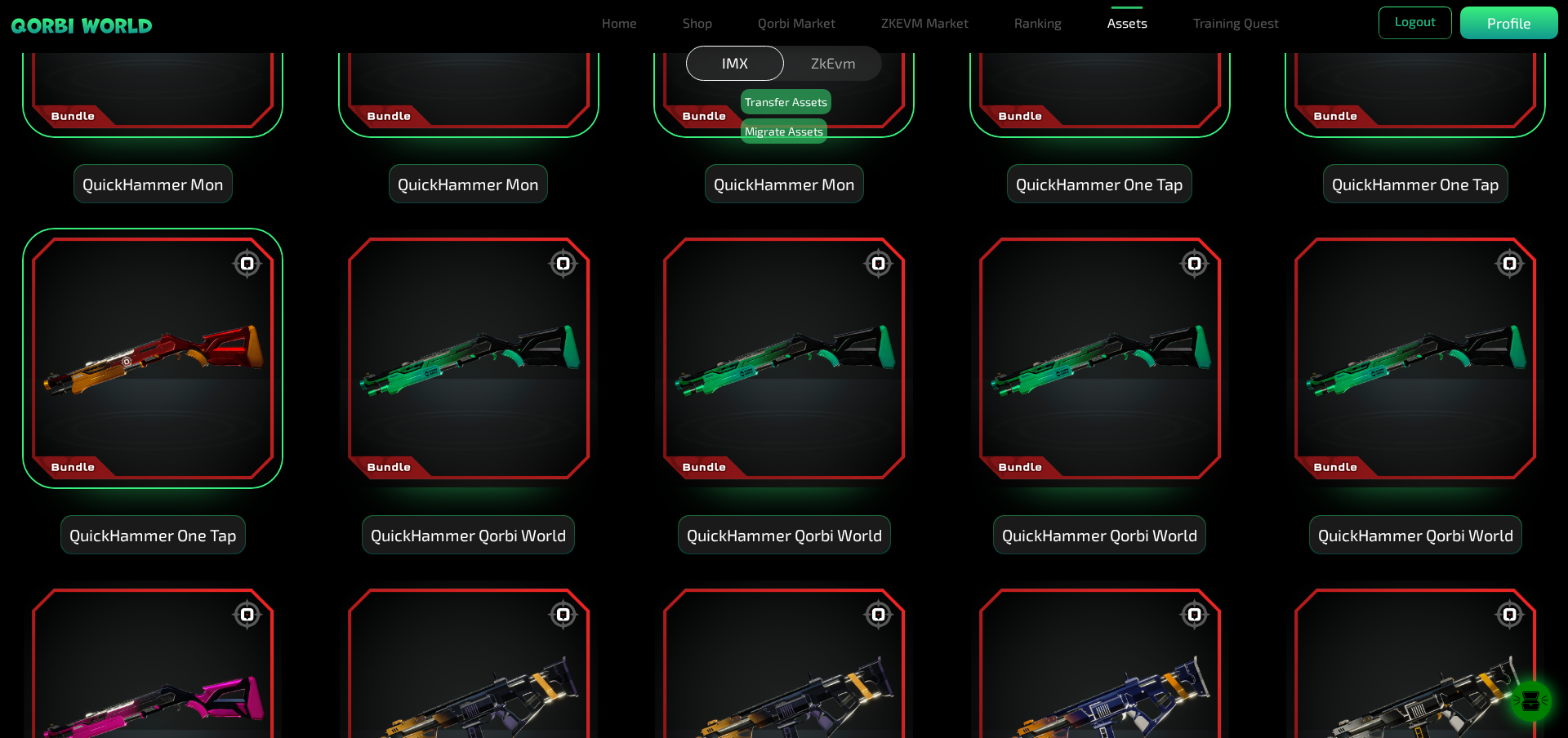
click at [200, 314] on img at bounding box center [152, 358] width 261 height 261
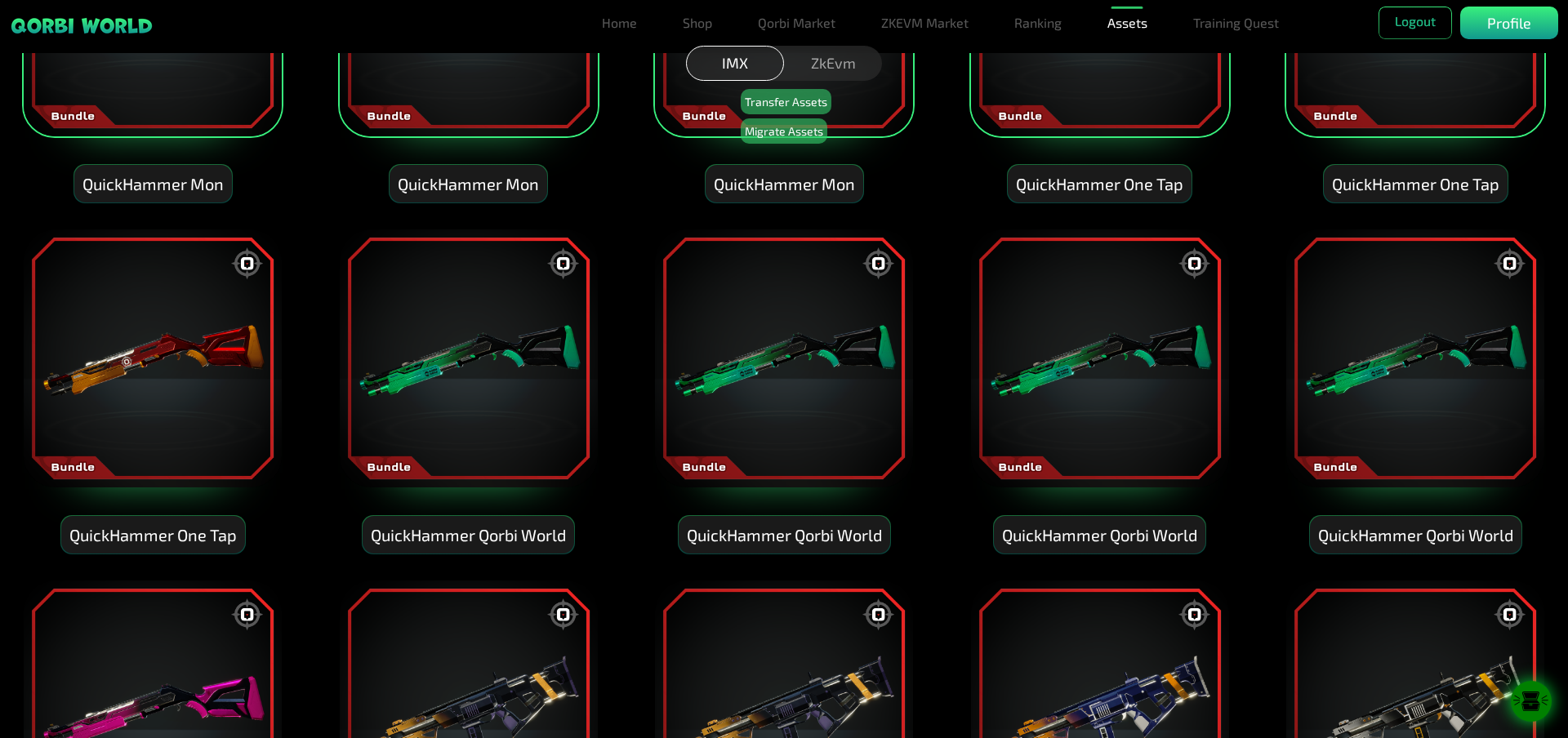
scroll to position [3361, 0]
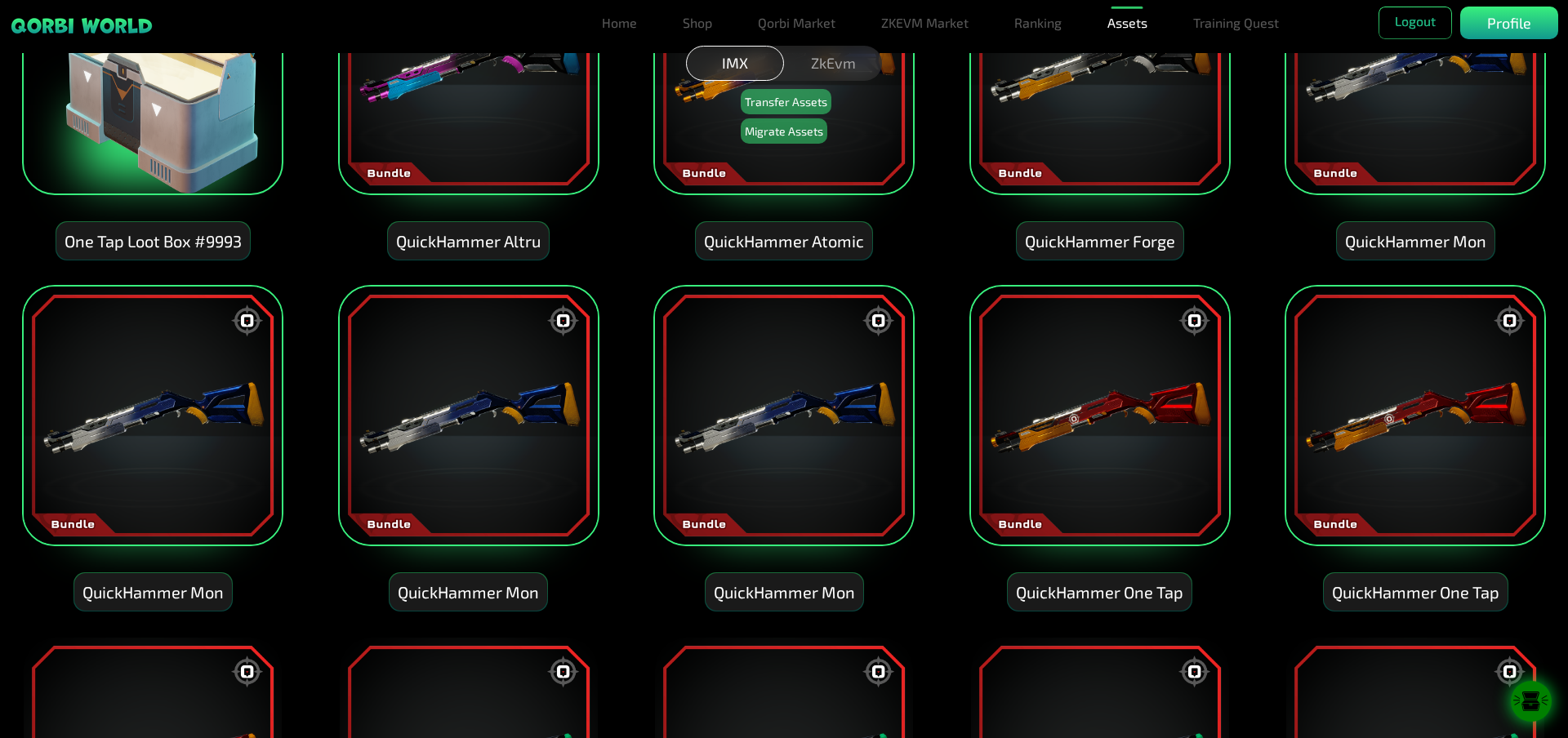
drag, startPoint x: 221, startPoint y: 352, endPoint x: 238, endPoint y: 359, distance: 18.4
click at [220, 353] on img at bounding box center [152, 415] width 261 height 261
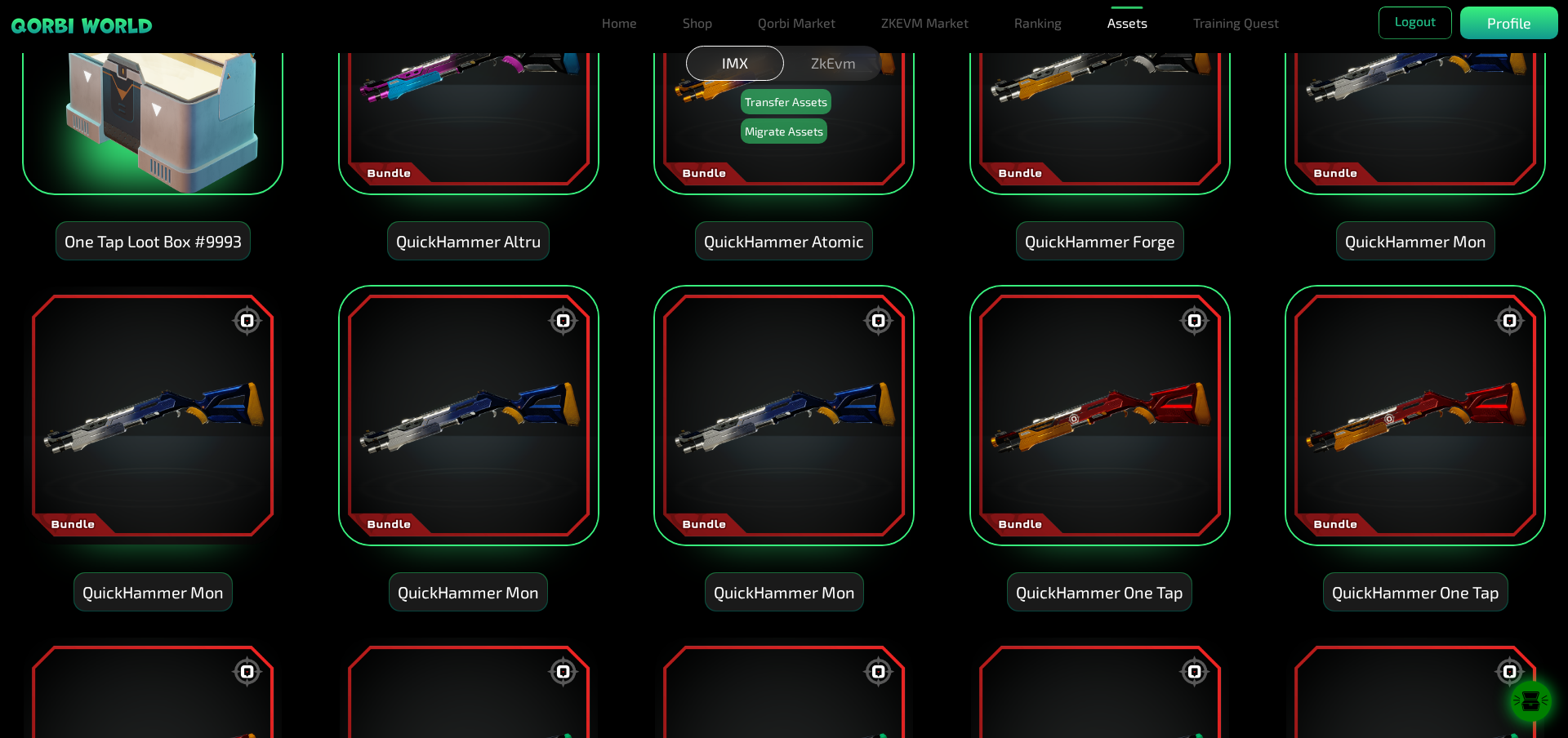
click at [440, 408] on img at bounding box center [468, 415] width 261 height 261
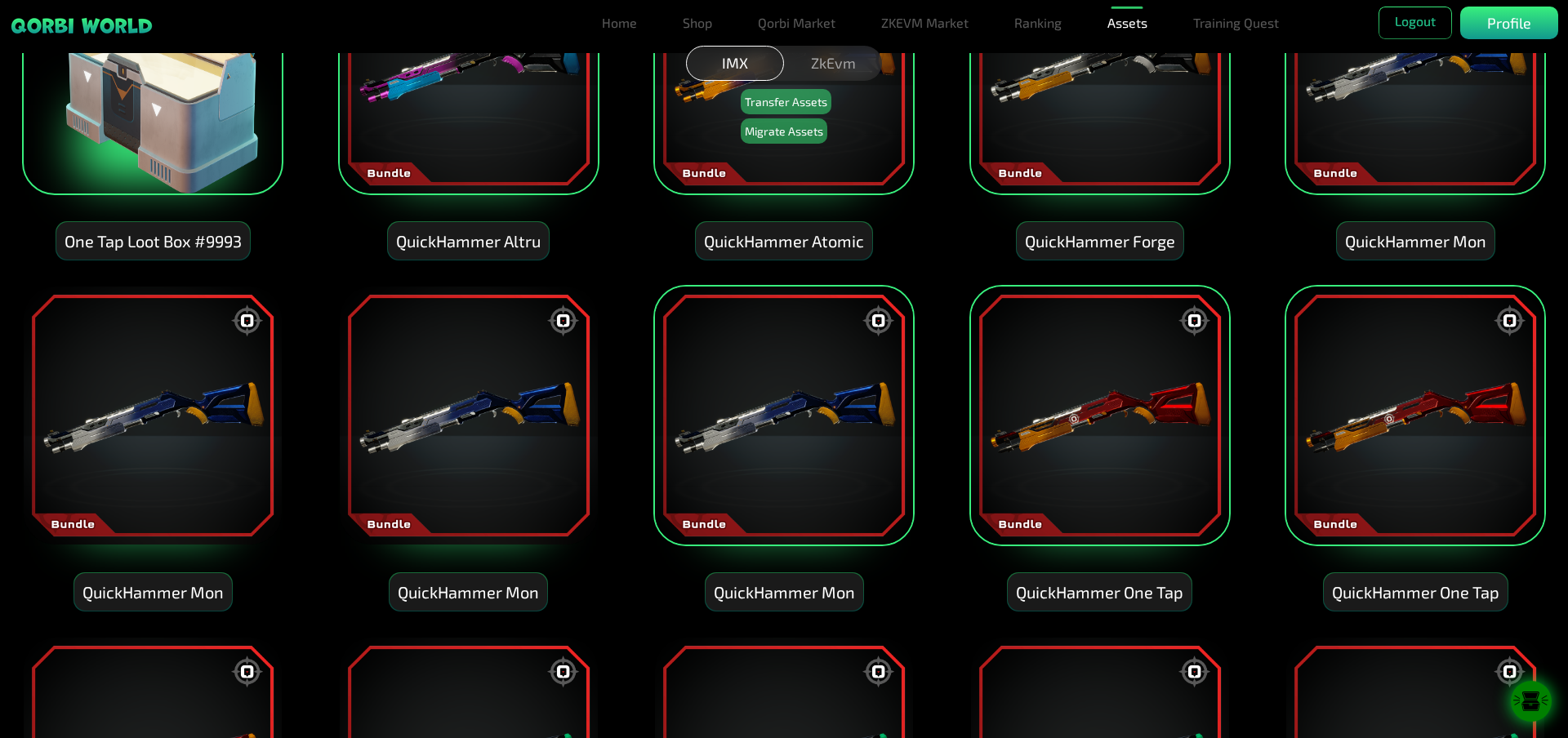
click at [720, 443] on img at bounding box center [784, 415] width 261 height 261
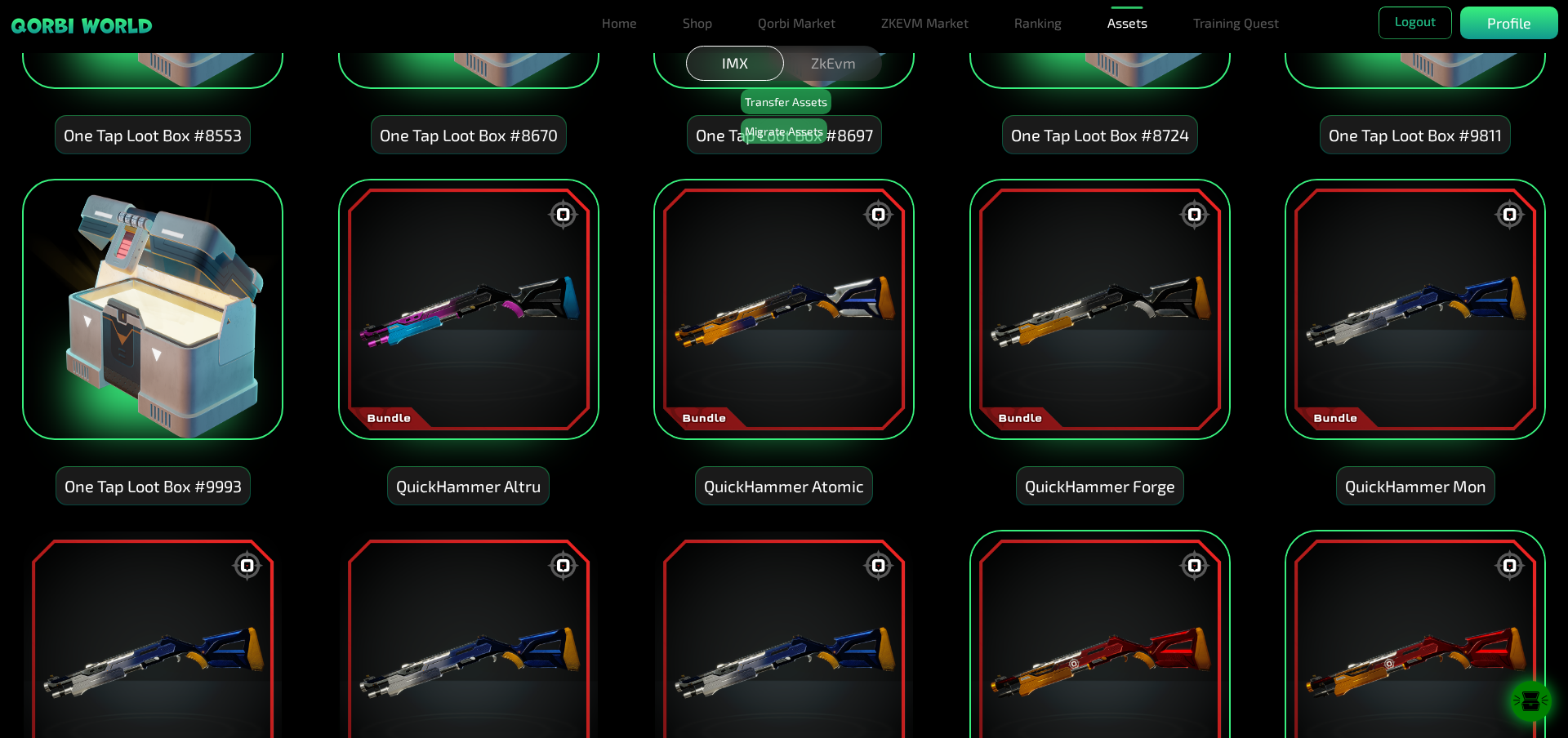
drag, startPoint x: 1101, startPoint y: 628, endPoint x: 1367, endPoint y: 663, distance: 268.3
click at [1103, 629] on img at bounding box center [1100, 660] width 261 height 261
click at [1376, 647] on img at bounding box center [1415, 660] width 261 height 261
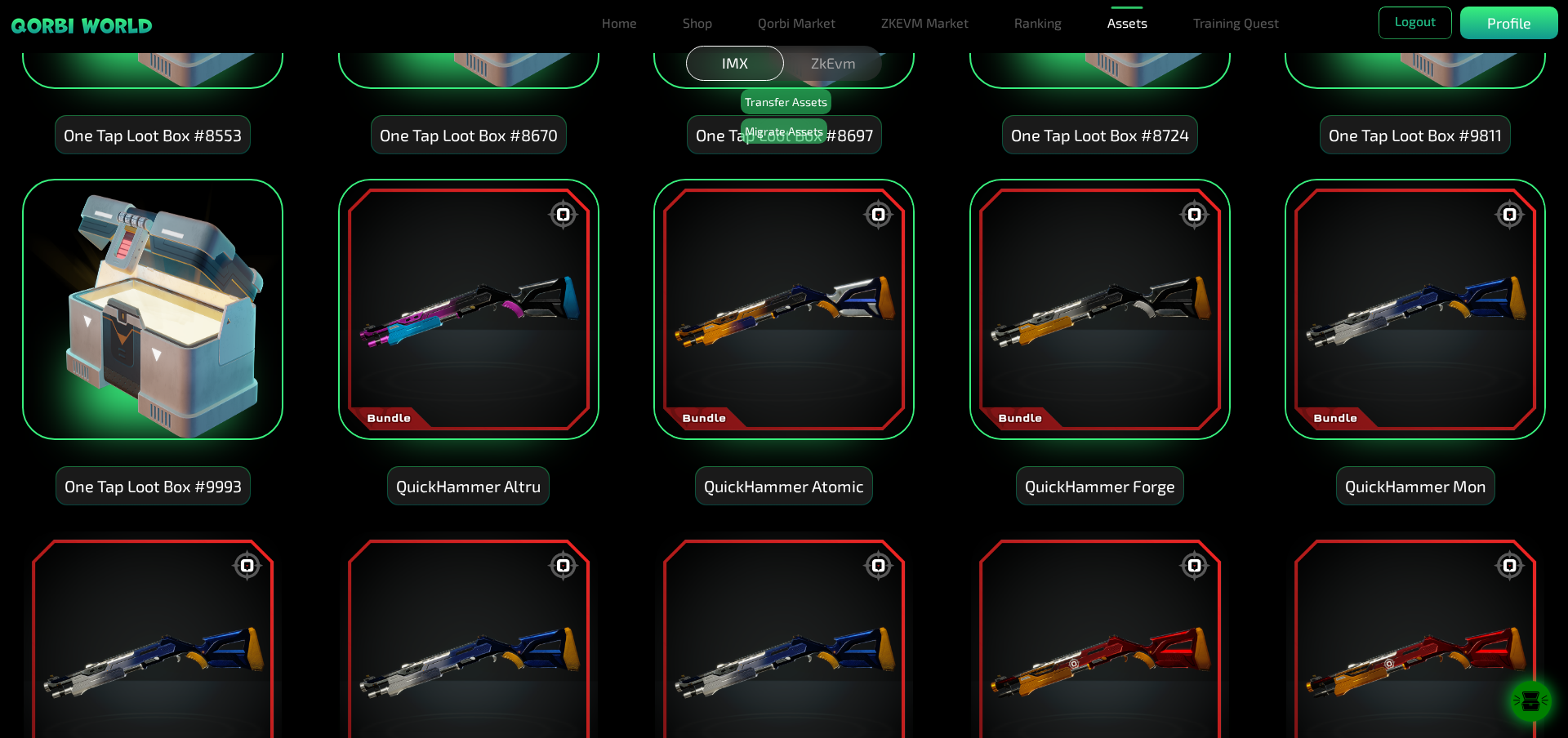
click at [1416, 402] on img at bounding box center [1415, 309] width 261 height 261
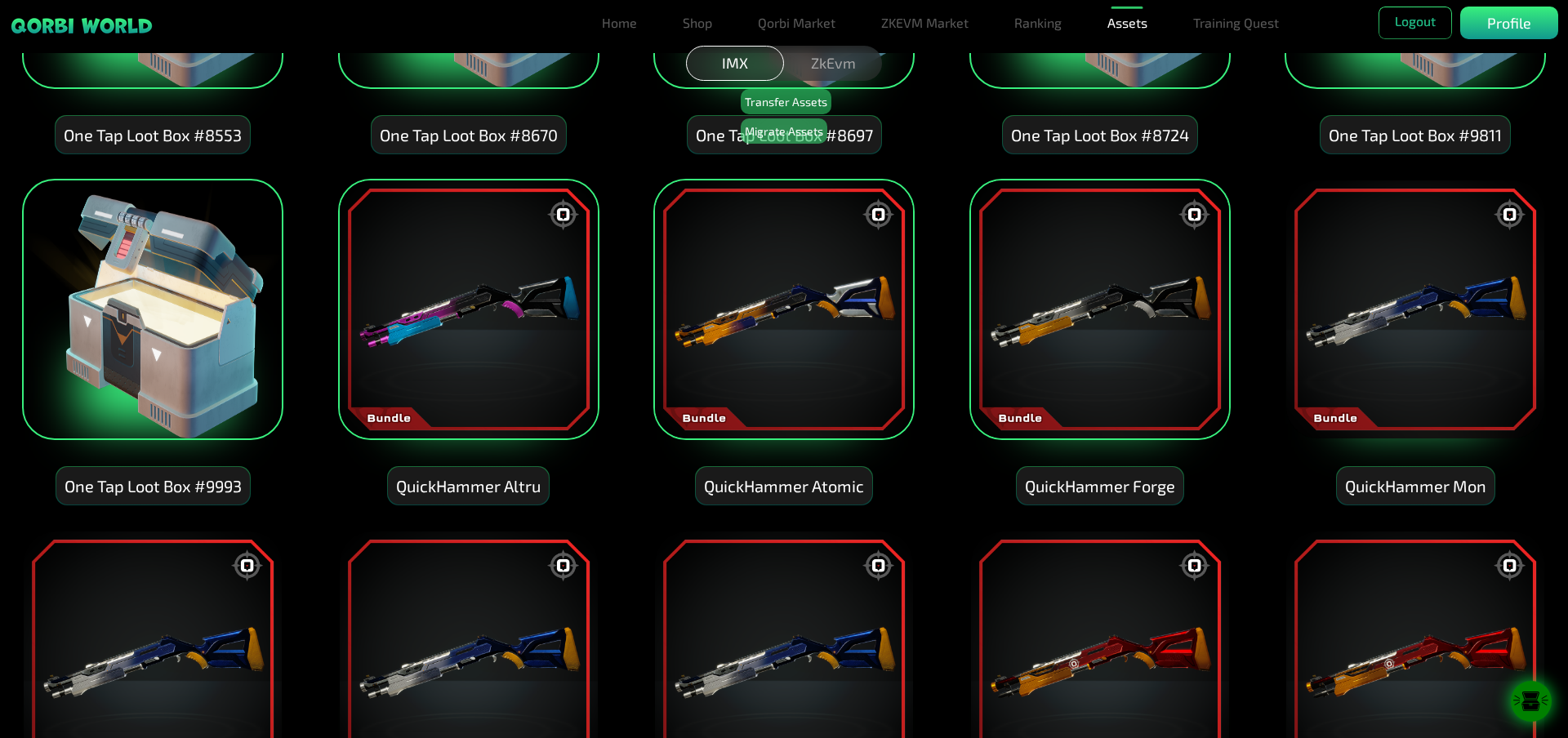
click at [1046, 304] on img at bounding box center [1100, 309] width 261 height 261
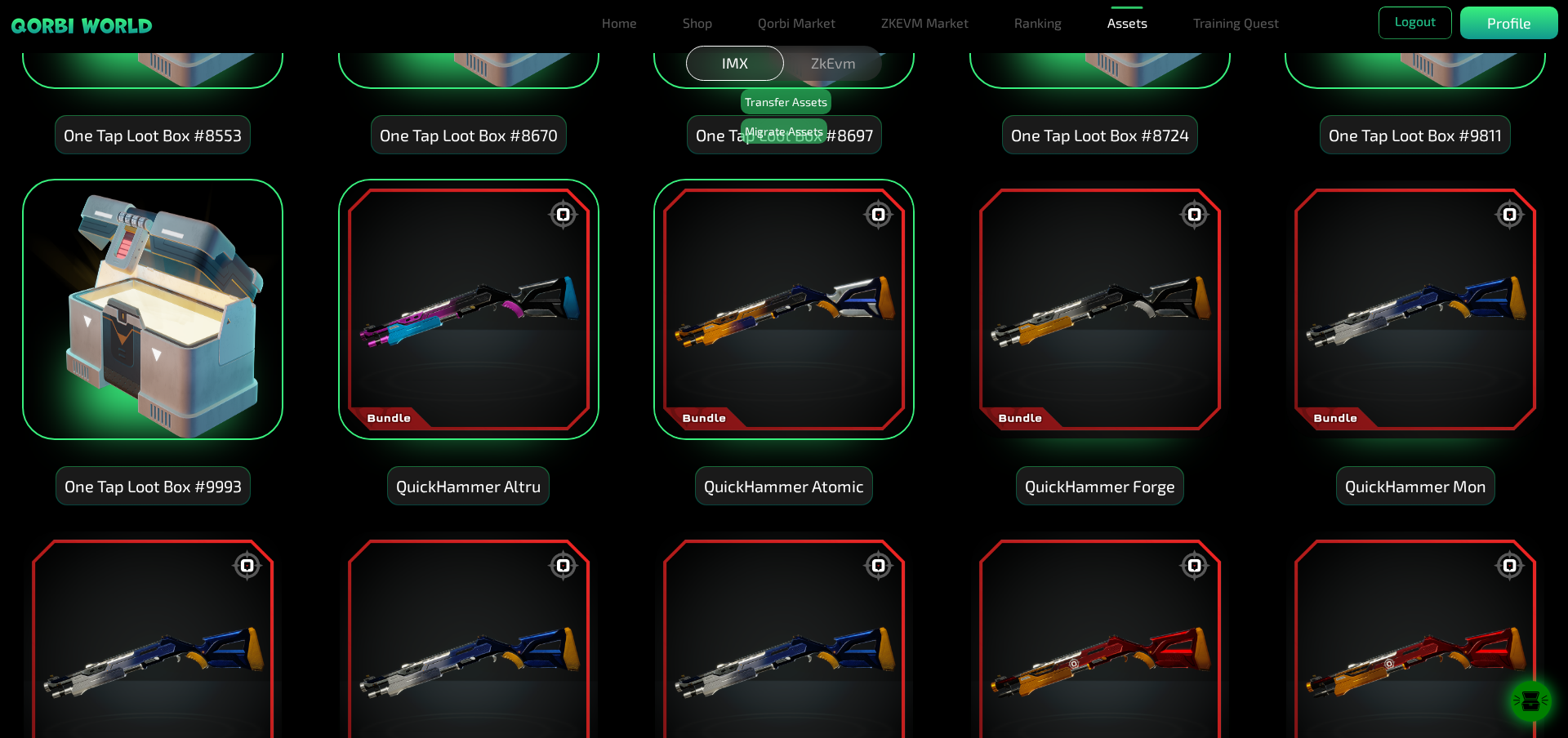
click at [557, 269] on img at bounding box center [468, 309] width 261 height 261
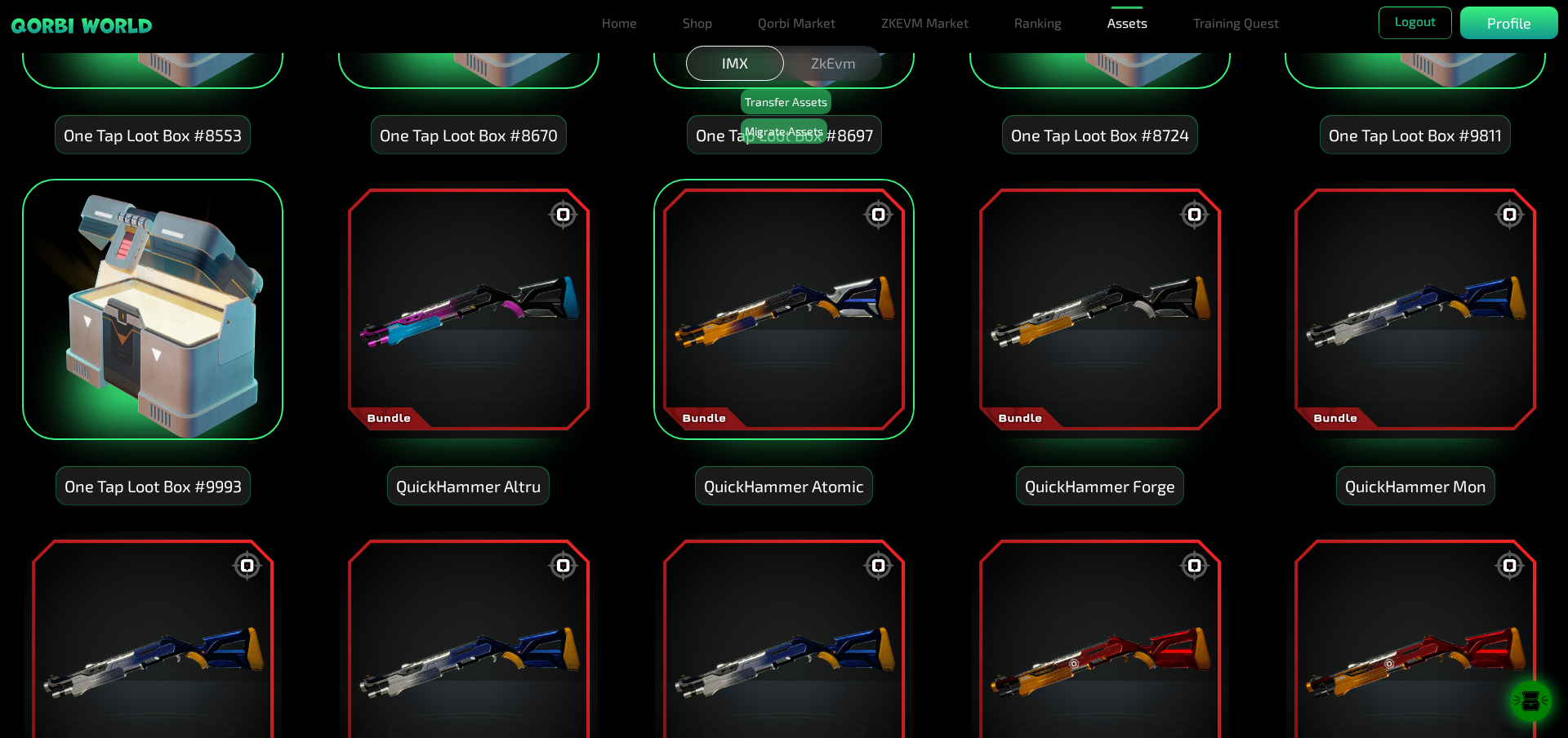
click at [794, 317] on img at bounding box center [784, 309] width 261 height 261
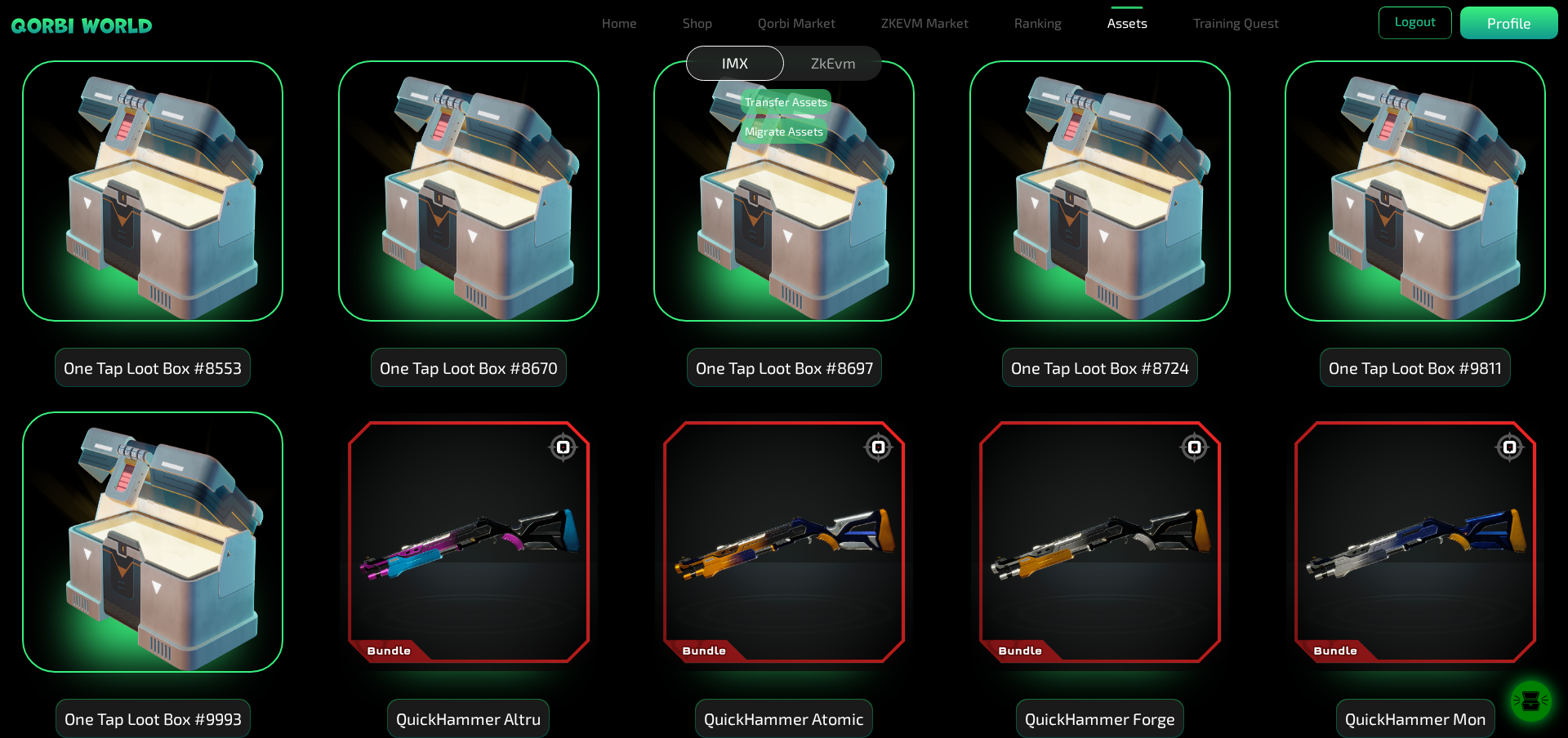
scroll to position [2871, 0]
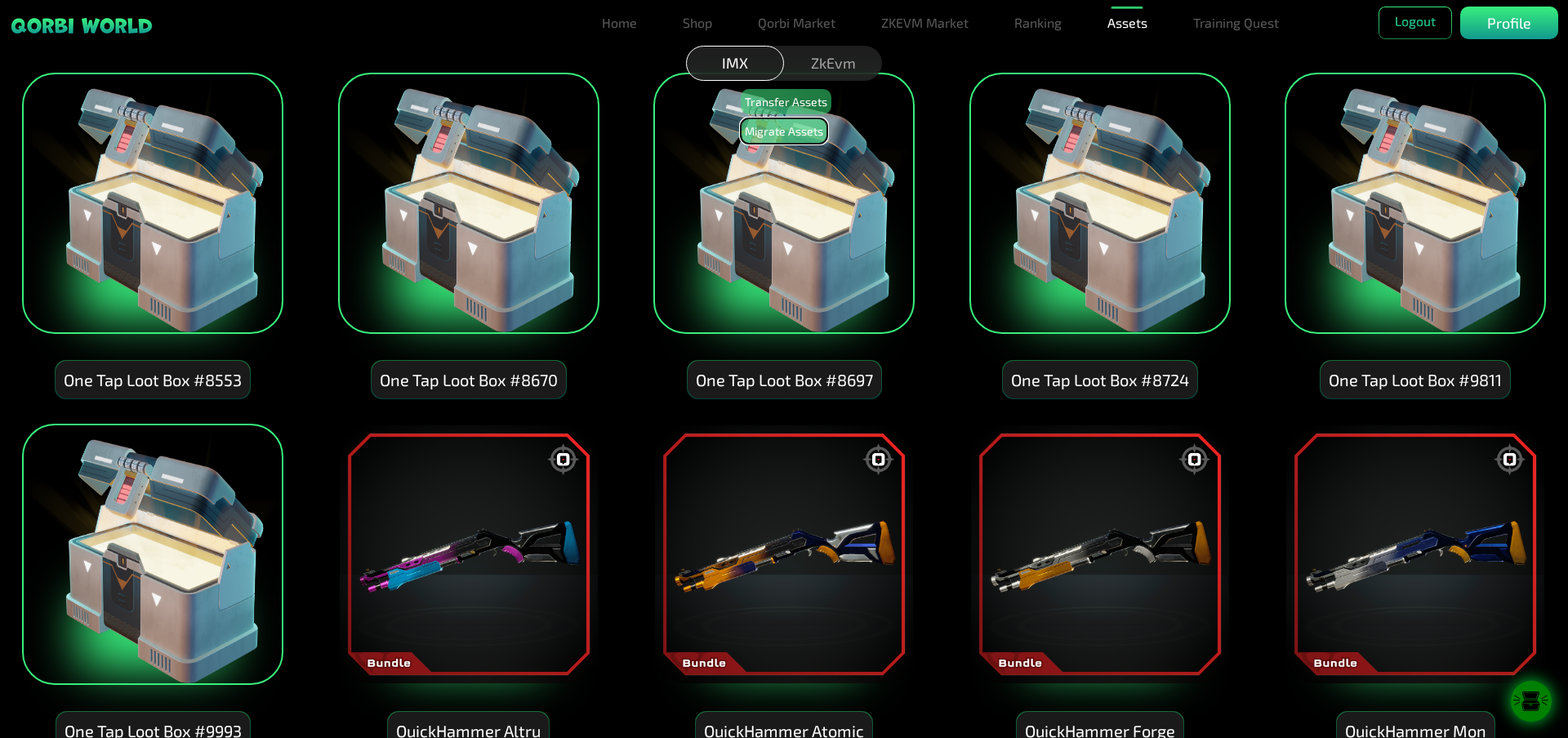
click at [796, 134] on button "Migrate Assets" at bounding box center [784, 131] width 87 height 25
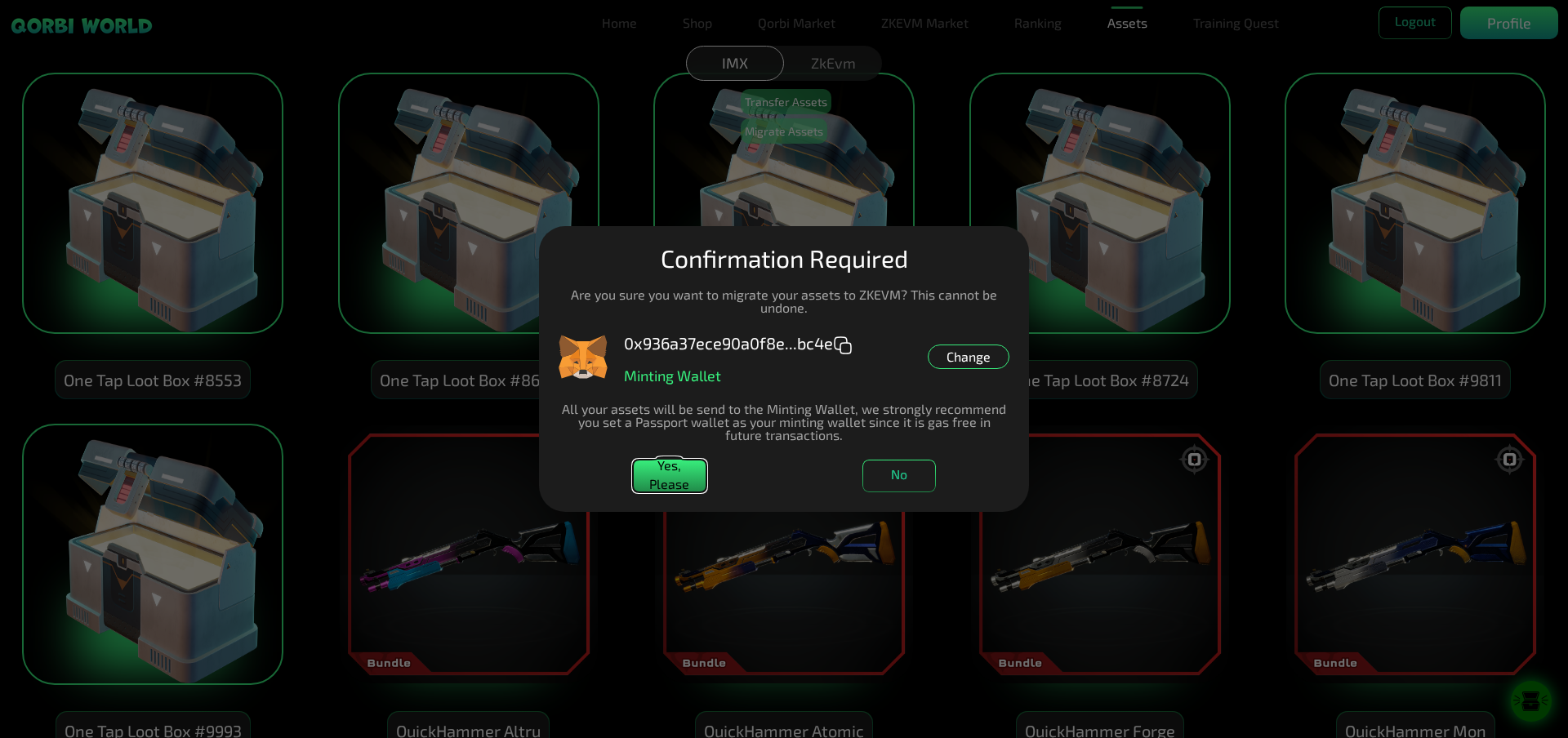
click at [666, 479] on button "Yes, Please" at bounding box center [669, 475] width 73 height 33
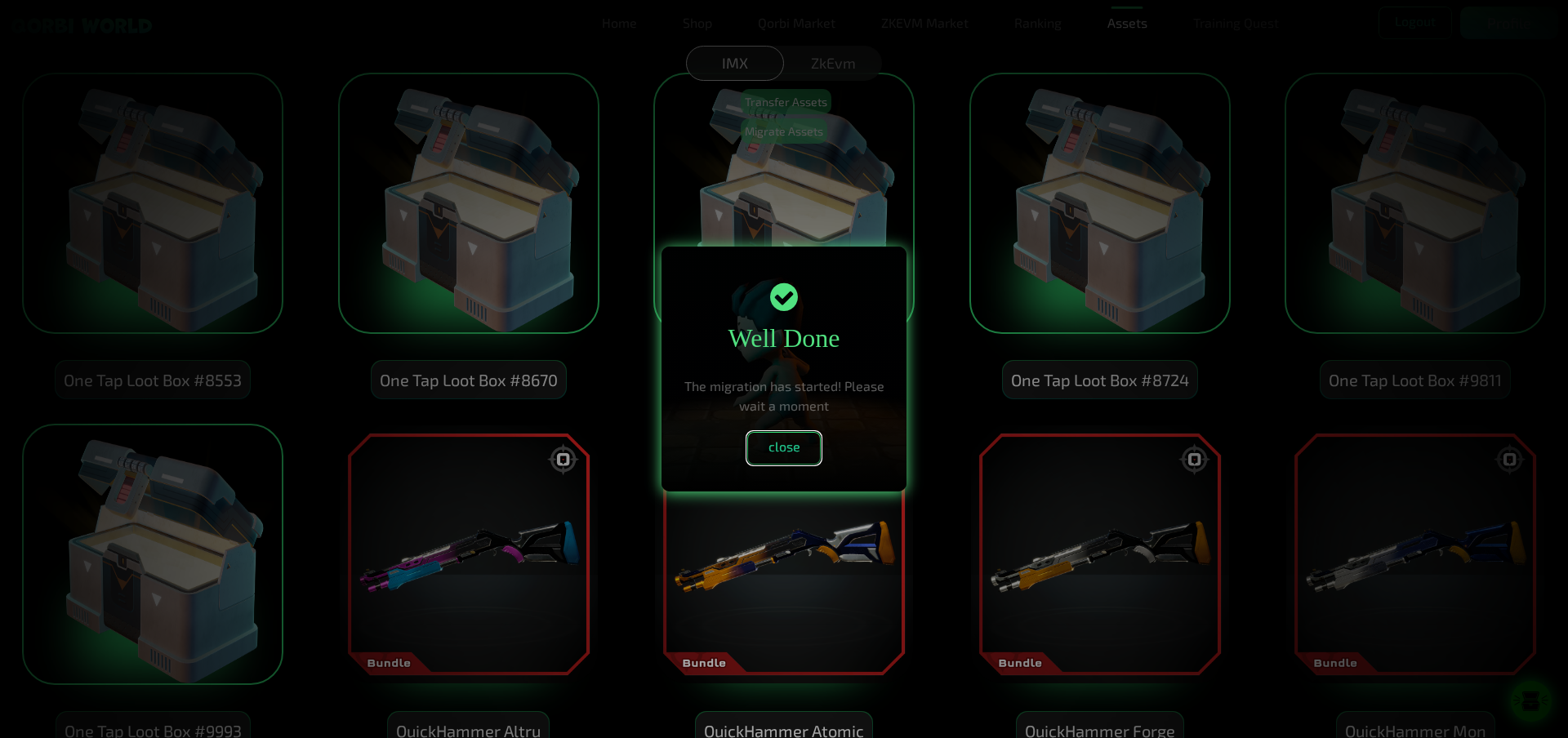
click at [789, 455] on button "close" at bounding box center [784, 448] width 73 height 33
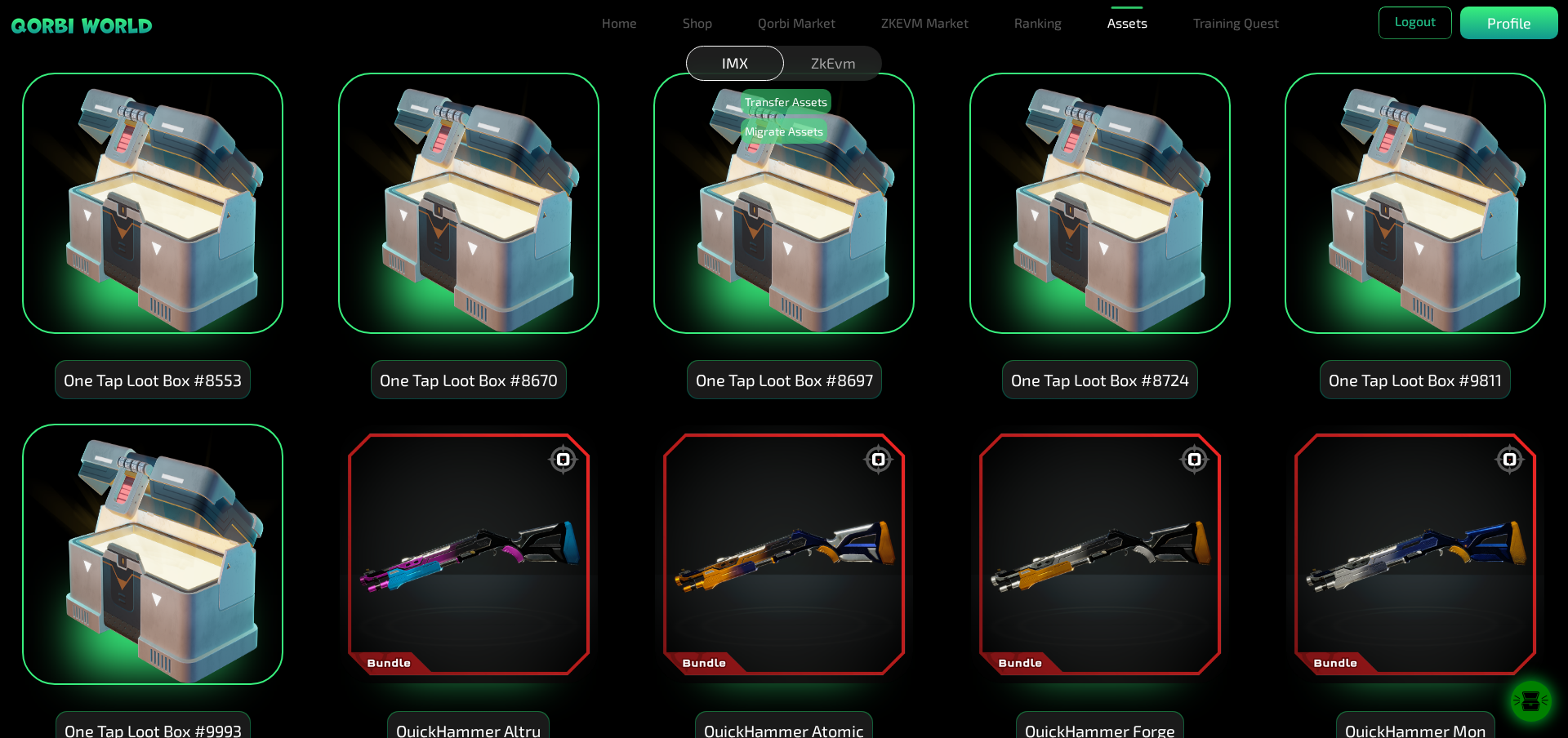
click at [837, 60] on div "ZkEvm" at bounding box center [833, 63] width 98 height 35
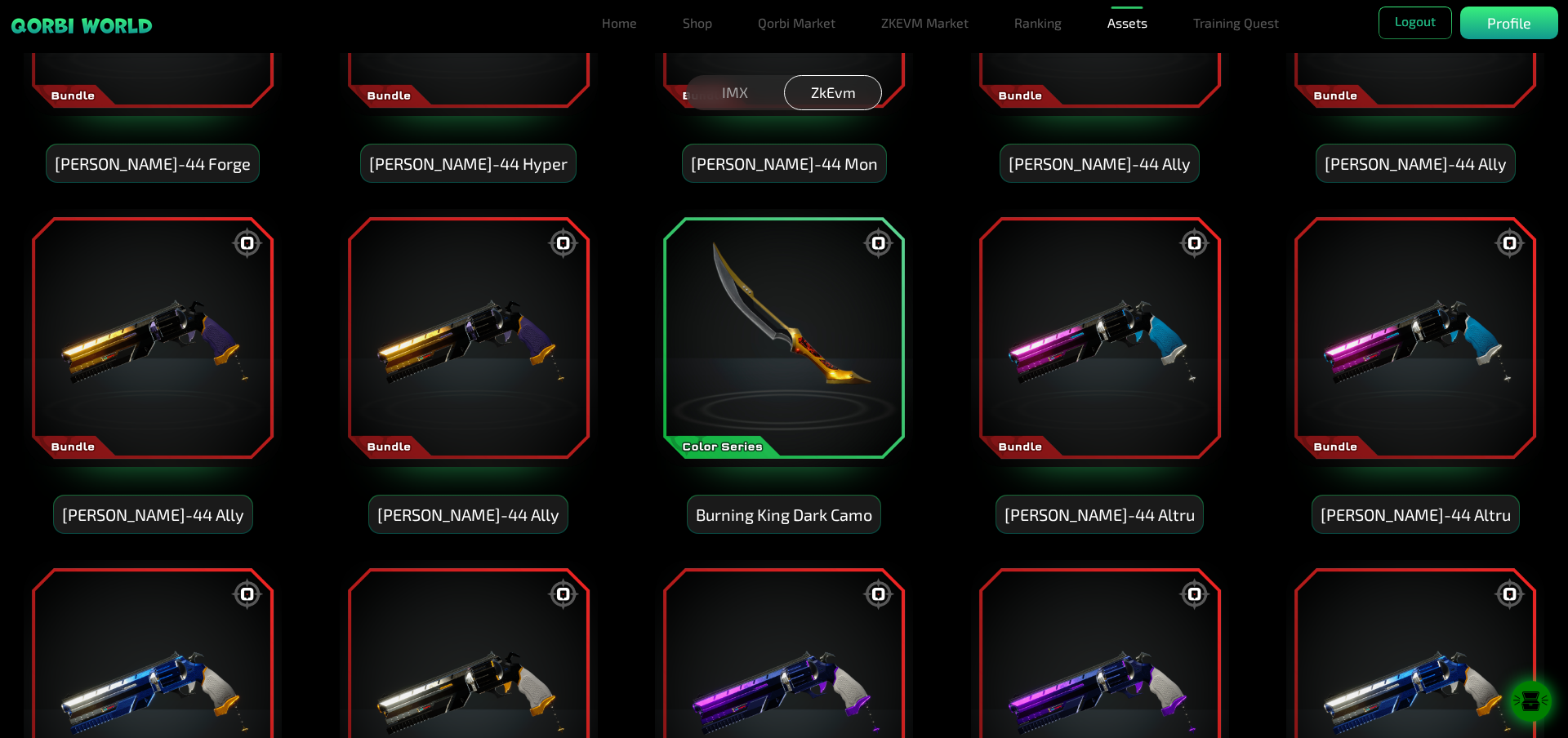
scroll to position [3050, 0]
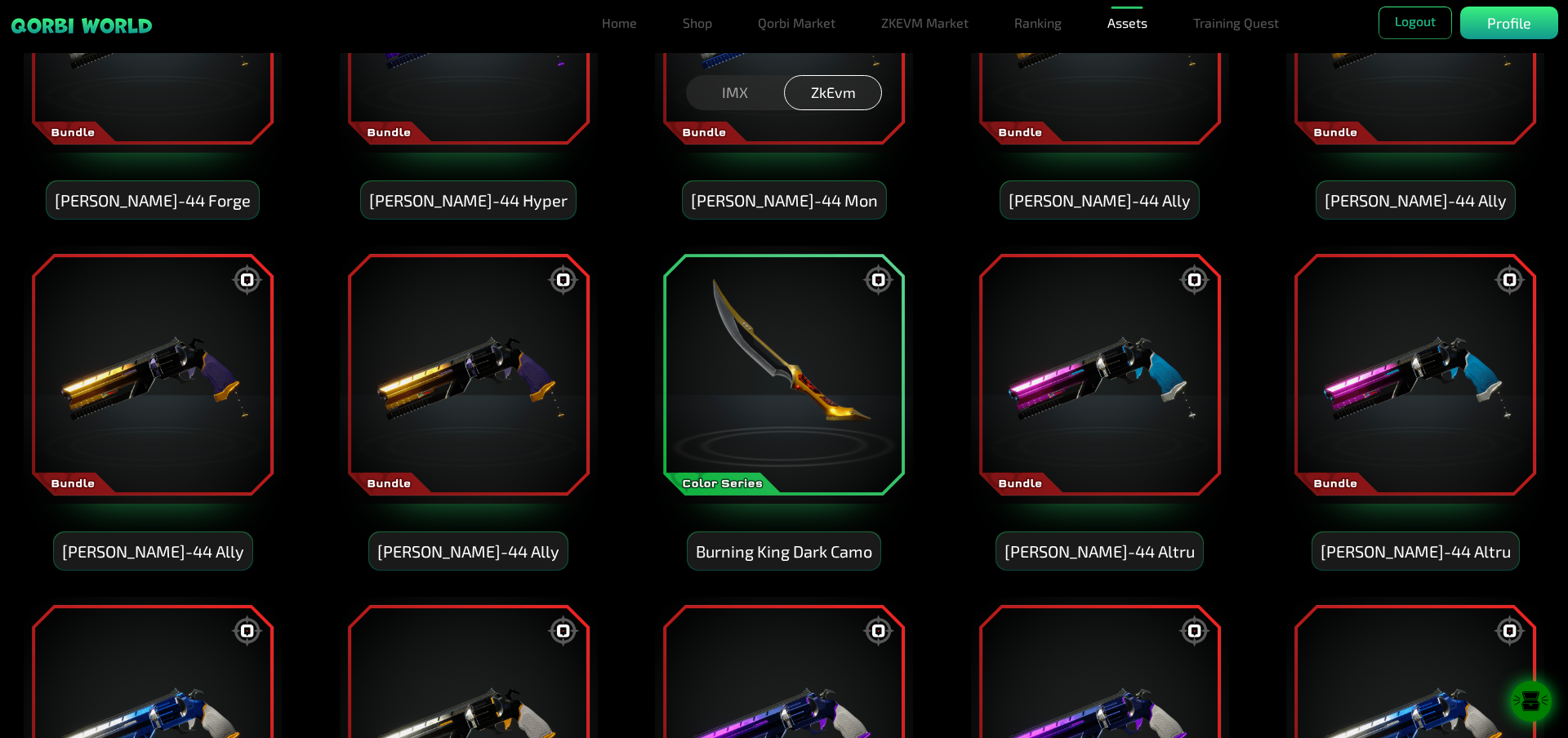
click at [745, 93] on div "IMX" at bounding box center [735, 93] width 98 height 35
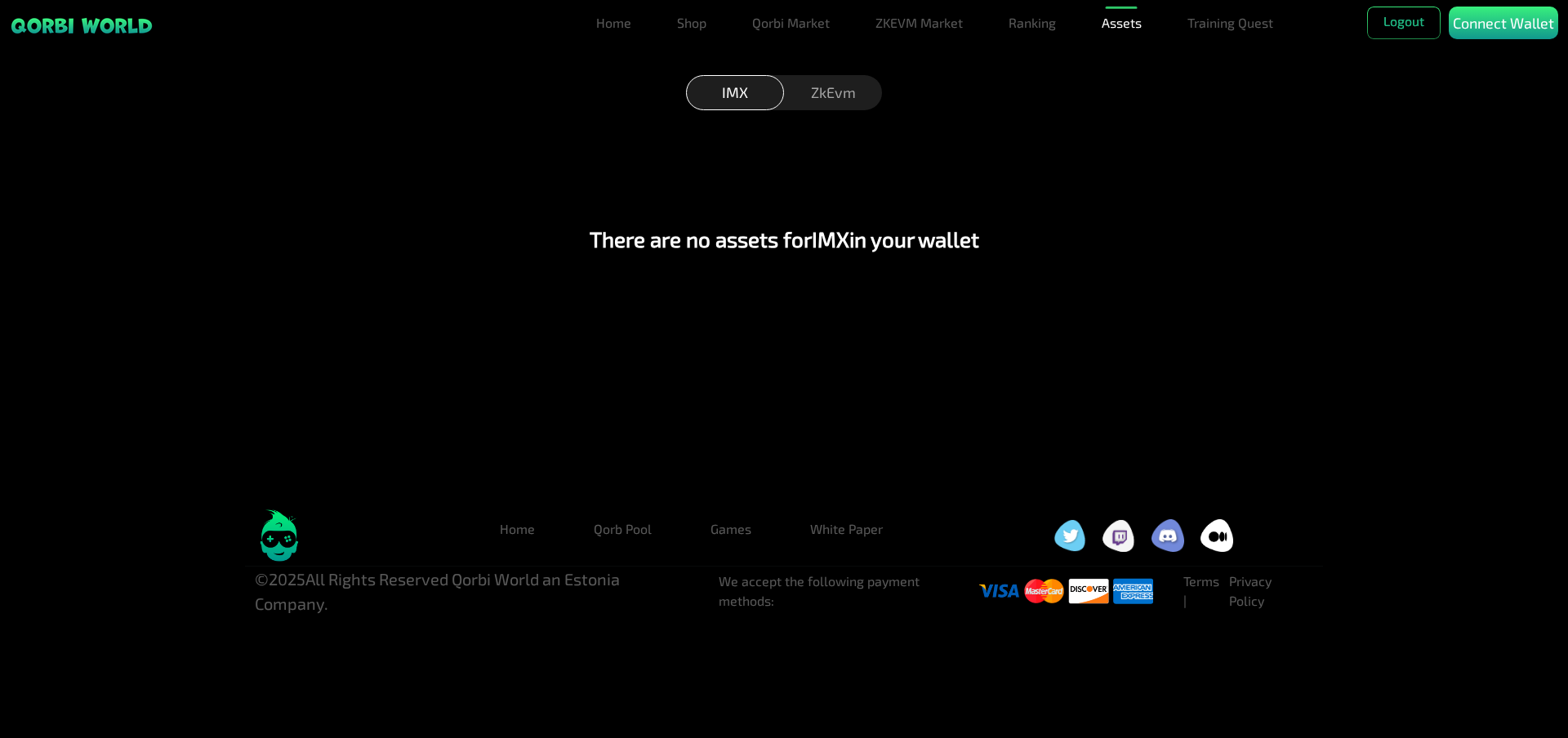
scroll to position [15, 0]
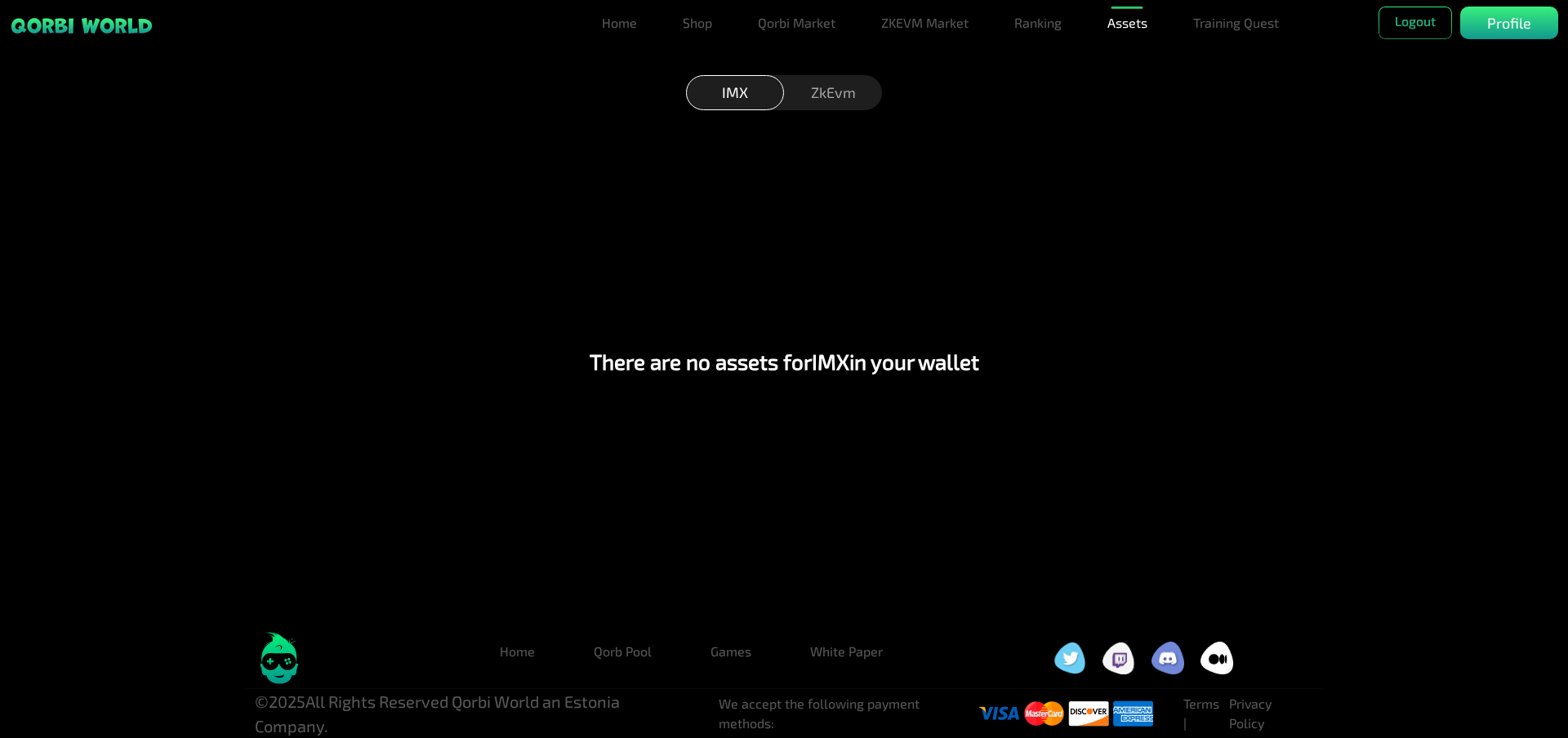
click at [844, 93] on div "ZkEvm" at bounding box center [833, 93] width 98 height 35
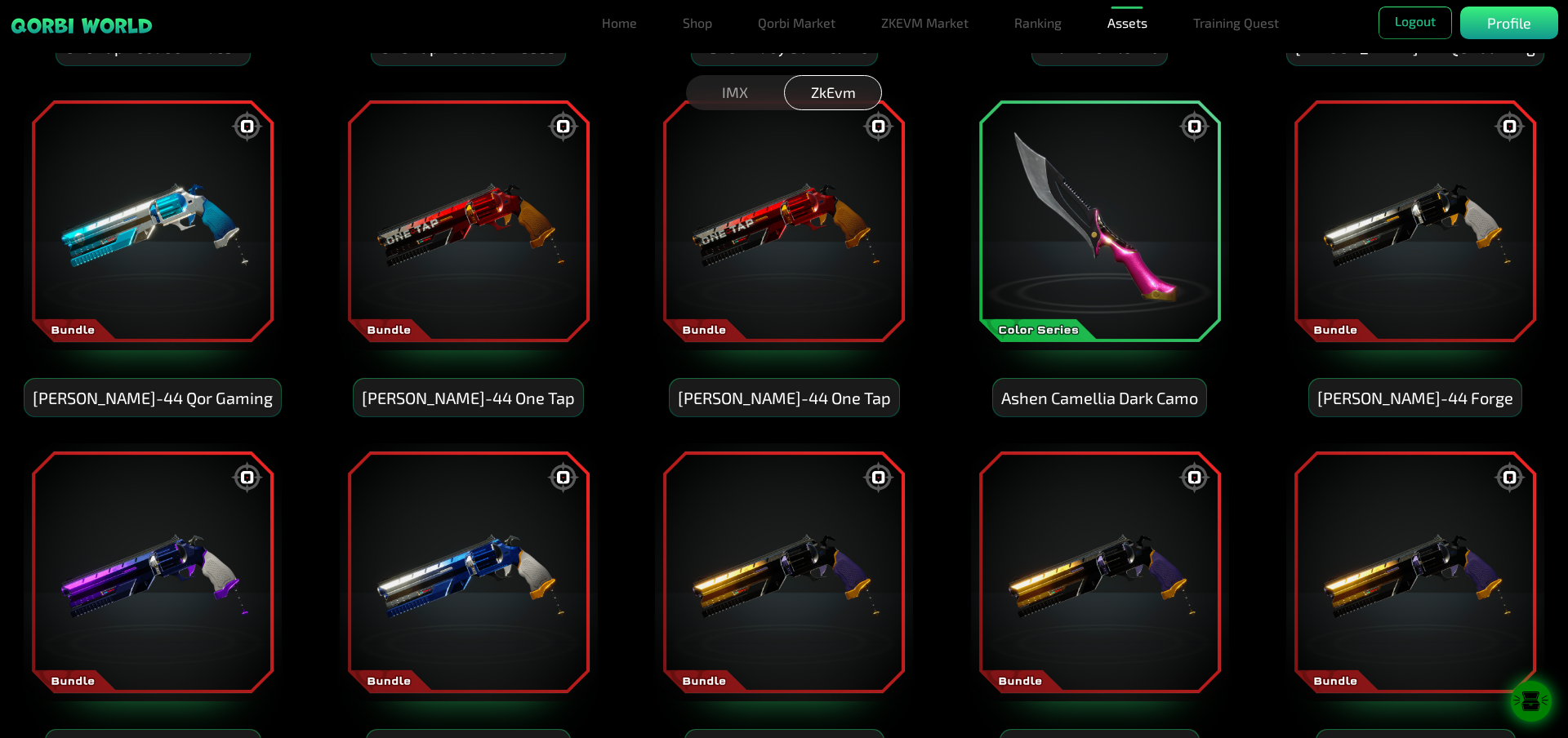
scroll to position [4084, 0]
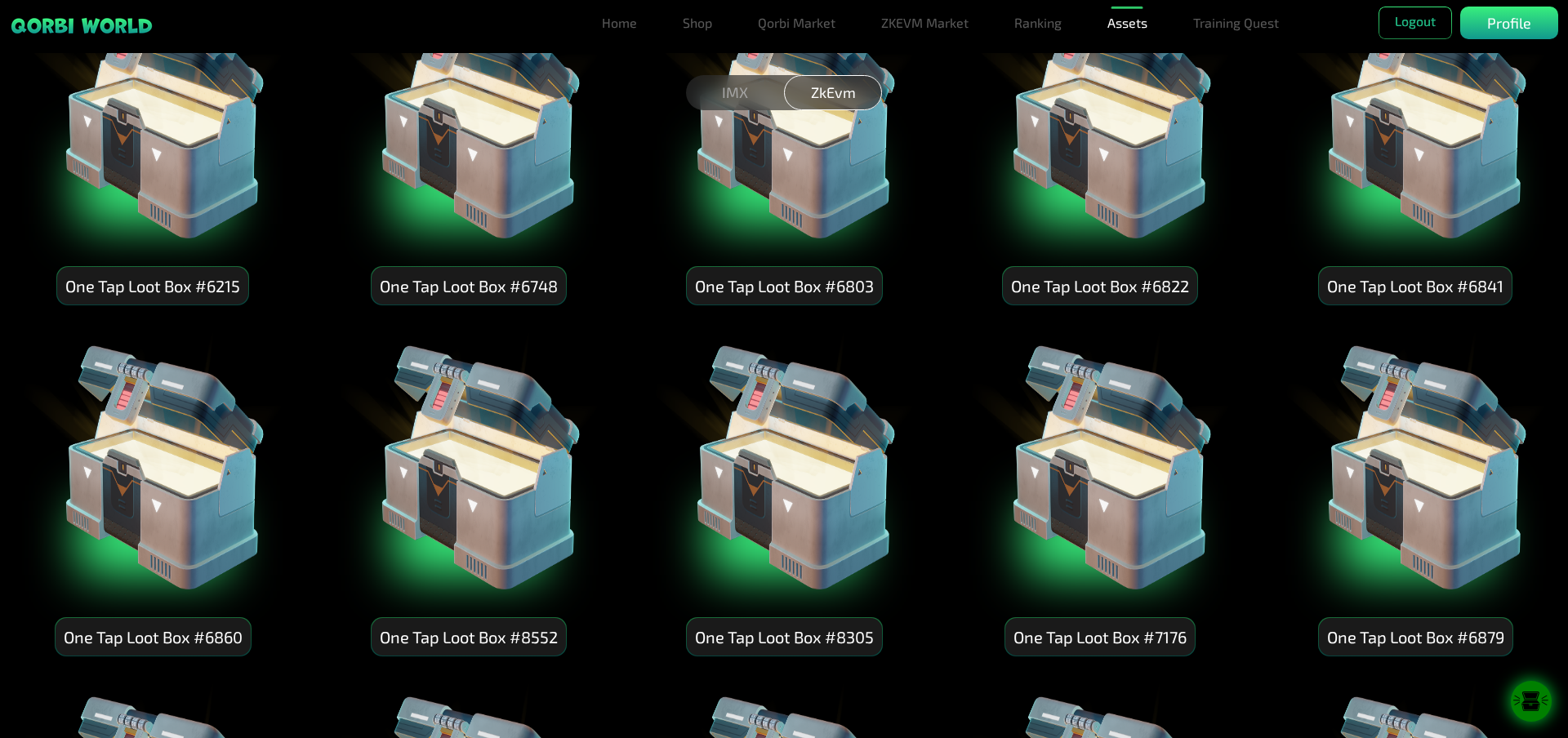
drag, startPoint x: 745, startPoint y: 94, endPoint x: 737, endPoint y: 98, distance: 8.9
click at [744, 94] on div "IMX" at bounding box center [735, 93] width 98 height 35
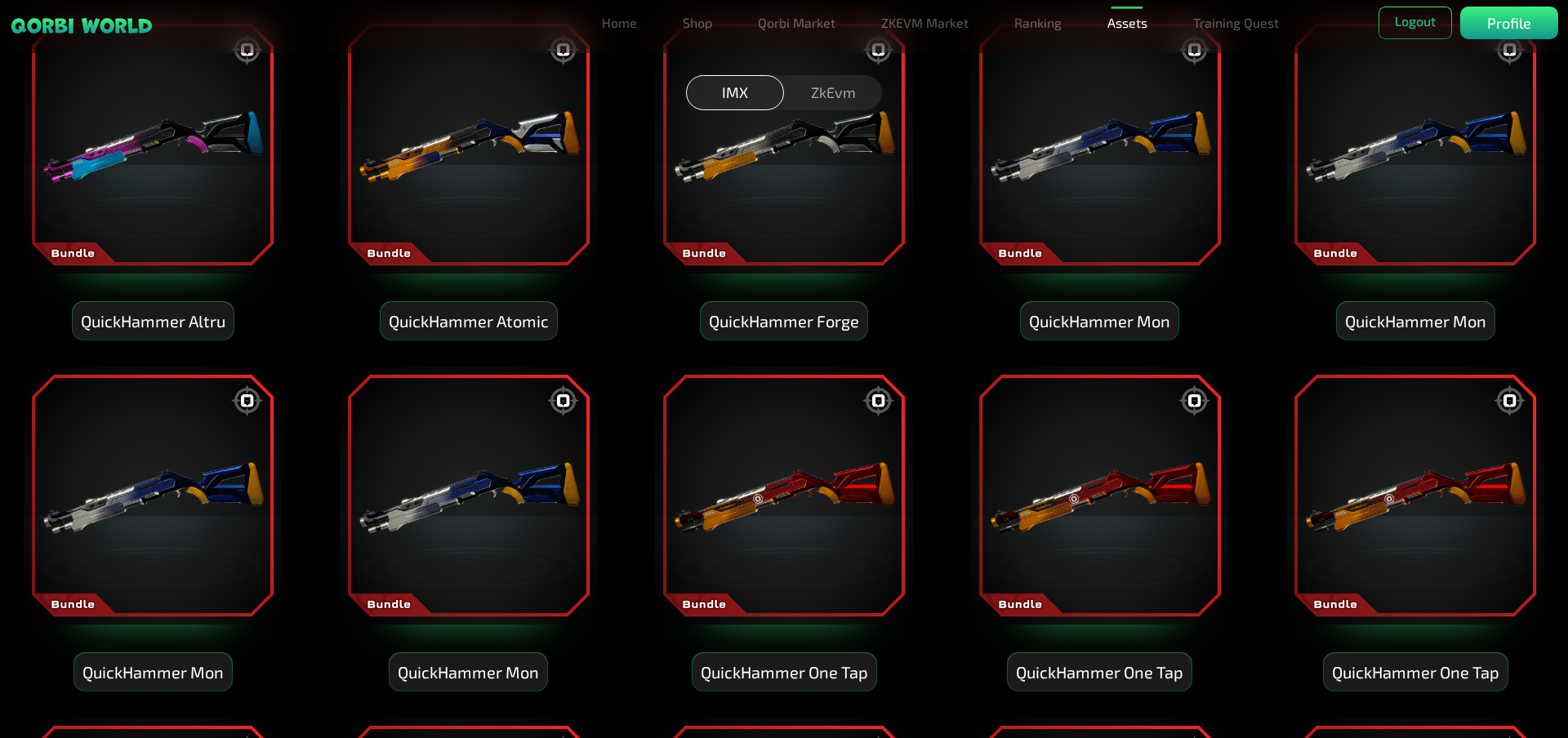
scroll to position [0, 0]
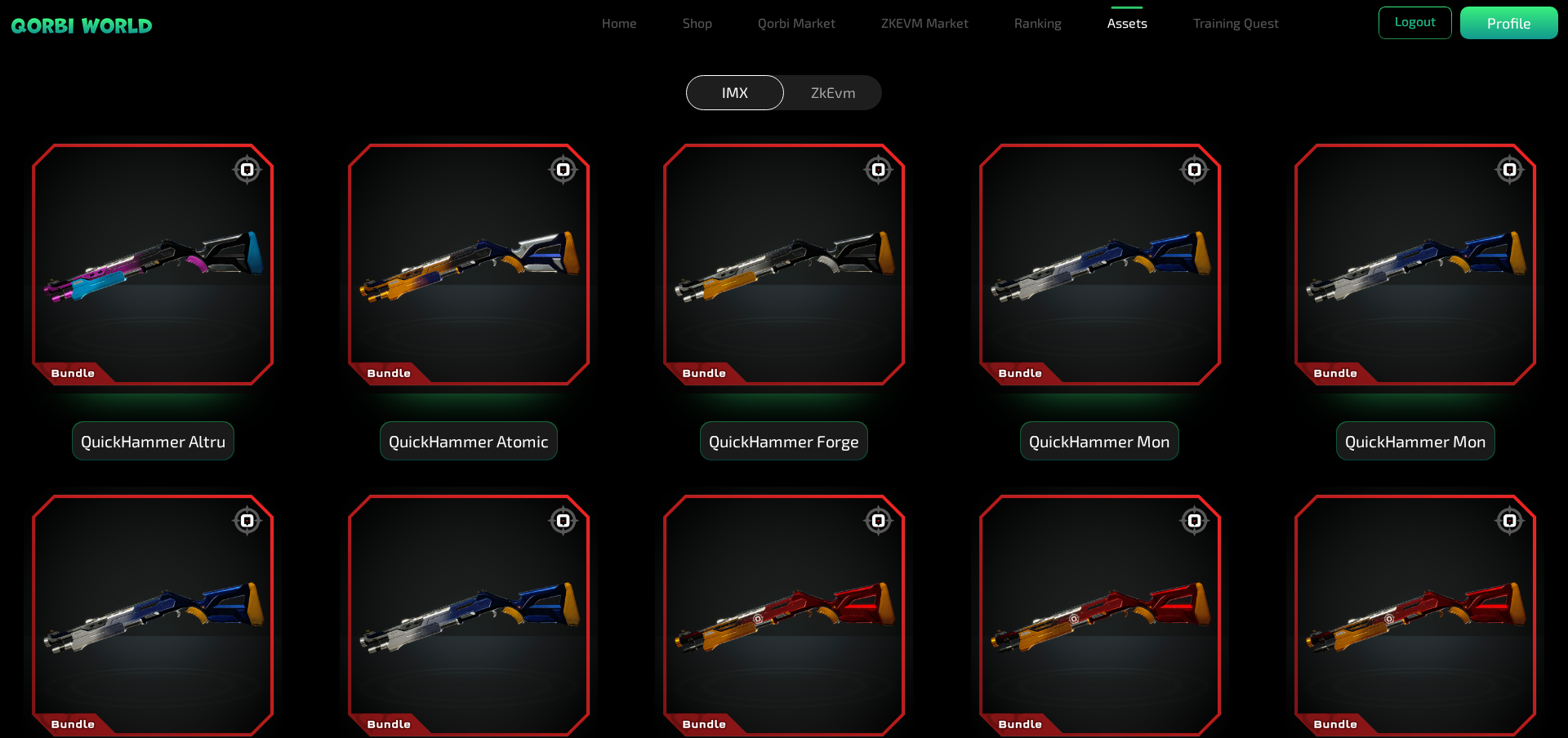
click at [224, 309] on img at bounding box center [152, 264] width 261 height 261
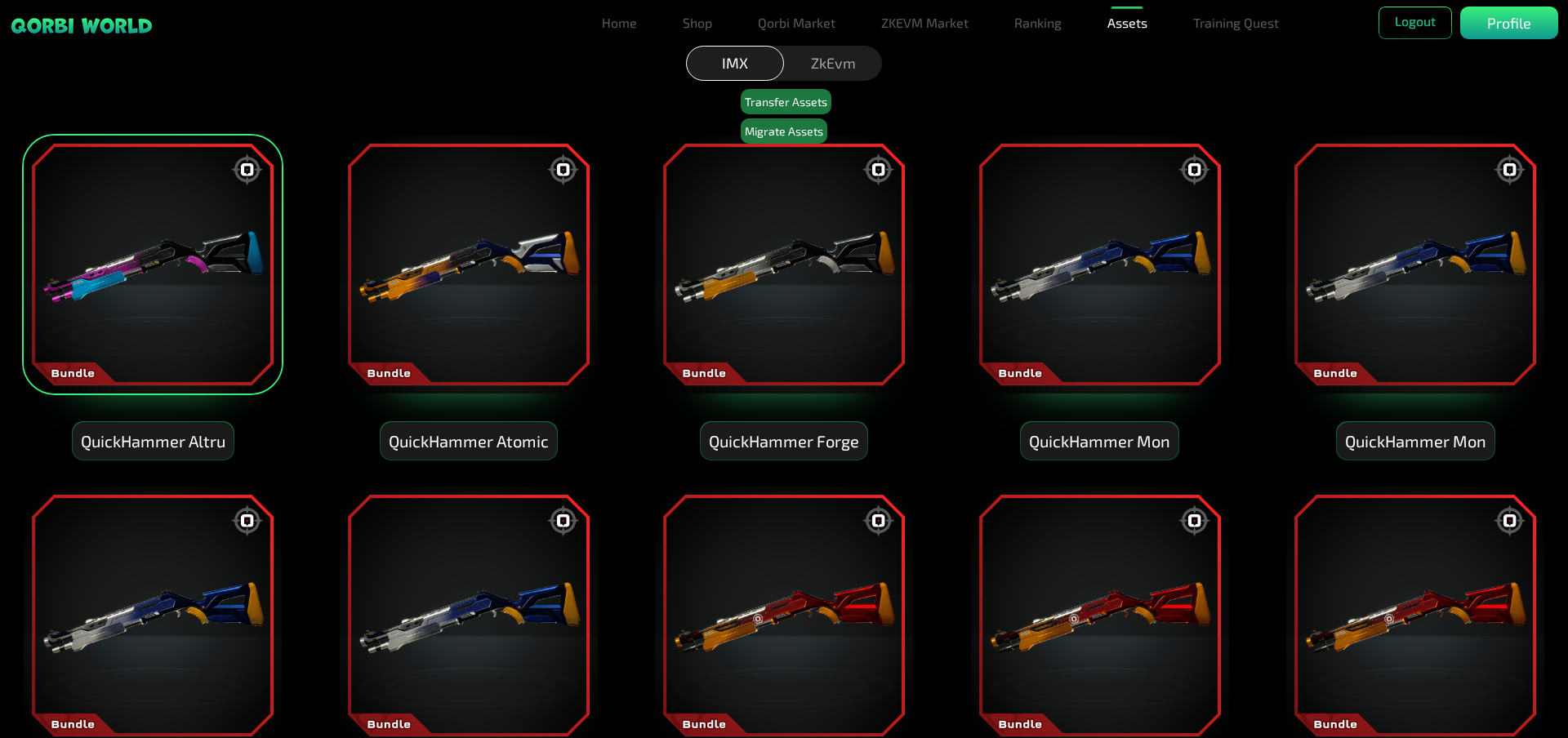
click at [383, 307] on img at bounding box center [468, 264] width 261 height 261
click at [703, 306] on img at bounding box center [784, 264] width 261 height 261
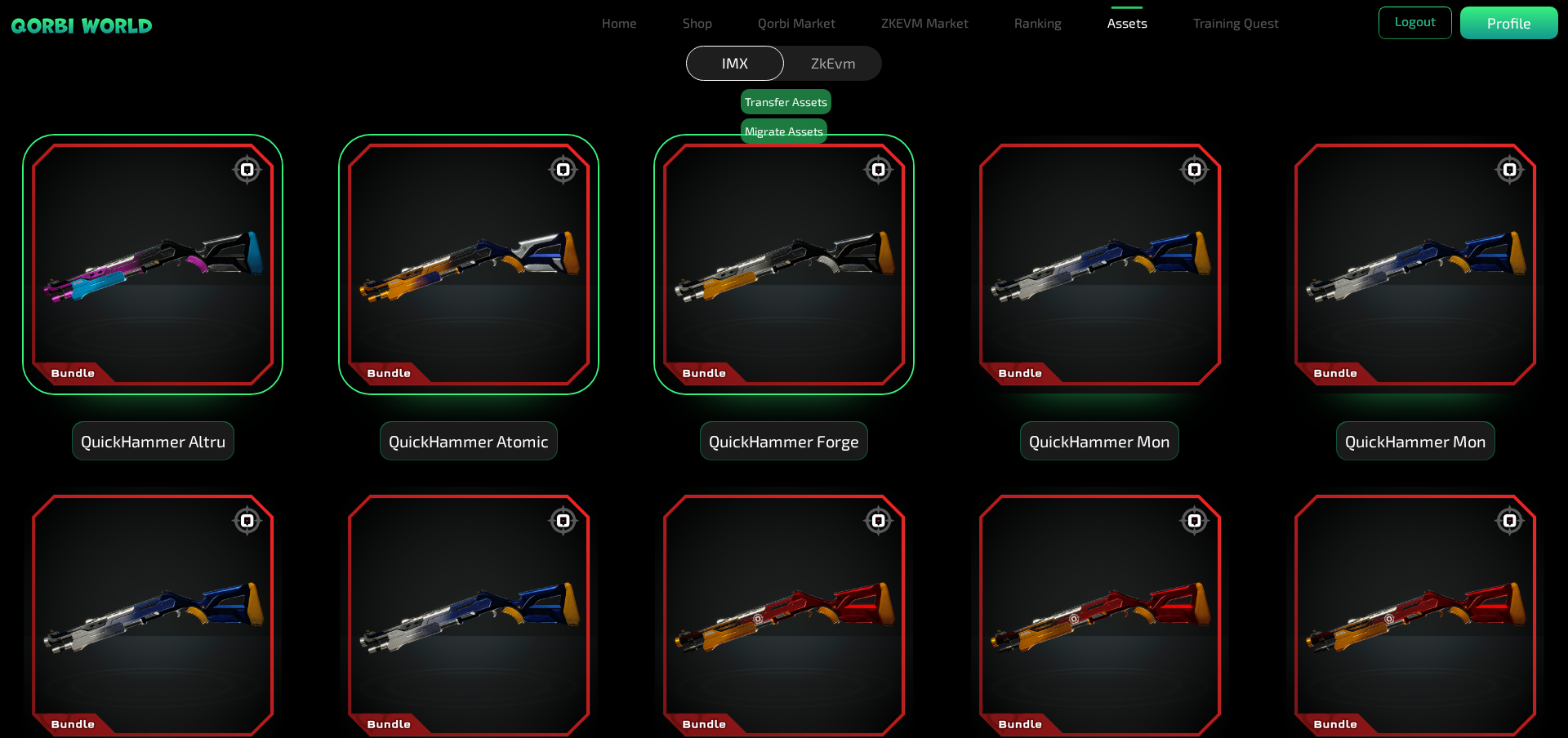
drag, startPoint x: 1399, startPoint y: 267, endPoint x: 1374, endPoint y: 272, distance: 25.5
click at [1399, 268] on img at bounding box center [1415, 264] width 261 height 261
drag, startPoint x: 1185, startPoint y: 294, endPoint x: 1198, endPoint y: 300, distance: 14.3
click at [1185, 296] on img at bounding box center [1100, 264] width 261 height 261
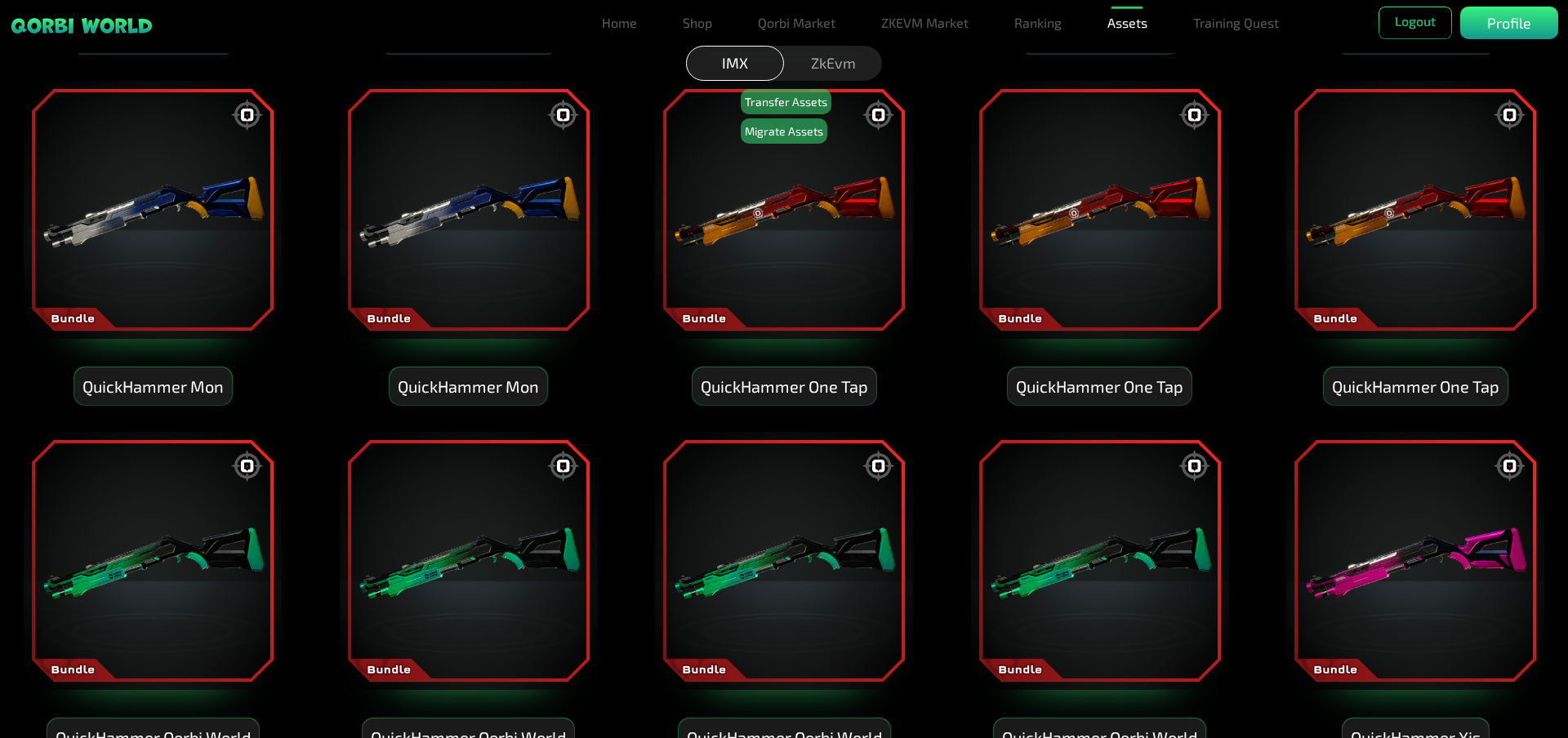
scroll to position [409, 0]
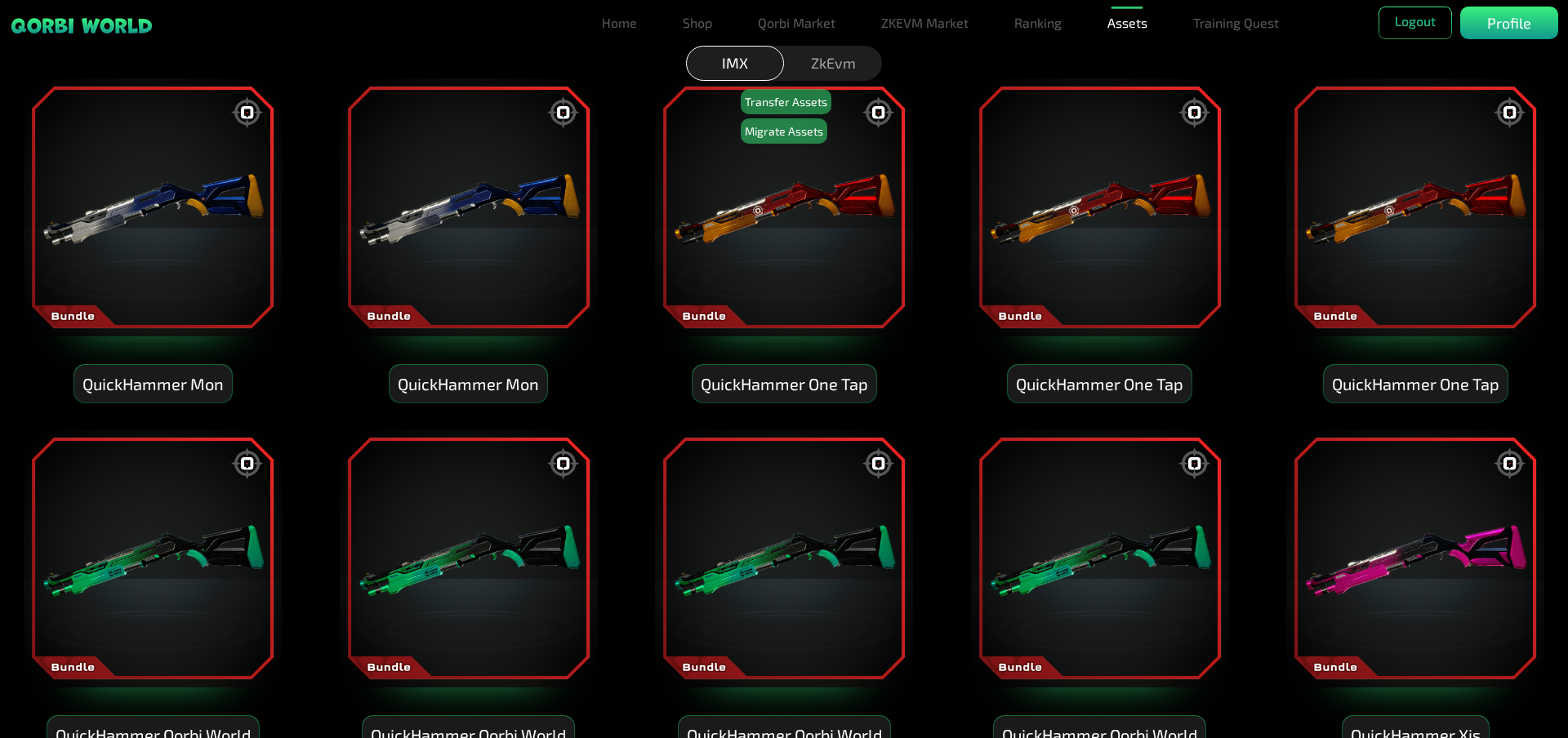
drag, startPoint x: 1430, startPoint y: 282, endPoint x: 1315, endPoint y: 279, distance: 115.0
click at [1430, 282] on img at bounding box center [1415, 207] width 261 height 261
click at [1125, 271] on img at bounding box center [1100, 207] width 261 height 261
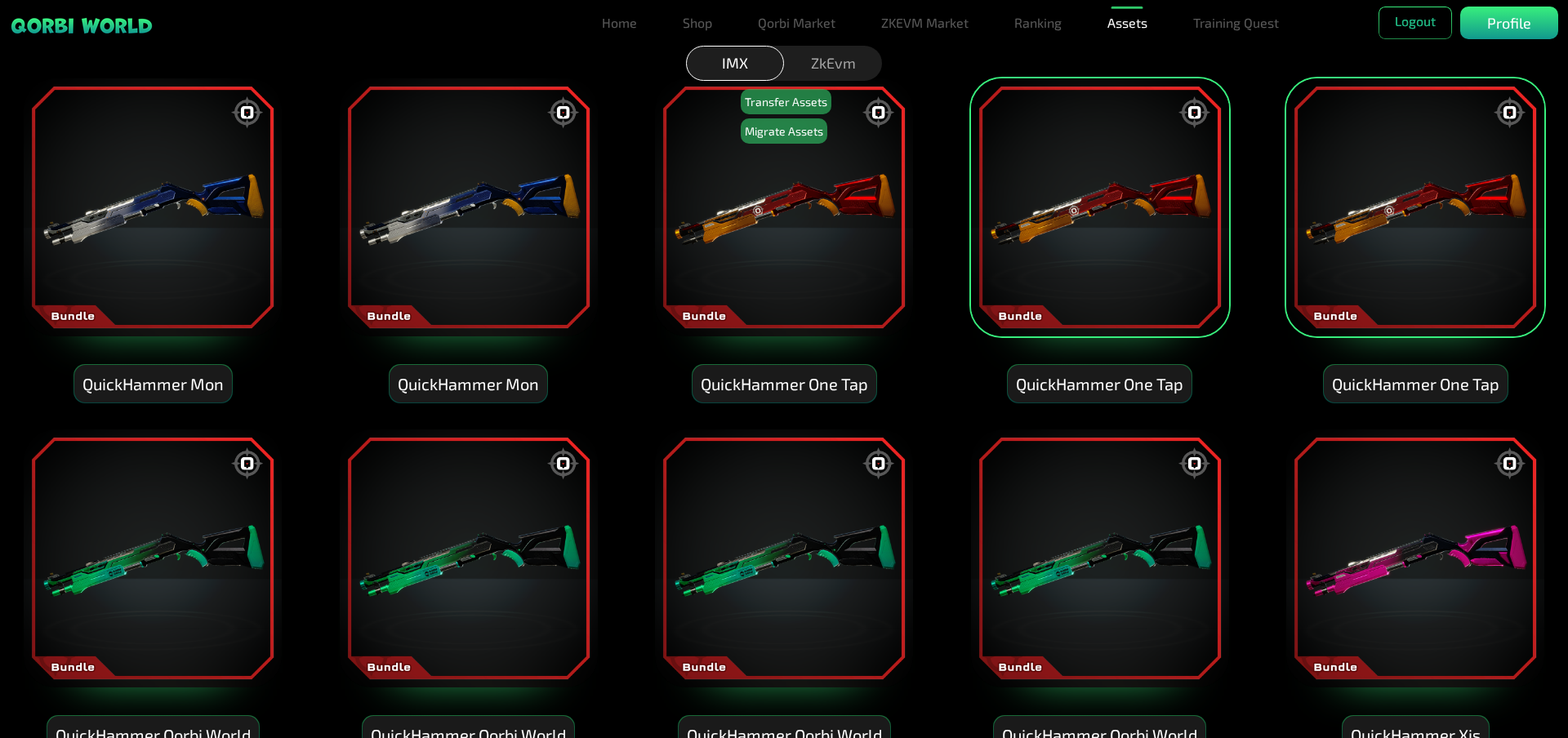
click at [774, 274] on img at bounding box center [784, 207] width 261 height 261
click at [421, 263] on img at bounding box center [468, 207] width 261 height 261
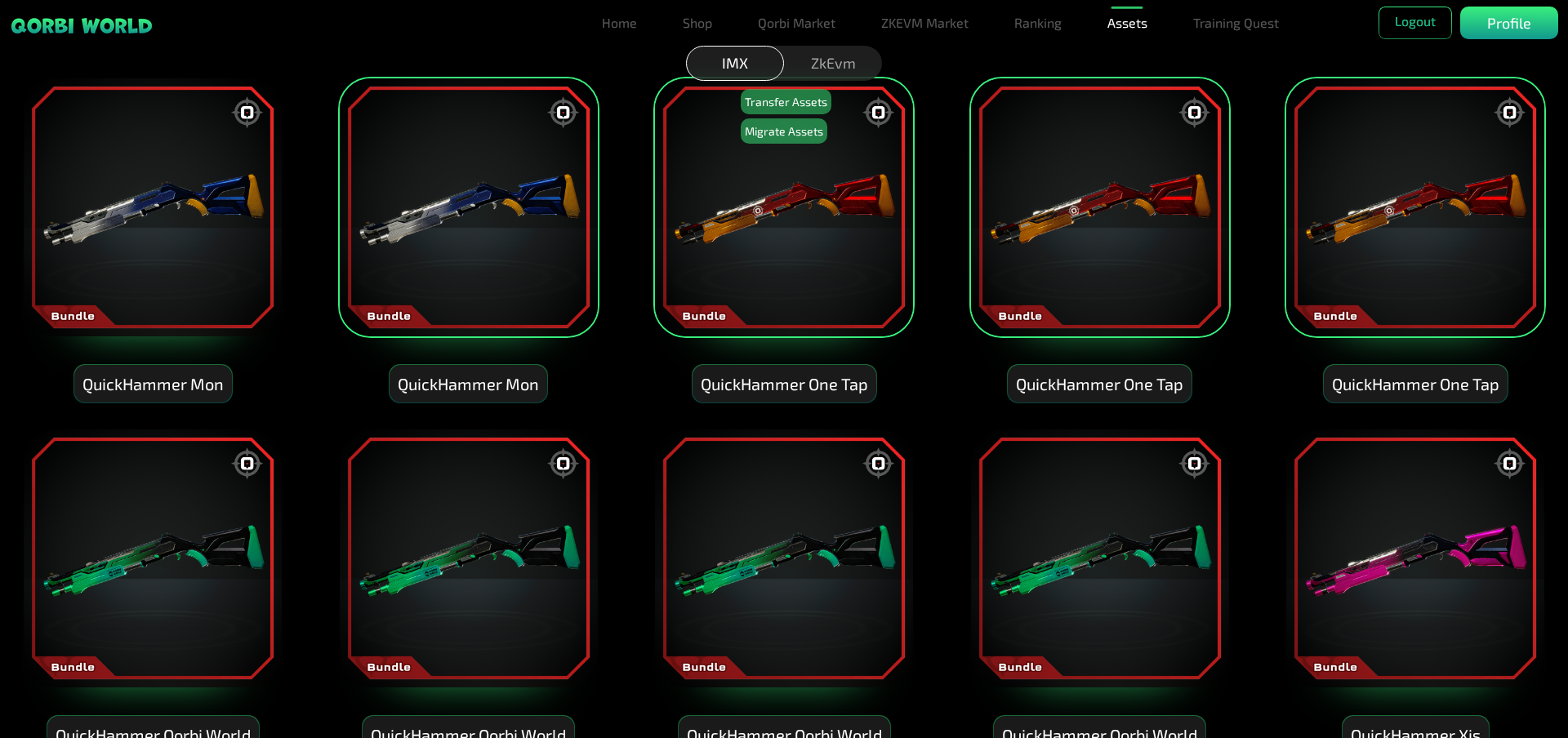
click at [227, 275] on img at bounding box center [152, 207] width 261 height 261
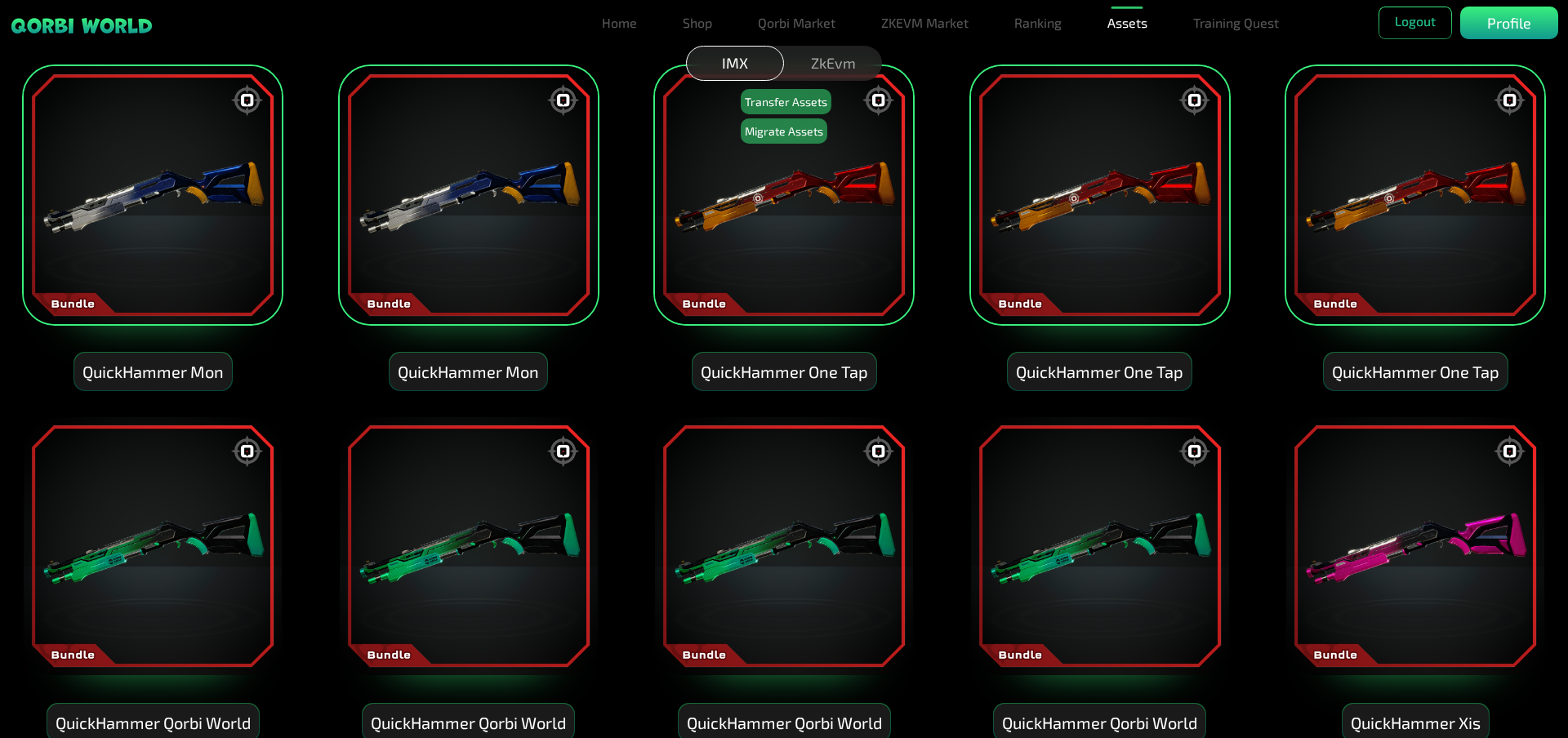
scroll to position [654, 0]
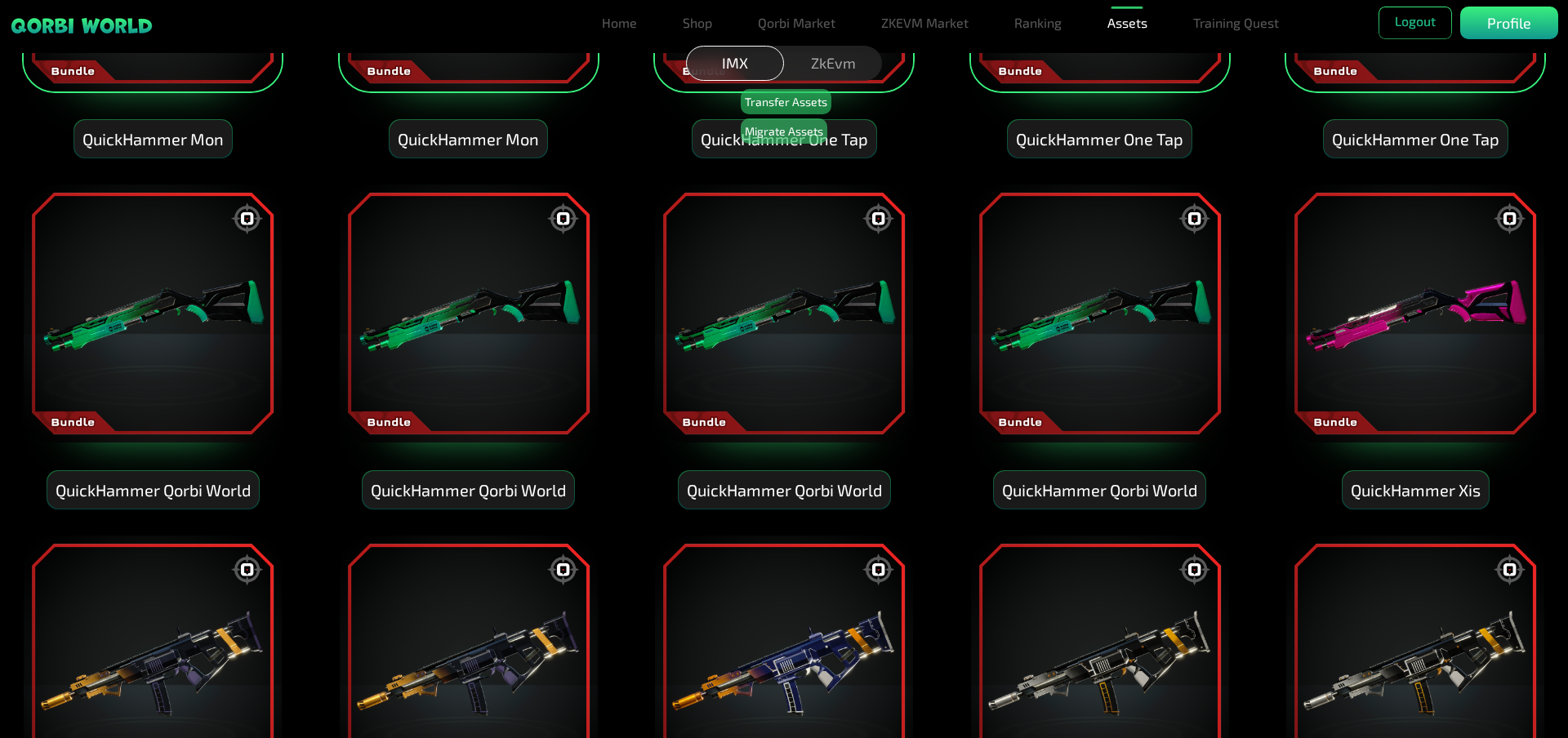
click at [169, 349] on img at bounding box center [152, 313] width 261 height 261
click at [404, 341] on img at bounding box center [468, 313] width 261 height 261
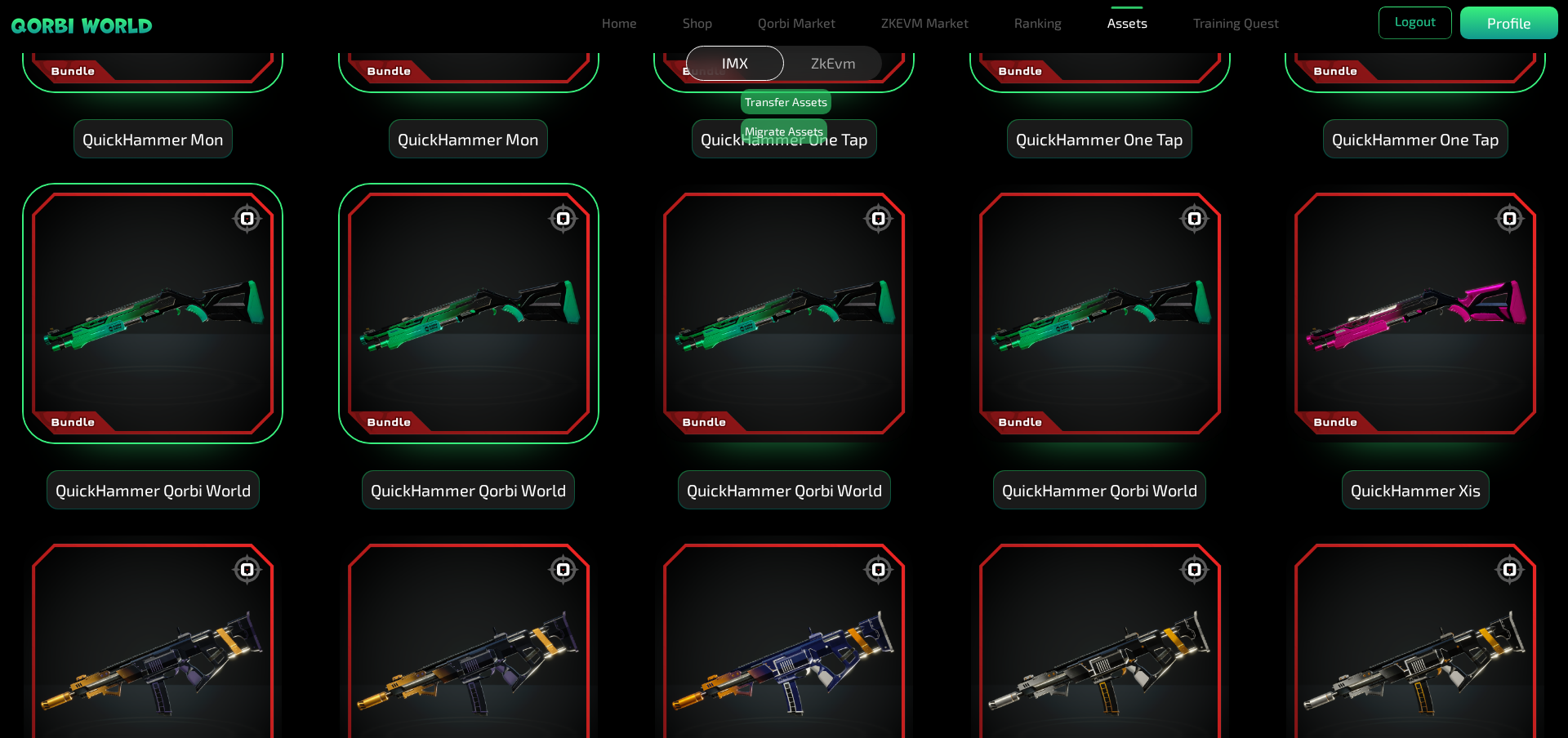
click at [763, 336] on img at bounding box center [784, 313] width 261 height 261
click at [1179, 348] on img at bounding box center [1100, 313] width 261 height 261
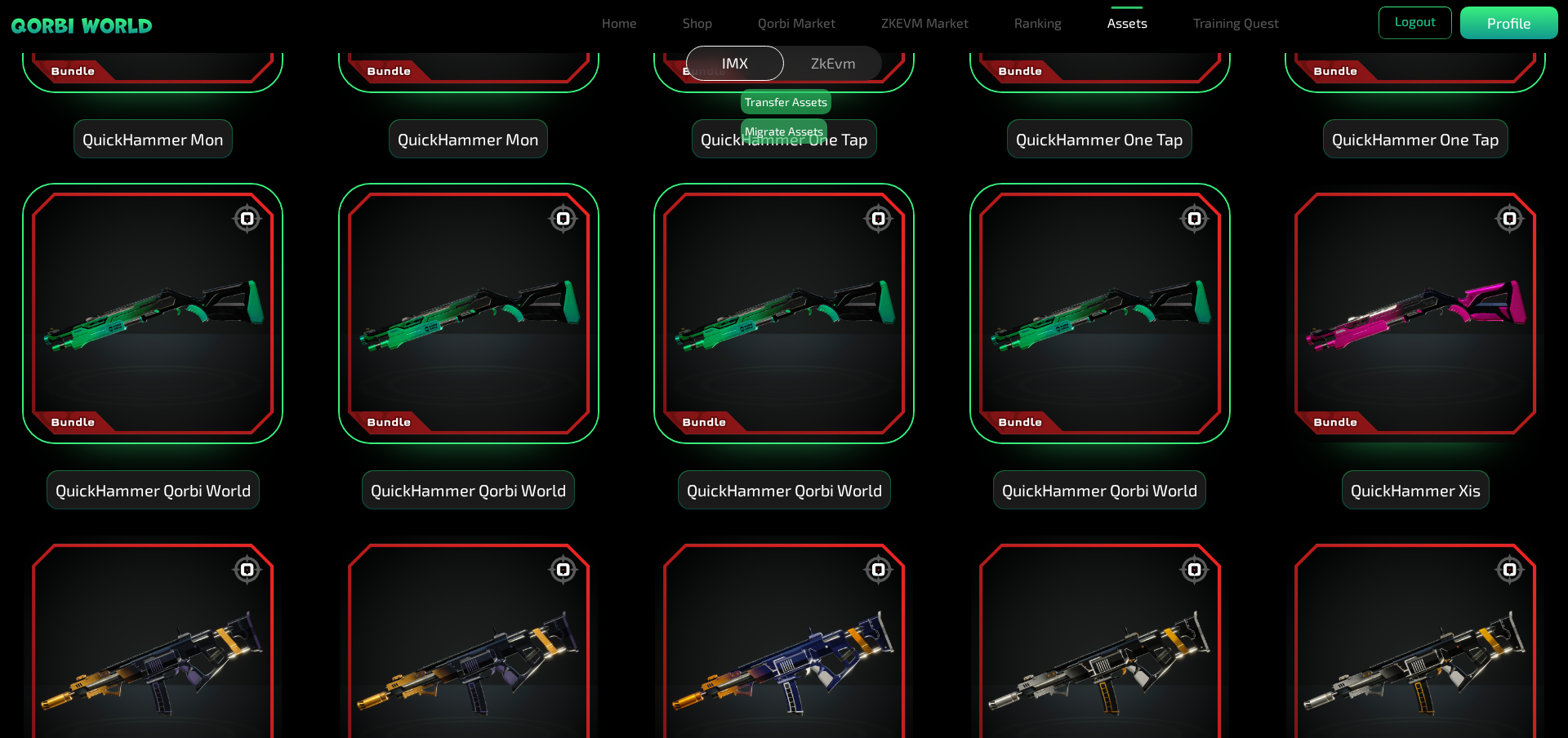
click at [1419, 331] on img at bounding box center [1415, 313] width 261 height 261
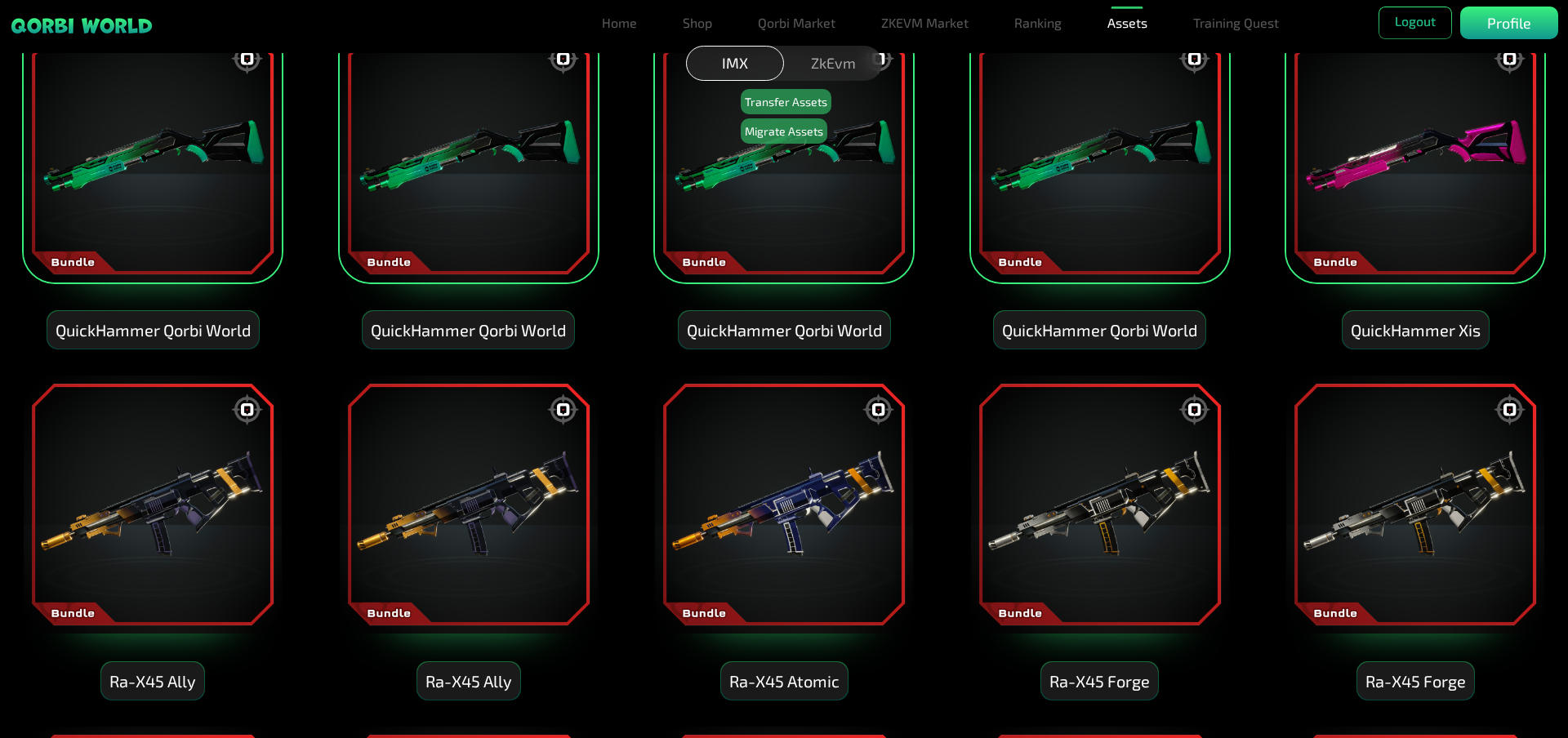
scroll to position [1062, 0]
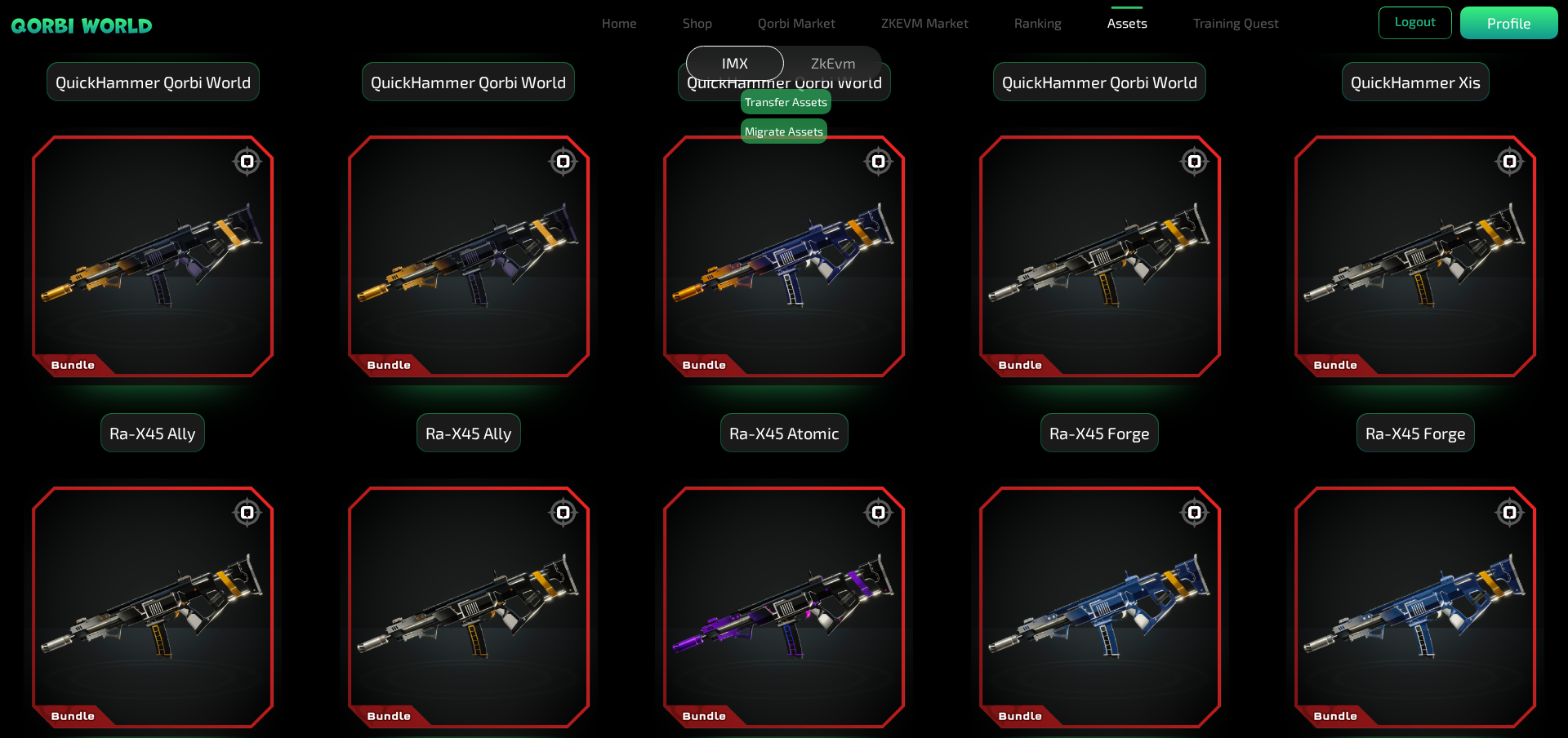
click at [1382, 324] on img at bounding box center [1415, 256] width 261 height 261
click at [1153, 311] on img at bounding box center [1100, 256] width 261 height 261
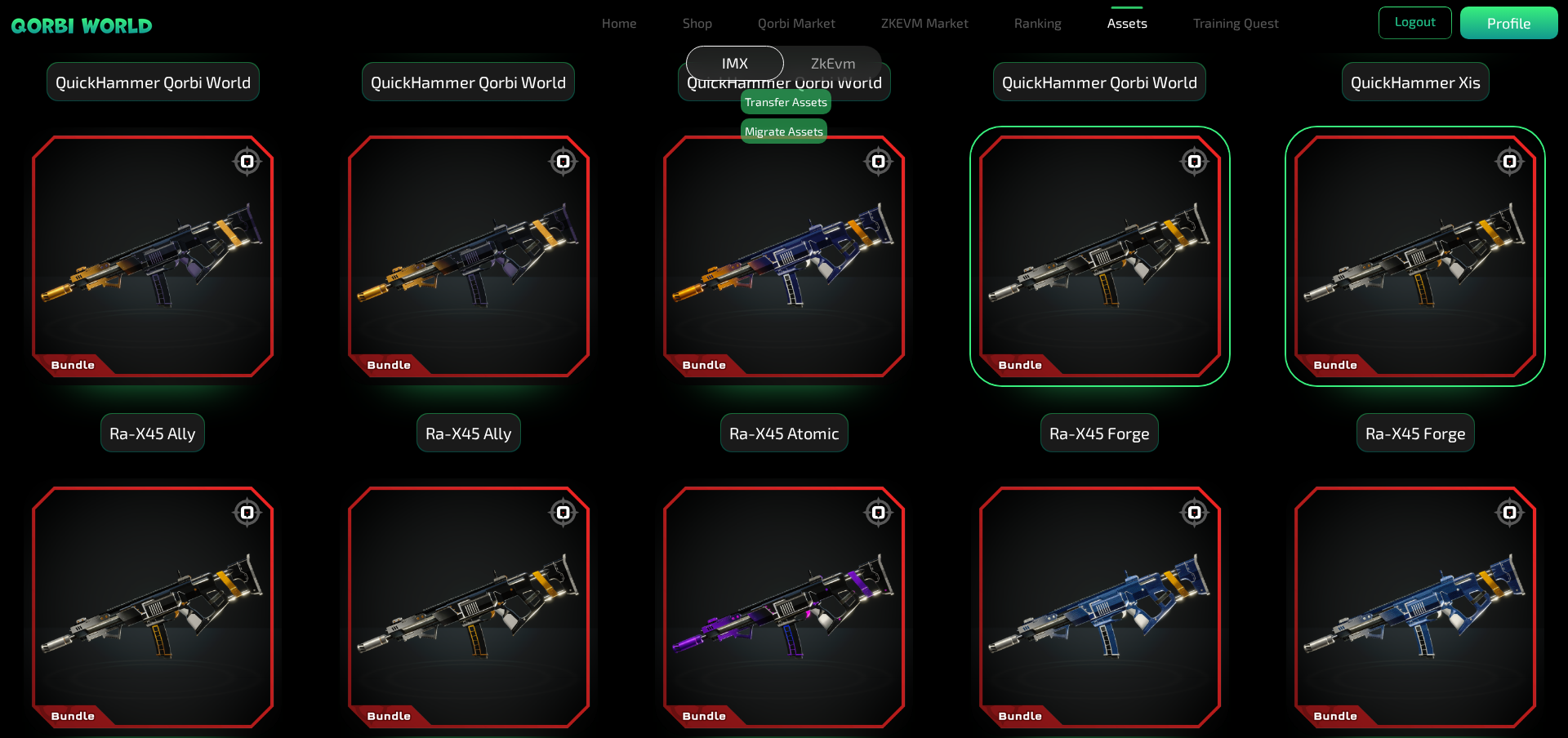
click at [749, 301] on img at bounding box center [784, 256] width 261 height 261
click at [426, 289] on img at bounding box center [468, 256] width 261 height 261
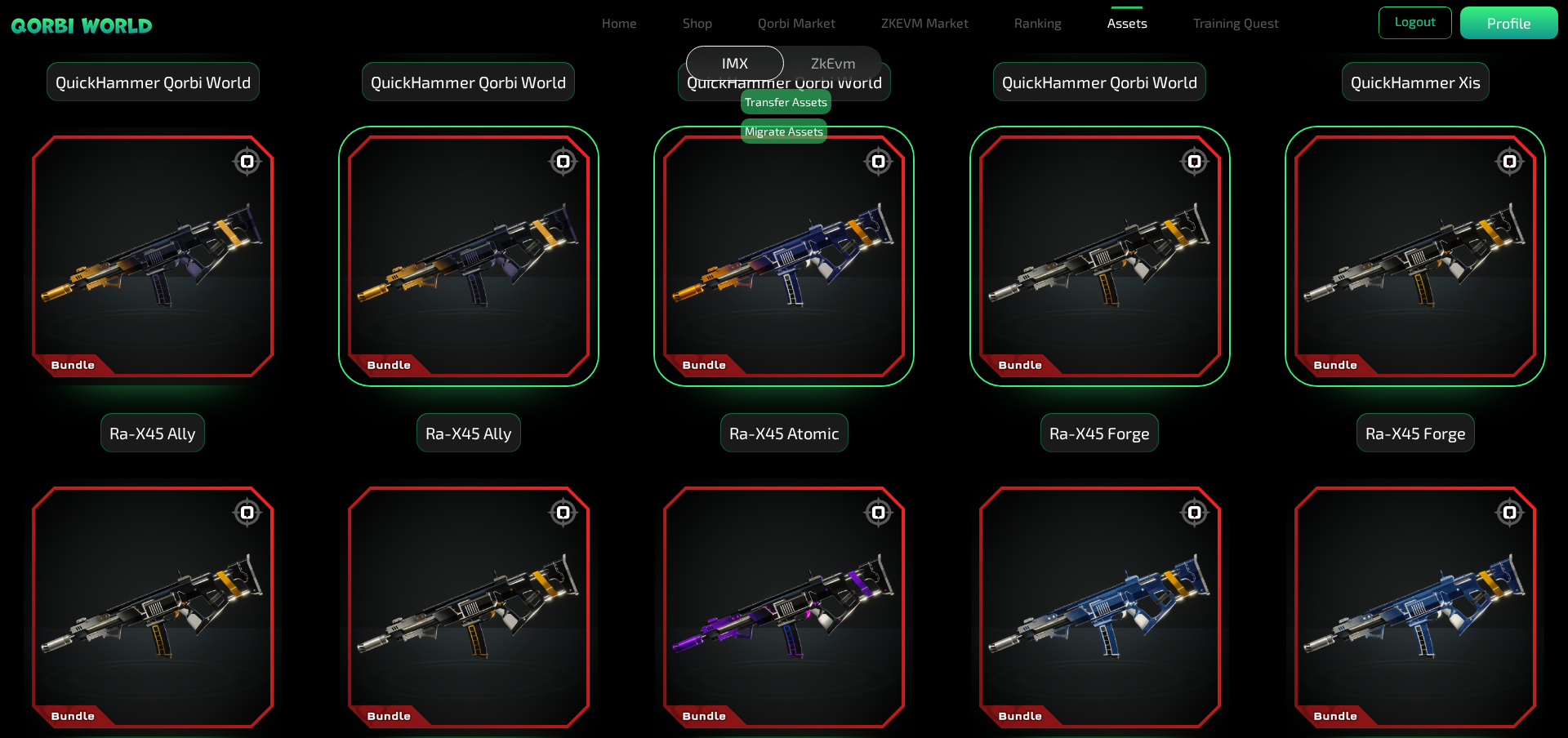
click at [196, 290] on img at bounding box center [152, 256] width 261 height 261
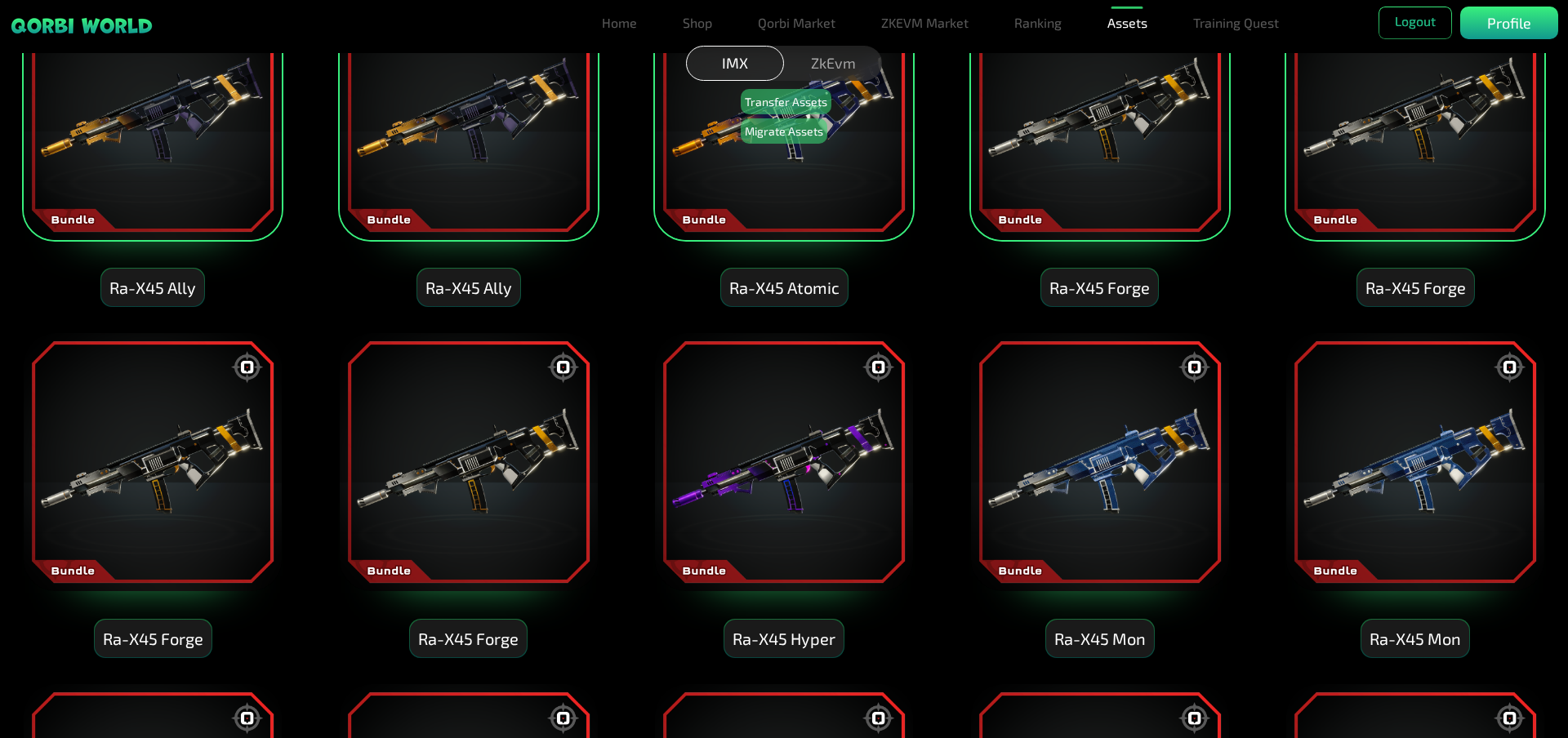
scroll to position [1388, 0]
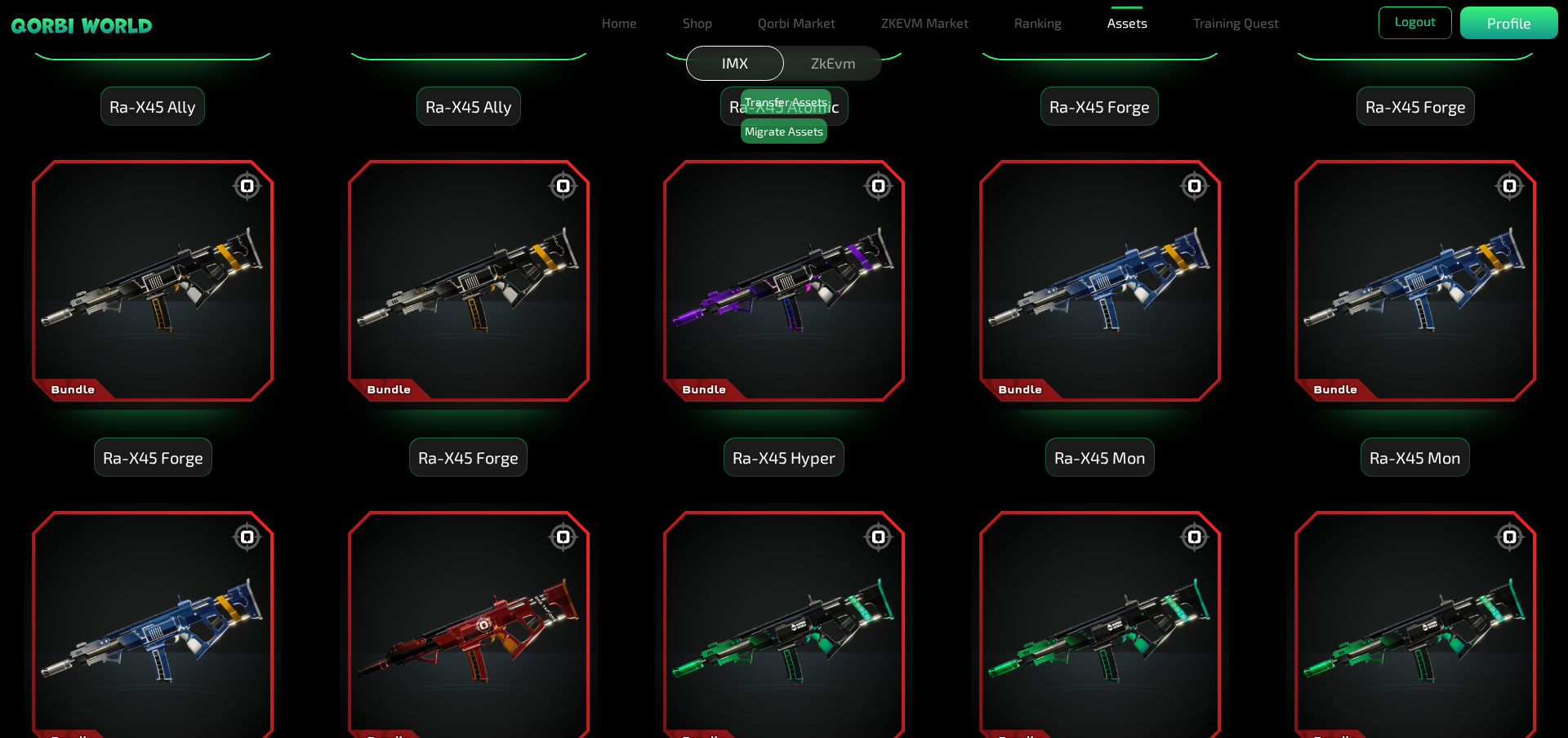
click at [189, 315] on img at bounding box center [152, 280] width 261 height 261
click at [412, 302] on img at bounding box center [468, 280] width 261 height 261
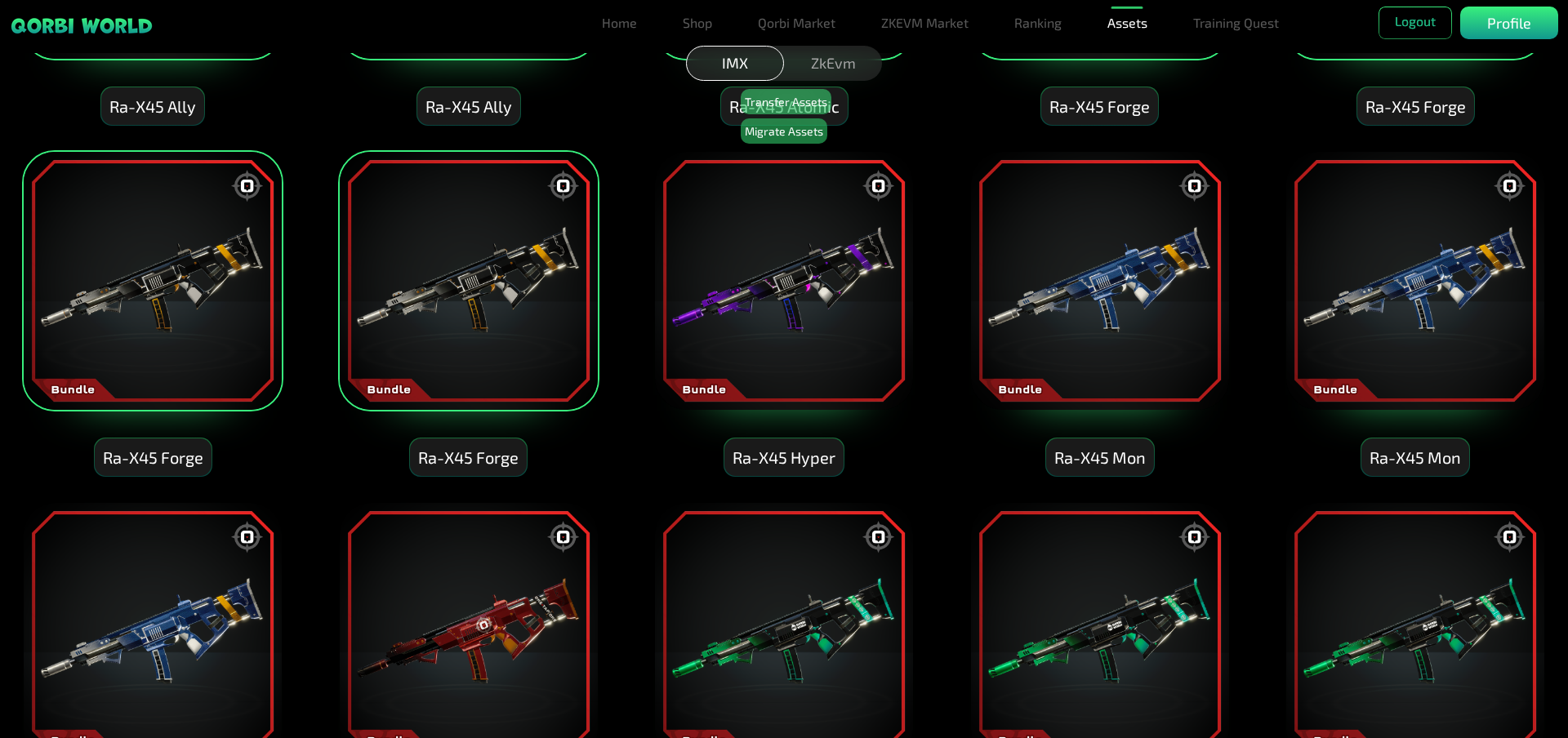
click at [818, 300] on img at bounding box center [784, 280] width 261 height 261
click at [1070, 295] on img at bounding box center [1100, 280] width 261 height 261
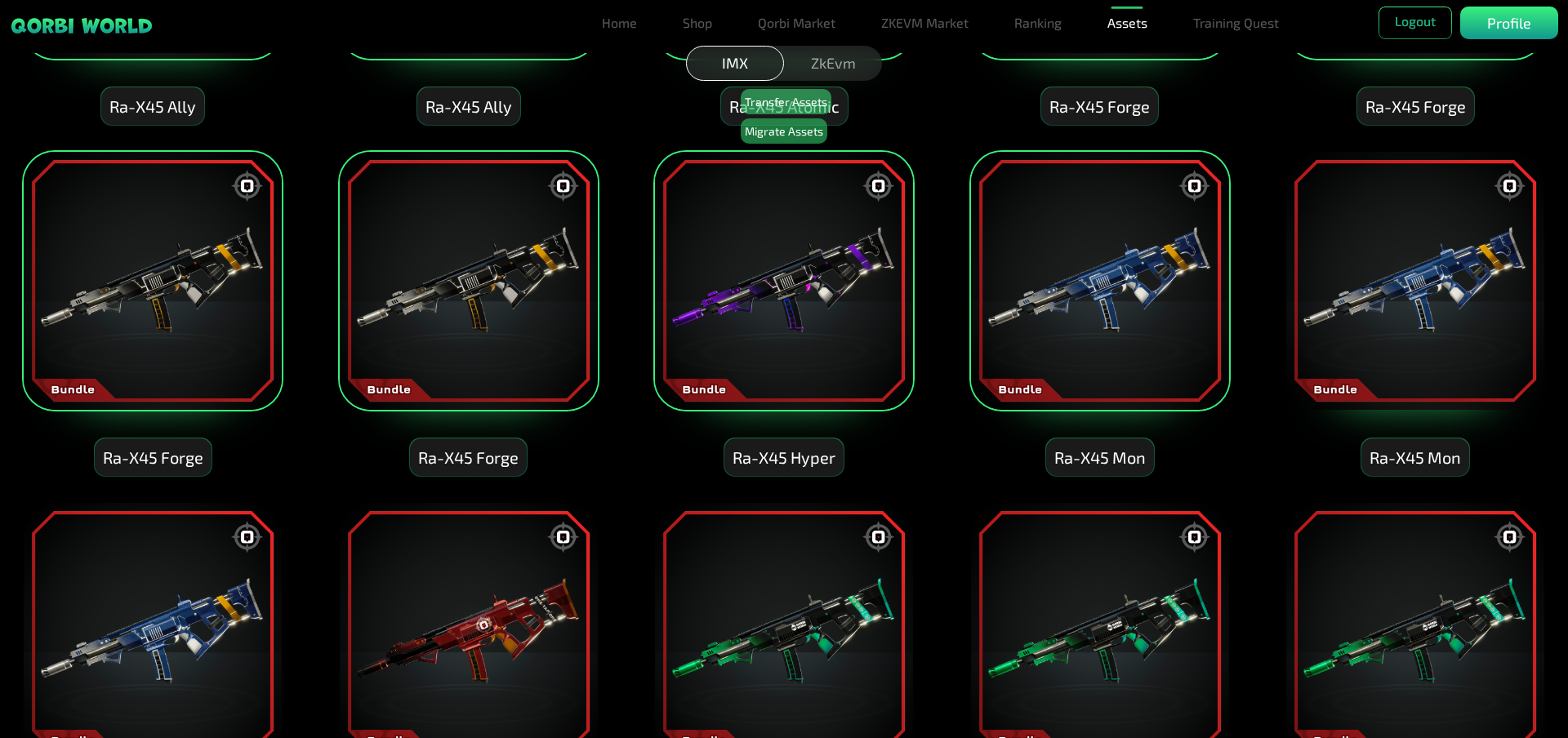
click at [1396, 304] on img at bounding box center [1415, 280] width 261 height 261
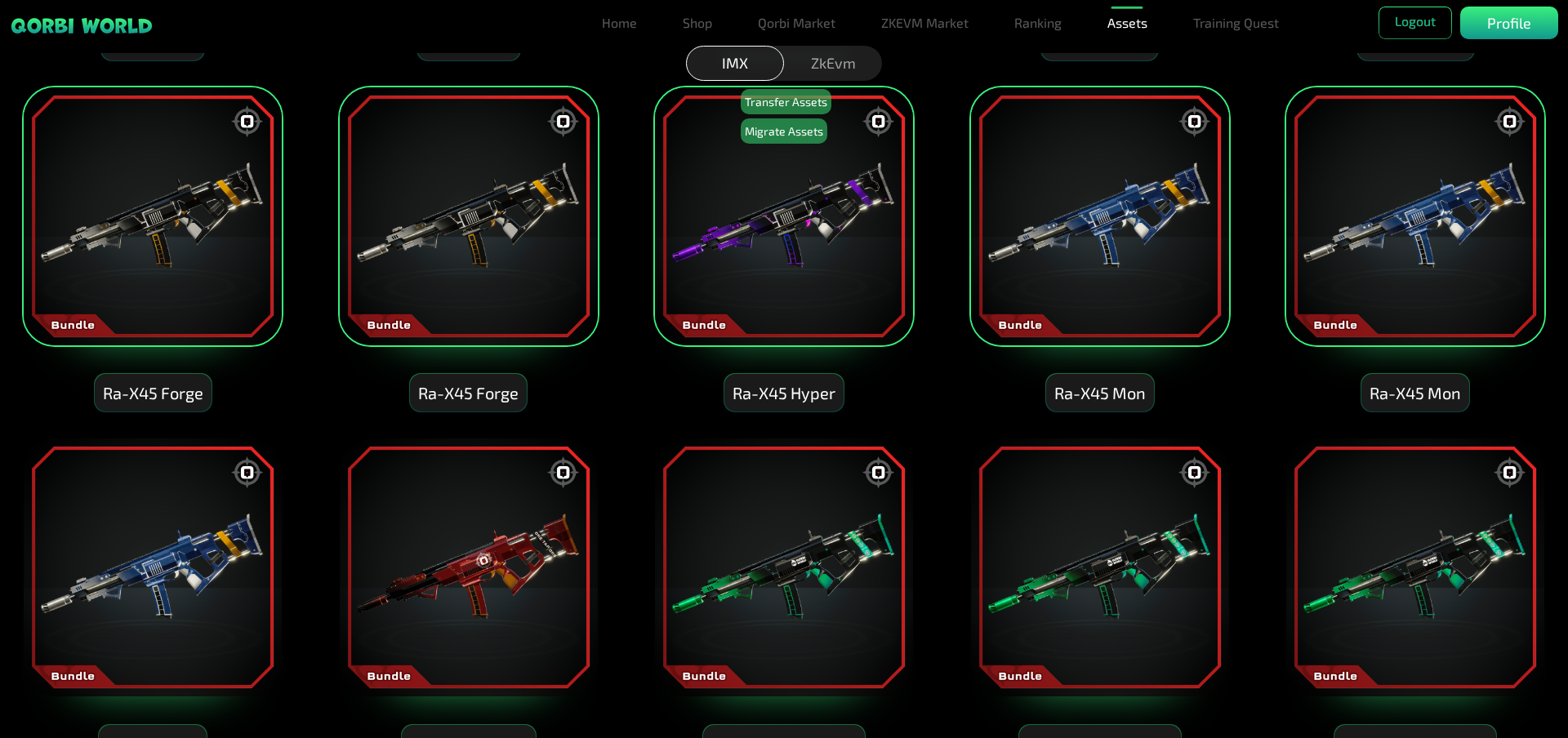
scroll to position [1715, 0]
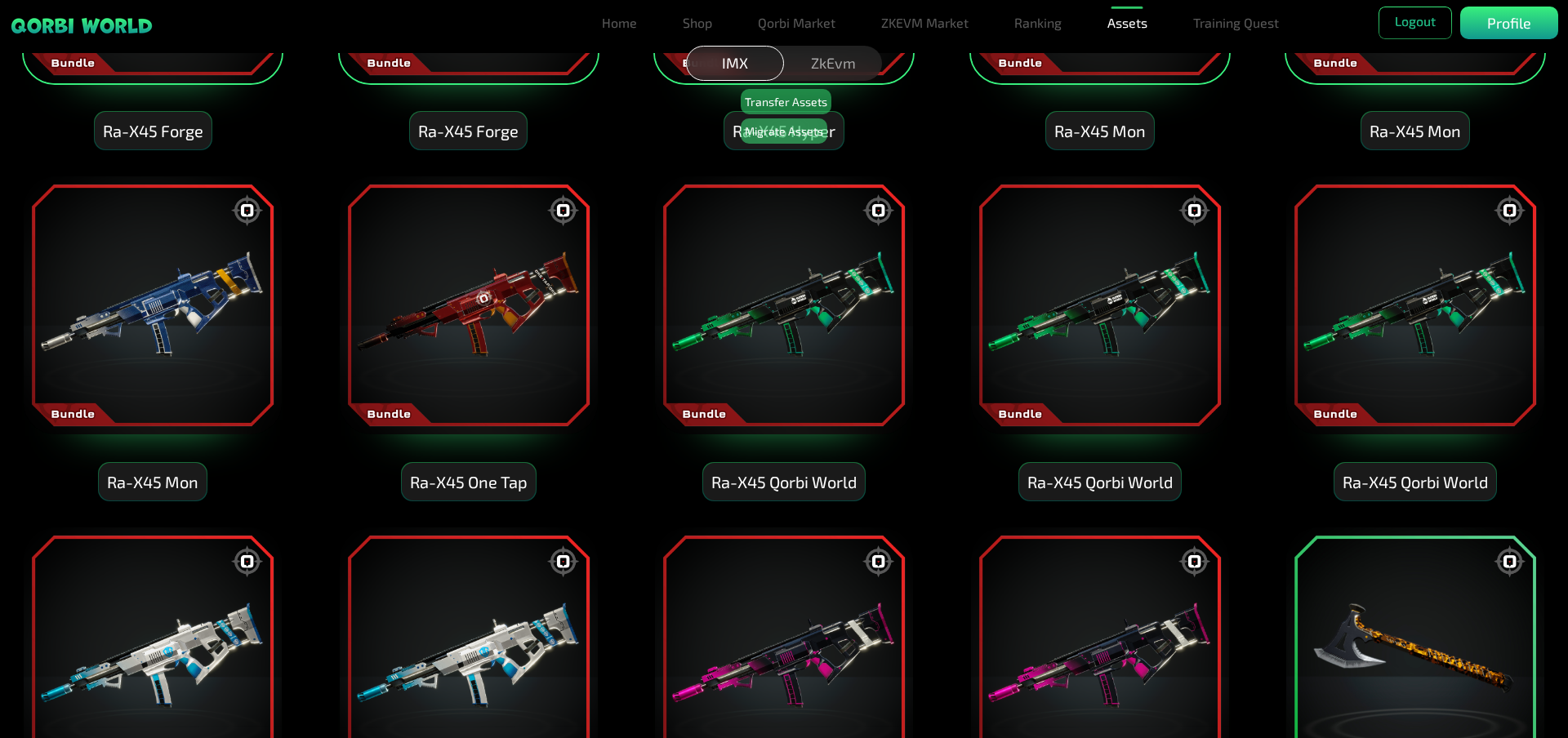
click at [1380, 338] on img at bounding box center [1415, 305] width 261 height 261
click at [1143, 332] on img at bounding box center [1100, 305] width 261 height 261
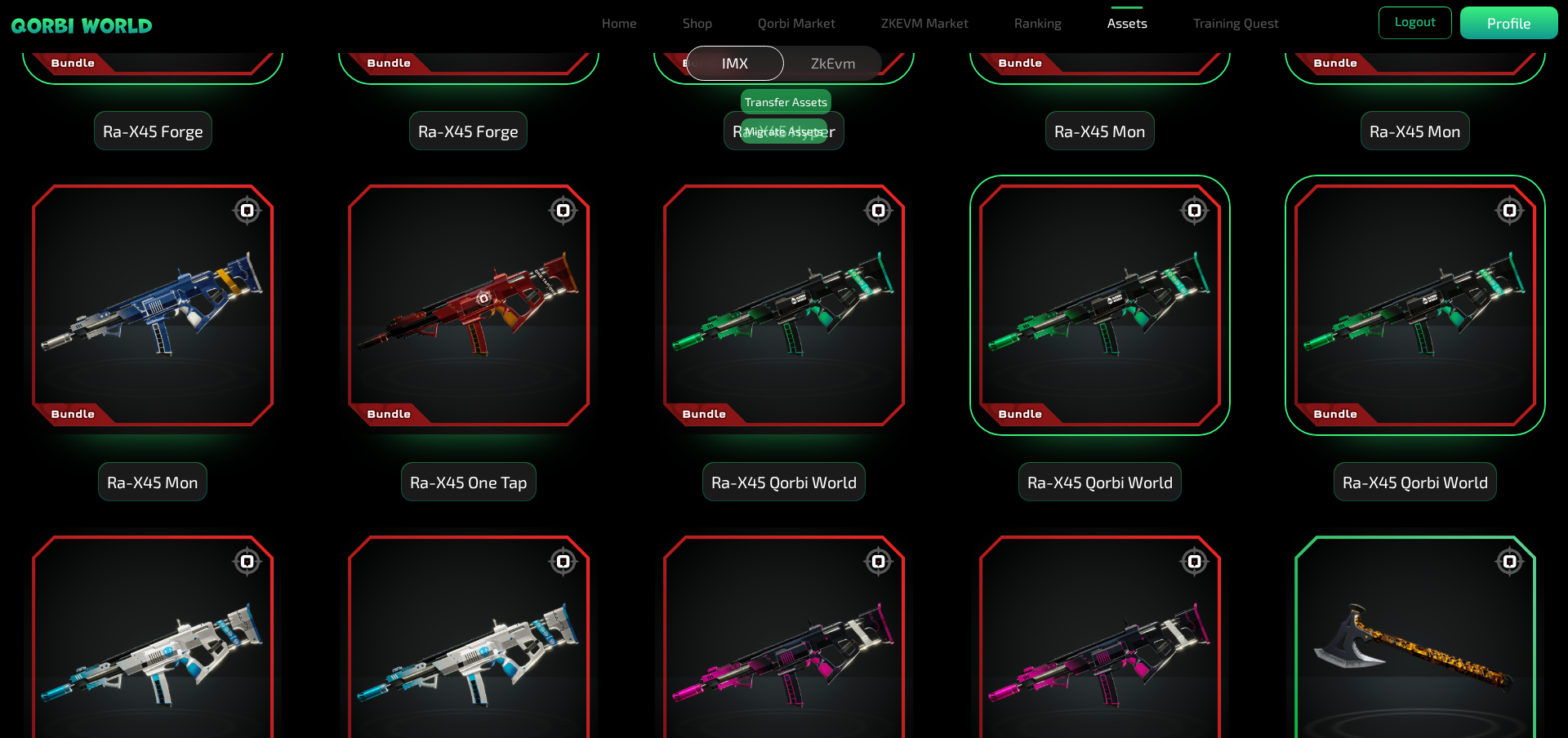
click at [839, 325] on img at bounding box center [784, 305] width 261 height 261
click at [474, 325] on img at bounding box center [468, 305] width 261 height 261
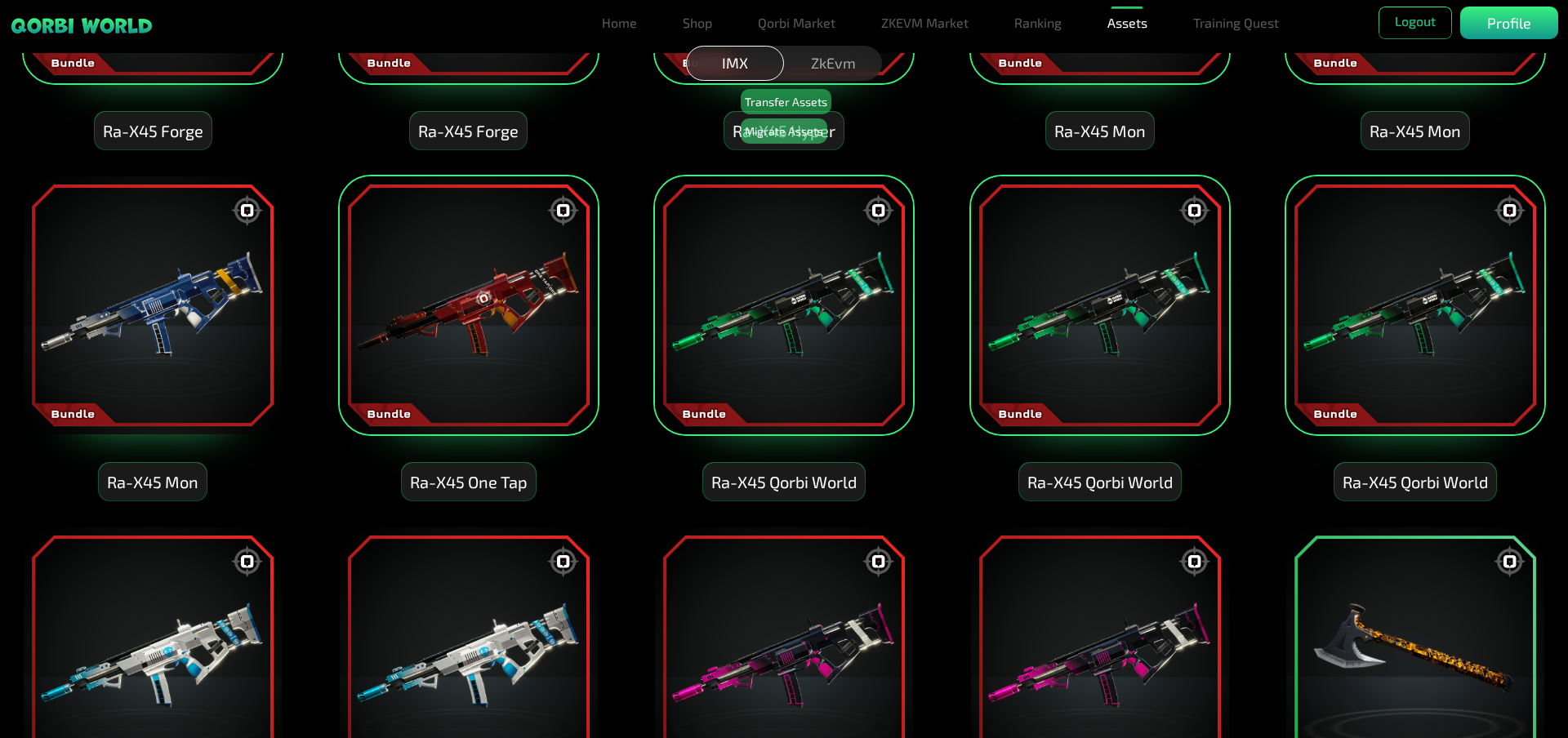
click at [183, 324] on img at bounding box center [152, 305] width 261 height 261
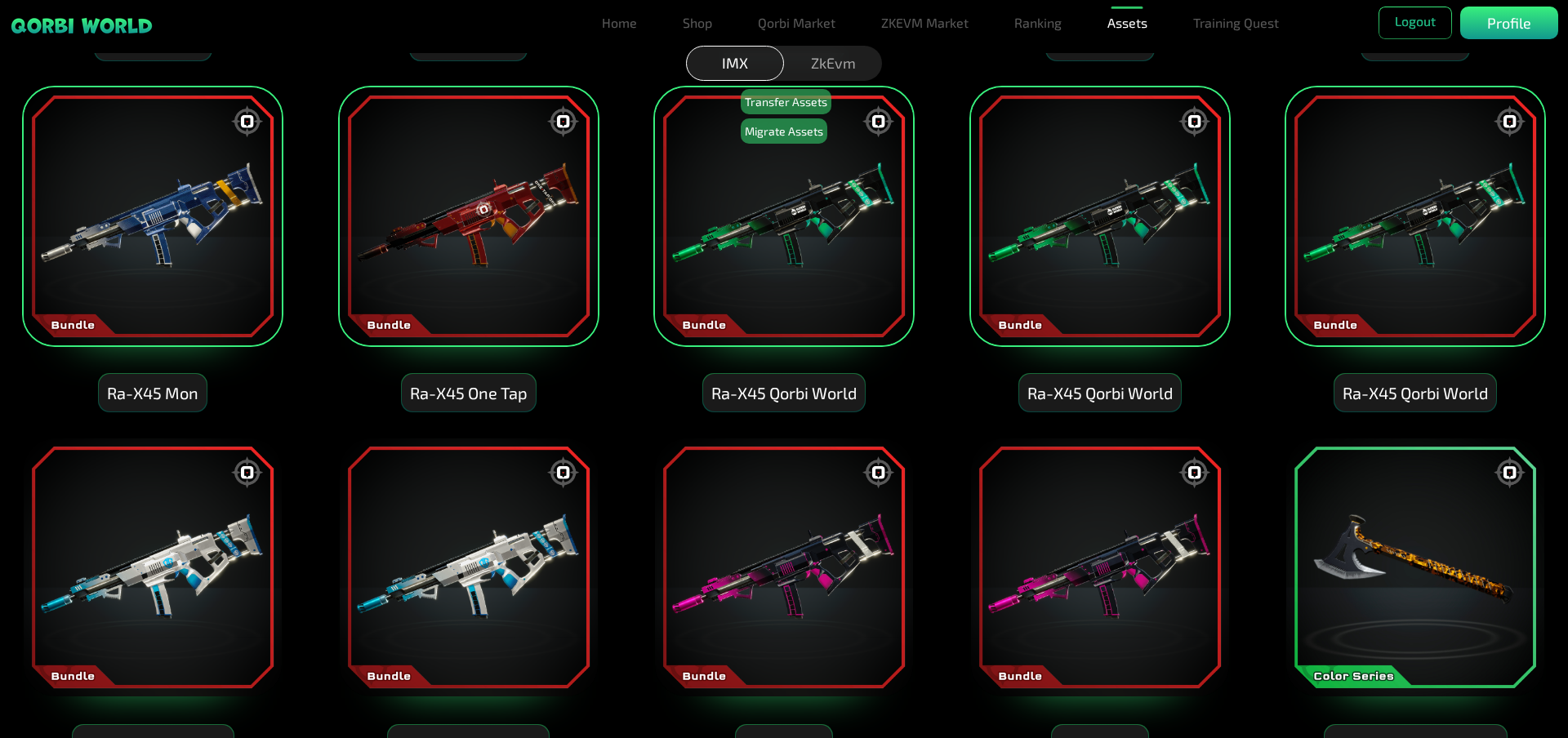
scroll to position [1960, 0]
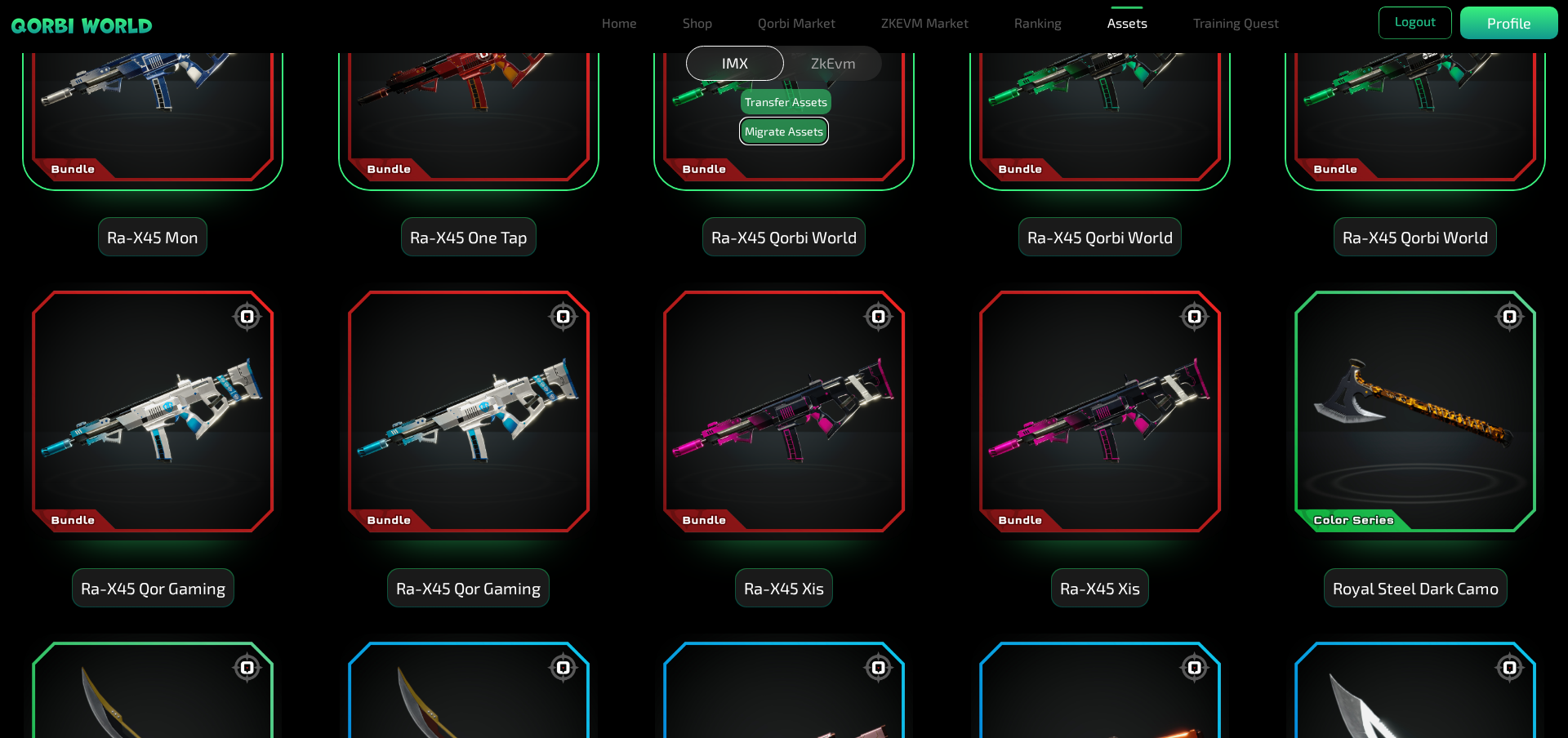
click at [784, 129] on button "Migrate Assets" at bounding box center [784, 131] width 87 height 25
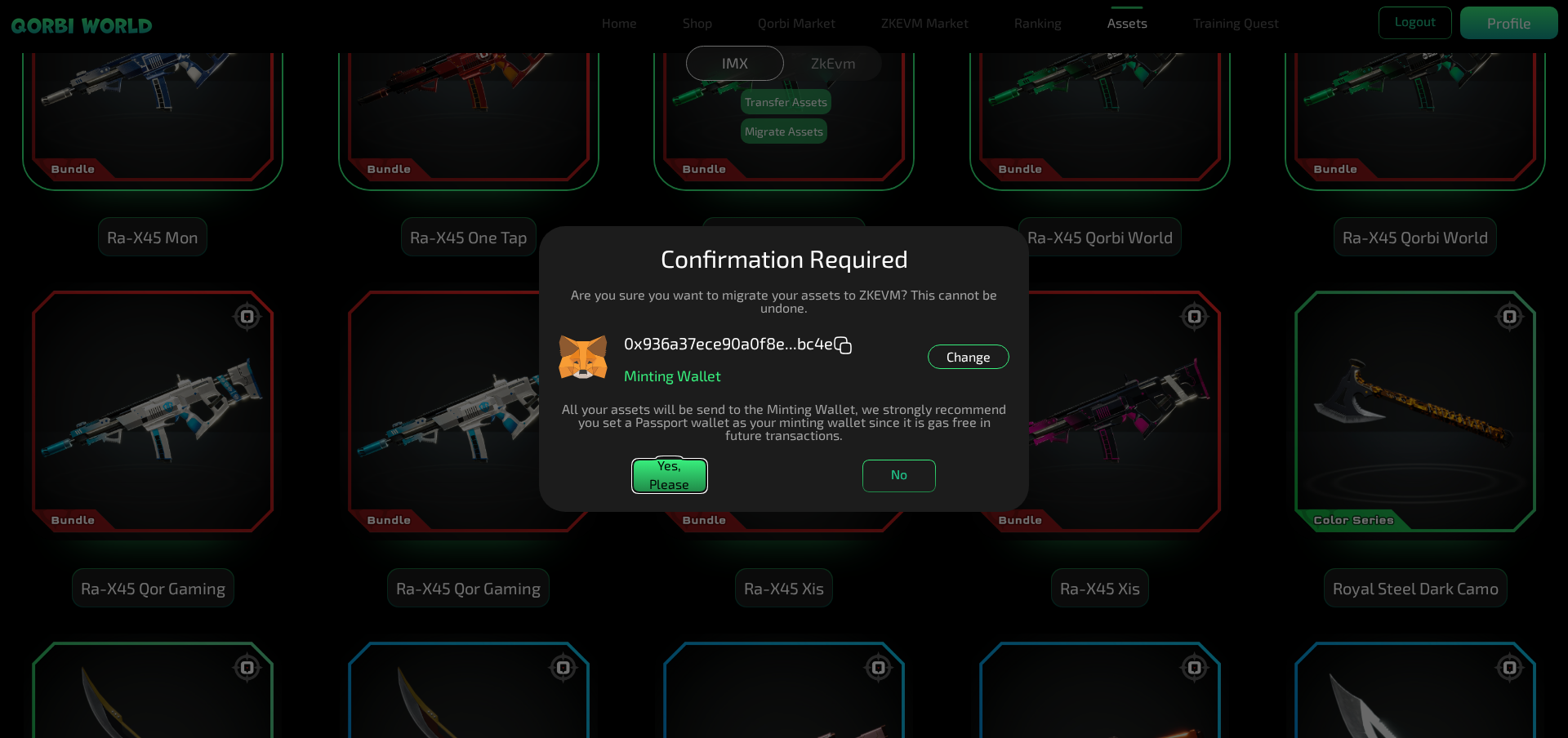
click at [665, 477] on button "Yes, Please" at bounding box center [669, 475] width 73 height 33
click at [903, 464] on button "No" at bounding box center [899, 475] width 73 height 33
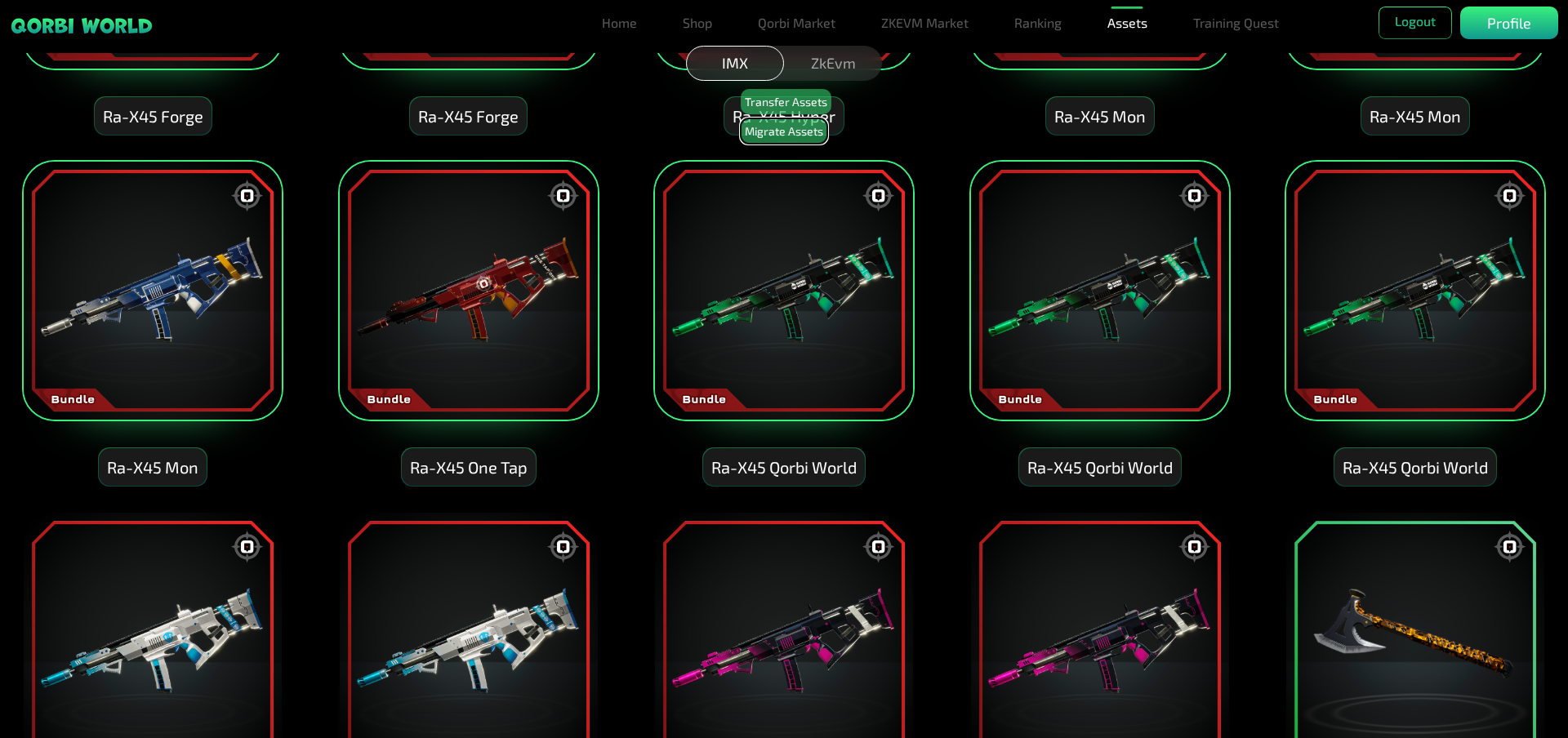
scroll to position [1715, 0]
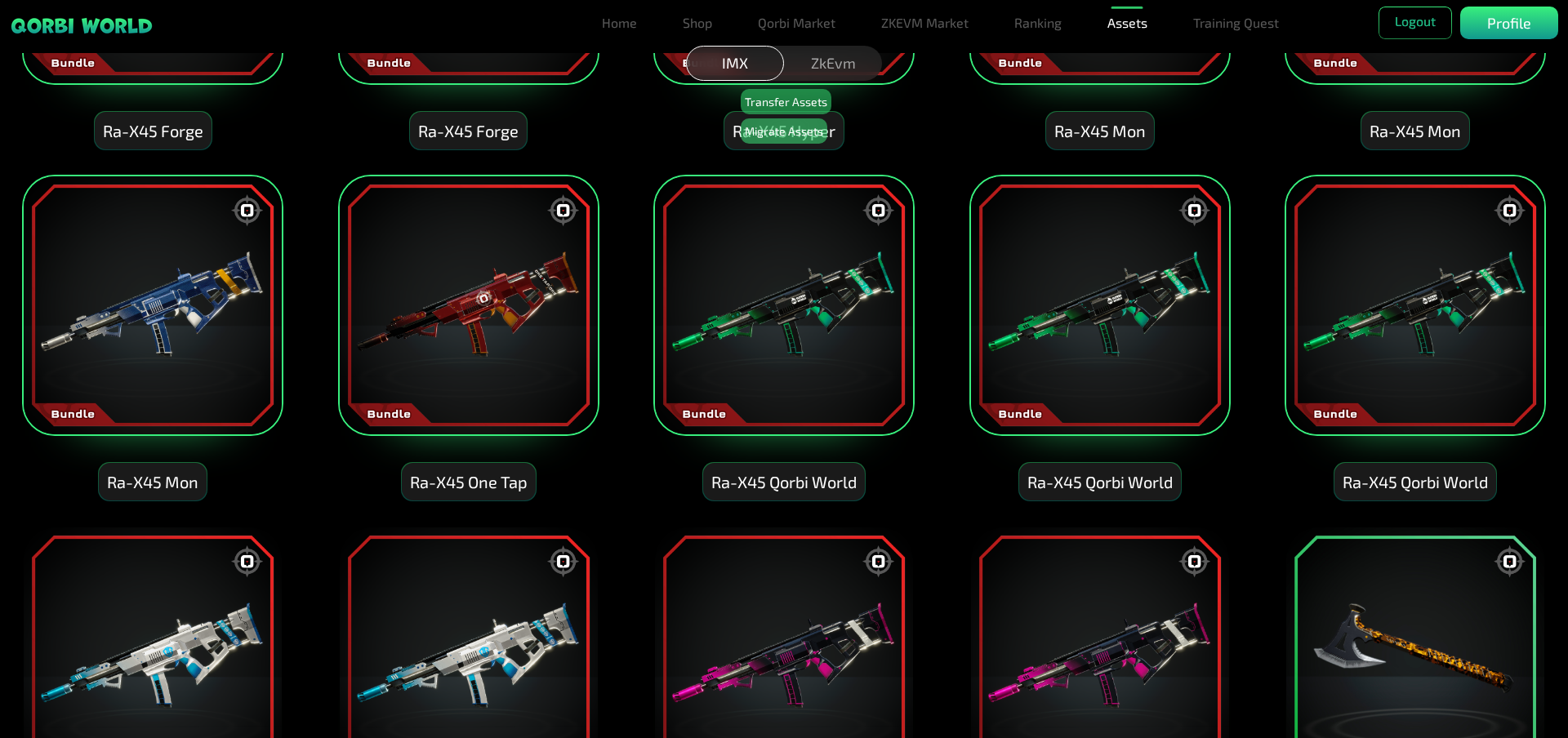
click at [1436, 367] on img at bounding box center [1415, 305] width 261 height 261
click at [1141, 354] on img at bounding box center [1100, 305] width 261 height 261
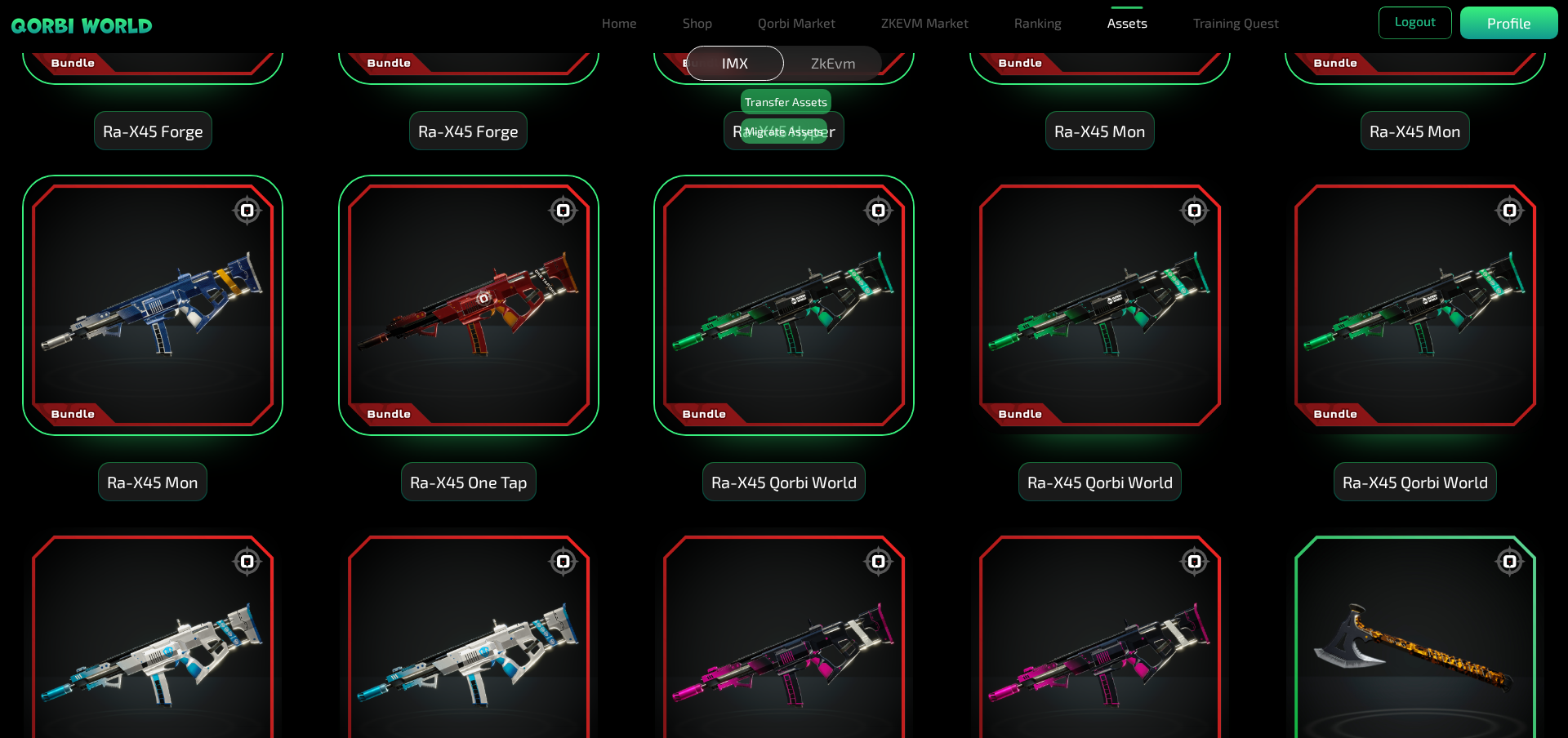
drag, startPoint x: 812, startPoint y: 340, endPoint x: 602, endPoint y: 340, distance: 210.0
click at [811, 340] on img at bounding box center [784, 305] width 261 height 261
click at [438, 328] on img at bounding box center [468, 305] width 261 height 261
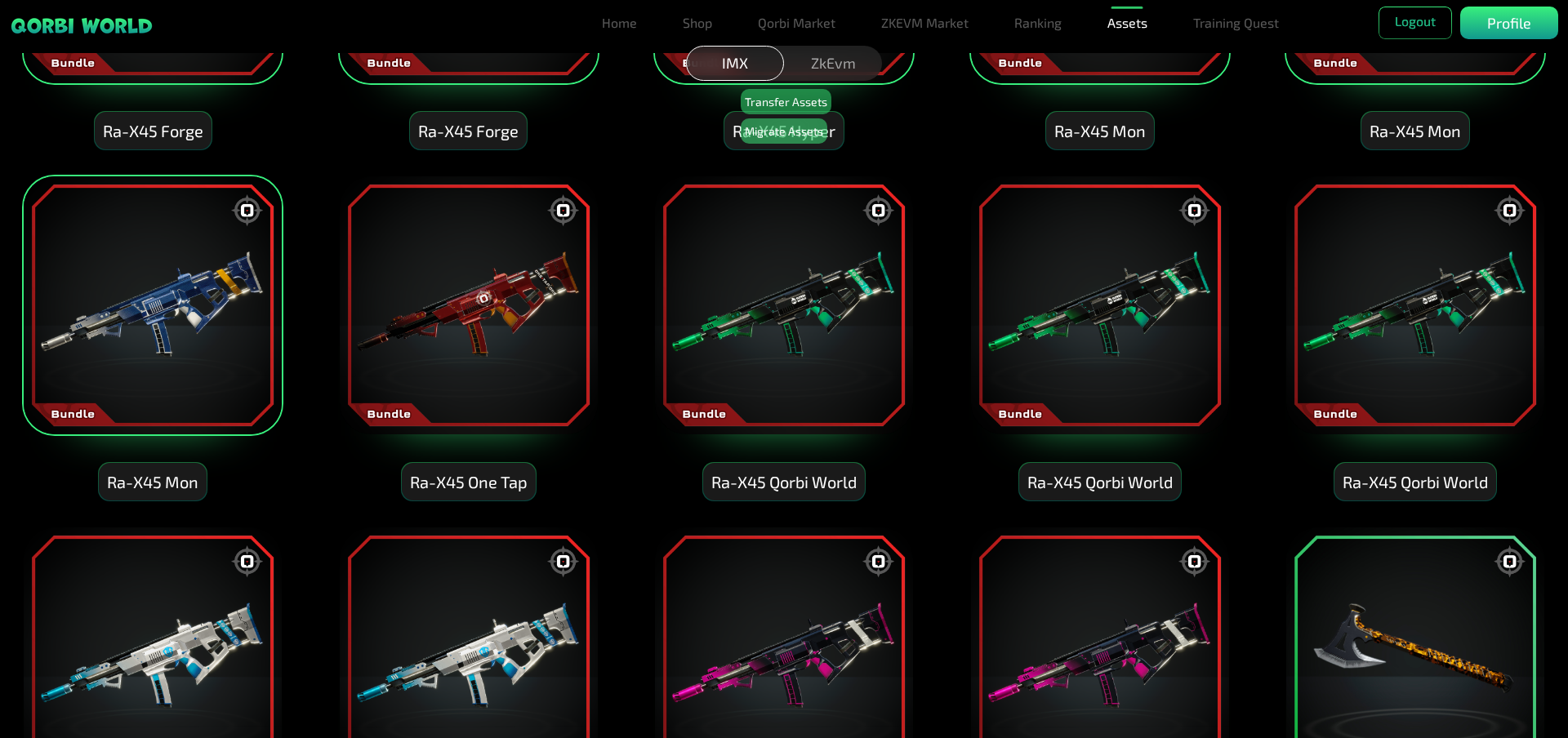
click at [216, 314] on img at bounding box center [152, 305] width 261 height 261
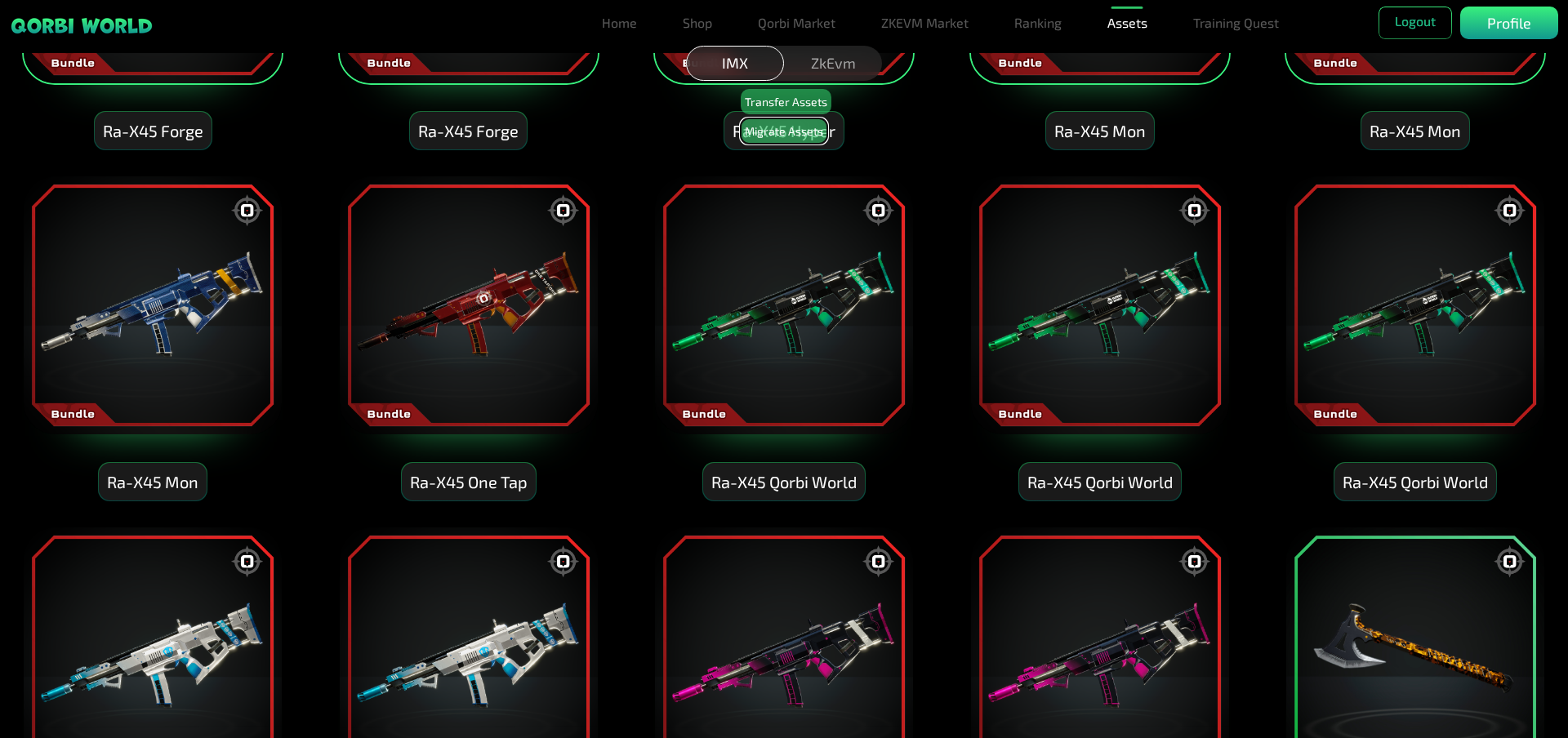
click at [769, 125] on button "Migrate Assets" at bounding box center [784, 131] width 87 height 25
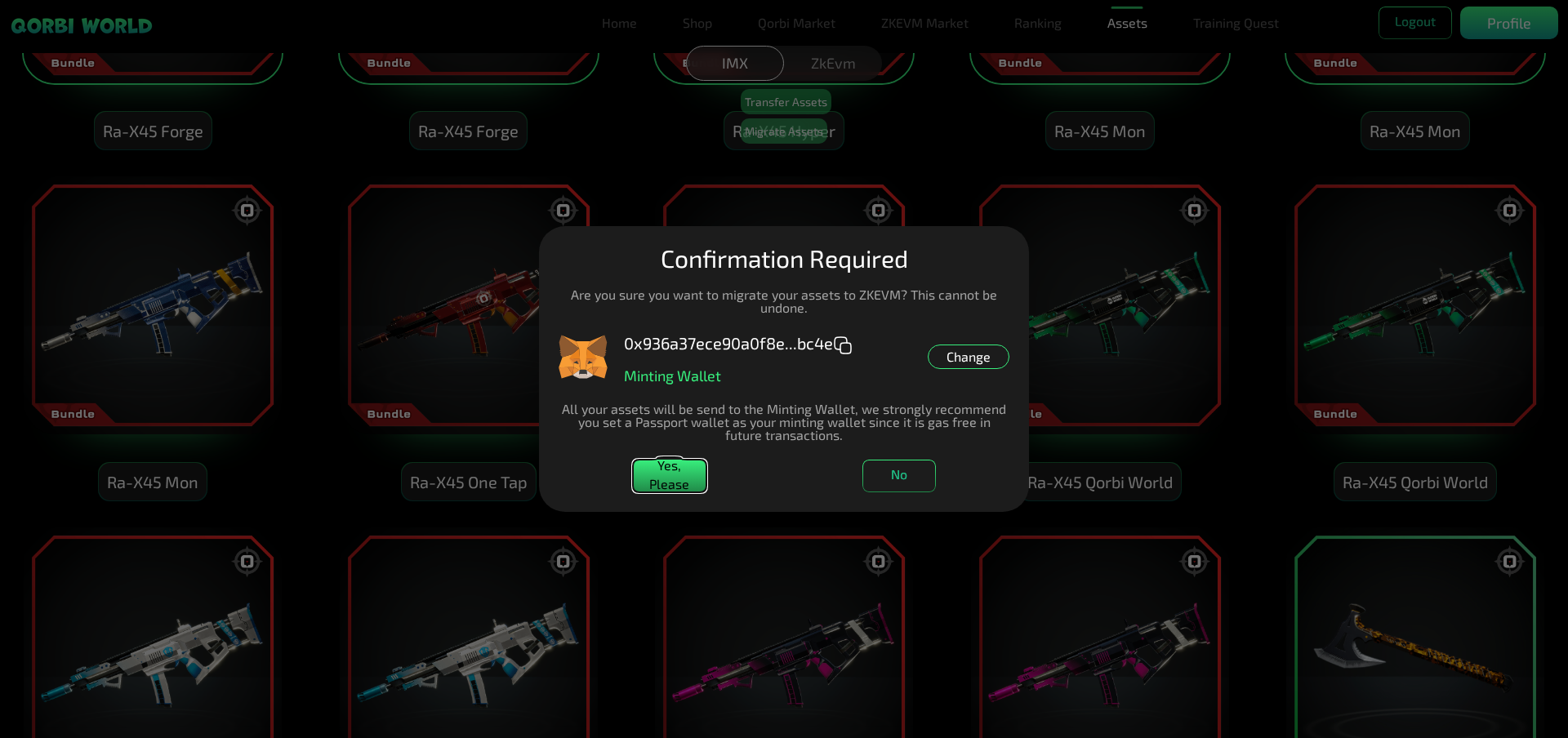
click at [658, 477] on button "Yes, Please" at bounding box center [669, 475] width 73 height 33
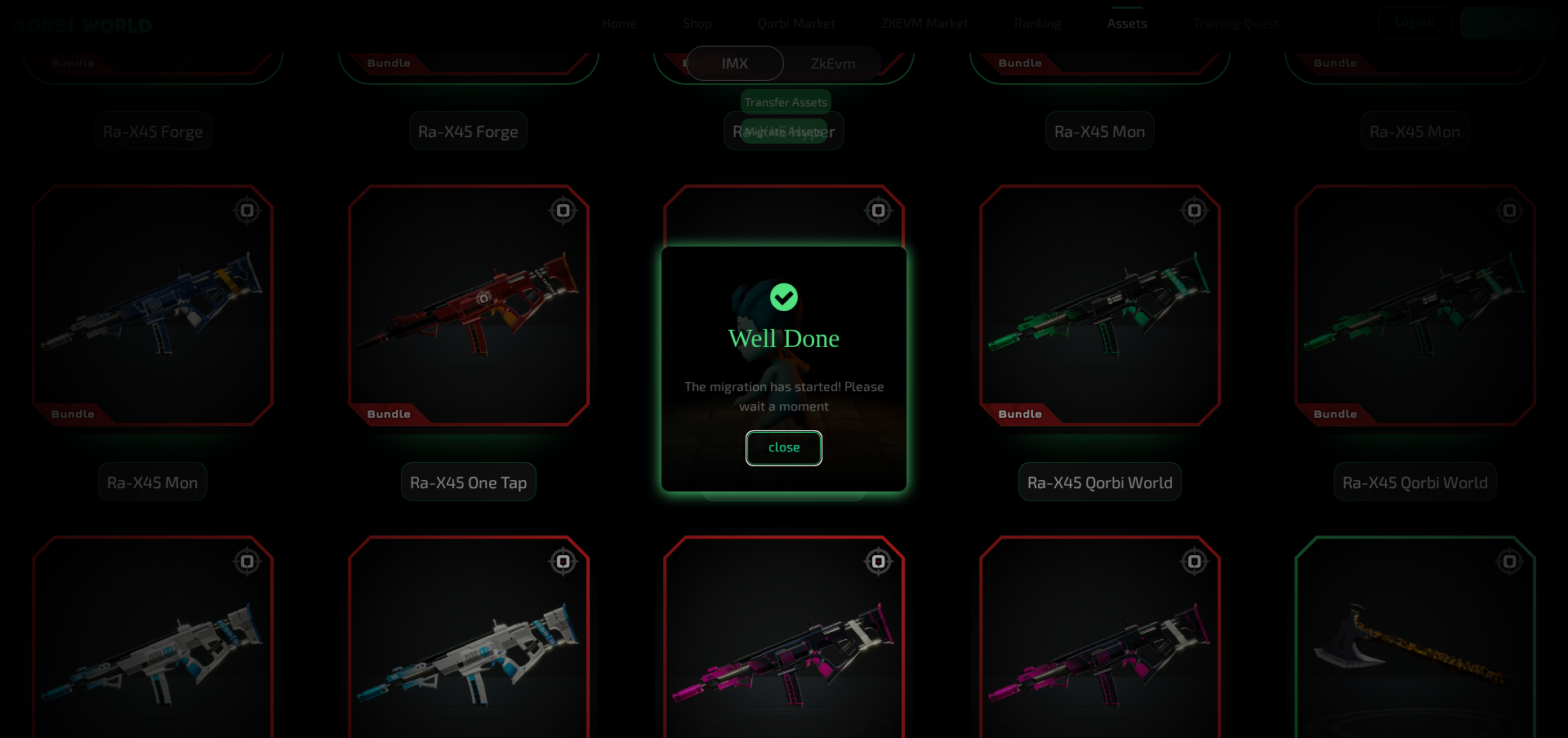
click at [772, 444] on button "close" at bounding box center [784, 448] width 73 height 33
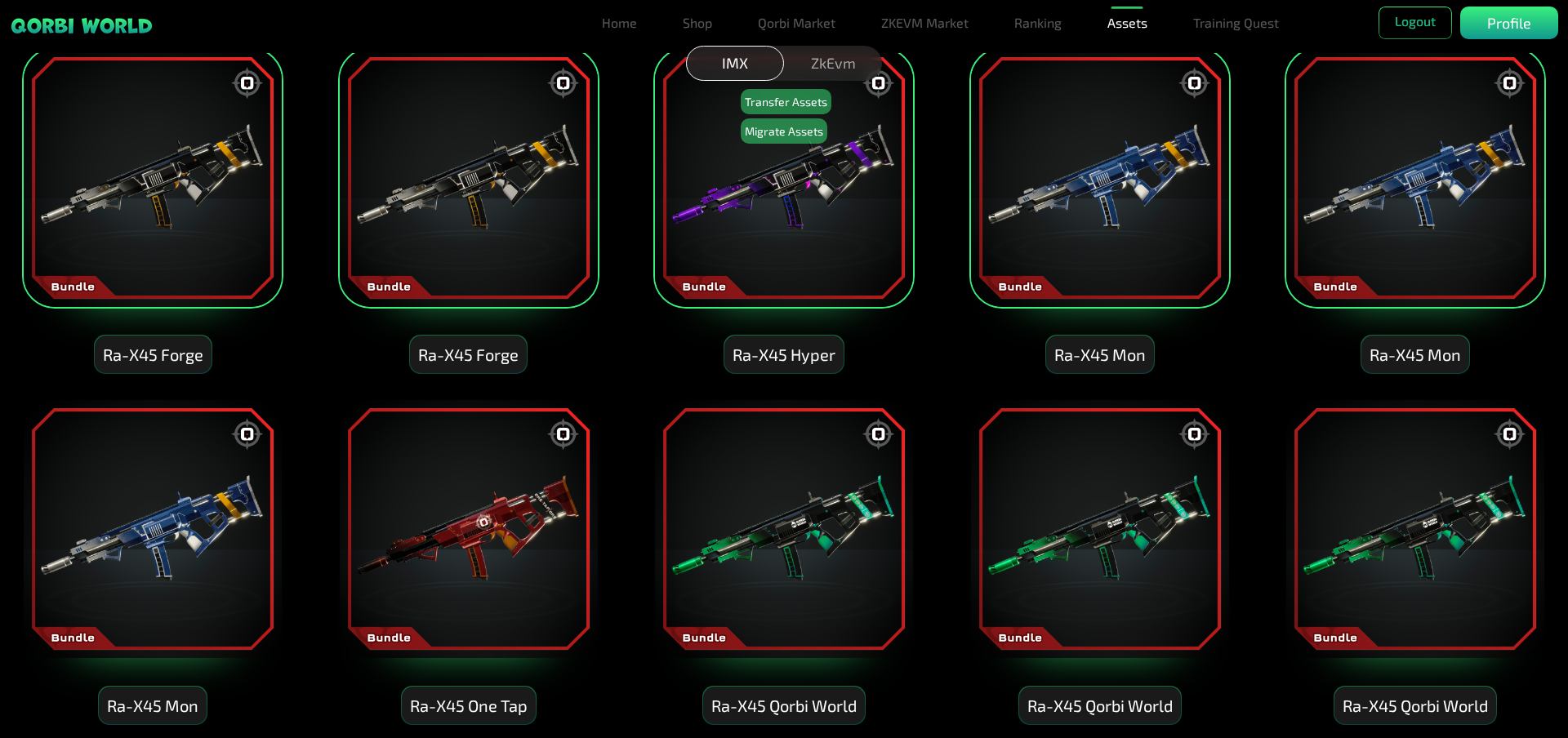
scroll to position [1634, 0]
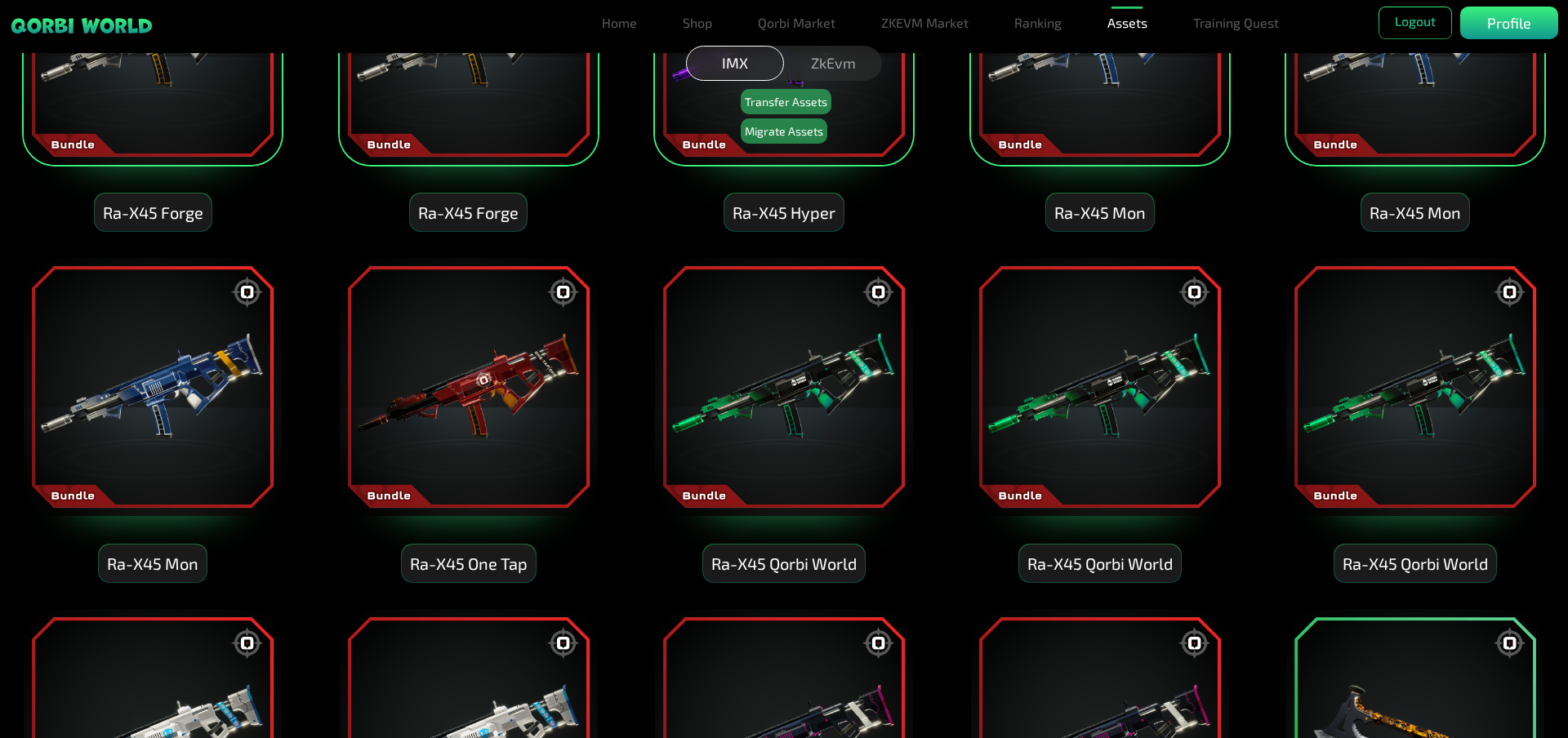
drag, startPoint x: 172, startPoint y: 417, endPoint x: 213, endPoint y: 412, distance: 41.3
click at [172, 417] on img at bounding box center [152, 387] width 261 height 261
click at [756, 447] on img at bounding box center [784, 387] width 261 height 261
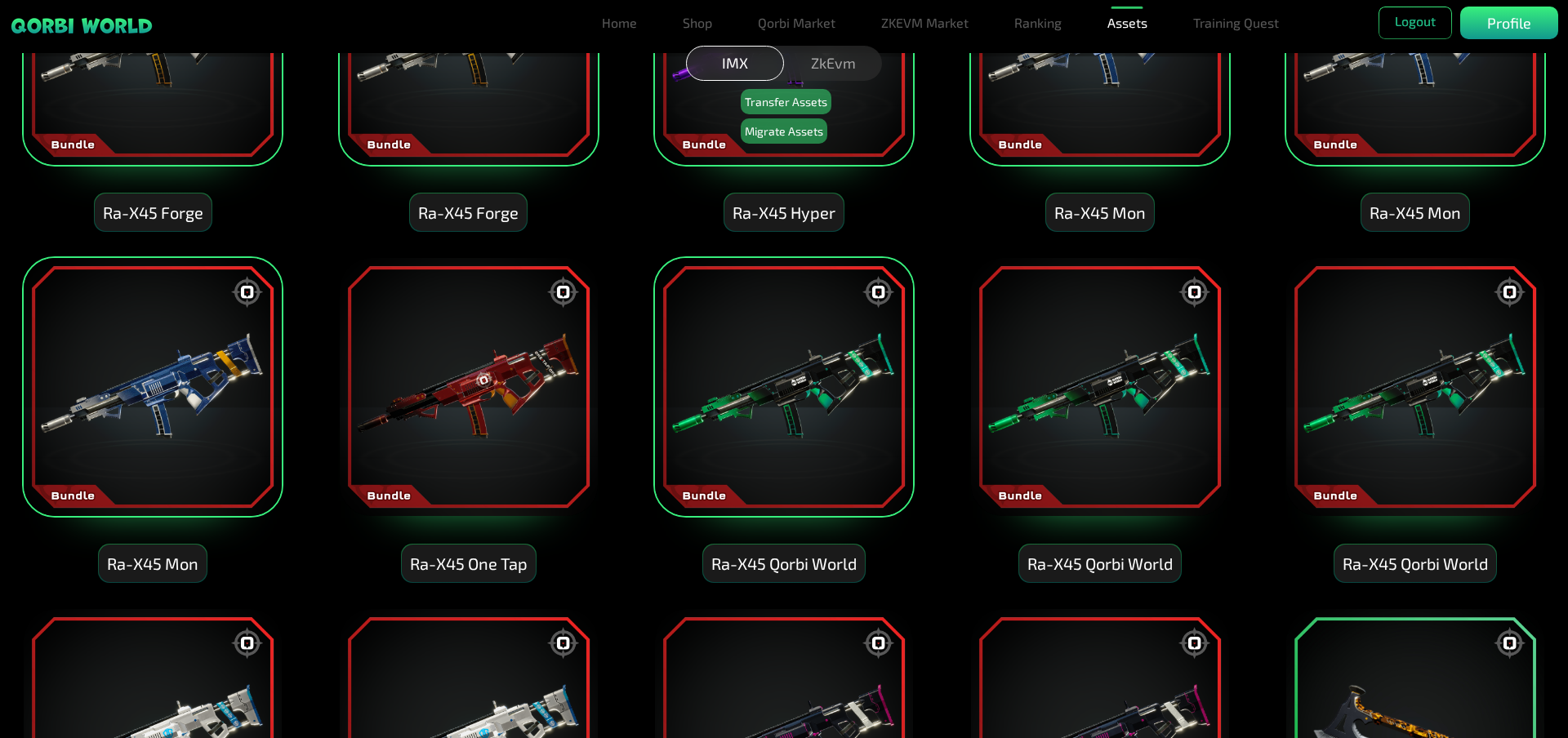
click at [467, 417] on img at bounding box center [468, 387] width 261 height 261
click at [1395, 419] on img at bounding box center [1415, 387] width 261 height 261
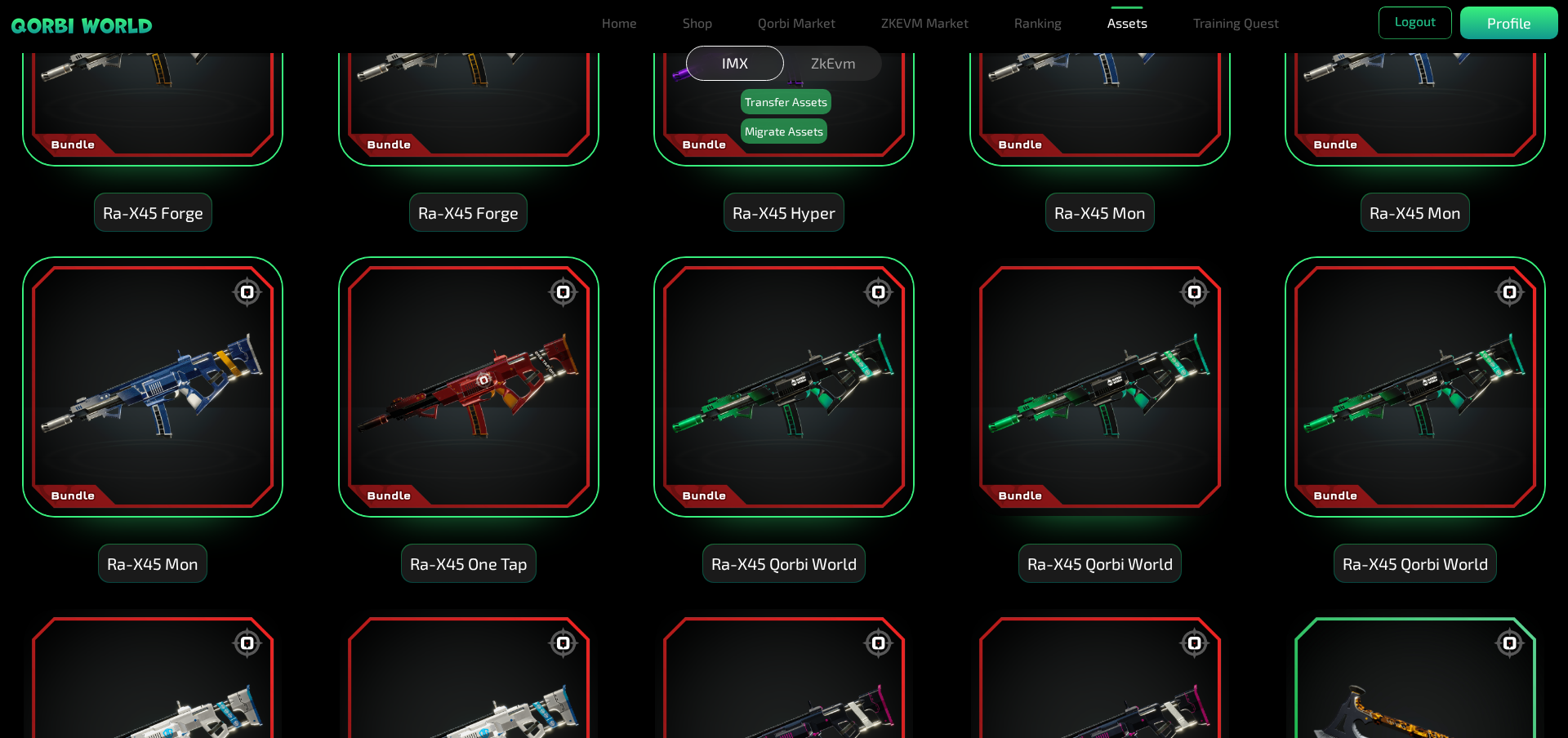
click at [1098, 419] on img at bounding box center [1100, 387] width 261 height 261
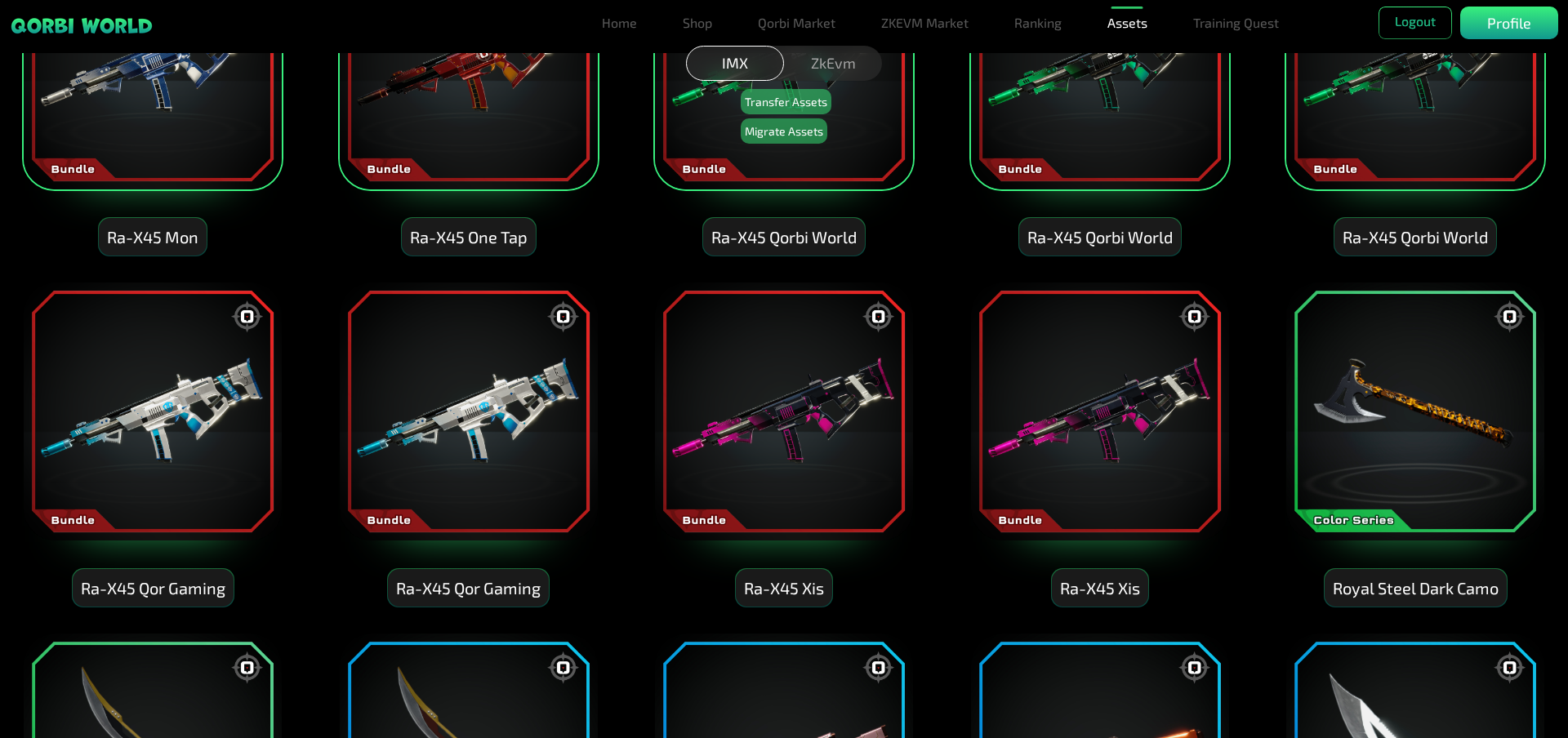
click at [1366, 405] on img at bounding box center [1415, 411] width 261 height 261
click at [1146, 414] on img at bounding box center [1100, 411] width 261 height 261
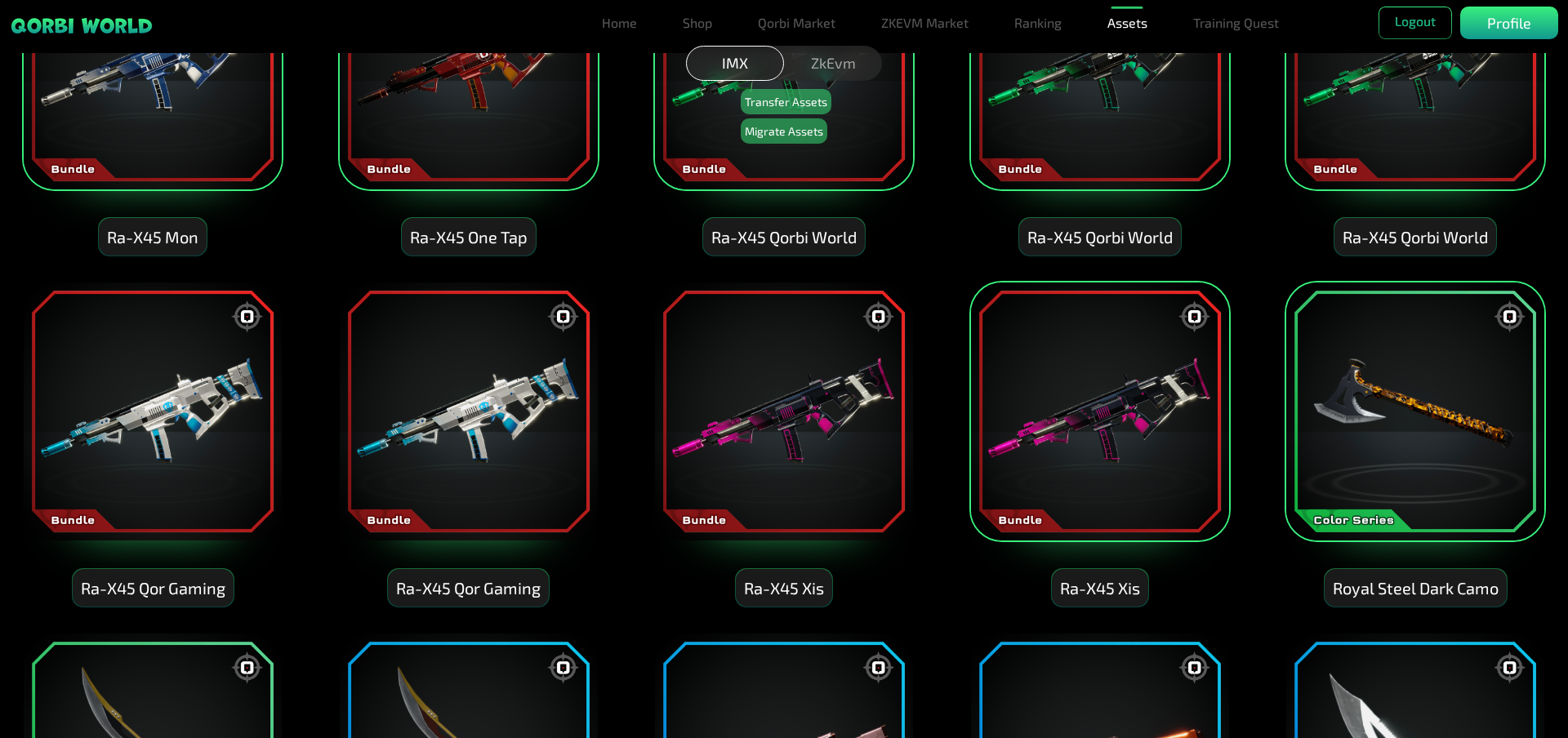
click at [832, 426] on img at bounding box center [784, 411] width 261 height 261
click at [455, 420] on img at bounding box center [468, 411] width 261 height 261
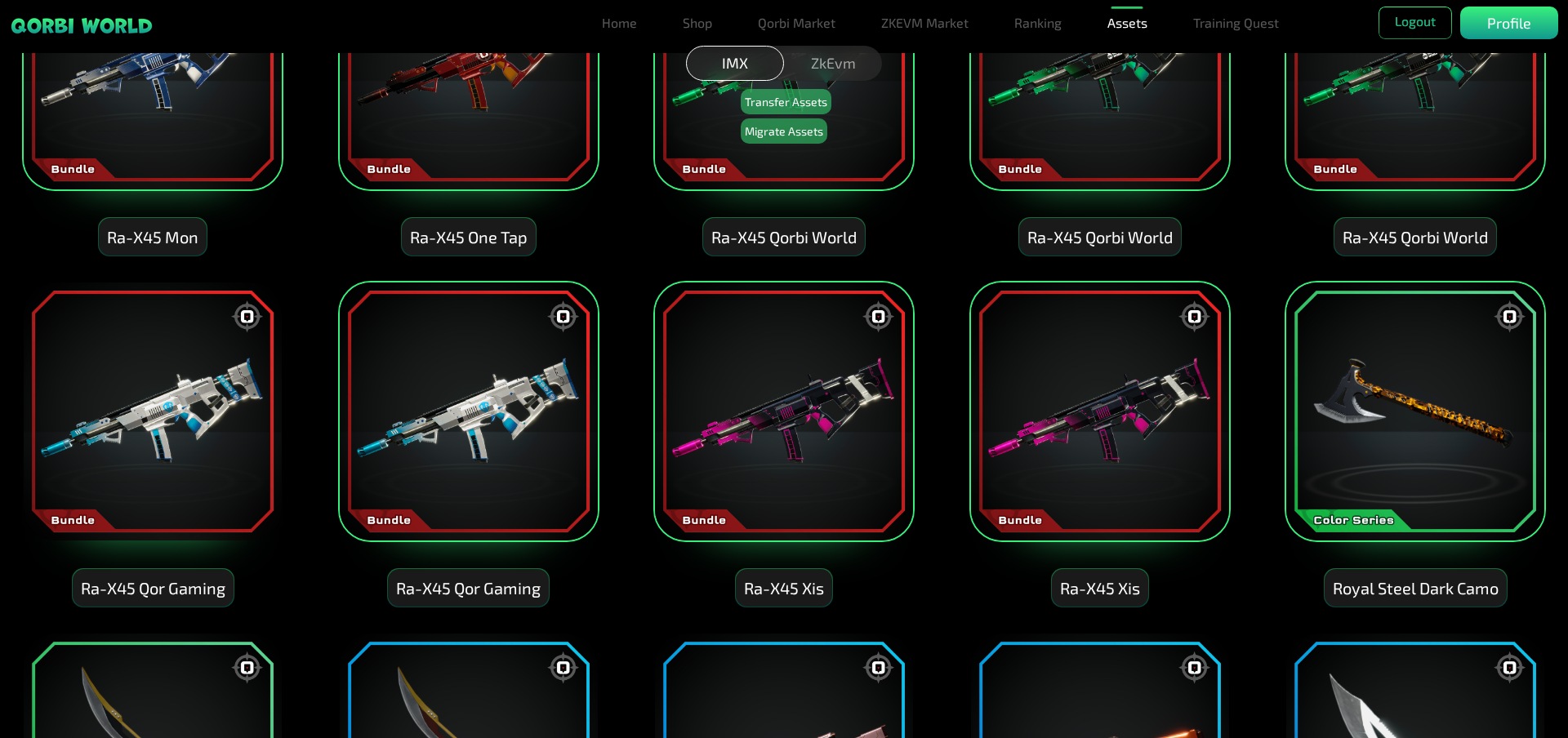
click at [193, 416] on img at bounding box center [152, 411] width 261 height 261
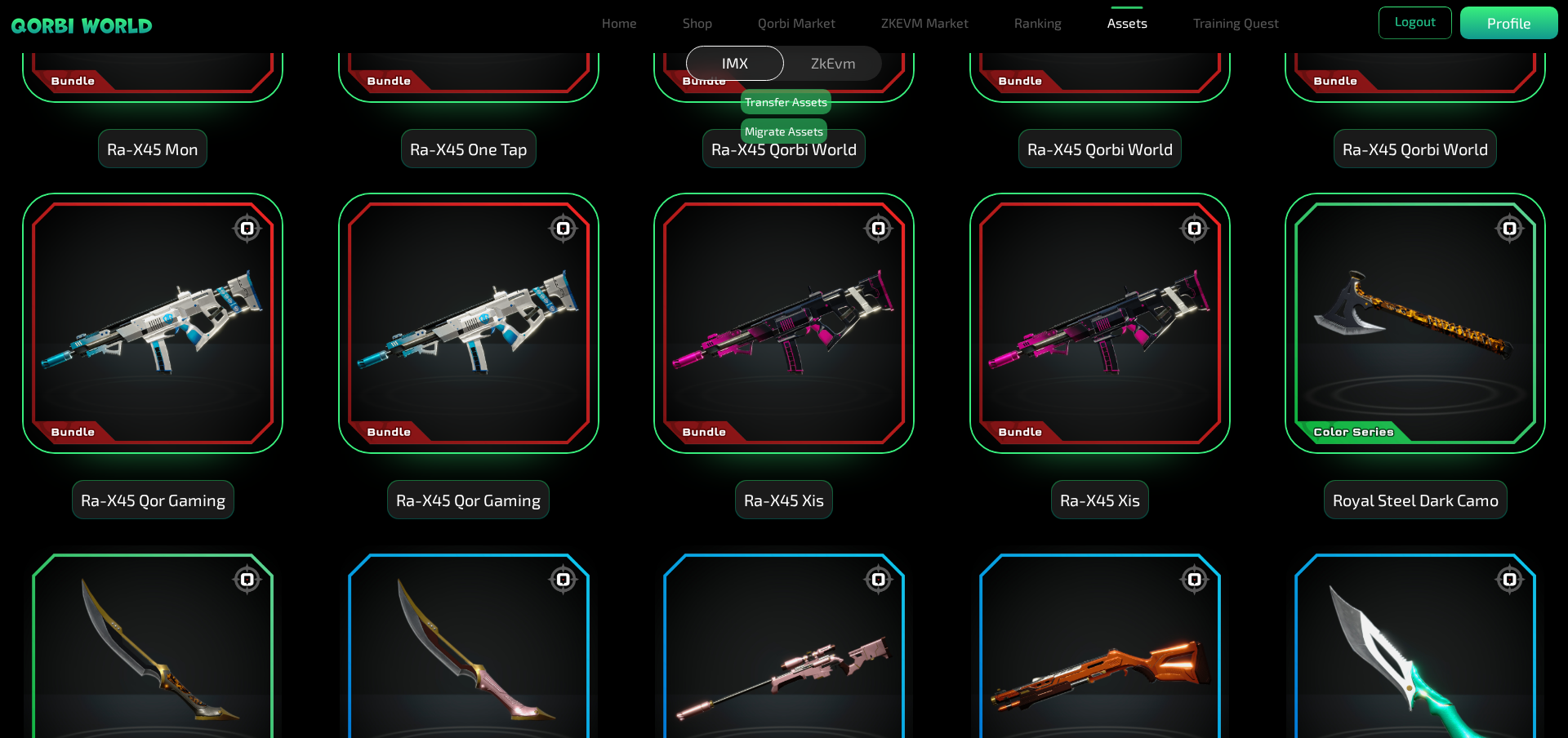
scroll to position [2287, 0]
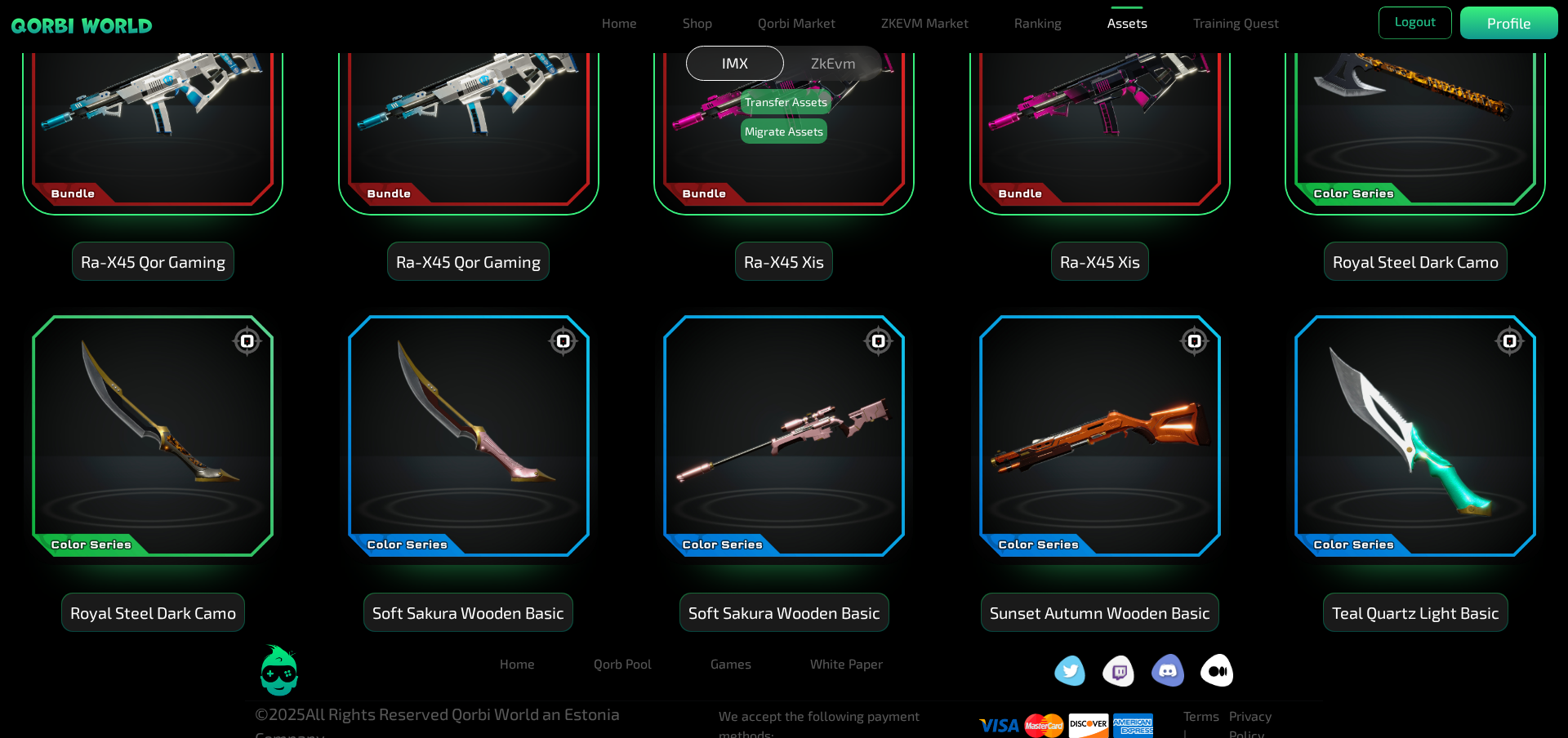
click at [193, 415] on img at bounding box center [152, 435] width 261 height 261
click at [458, 430] on img at bounding box center [468, 435] width 261 height 261
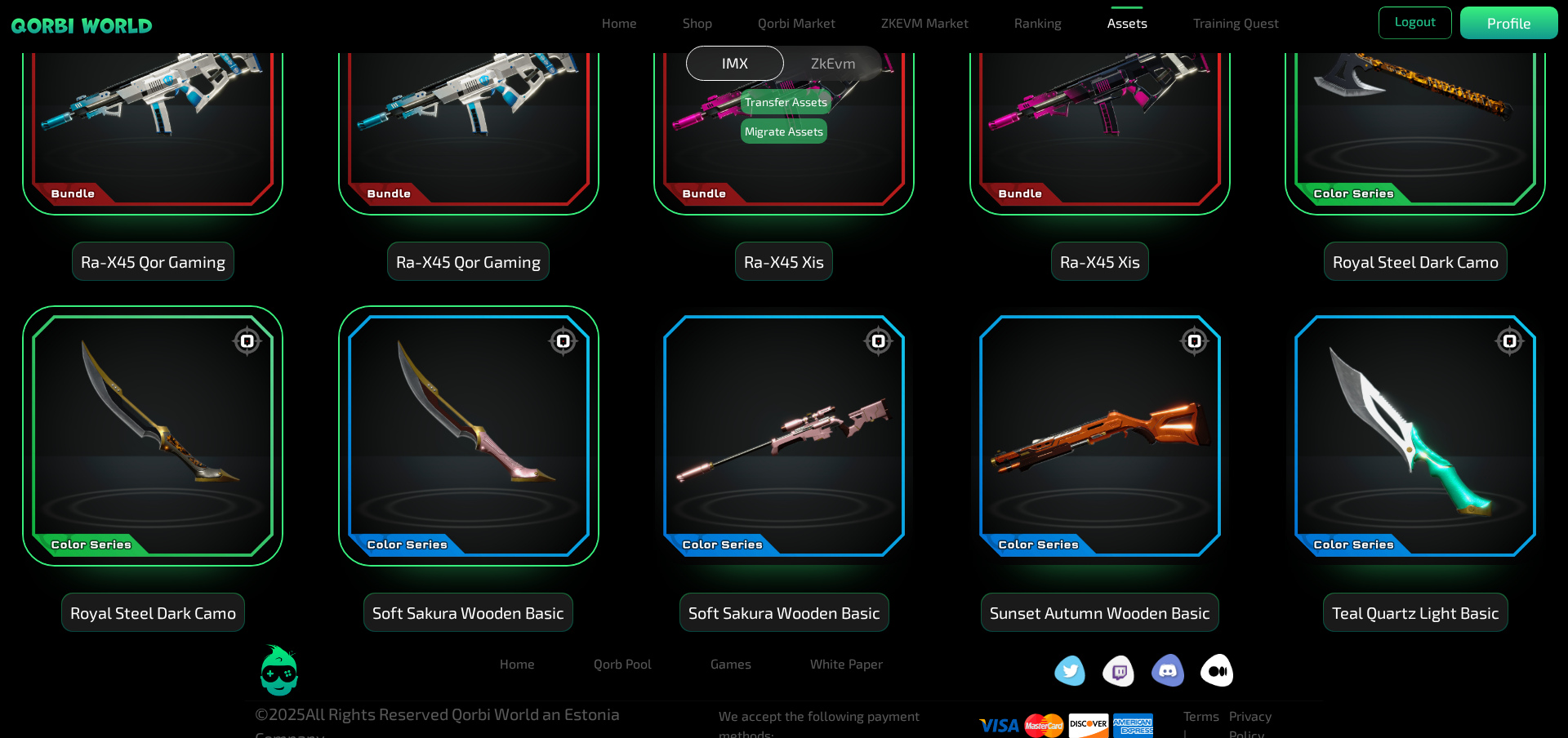
click at [680, 445] on img at bounding box center [784, 435] width 261 height 261
click at [1062, 457] on img at bounding box center [1100, 435] width 261 height 261
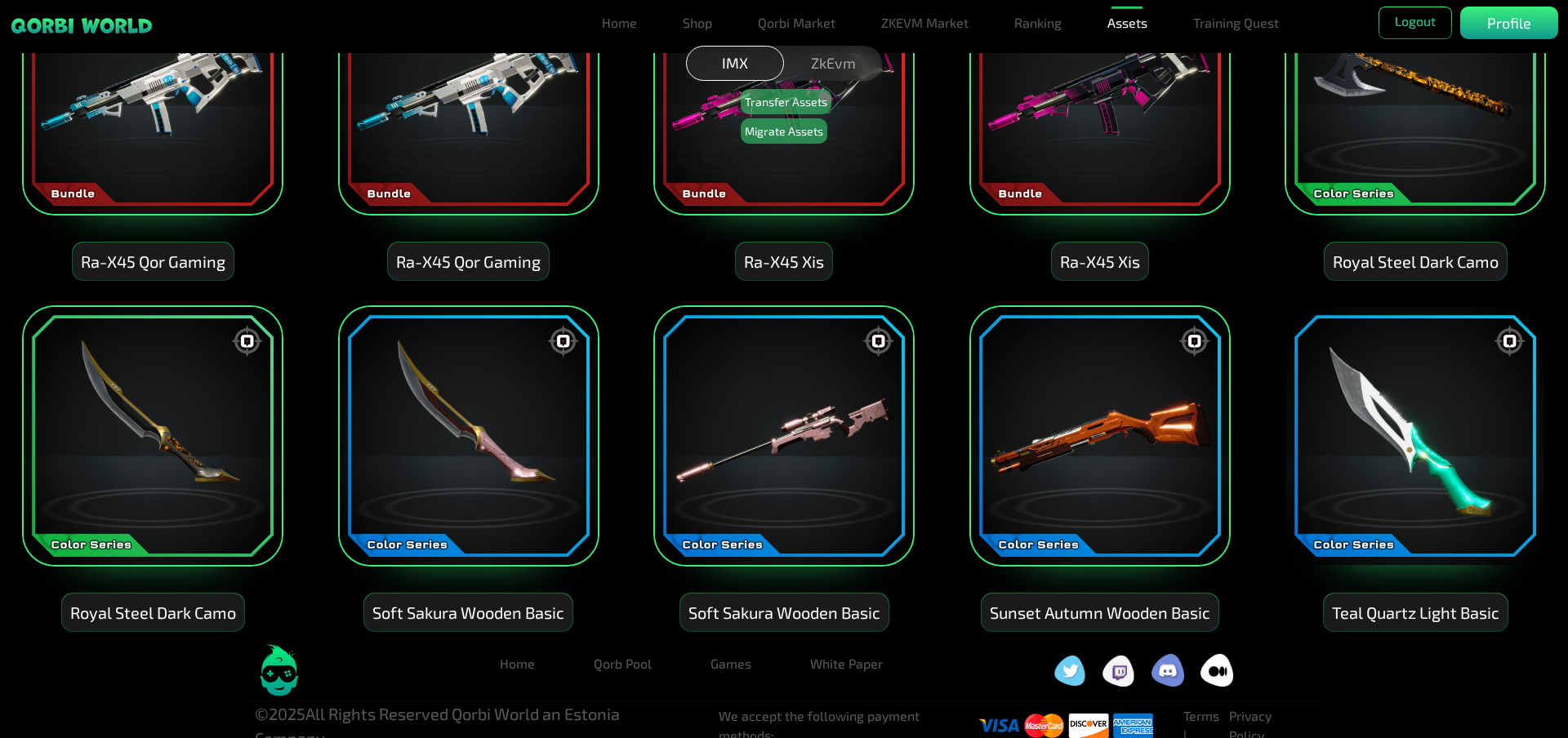
click at [1405, 473] on img at bounding box center [1415, 435] width 261 height 261
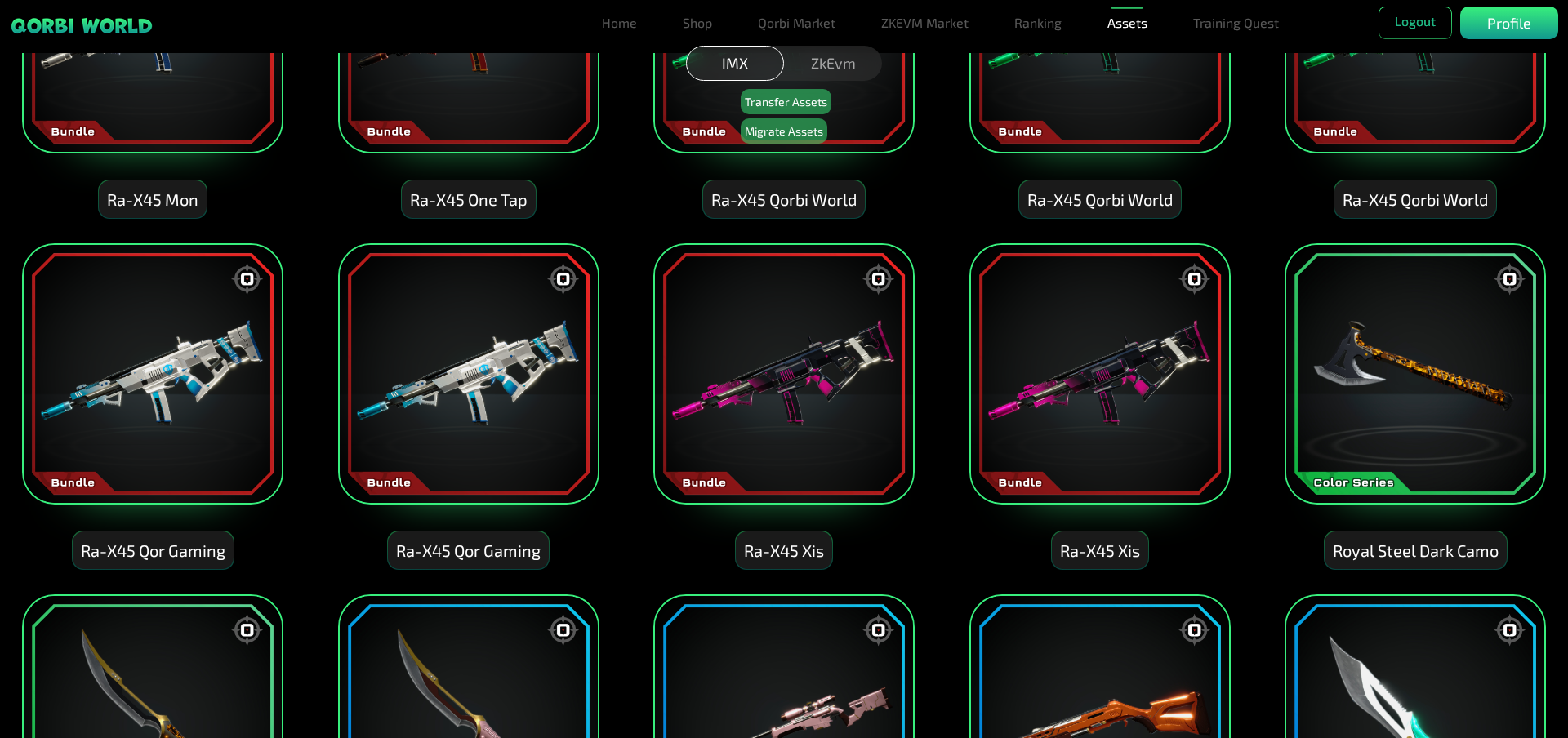
scroll to position [1972, 0]
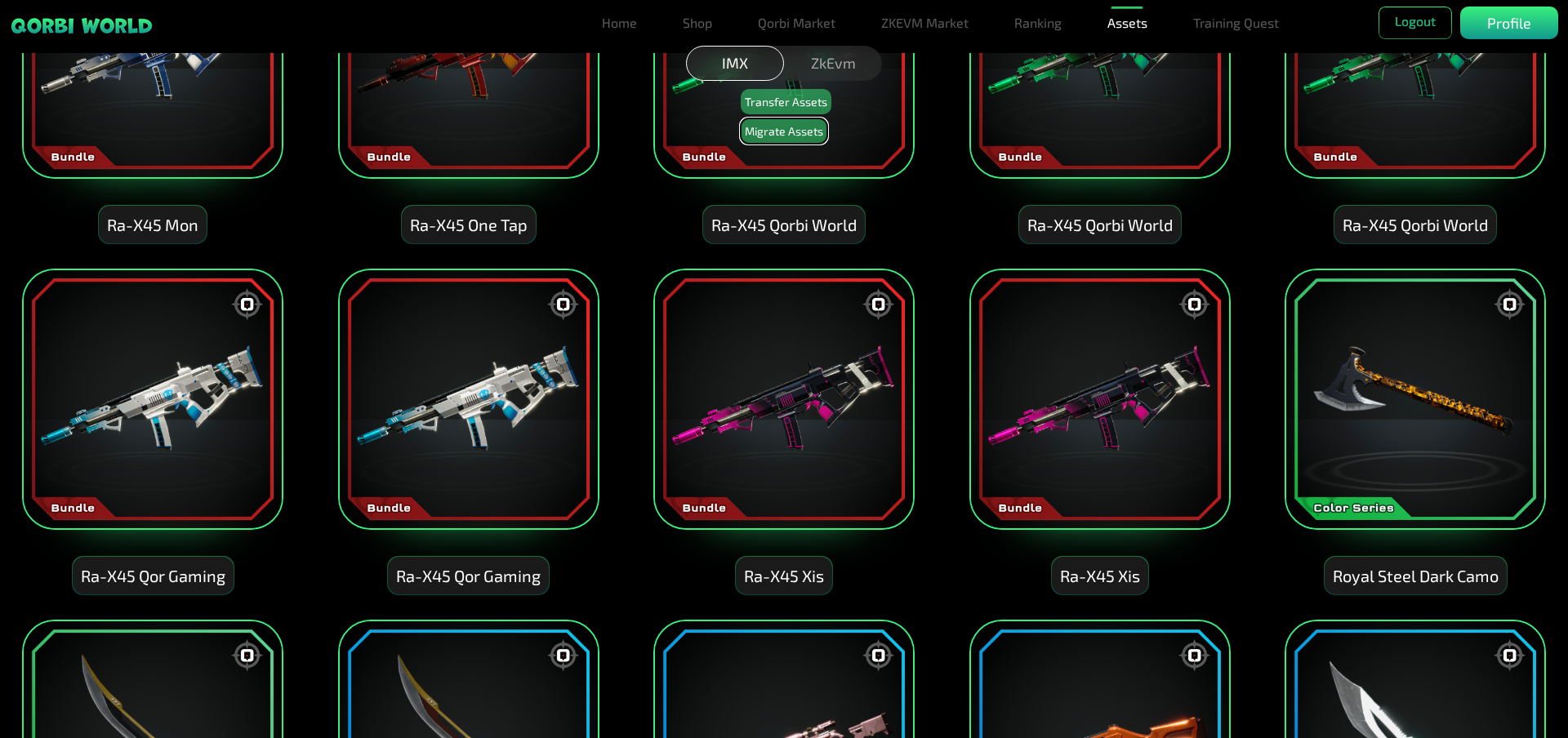
click at [753, 136] on button "Migrate Assets" at bounding box center [784, 131] width 87 height 25
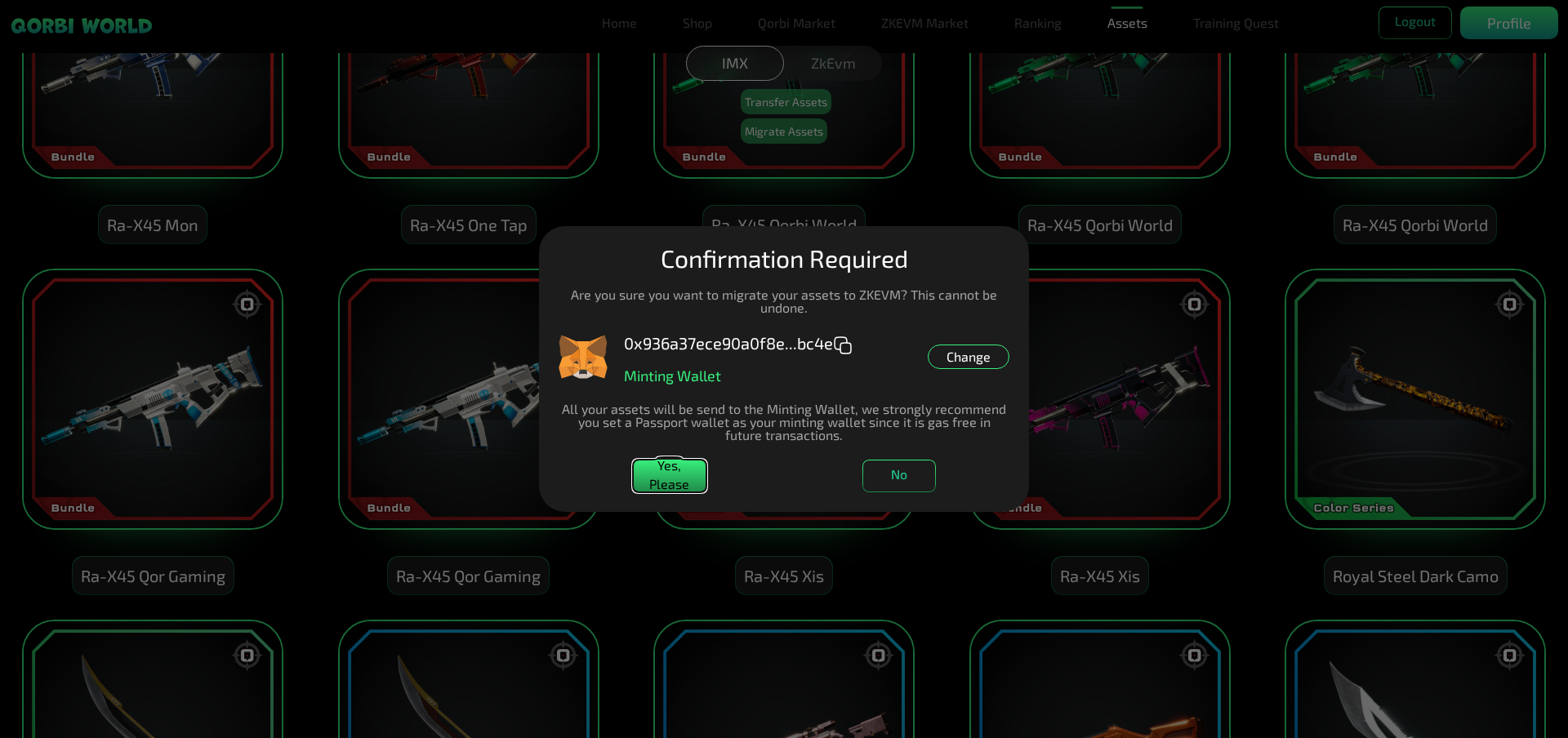
click at [669, 471] on button "Yes, Please" at bounding box center [669, 475] width 73 height 33
click at [669, 477] on button "Yes, Please" at bounding box center [669, 475] width 73 height 33
click at [539, 347] on dialog "Manage Wallets Add one or more wallets to showcase all your Items in one place.…" at bounding box center [784, 369] width 490 height 286
click at [909, 476] on button "No" at bounding box center [899, 475] width 73 height 33
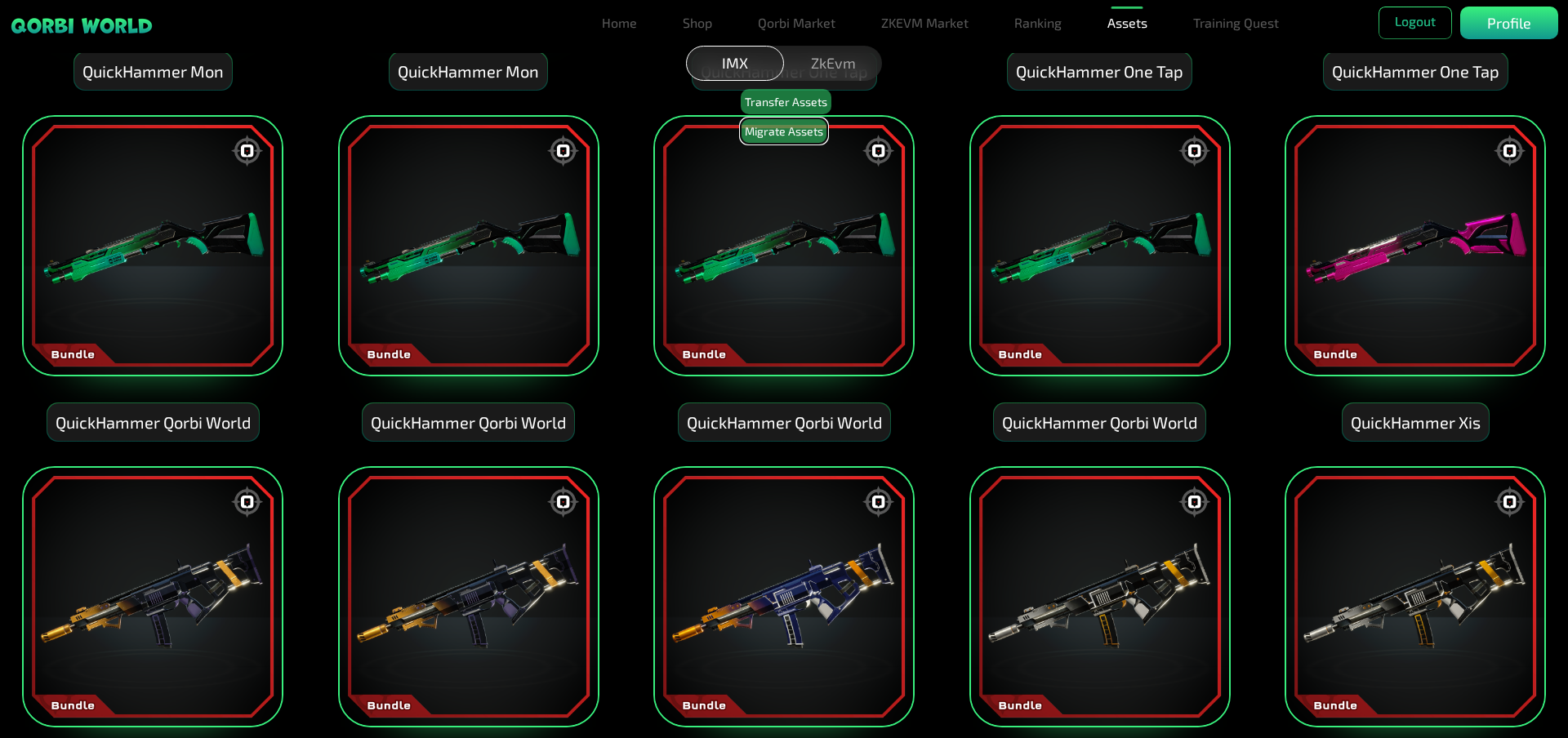
scroll to position [420, 0]
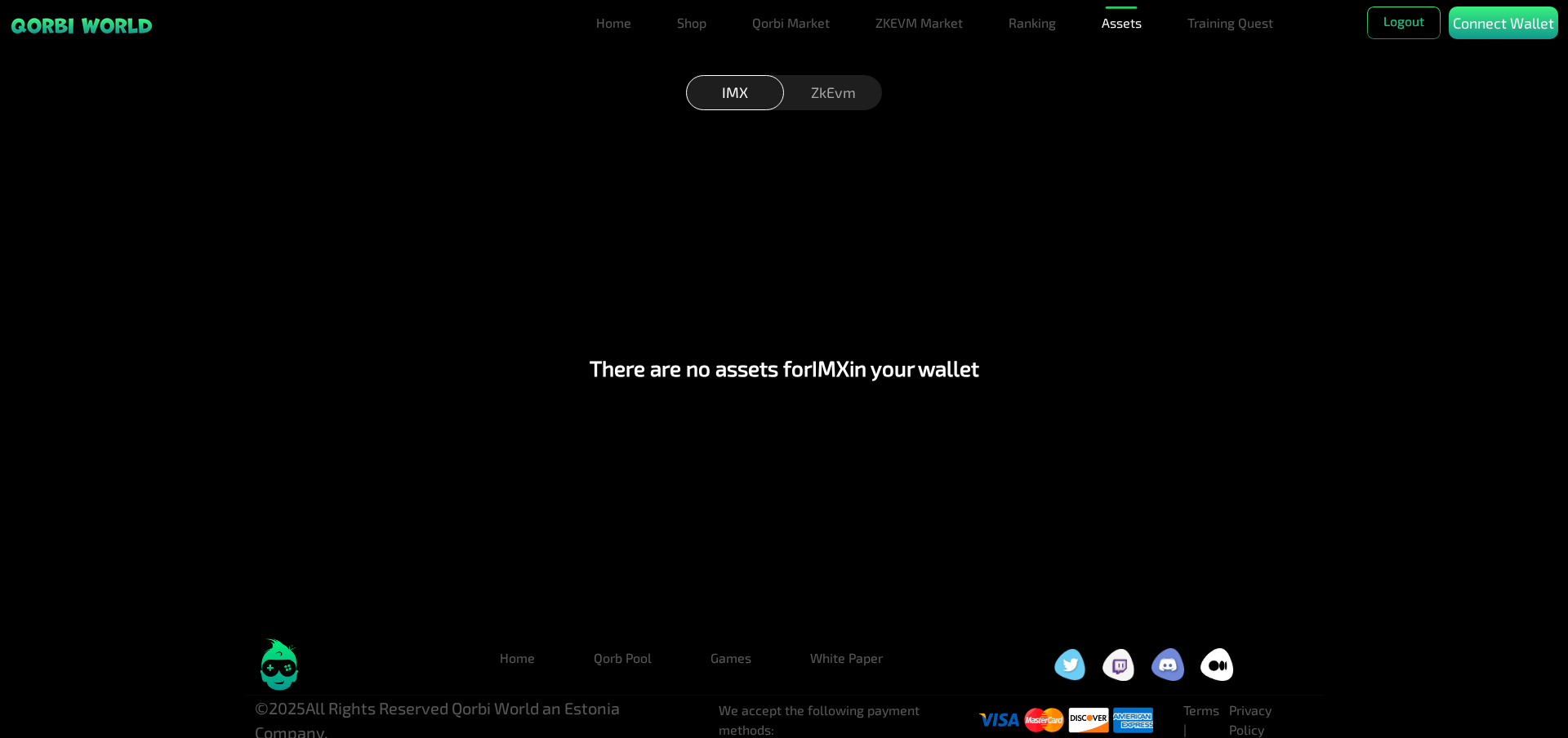
scroll to position [15, 0]
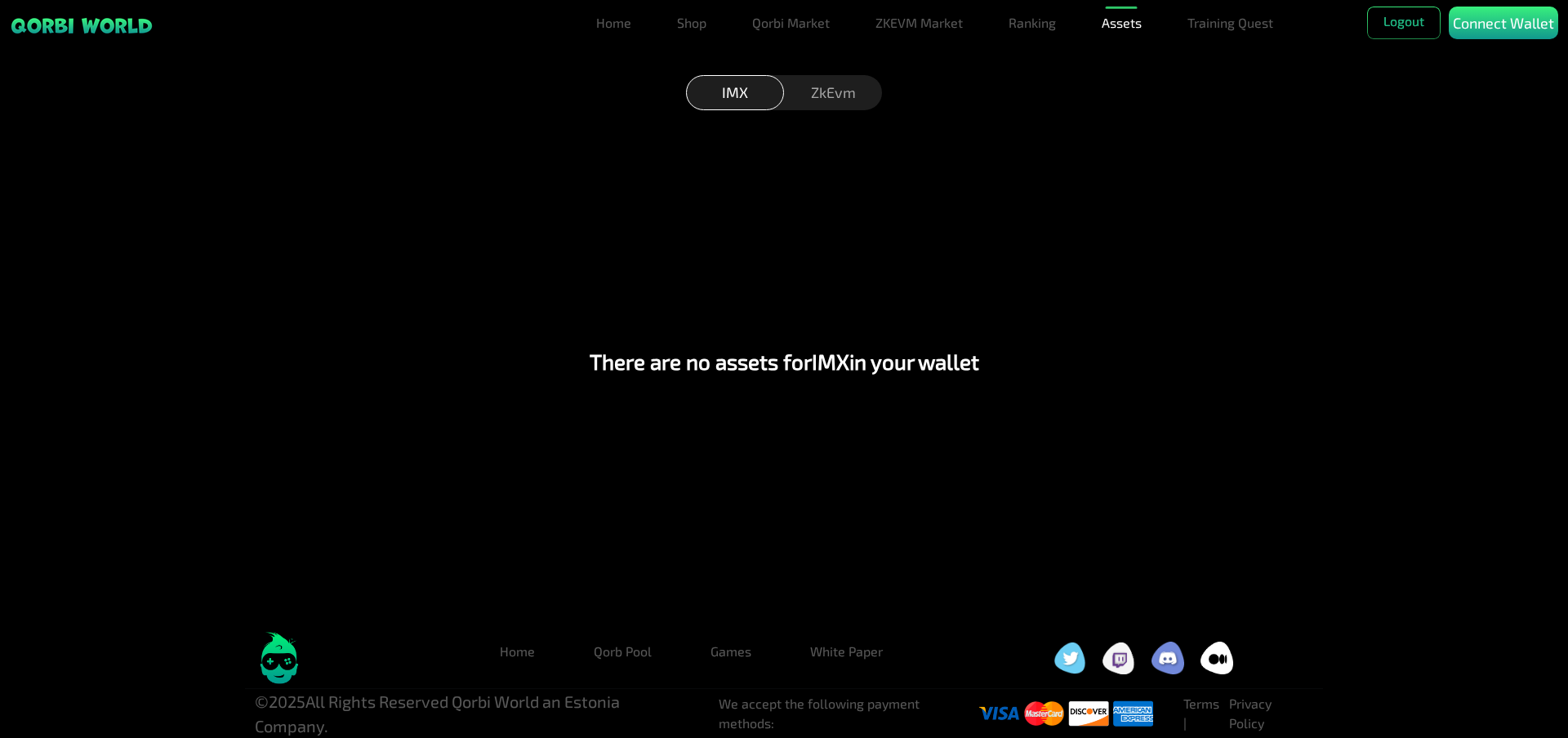
click at [826, 104] on div "ZkEvm" at bounding box center [833, 93] width 98 height 35
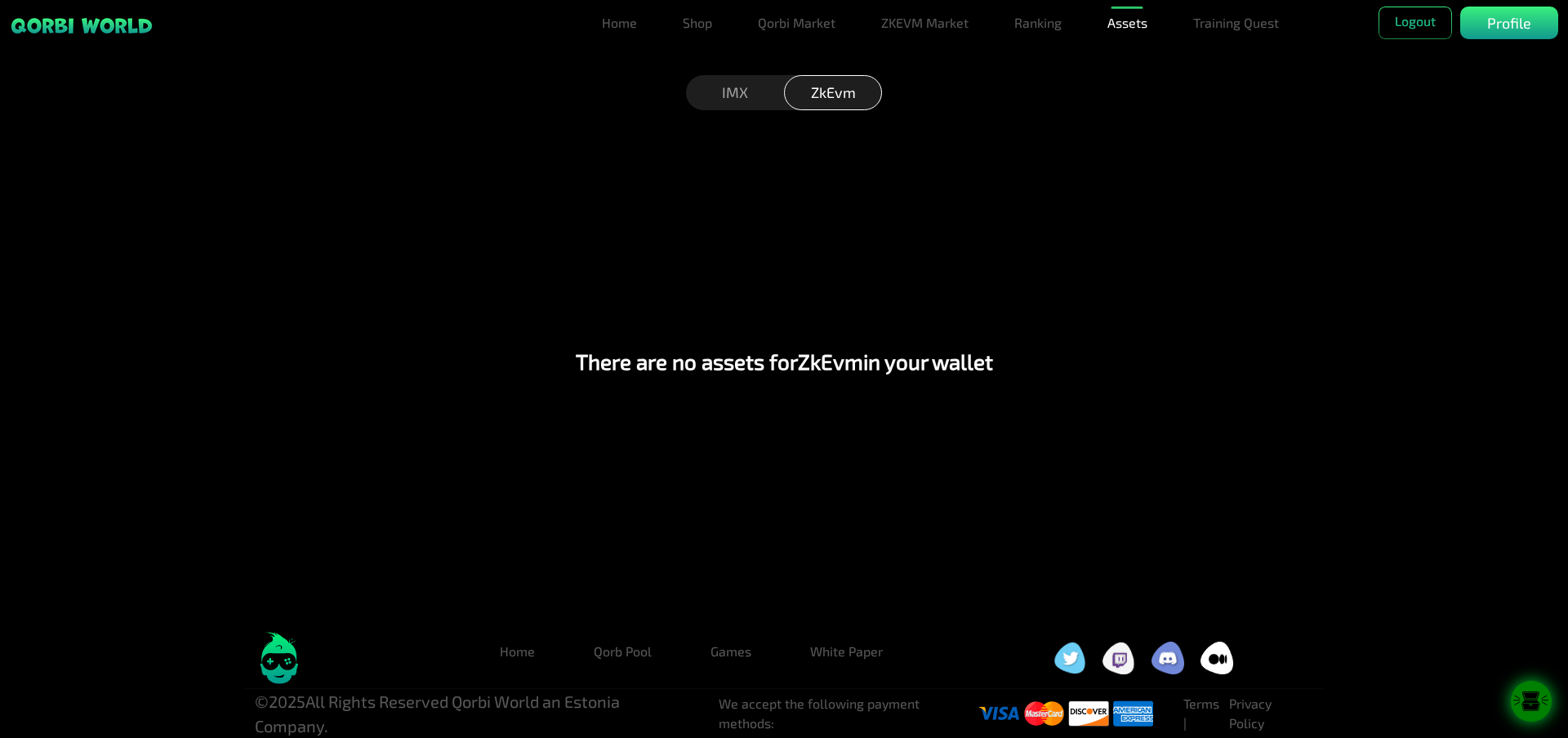
click at [744, 85] on div "IMX" at bounding box center [735, 93] width 98 height 35
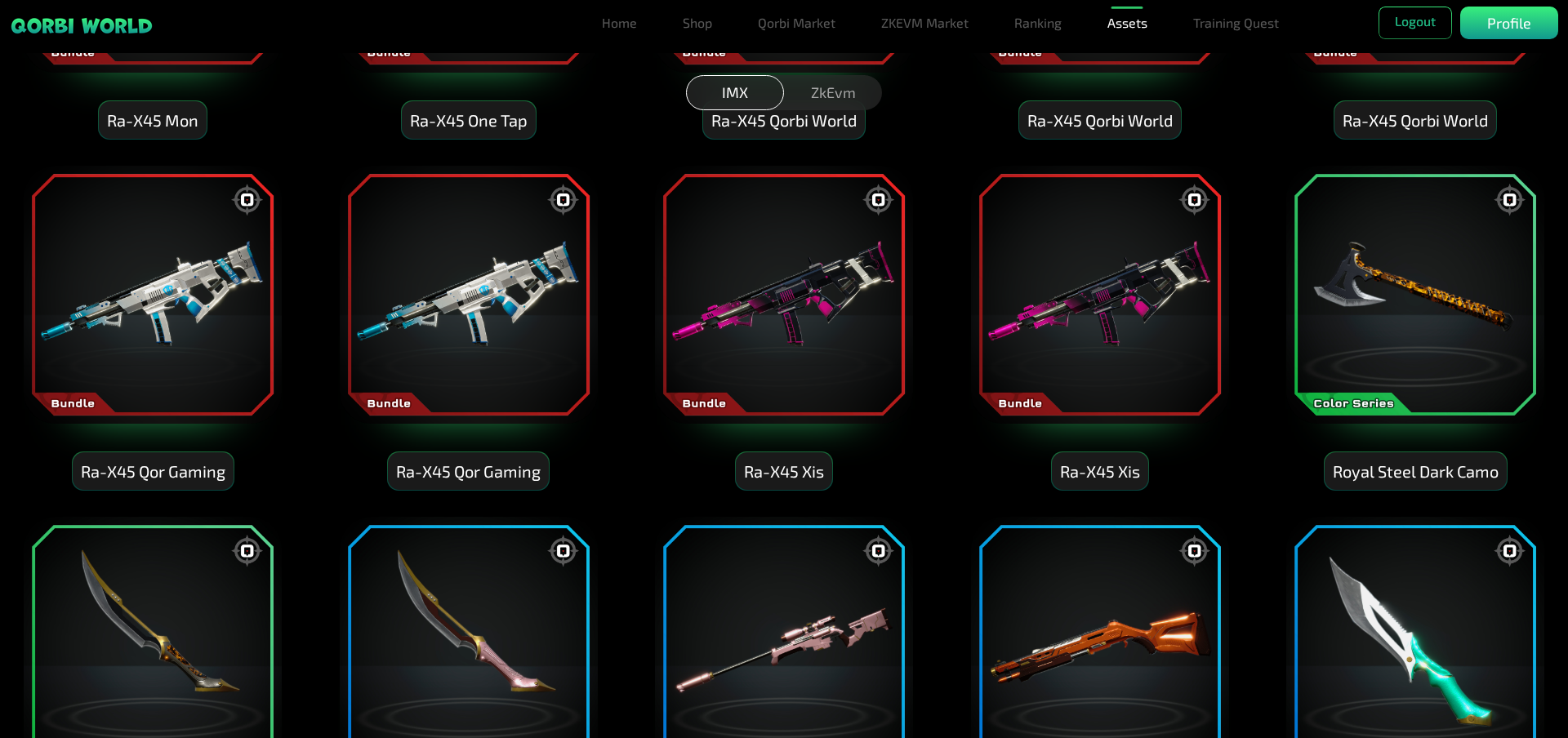
scroll to position [0, 0]
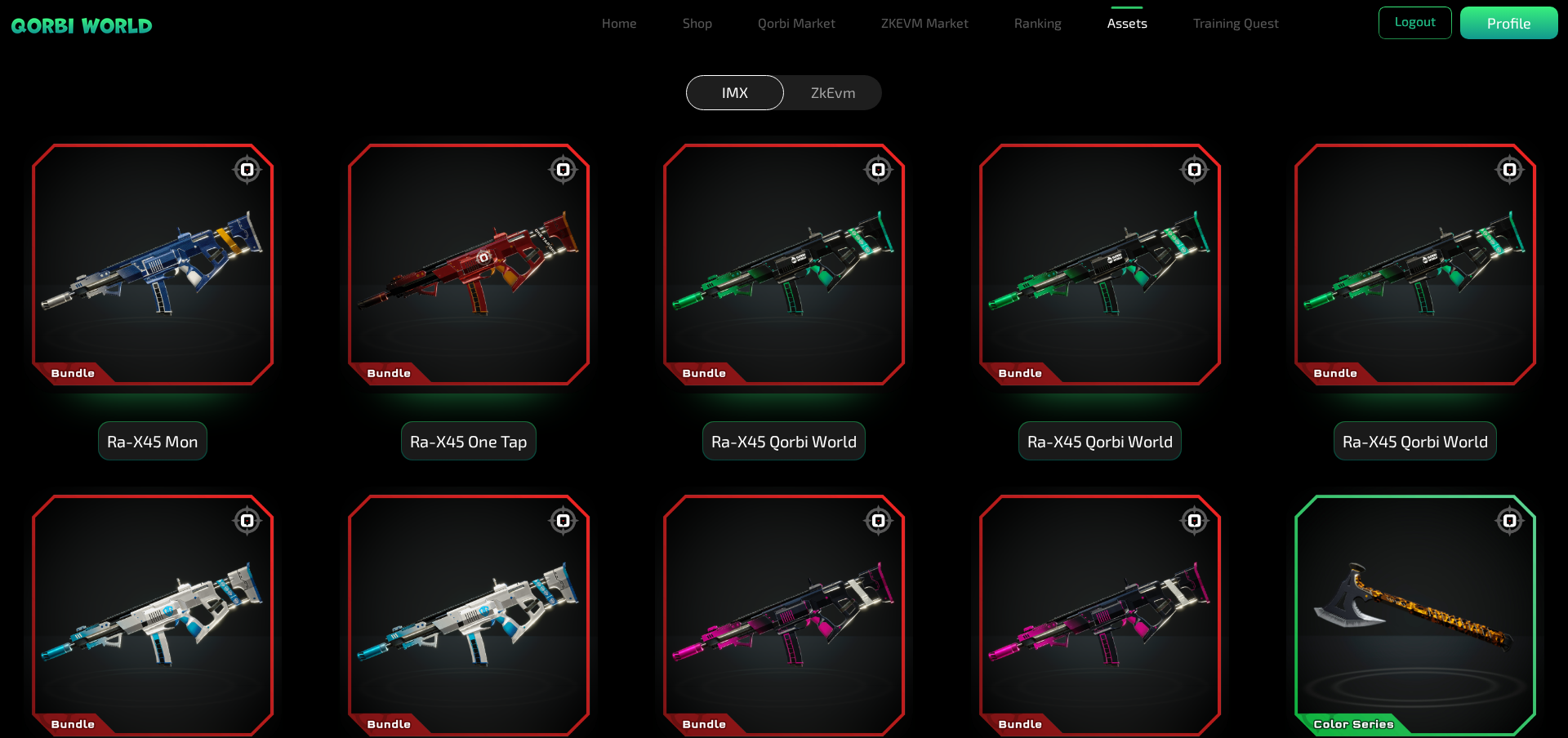
click at [218, 240] on img at bounding box center [152, 264] width 261 height 261
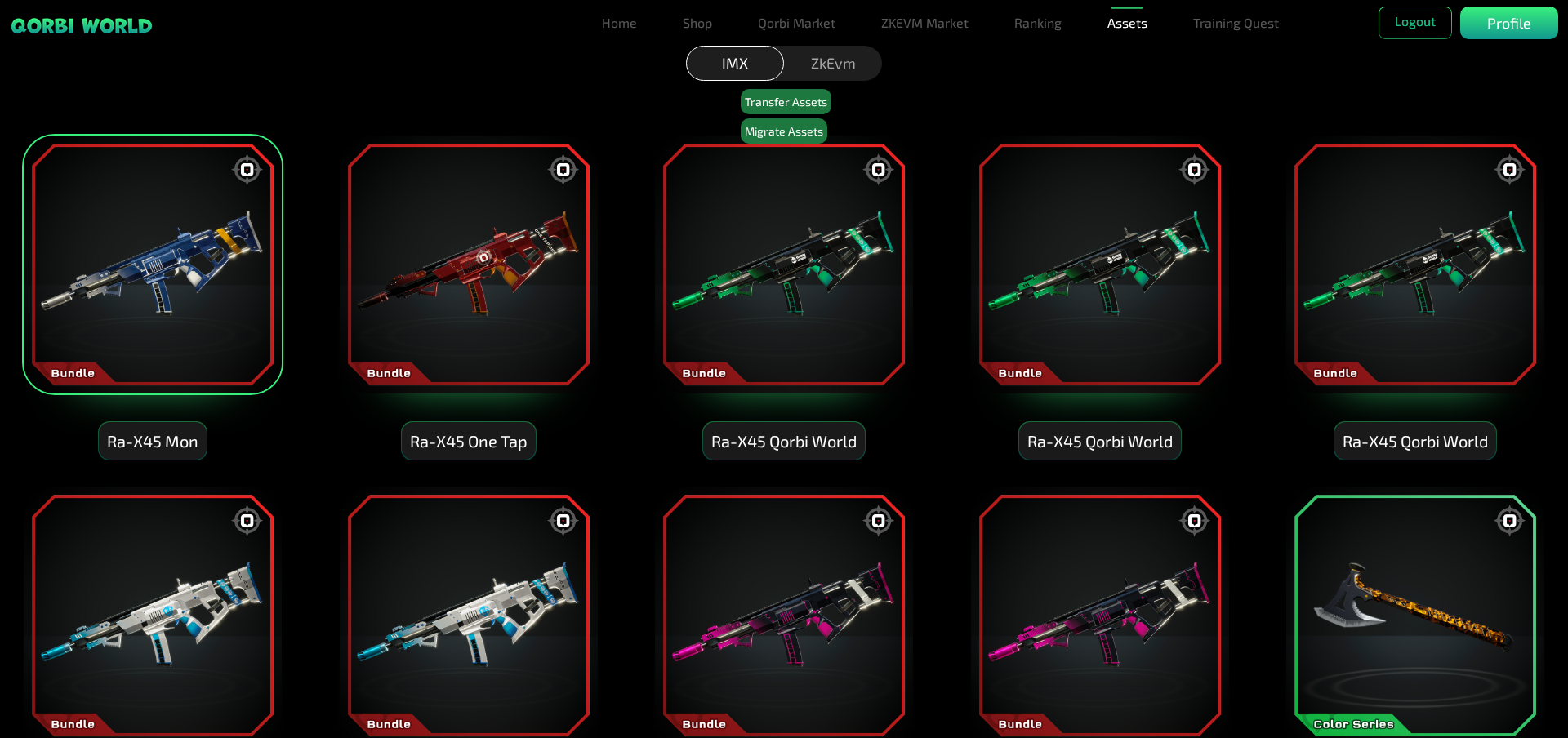
click at [445, 246] on img at bounding box center [468, 264] width 261 height 261
click at [768, 285] on img at bounding box center [784, 264] width 261 height 261
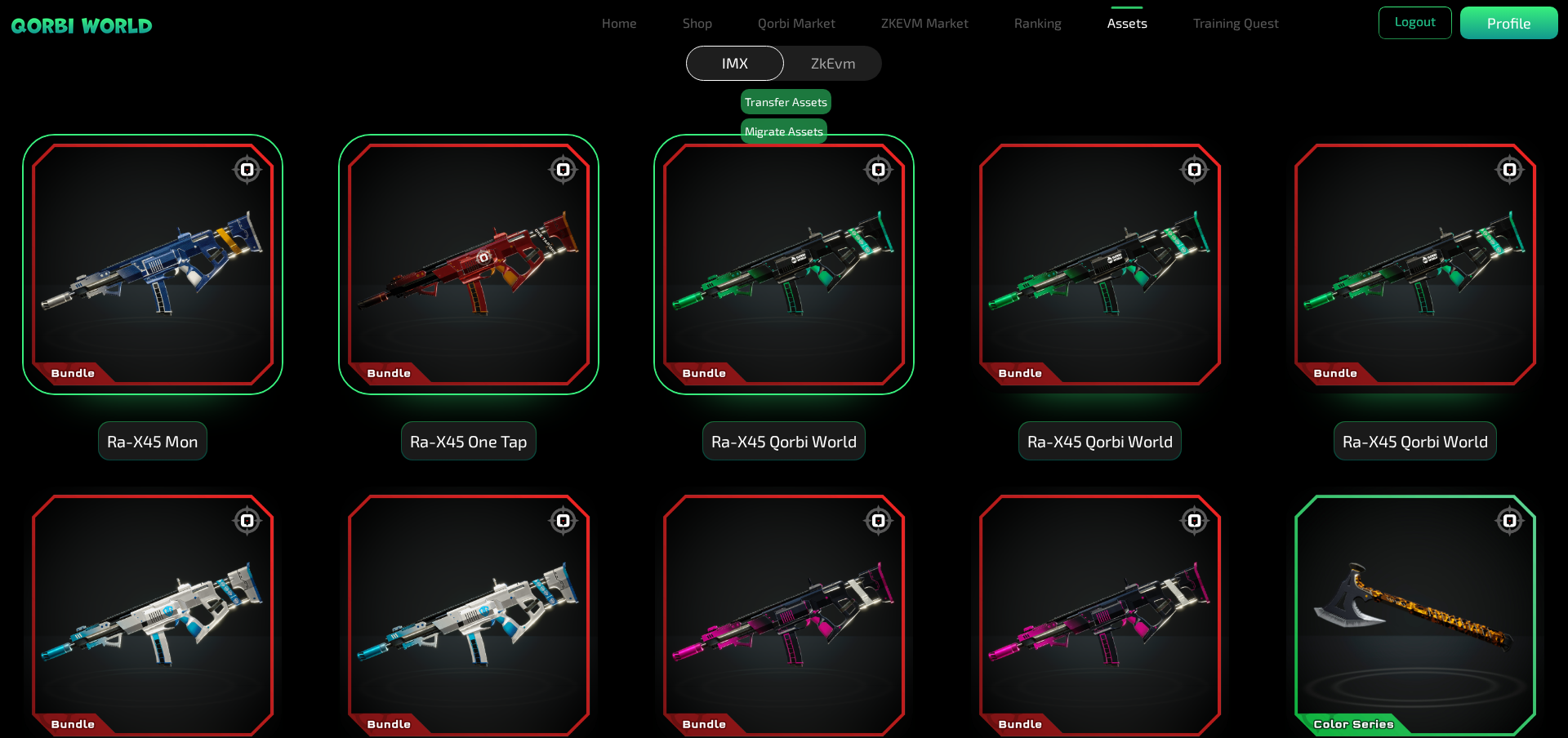
drag, startPoint x: 1092, startPoint y: 269, endPoint x: 1259, endPoint y: 282, distance: 167.5
click at [1094, 269] on img at bounding box center [1100, 264] width 261 height 261
click at [1360, 256] on img at bounding box center [1415, 264] width 261 height 261
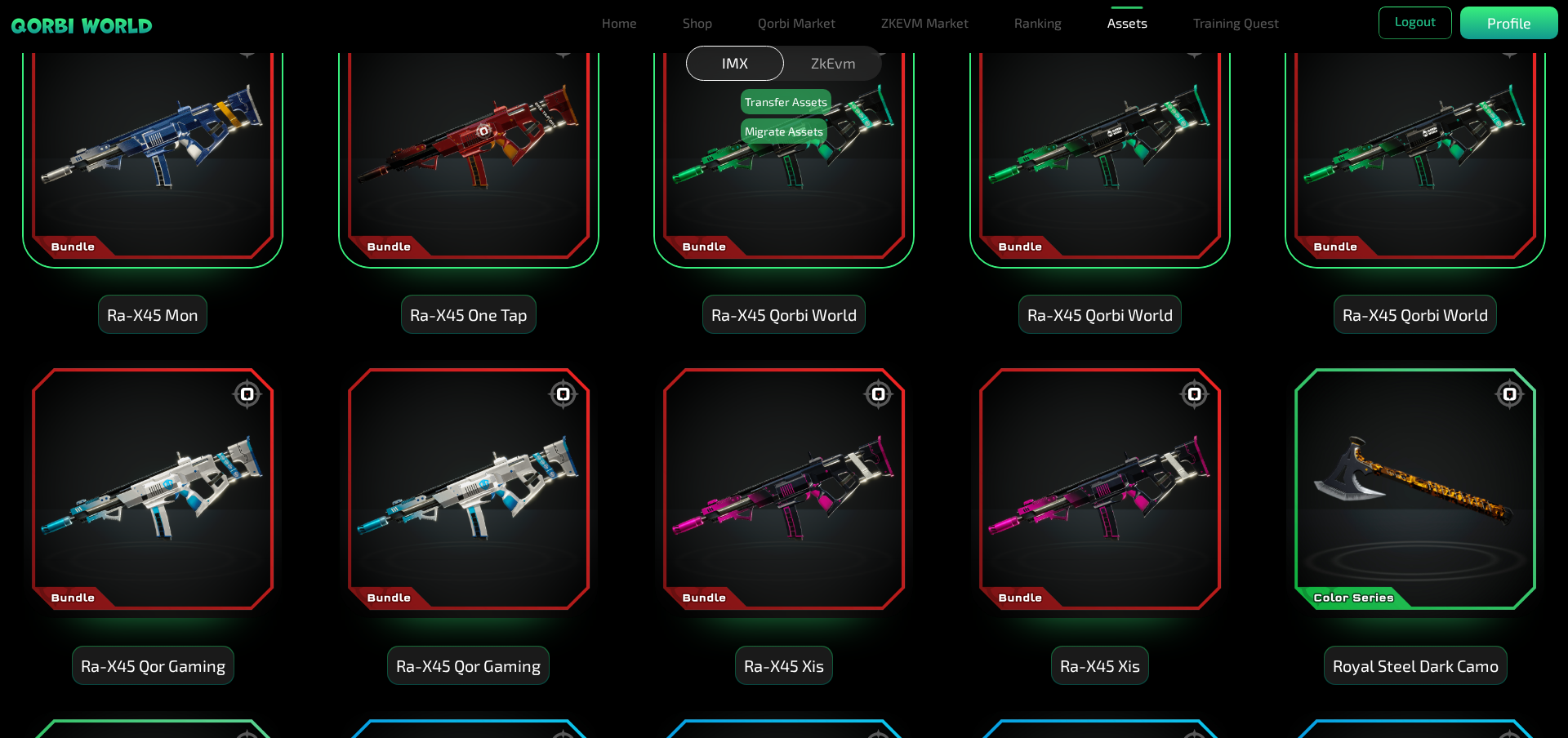
scroll to position [245, 0]
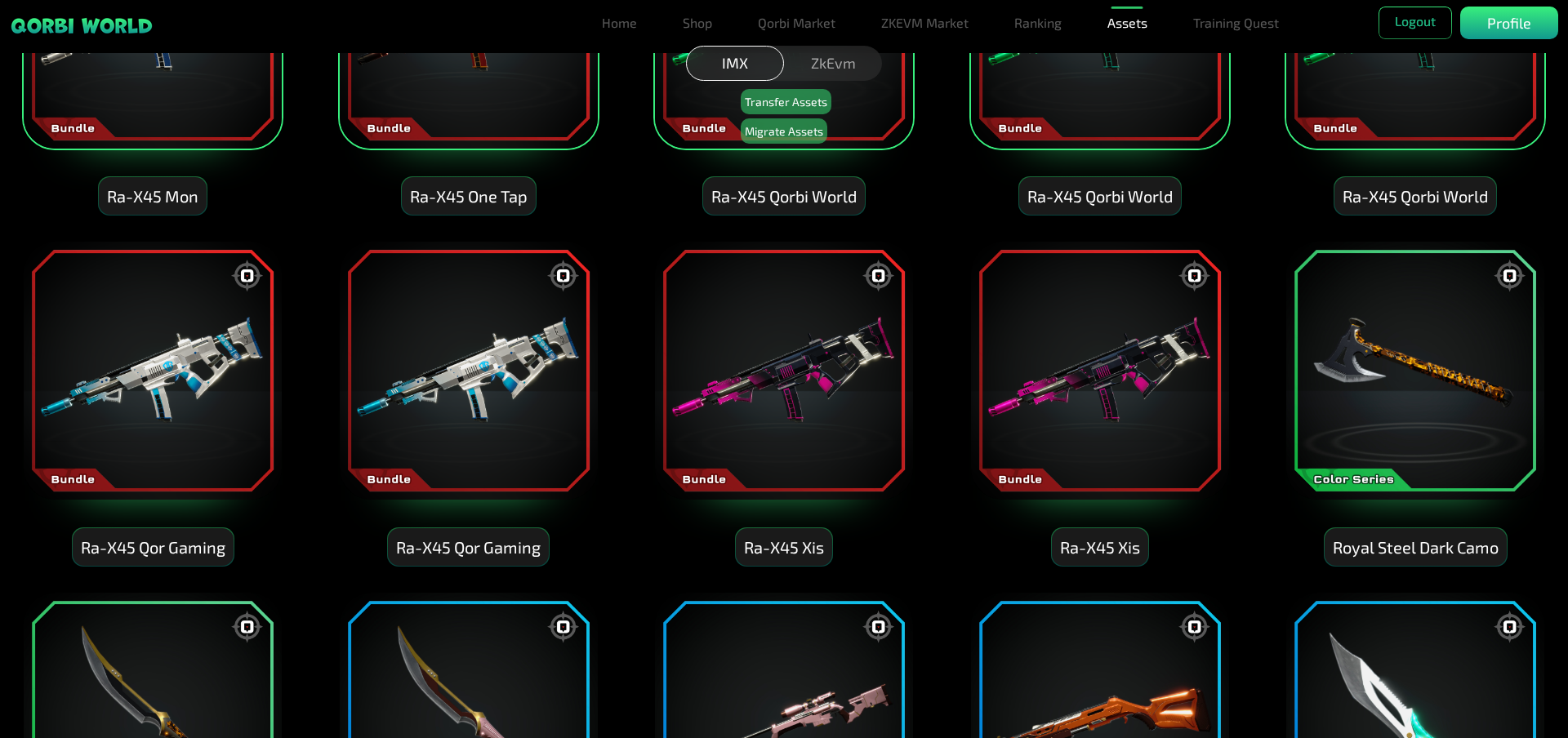
click at [208, 403] on img at bounding box center [152, 370] width 261 height 261
click at [433, 388] on img at bounding box center [468, 370] width 261 height 261
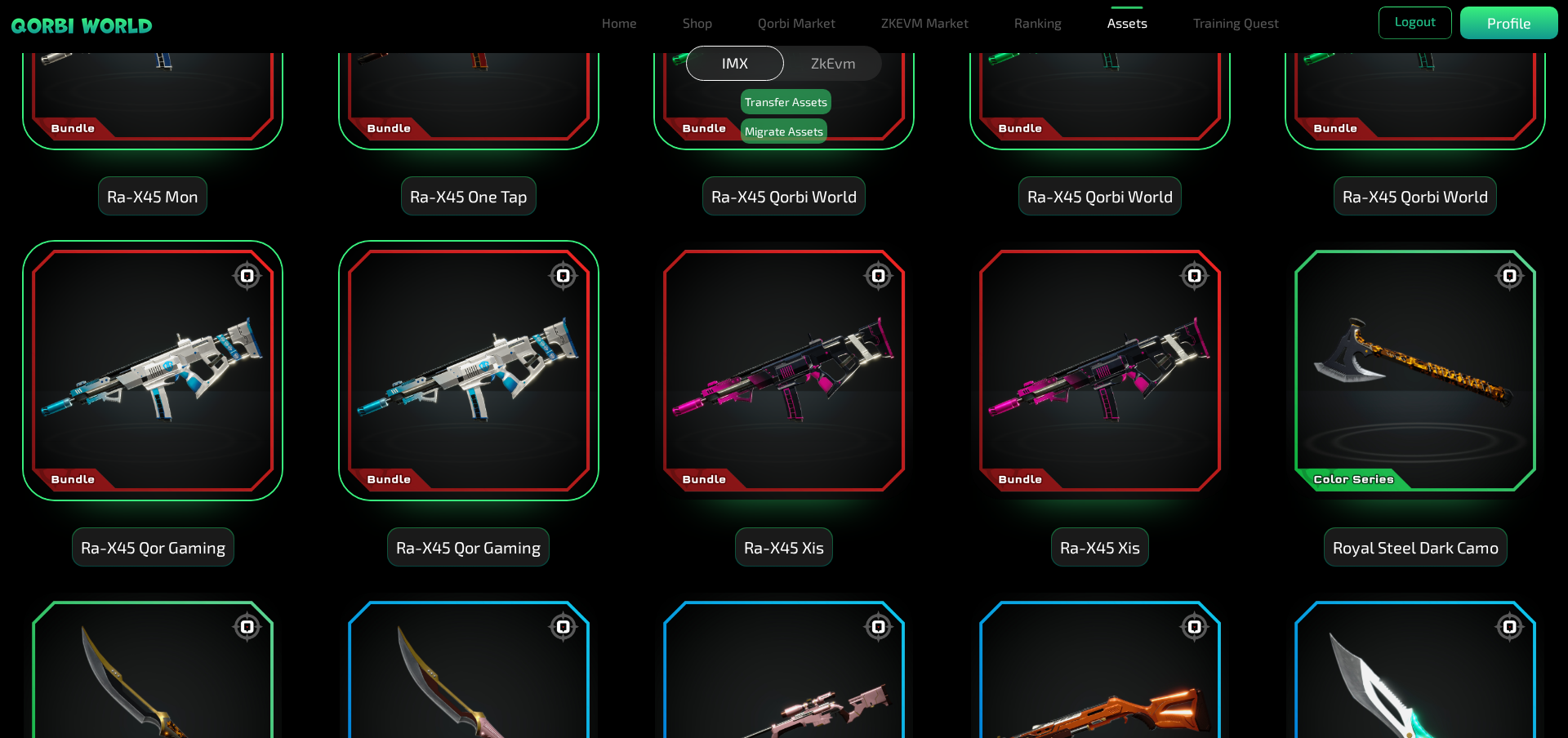
drag, startPoint x: 789, startPoint y: 384, endPoint x: 862, endPoint y: 389, distance: 73.2
click at [791, 385] on img at bounding box center [784, 370] width 261 height 261
click at [1370, 366] on img at bounding box center [1415, 370] width 261 height 261
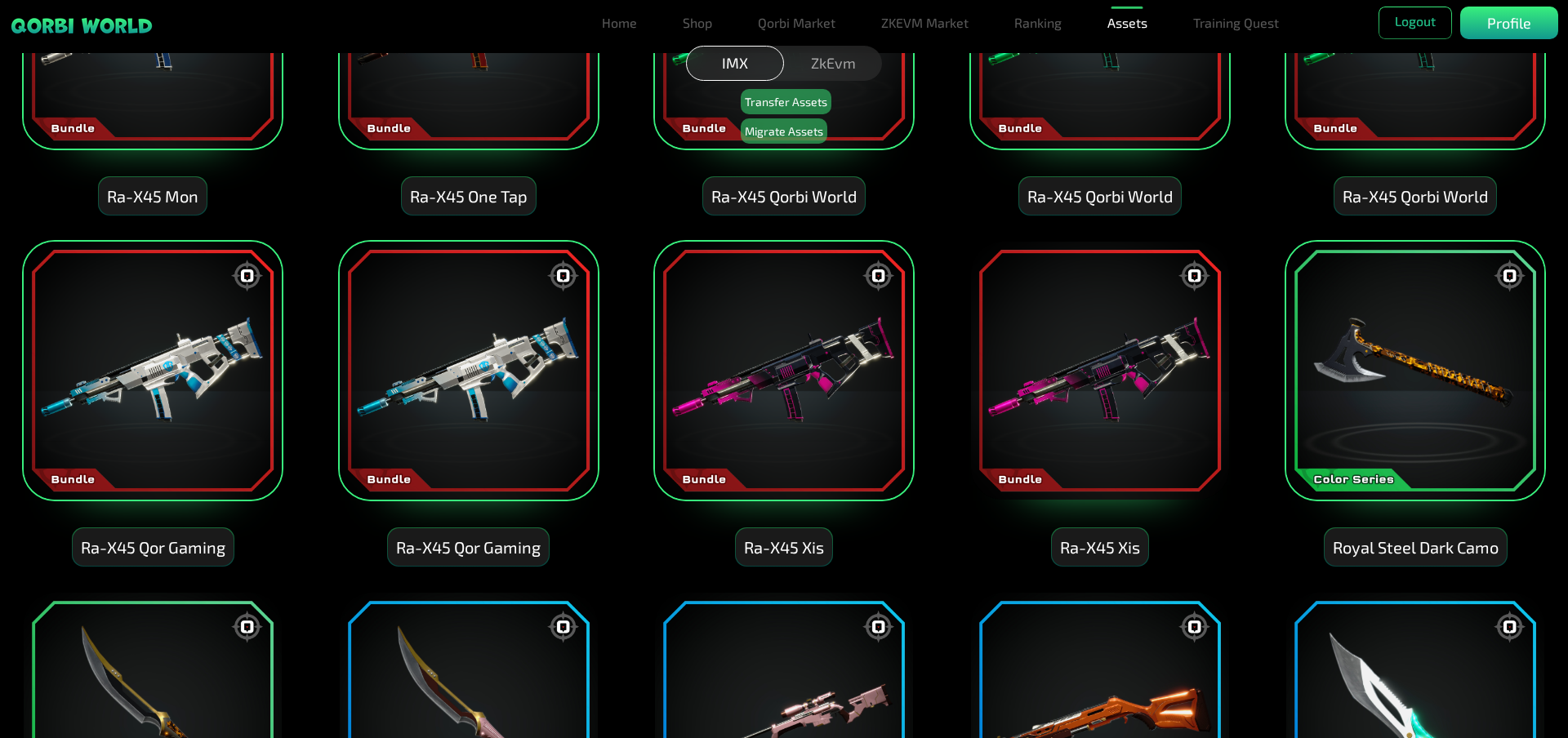
click at [1140, 368] on img at bounding box center [1100, 370] width 261 height 261
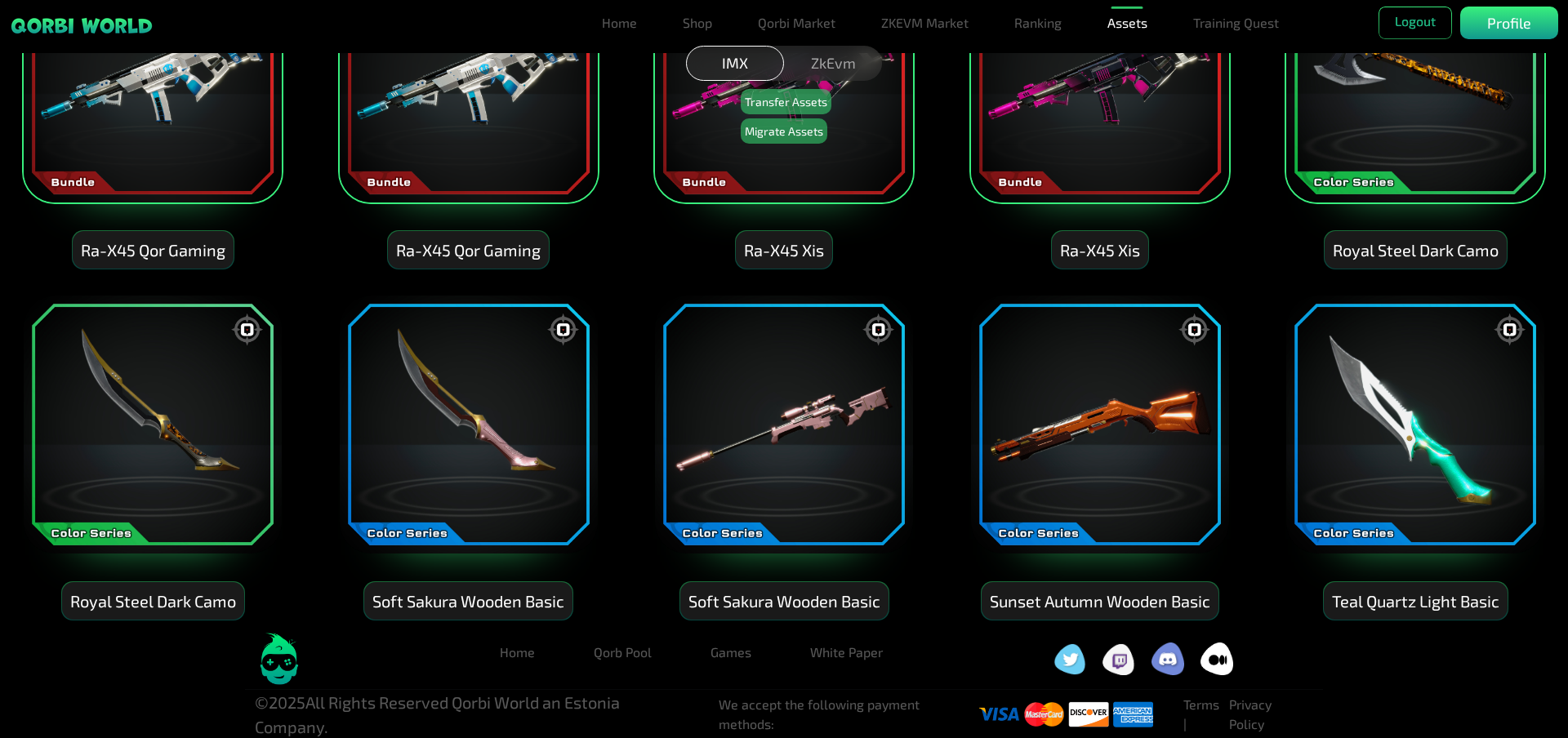
scroll to position [543, 0]
click at [130, 404] on img at bounding box center [152, 424] width 261 height 261
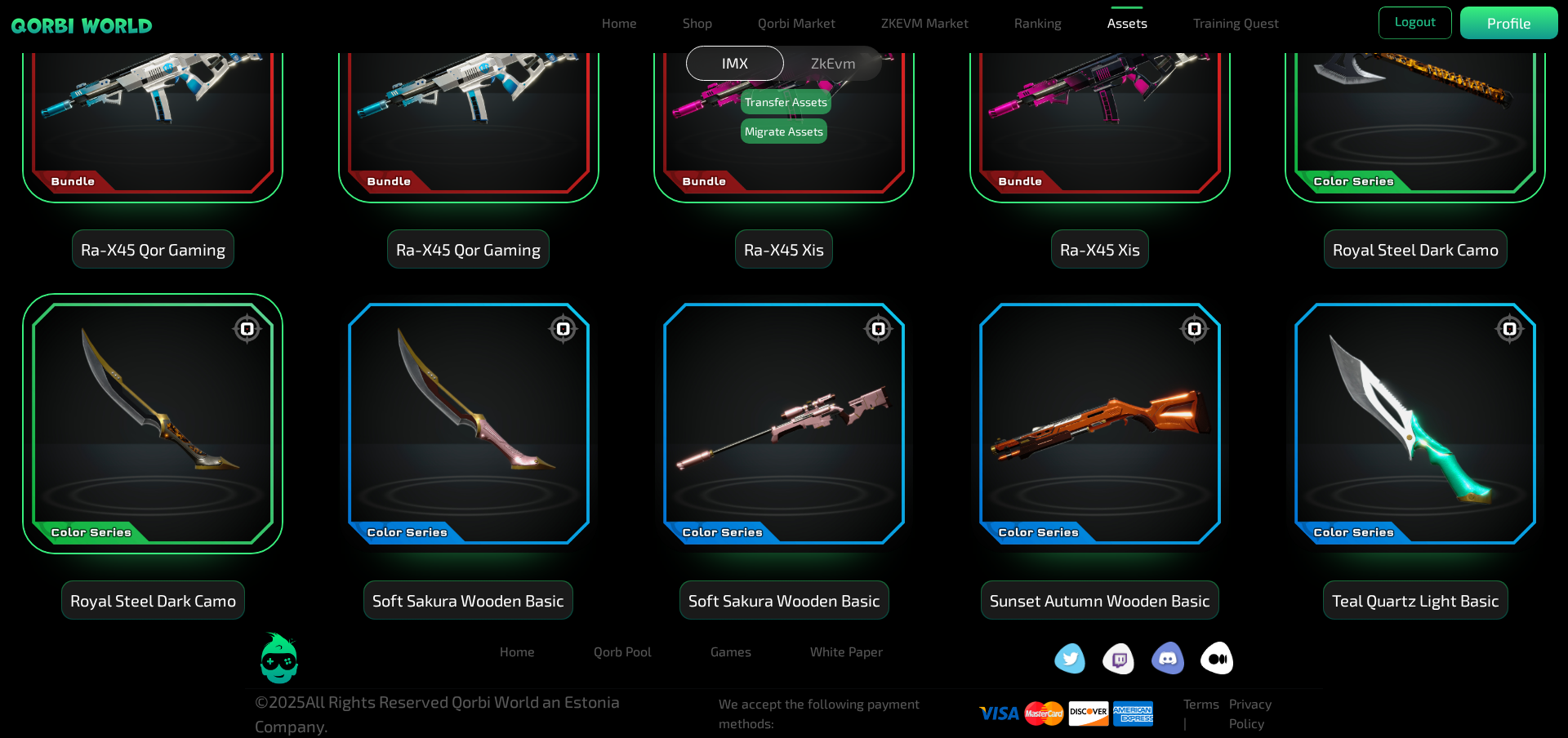
click at [411, 429] on img at bounding box center [468, 424] width 261 height 261
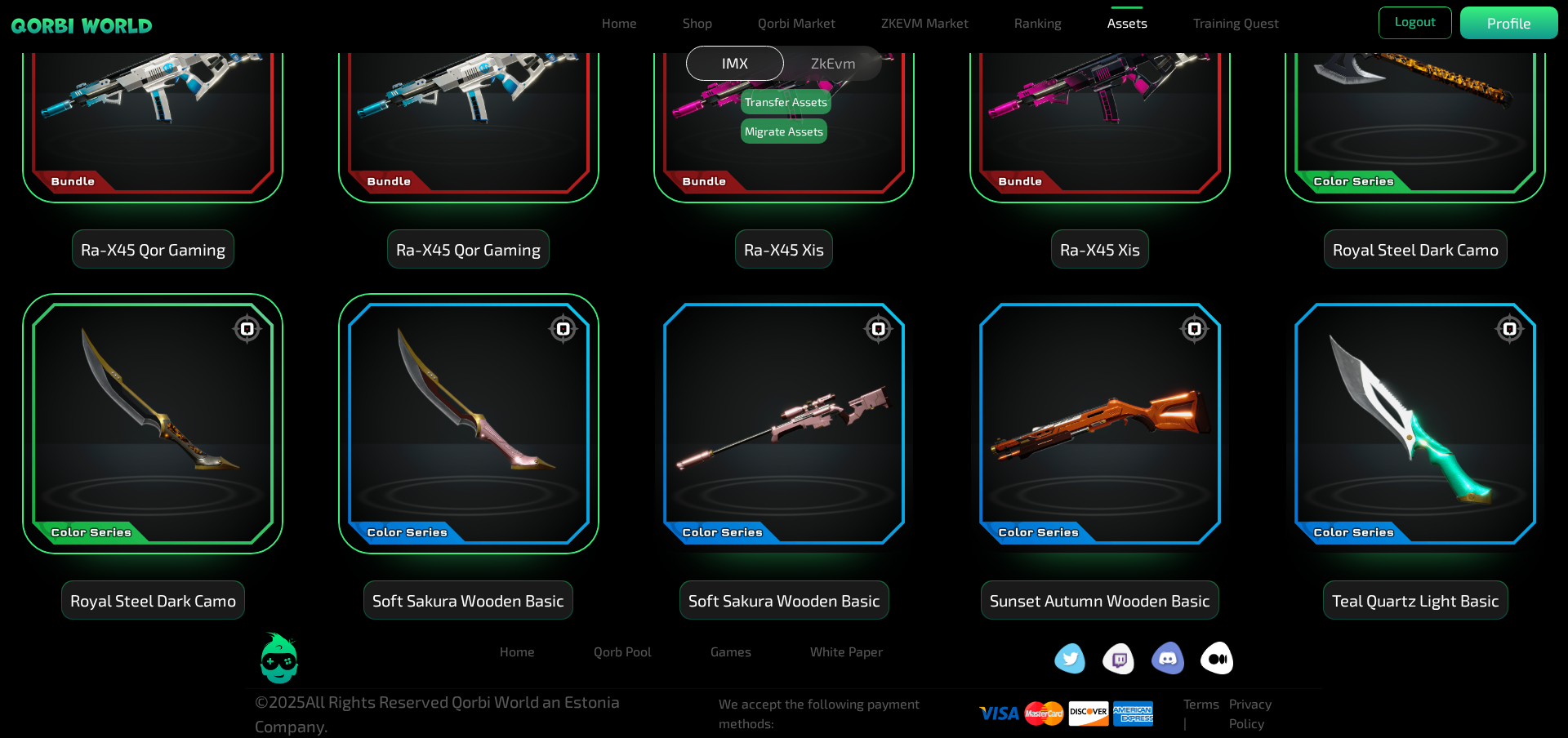
click at [1132, 424] on img at bounding box center [1100, 424] width 261 height 261
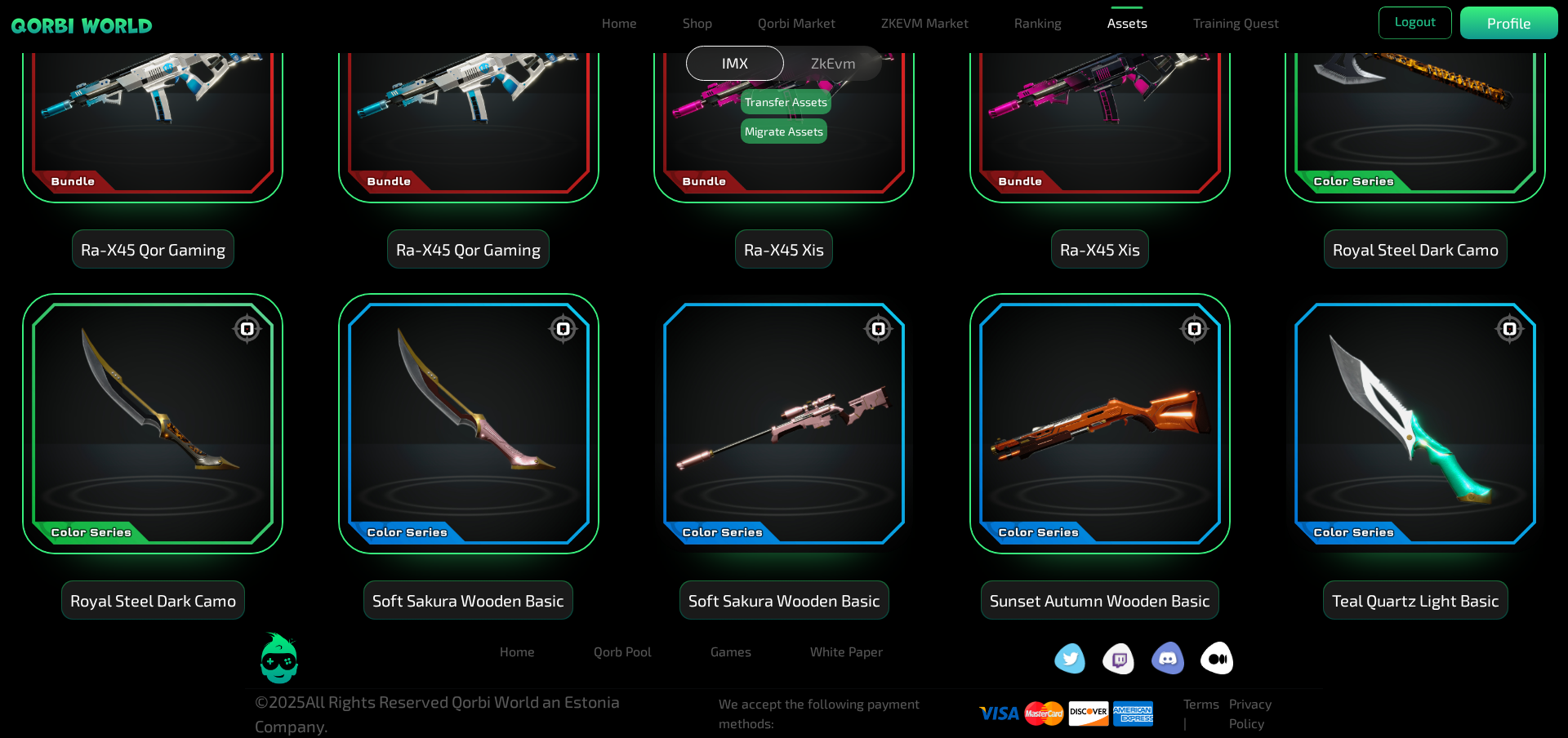
click at [1371, 446] on img at bounding box center [1415, 424] width 261 height 261
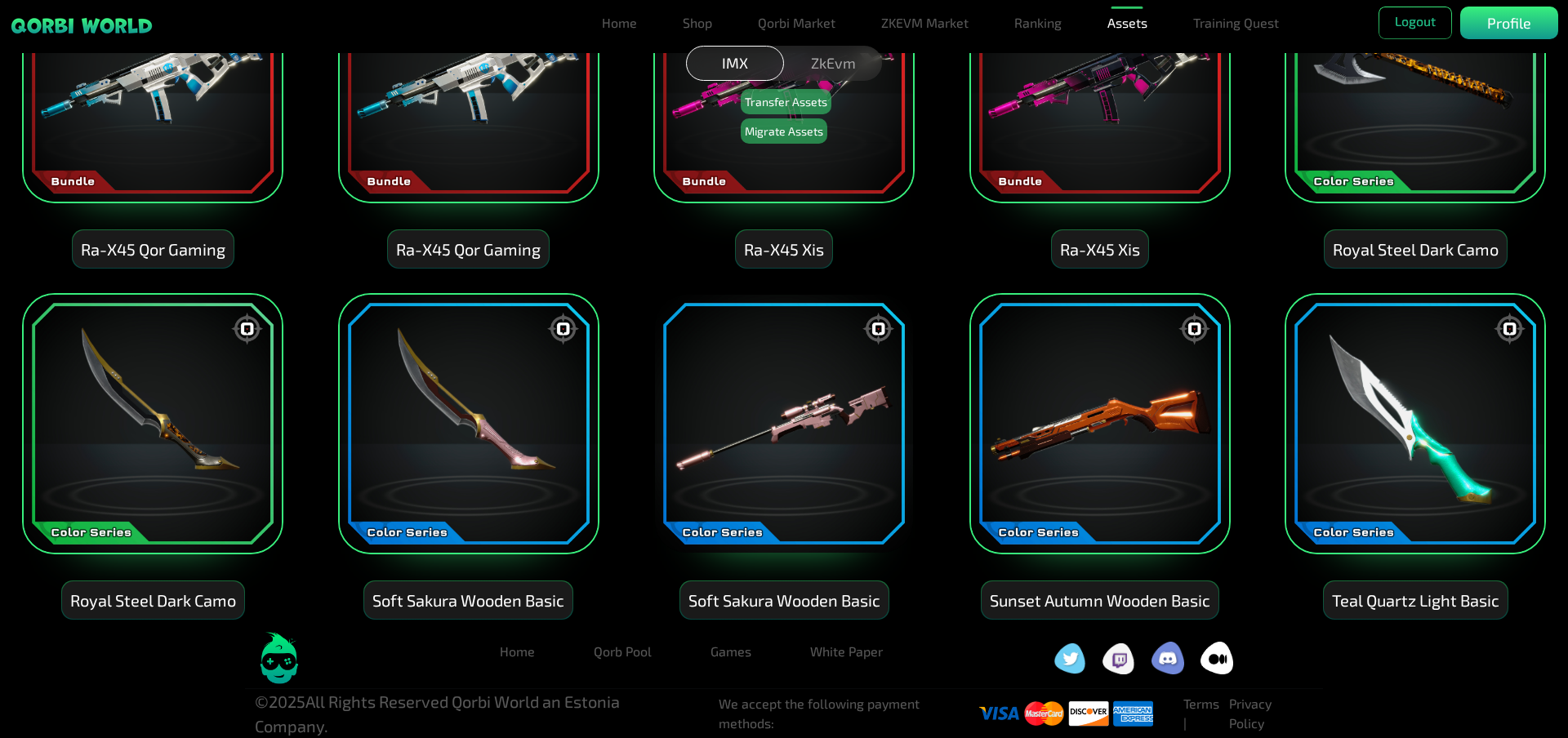
click at [805, 449] on img at bounding box center [784, 424] width 261 height 261
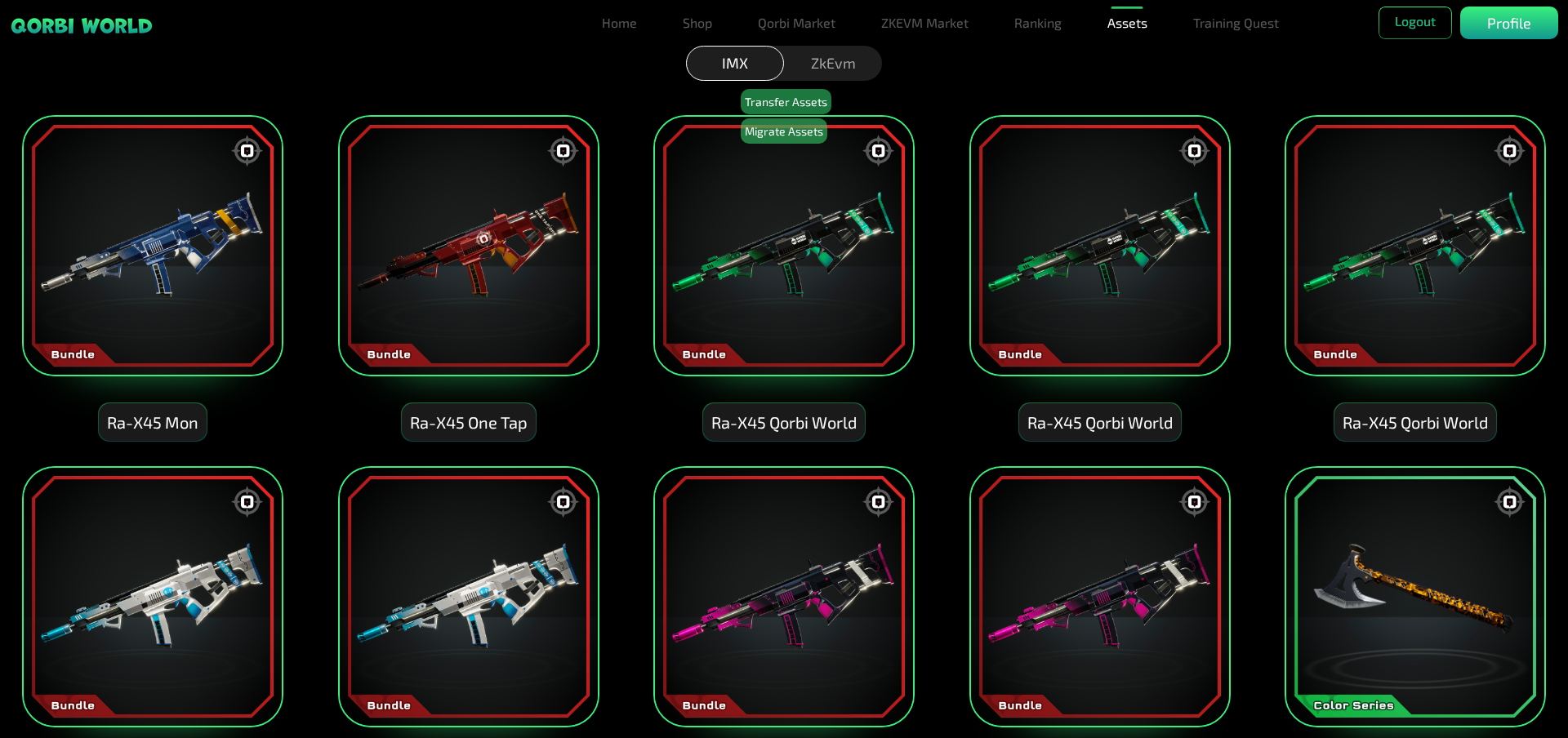
scroll to position [0, 0]
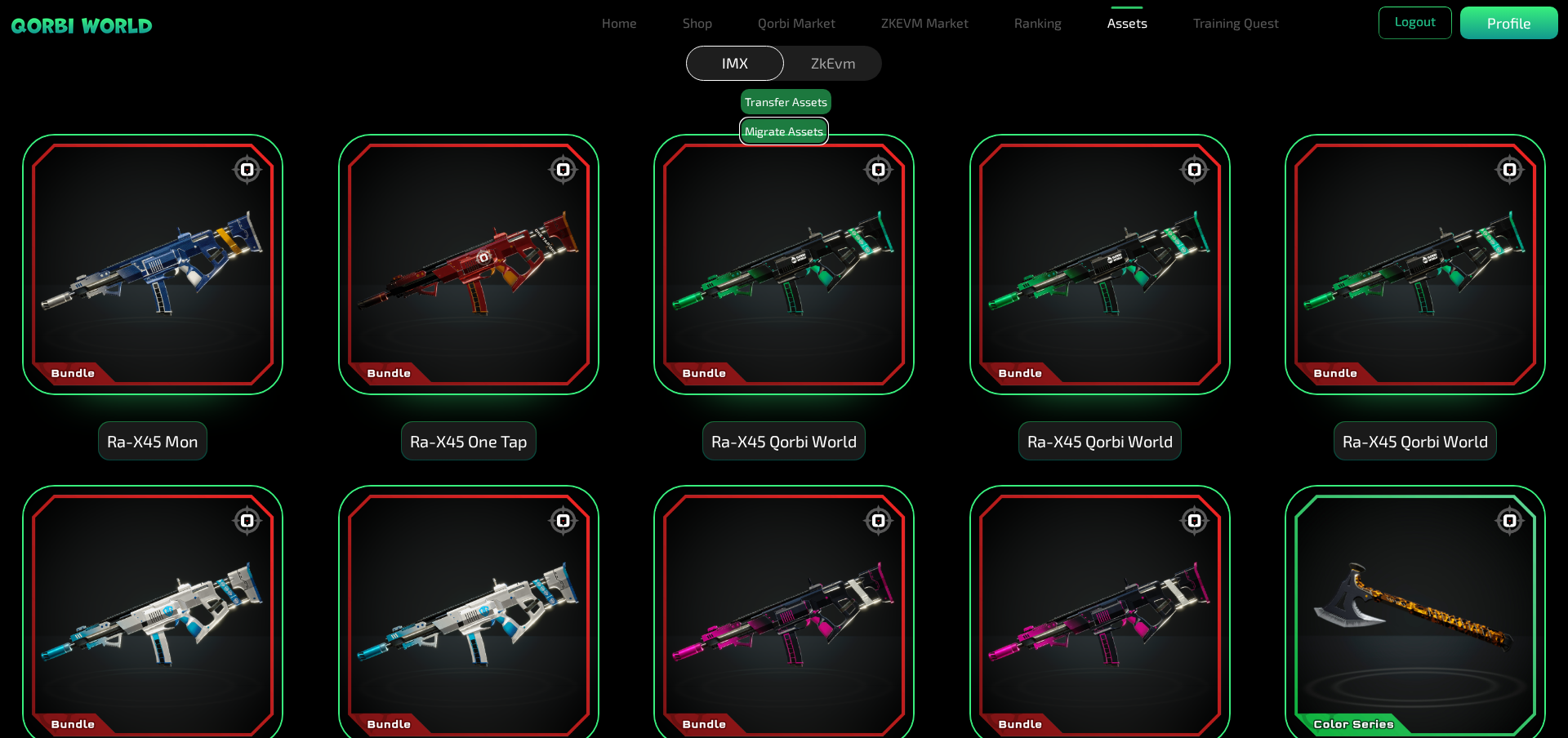
click at [759, 126] on button "Migrate Assets" at bounding box center [784, 131] width 87 height 25
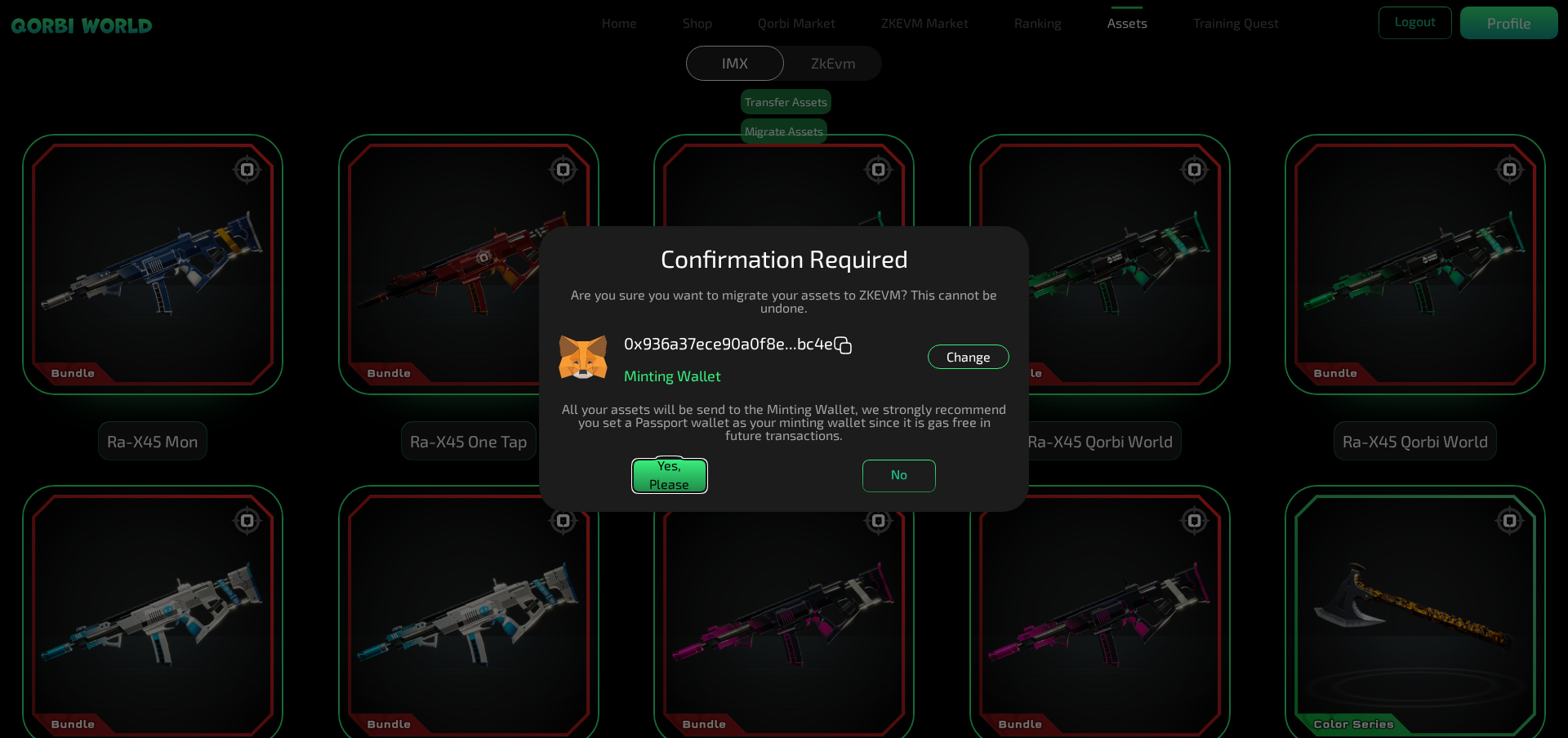
click at [676, 473] on button "Yes, Please" at bounding box center [669, 475] width 73 height 33
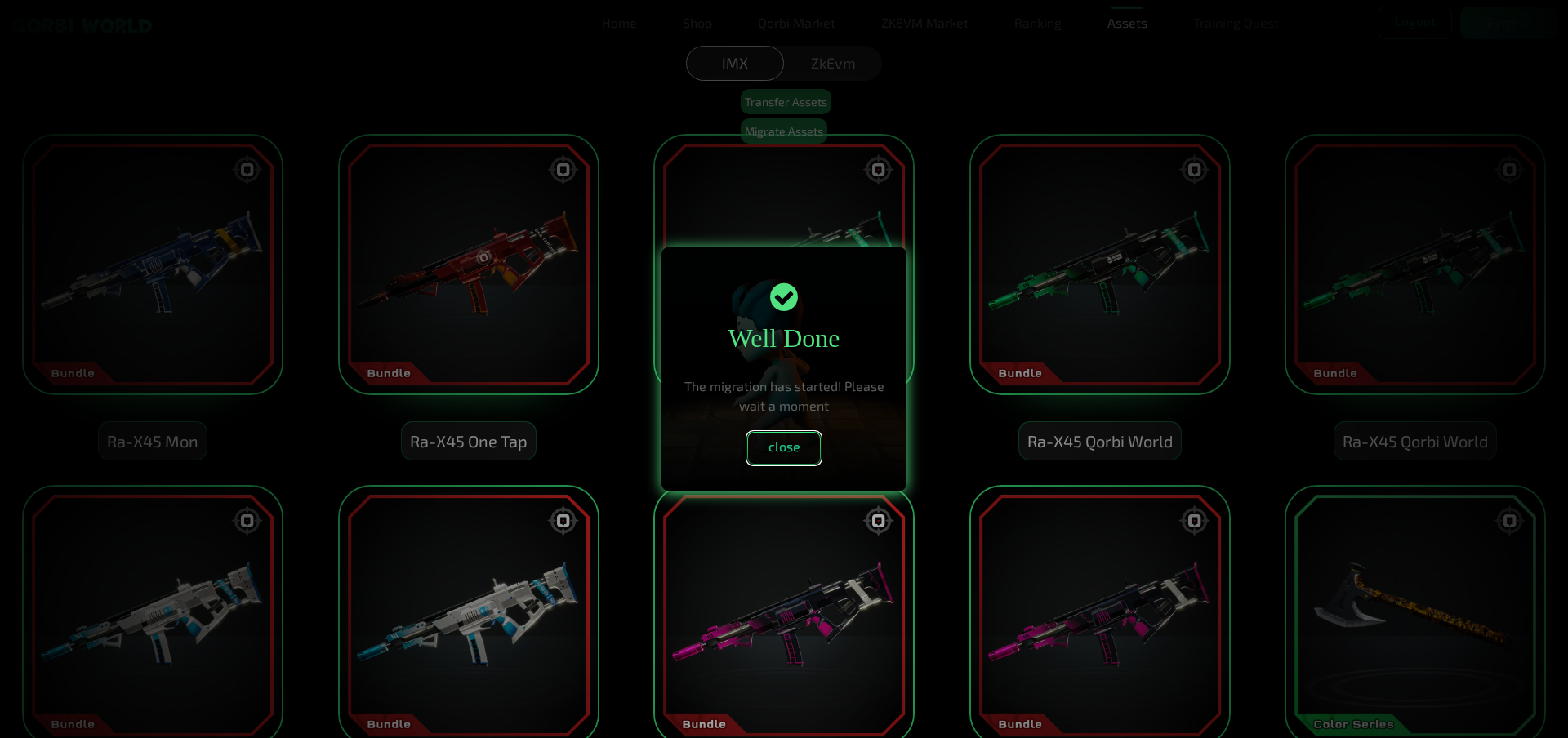
click at [799, 442] on button "close" at bounding box center [784, 448] width 73 height 33
